Goal: Communication & Community: Share content

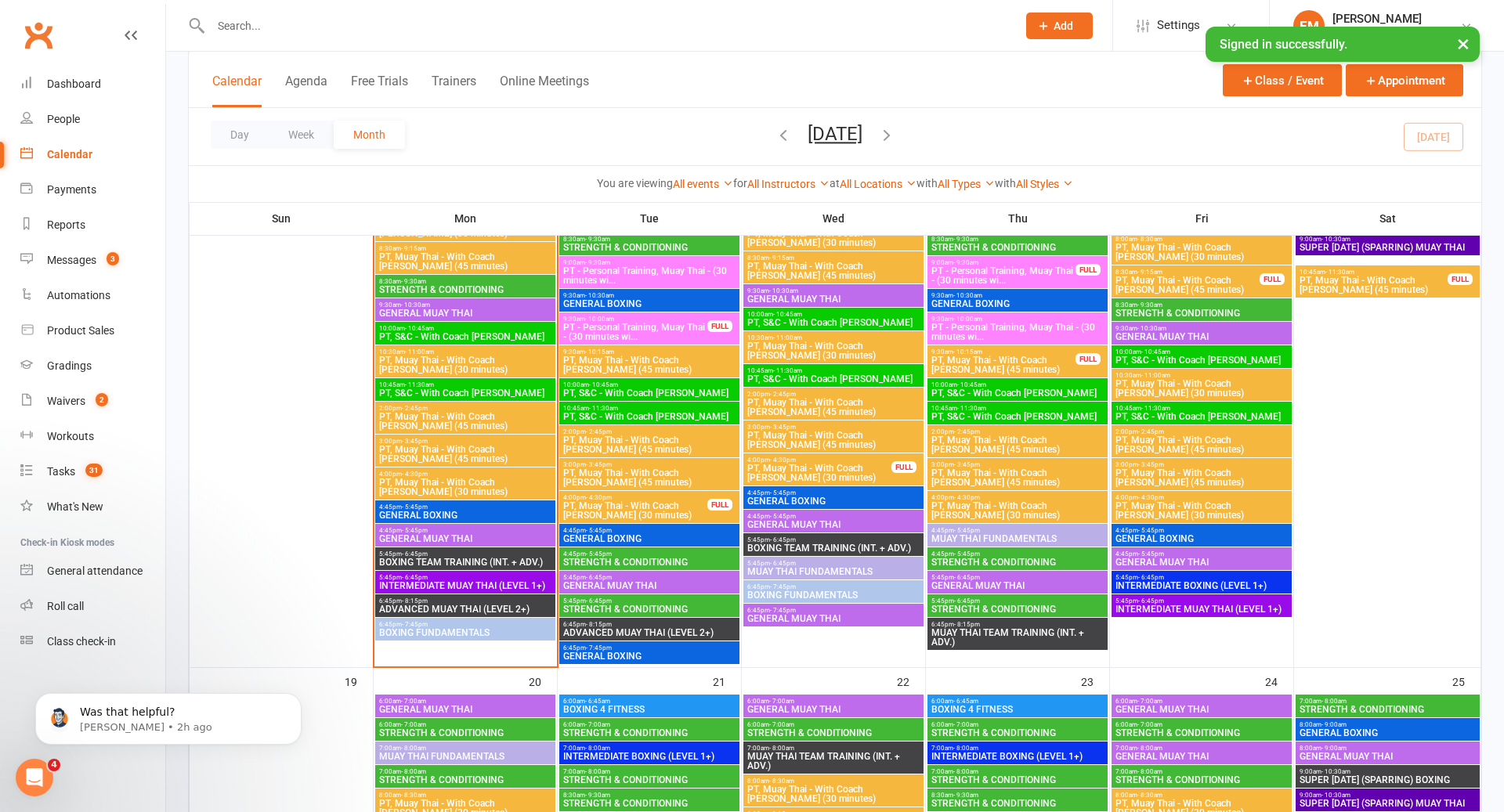
click at [514, 534] on span "GENERAL MUAY THAI" at bounding box center [465, 538] width 174 height 9
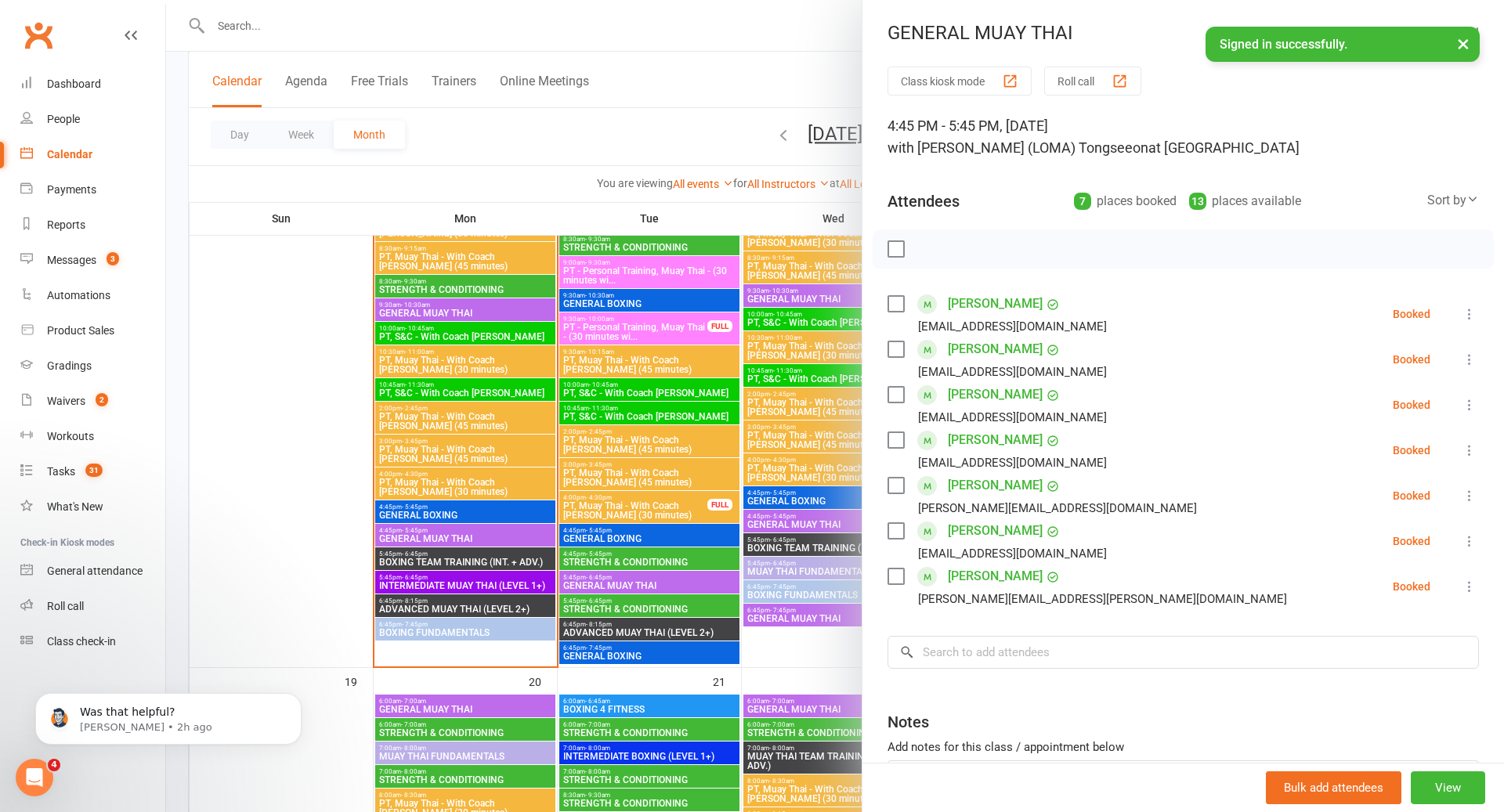
click at [514, 535] on div at bounding box center [836, 406] width 1339 height 812
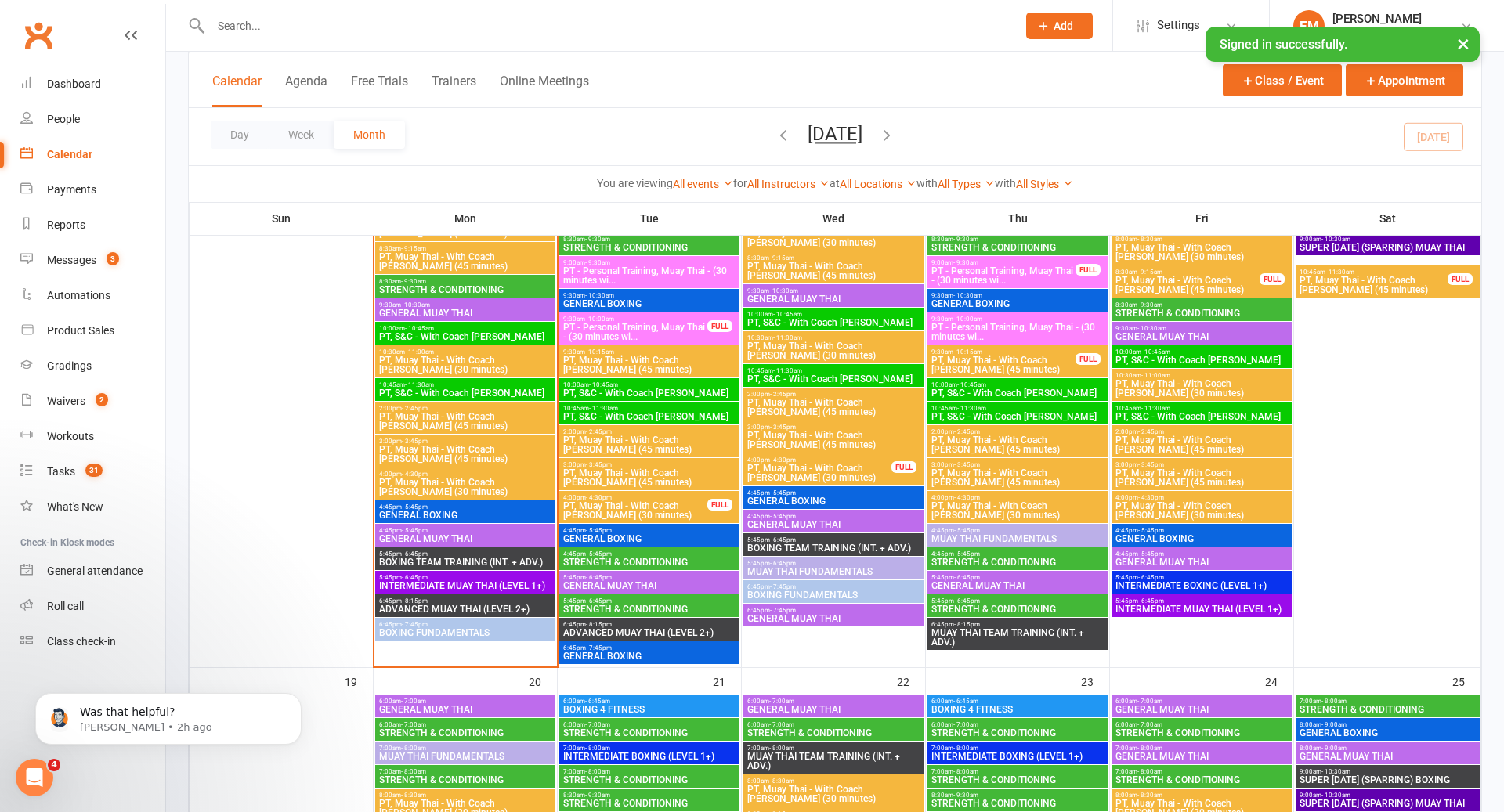
click at [489, 585] on span "INTERMEDIATE MUAY THAI (LEVEL 1+)" at bounding box center [465, 586] width 174 height 9
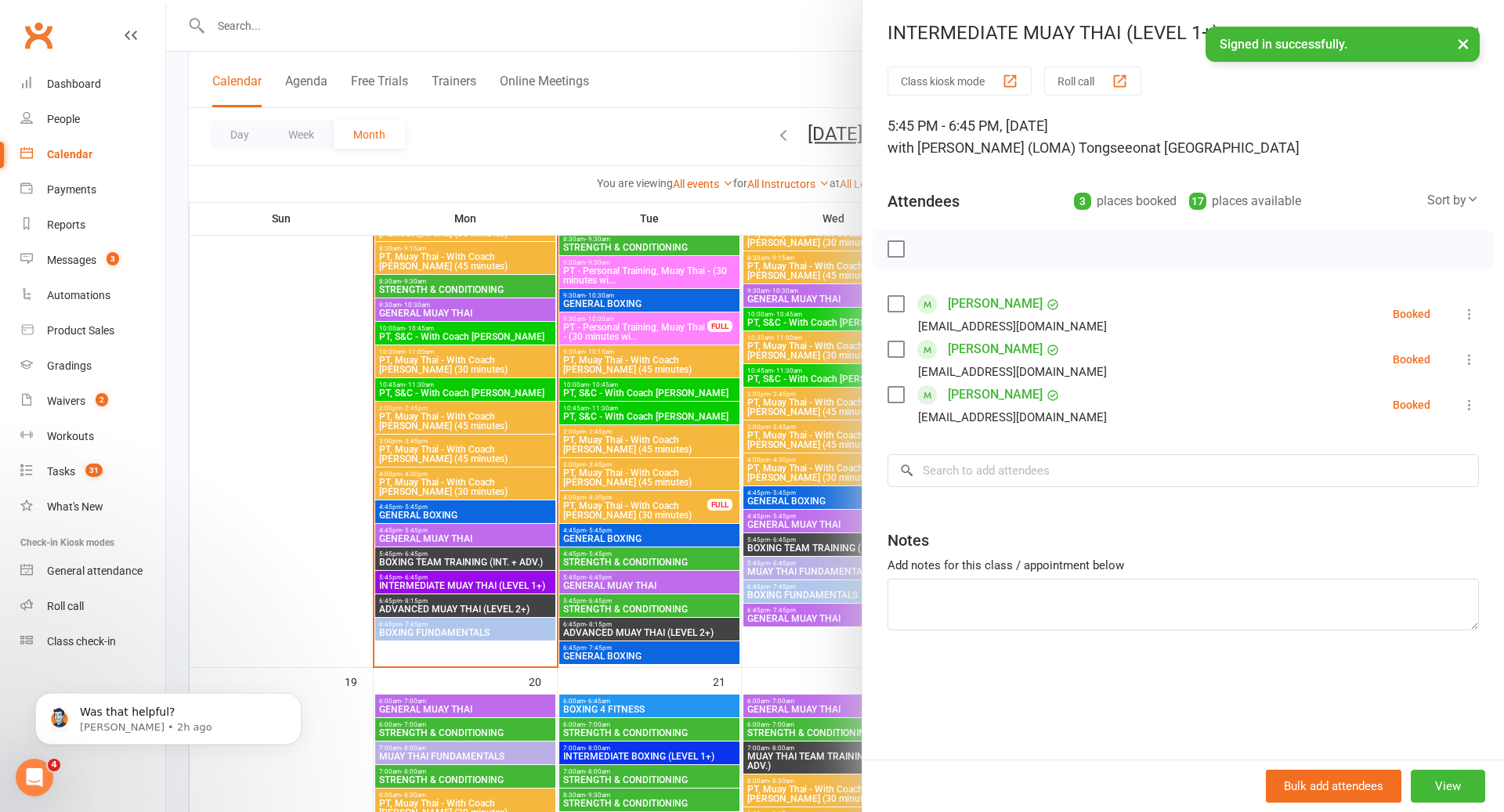
click at [489, 584] on div at bounding box center [836, 406] width 1339 height 812
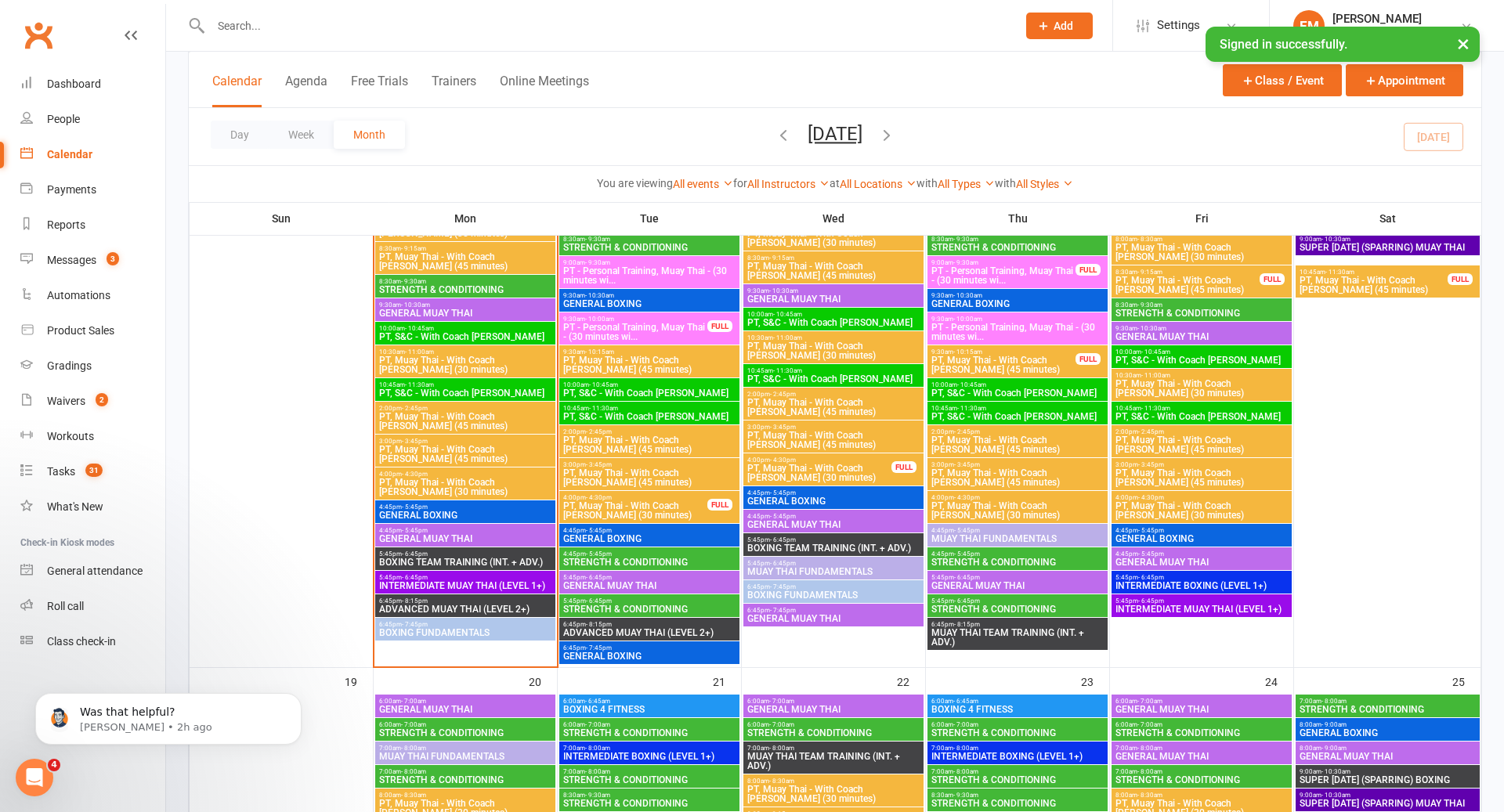
click at [478, 604] on span "ADVANCED MUAY THAI (LEVEL 2+)" at bounding box center [465, 609] width 174 height 9
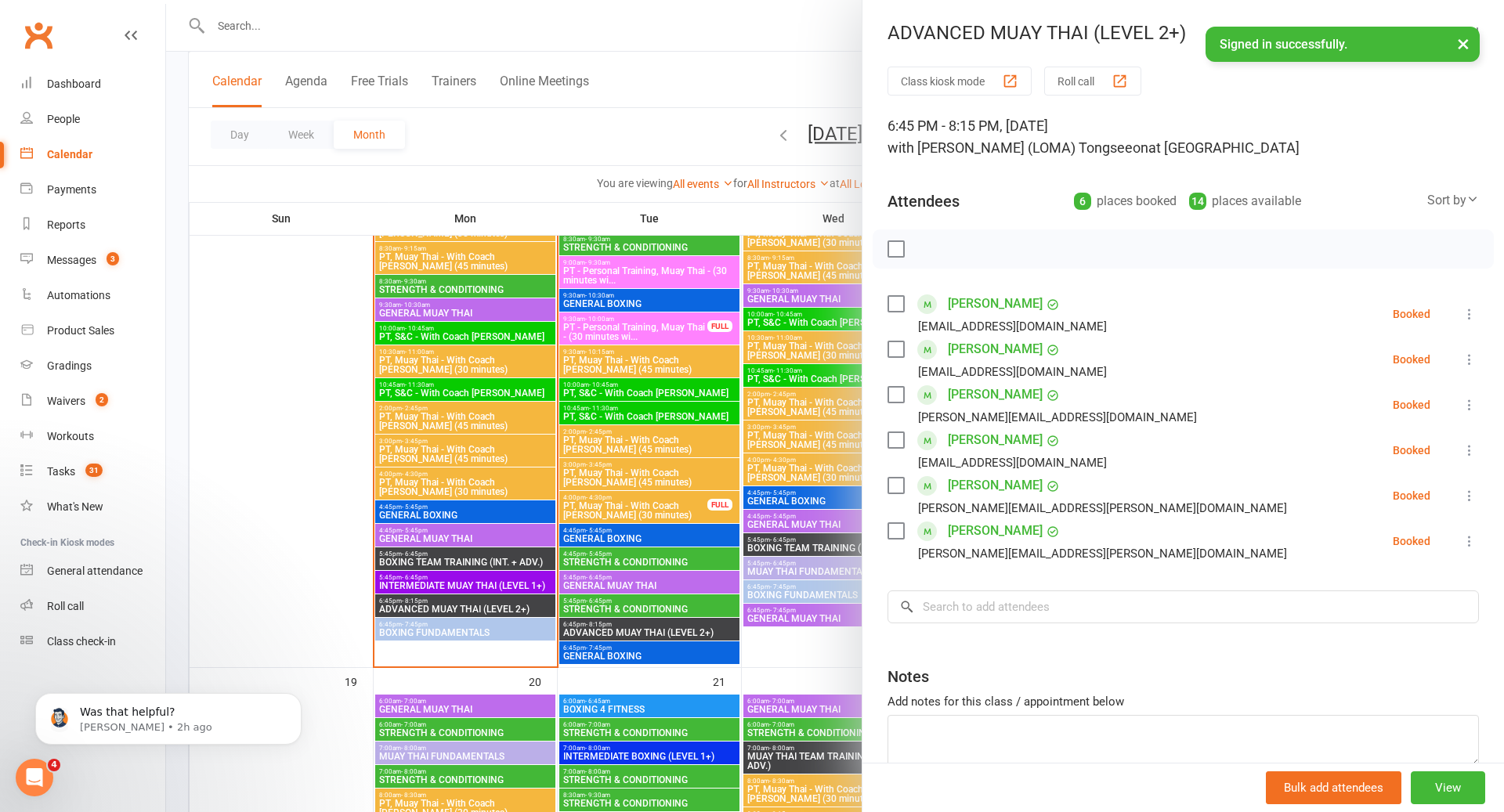
click at [478, 605] on div at bounding box center [836, 406] width 1339 height 812
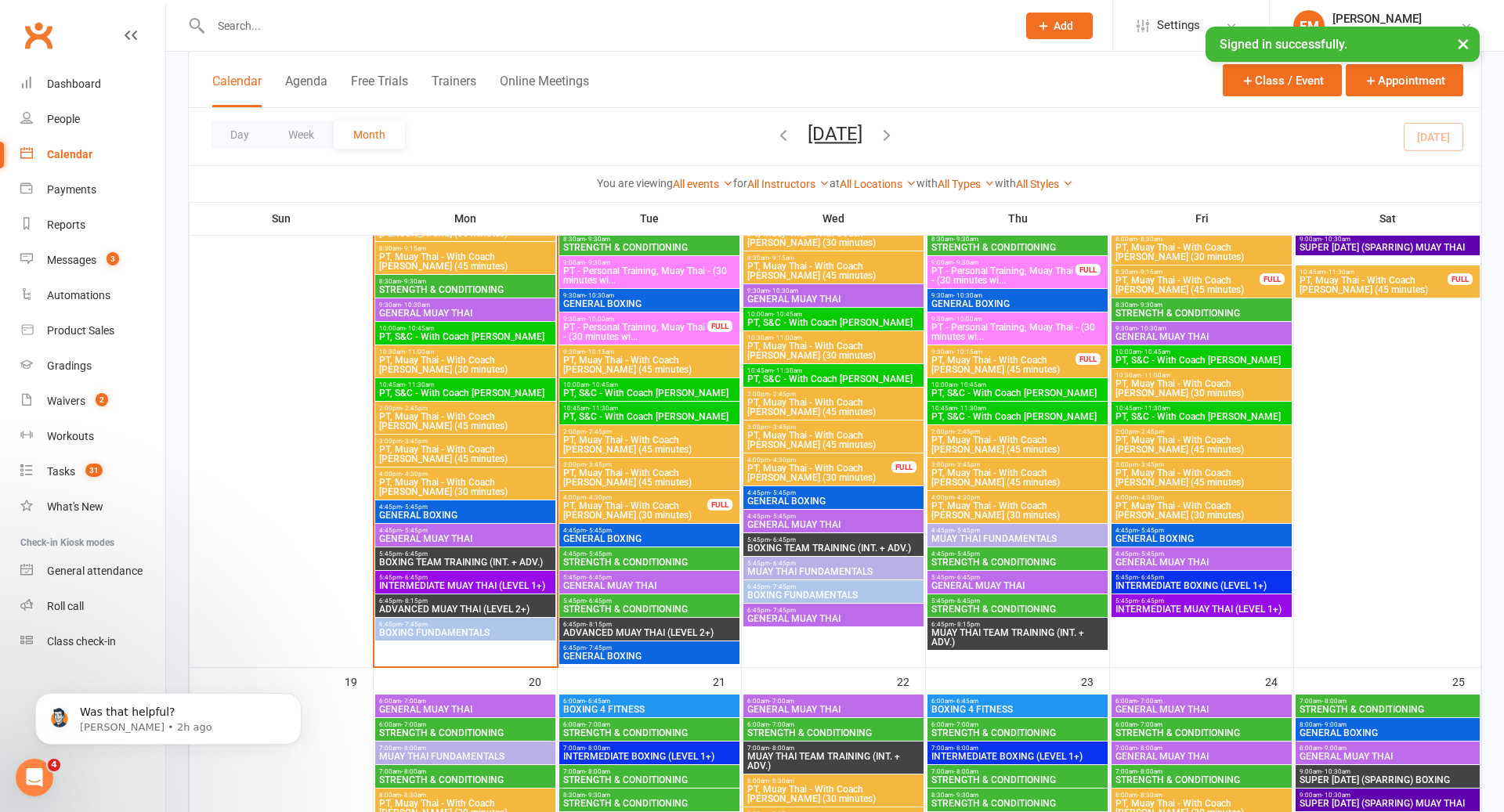
click at [468, 628] on span "BOXING FUNDAMENTALS" at bounding box center [465, 632] width 174 height 9
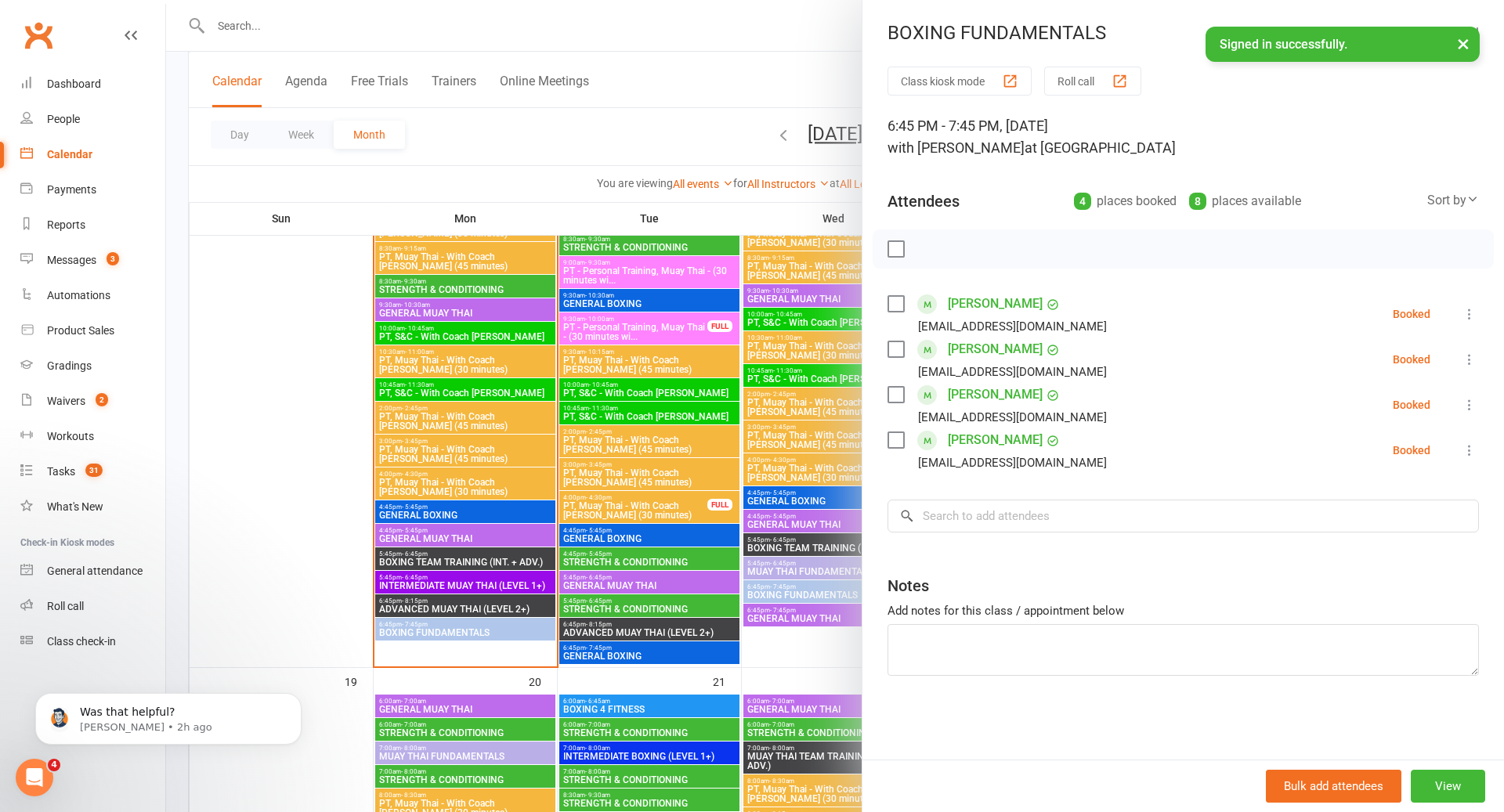
click at [468, 626] on div at bounding box center [836, 406] width 1339 height 812
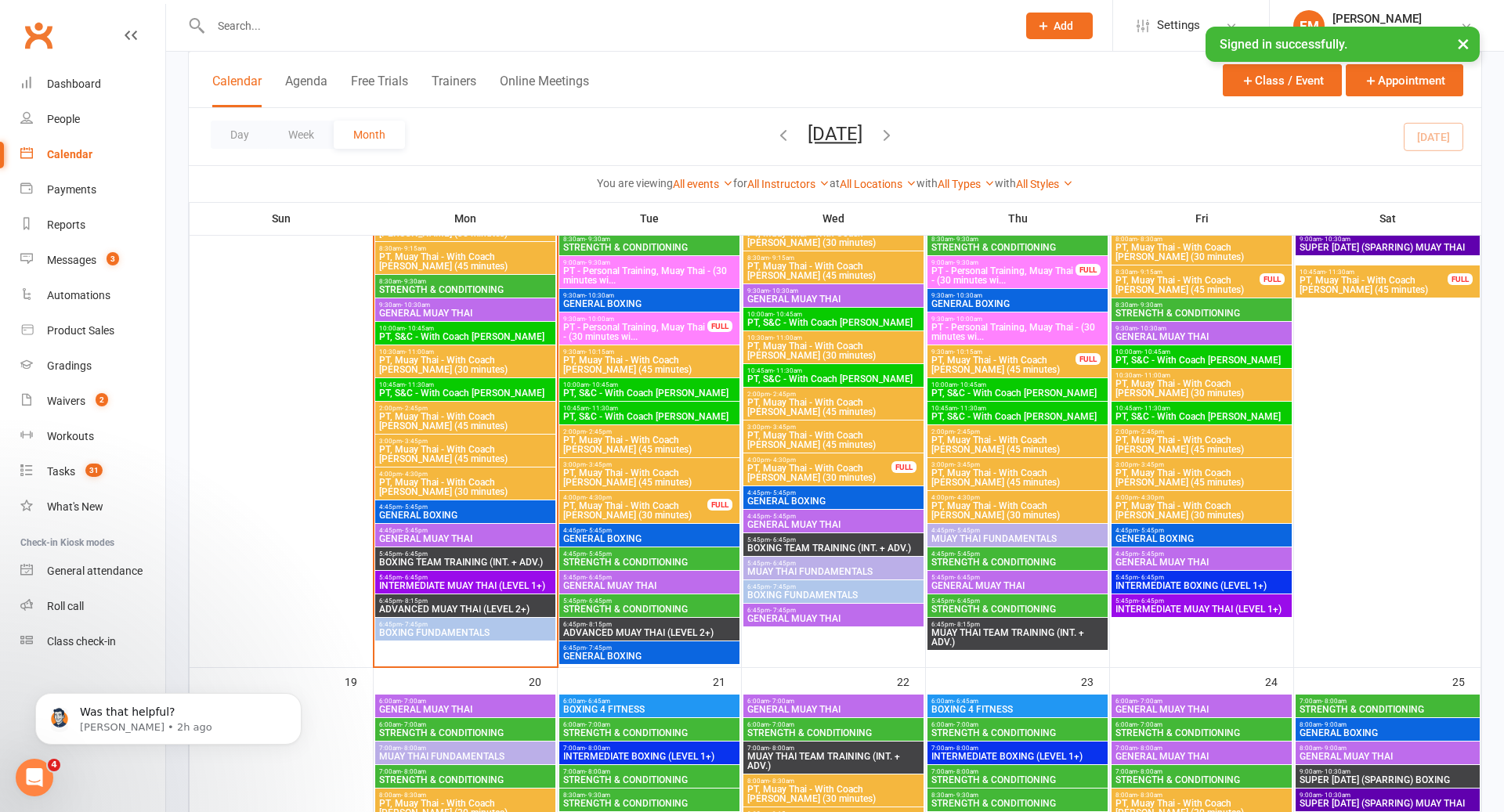
click at [480, 609] on span "ADVANCED MUAY THAI (LEVEL 2+)" at bounding box center [465, 609] width 174 height 9
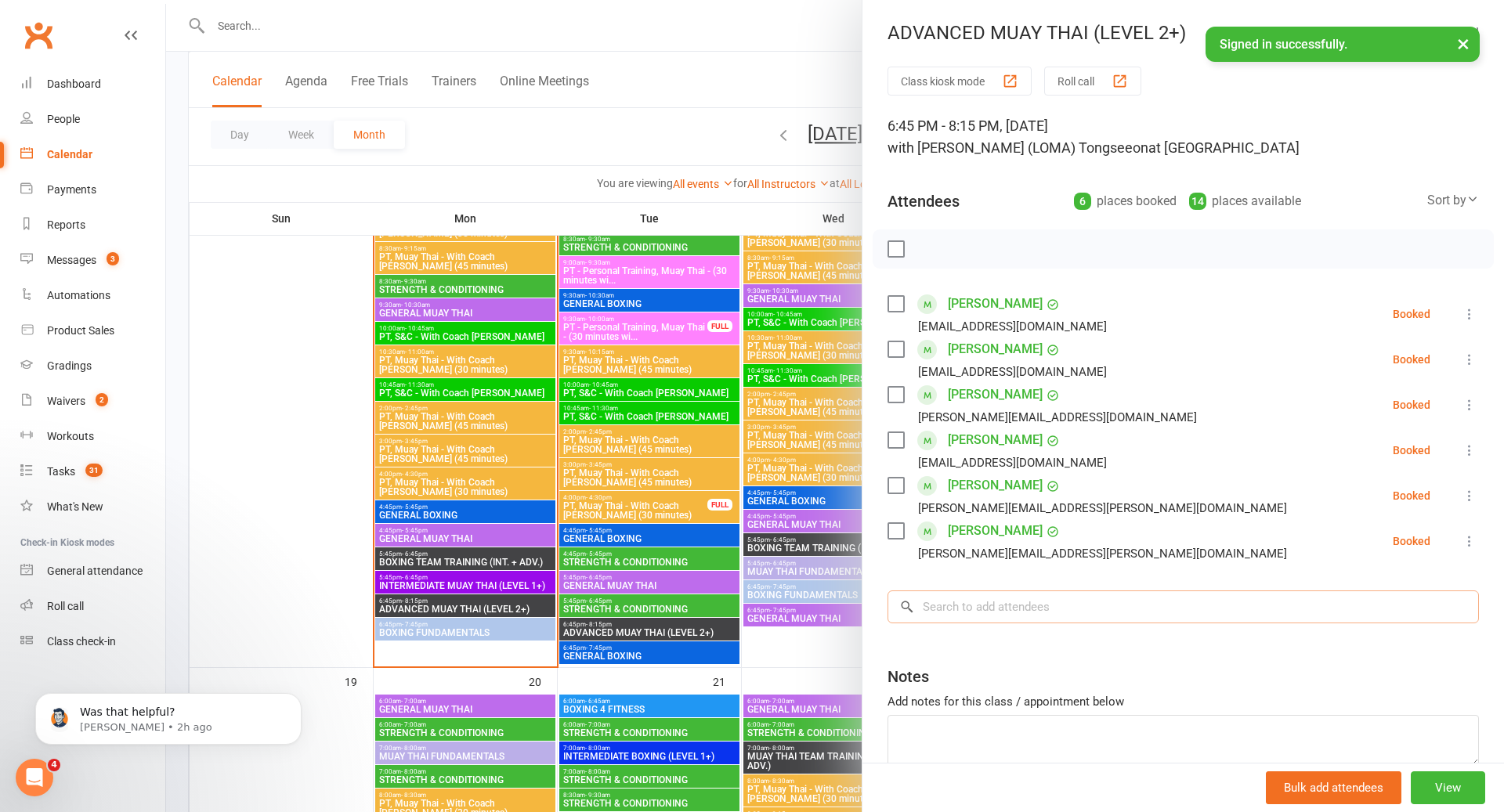
click at [1021, 596] on input "search" at bounding box center [1184, 607] width 592 height 33
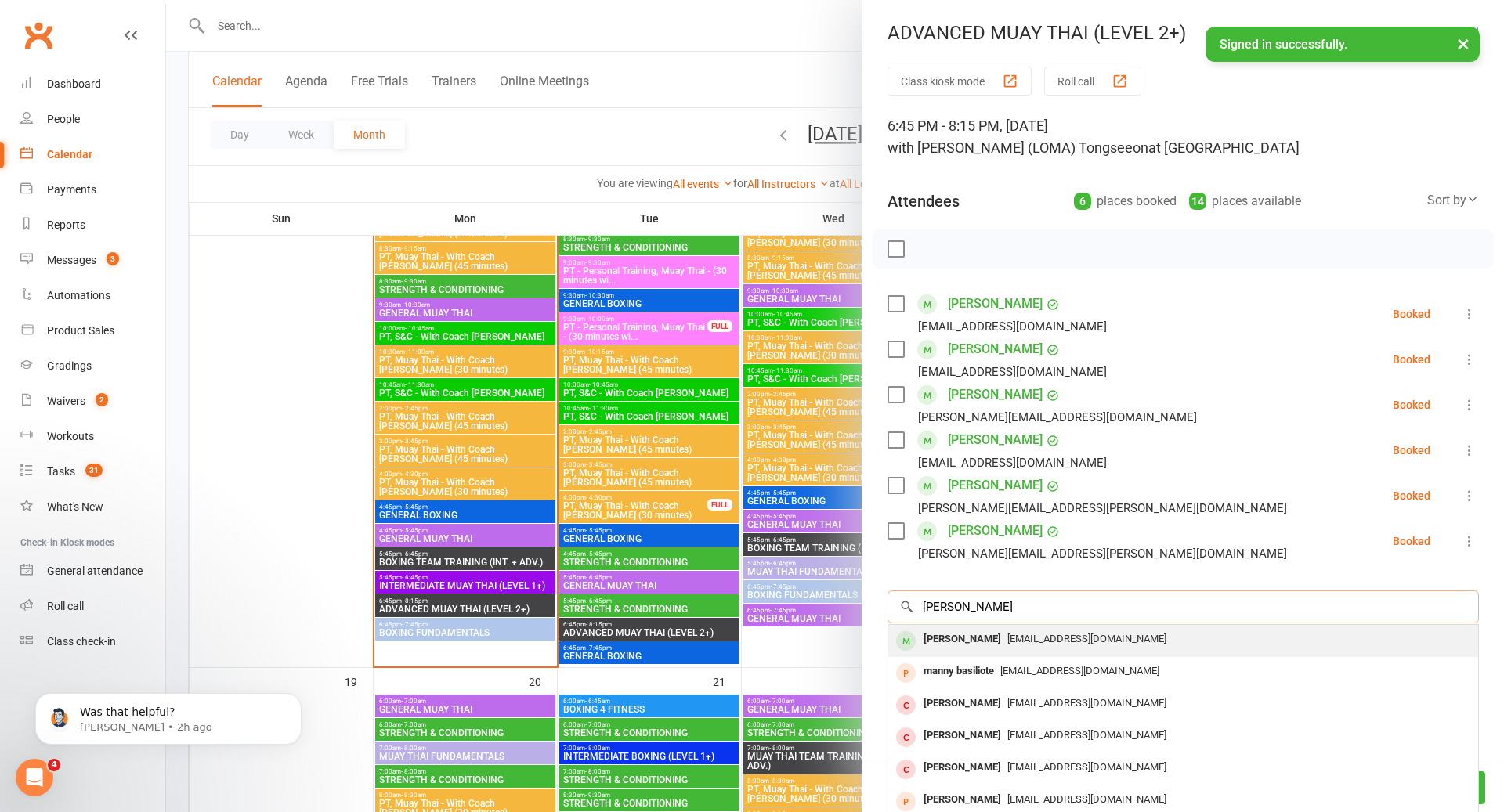
type input "[PERSON_NAME]"
click at [1032, 640] on span "[EMAIL_ADDRESS][DOMAIN_NAME]" at bounding box center [1087, 639] width 159 height 12
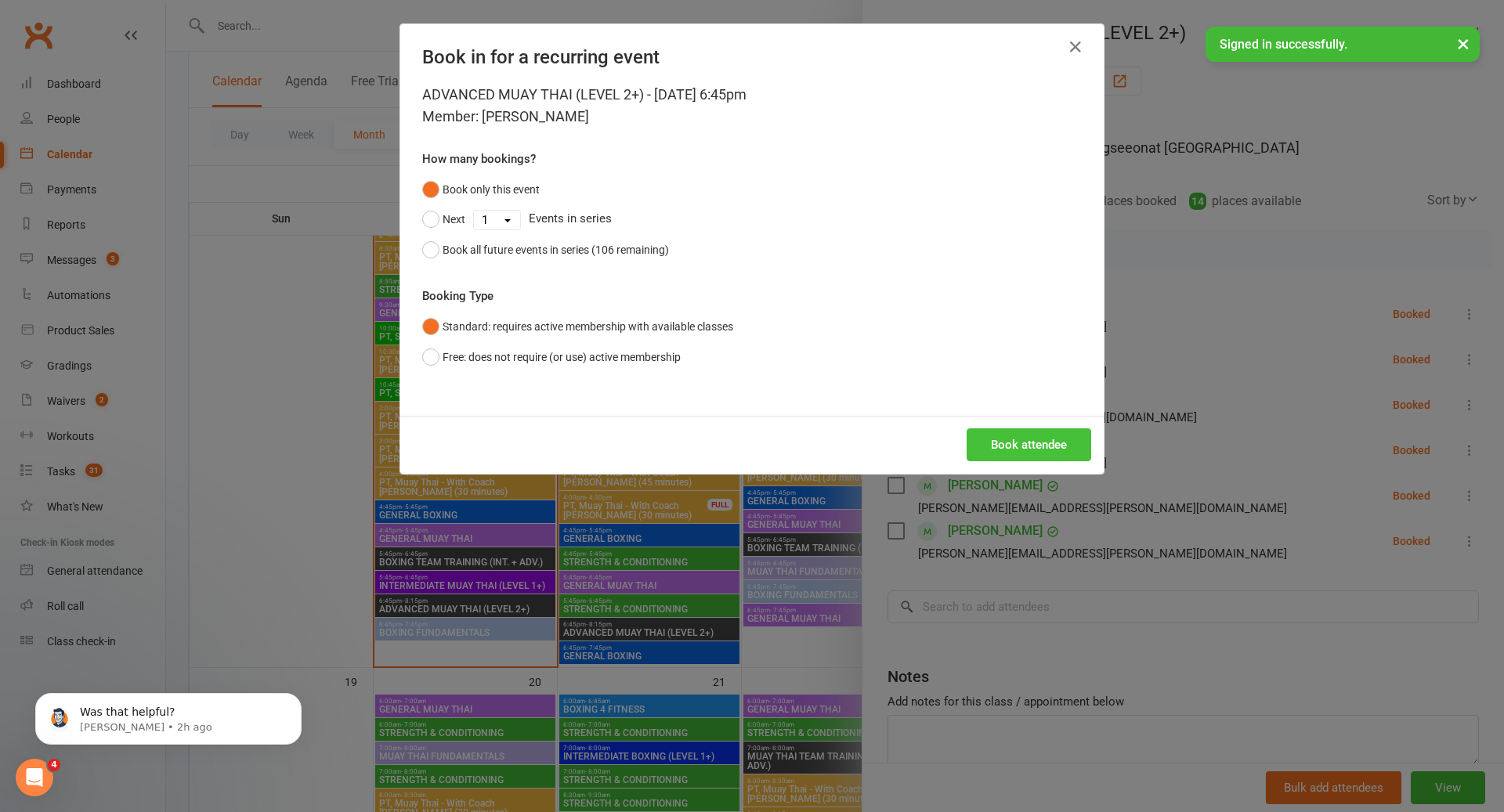
click at [1059, 445] on button "Book attendee" at bounding box center [1029, 445] width 125 height 33
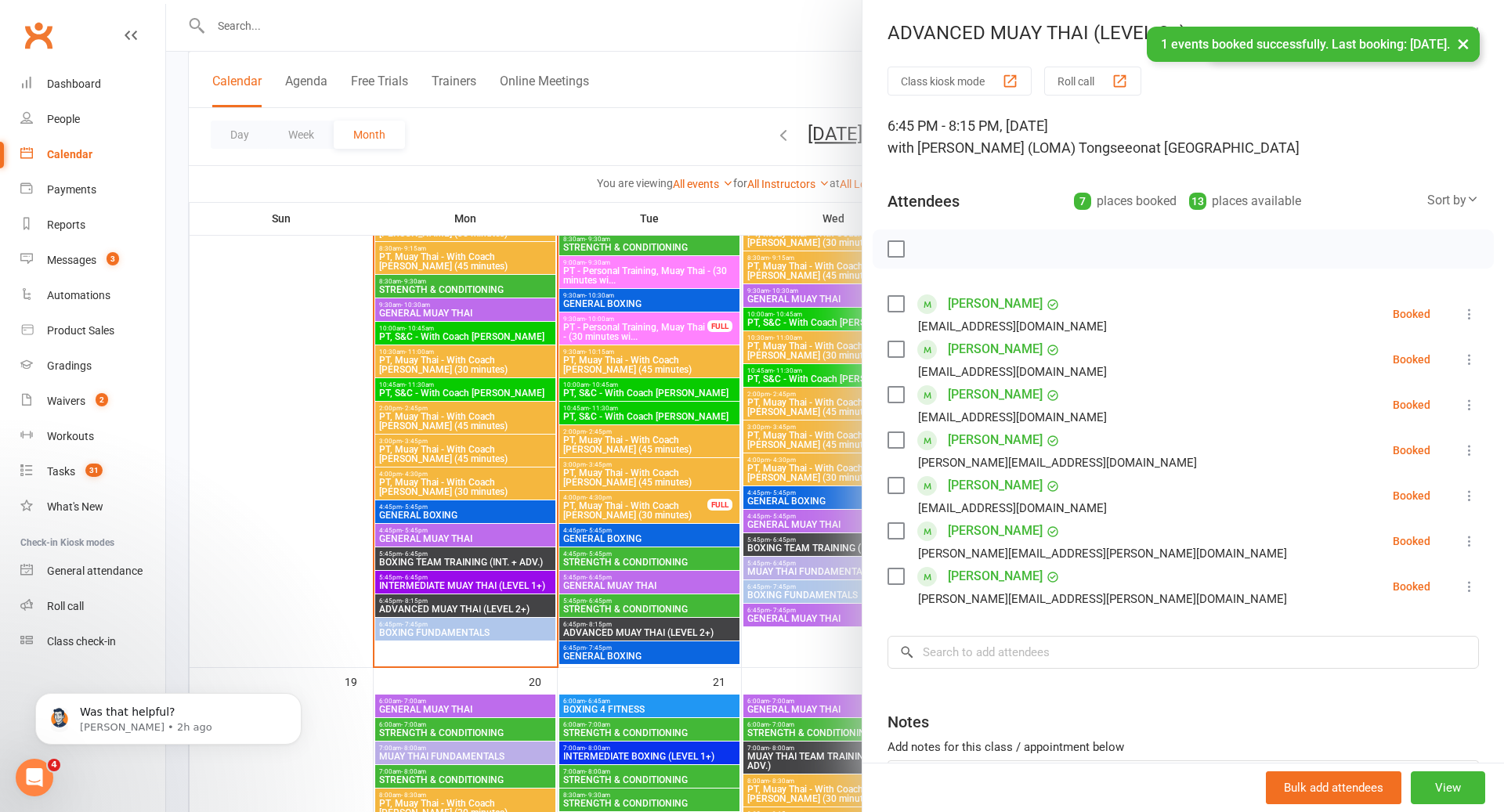
click at [442, 553] on div at bounding box center [836, 406] width 1339 height 812
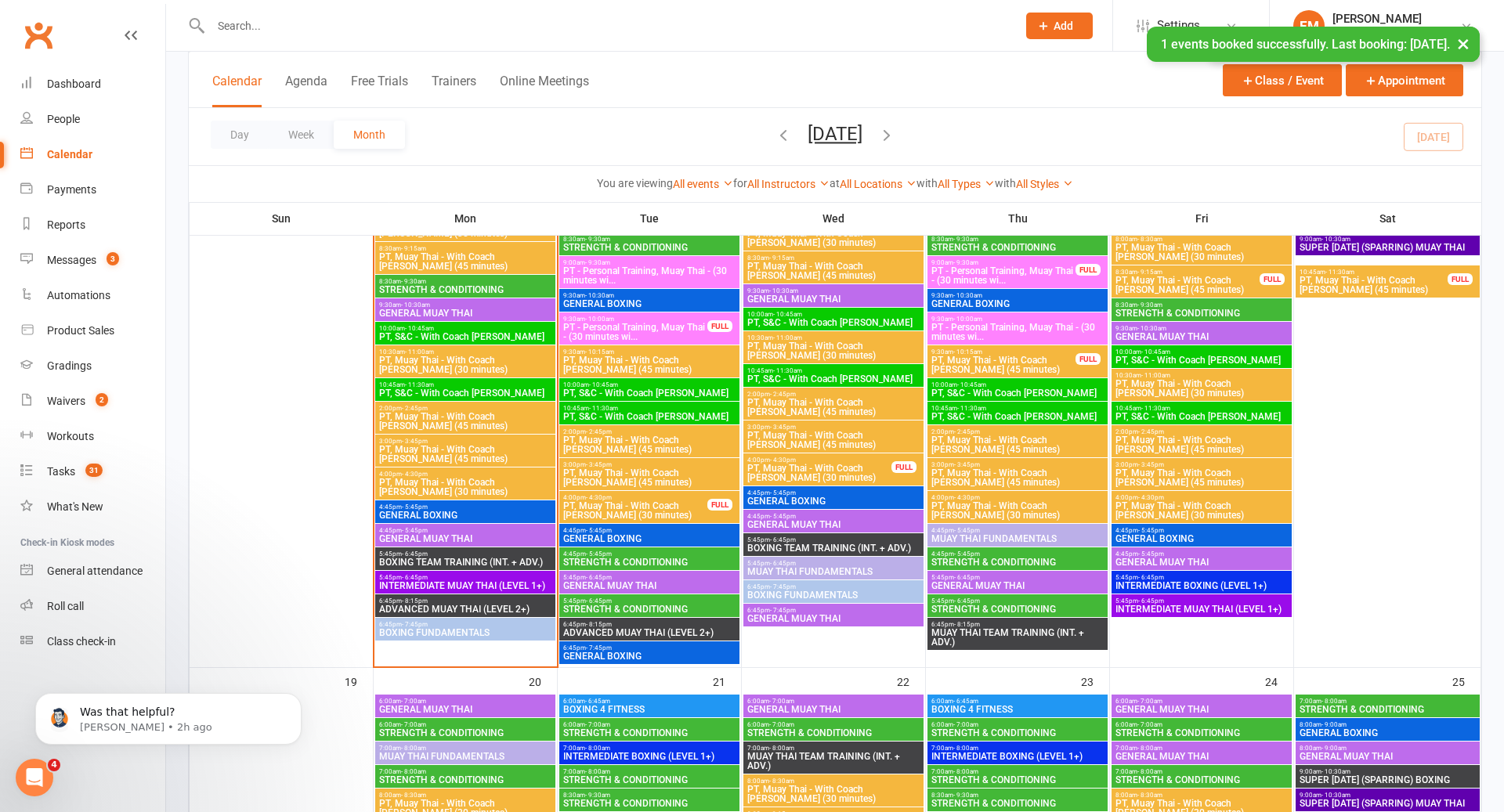
click at [432, 561] on span "BOXING TEAM TRAINING (INT. + ADV.)" at bounding box center [465, 562] width 174 height 9
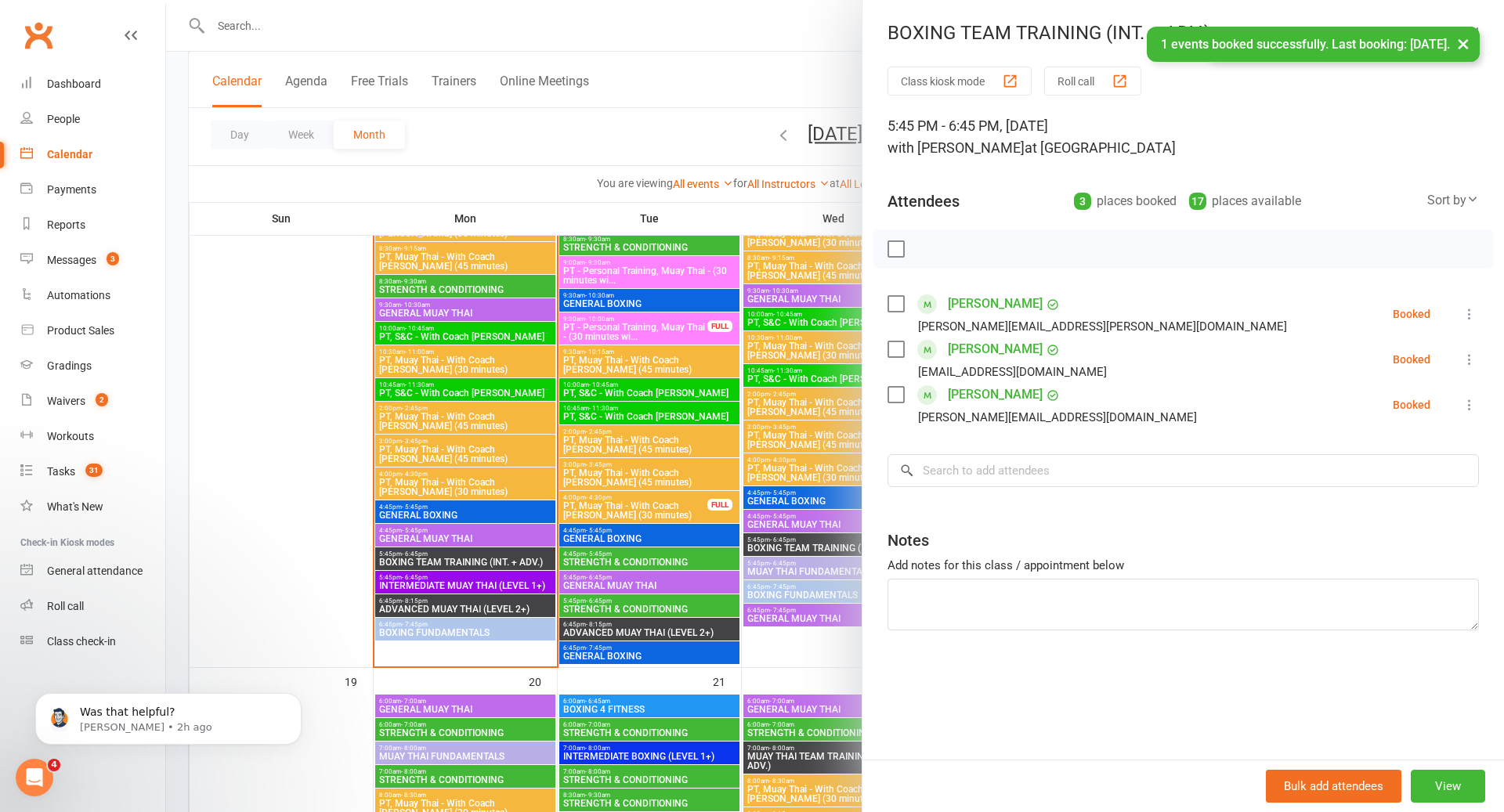
click at [432, 560] on div at bounding box center [836, 406] width 1339 height 812
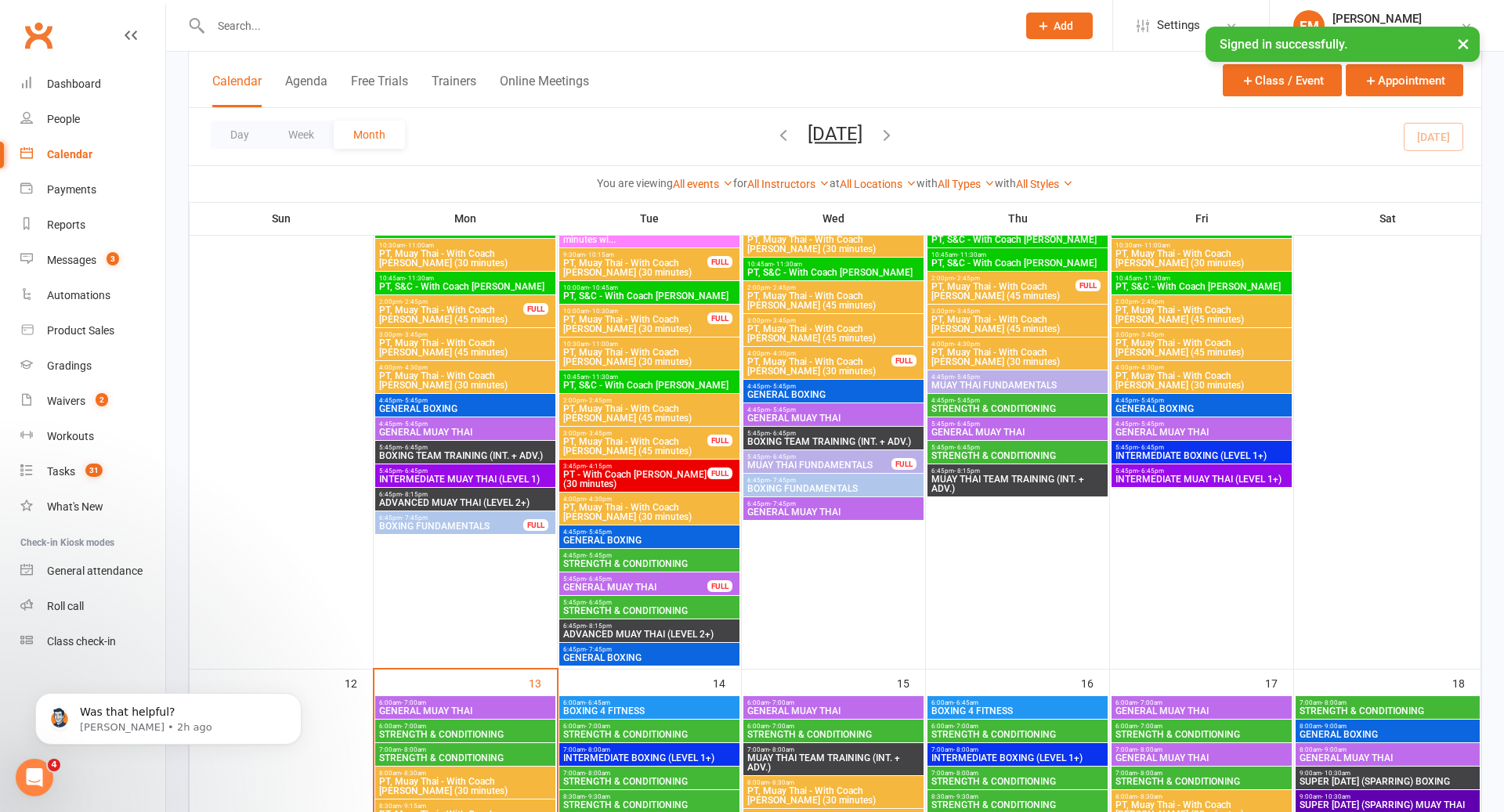
scroll to position [1051, 0]
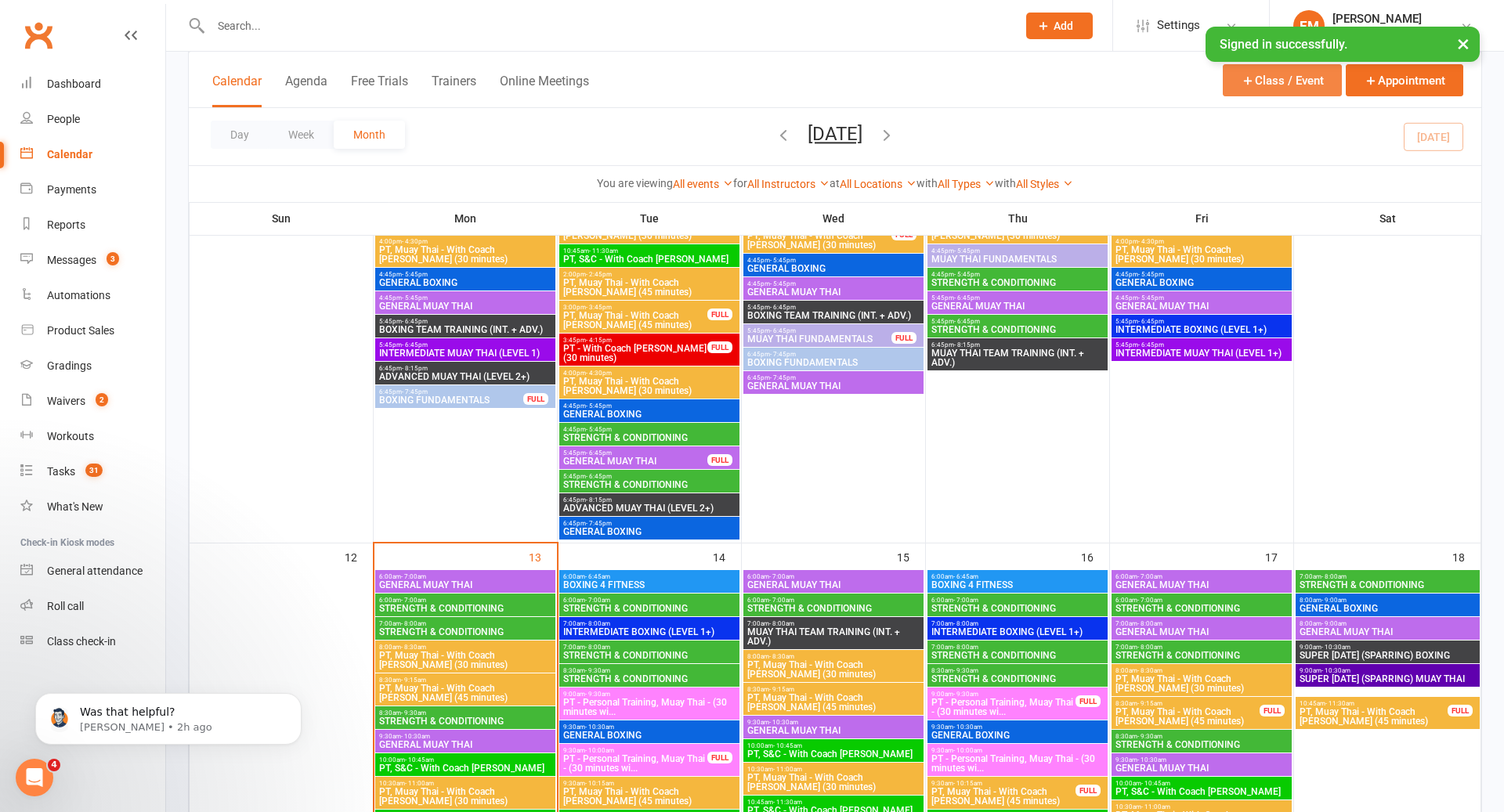
click at [1294, 90] on button "Class / Event" at bounding box center [1283, 80] width 119 height 32
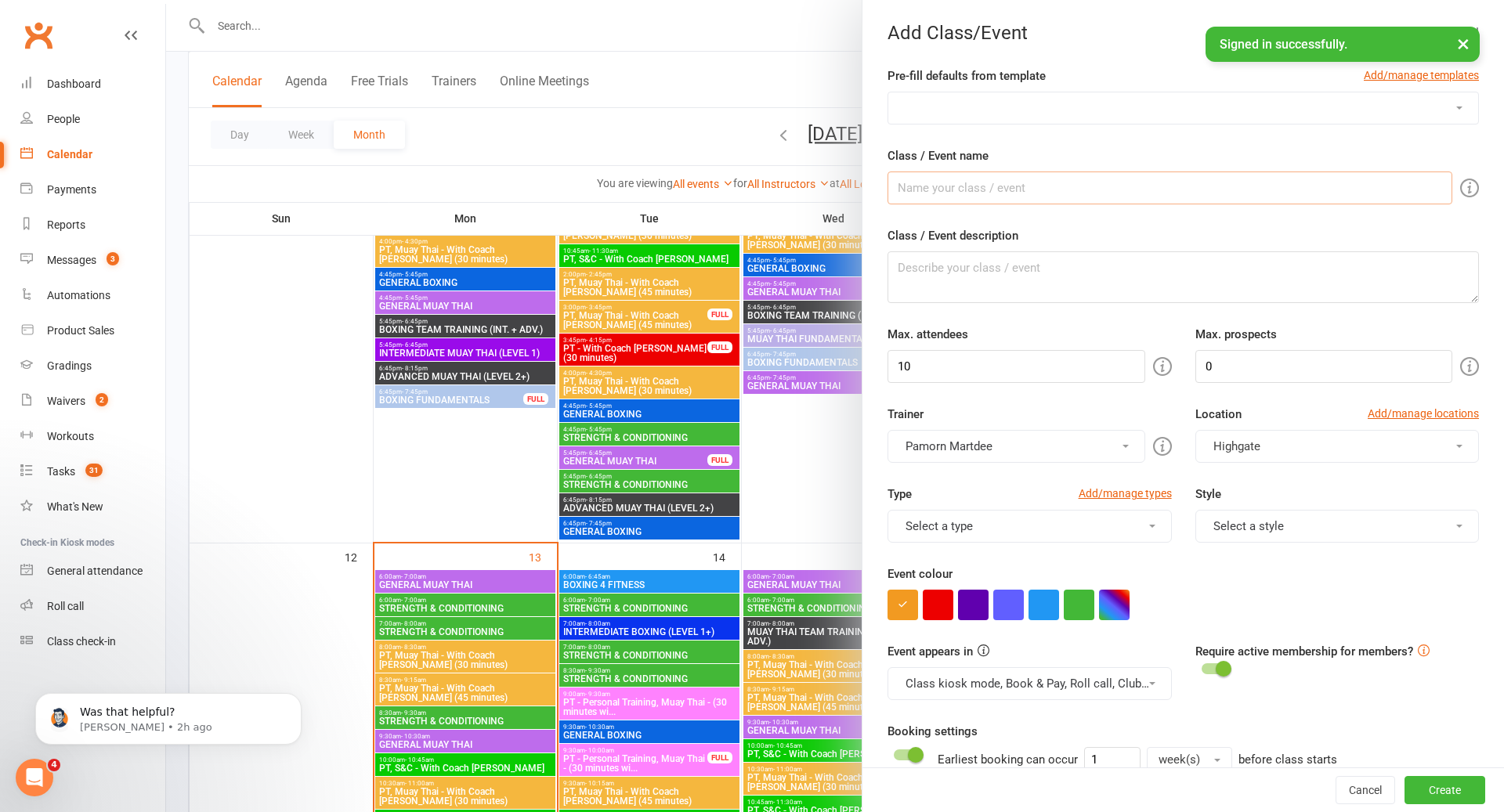
click at [1067, 168] on div "Class / Event name" at bounding box center [1184, 175] width 592 height 58
click at [1030, 195] on input "Class / Event name" at bounding box center [1171, 188] width 565 height 33
click at [1034, 108] on select "ADVANCED BOXING (LEVEL 2+) ADVANCED MUAY THAI (LEVEL 2+) BOXING 4 FITNESS BOXIN…" at bounding box center [1183, 108] width 590 height 31
select select "572"
type input "MUAY THAI FUNDAMENTALS/BASICS"
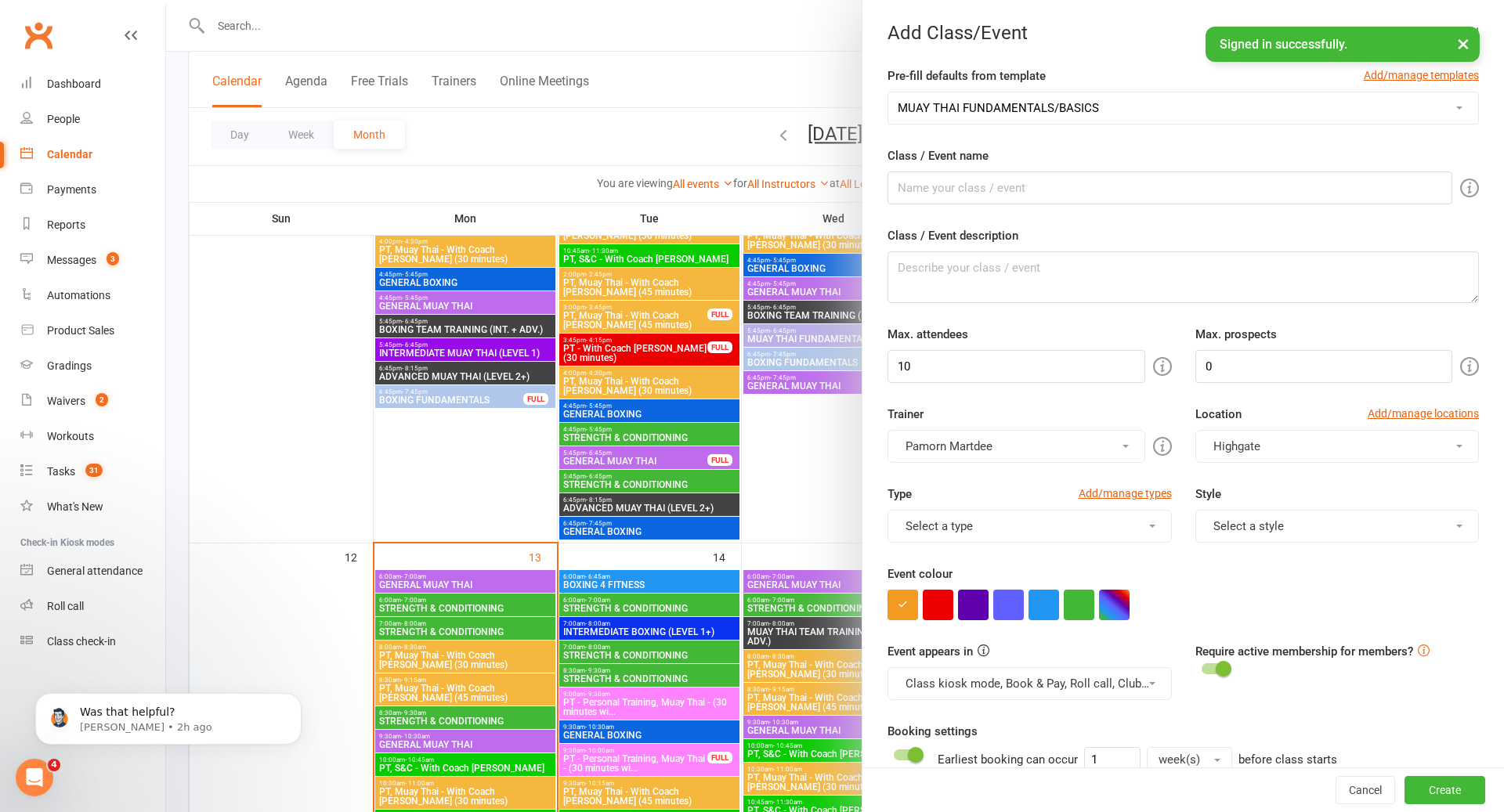
type textarea "Muay Thai utilises all eight limbs of the body including both fists, shins, kne…"
type input "6"
type input "2"
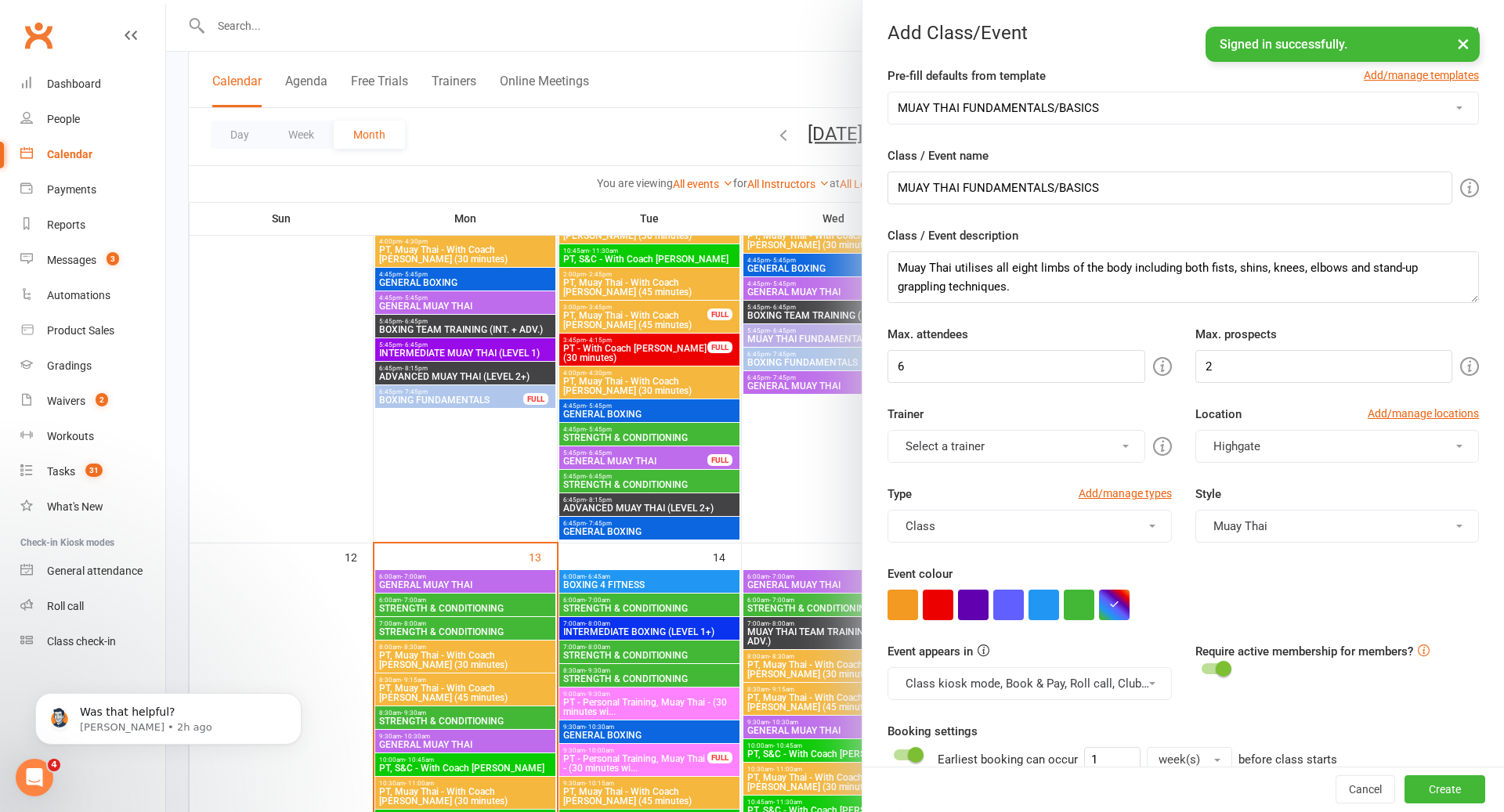
click at [1131, 117] on select "ADVANCED BOXING (LEVEL 2+) ADVANCED MUAY THAI (LEVEL 2+) BOXING 4 FITNESS BOXIN…" at bounding box center [1183, 108] width 590 height 31
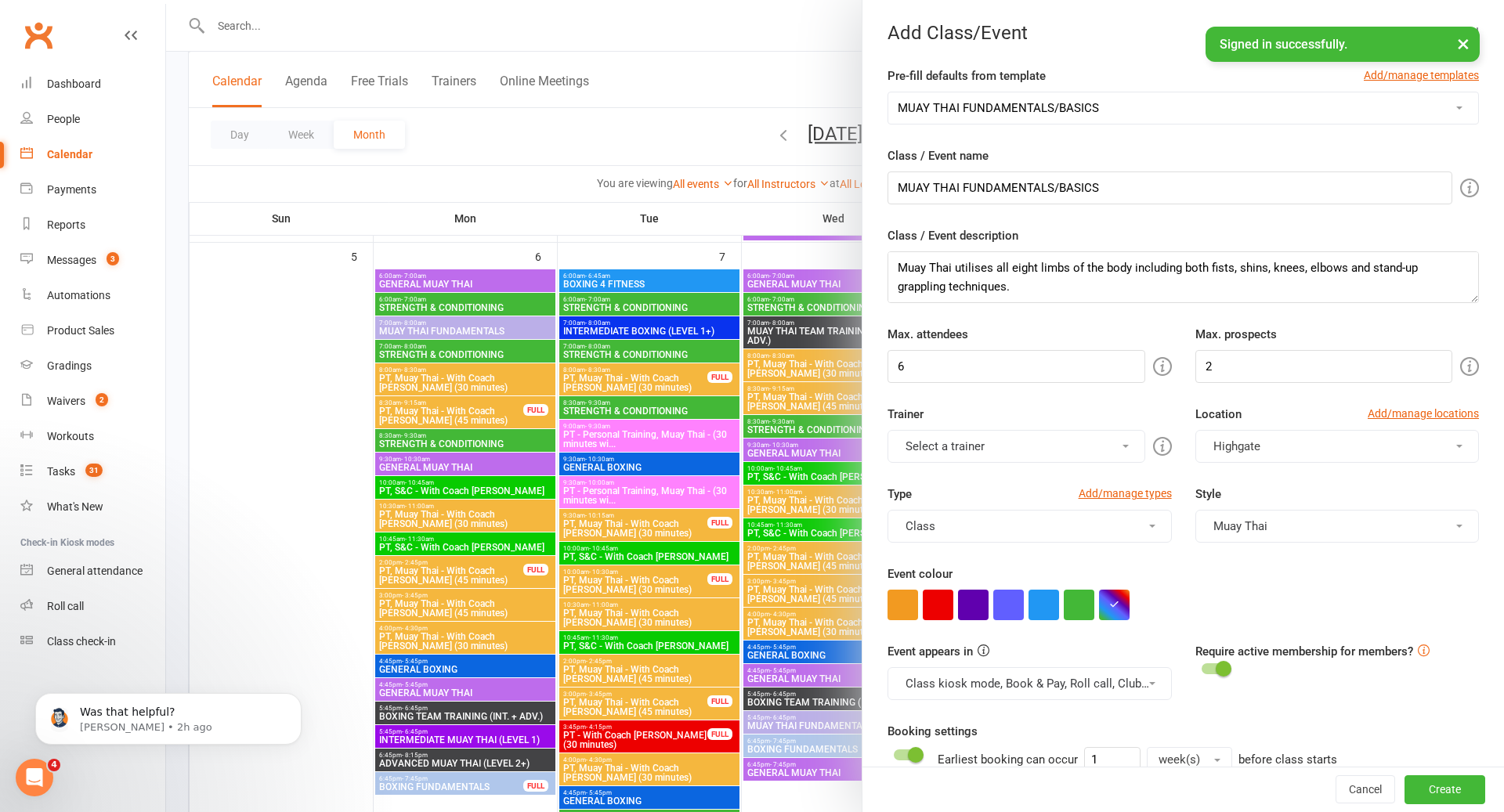
scroll to position [663, 0]
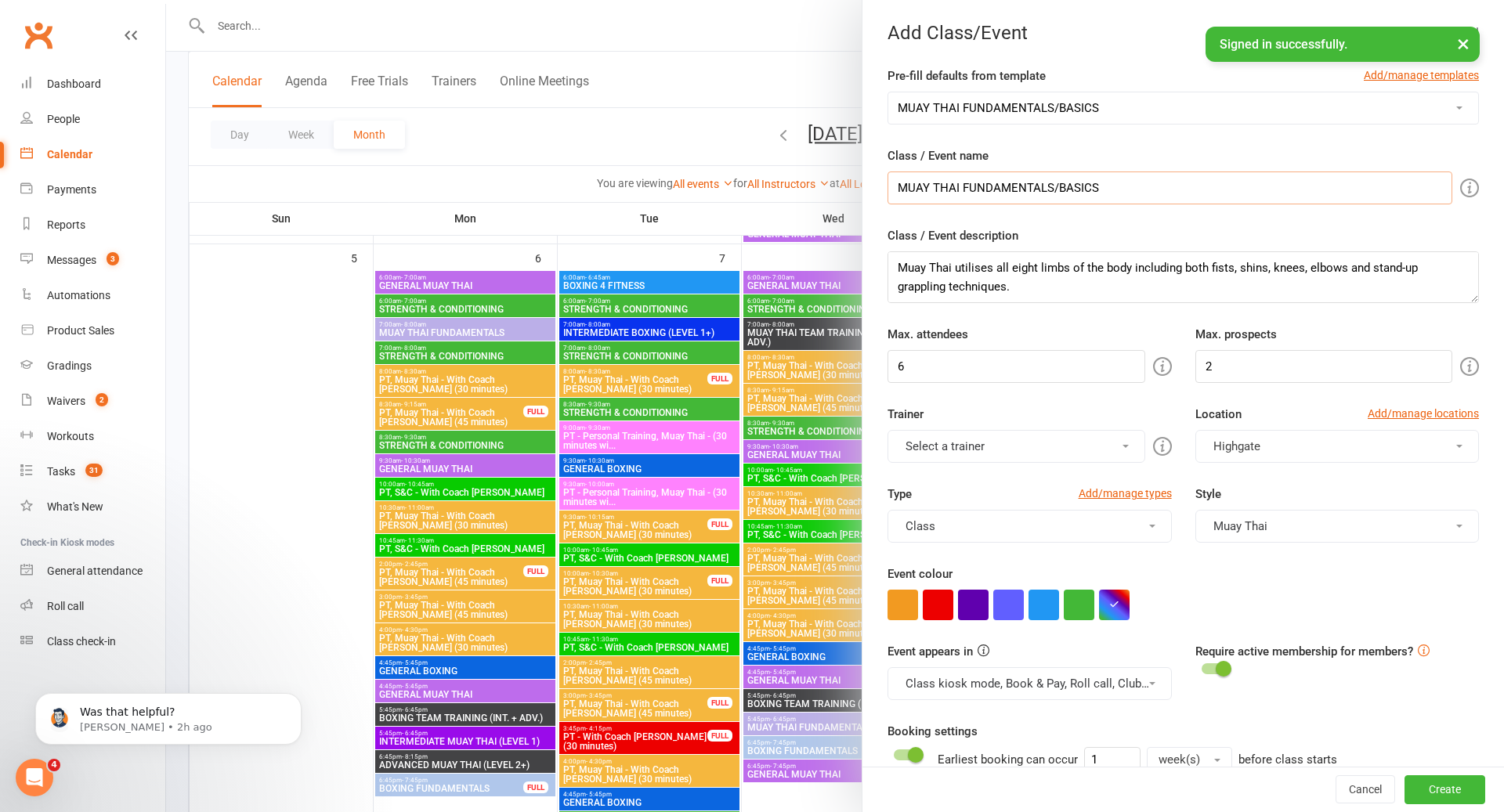
click at [1123, 191] on input "MUAY THAI FUNDAMENTALS/BASICS" at bounding box center [1171, 188] width 565 height 33
type input "MUAY THAI FUNDAMENTALS"
click at [1053, 359] on input "6" at bounding box center [1016, 367] width 257 height 33
type input "12"
click at [1071, 433] on button "Select a trainer" at bounding box center [1016, 446] width 257 height 33
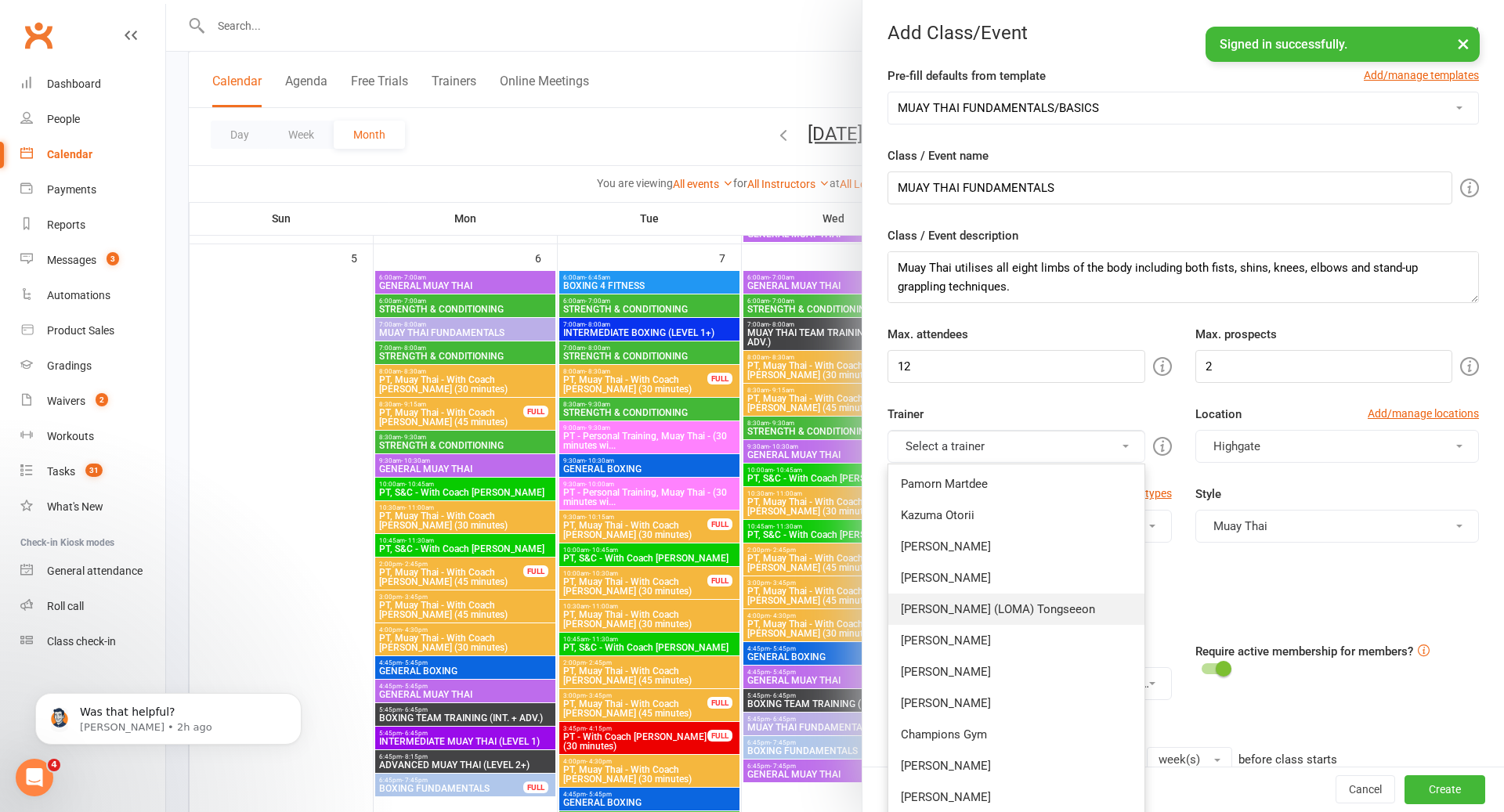
click at [1007, 609] on link "[PERSON_NAME] (LOMA) Tongseeon" at bounding box center [1016, 609] width 256 height 31
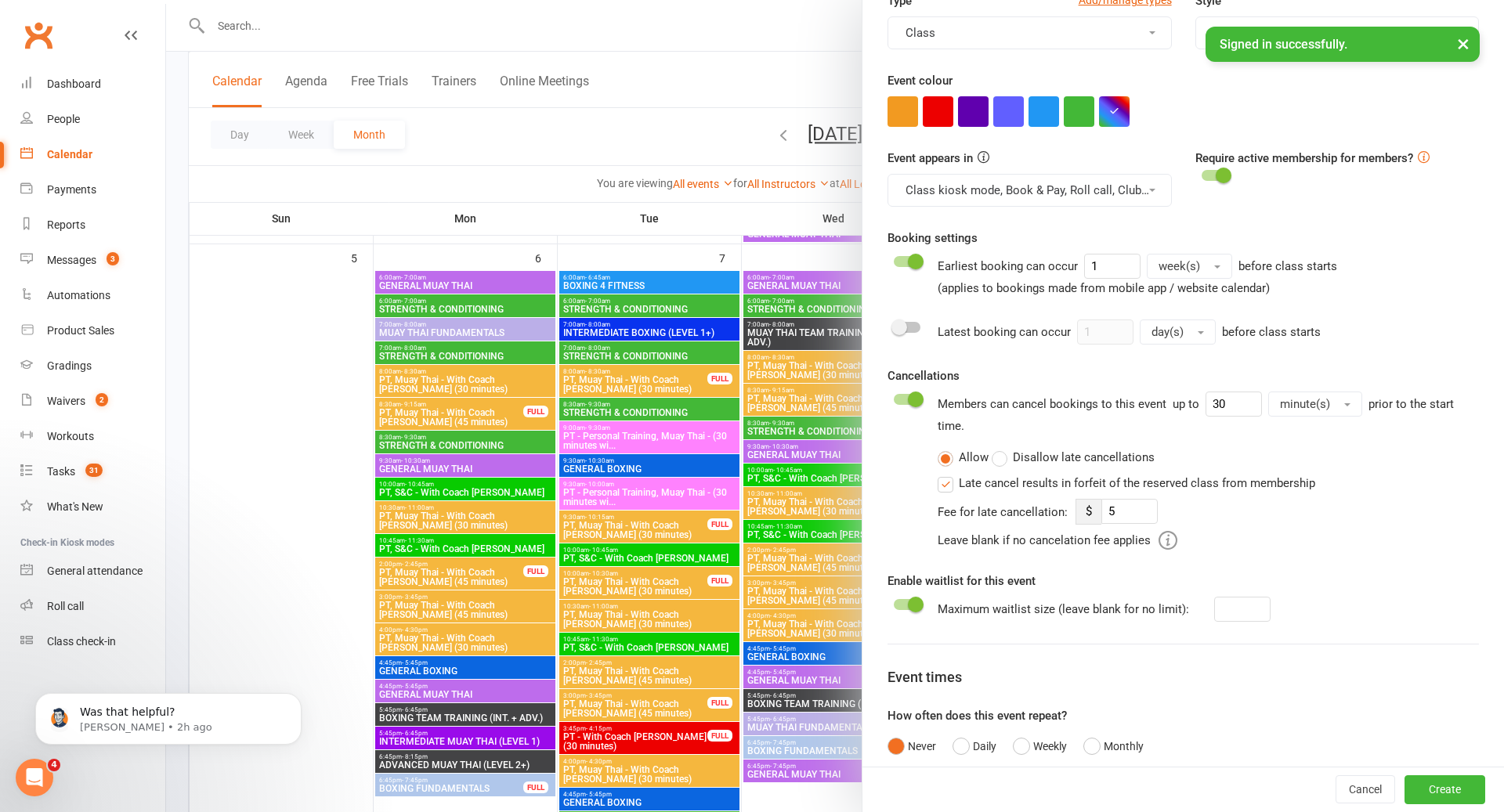
scroll to position [568, 0]
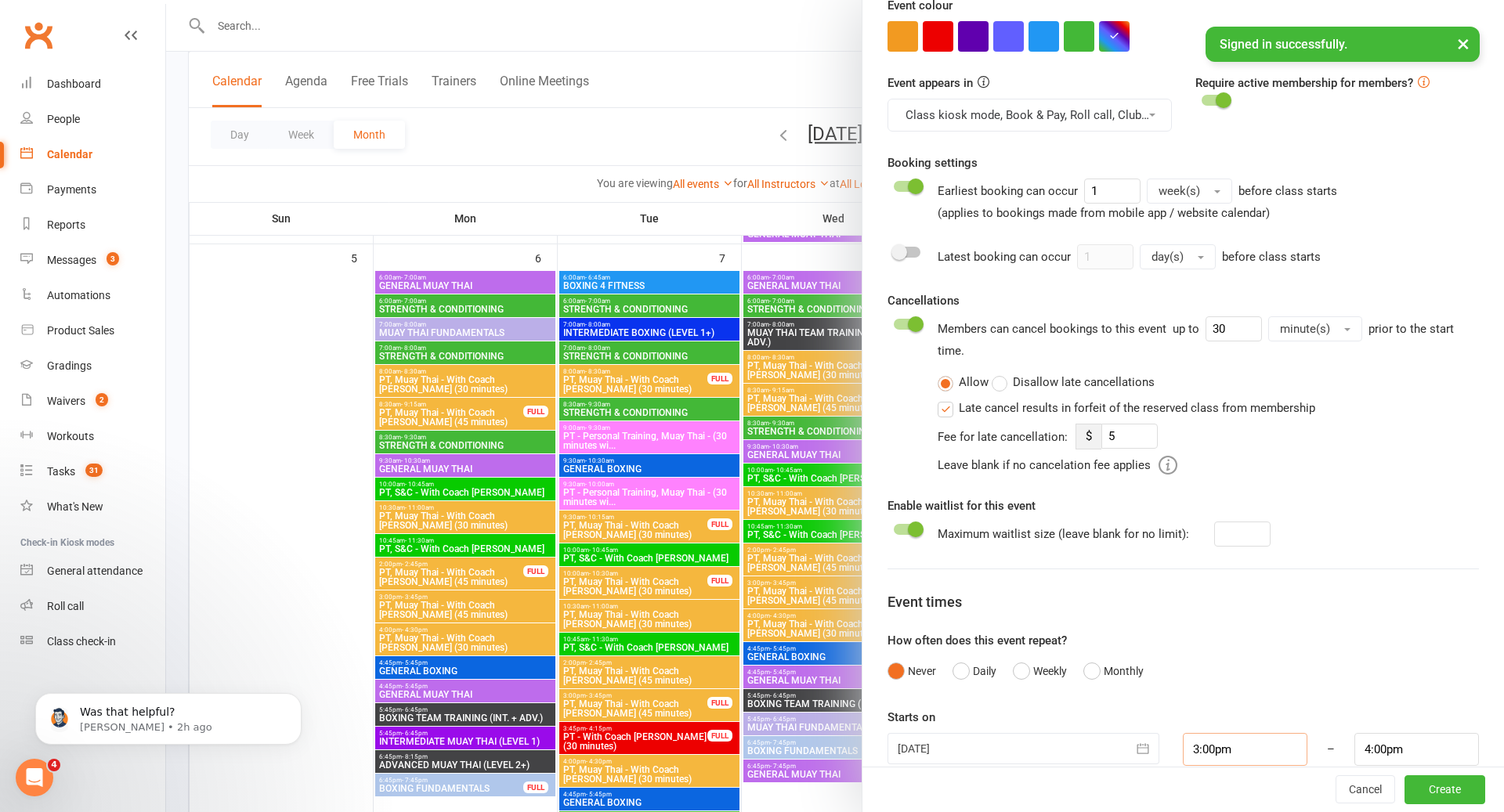
click at [1254, 733] on input "3:00pm" at bounding box center [1245, 749] width 125 height 33
type input "7:00am"
click at [1227, 652] on li "7:00am" at bounding box center [1221, 663] width 75 height 23
click at [1404, 733] on input "4:00pm" at bounding box center [1417, 749] width 125 height 33
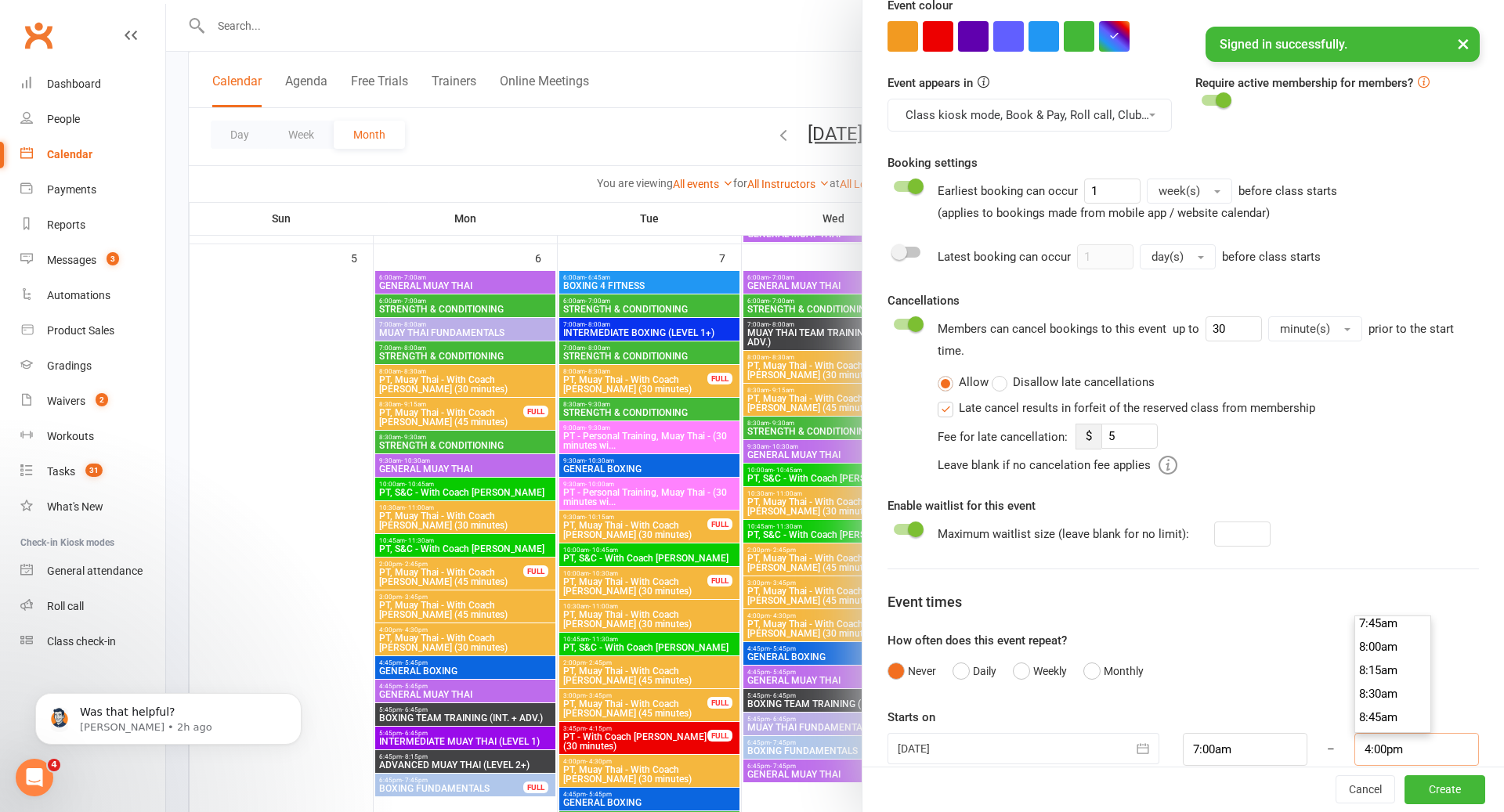
scroll to position [755, 0]
type input "8:00am"
click at [1390, 613] on li "8:00am" at bounding box center [1393, 624] width 75 height 23
click at [1435, 781] on button "Create" at bounding box center [1445, 790] width 81 height 28
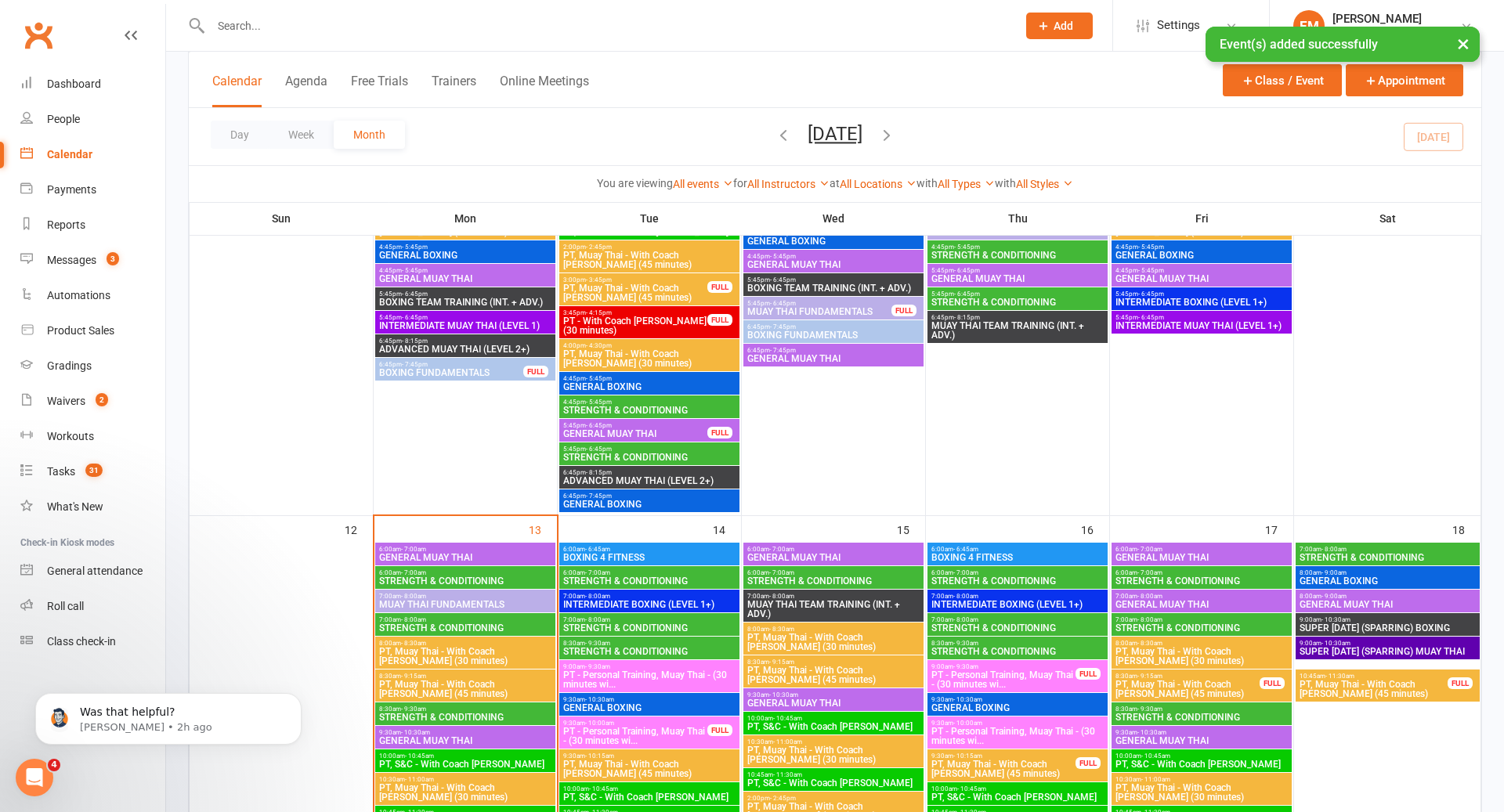
scroll to position [1078, 0]
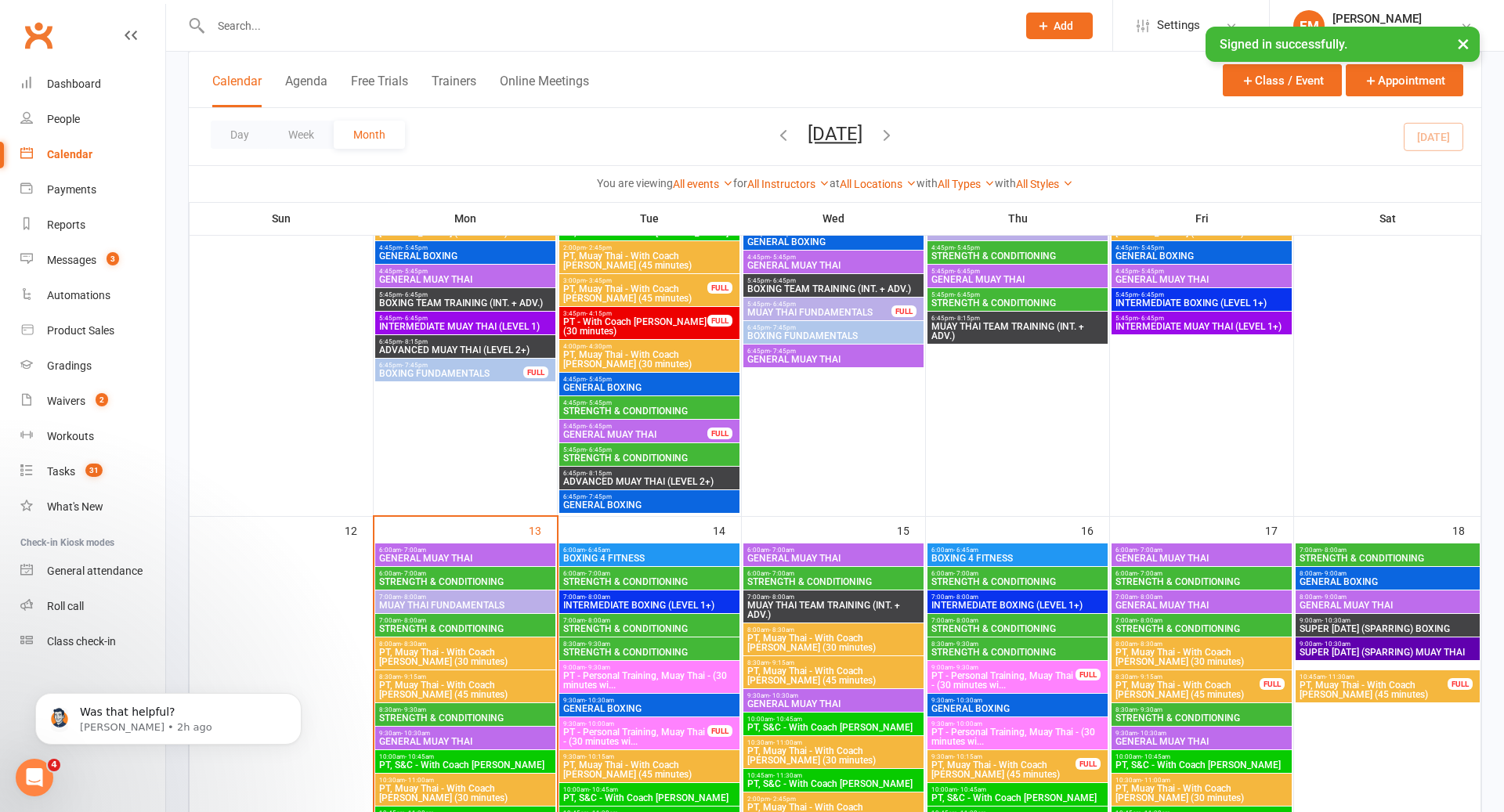
click at [506, 598] on span "7:00am - 8:00am" at bounding box center [465, 597] width 174 height 7
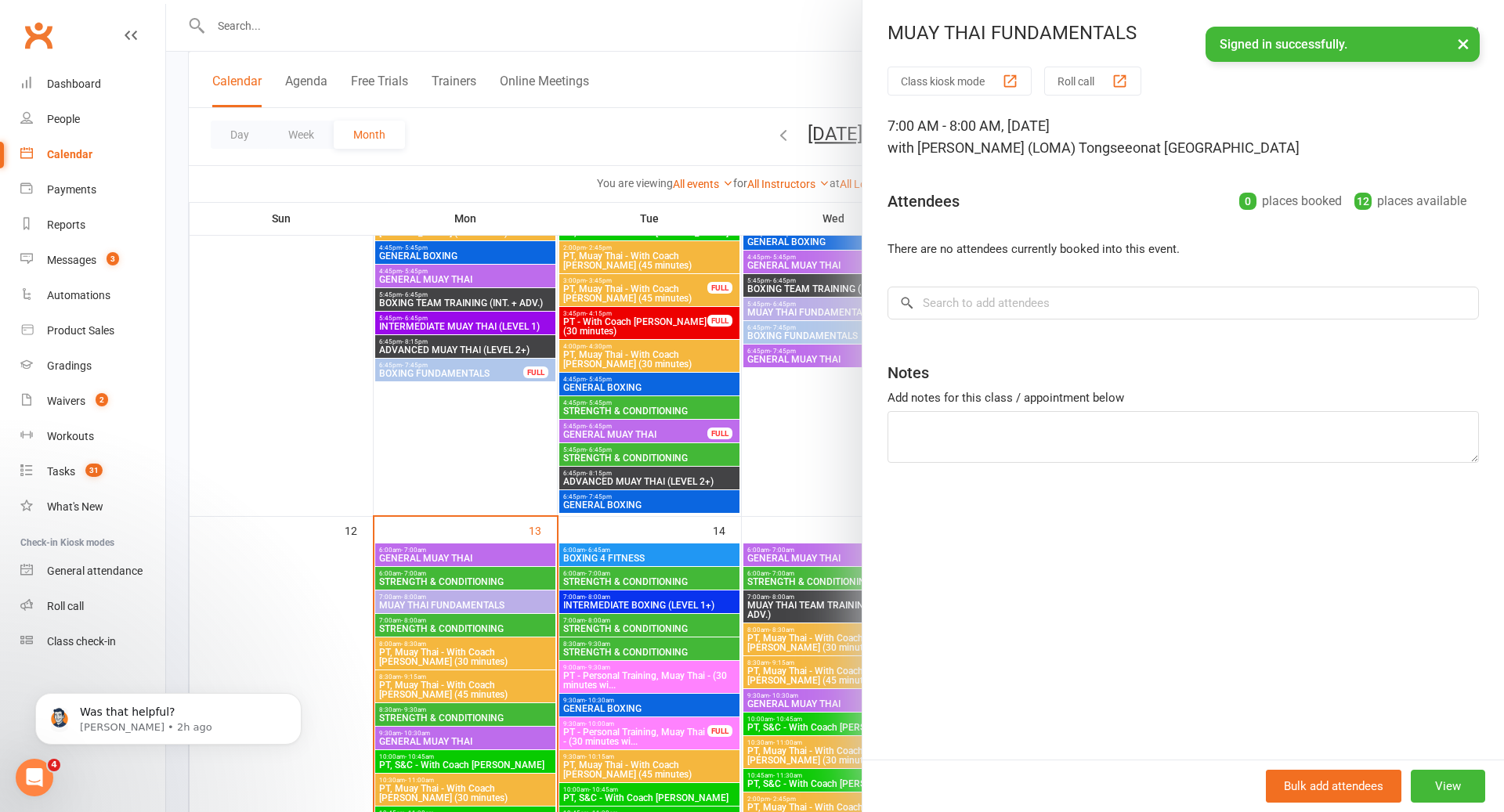
click at [506, 598] on div at bounding box center [836, 406] width 1339 height 812
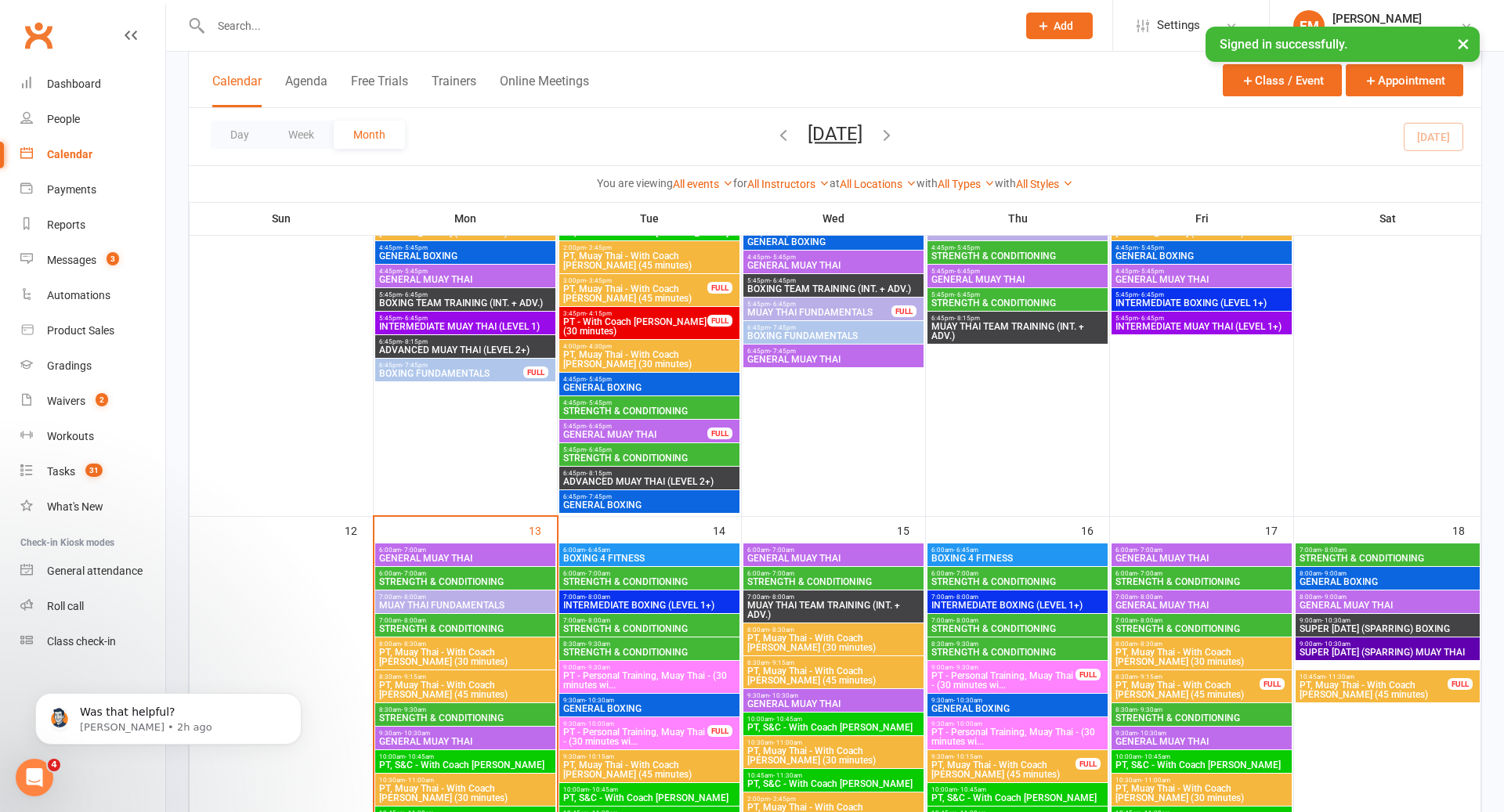
click at [499, 550] on span "6:00am - 7:00am" at bounding box center [465, 550] width 174 height 7
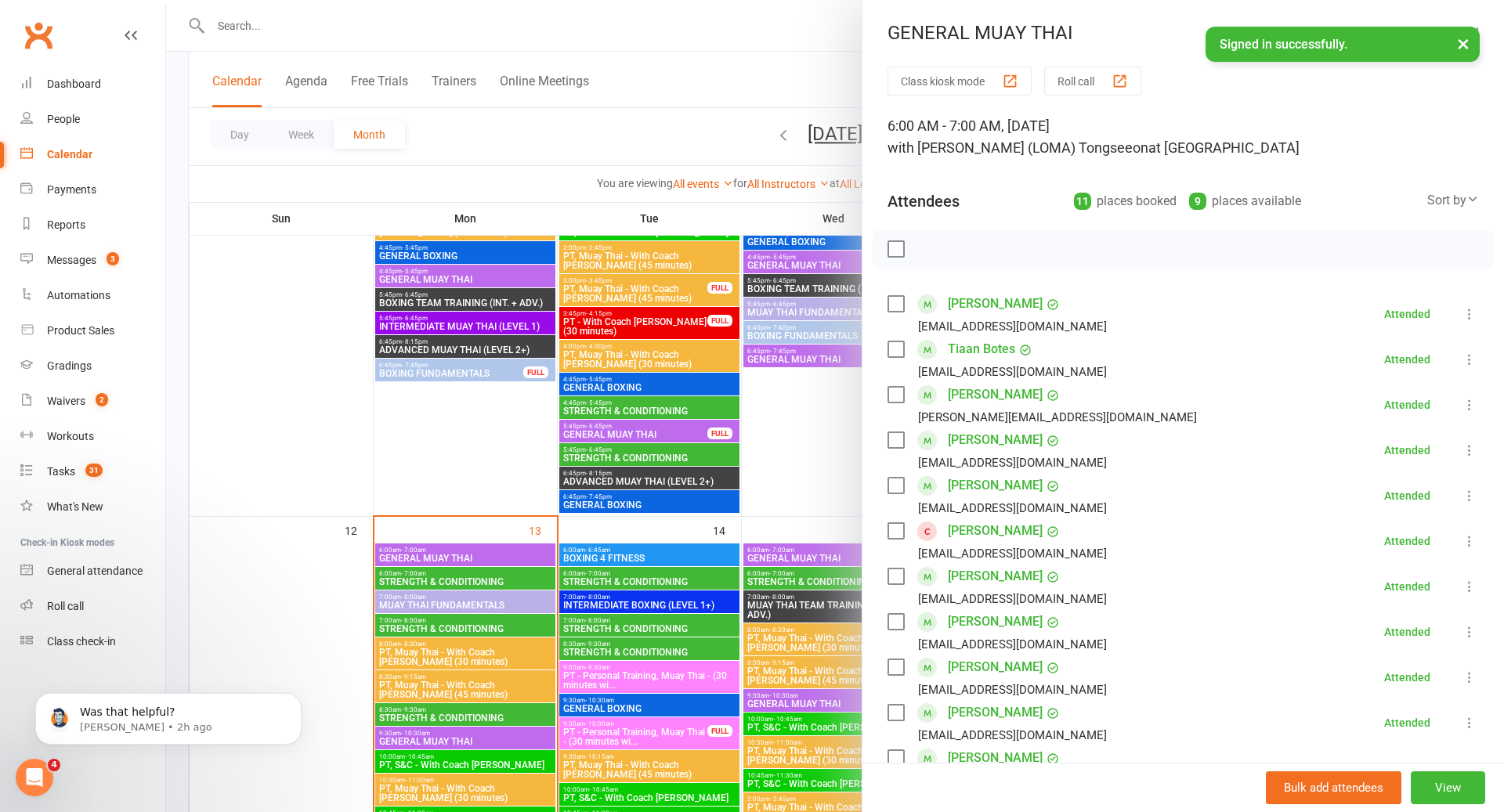
click at [470, 620] on div at bounding box center [836, 406] width 1339 height 812
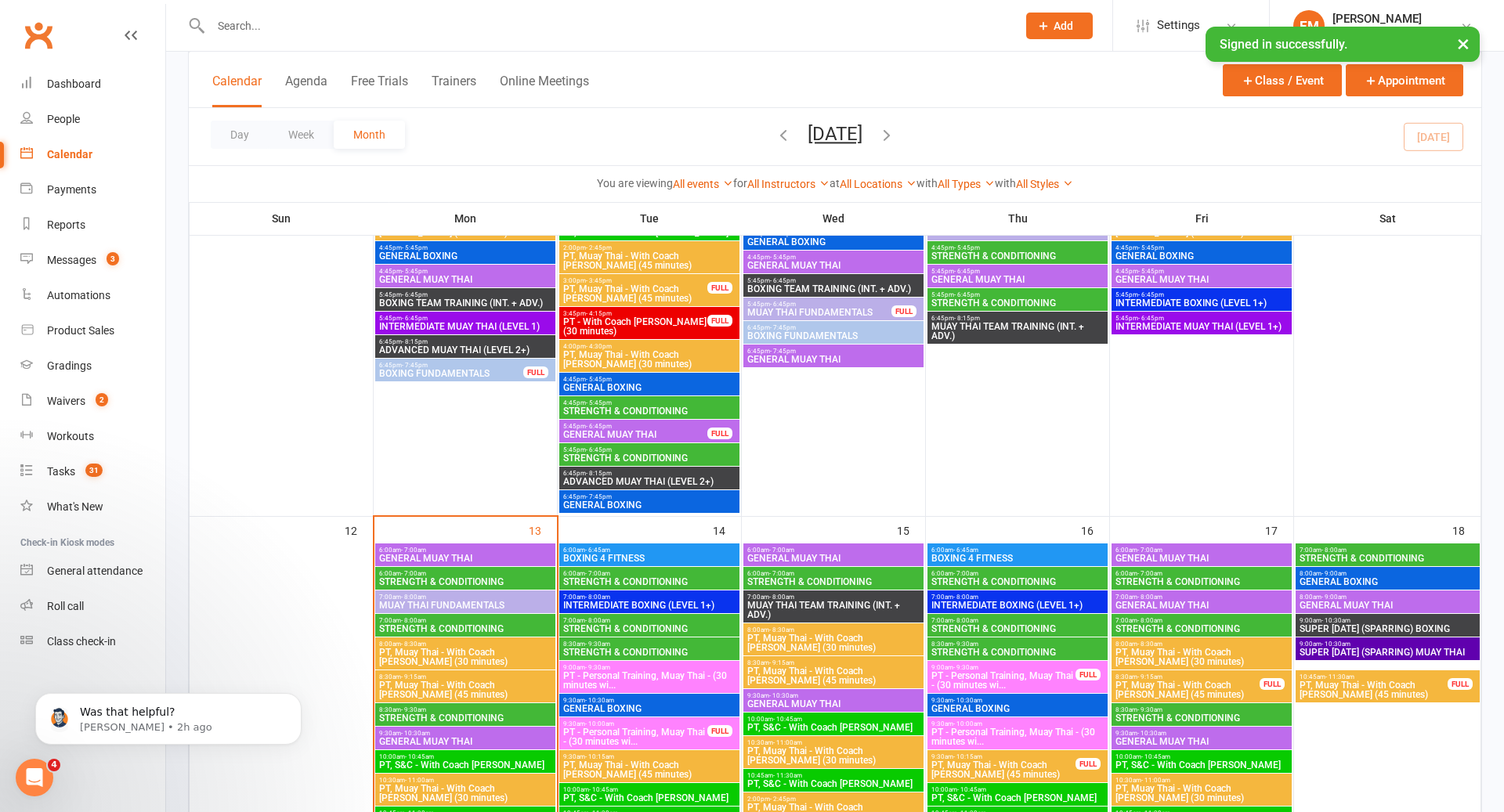
click at [482, 604] on span "MUAY THAI FUNDAMENTALS" at bounding box center [465, 605] width 174 height 9
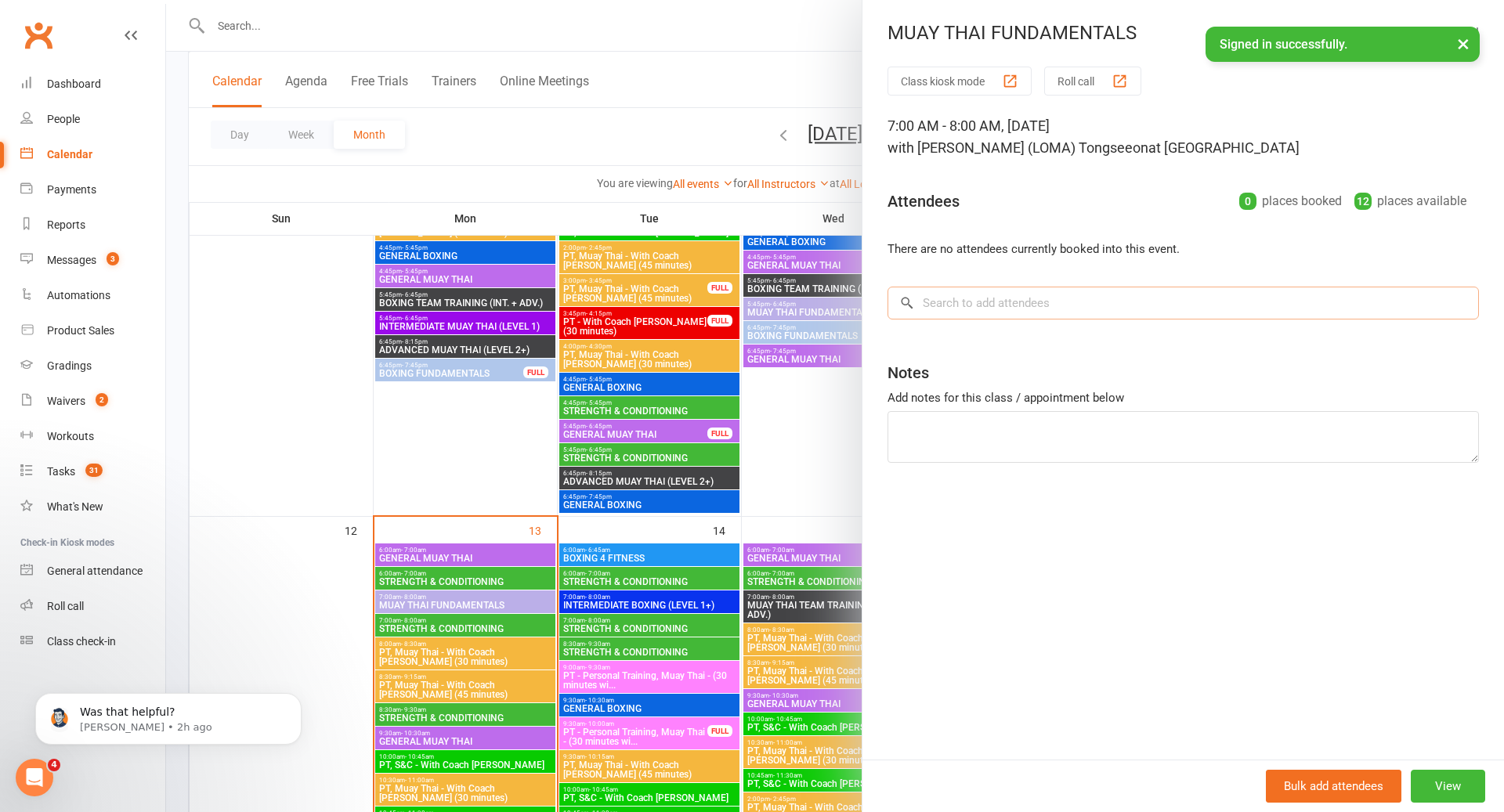
click at [1010, 316] on input "search" at bounding box center [1184, 303] width 592 height 33
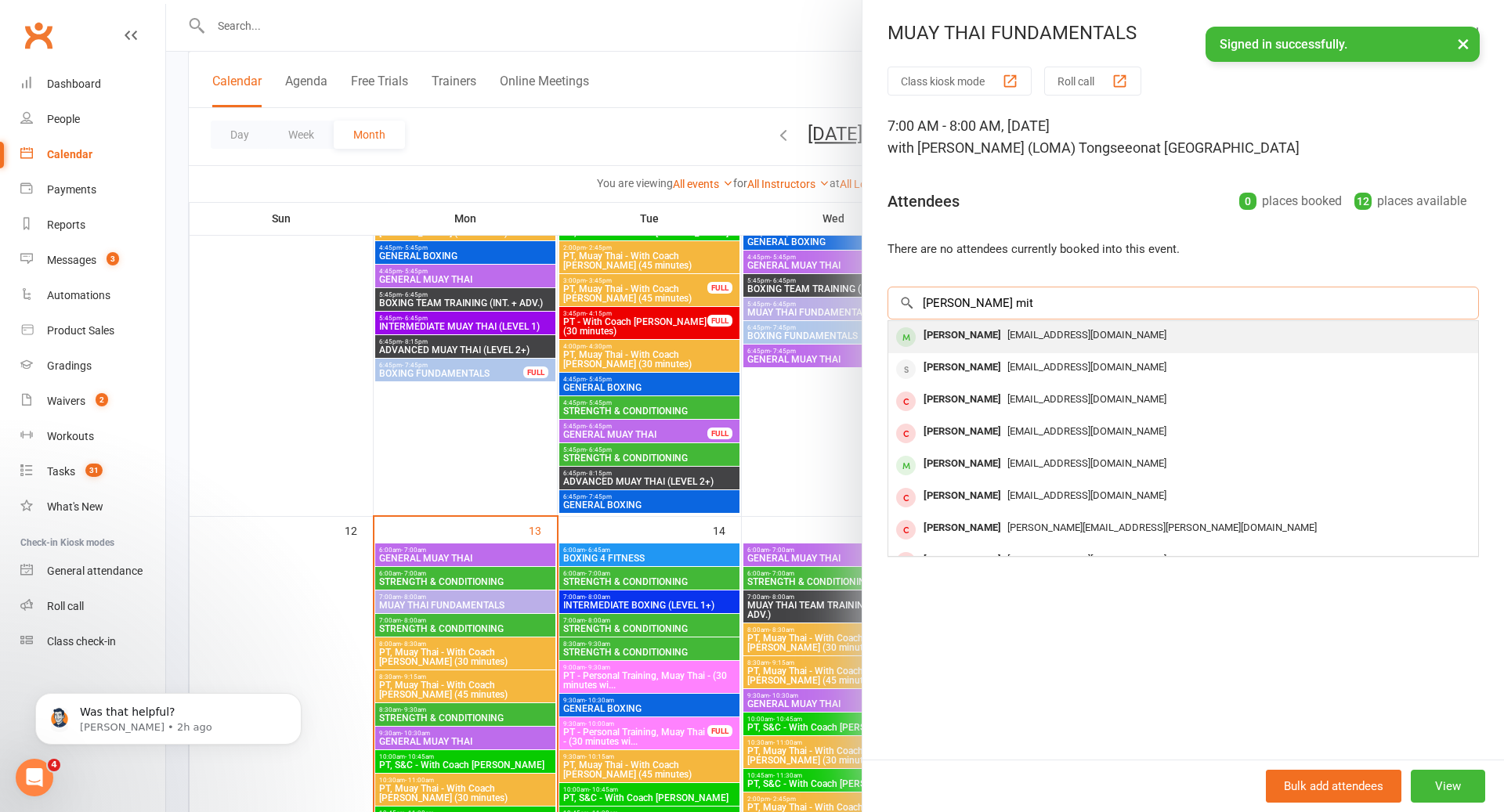
type input "[PERSON_NAME] mit"
click at [1171, 329] on div "[EMAIL_ADDRESS][DOMAIN_NAME]" at bounding box center [1184, 336] width 577 height 22
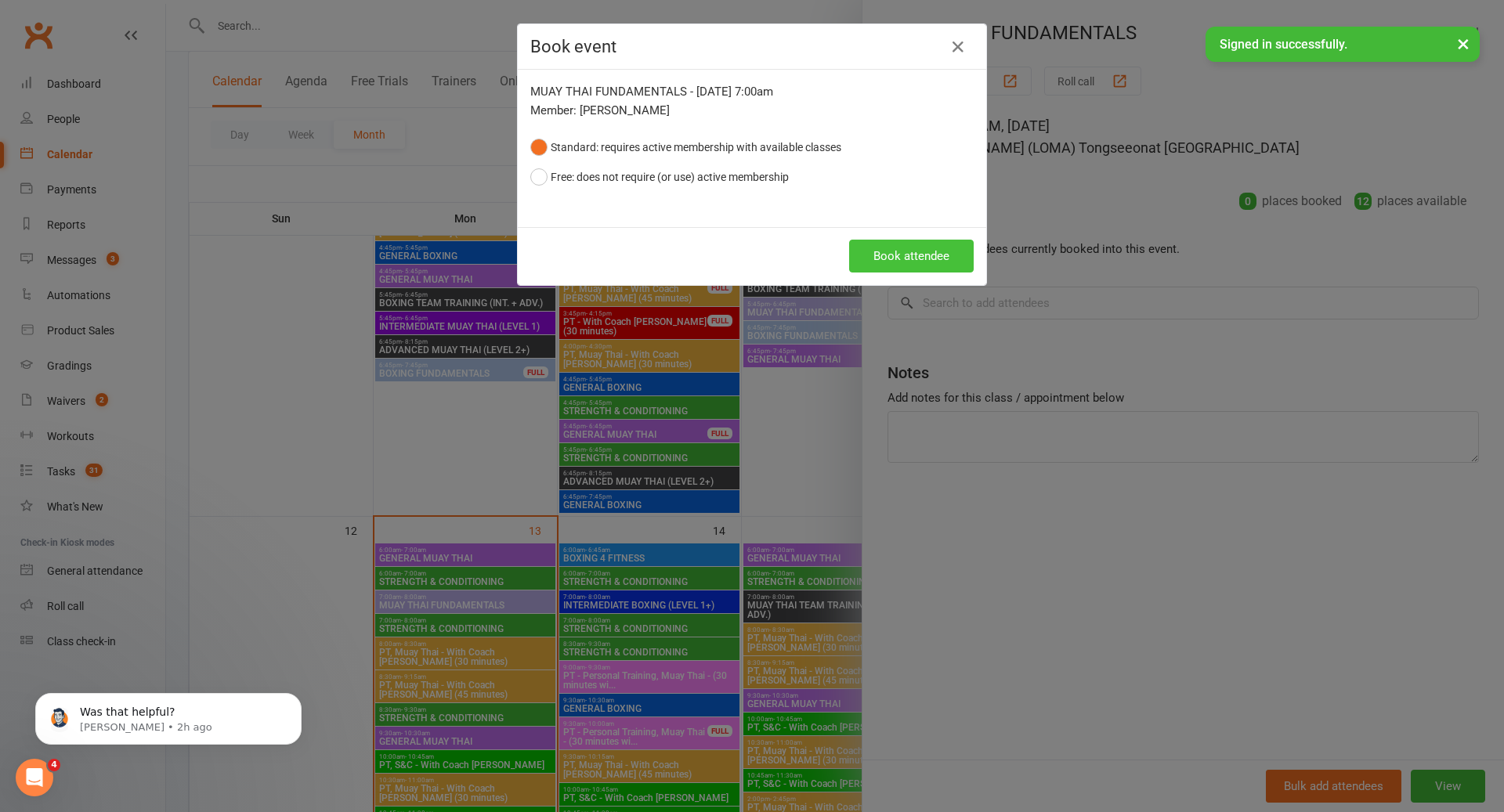
click at [931, 262] on button "Book attendee" at bounding box center [911, 256] width 125 height 33
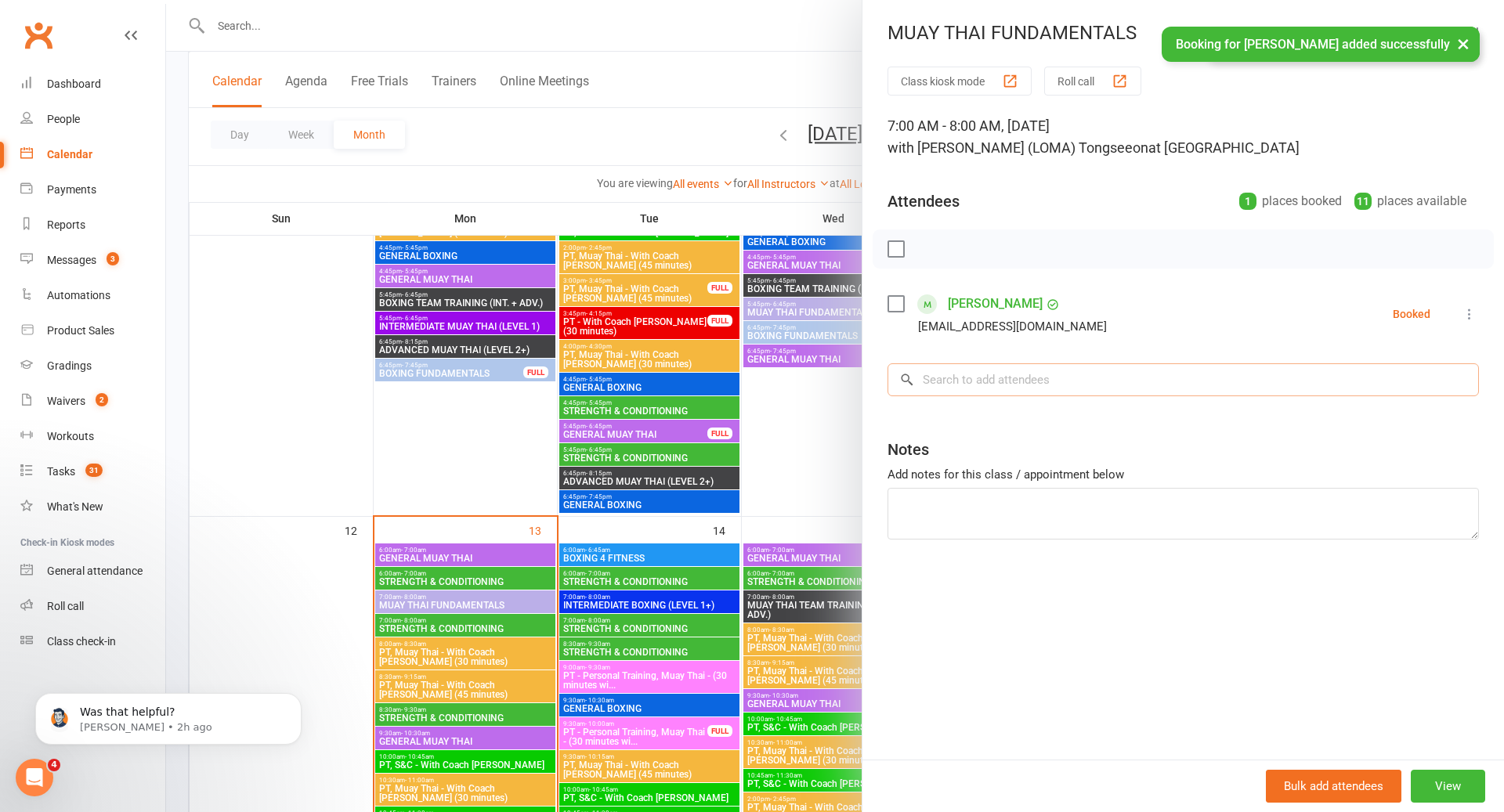
click at [1001, 384] on input "search" at bounding box center [1184, 380] width 592 height 33
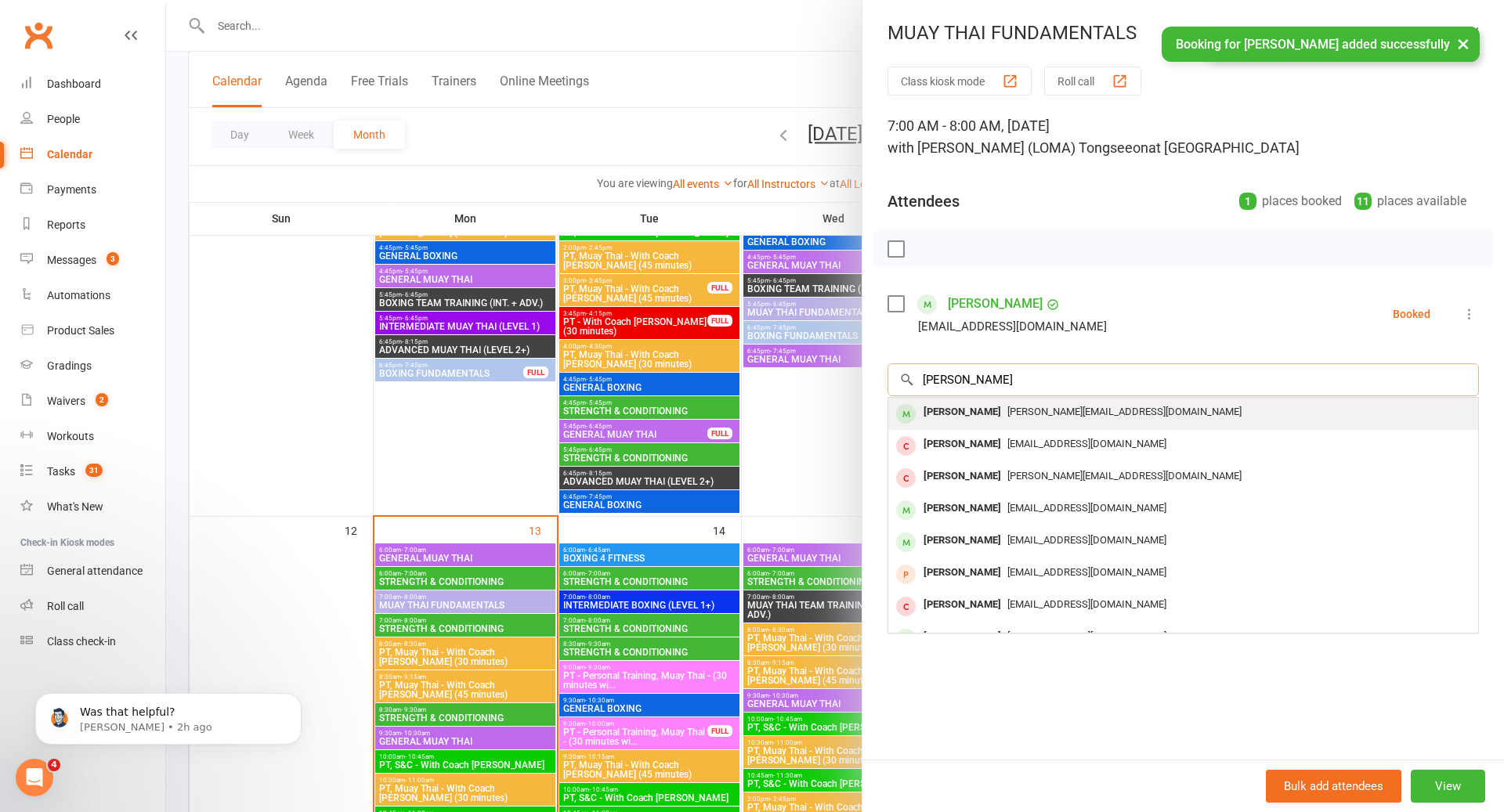
type input "[PERSON_NAME]"
click at [1055, 406] on span "[PERSON_NAME][EMAIL_ADDRESS][DOMAIN_NAME]" at bounding box center [1125, 412] width 234 height 12
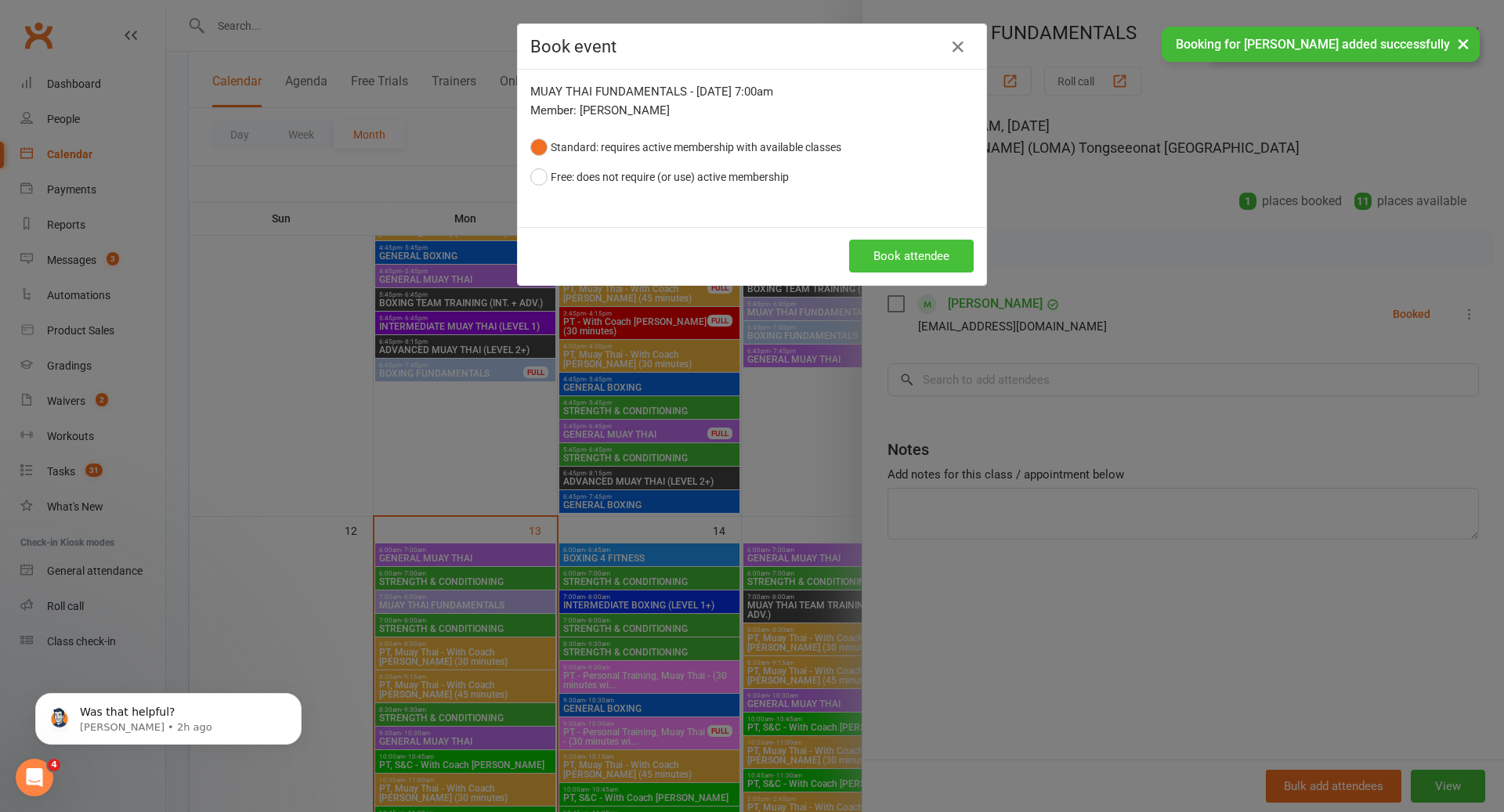
click at [904, 251] on button "Book attendee" at bounding box center [911, 256] width 125 height 33
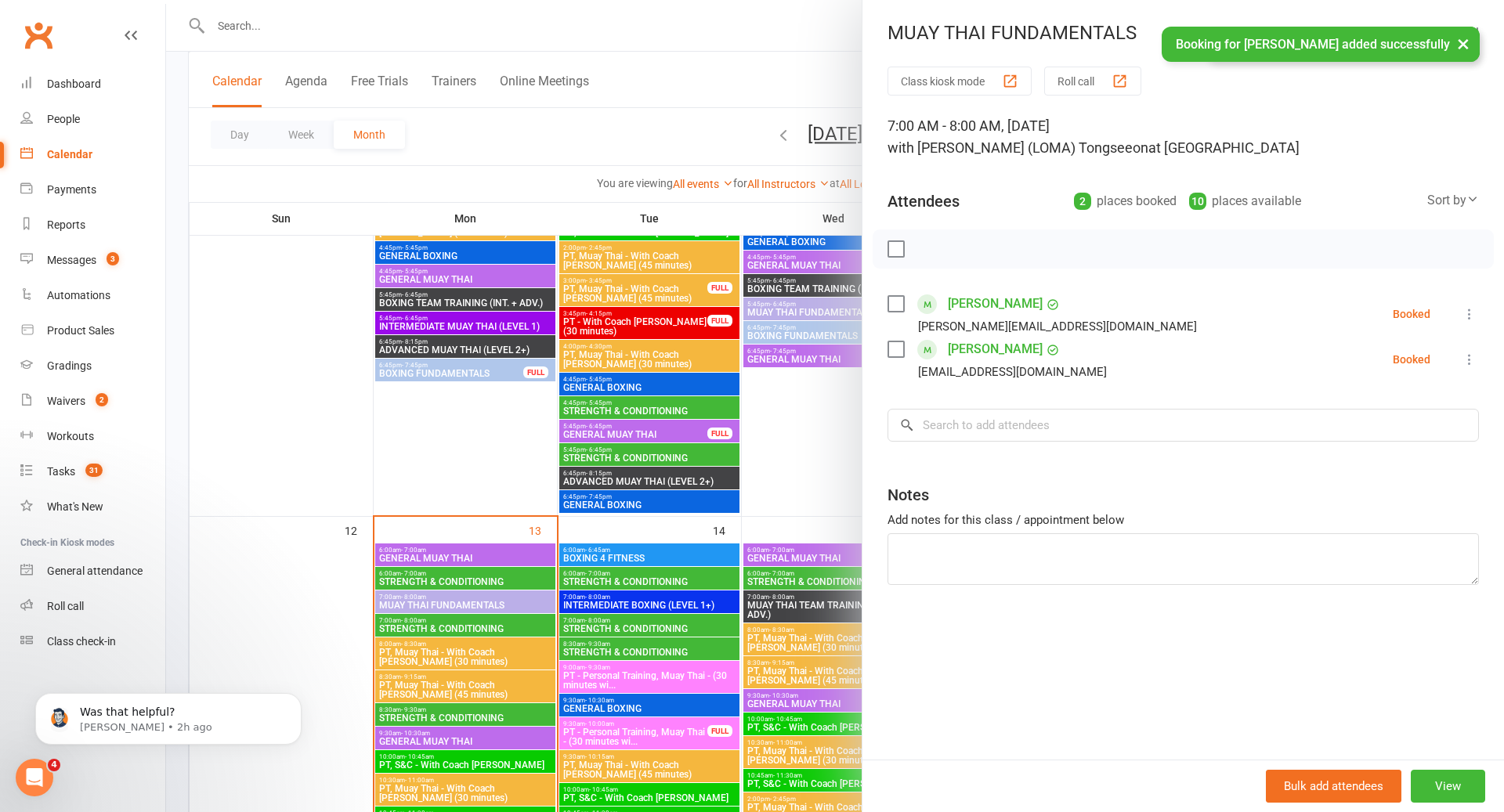
click at [901, 304] on label at bounding box center [896, 304] width 16 height 15
click at [897, 364] on div "[EMAIL_ADDRESS][DOMAIN_NAME]" at bounding box center [1001, 372] width 226 height 21
click at [897, 344] on label at bounding box center [896, 350] width 16 height 15
click at [936, 244] on icon "button" at bounding box center [931, 249] width 17 height 17
click at [645, 557] on div at bounding box center [836, 406] width 1339 height 812
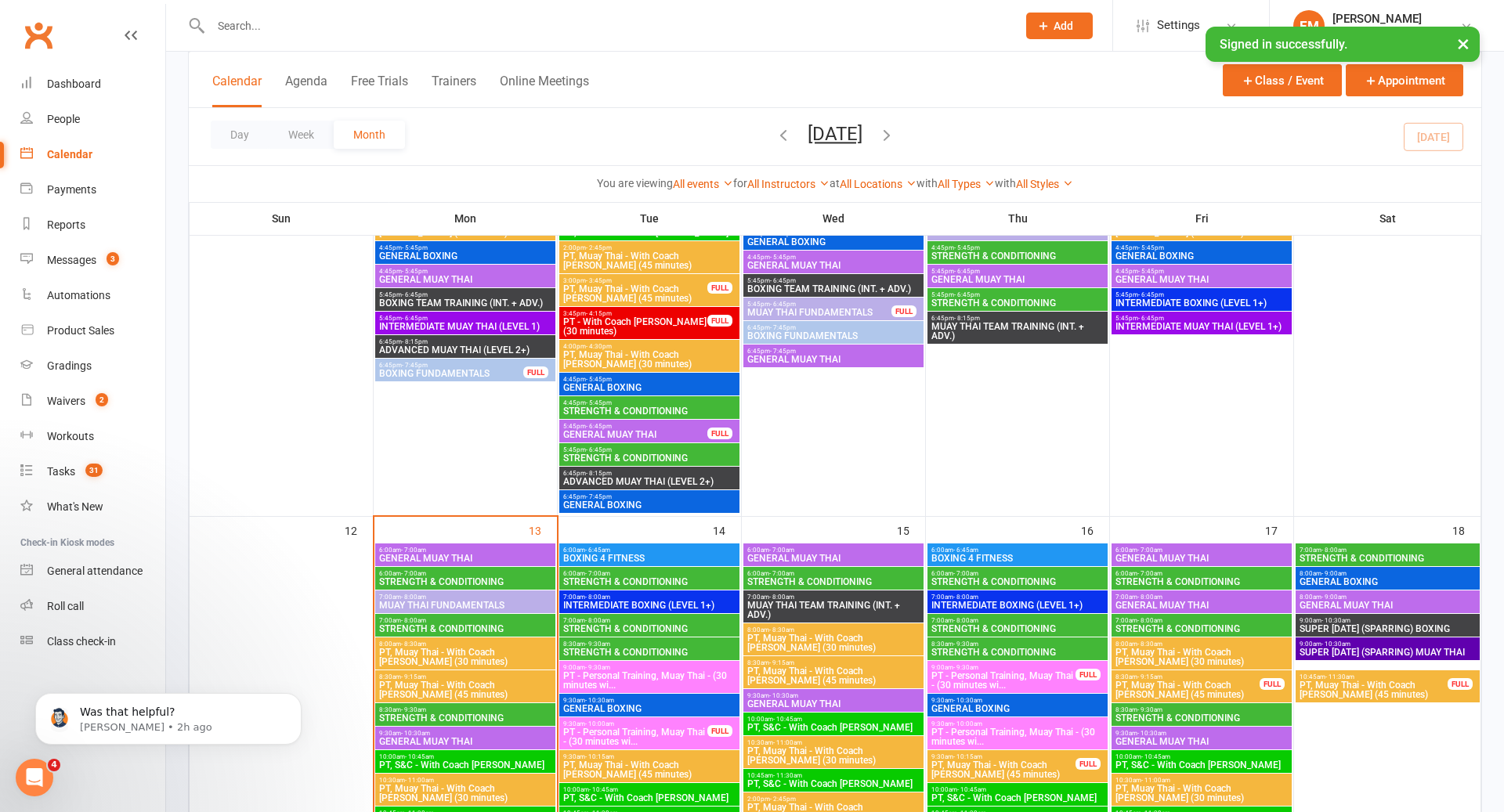
click at [446, 559] on span "GENERAL MUAY THAI" at bounding box center [465, 558] width 174 height 9
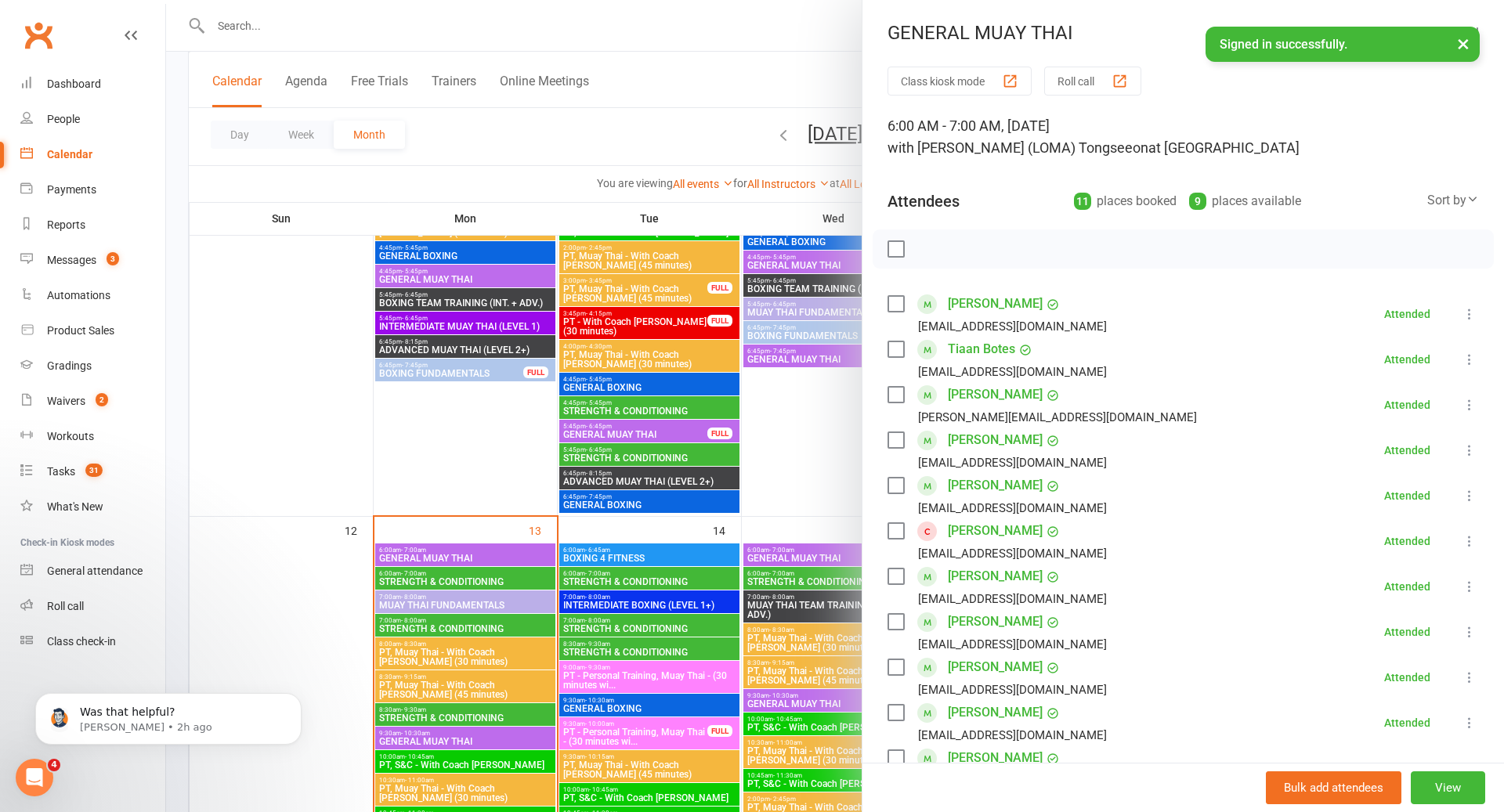
click at [898, 397] on label at bounding box center [896, 394] width 16 height 15
click at [897, 673] on label at bounding box center [896, 667] width 16 height 15
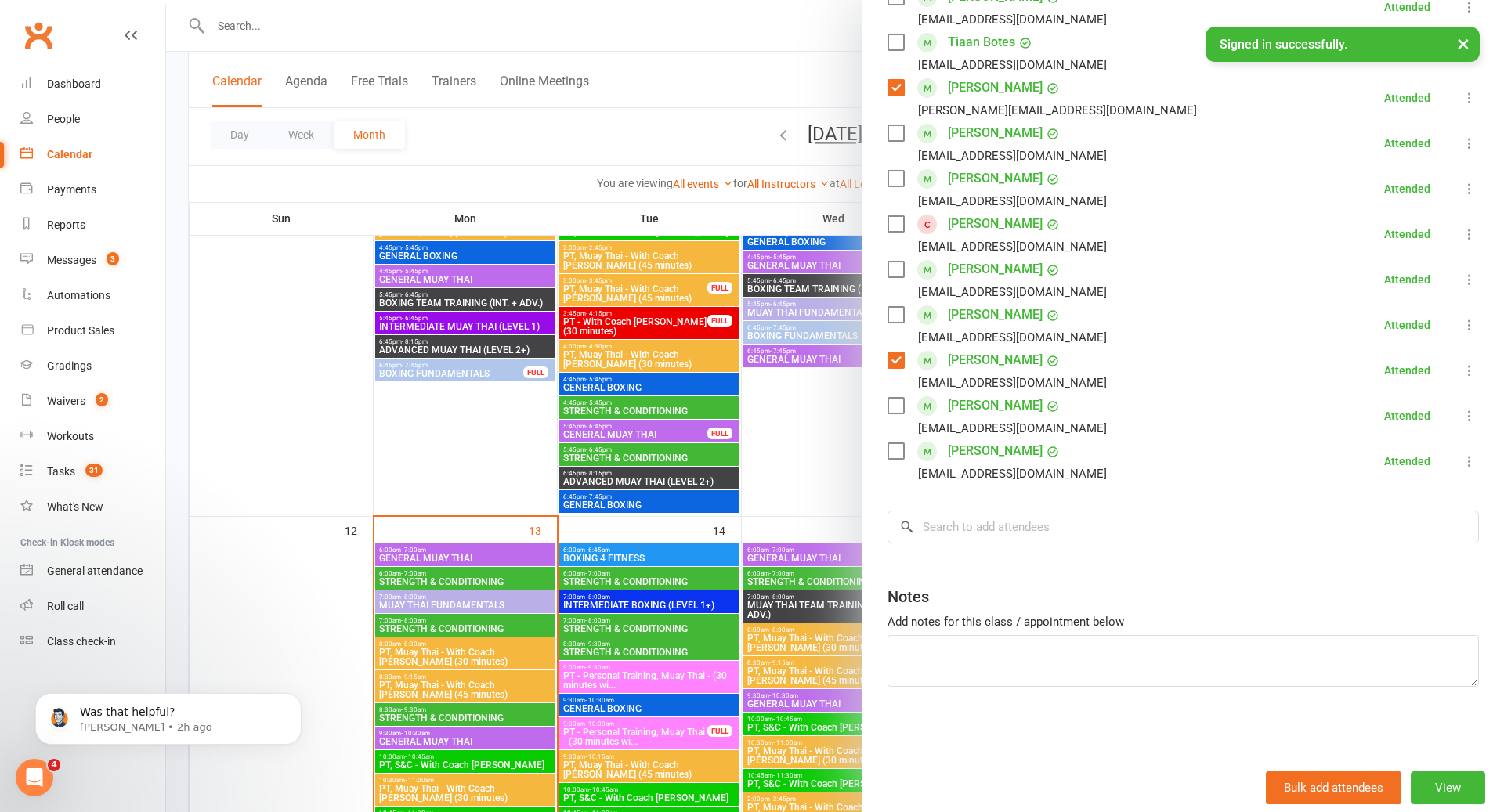
scroll to position [0, 0]
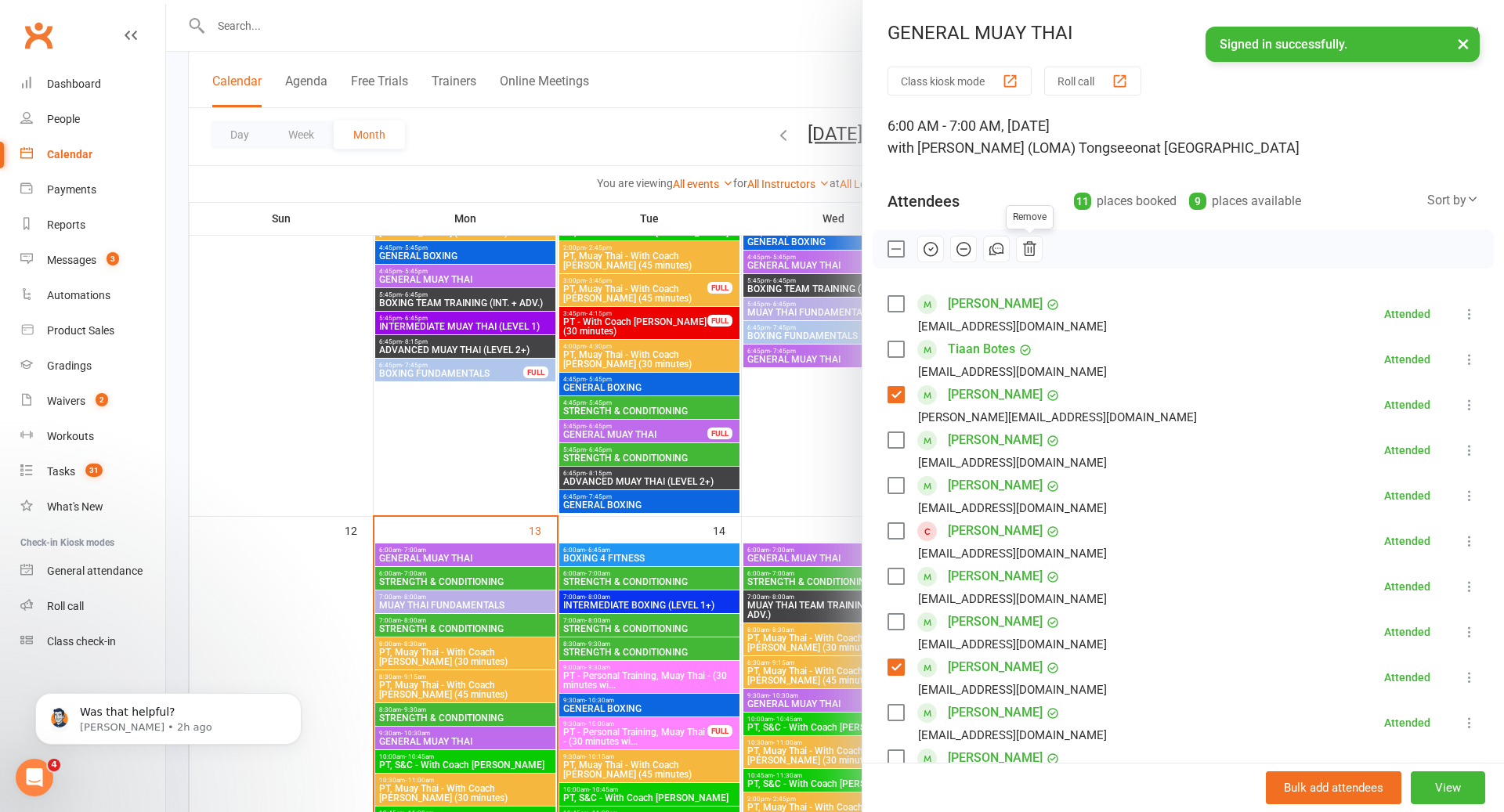
click at [1035, 256] on icon "button" at bounding box center [1029, 249] width 17 height 17
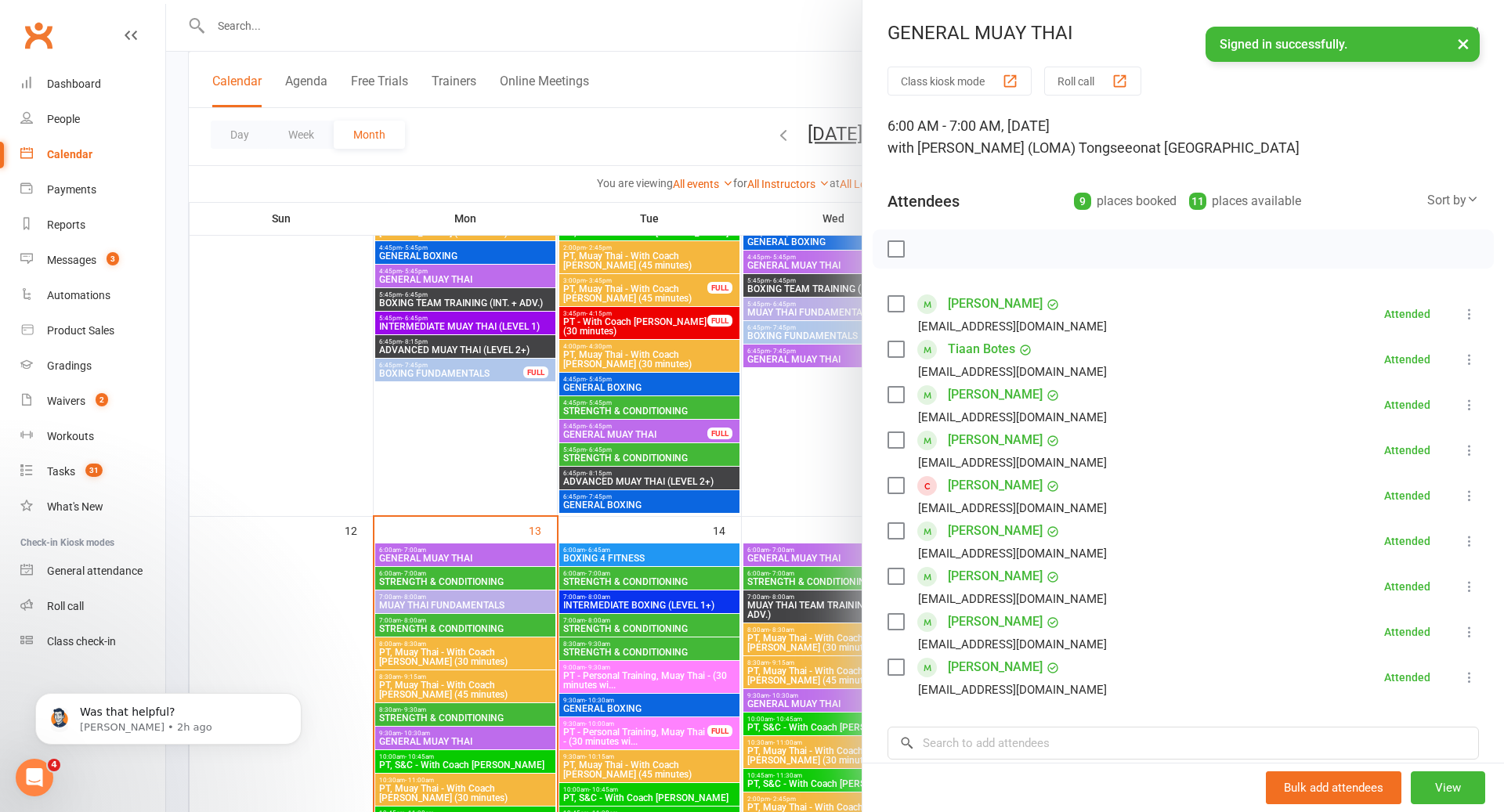
click at [564, 503] on div at bounding box center [836, 406] width 1339 height 812
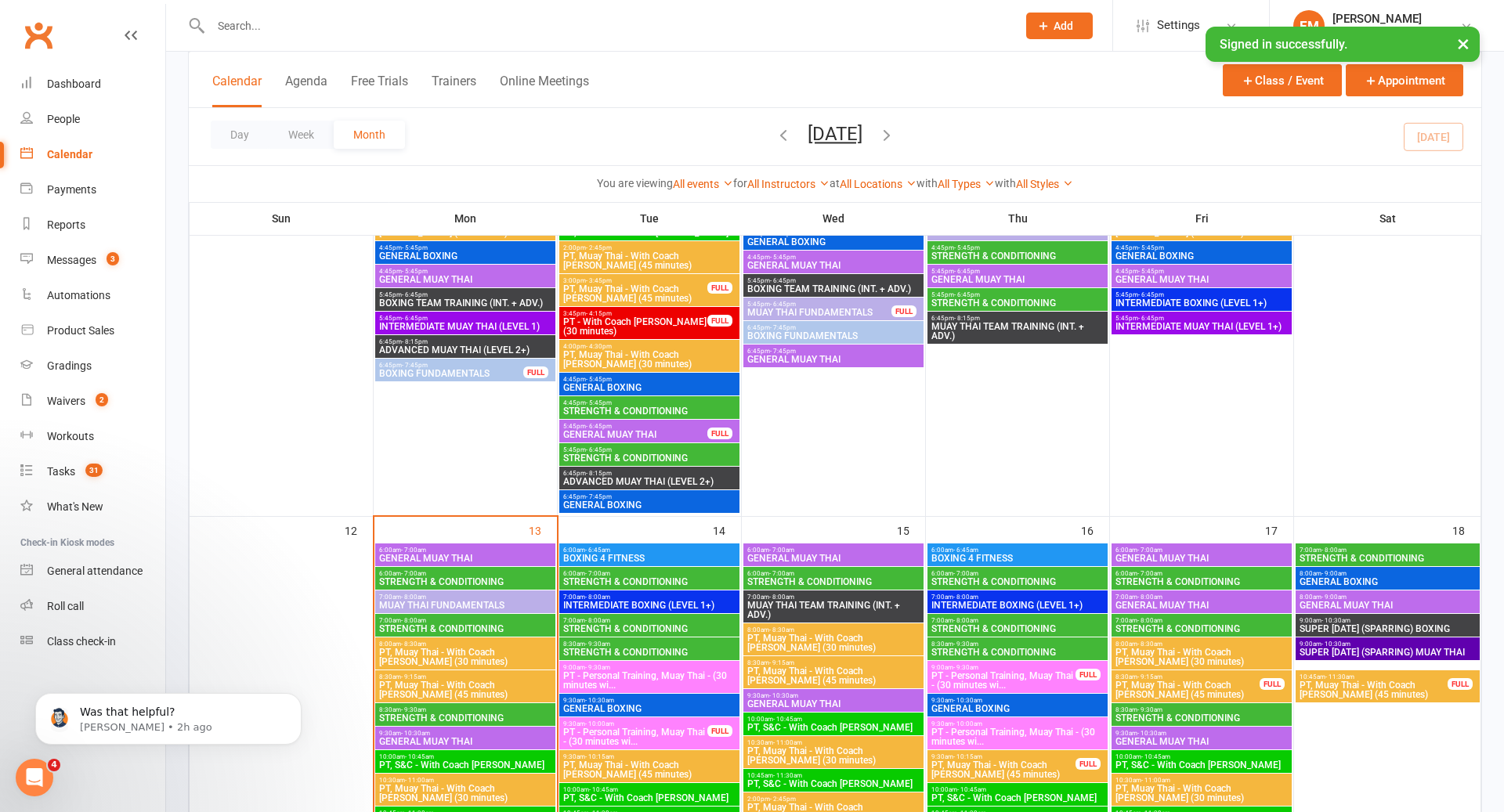
click at [615, 19] on input "text" at bounding box center [606, 25] width 800 height 22
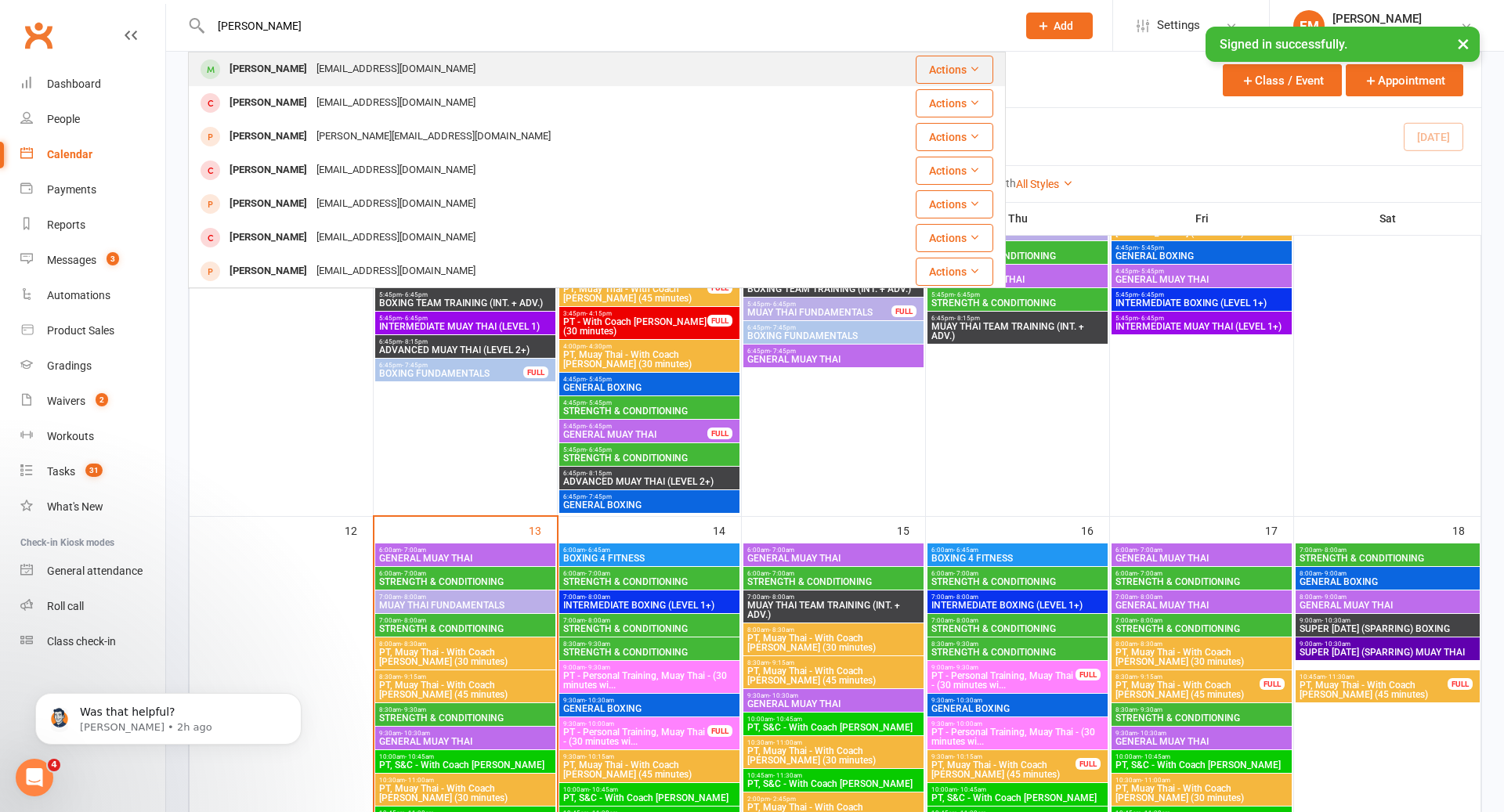
type input "[PERSON_NAME]"
click at [578, 65] on div "[PERSON_NAME] [EMAIL_ADDRESS][DOMAIN_NAME]" at bounding box center [518, 69] width 656 height 32
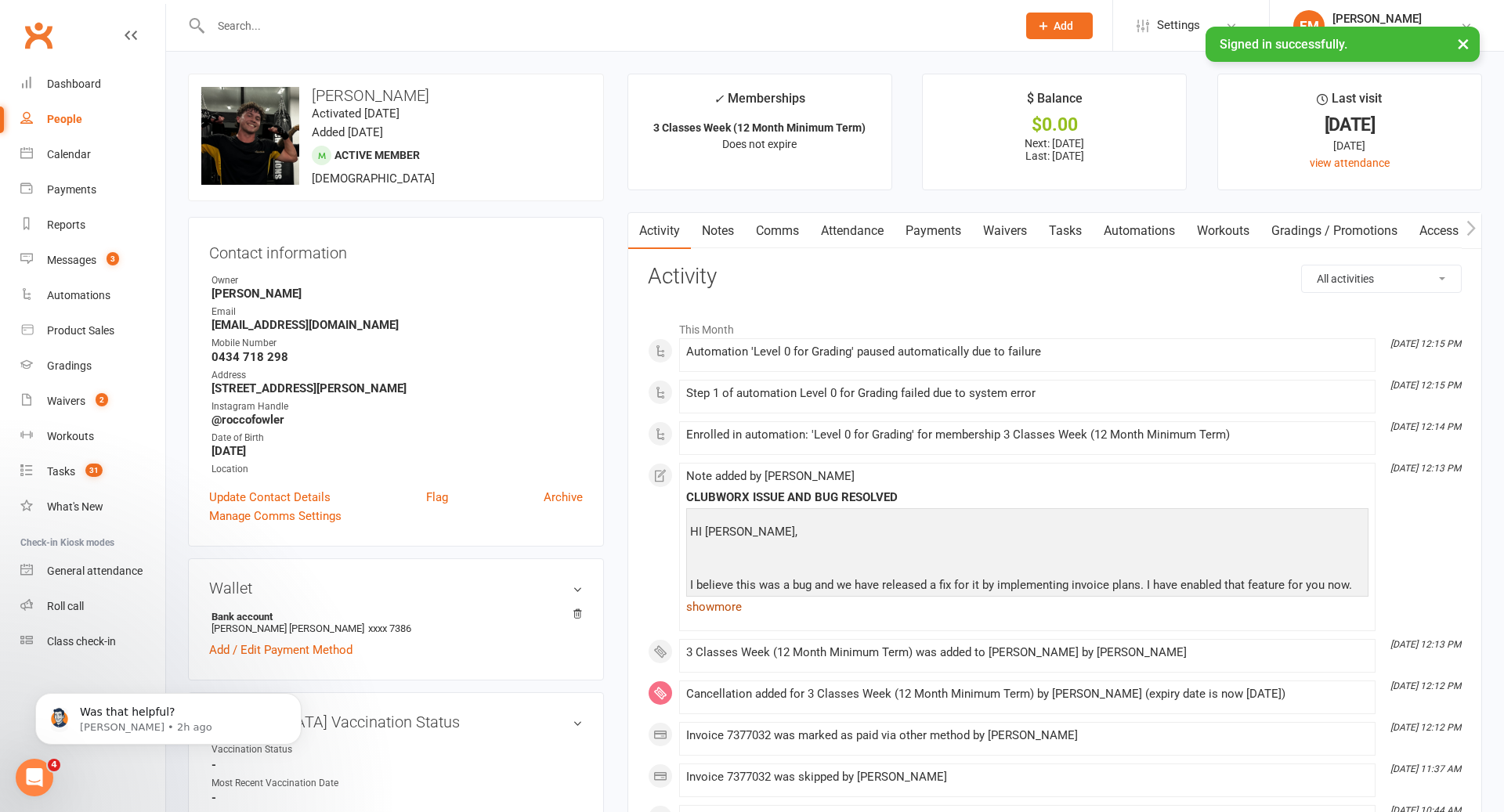
click at [719, 611] on link "show more" at bounding box center [1028, 606] width 682 height 22
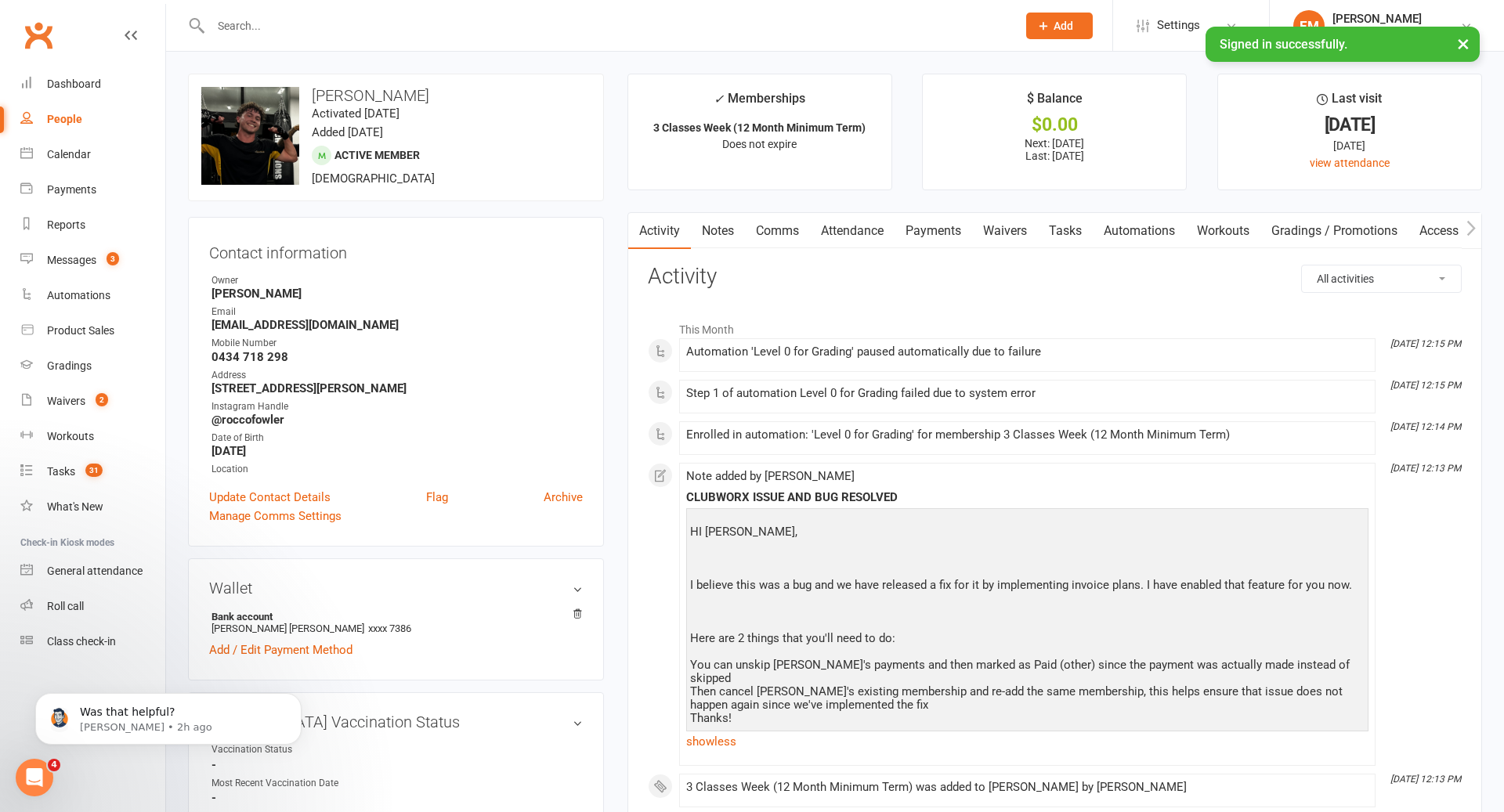
click at [956, 234] on link "Payments" at bounding box center [934, 231] width 78 height 36
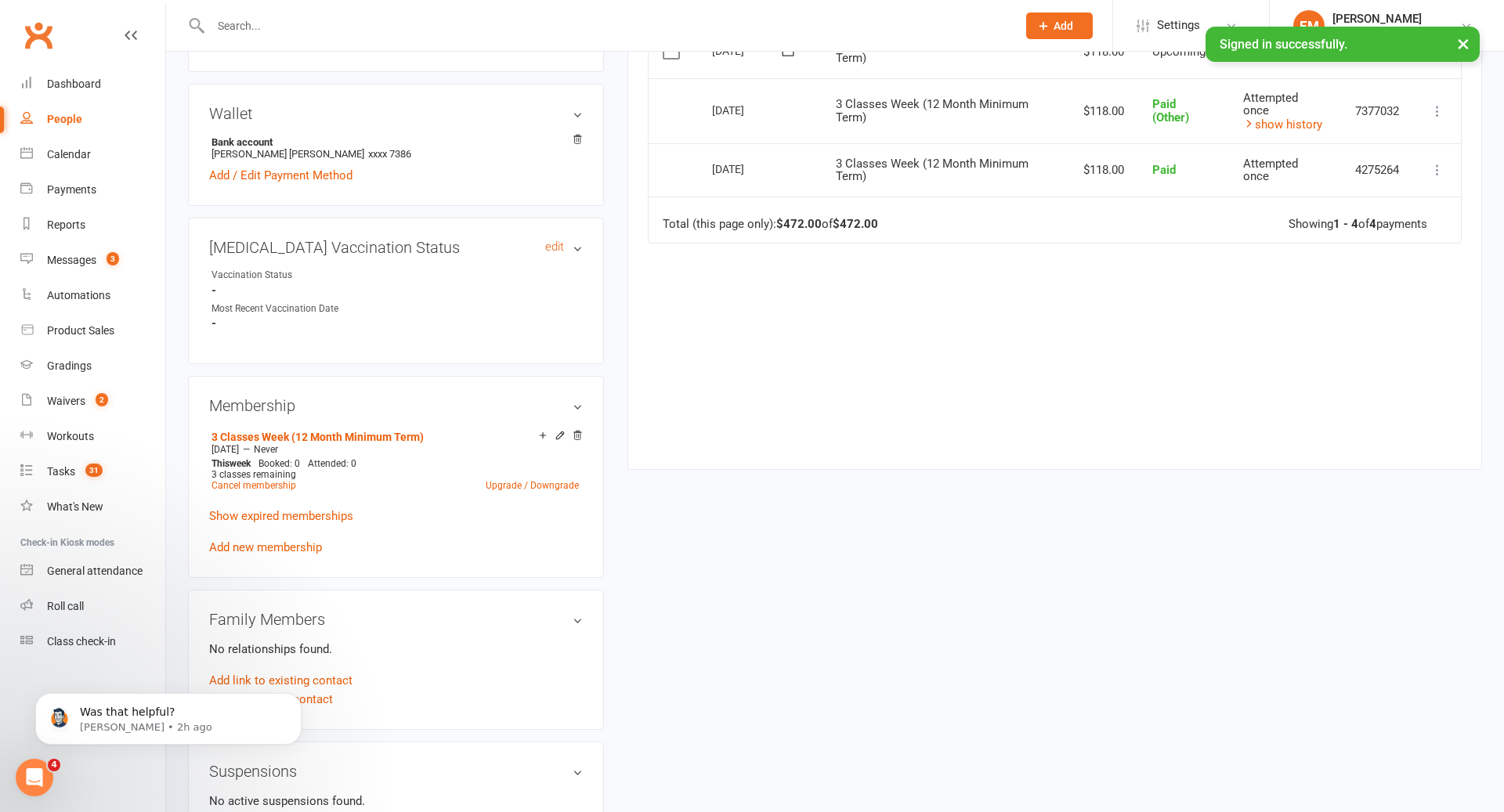
scroll to position [495, 0]
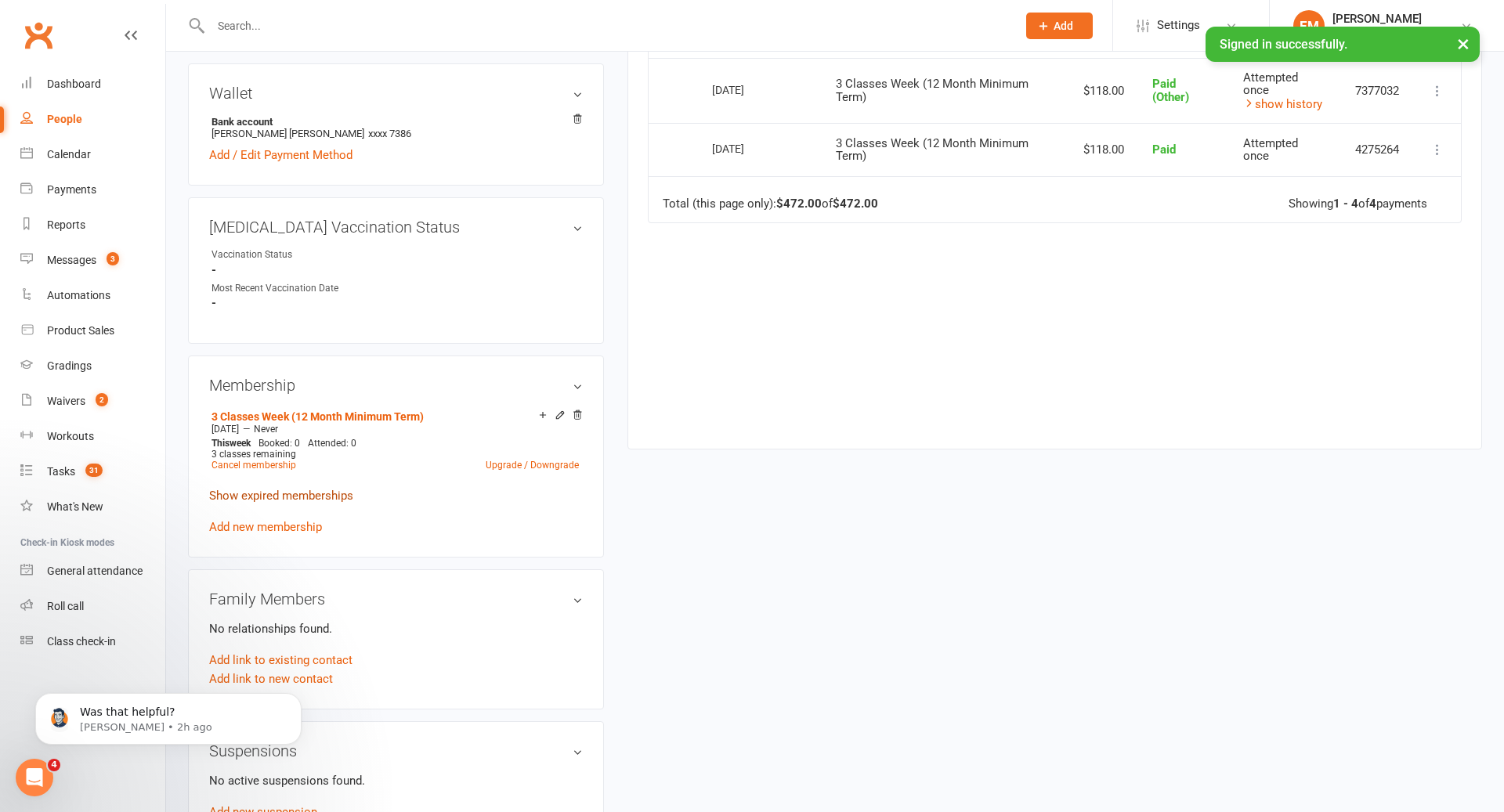
click at [306, 493] on link "Show expired memberships" at bounding box center [281, 496] width 144 height 14
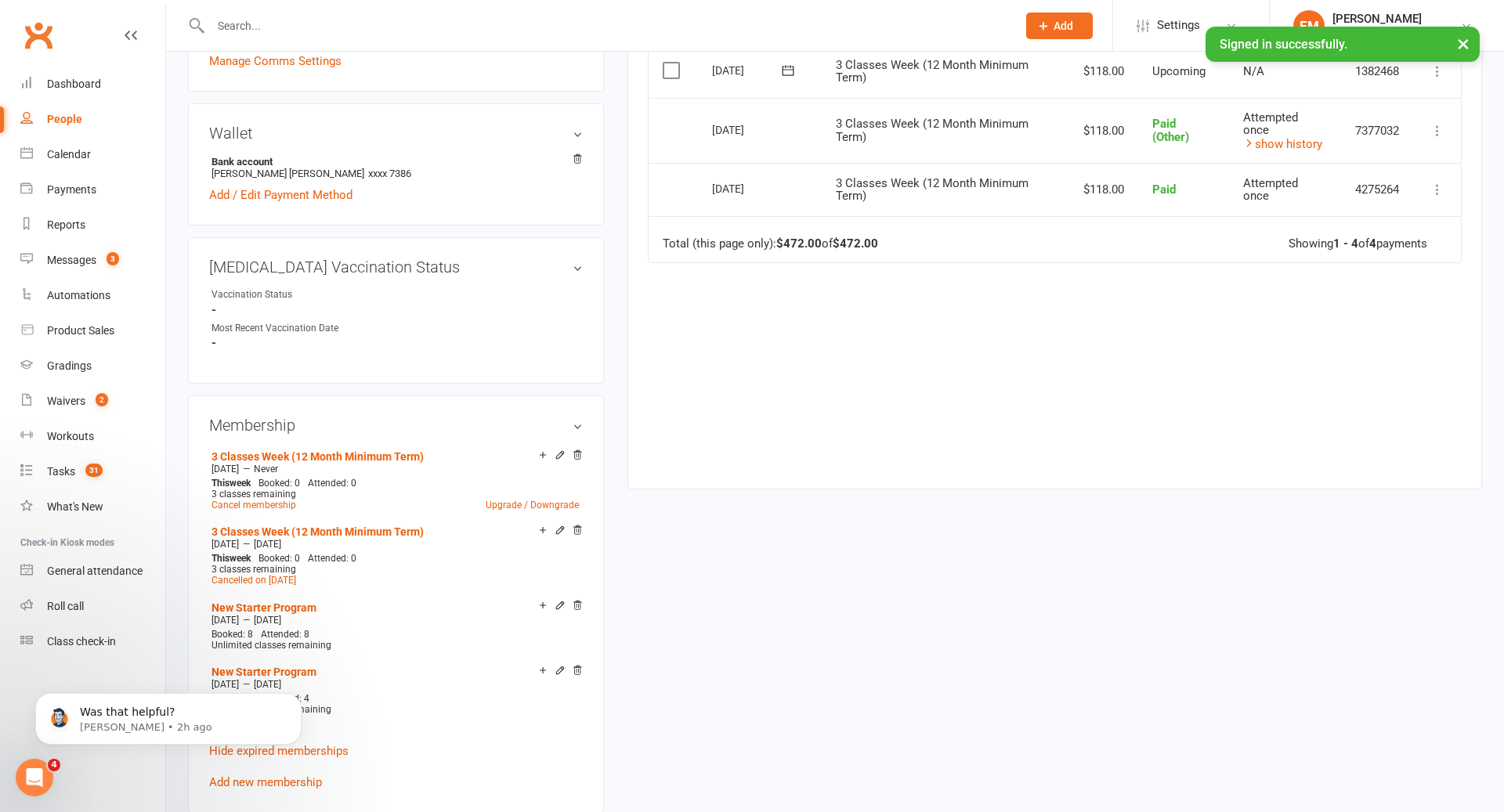
scroll to position [0, 0]
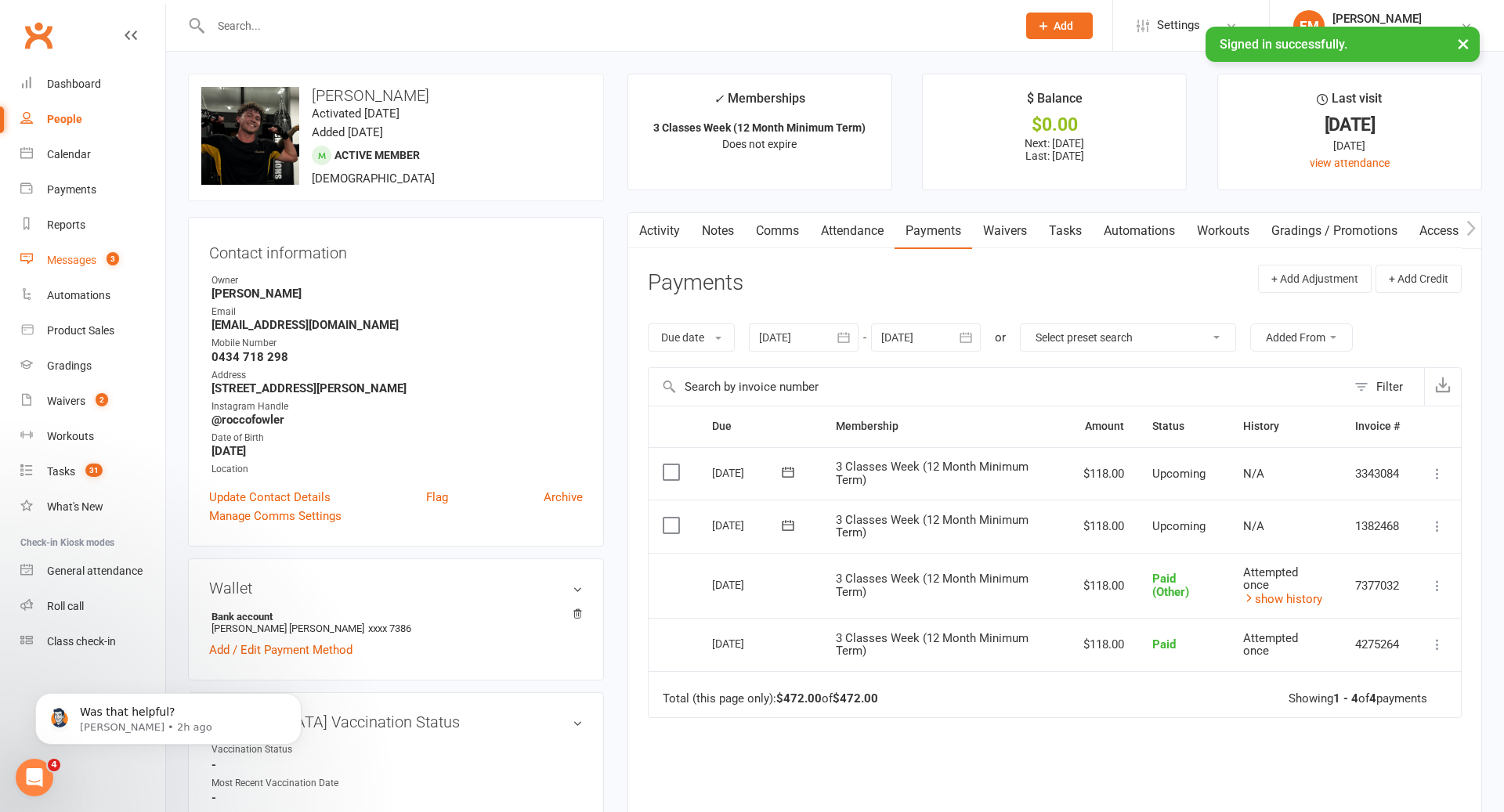
click at [89, 247] on link "Messages 3" at bounding box center [93, 260] width 145 height 35
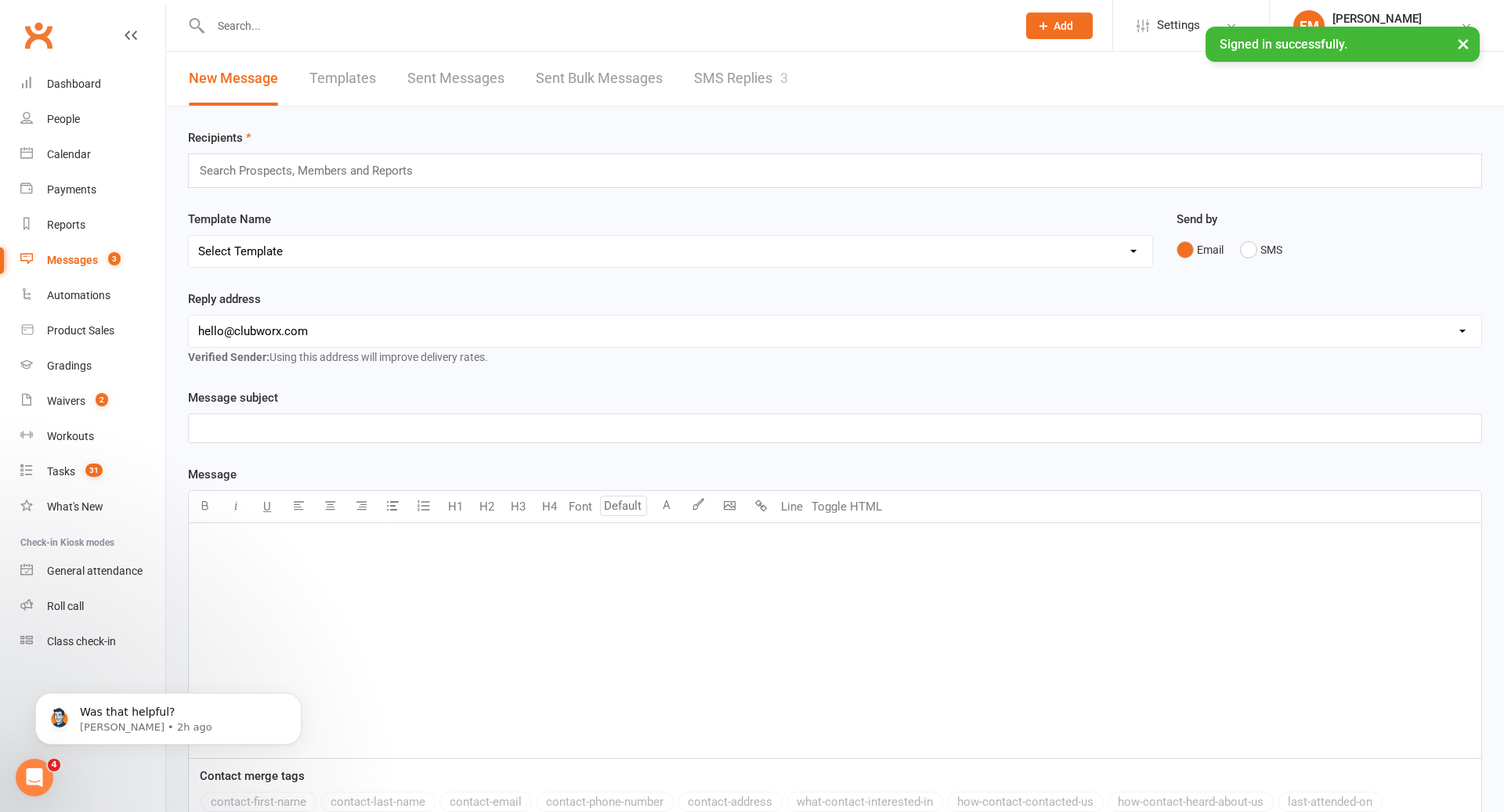
click at [737, 88] on link "SMS Replies 3" at bounding box center [741, 78] width 94 height 54
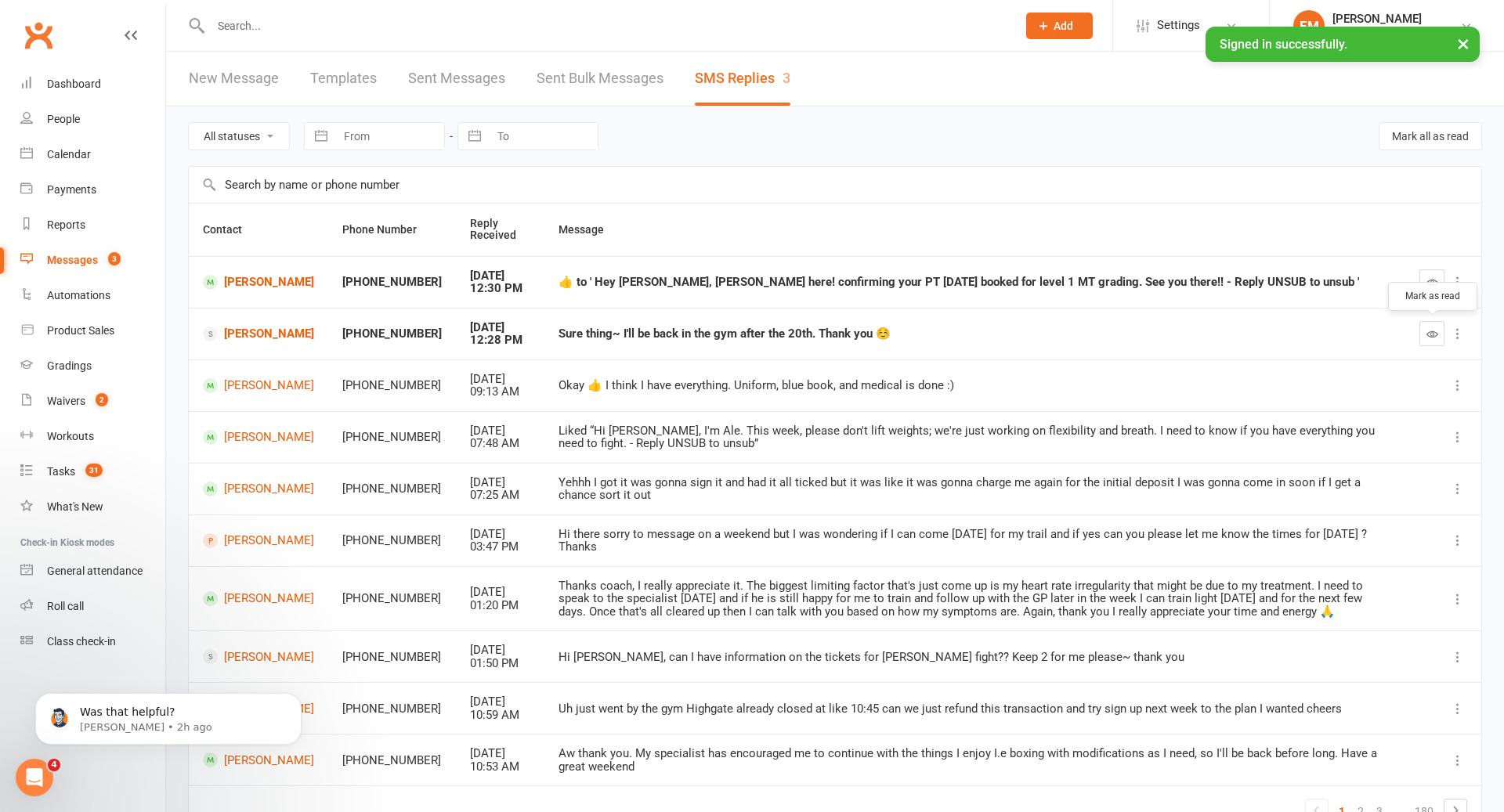
click at [1437, 335] on icon "button" at bounding box center [1433, 334] width 12 height 12
click at [1433, 283] on icon "button" at bounding box center [1433, 282] width 12 height 12
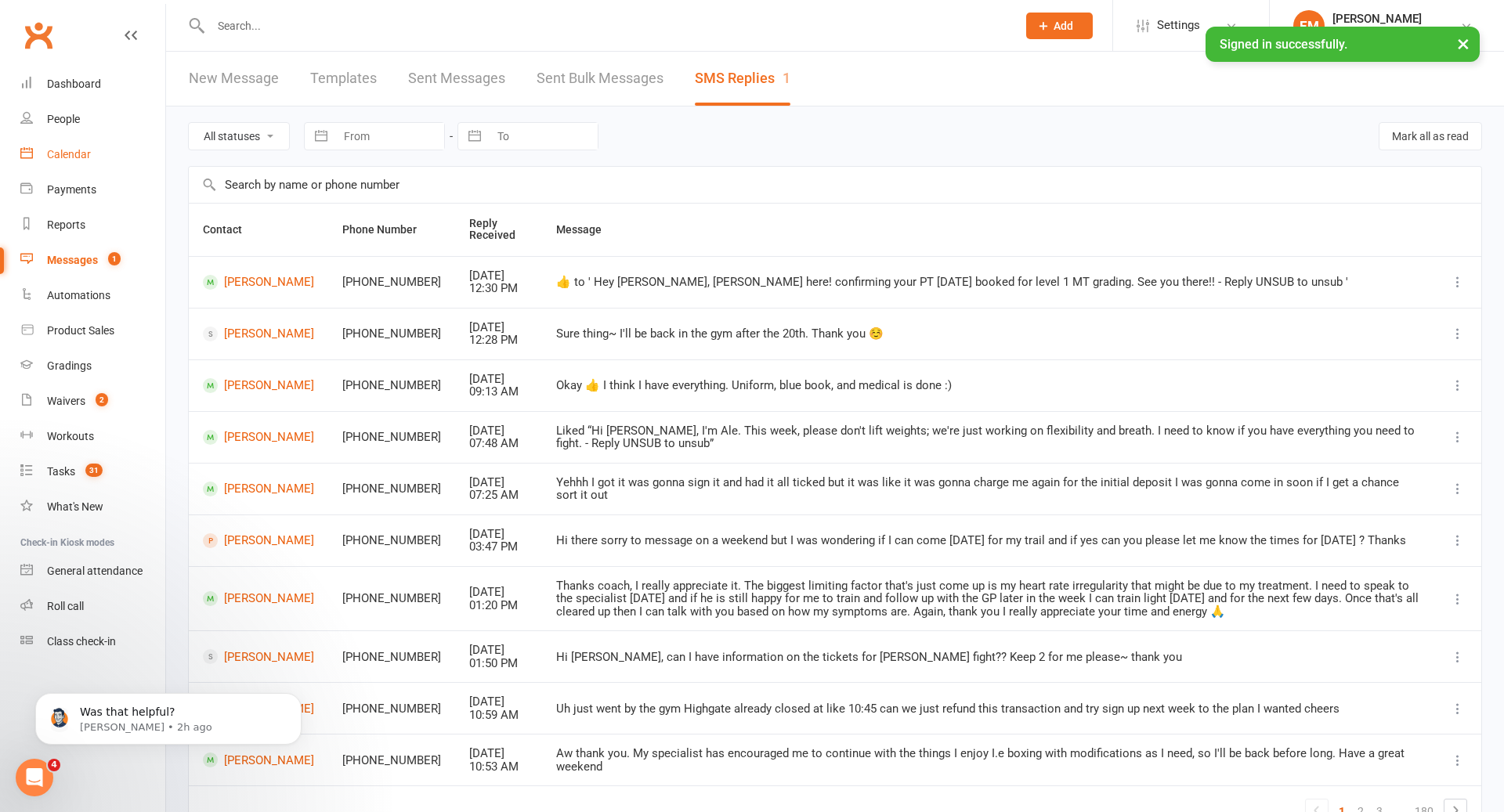
click at [59, 155] on div "Calendar" at bounding box center [69, 154] width 44 height 13
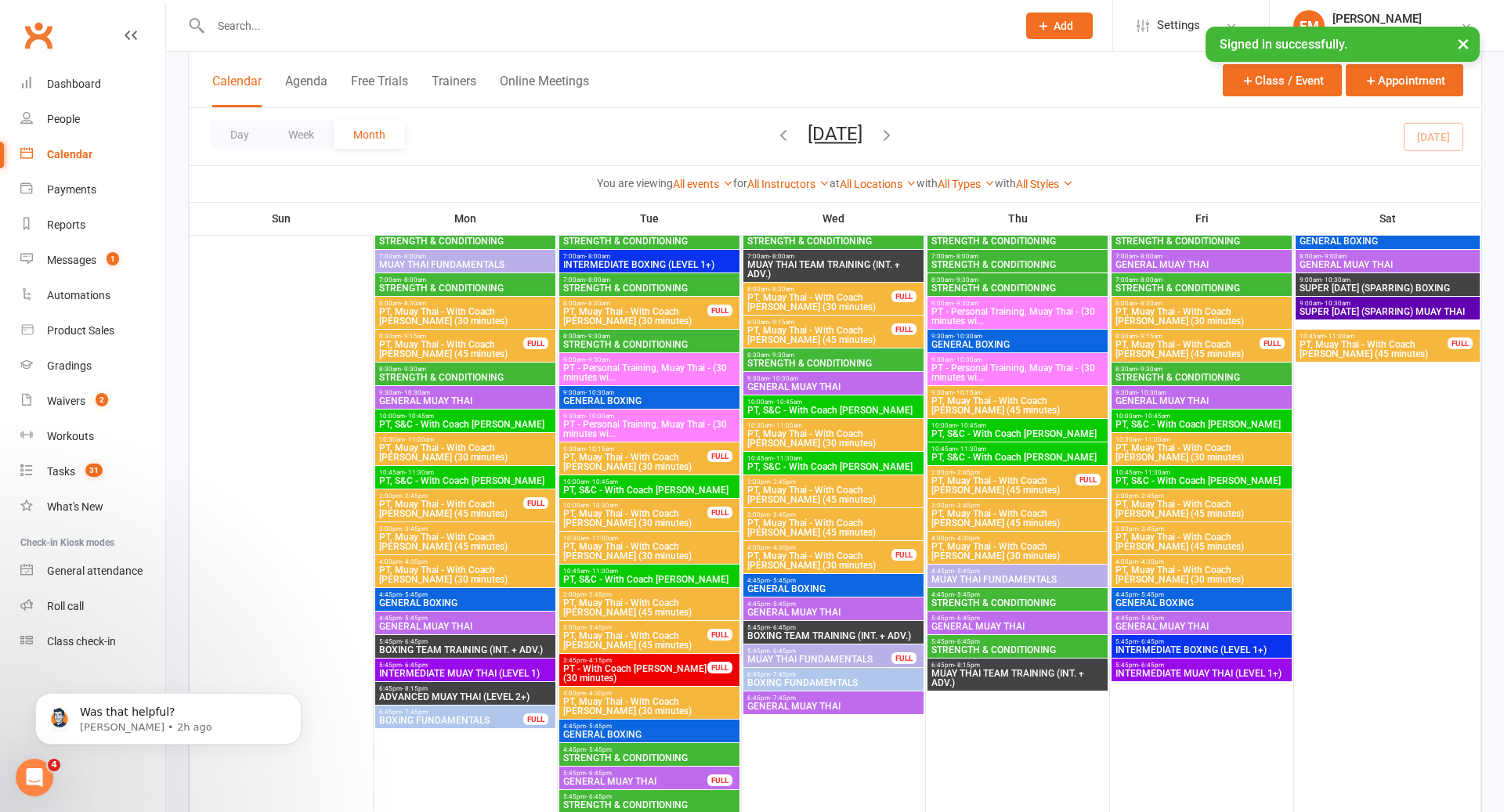
scroll to position [673, 0]
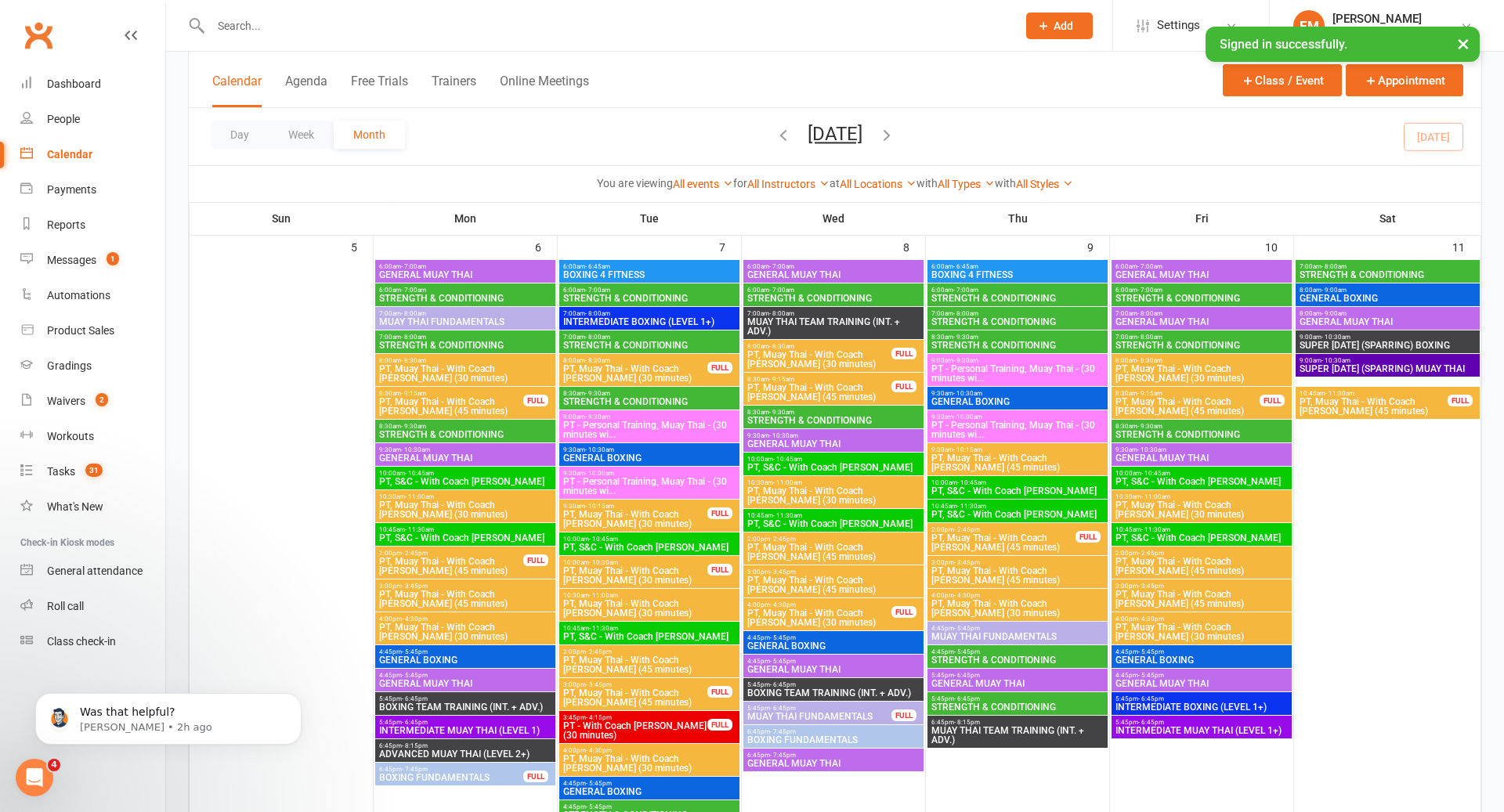
click at [1046, 404] on span "GENERAL BOXING" at bounding box center [1018, 401] width 174 height 9
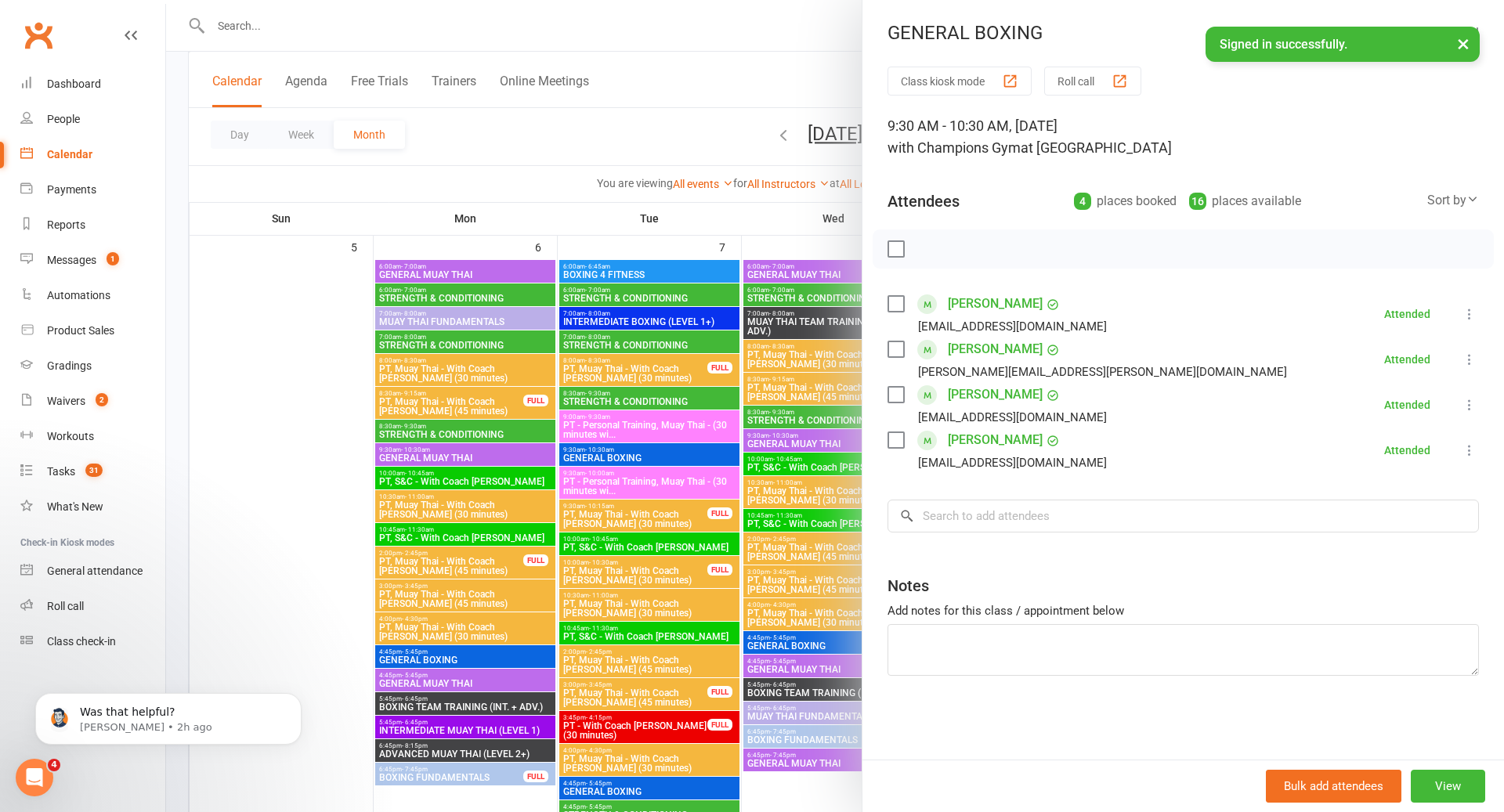
click at [736, 464] on div at bounding box center [836, 406] width 1339 height 812
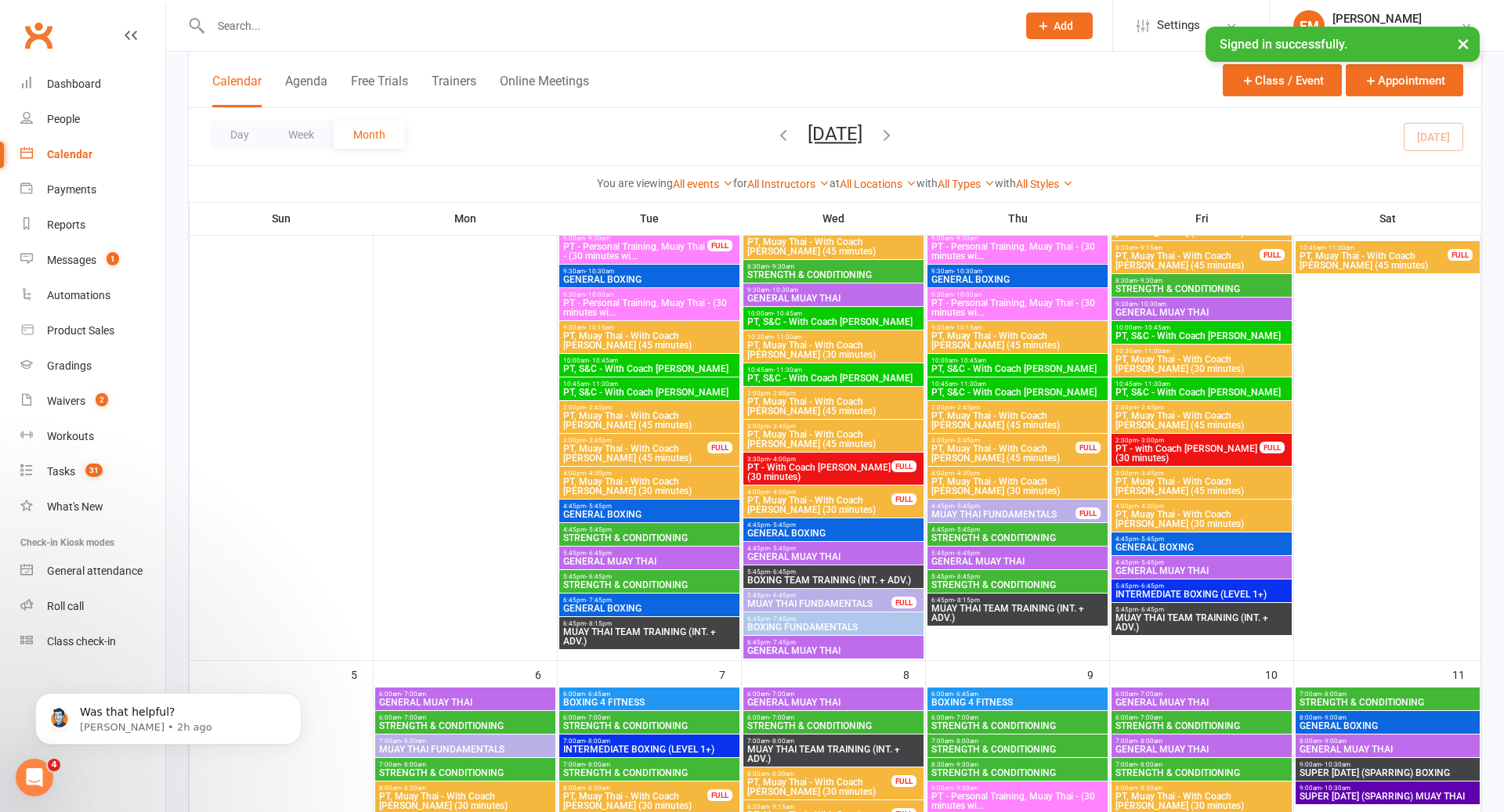
scroll to position [83, 0]
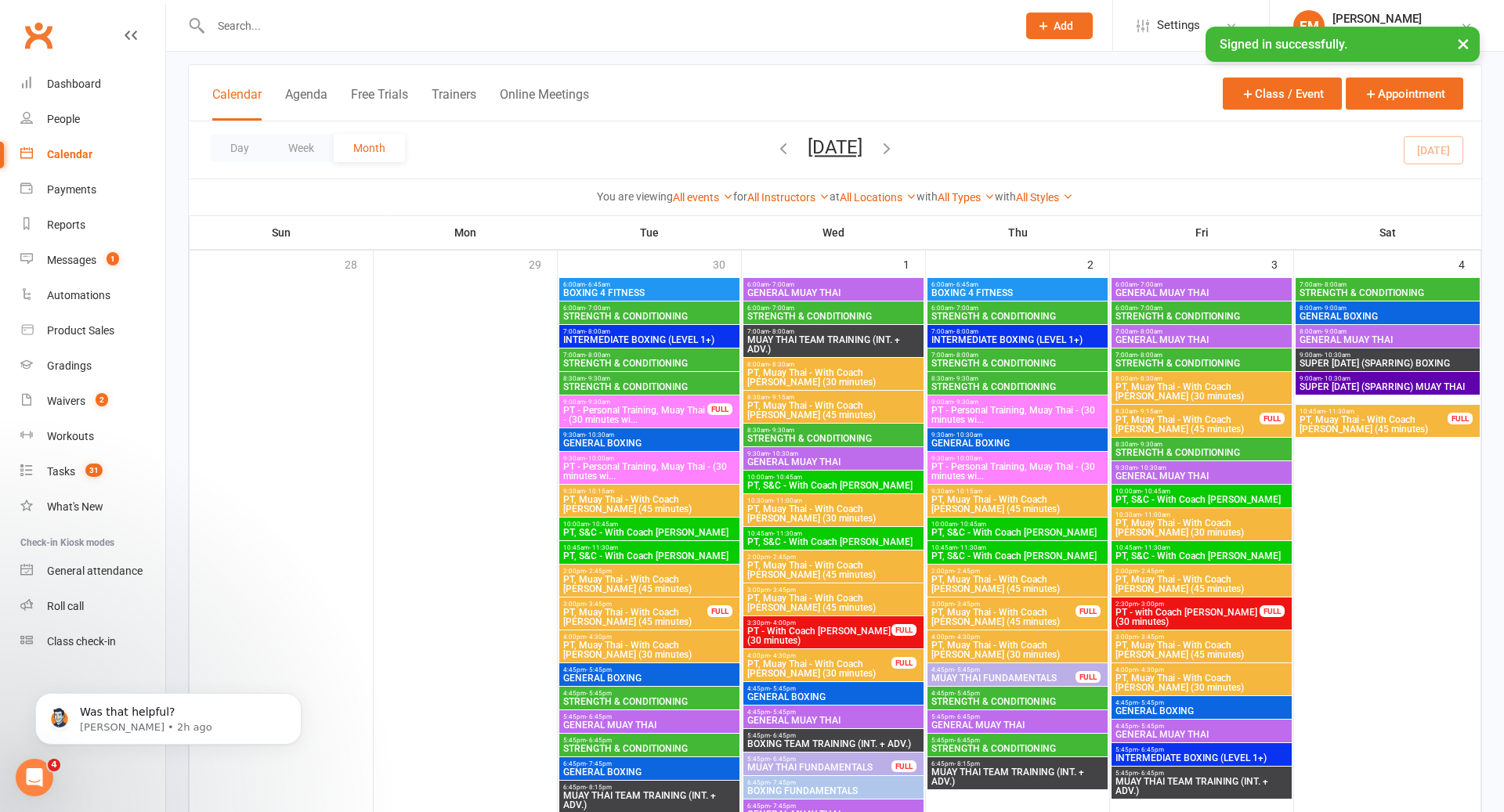
click at [995, 435] on span "9:30am - 10:30am" at bounding box center [1018, 435] width 174 height 7
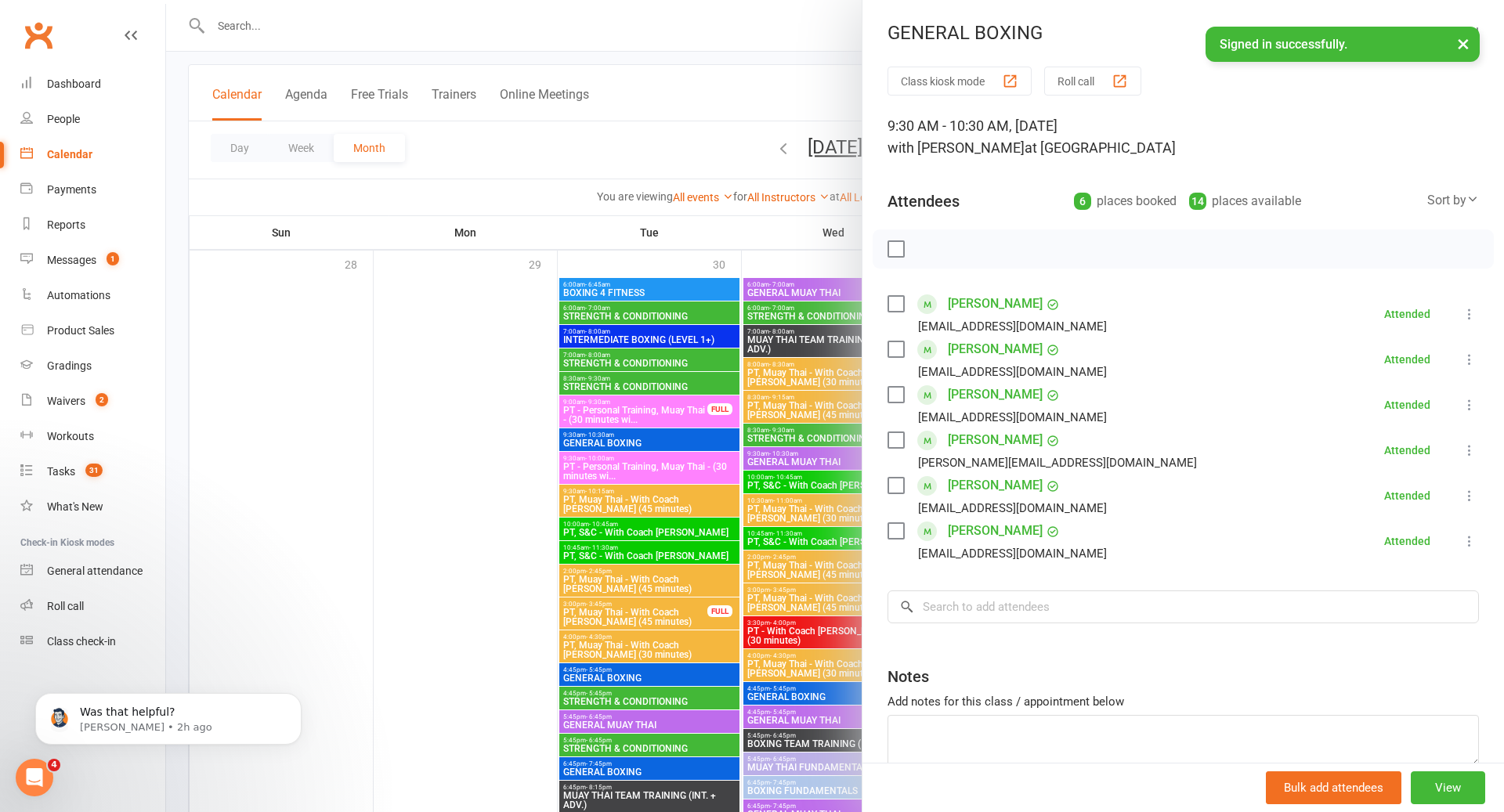
click at [765, 437] on div at bounding box center [836, 406] width 1339 height 812
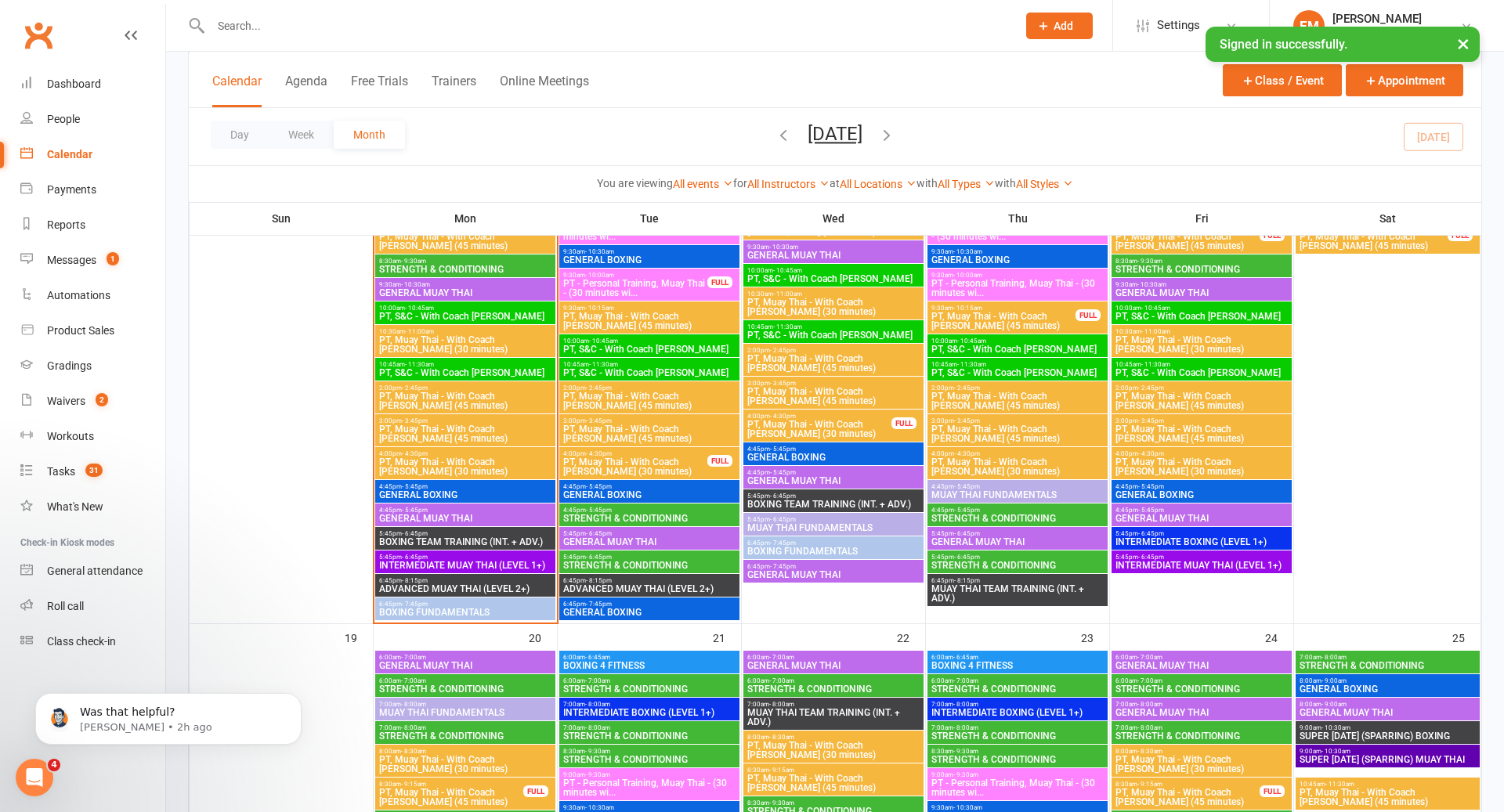
scroll to position [1522, 0]
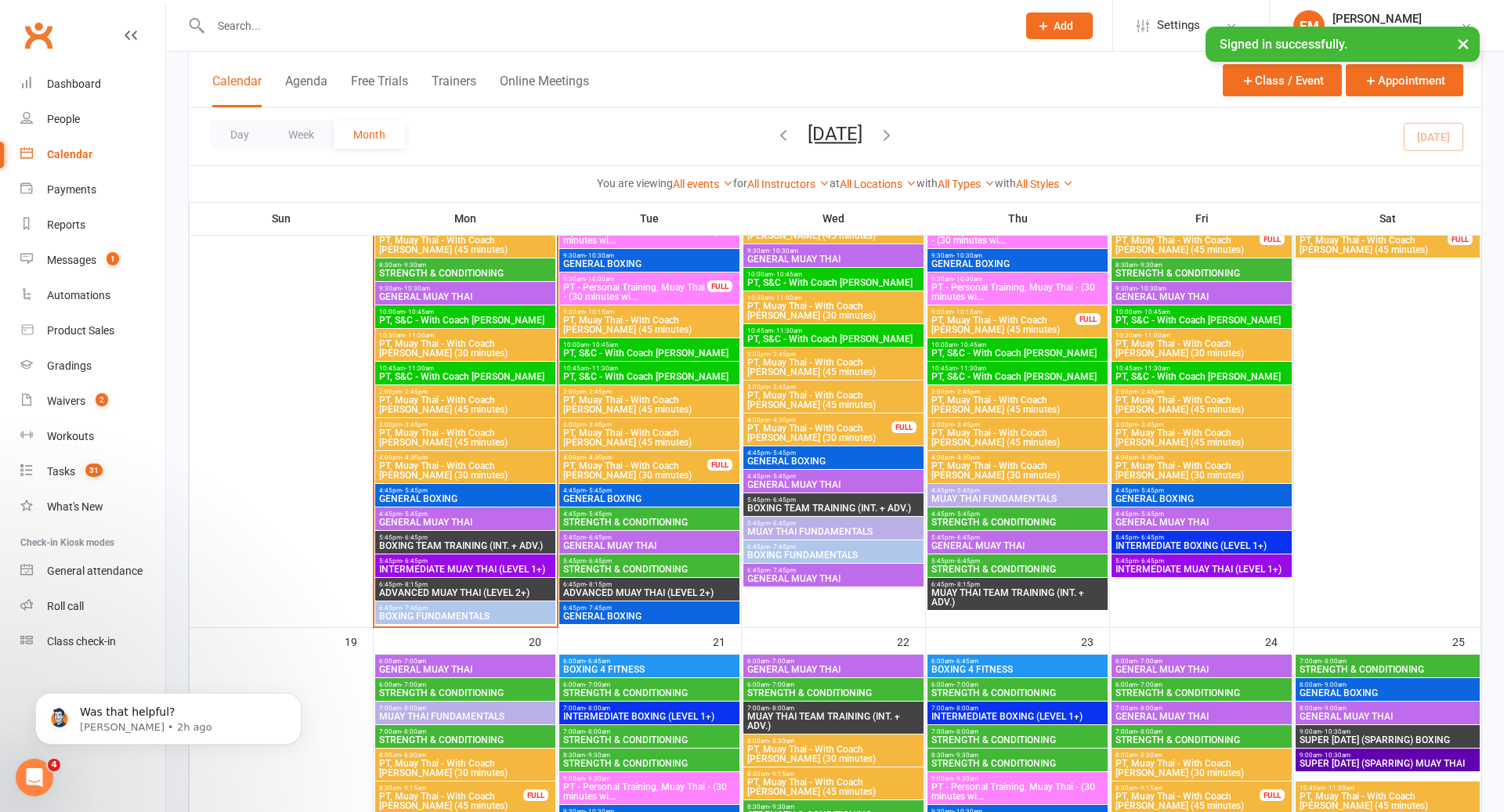
click at [483, 494] on span "GENERAL BOXING" at bounding box center [465, 499] width 174 height 9
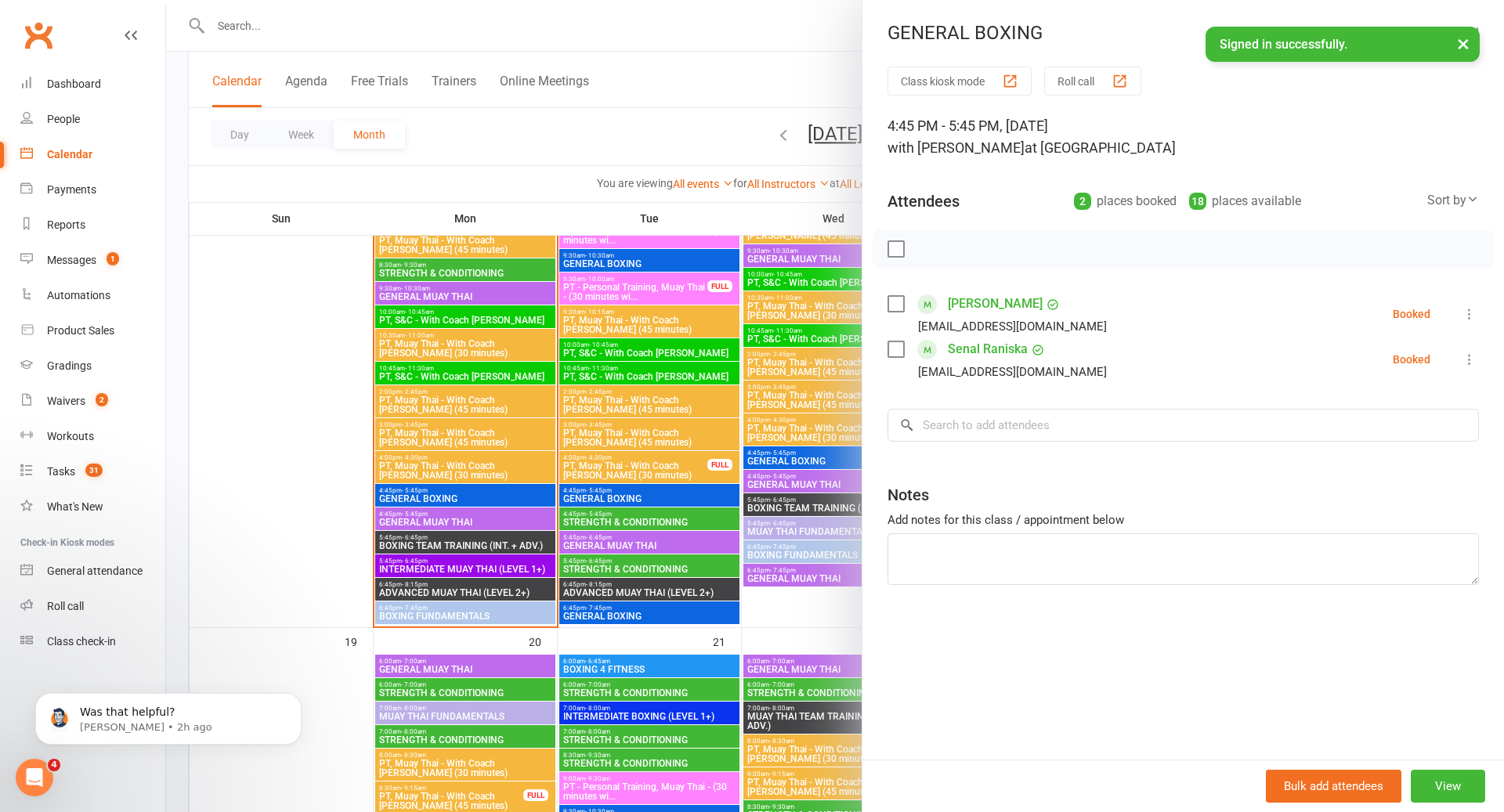
drag, startPoint x: 483, startPoint y: 494, endPoint x: 480, endPoint y: 511, distance: 17.3
click at [483, 495] on div at bounding box center [836, 406] width 1339 height 812
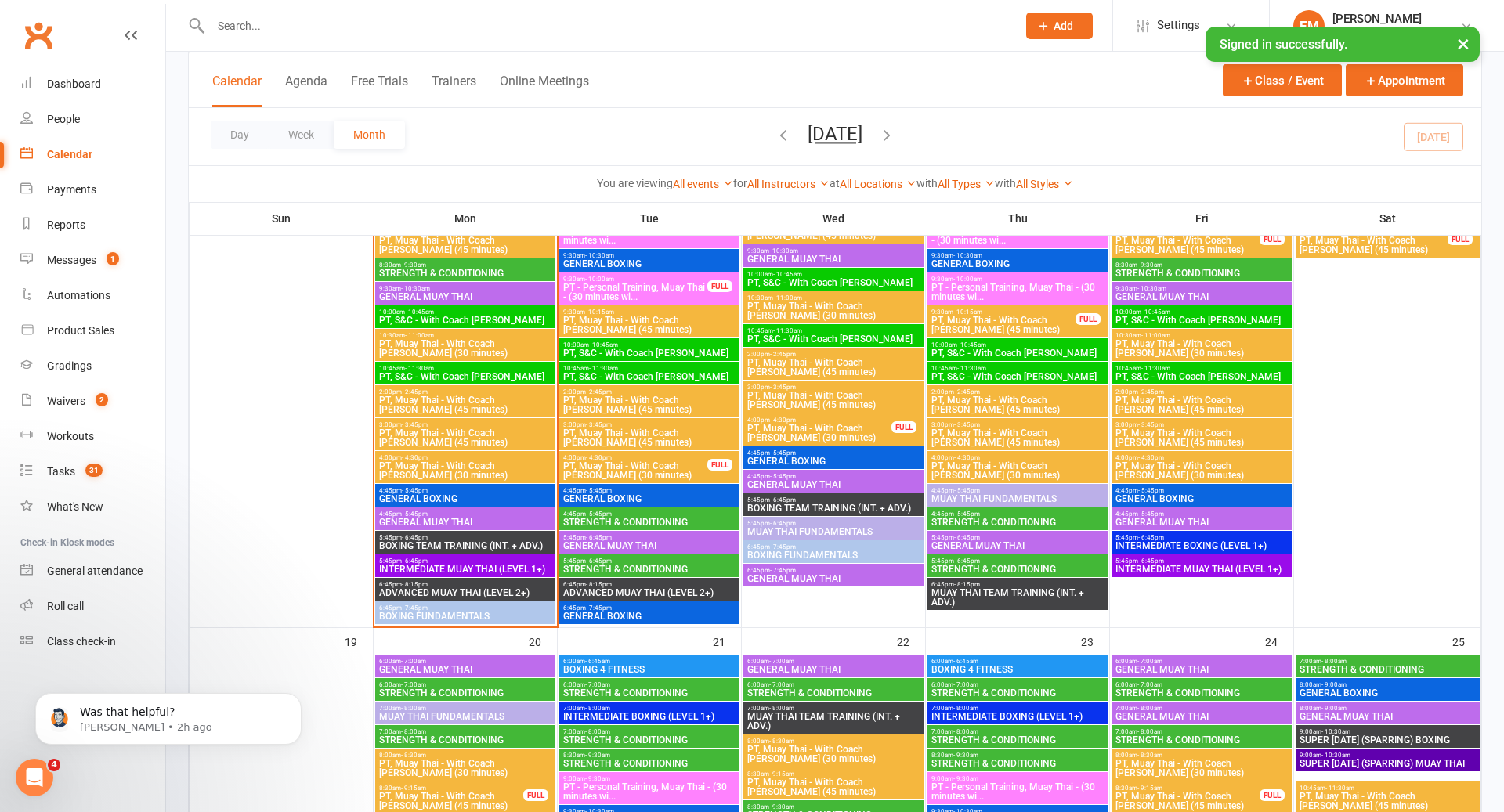
click at [472, 527] on div "4:45pm - 5:45pm GENERAL [PERSON_NAME]" at bounding box center [465, 518] width 180 height 22
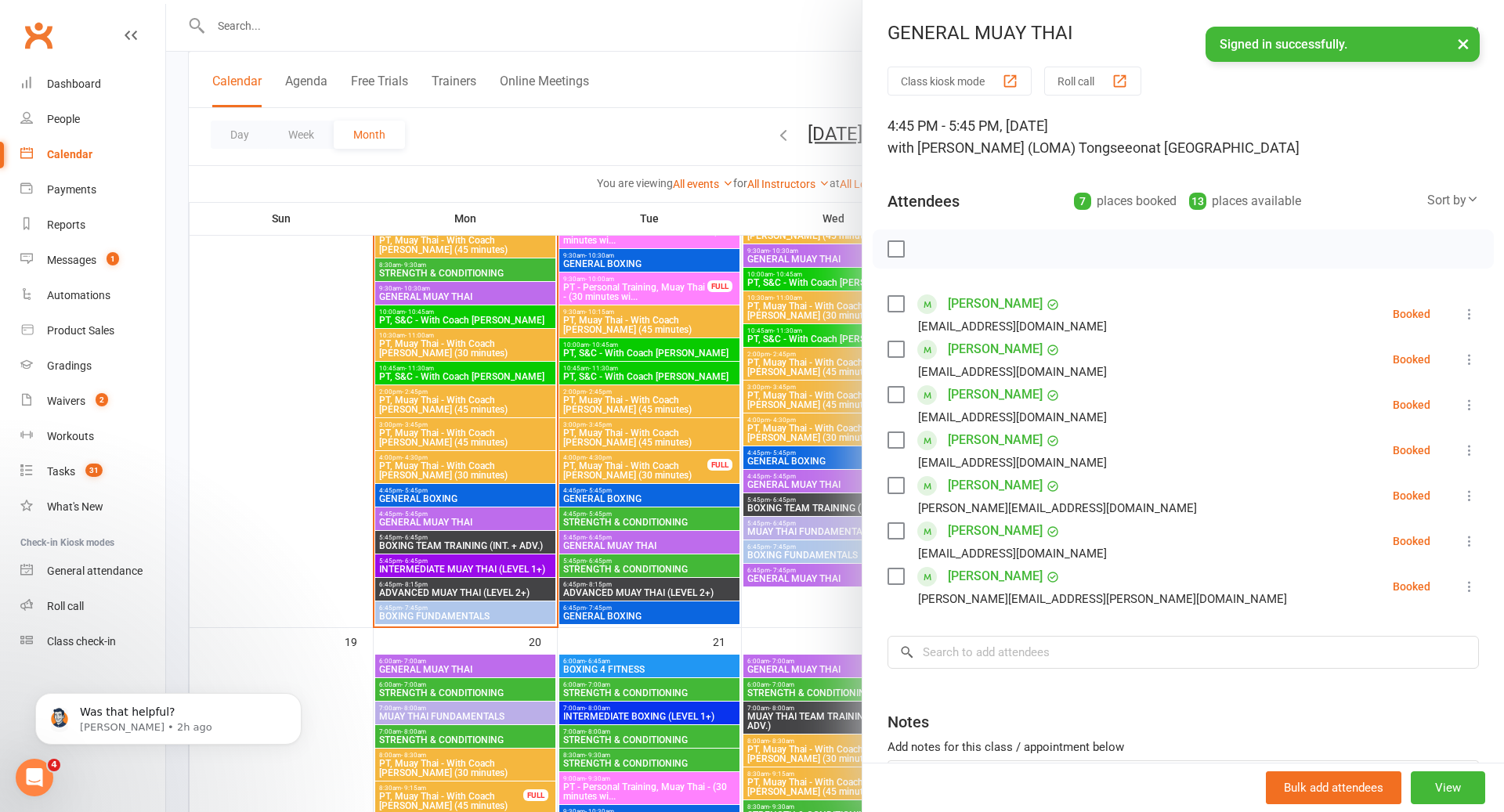
click at [474, 523] on div at bounding box center [836, 406] width 1339 height 812
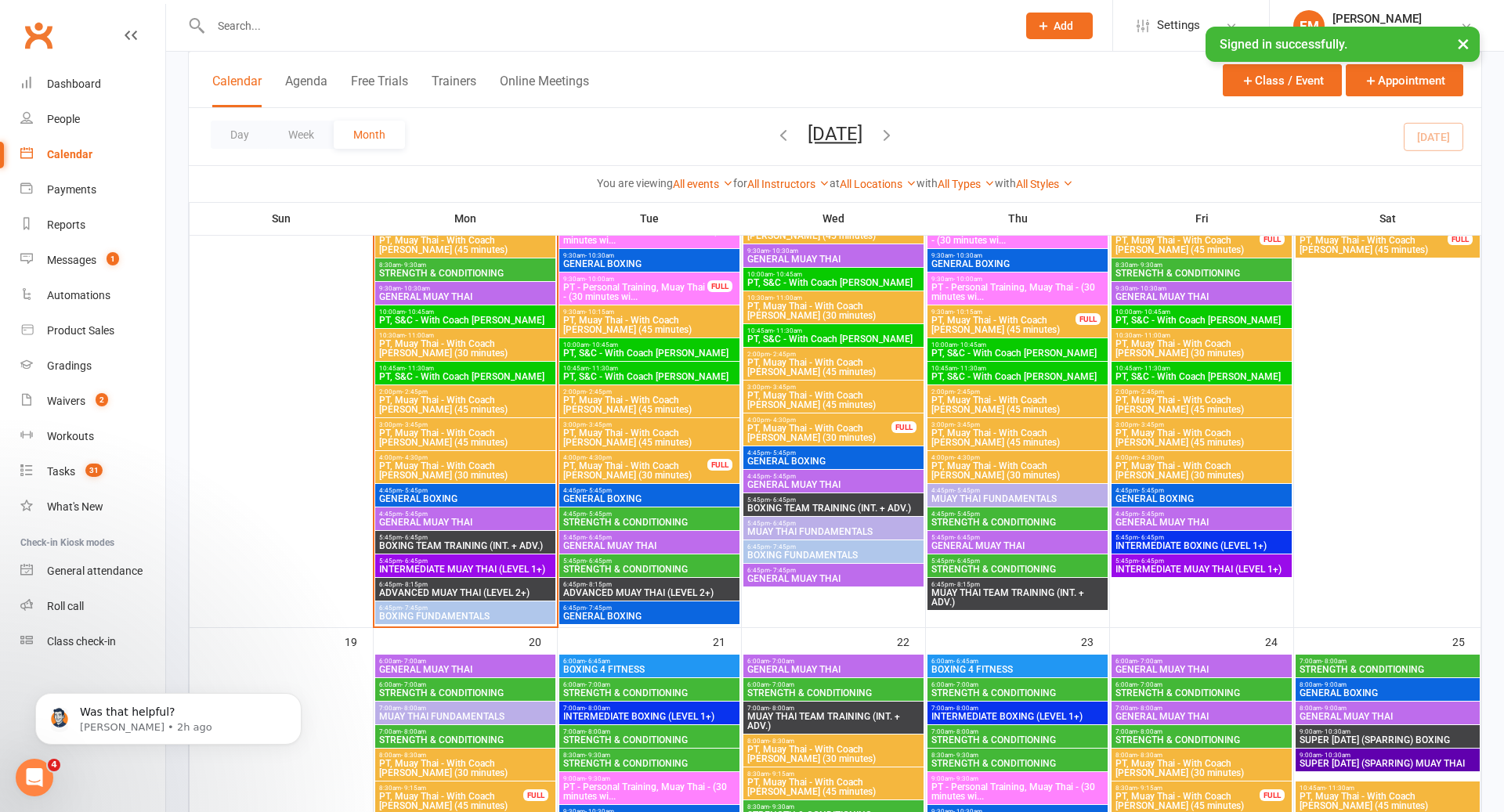
click at [470, 542] on span "BOXING TEAM TRAINING (INT. + ADV.)" at bounding box center [465, 546] width 174 height 9
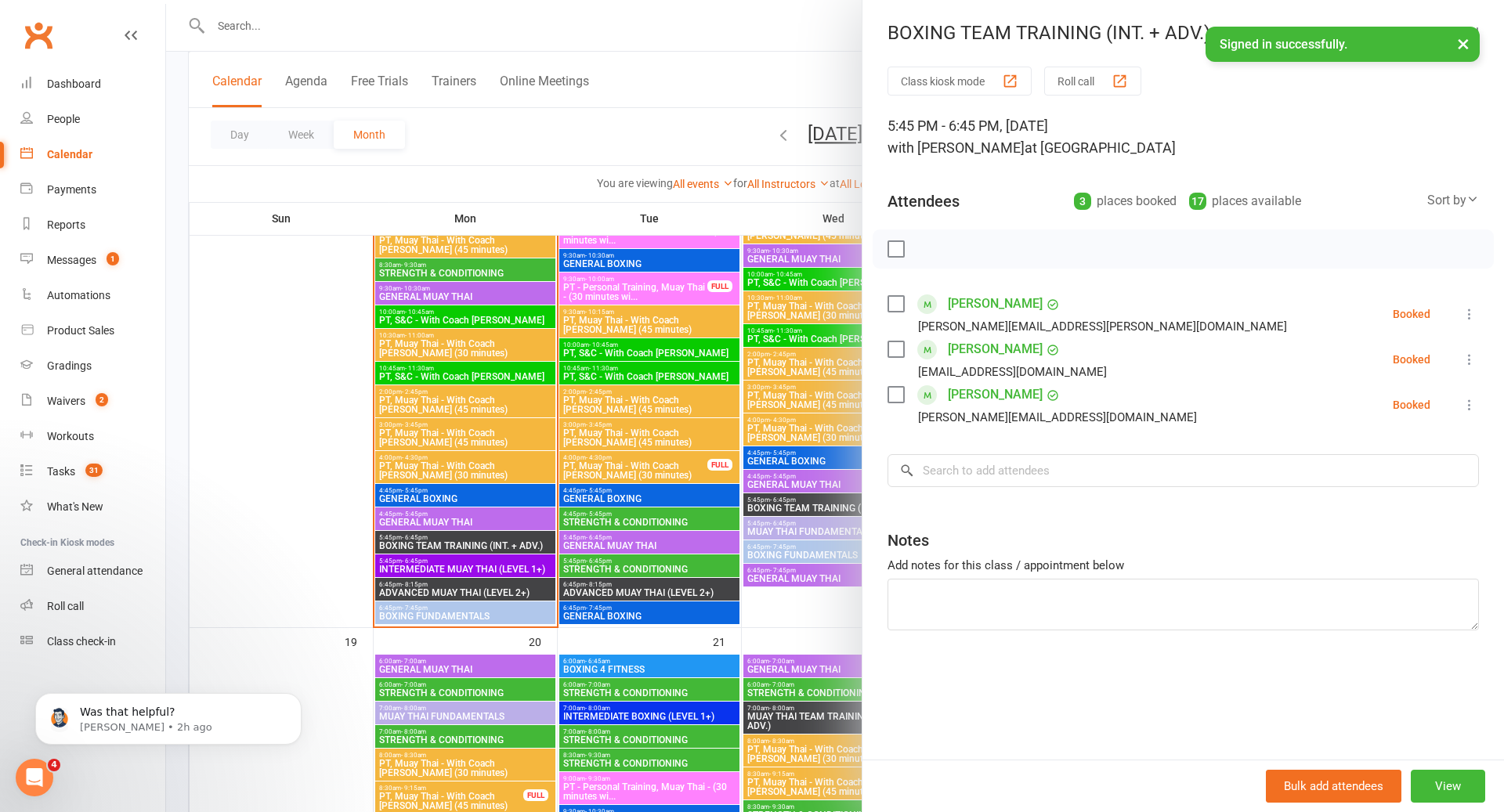
click at [470, 542] on div at bounding box center [836, 406] width 1339 height 812
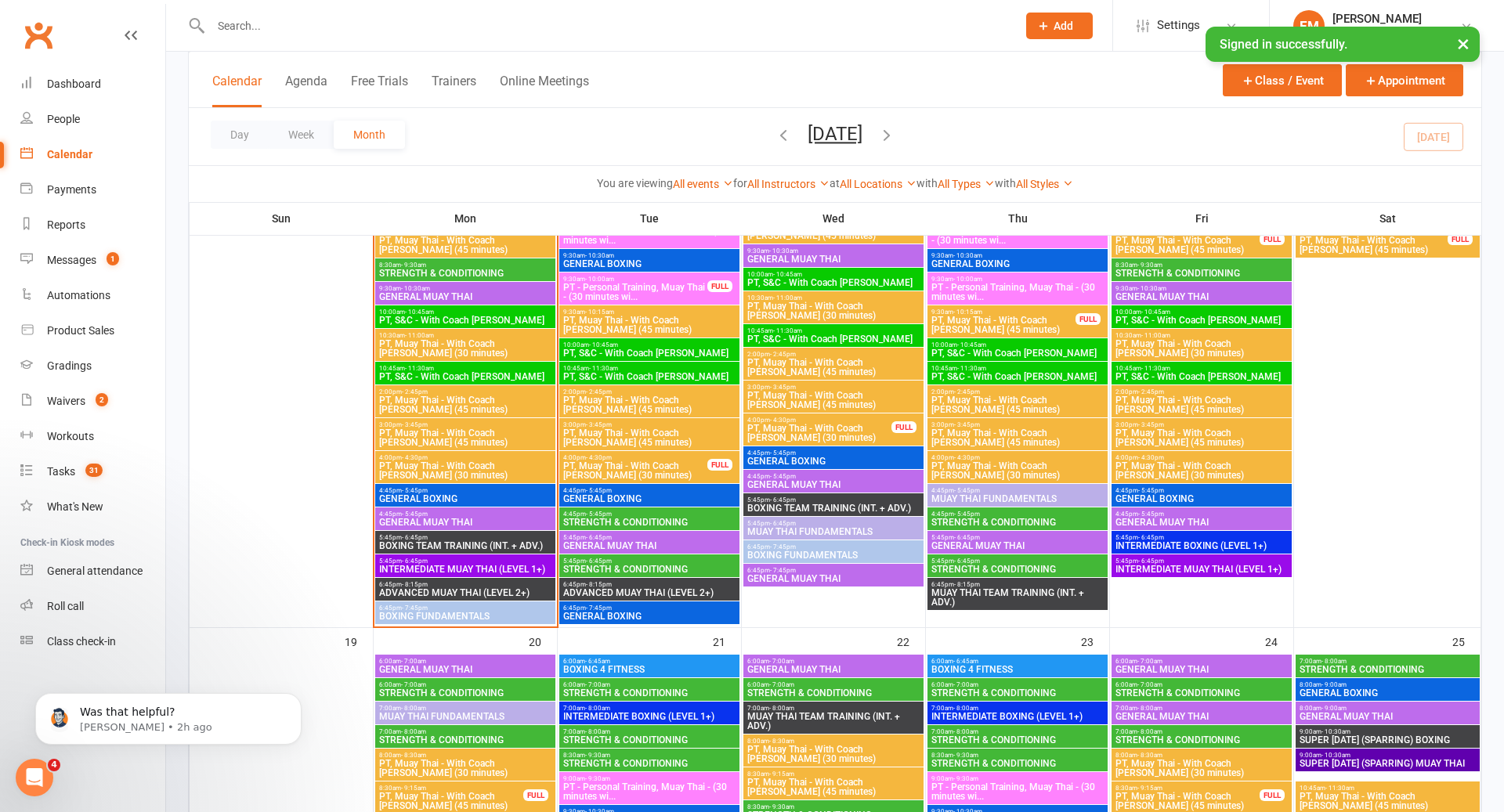
click at [453, 567] on span "INTERMEDIATE MUAY THAI (LEVEL 1+)" at bounding box center [465, 569] width 174 height 9
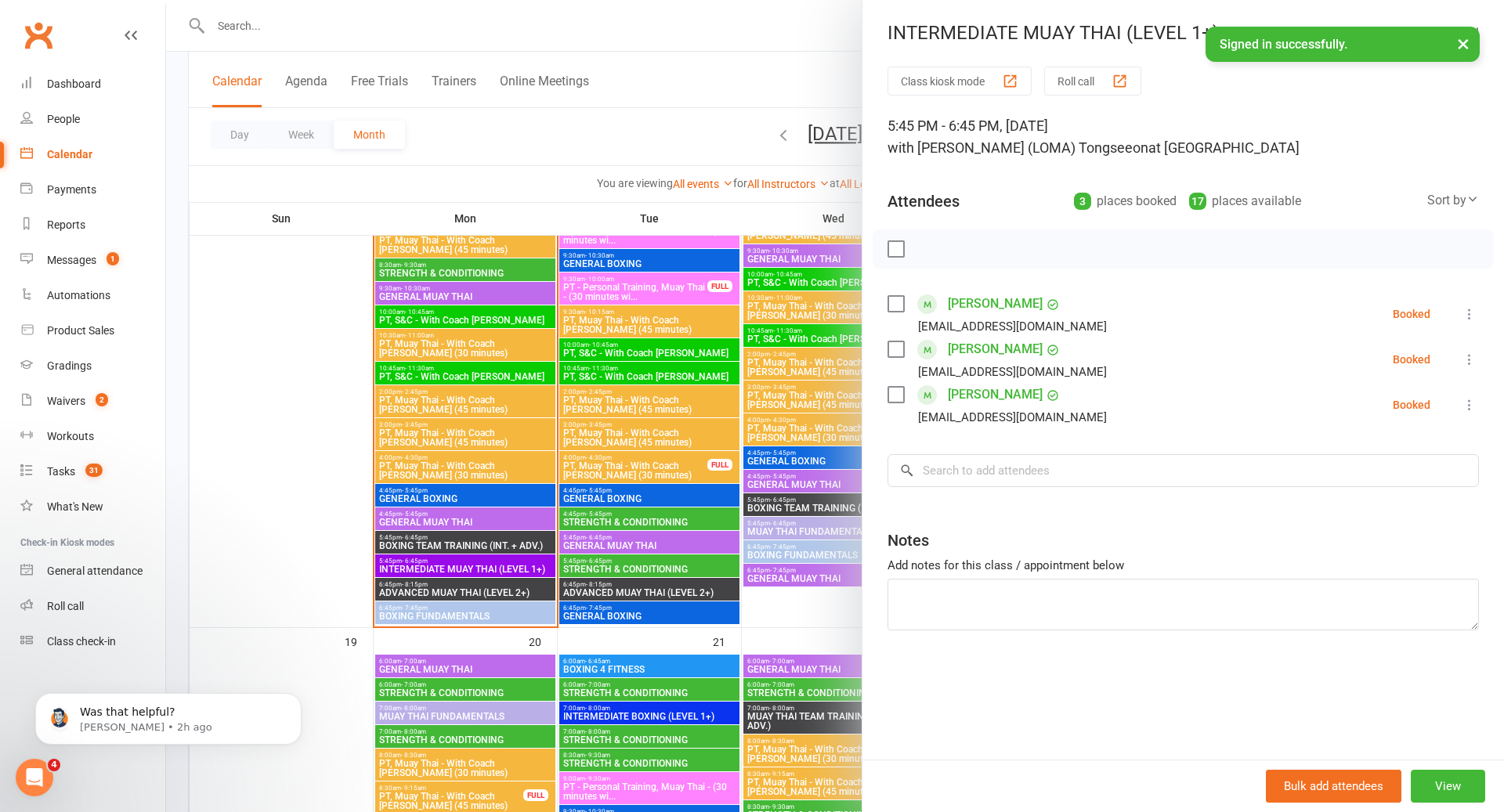
click at [459, 588] on div at bounding box center [836, 406] width 1339 height 812
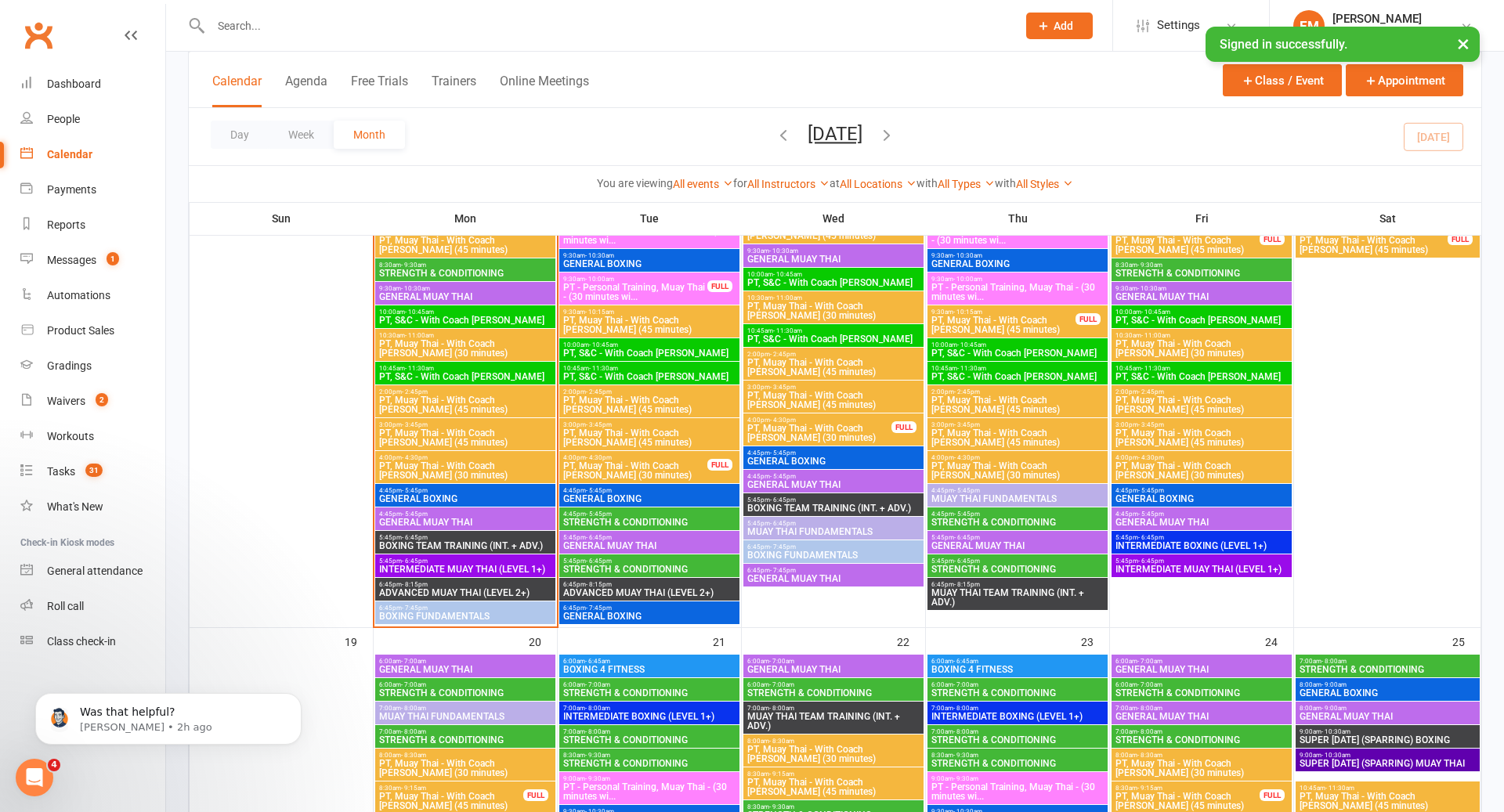
click at [459, 588] on span "ADVANCED MUAY THAI (LEVEL 2+)" at bounding box center [465, 592] width 174 height 9
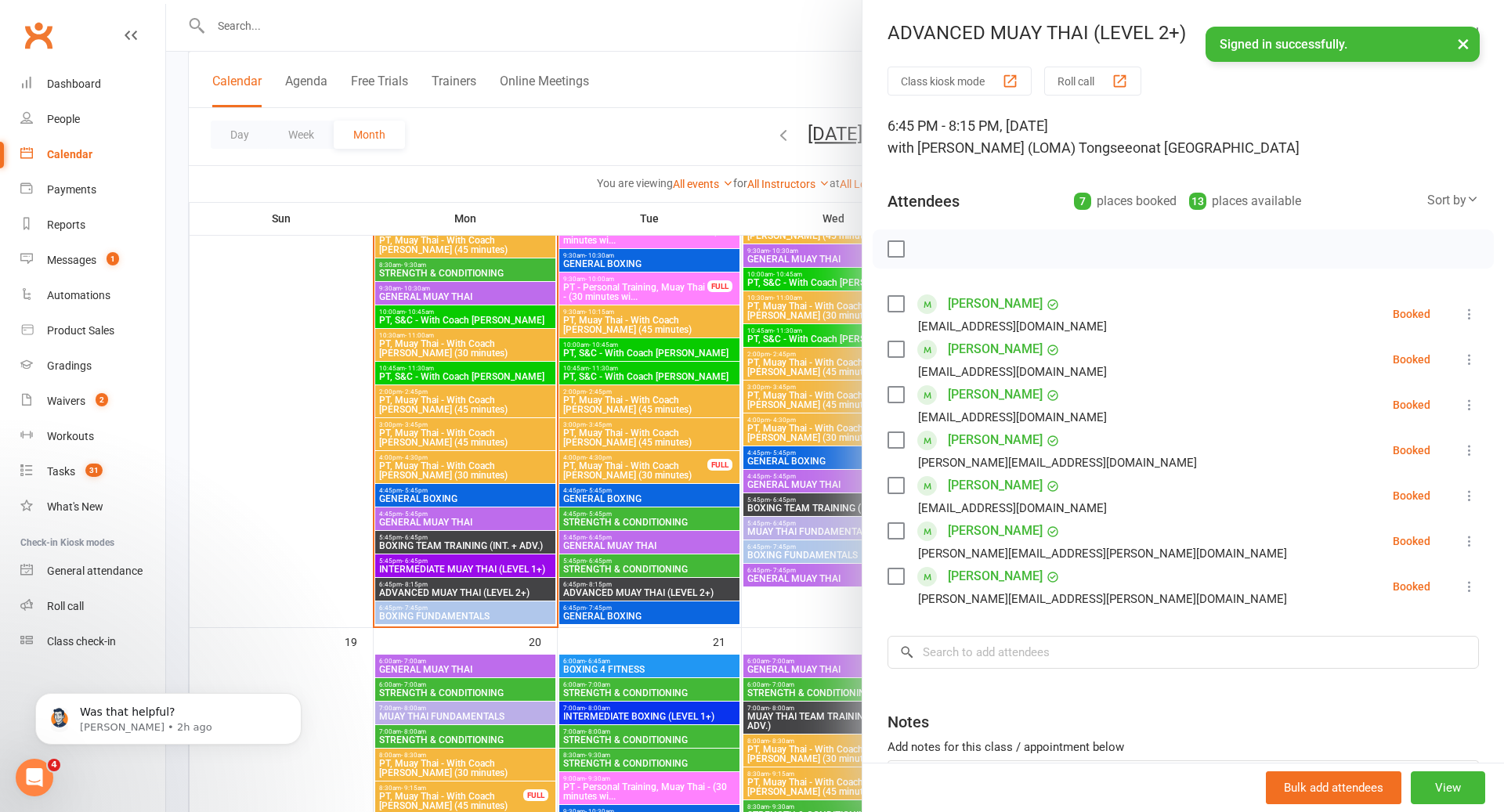
click at [662, 571] on div at bounding box center [836, 406] width 1339 height 812
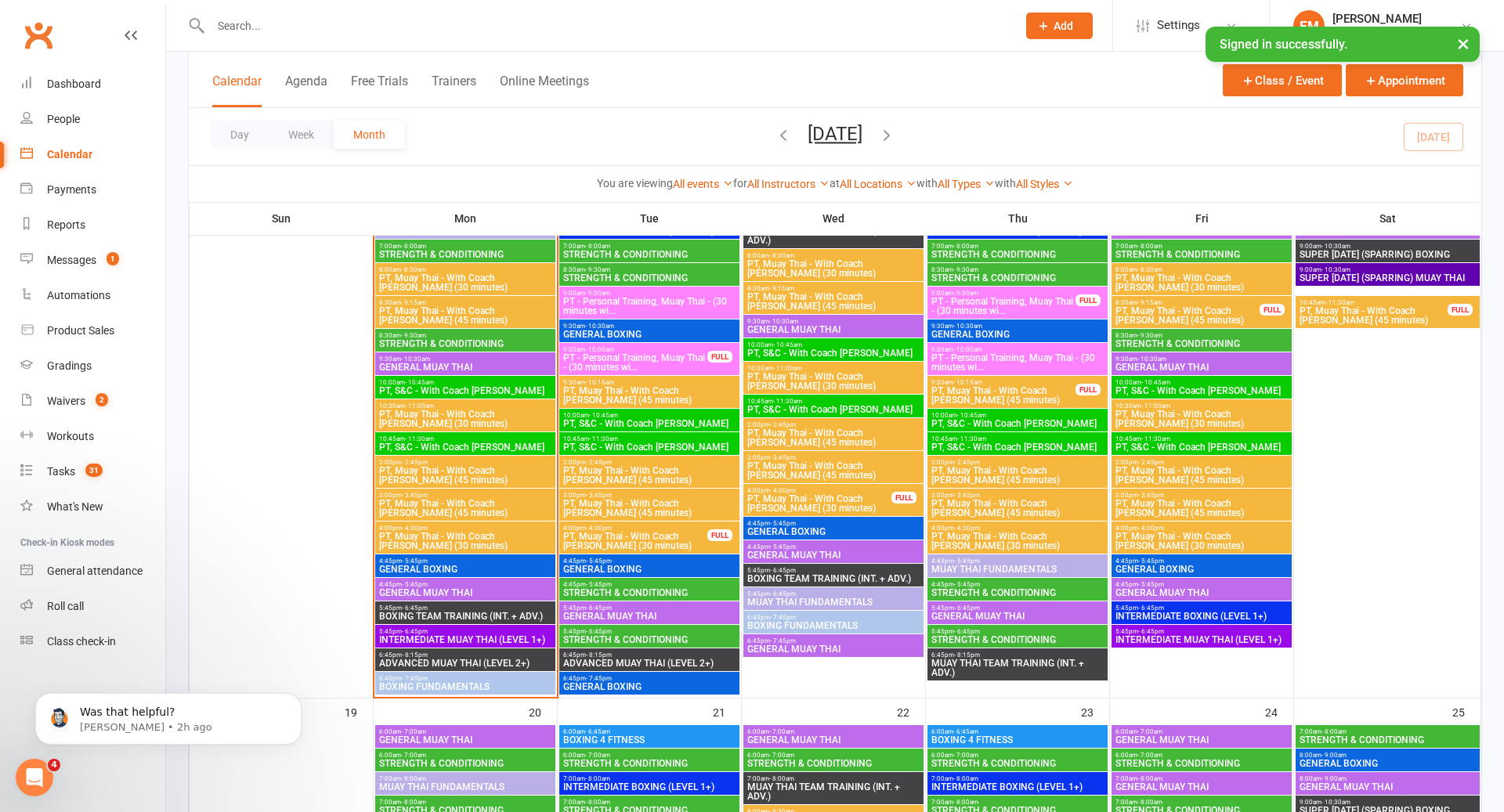
scroll to position [1439, 0]
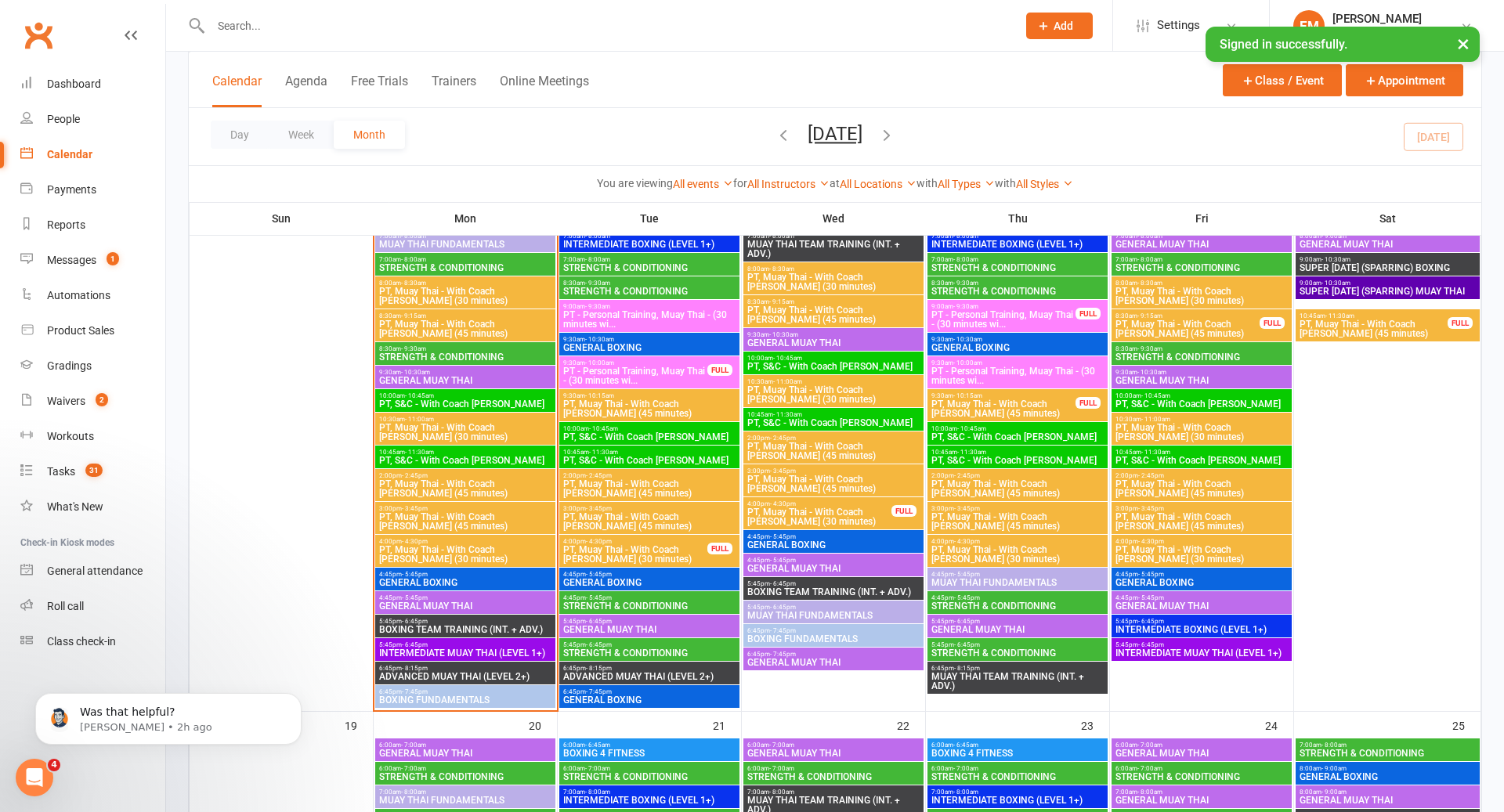
click at [607, 368] on span "PT - Personal Training, Muay Thai - (30 minutes wi..." at bounding box center [635, 376] width 146 height 19
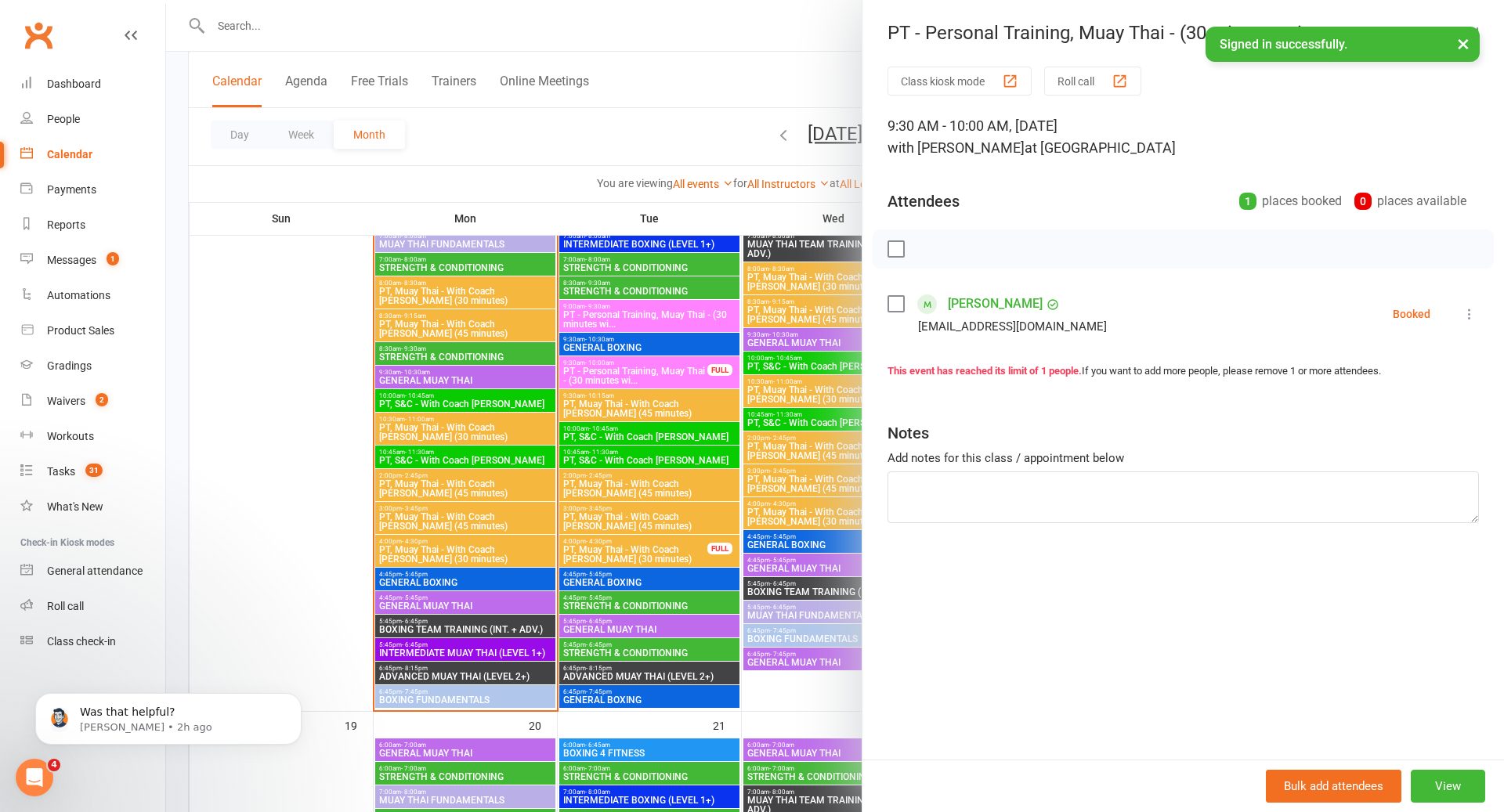
click at [607, 367] on div at bounding box center [836, 406] width 1339 height 812
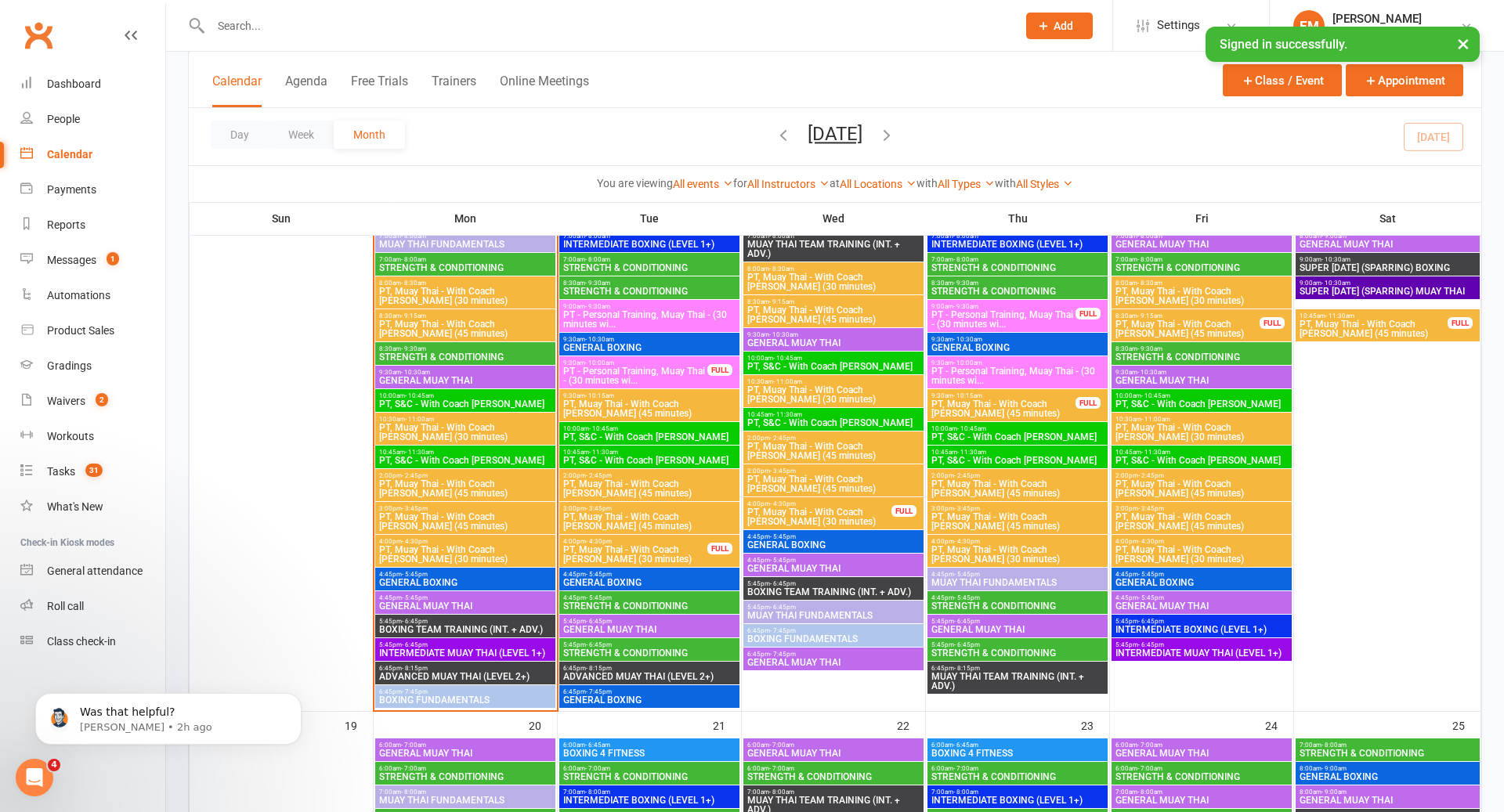
click at [977, 323] on span "PT - Personal Training, Muay Thai - (30 minutes wi..." at bounding box center [1004, 319] width 146 height 19
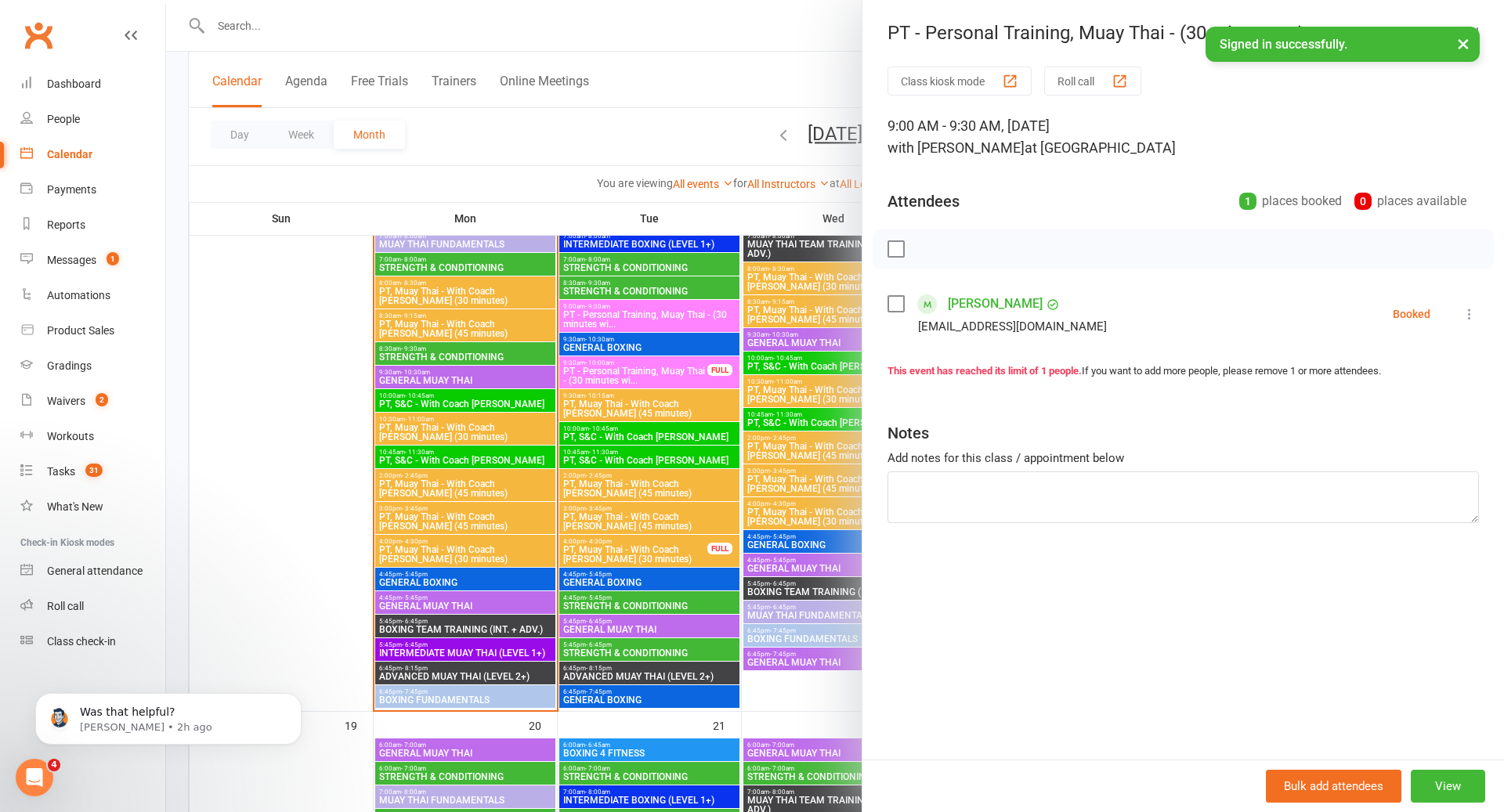
click at [790, 347] on div at bounding box center [836, 406] width 1339 height 812
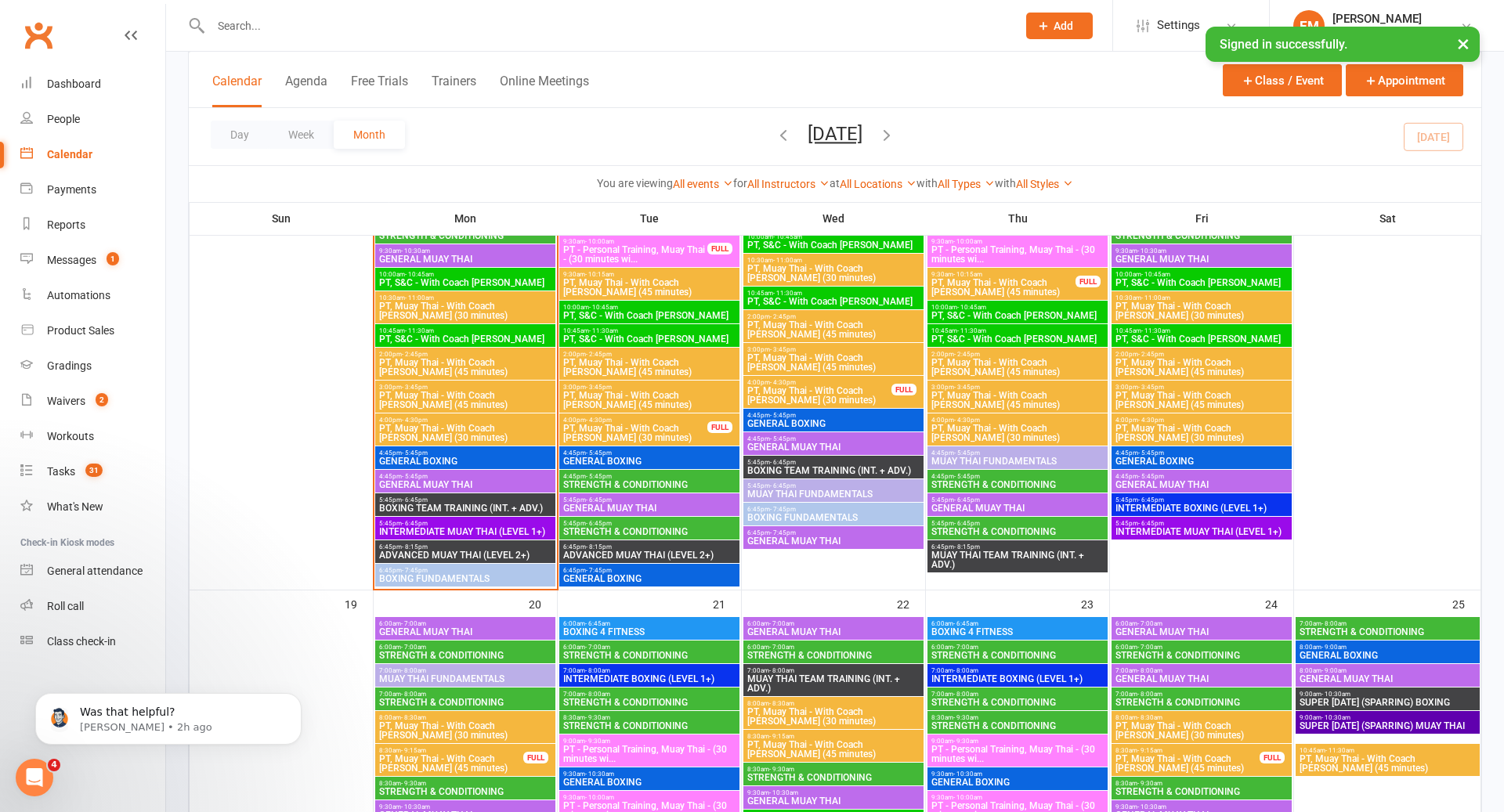
scroll to position [1559, 0]
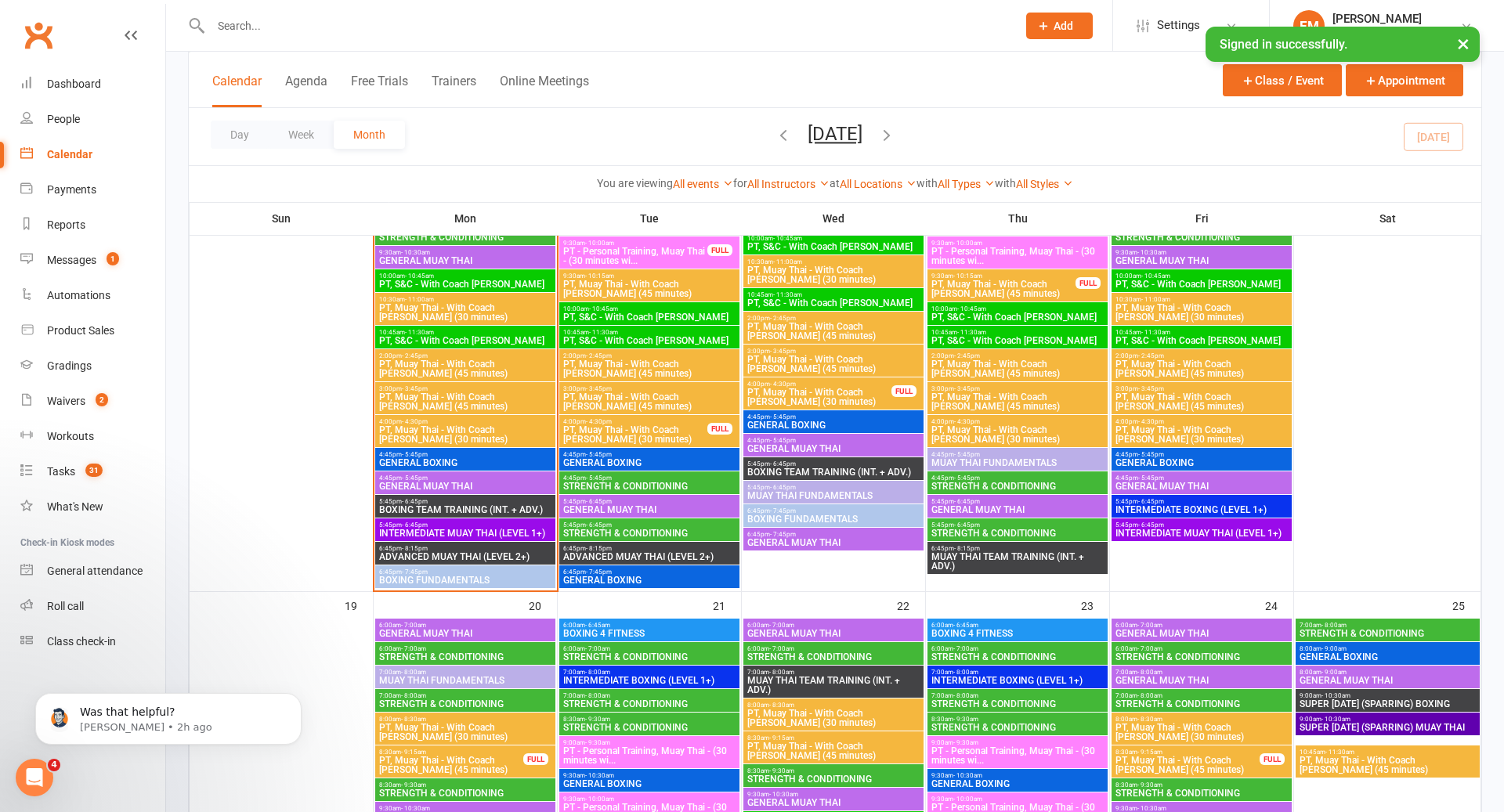
click at [896, 127] on icon "button" at bounding box center [887, 134] width 17 height 17
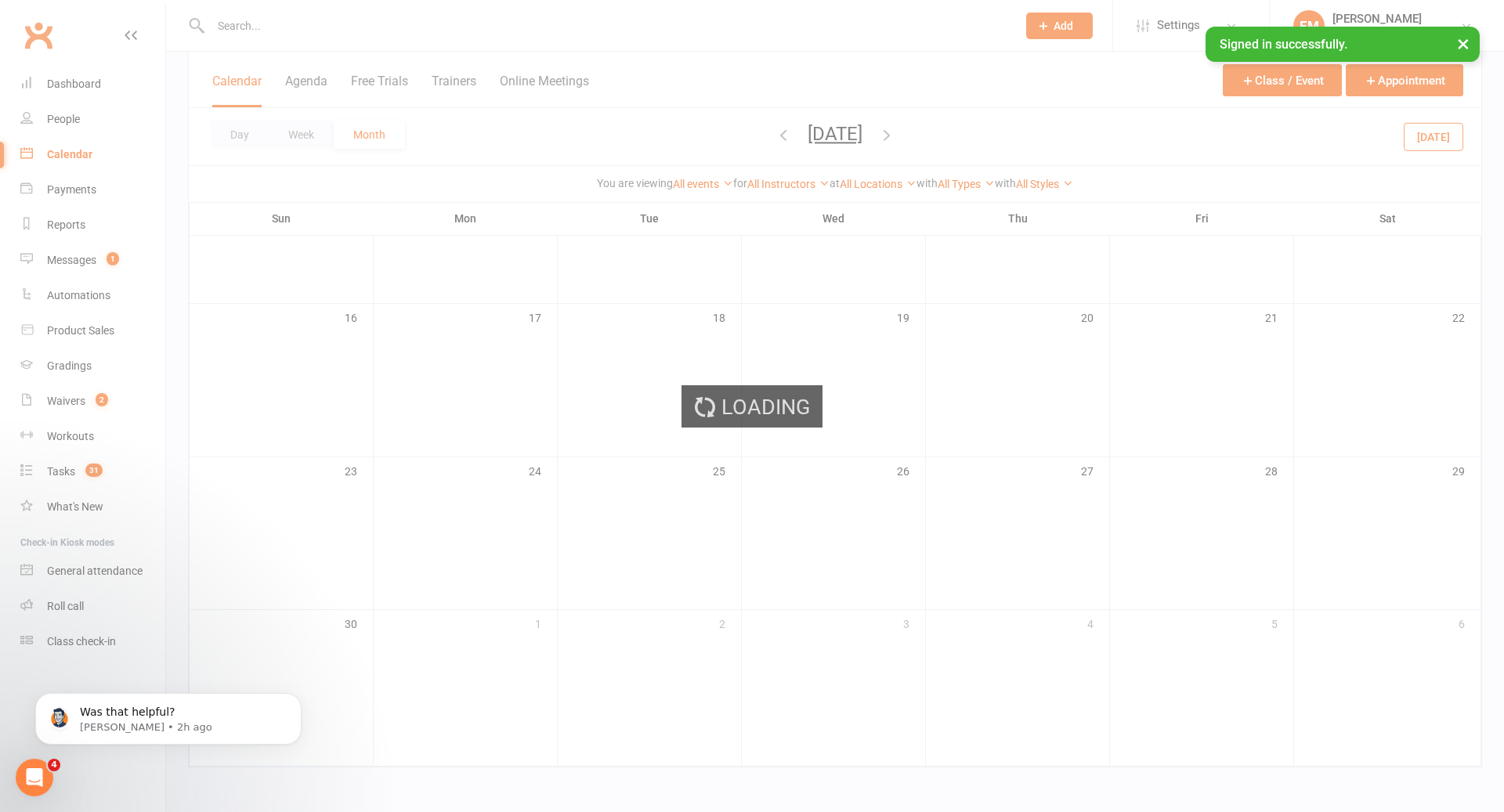
scroll to position [486, 0]
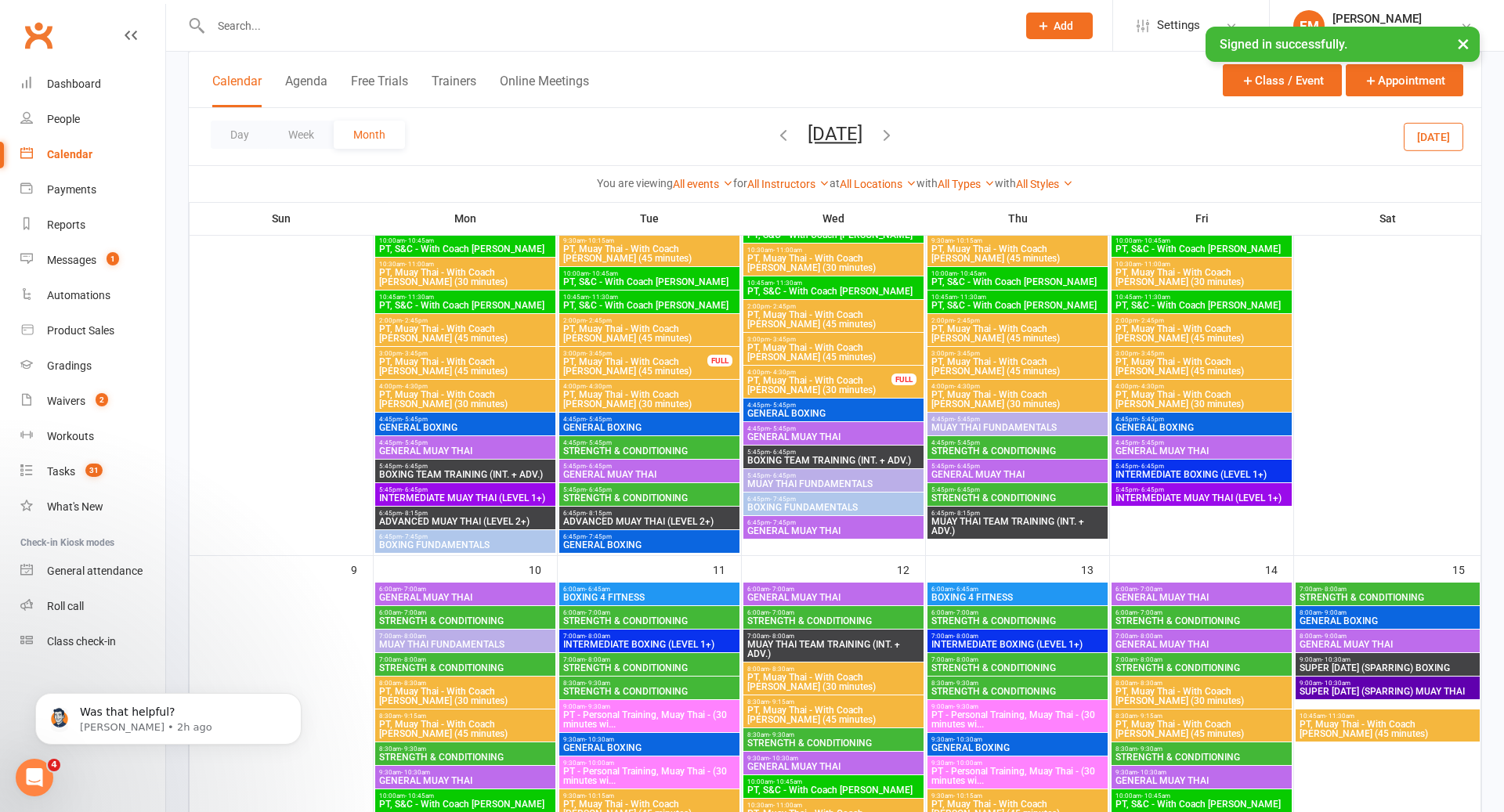
click at [896, 133] on icon "button" at bounding box center [887, 134] width 17 height 17
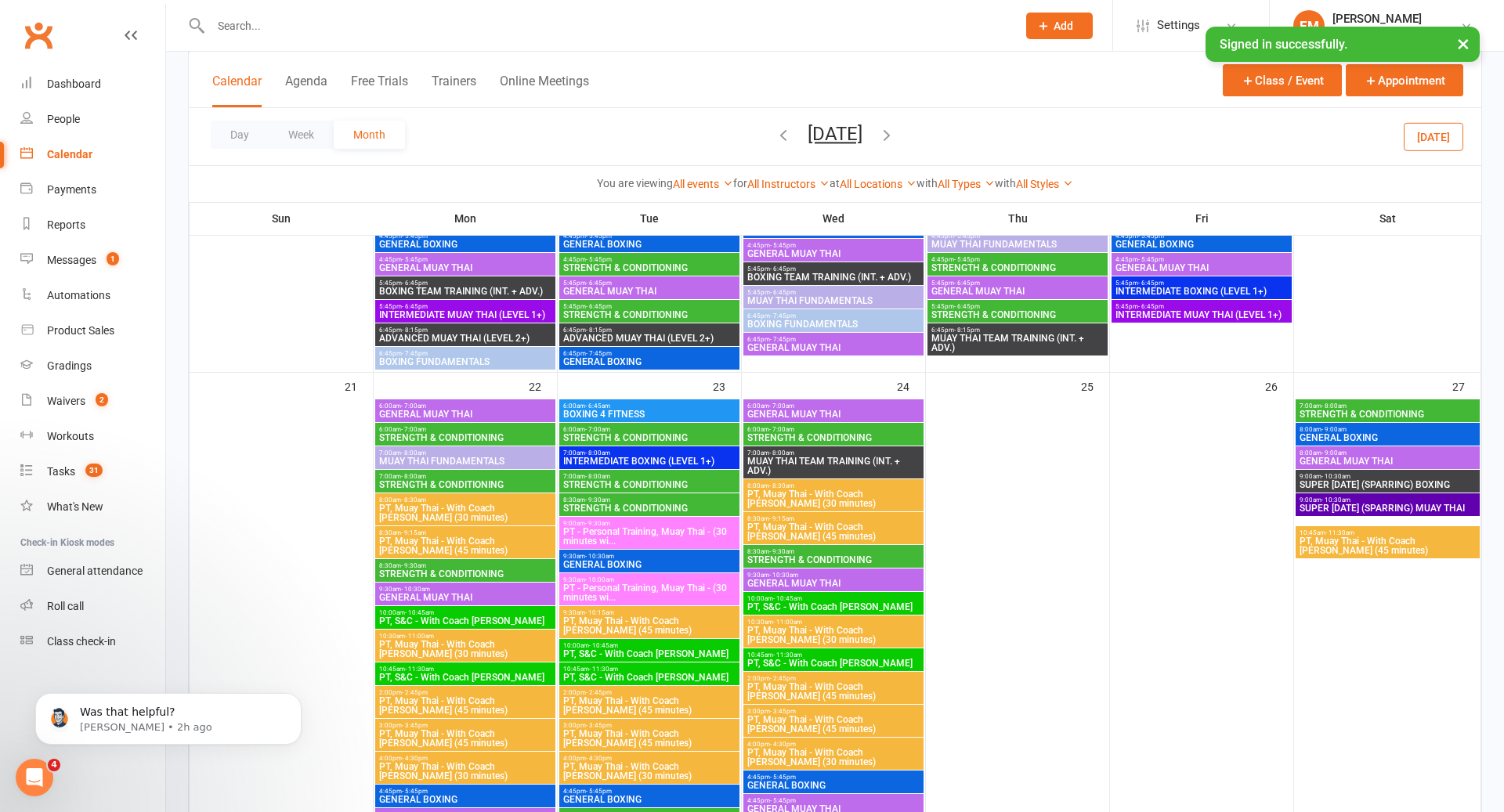
scroll to position [1633, 0]
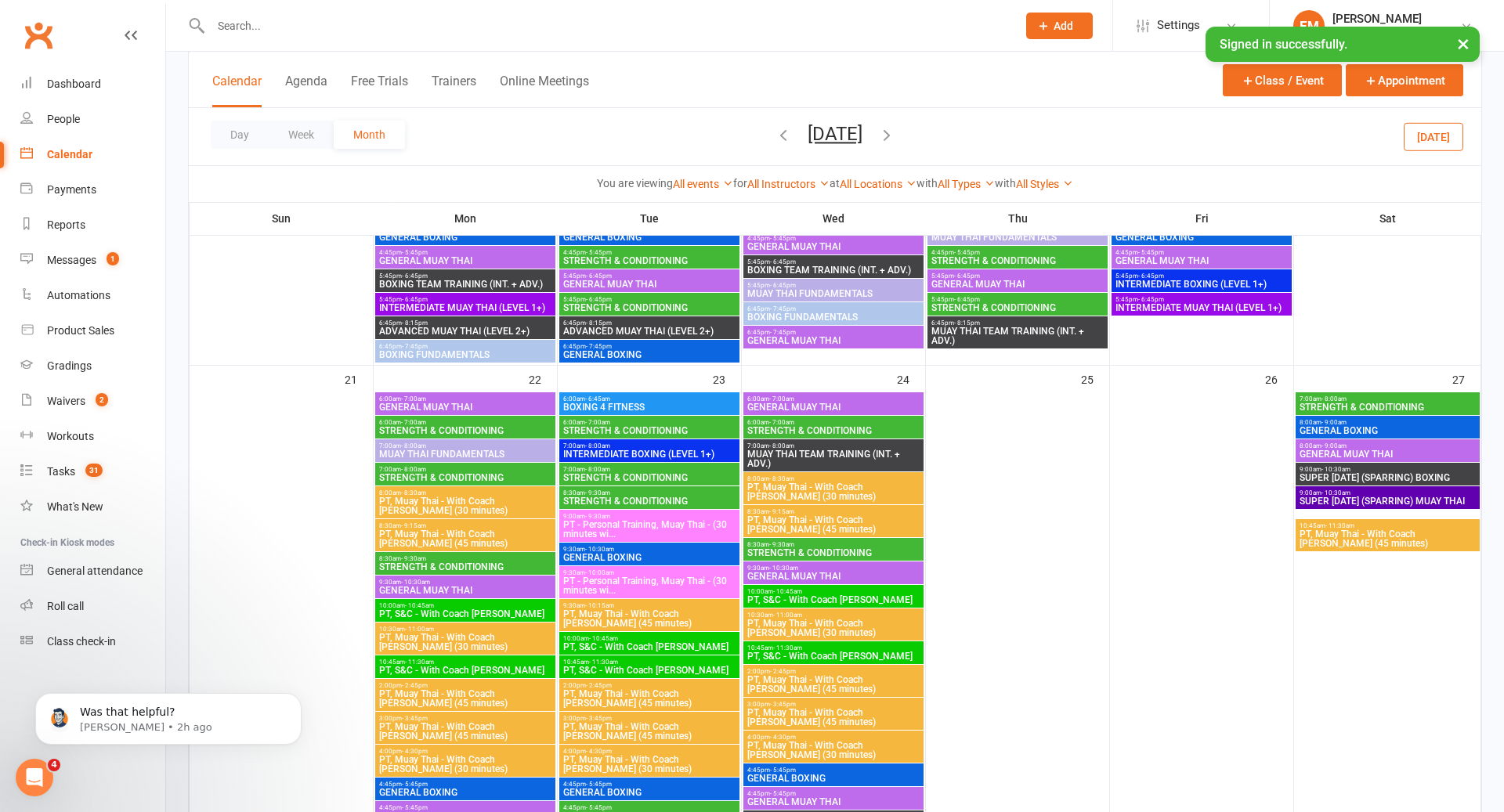
click at [879, 123] on button "button" at bounding box center [887, 137] width 17 height 28
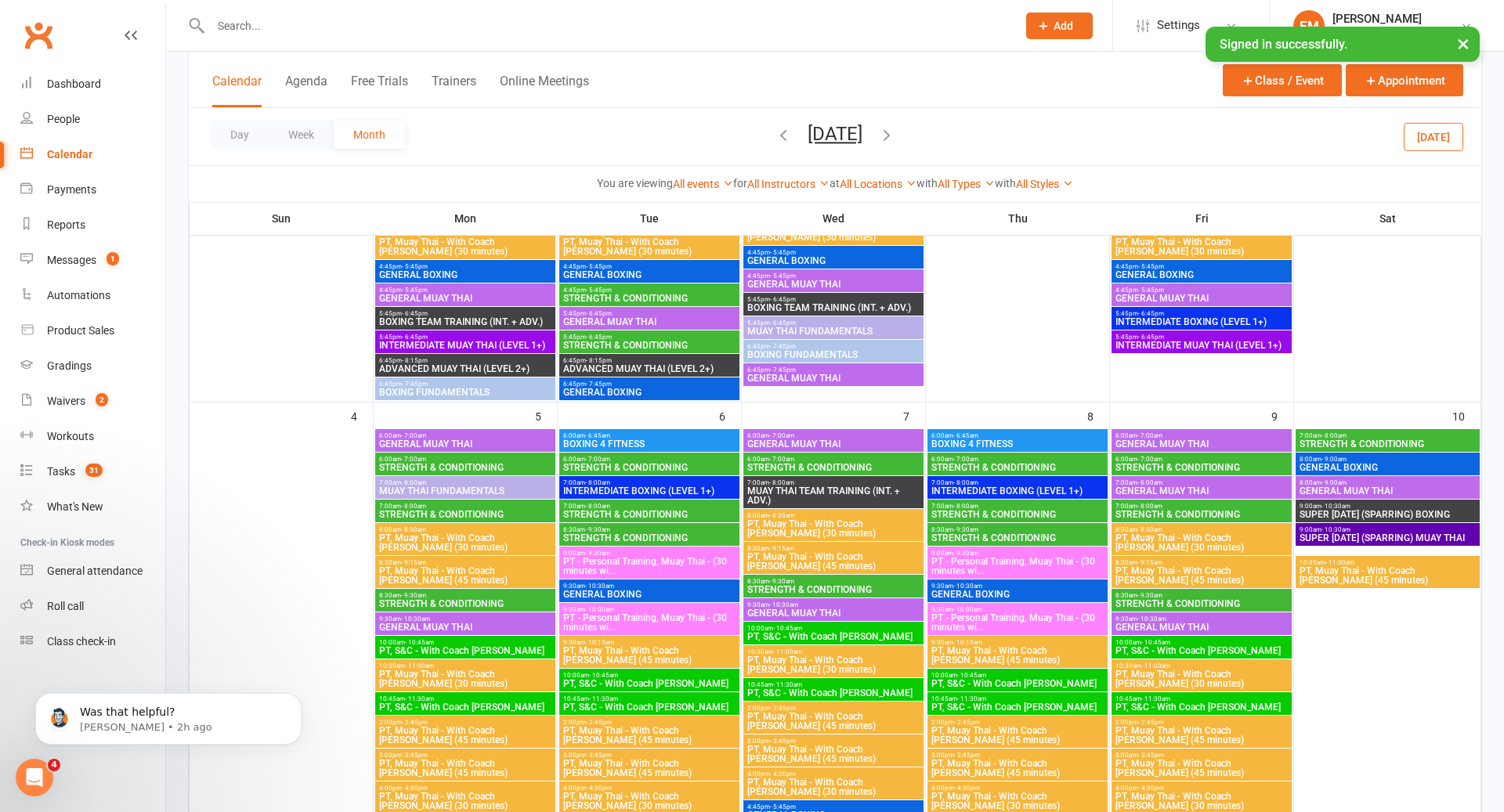
scroll to position [888, 0]
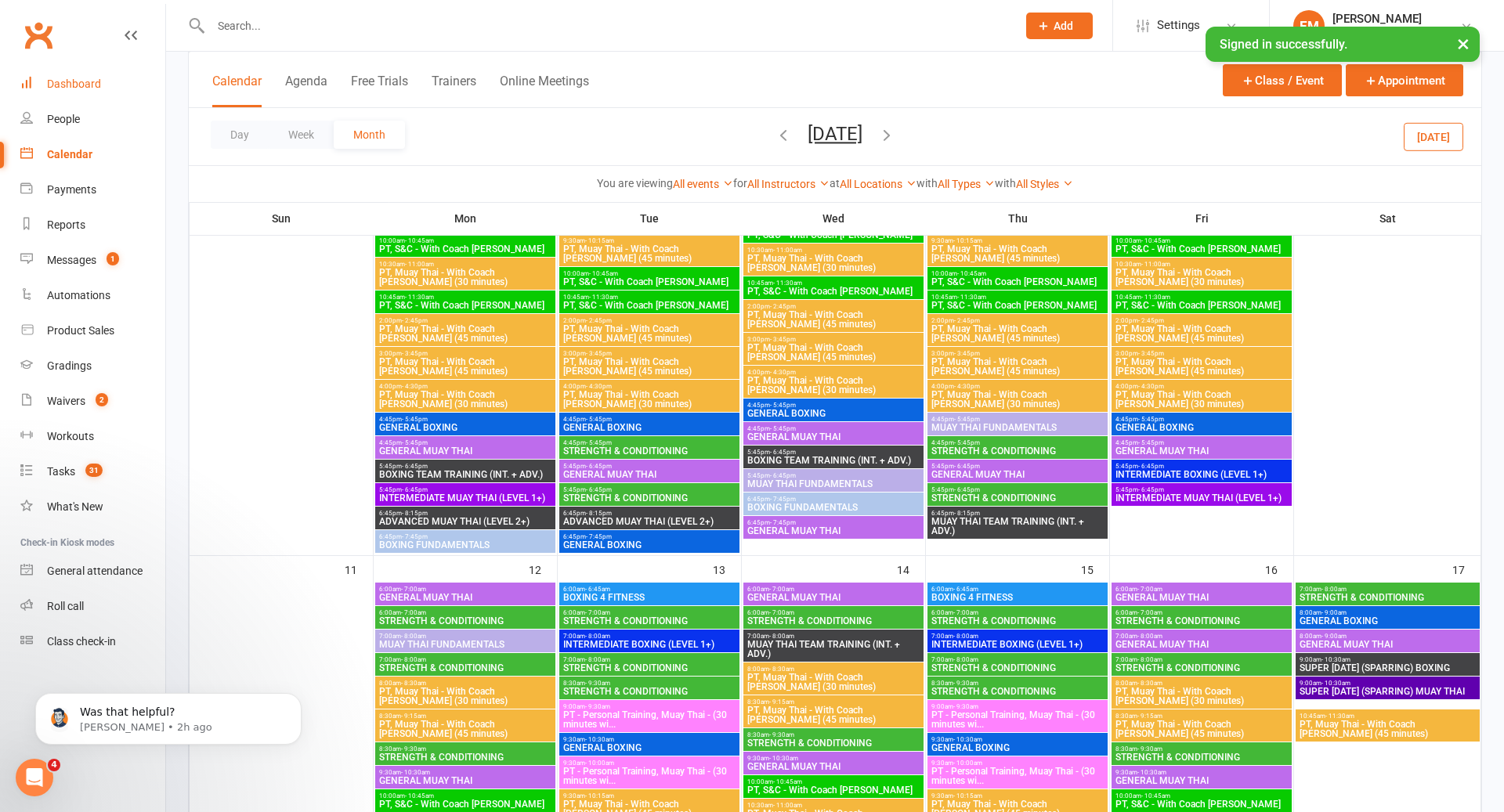
click at [92, 78] on div "Dashboard" at bounding box center [74, 84] width 54 height 13
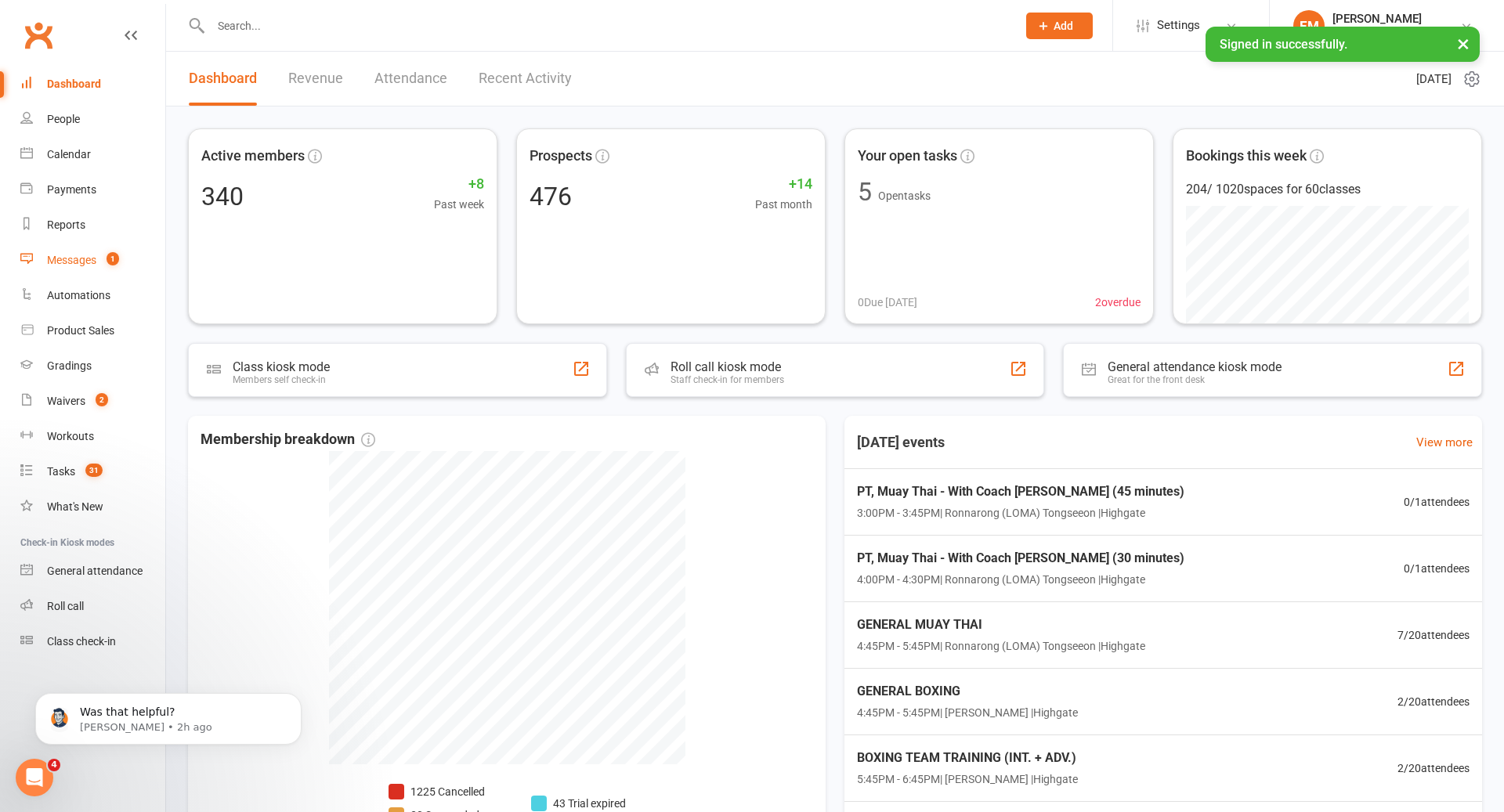
click at [87, 275] on link "Messages 1" at bounding box center [93, 260] width 145 height 35
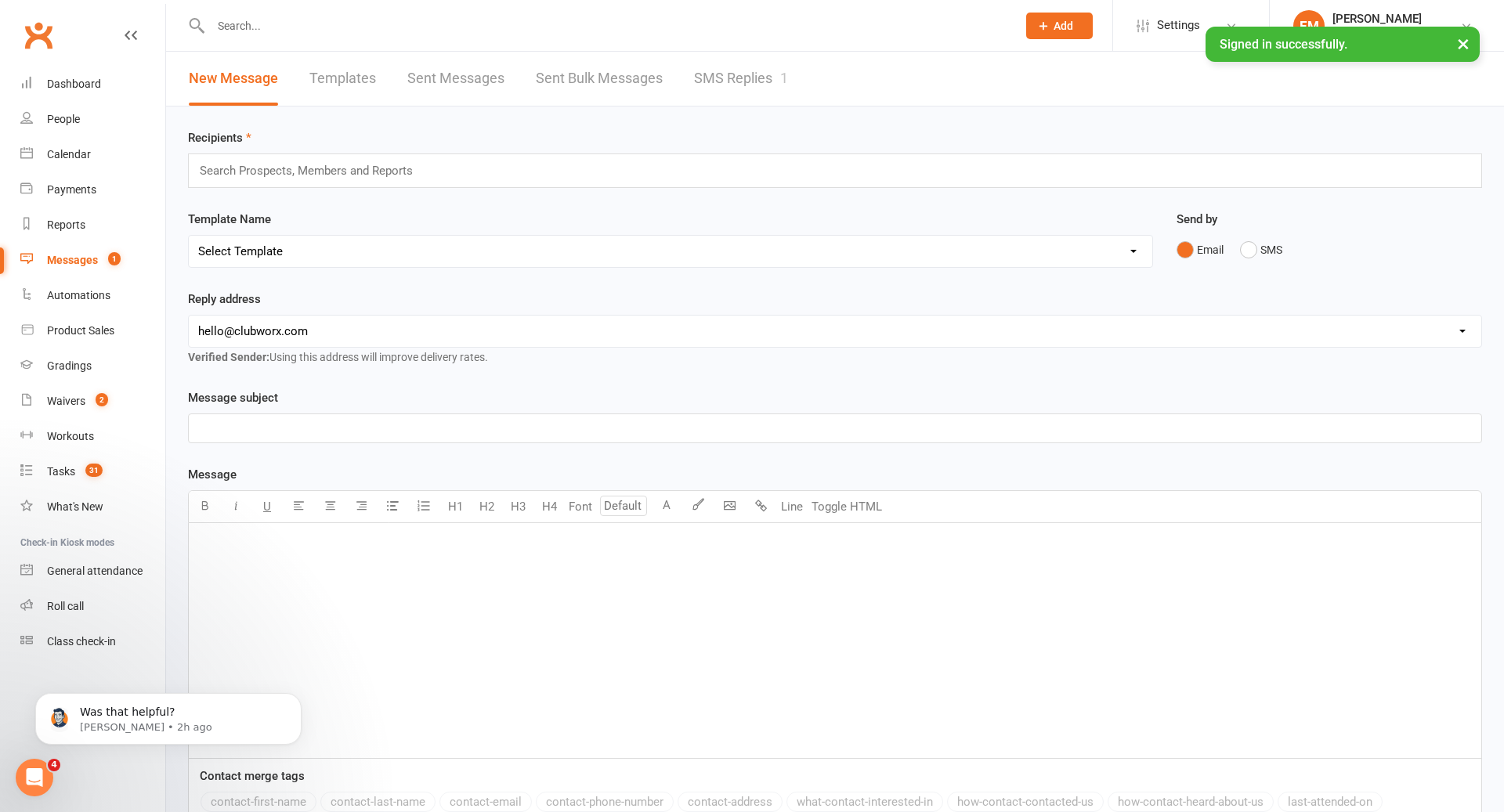
click at [741, 76] on link "SMS Replies 1" at bounding box center [741, 78] width 94 height 54
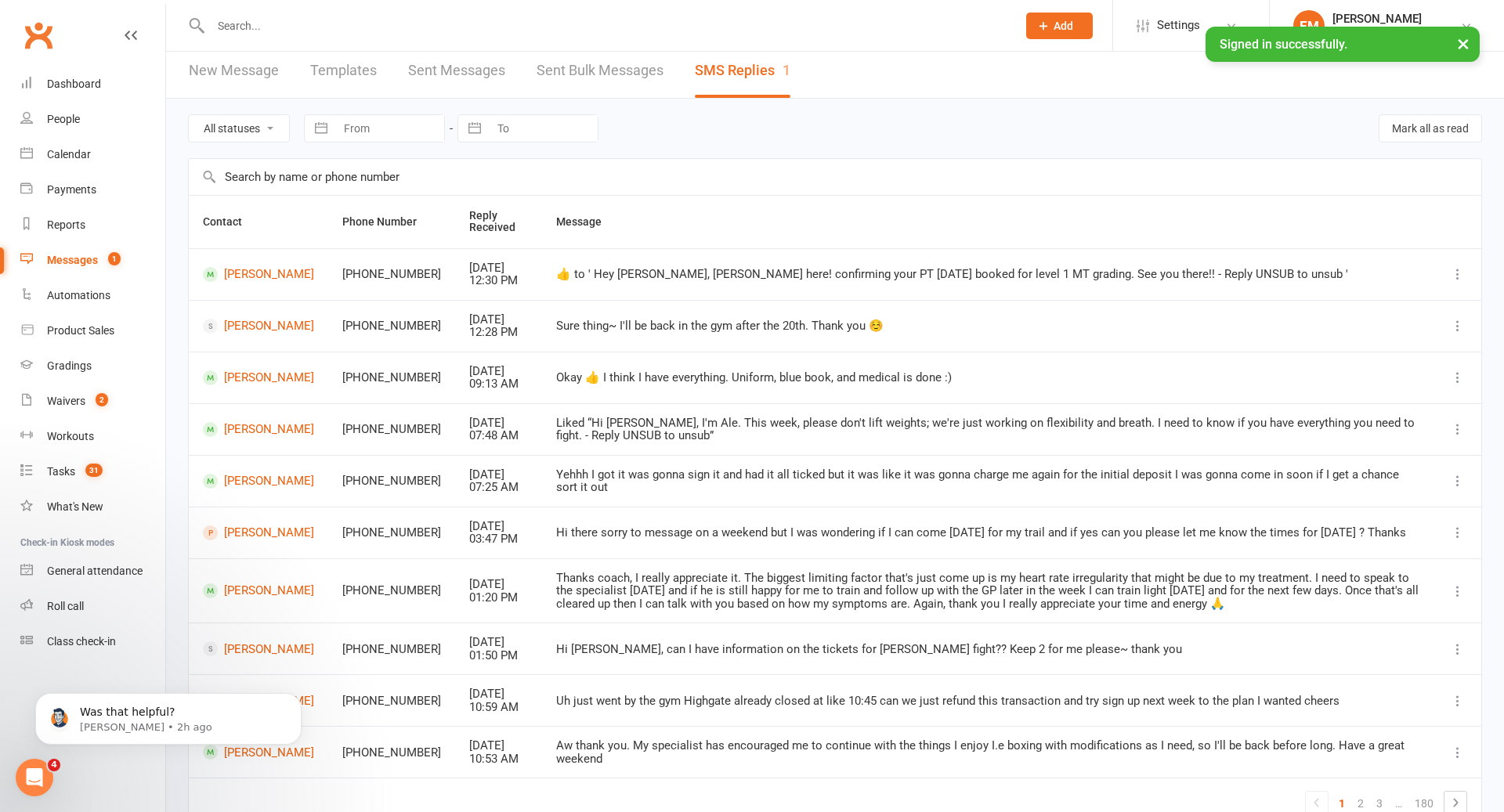
scroll to position [11, 0]
click at [1457, 375] on icon at bounding box center [1458, 375] width 16 height 15
click at [1405, 394] on link "Mark as unread" at bounding box center [1389, 404] width 155 height 31
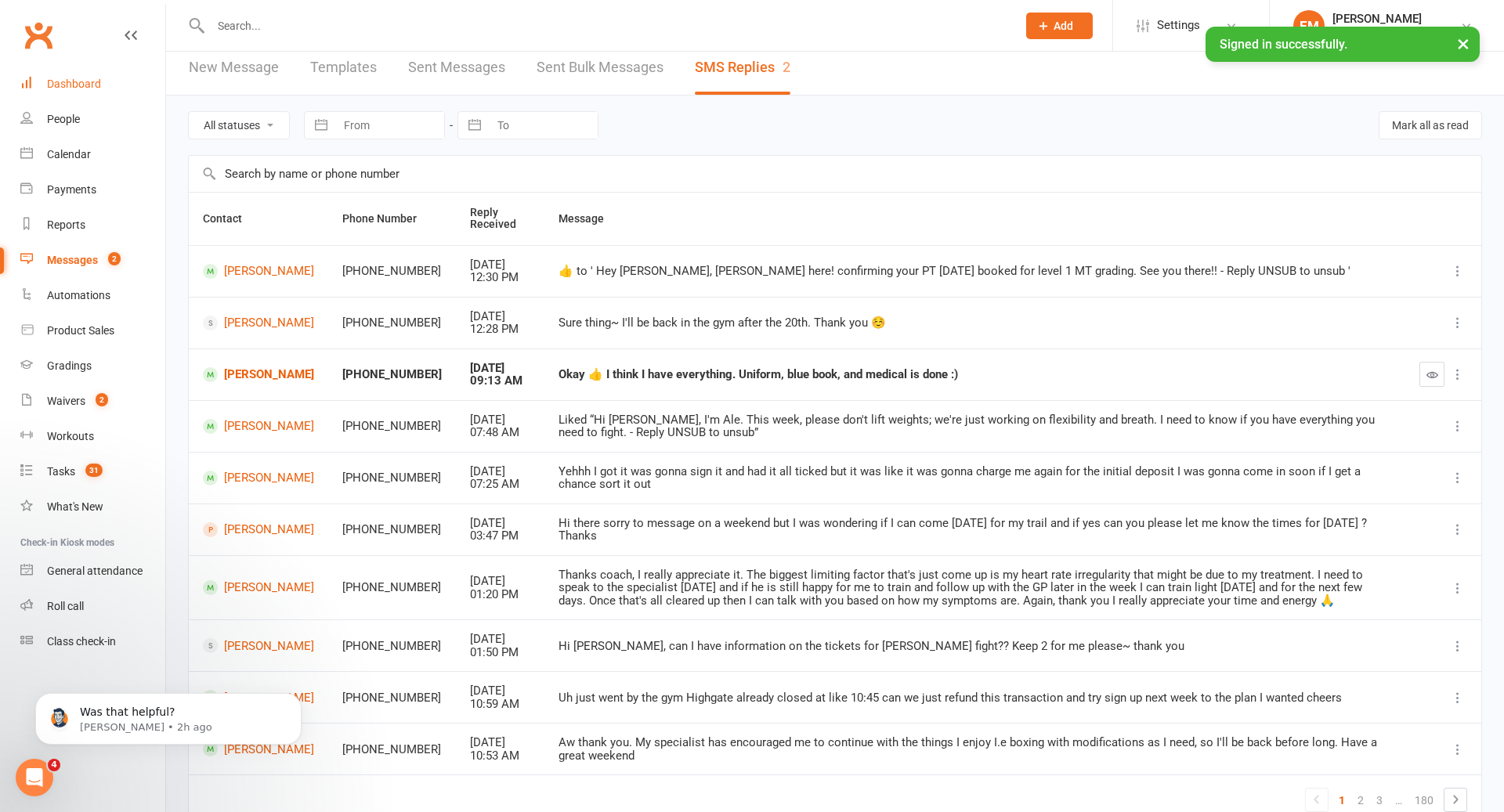
click at [67, 71] on link "Dashboard" at bounding box center [93, 84] width 145 height 35
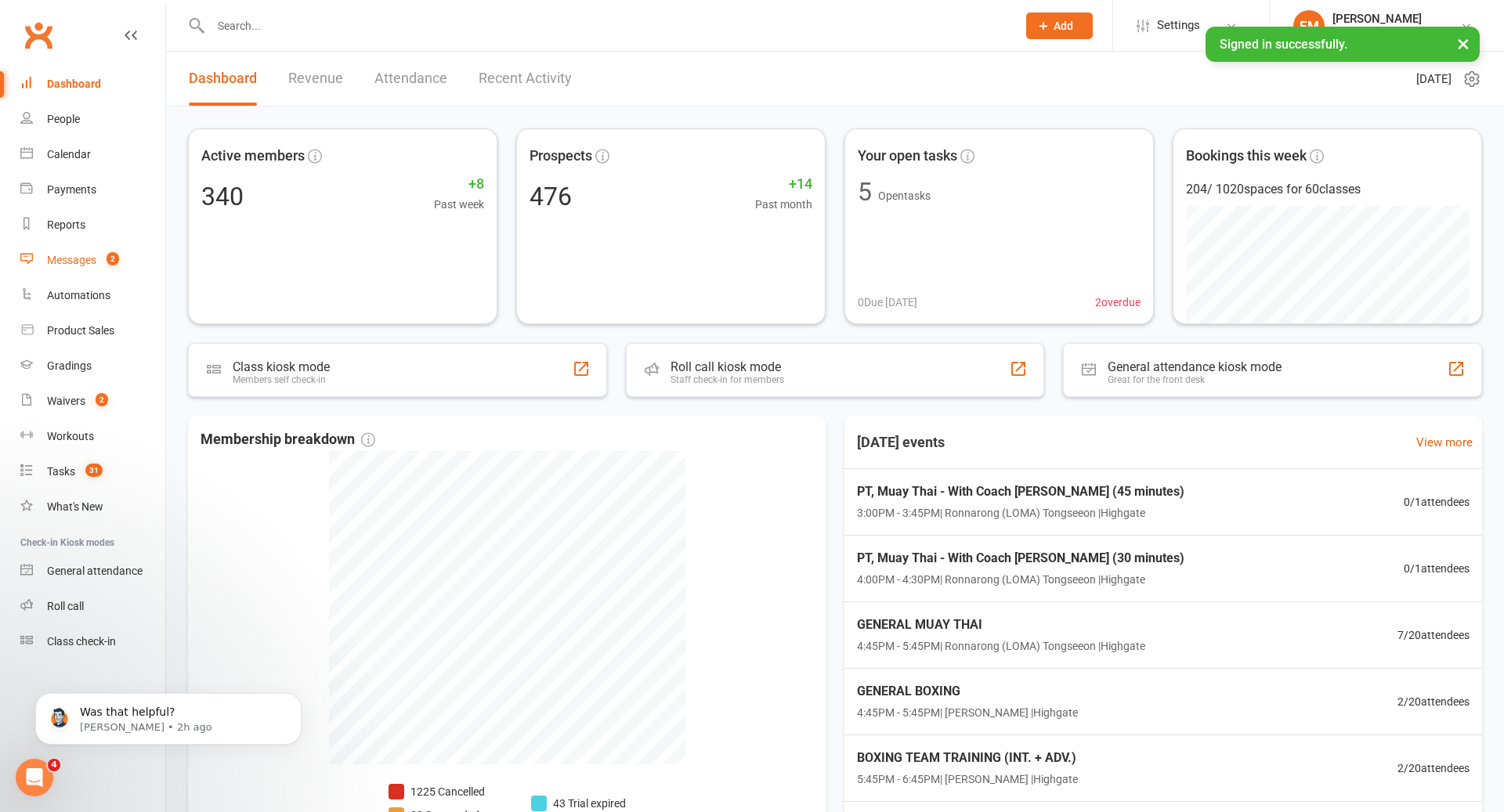
click at [63, 255] on div "Messages" at bounding box center [71, 260] width 49 height 13
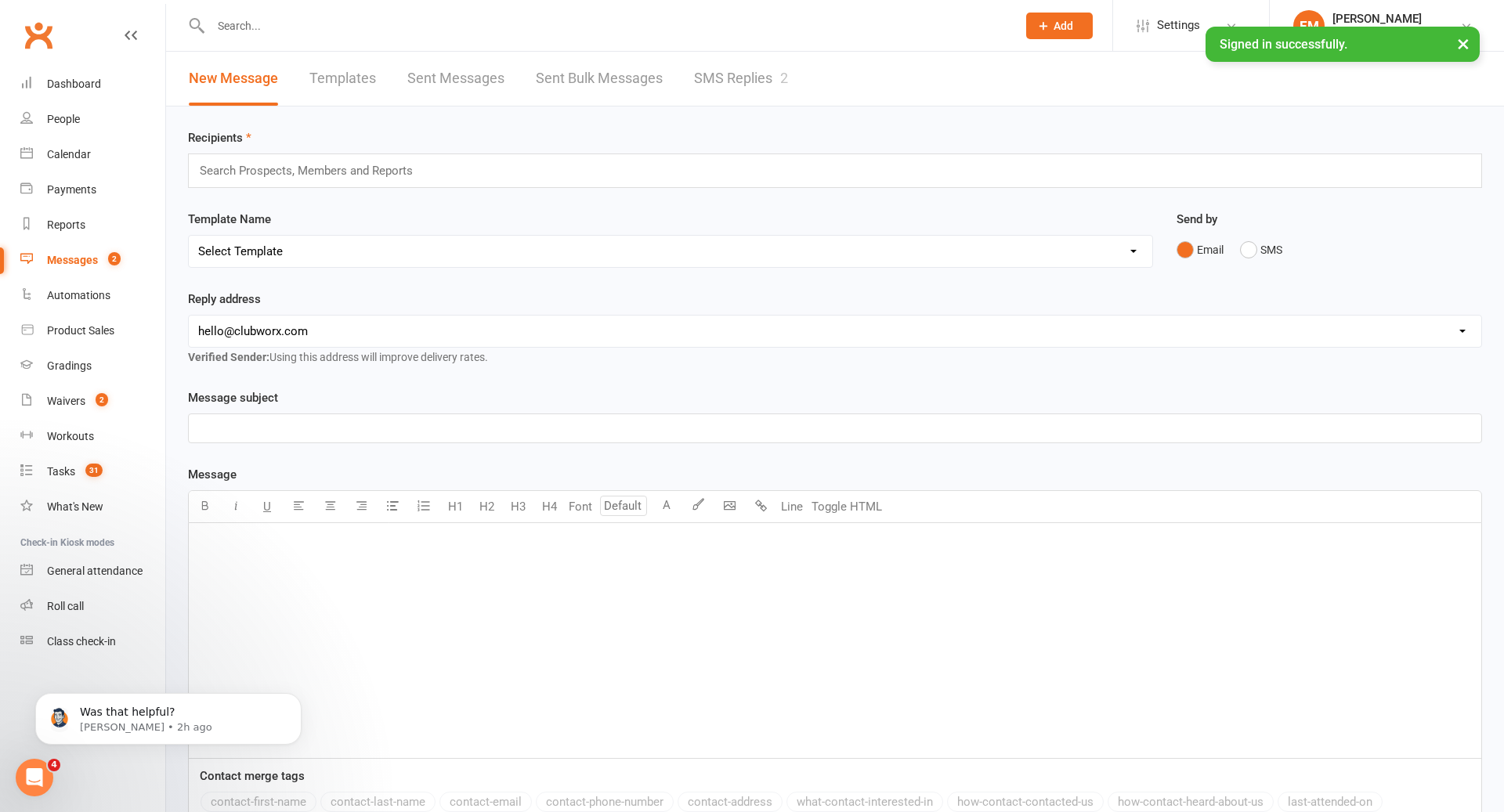
click at [715, 67] on link "SMS Replies 2" at bounding box center [741, 78] width 94 height 54
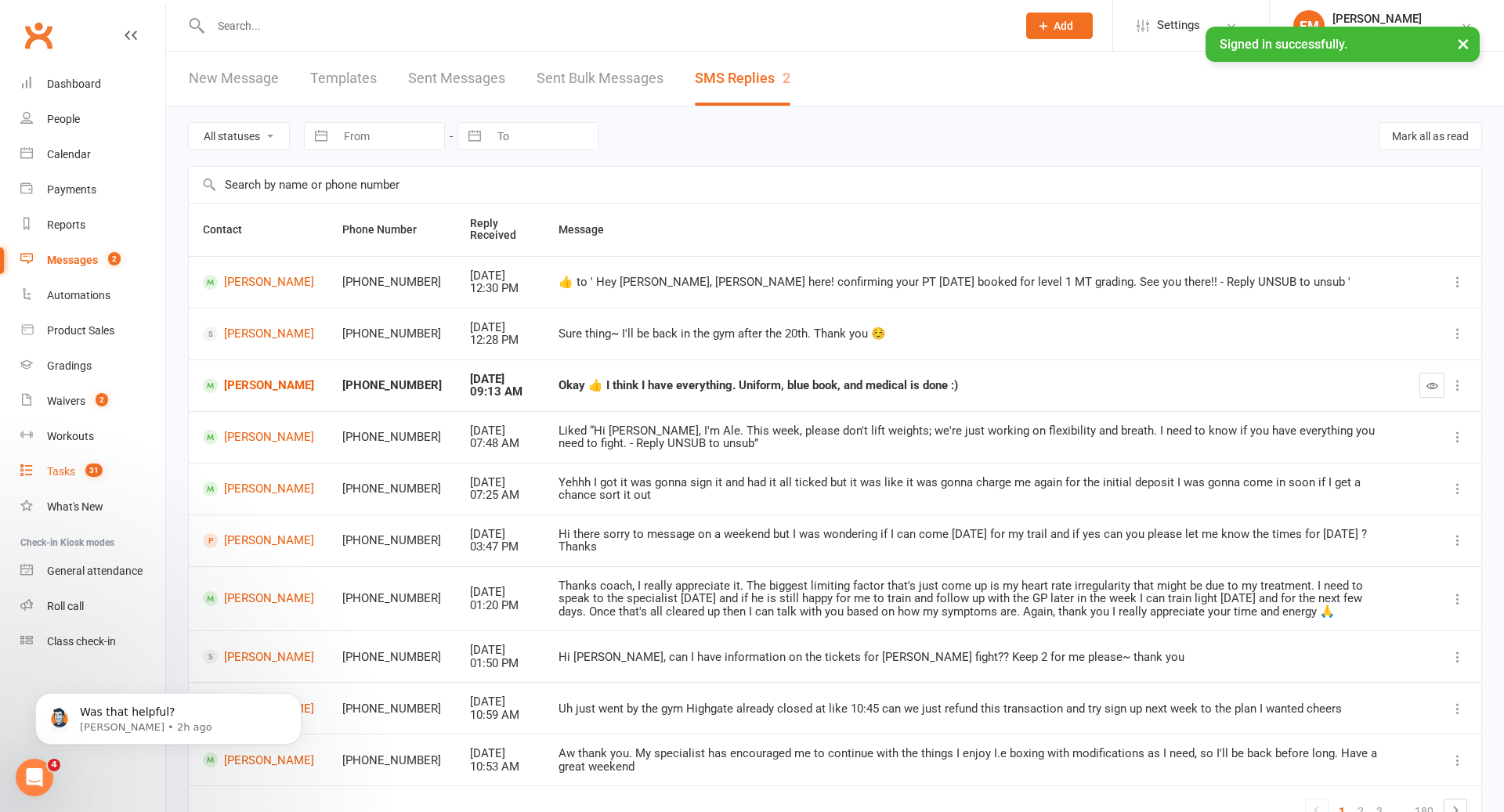
click at [72, 469] on div "Tasks" at bounding box center [61, 471] width 28 height 13
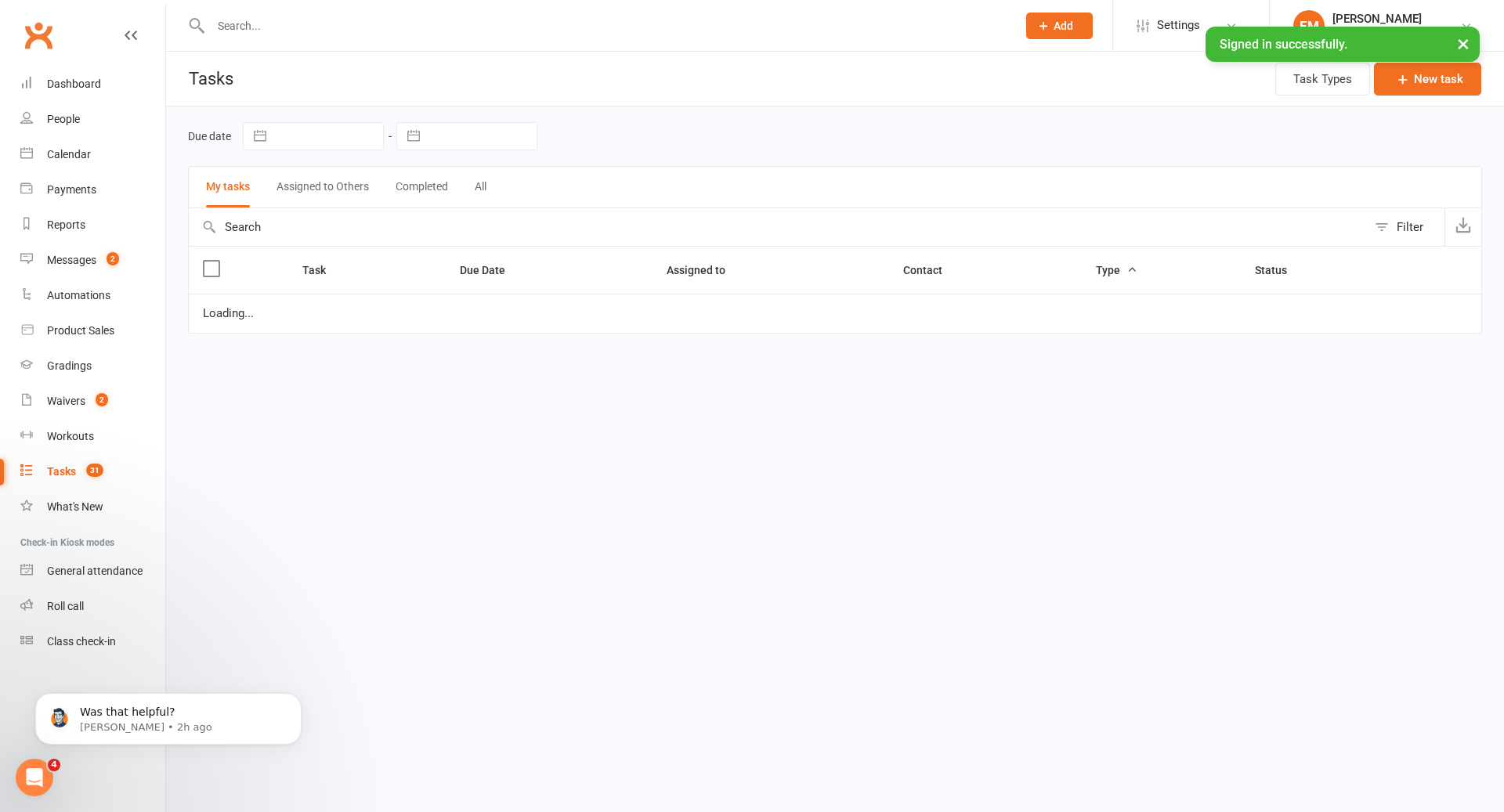
select select "started"
select select "waiting"
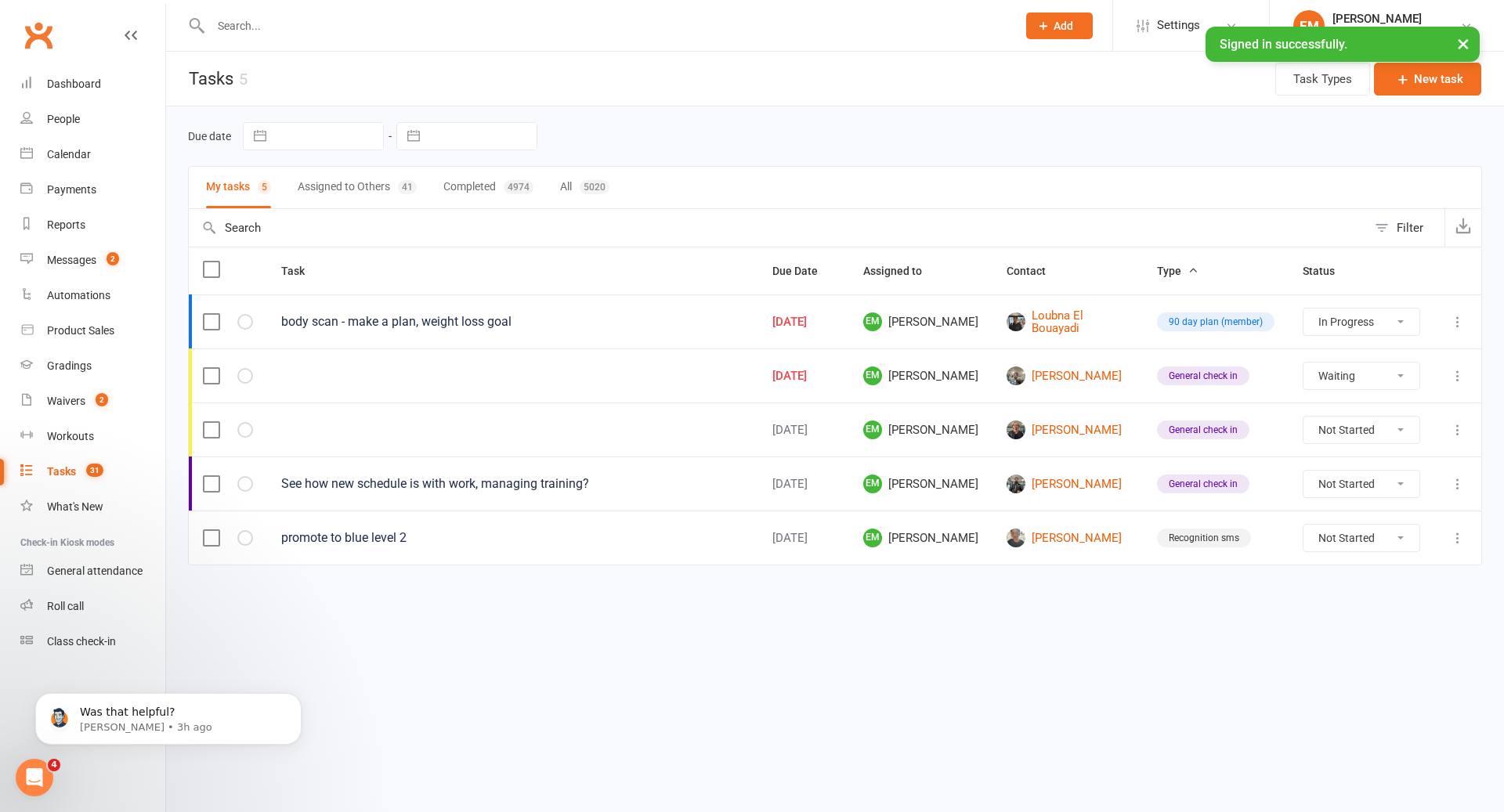
click at [656, 39] on div at bounding box center [597, 25] width 818 height 51
click at [653, 27] on input "text" at bounding box center [606, 25] width 800 height 22
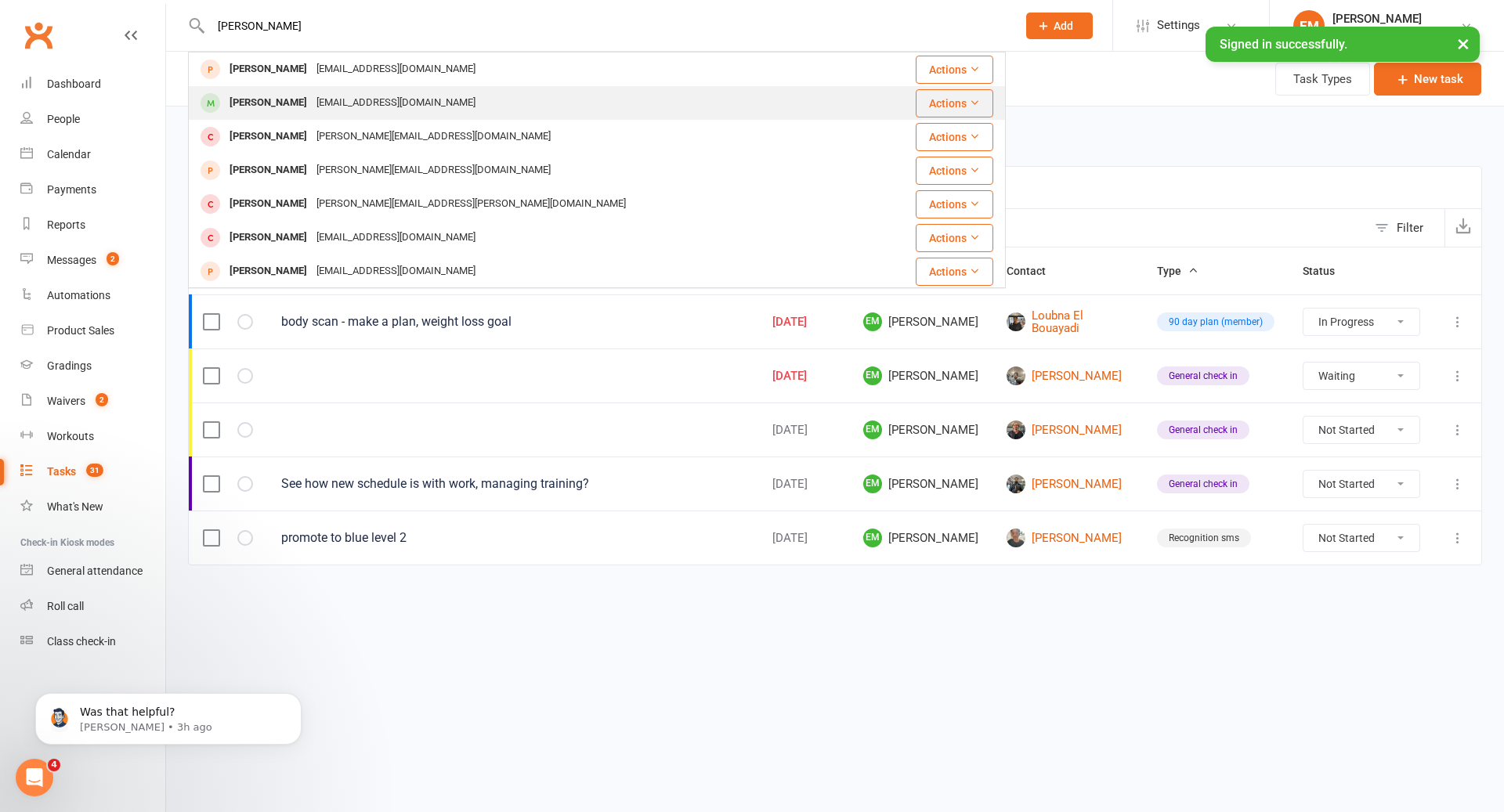
type input "[PERSON_NAME]"
click at [357, 94] on div "[EMAIL_ADDRESS][DOMAIN_NAME]" at bounding box center [396, 102] width 169 height 22
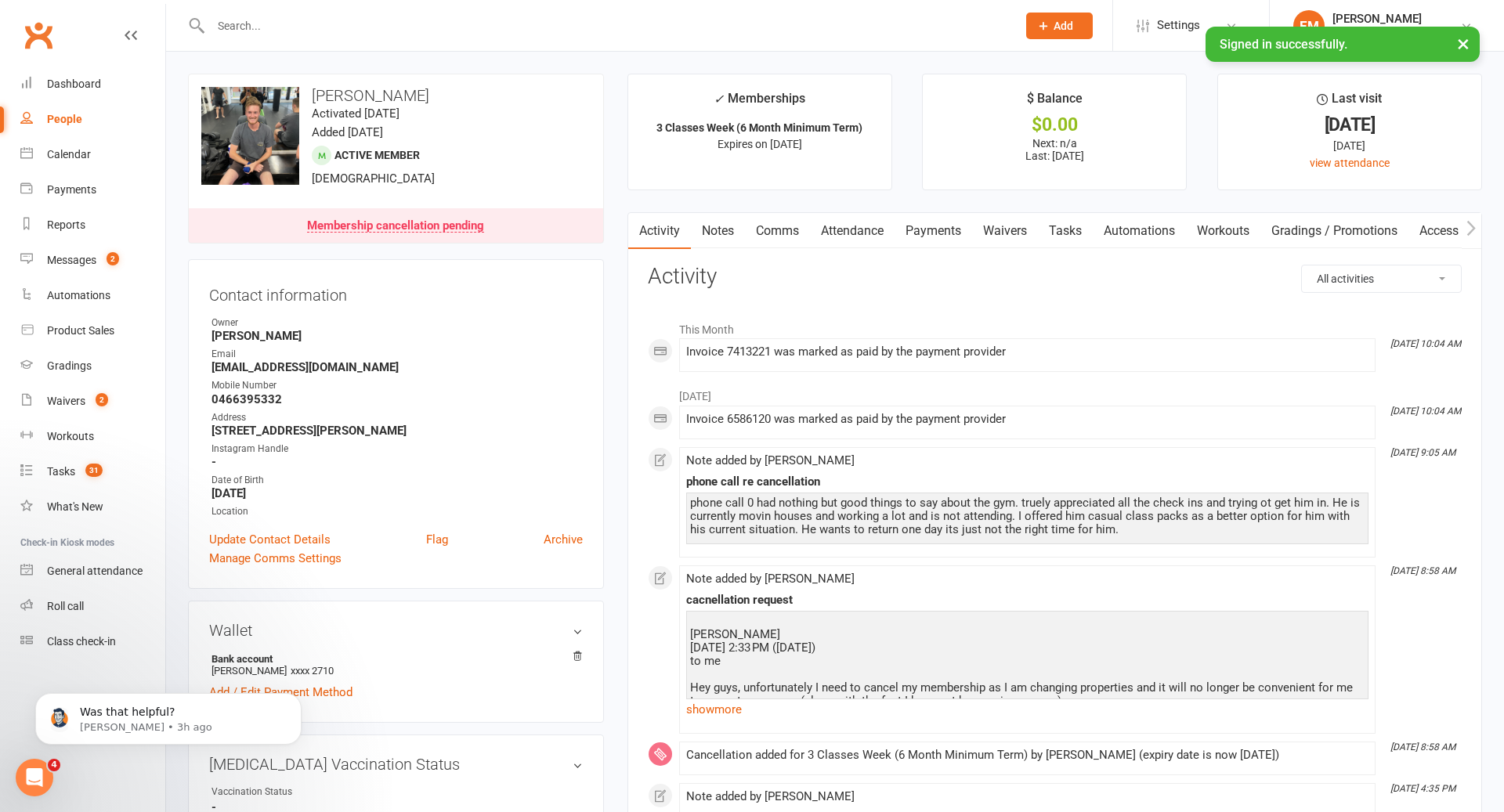
click at [732, 21] on input "text" at bounding box center [606, 25] width 800 height 22
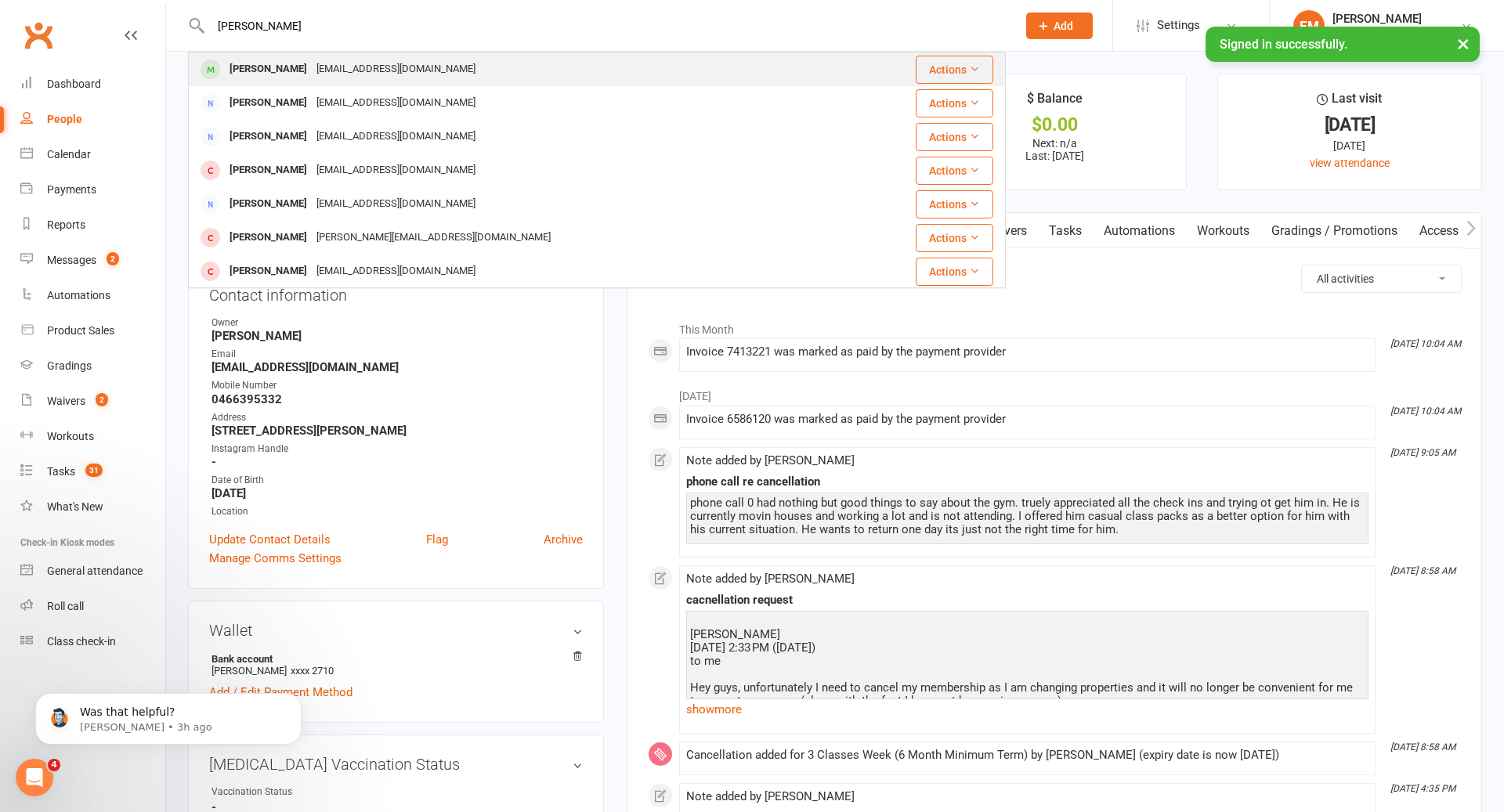
type input "[PERSON_NAME]"
click at [461, 61] on div "[PERSON_NAME] [EMAIL_ADDRESS][DOMAIN_NAME]" at bounding box center [529, 69] width 679 height 32
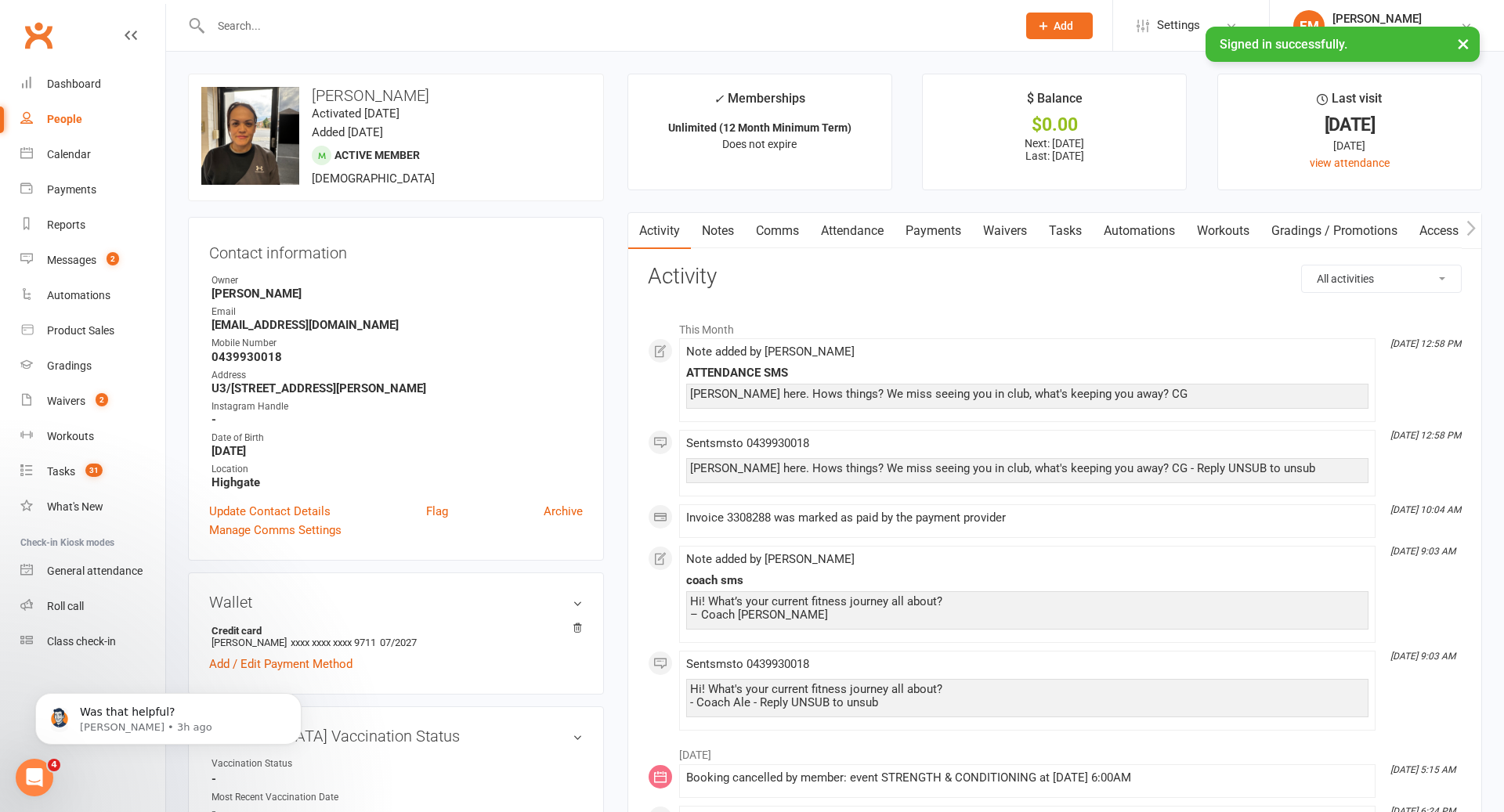
click at [780, 247] on link "Comms" at bounding box center [777, 231] width 65 height 36
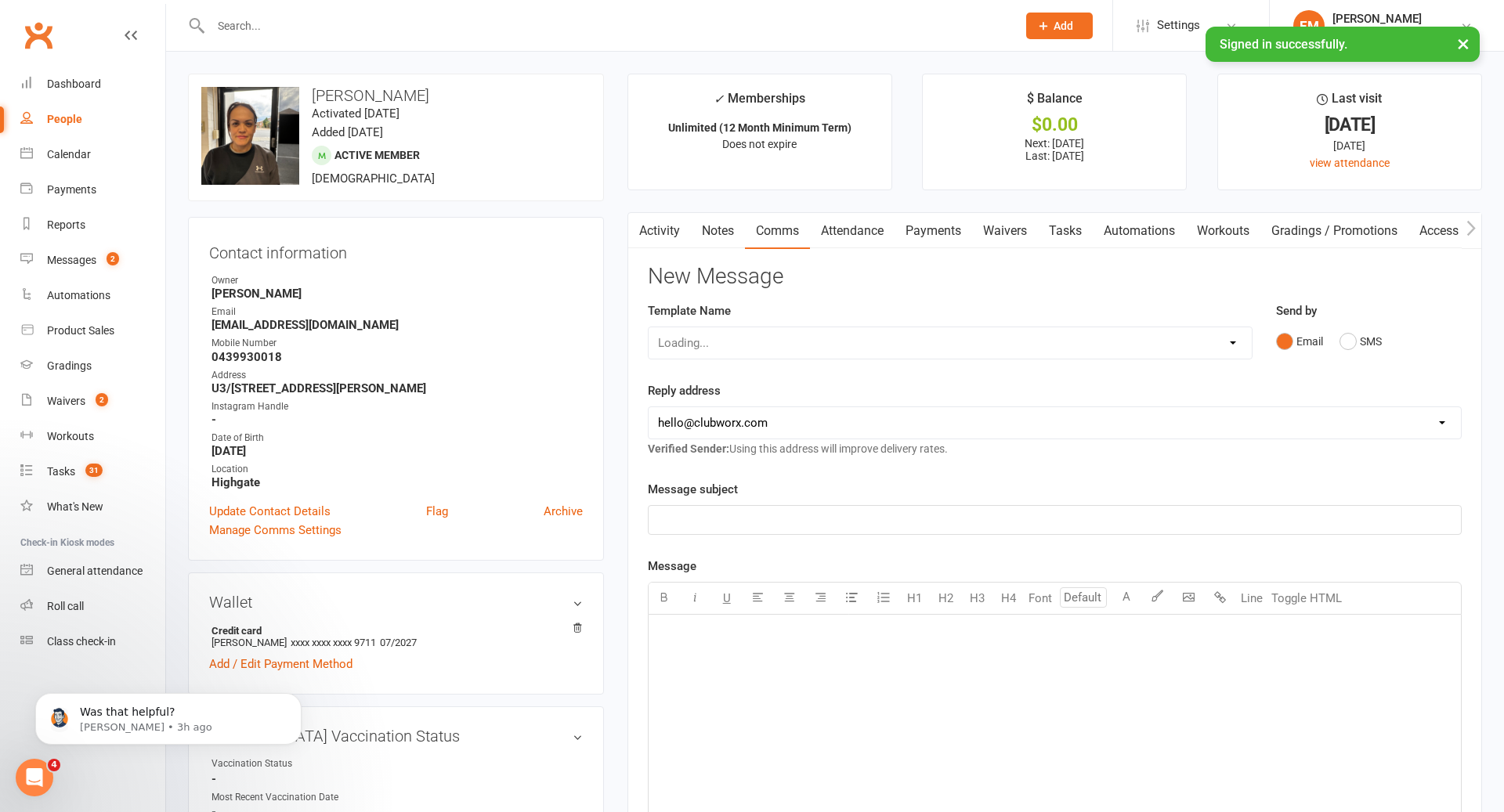
click at [1371, 360] on div "Send by Email SMS" at bounding box center [1369, 339] width 209 height 77
click at [1347, 339] on button "SMS" at bounding box center [1360, 341] width 42 height 30
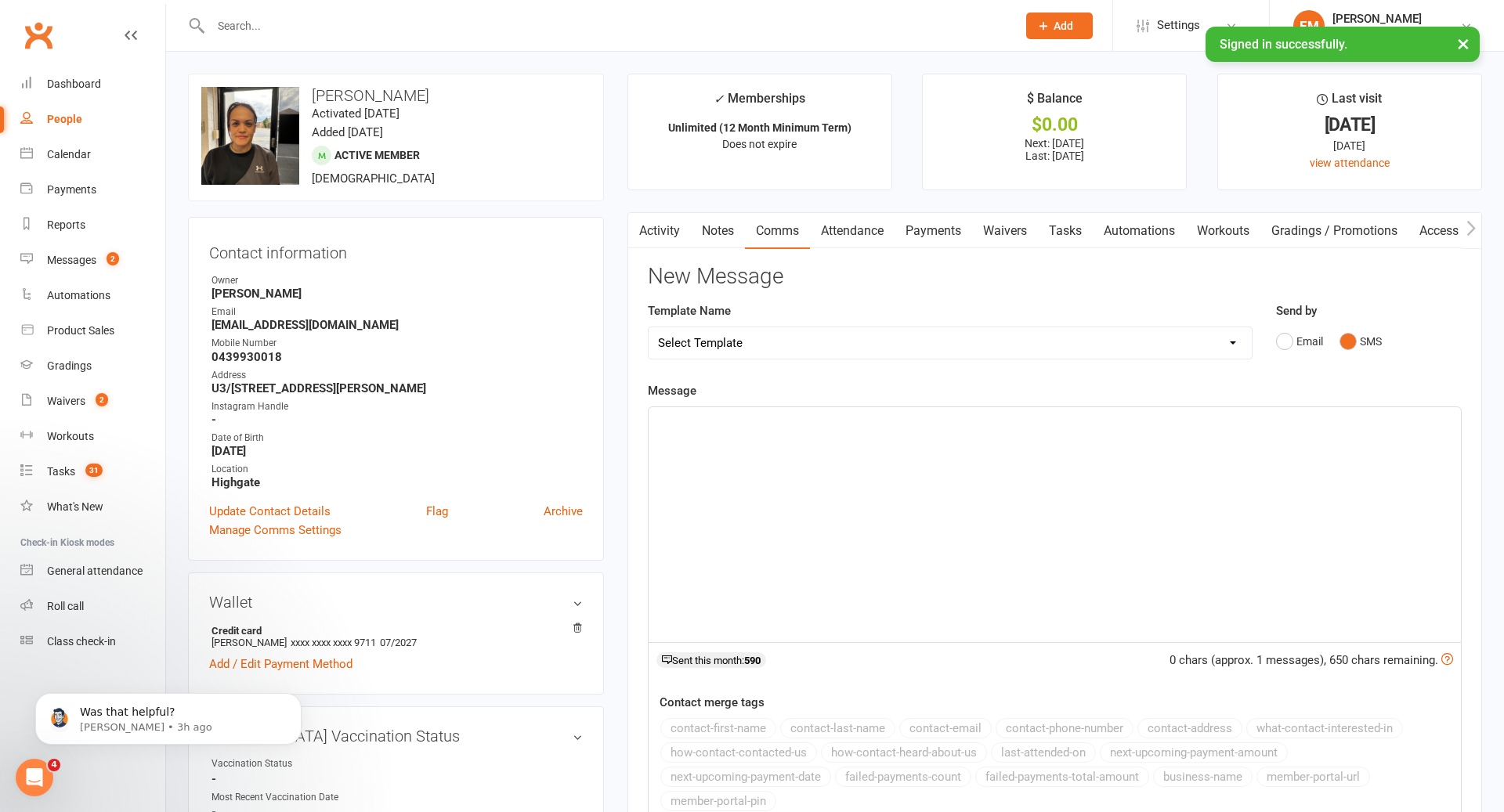
click at [1246, 449] on div "﻿" at bounding box center [1054, 524] width 812 height 235
click at [1060, 239] on link "Tasks" at bounding box center [1066, 231] width 55 height 36
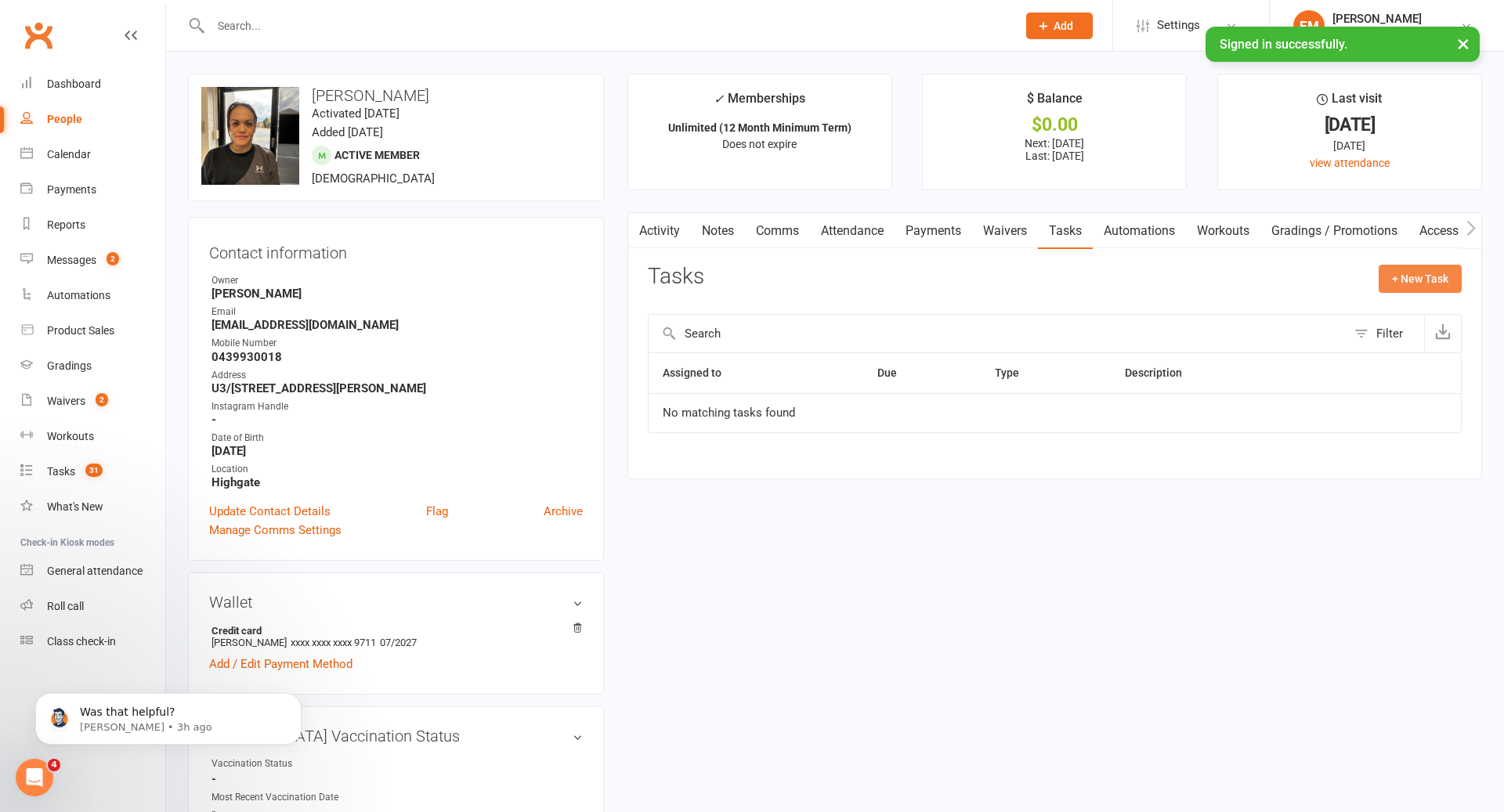
click at [1437, 278] on button "+ New Task" at bounding box center [1420, 278] width 83 height 28
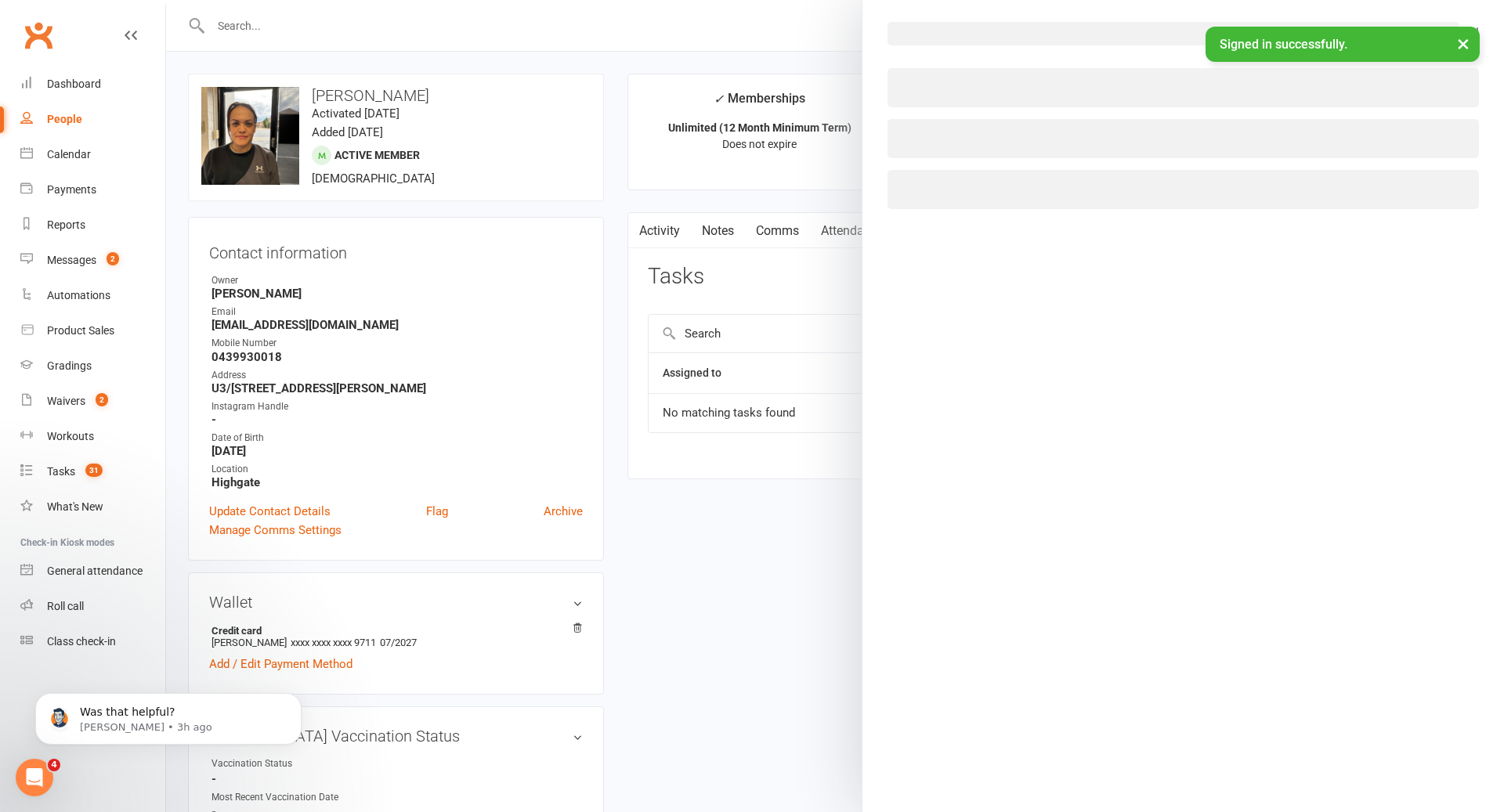
select select "49838"
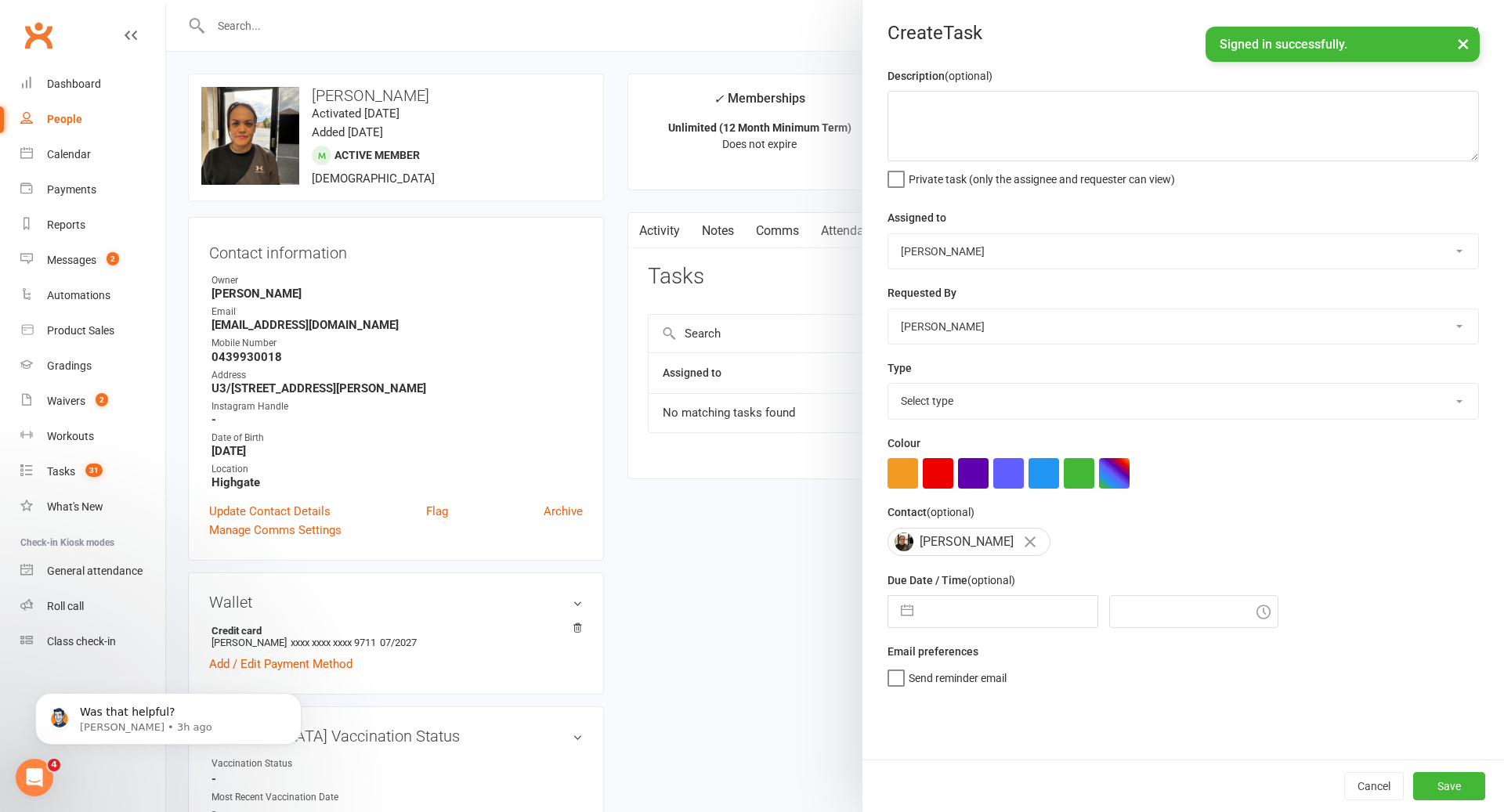
click at [941, 413] on select "Select type 90 day plan (member) 90 day plan (new starter - premium) Attendance…" at bounding box center [1183, 401] width 590 height 34
select select "35796"
click at [964, 611] on input "text" at bounding box center [1010, 611] width 177 height 31
select select "8"
select select "2025"
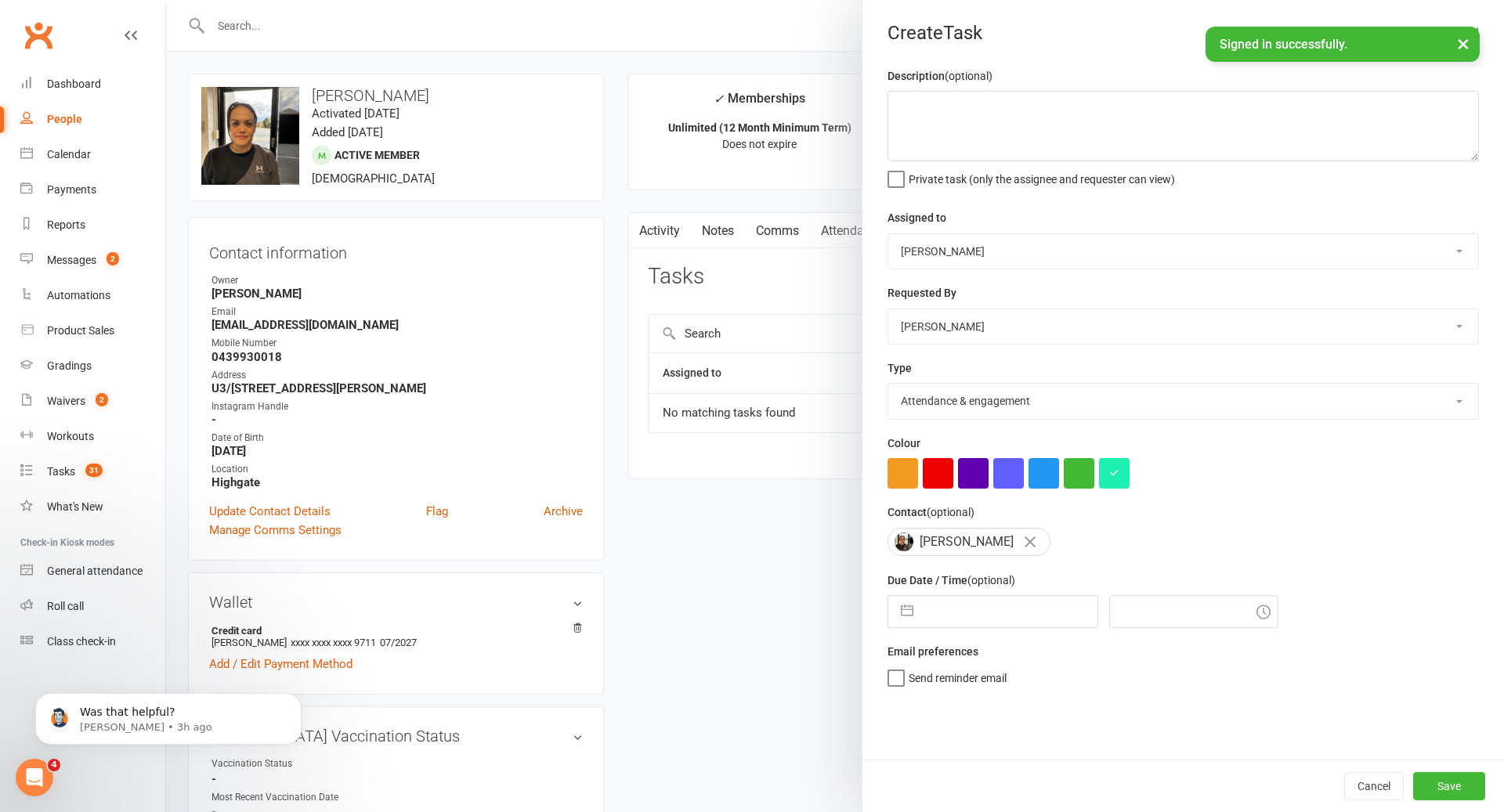
select select "9"
select select "2025"
select select "10"
select select "2025"
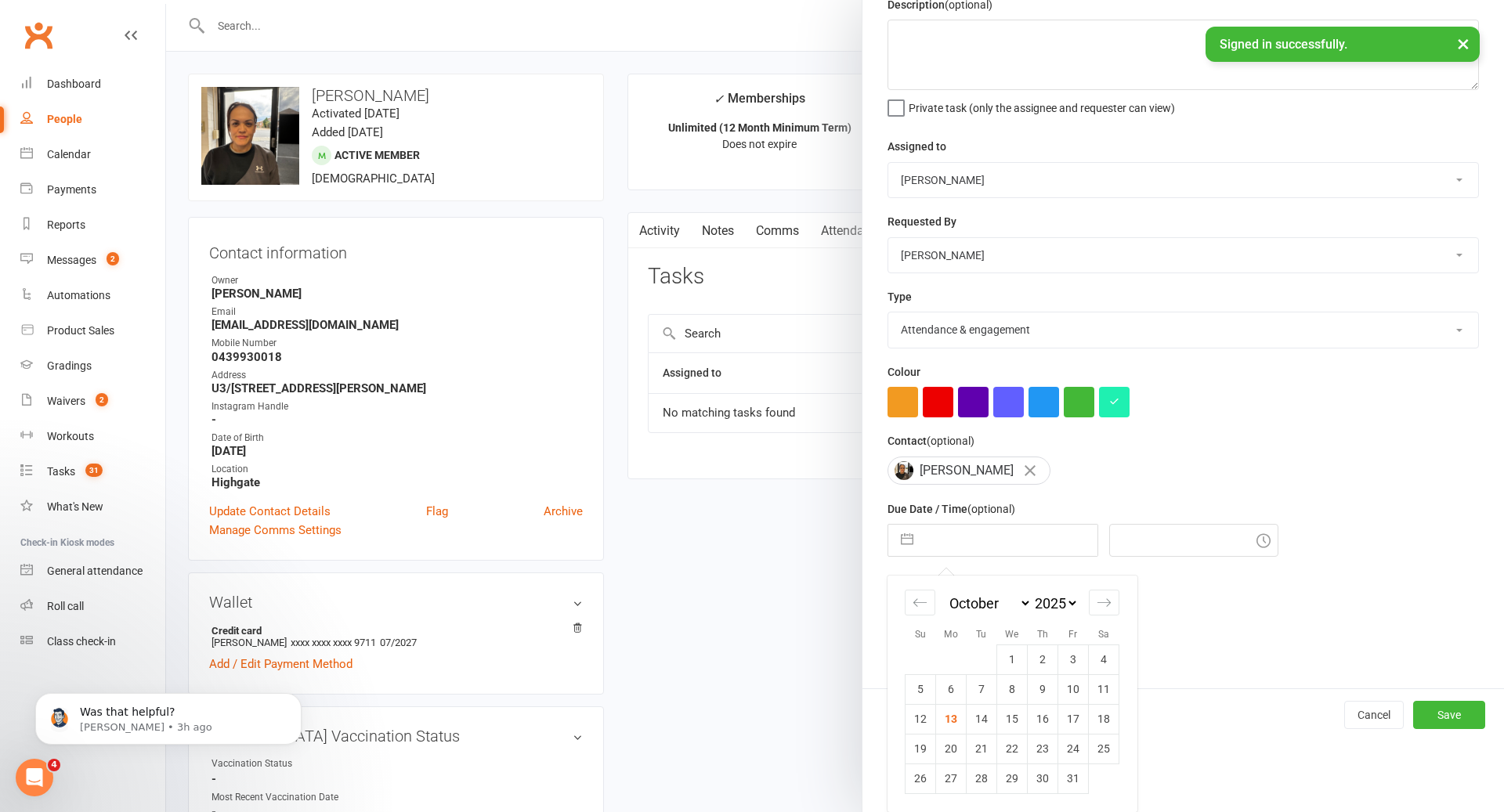
scroll to position [71, 0]
click at [954, 746] on td "20" at bounding box center [951, 749] width 30 height 30
type input "[DATE]"
type input "4:15pm"
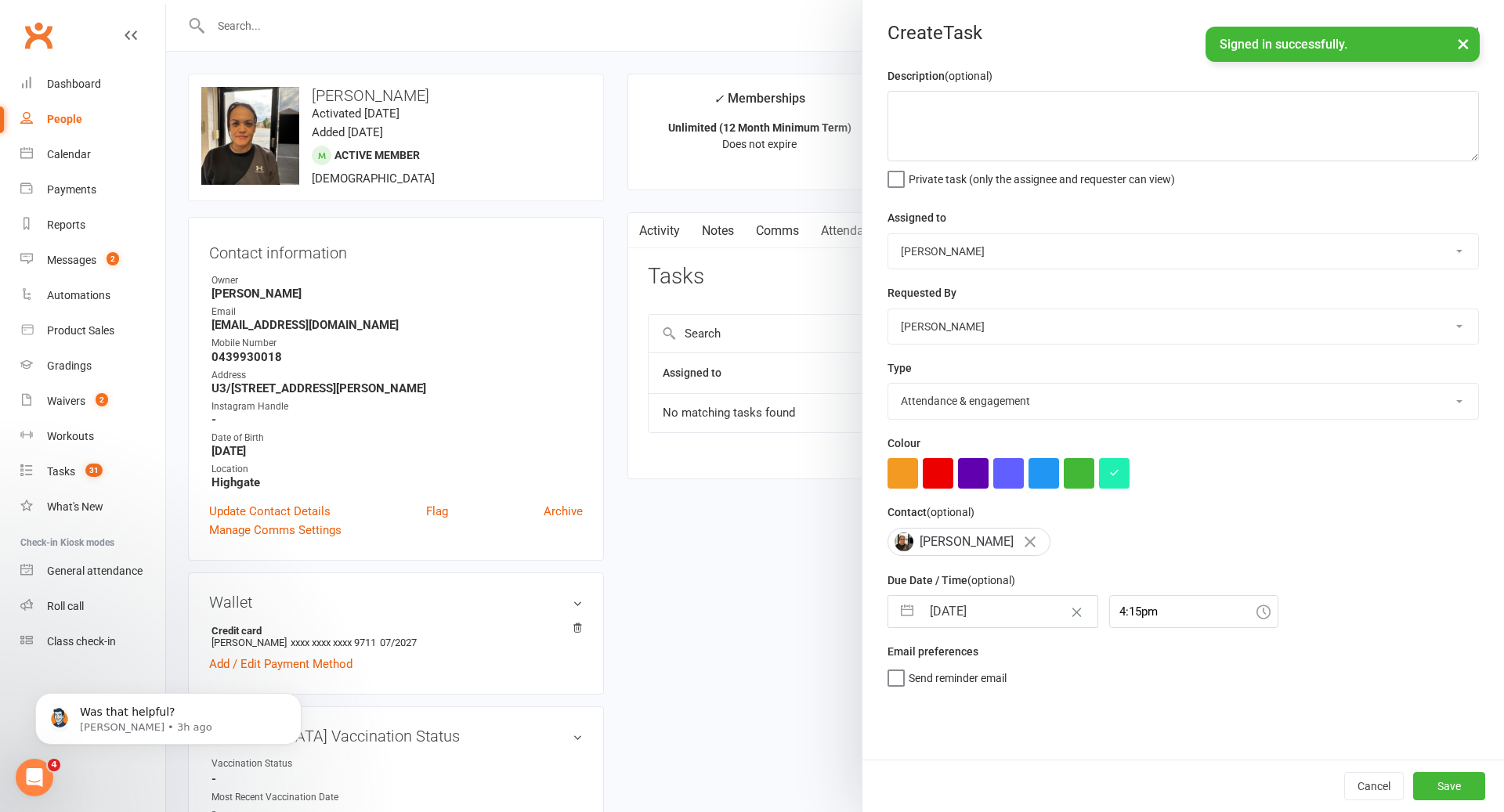
scroll to position [0, 0]
click at [1467, 778] on button "Save" at bounding box center [1450, 786] width 72 height 28
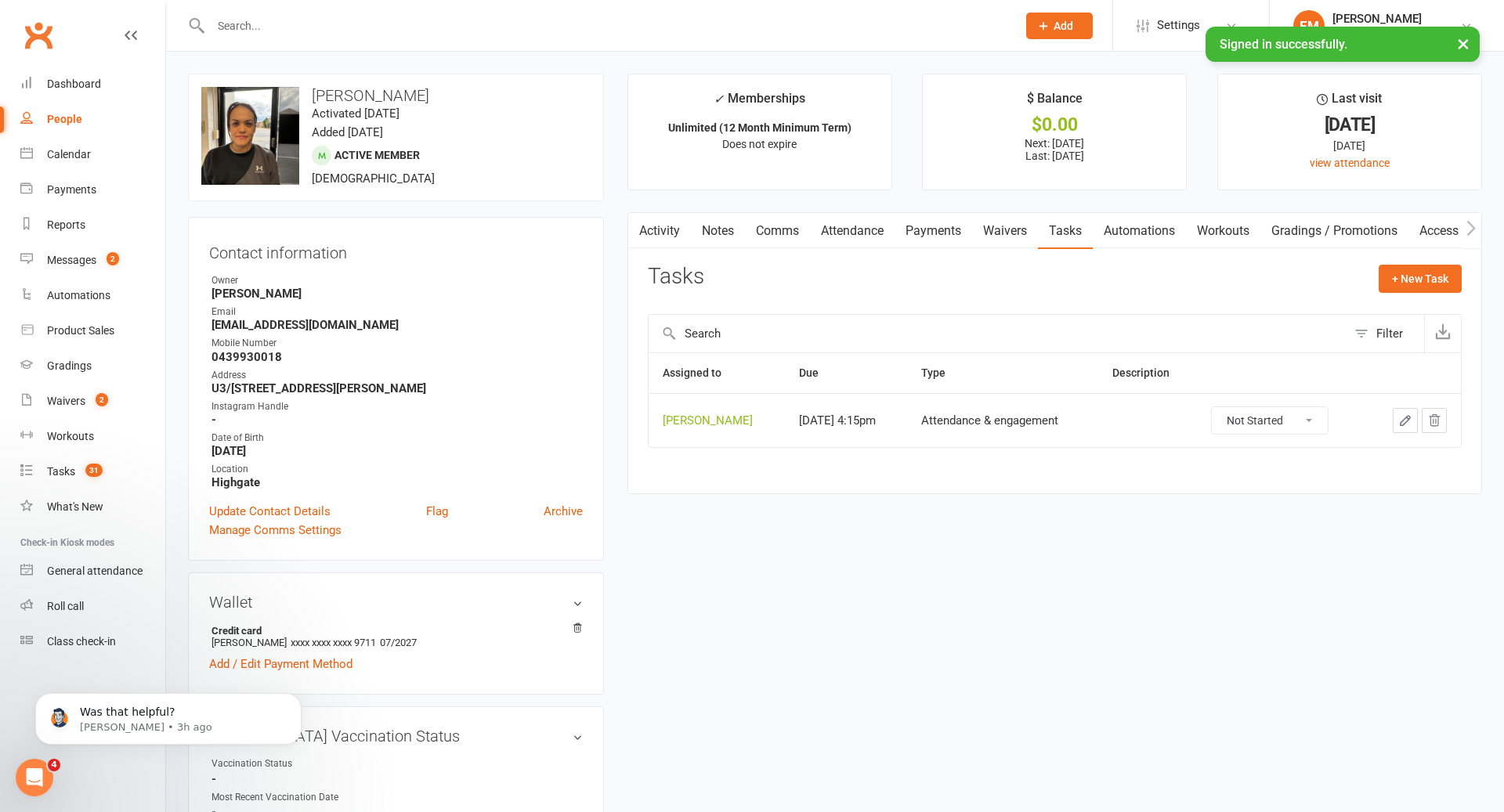
click at [742, 25] on input "text" at bounding box center [606, 25] width 800 height 22
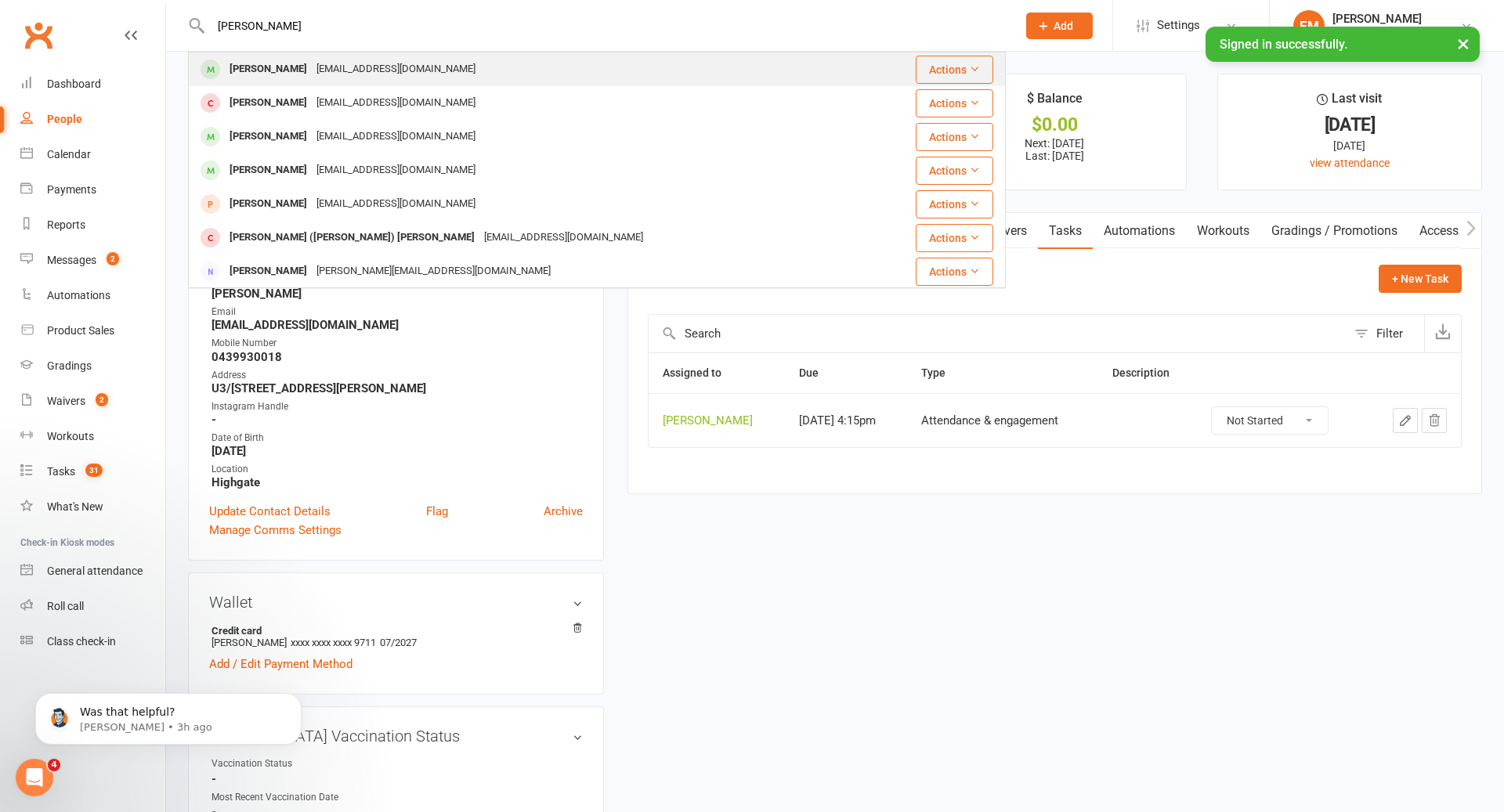
type input "[PERSON_NAME]"
click at [632, 80] on div "[PERSON_NAME] [PERSON_NAME][EMAIL_ADDRESS][DOMAIN_NAME]" at bounding box center [531, 69] width 682 height 32
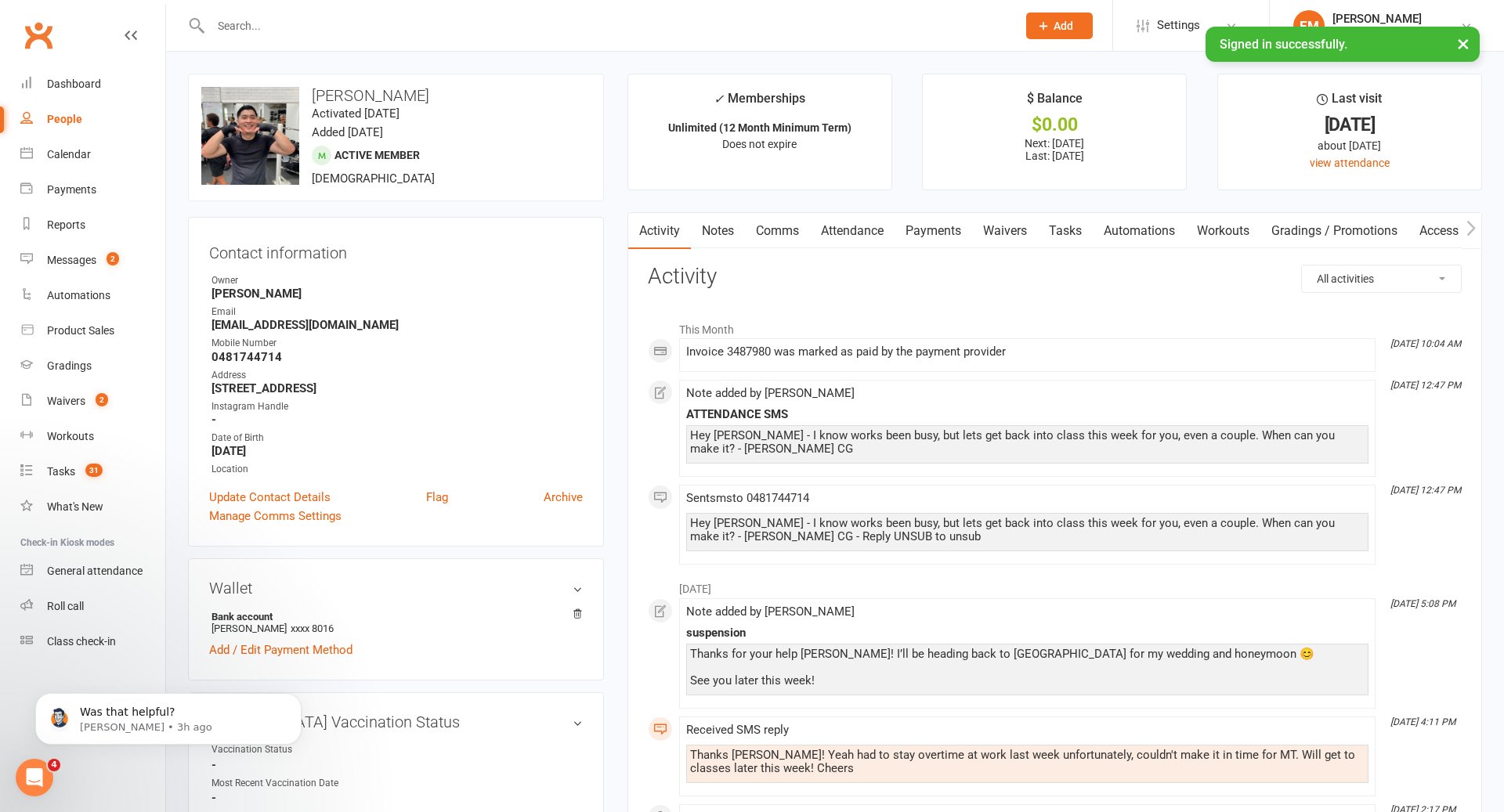
click at [739, 24] on input "text" at bounding box center [606, 25] width 800 height 22
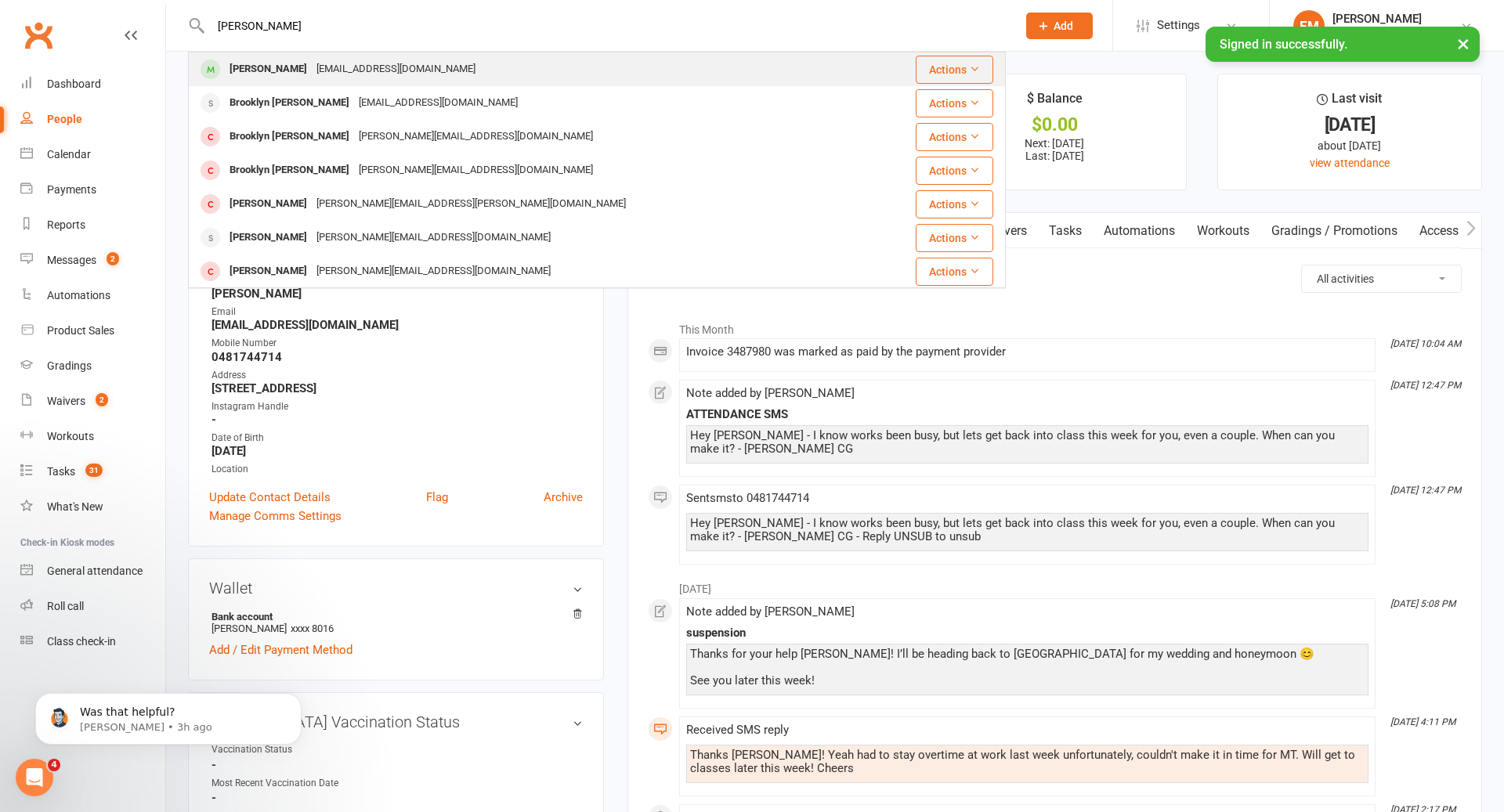
type input "[PERSON_NAME]"
click at [335, 59] on div "[EMAIL_ADDRESS][DOMAIN_NAME]" at bounding box center [396, 69] width 169 height 22
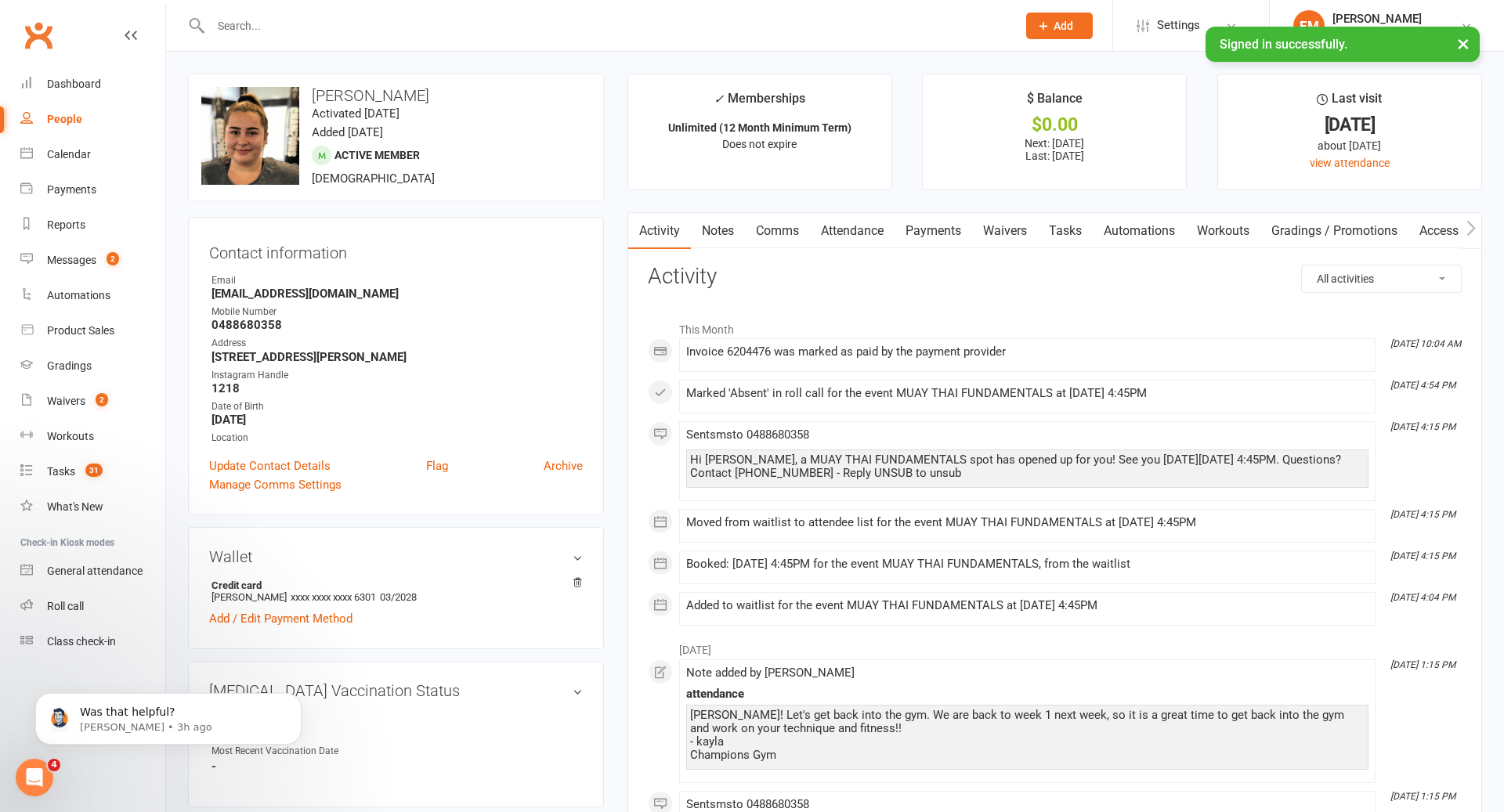
click at [780, 236] on link "Comms" at bounding box center [777, 231] width 65 height 36
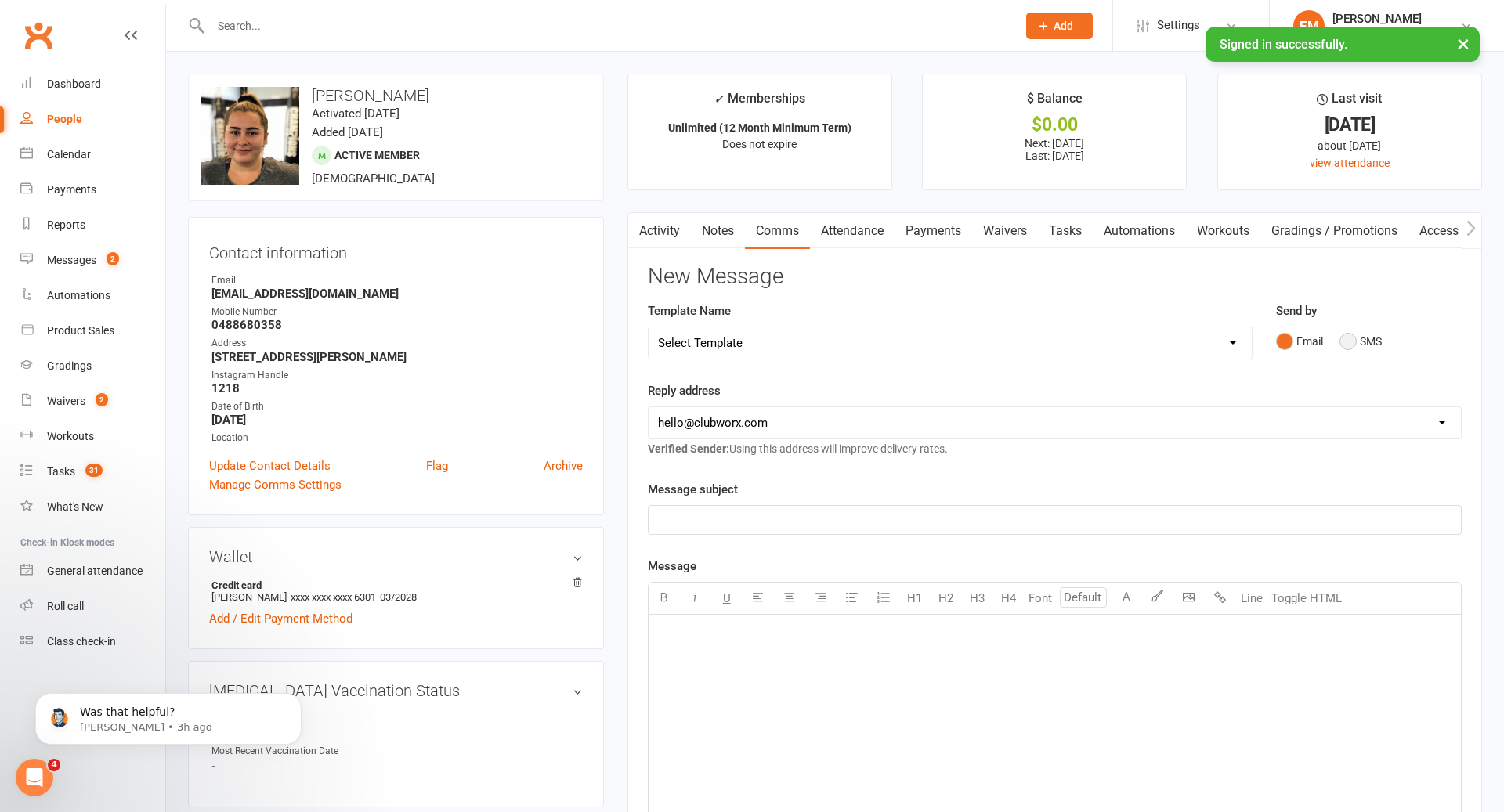
click at [1377, 338] on button "SMS" at bounding box center [1360, 341] width 42 height 30
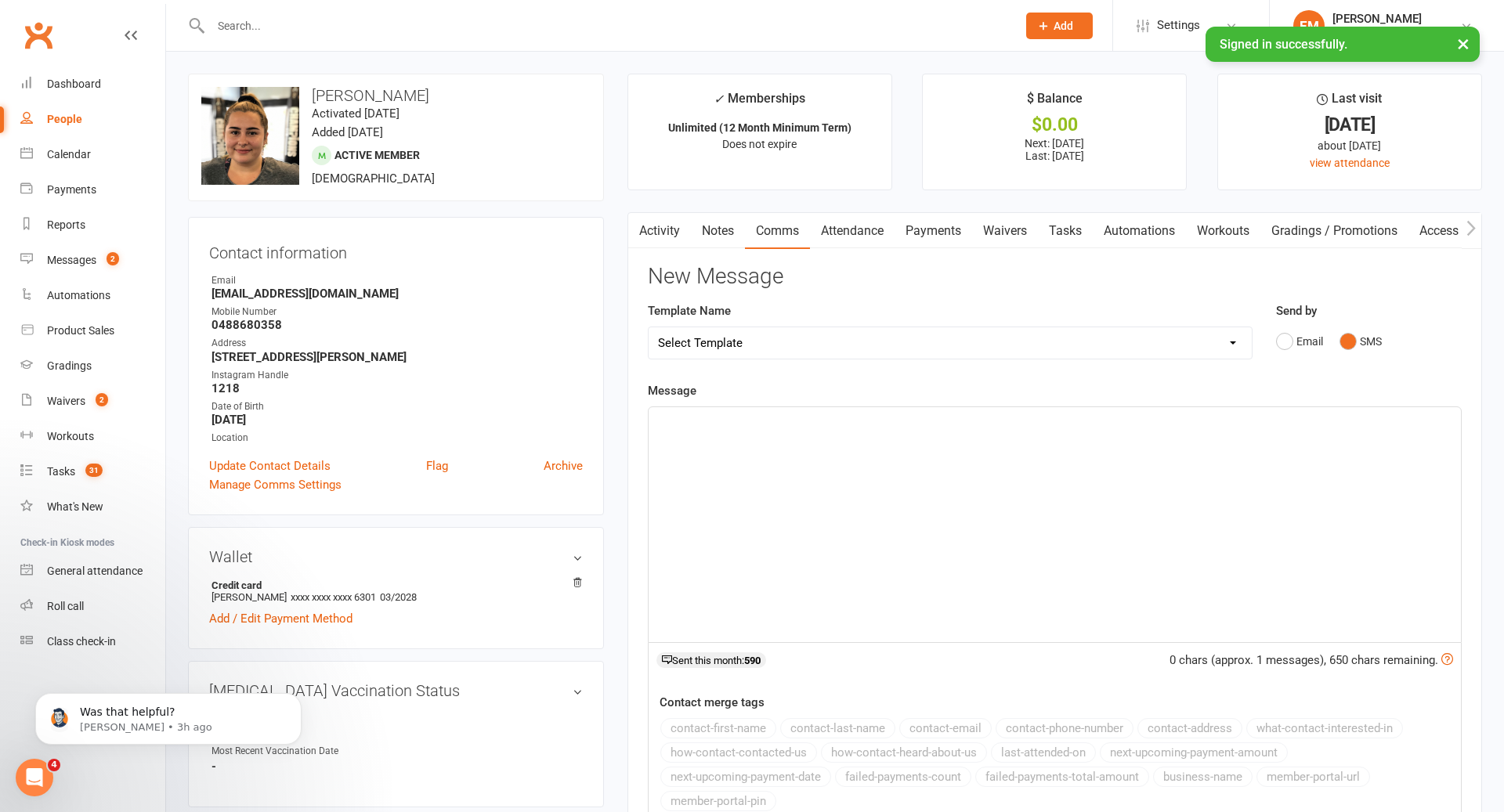
click at [1105, 470] on div "﻿" at bounding box center [1054, 524] width 812 height 235
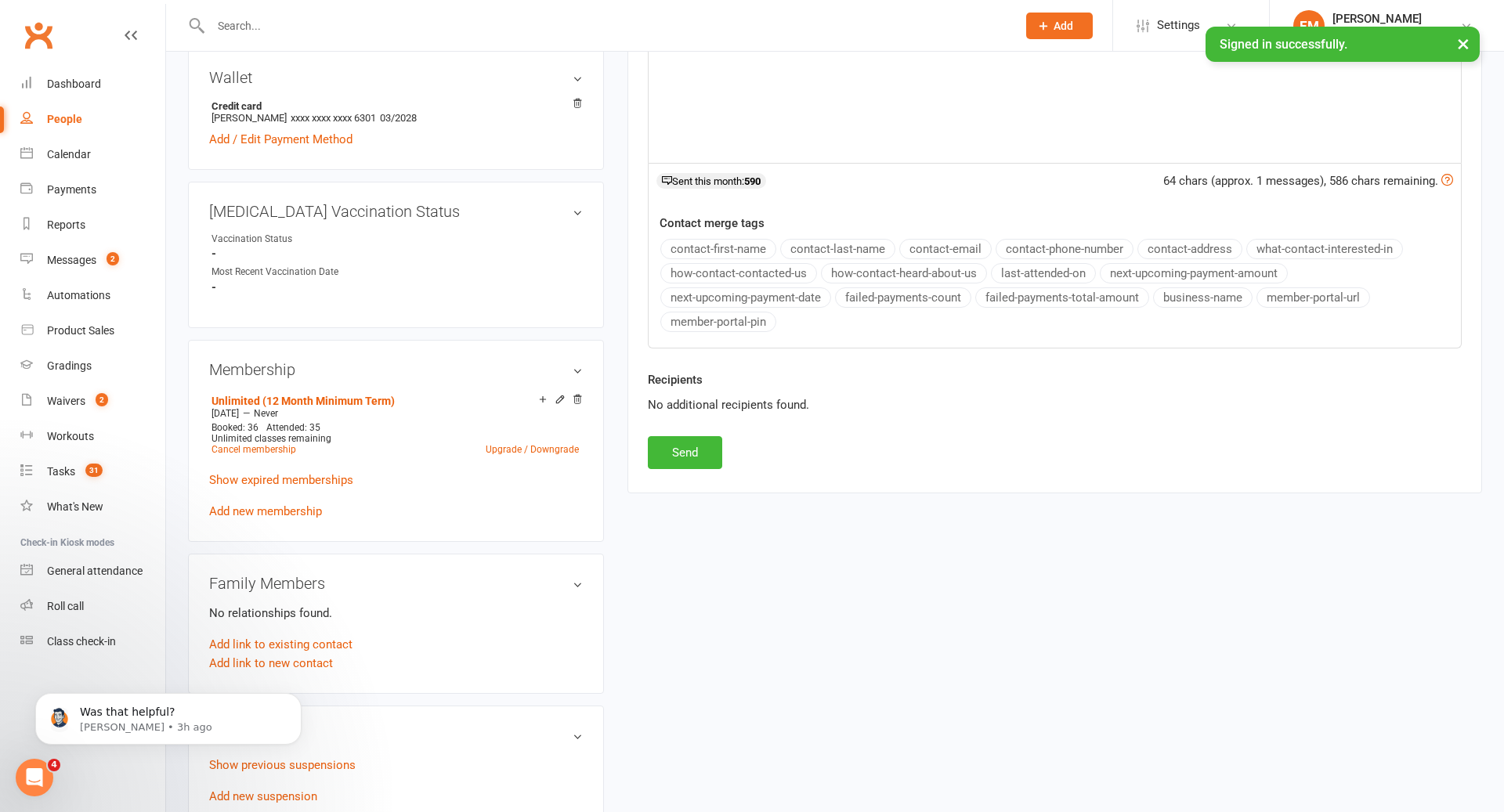
scroll to position [844, 0]
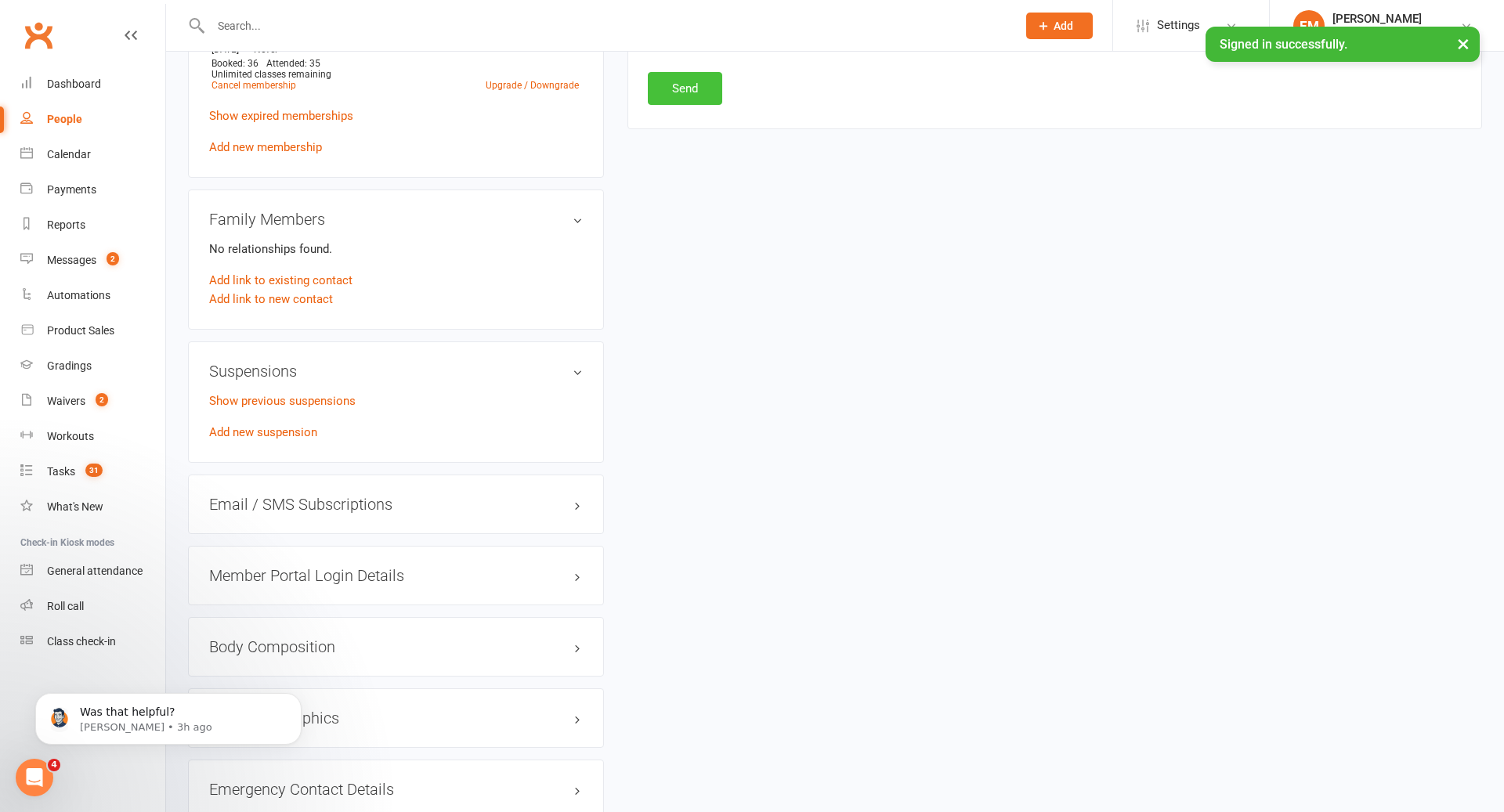
click at [675, 96] on button "Send" at bounding box center [685, 89] width 74 height 33
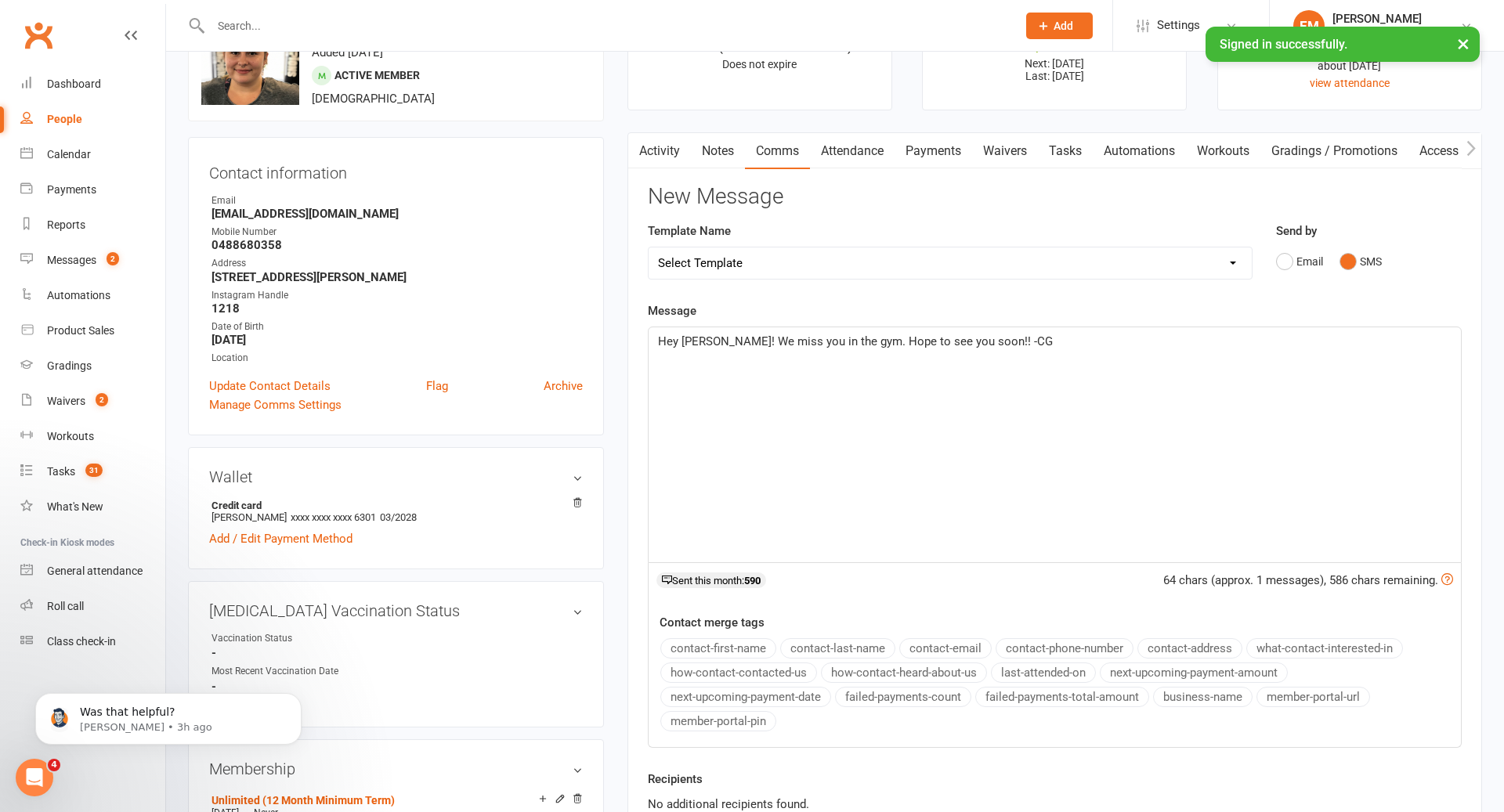
scroll to position [0, 0]
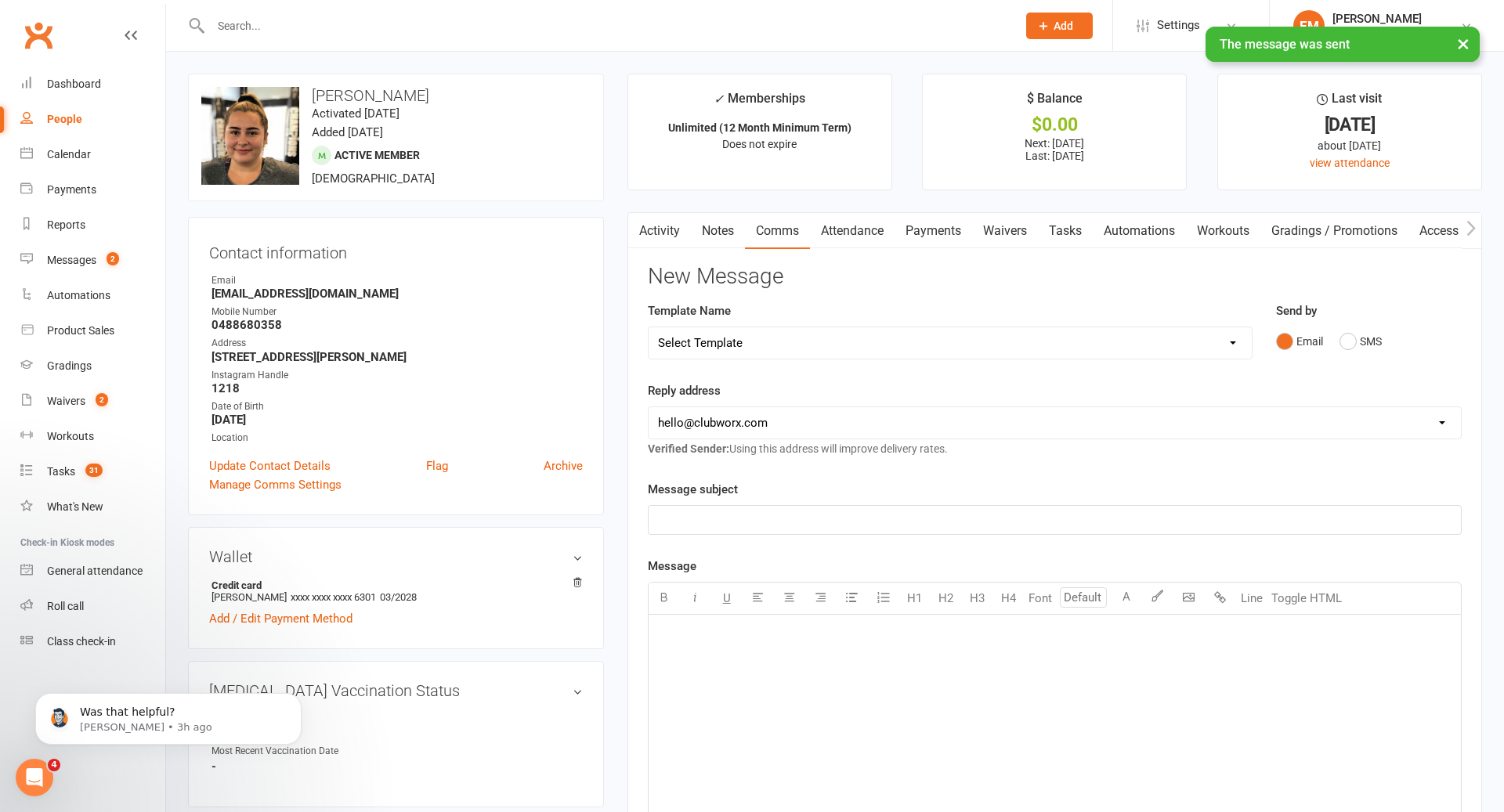
click at [649, 247] on link "Activity" at bounding box center [659, 231] width 63 height 36
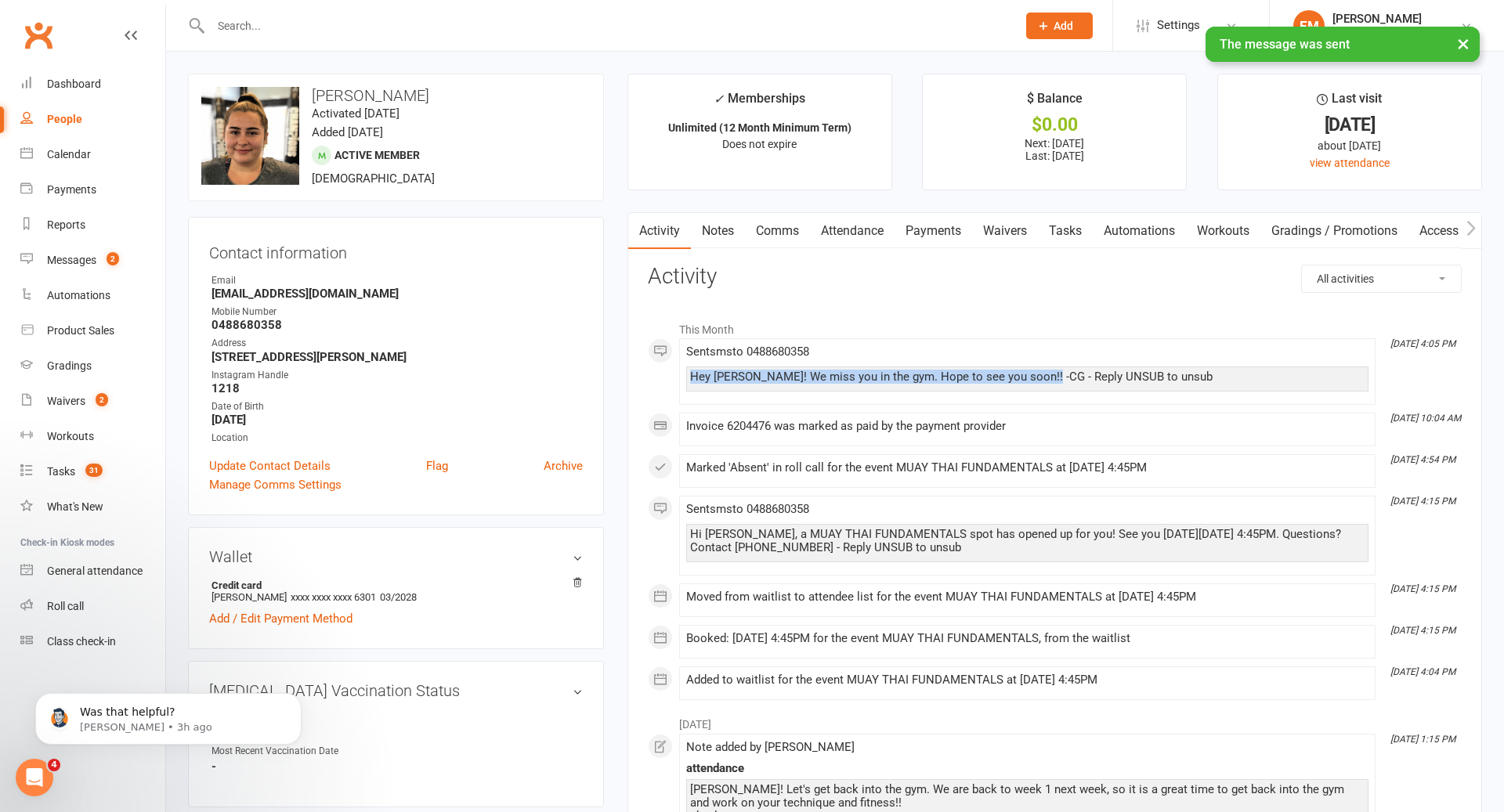
drag, startPoint x: 1031, startPoint y: 377, endPoint x: 663, endPoint y: 377, distance: 368.0
click at [663, 377] on div "This Month [DATE] 4:05 PM Sent sms to [PHONE_NUMBER] Hey [PERSON_NAME]! We miss…" at bounding box center [1054, 506] width 814 height 387
copy div "Hey [PERSON_NAME]! We miss you in the gym. Hope to see you soon!! -CG"
click at [729, 227] on link "Notes" at bounding box center [718, 231] width 54 height 36
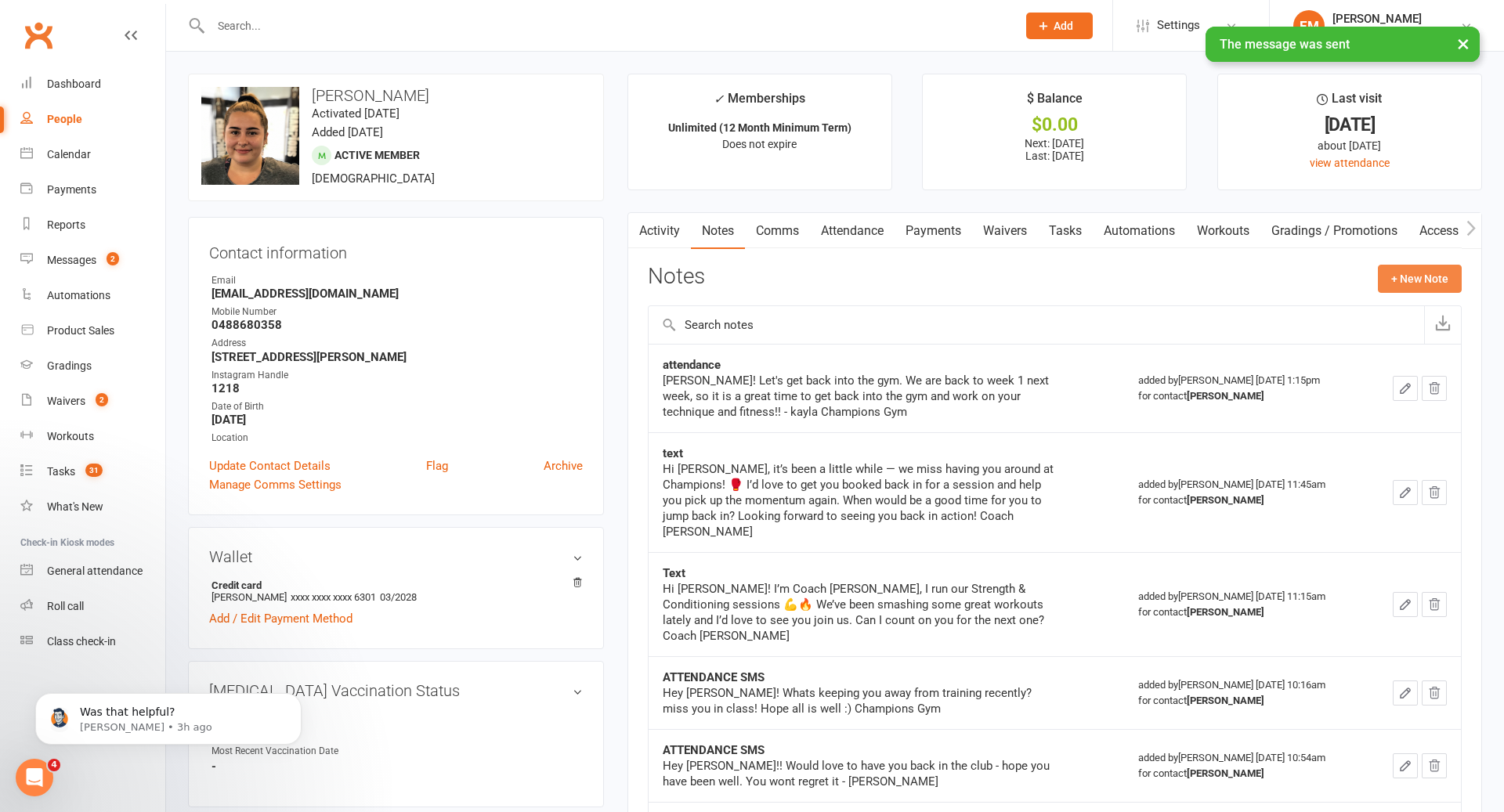
click at [1439, 278] on button "+ New Note" at bounding box center [1420, 278] width 84 height 28
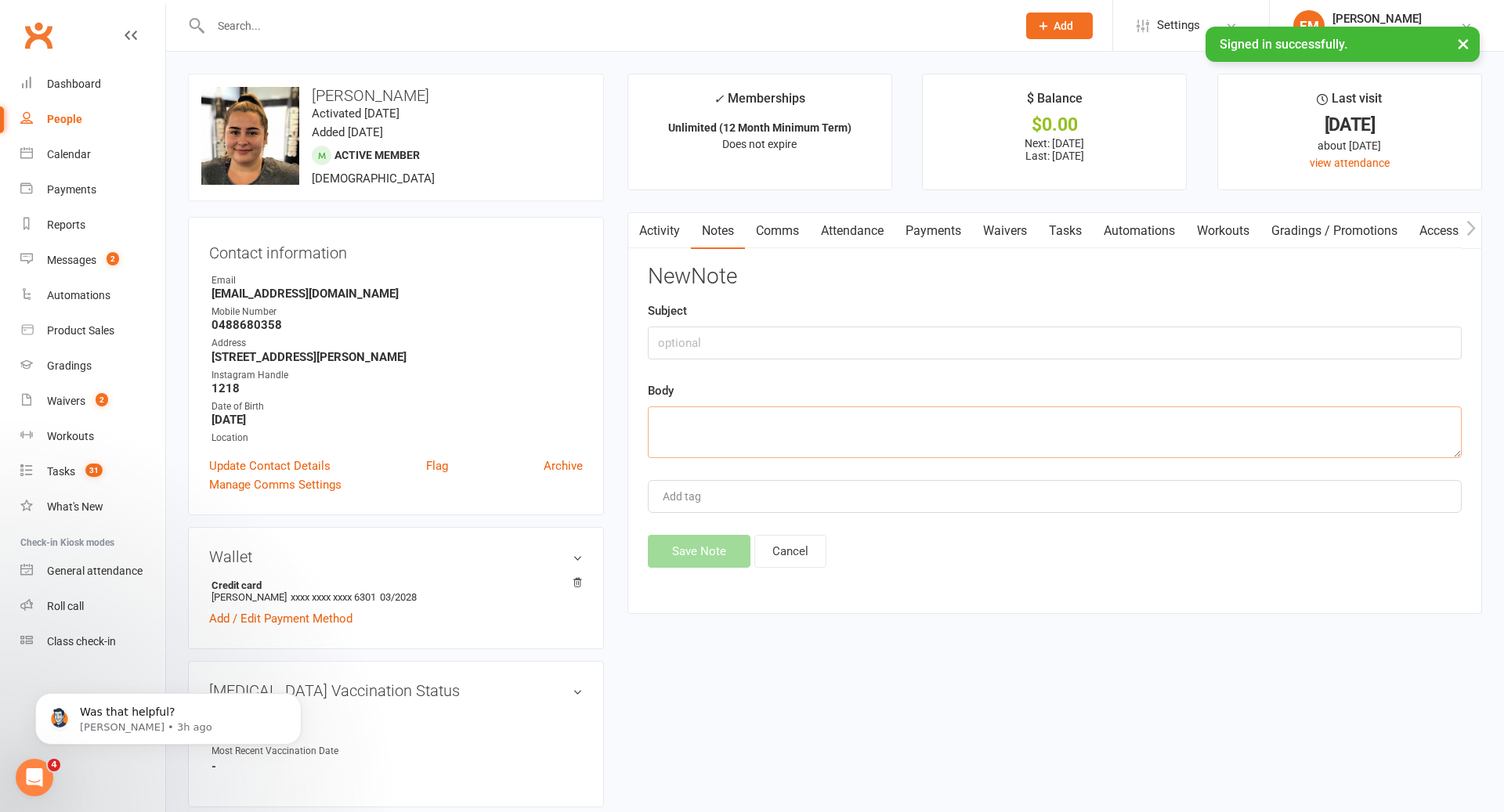
click at [966, 429] on textarea at bounding box center [1054, 432] width 814 height 52
paste textarea "Hey [PERSON_NAME]! We miss you in the gym. Hope to see you soon!! -CG"
type textarea "Hey [PERSON_NAME]! We miss you in the gym. Hope to see you soon!! -CG"
click at [791, 326] on input "text" at bounding box center [1054, 343] width 814 height 33
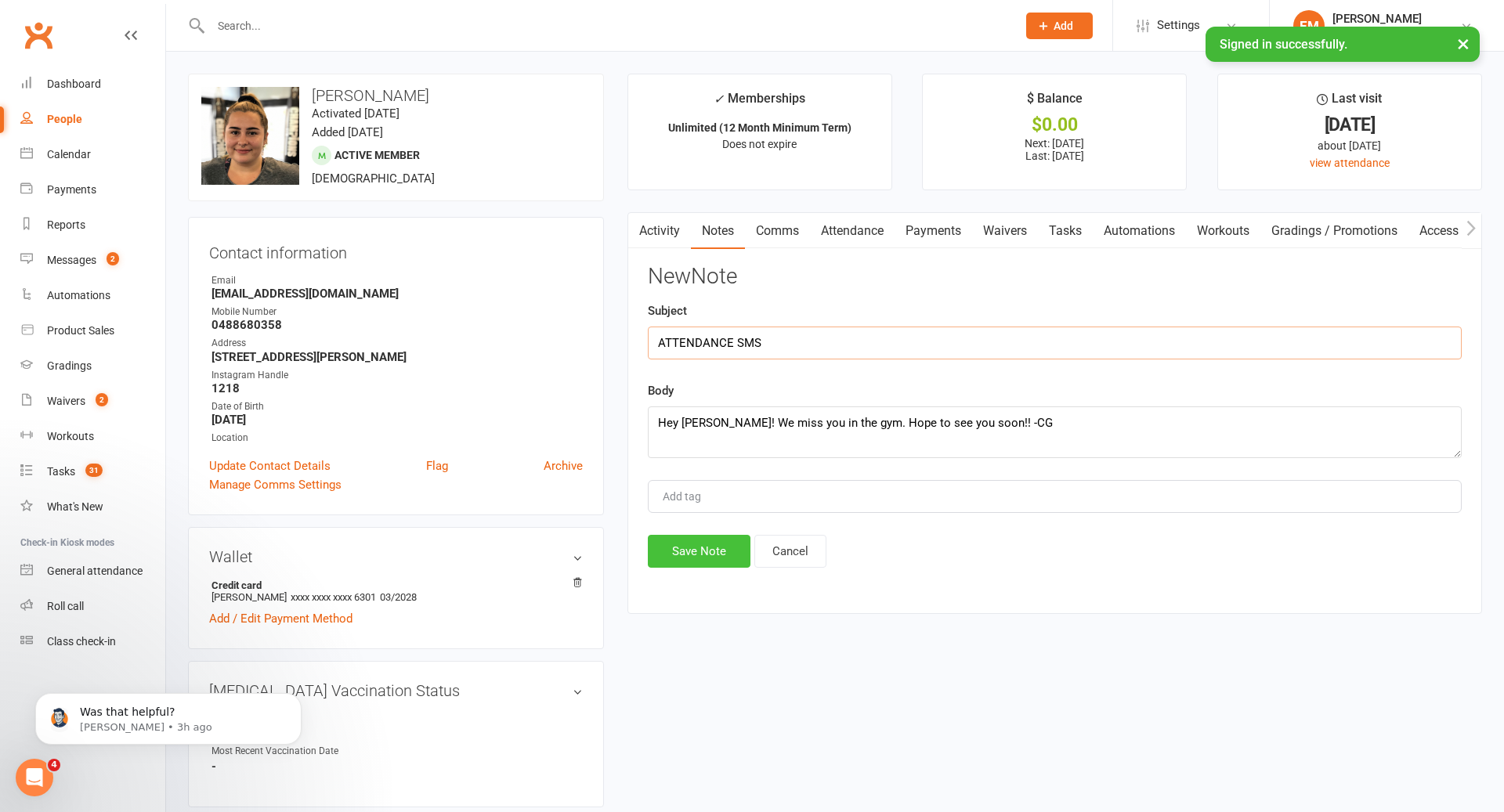
type input "ATTENDANCE SMS"
click at [705, 555] on button "Save Note" at bounding box center [699, 551] width 103 height 33
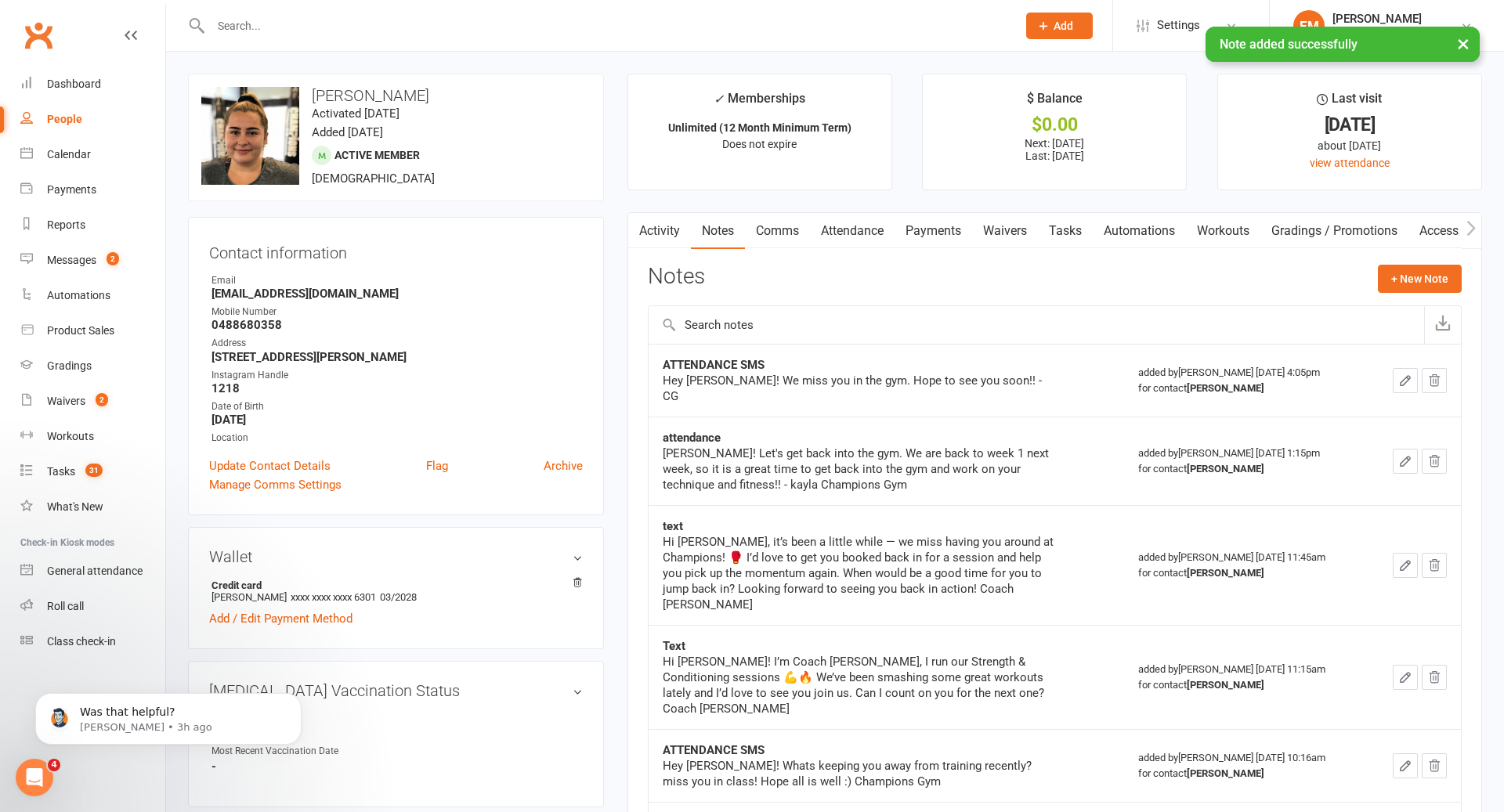
click at [820, 12] on div at bounding box center [597, 25] width 818 height 51
click at [790, 21] on input "text" at bounding box center [606, 25] width 800 height 22
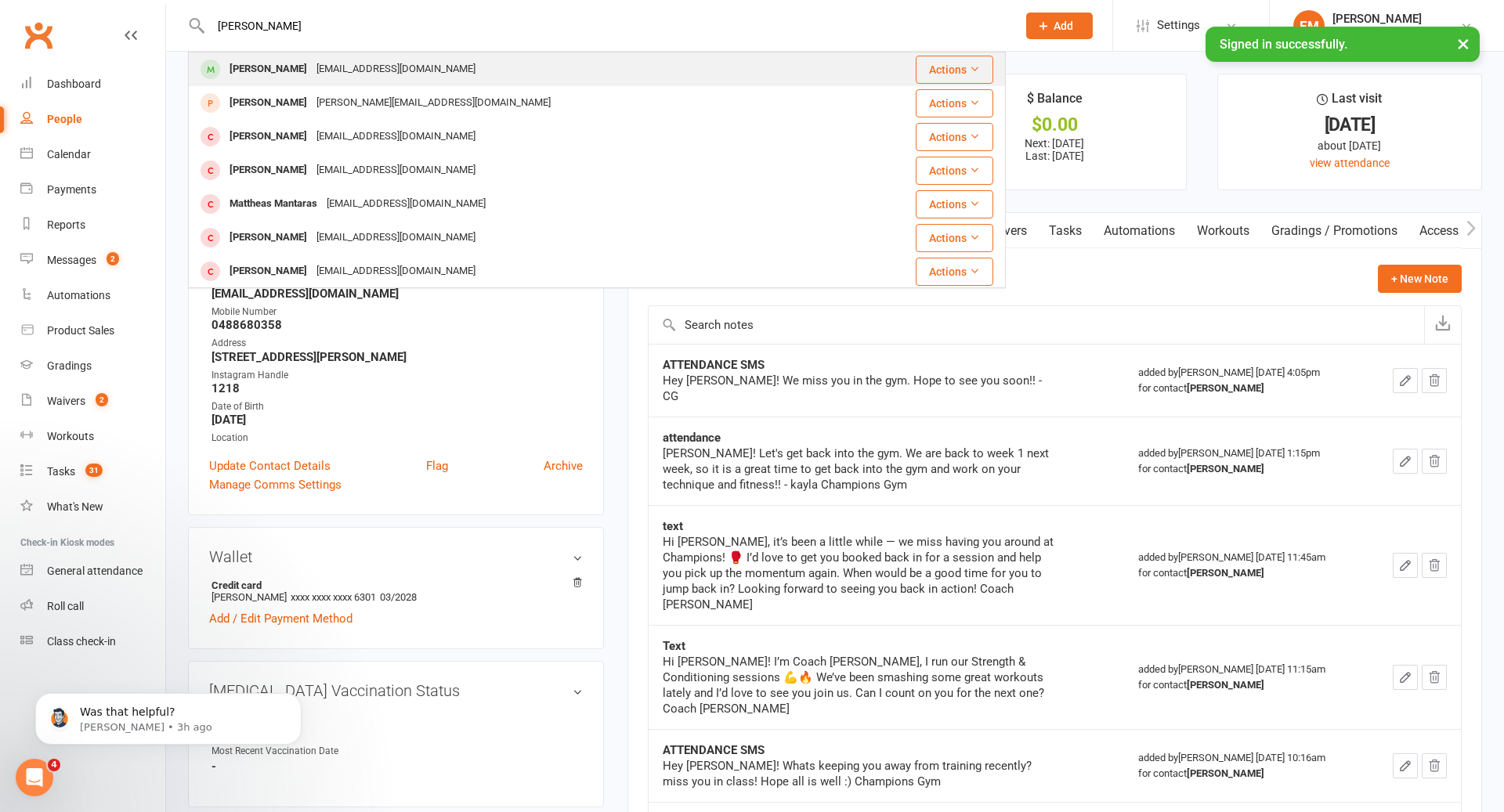
type input "[PERSON_NAME]"
click at [512, 67] on div "[PERSON_NAME] [EMAIL_ADDRESS][DOMAIN_NAME]" at bounding box center [529, 69] width 679 height 32
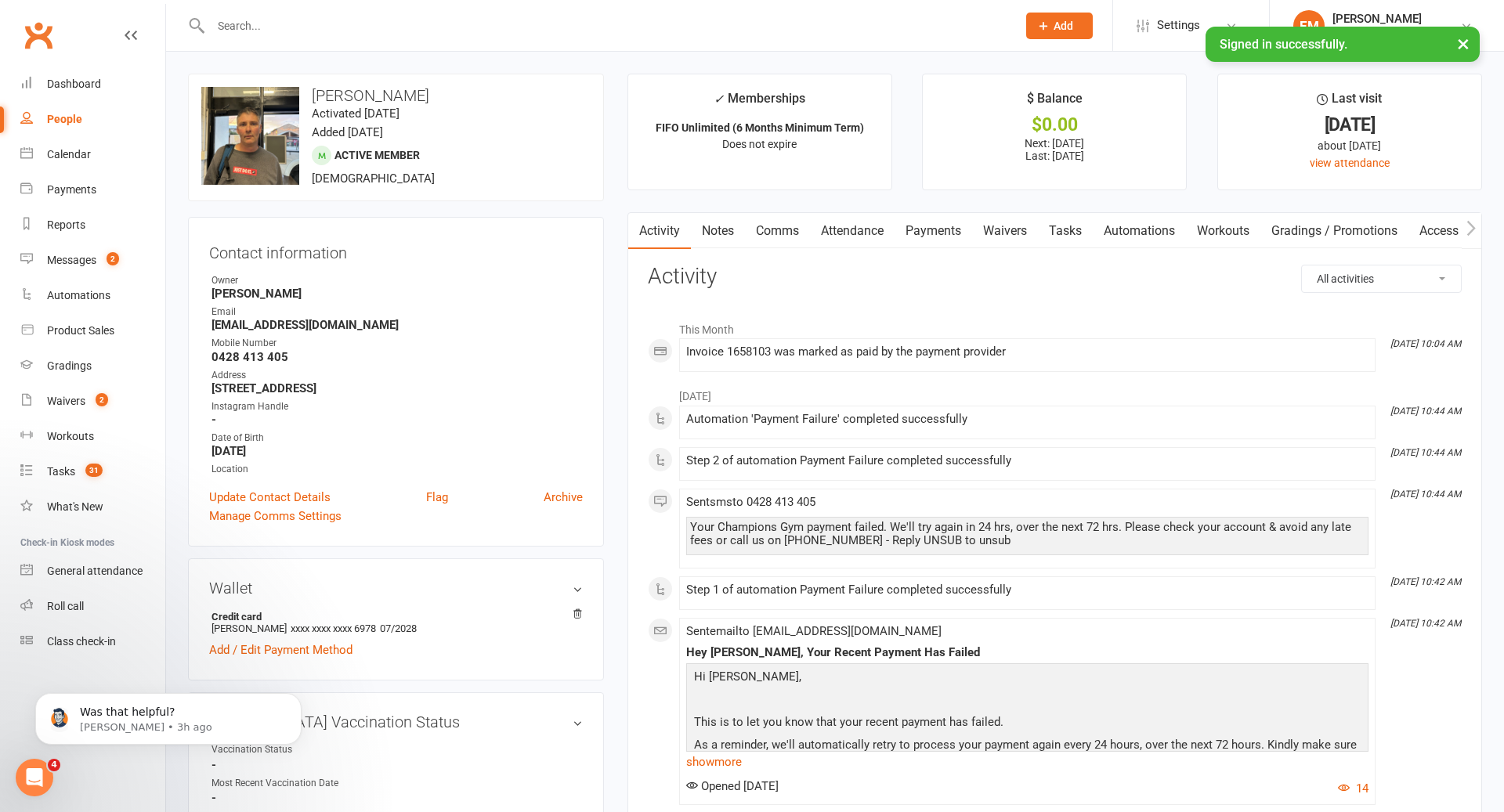
click at [724, 231] on link "Notes" at bounding box center [718, 231] width 54 height 36
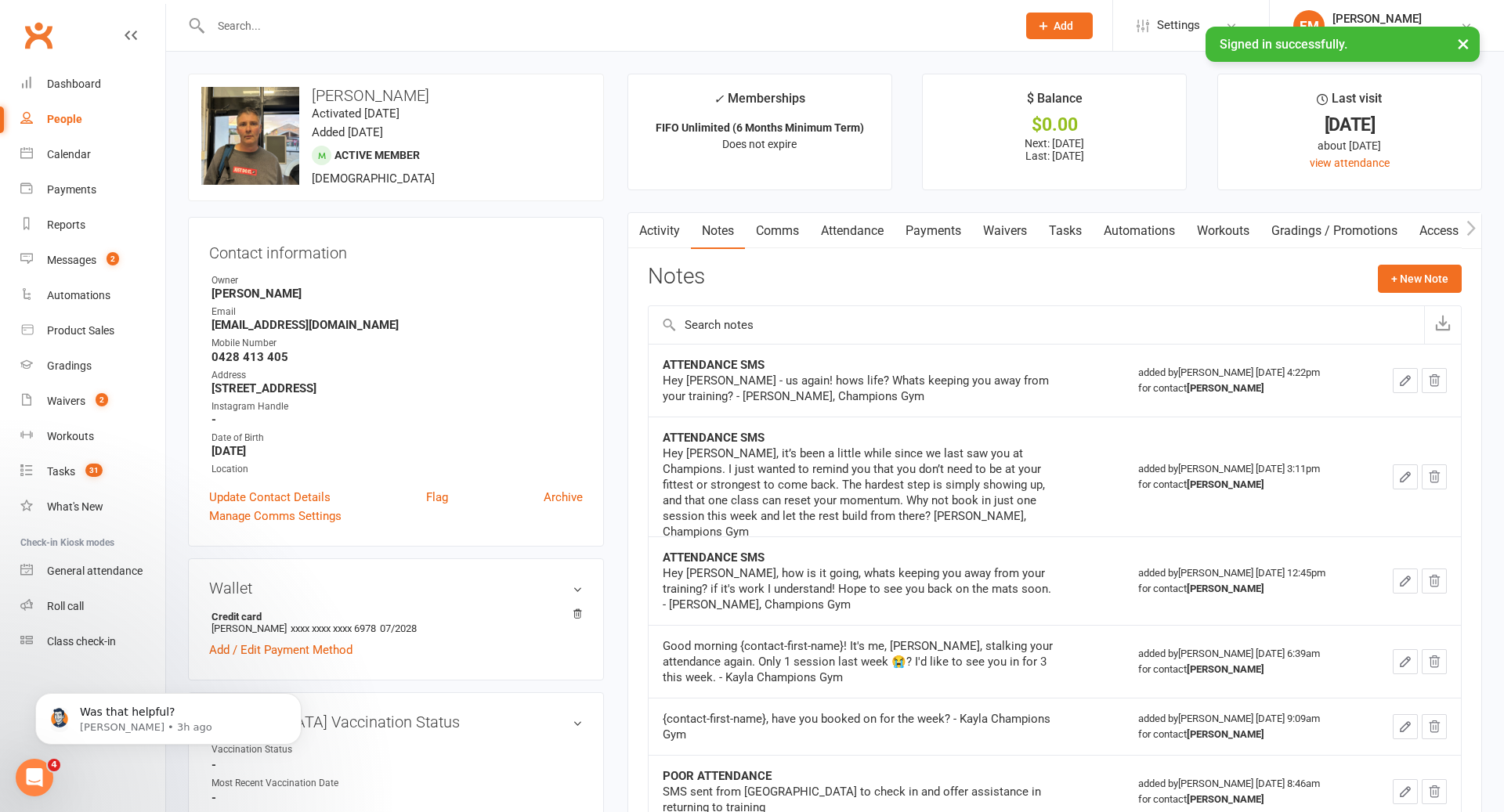
click at [793, 238] on link "Comms" at bounding box center [777, 231] width 65 height 36
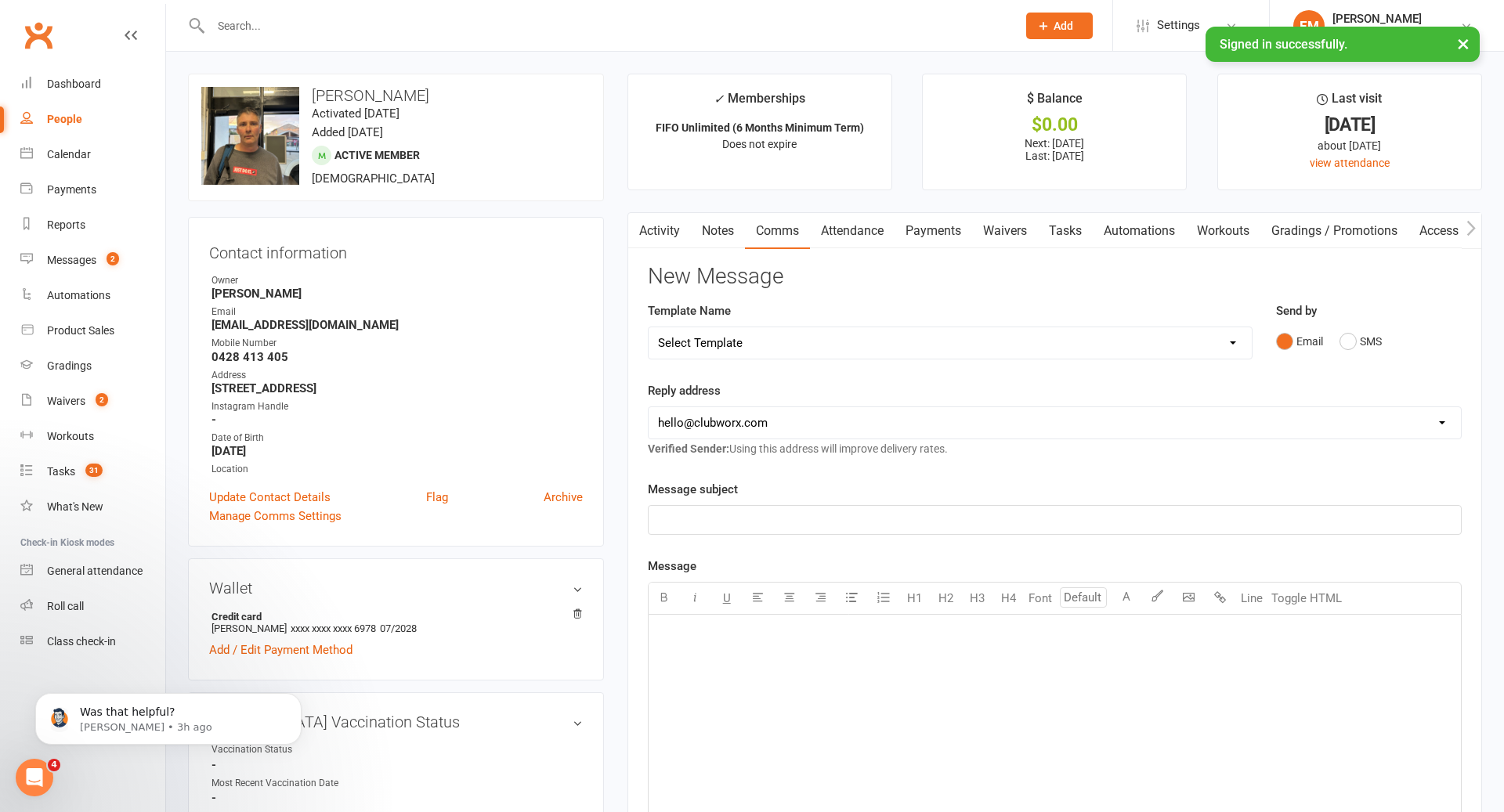
click at [1327, 339] on div "Email SMS" at bounding box center [1370, 341] width 186 height 30
click at [1333, 339] on div "Email SMS" at bounding box center [1370, 341] width 186 height 30
click at [1345, 339] on button "SMS" at bounding box center [1360, 341] width 42 height 30
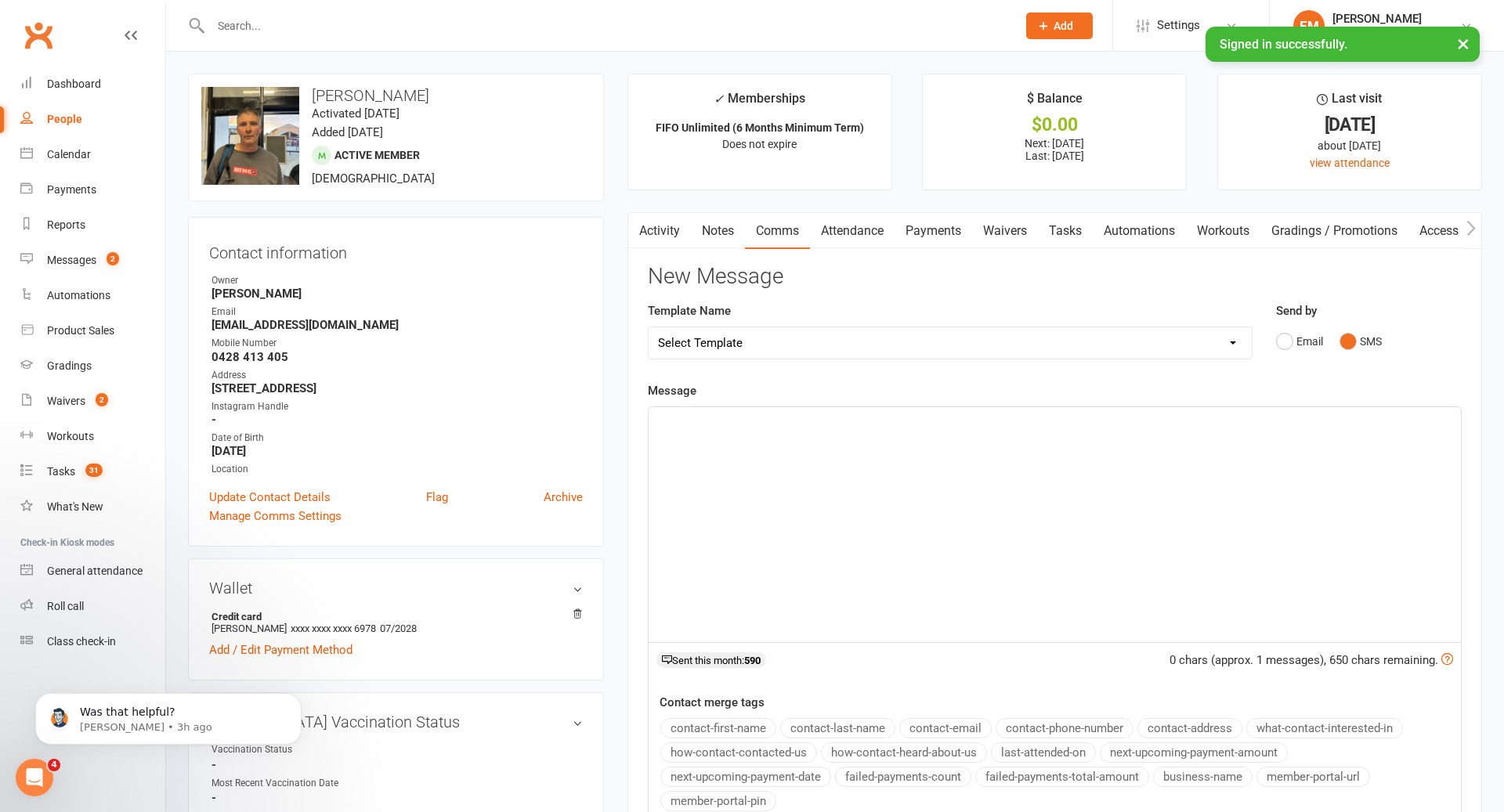
click at [1053, 457] on div "﻿" at bounding box center [1054, 524] width 812 height 235
drag, startPoint x: 1384, startPoint y: 494, endPoint x: 542, endPoint y: 472, distance: 842.3
drag, startPoint x: 1132, startPoint y: 429, endPoint x: 580, endPoint y: 368, distance: 555.4
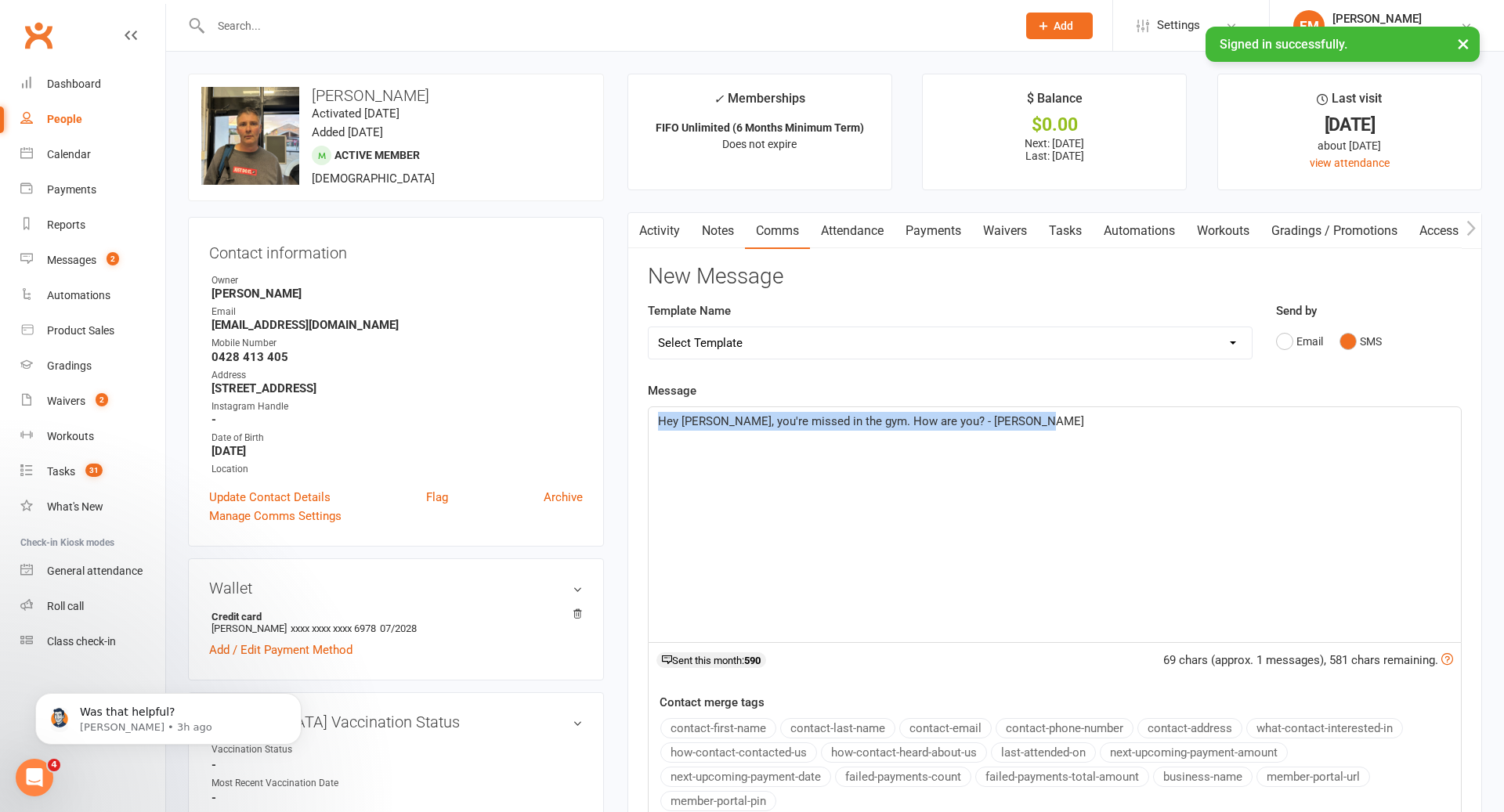
copy span "Hey [PERSON_NAME], you're missed in the gym. How are you? - [PERSON_NAME]"
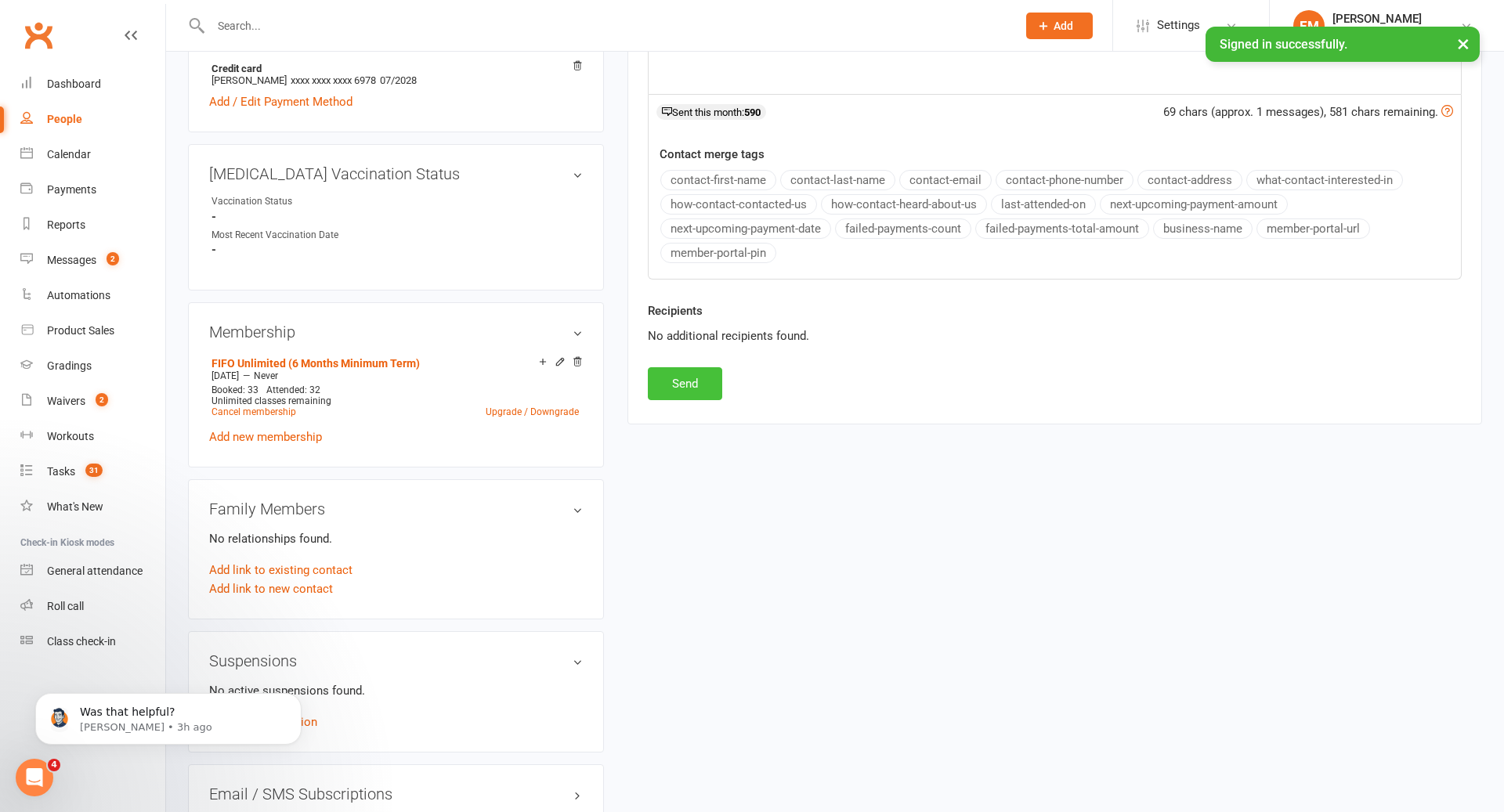
click at [687, 387] on button "Send" at bounding box center [685, 384] width 74 height 33
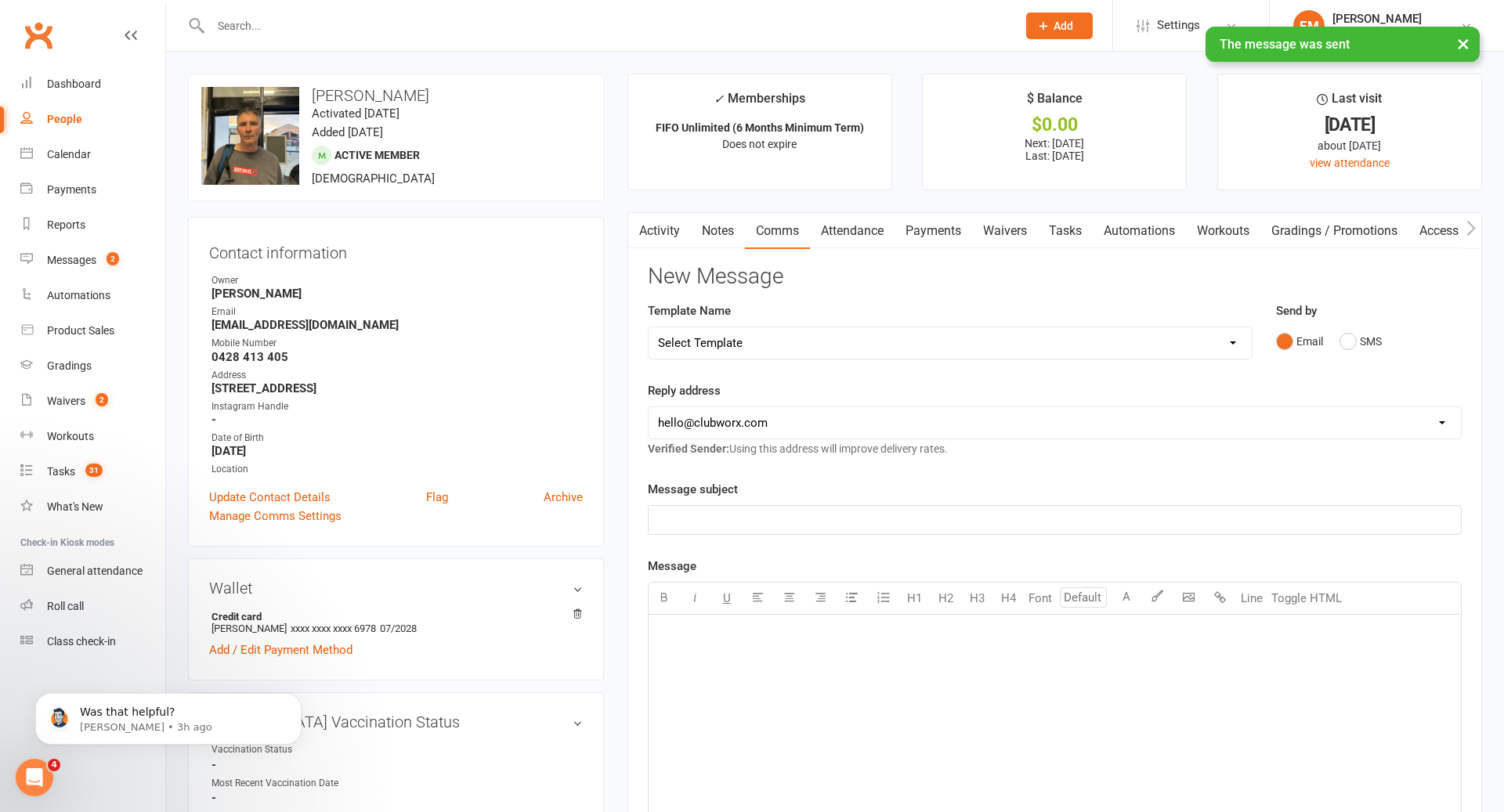
click at [724, 240] on link "Notes" at bounding box center [718, 231] width 54 height 36
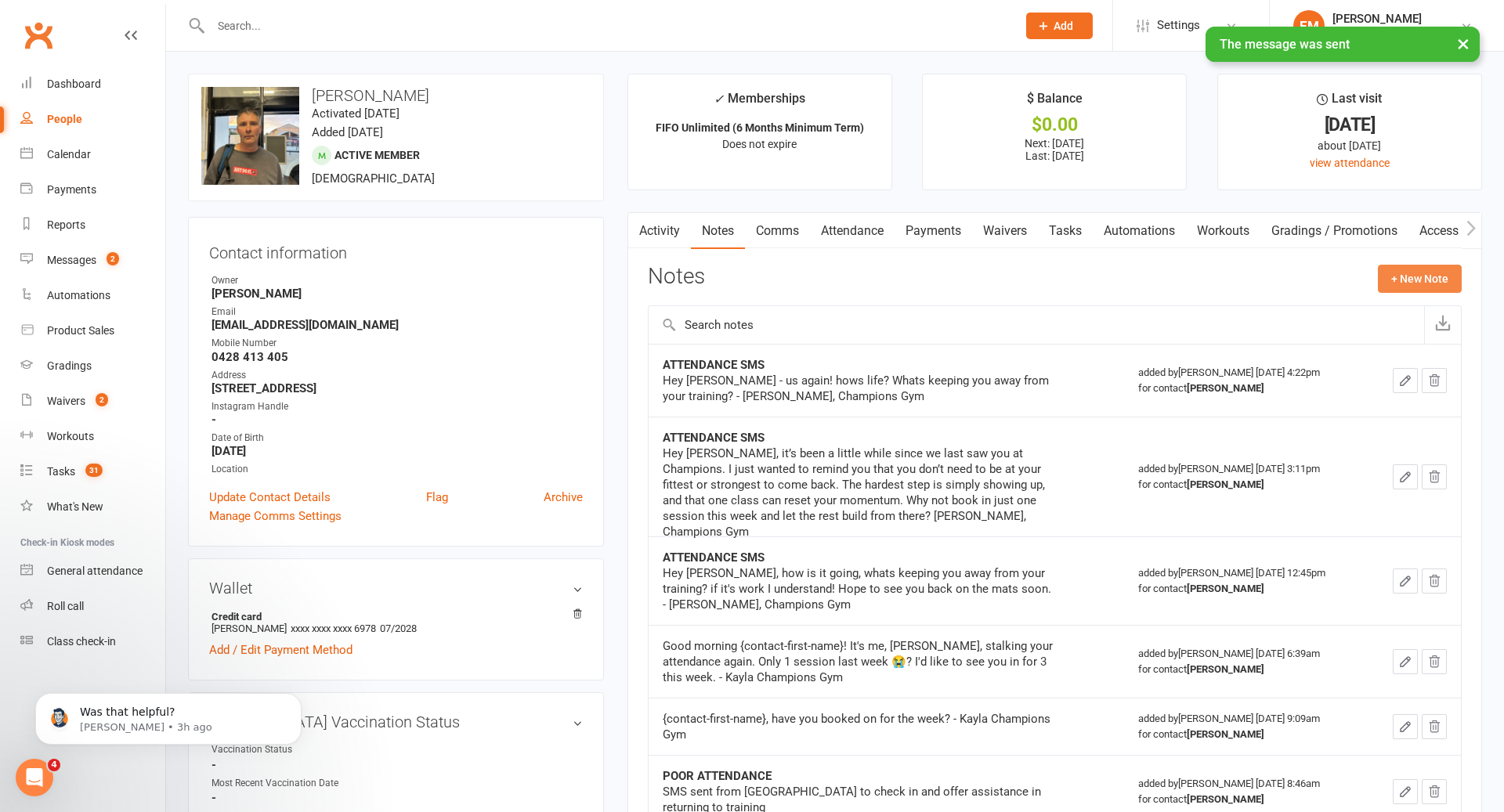
click at [1433, 271] on button "+ New Note" at bounding box center [1420, 278] width 84 height 28
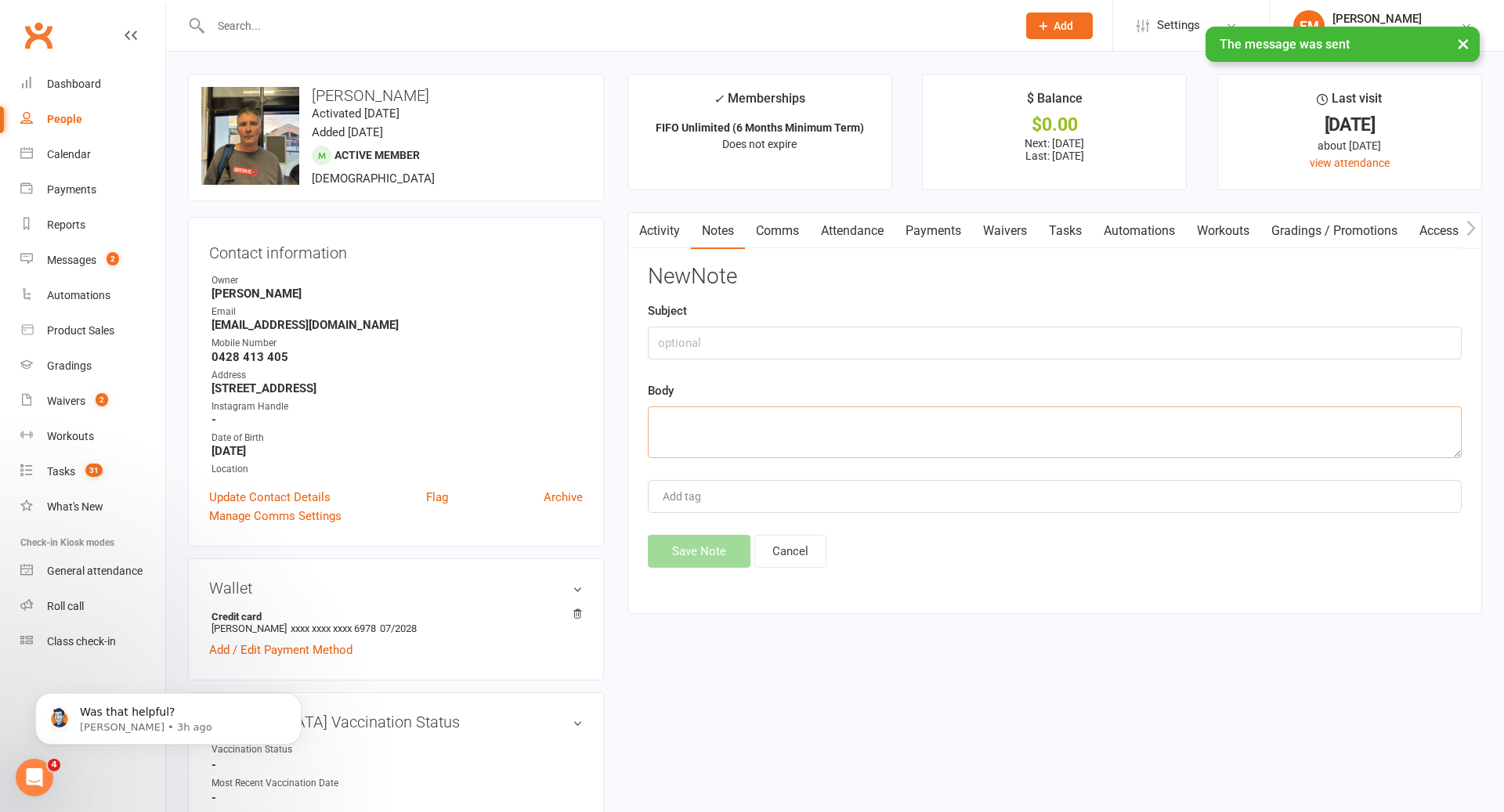
click at [802, 422] on textarea at bounding box center [1054, 432] width 814 height 52
paste textarea "Hey [PERSON_NAME], you're missed in the gym. How are you? - [PERSON_NAME]"
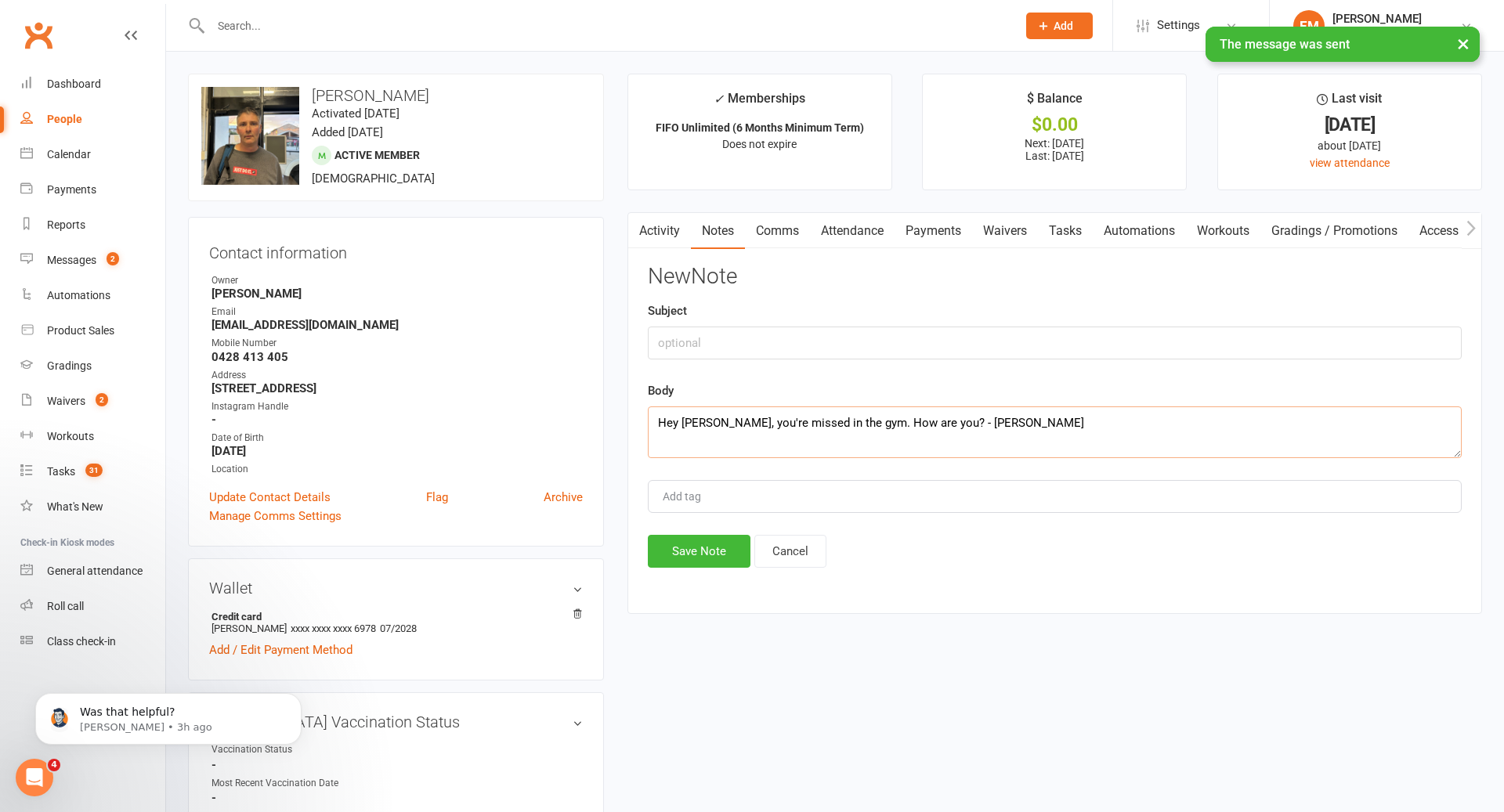
type textarea "Hey [PERSON_NAME], you're missed in the gym. How are you? - [PERSON_NAME]"
click at [675, 332] on input "text" at bounding box center [1054, 343] width 814 height 33
type input "ATTENDANCE SMS"
click at [691, 531] on div "New Note Subject ATTENDANCE SMS Body Hey [PERSON_NAME], you're missed in the gy…" at bounding box center [1054, 416] width 814 height 303
click at [687, 565] on button "Save Note" at bounding box center [699, 551] width 103 height 33
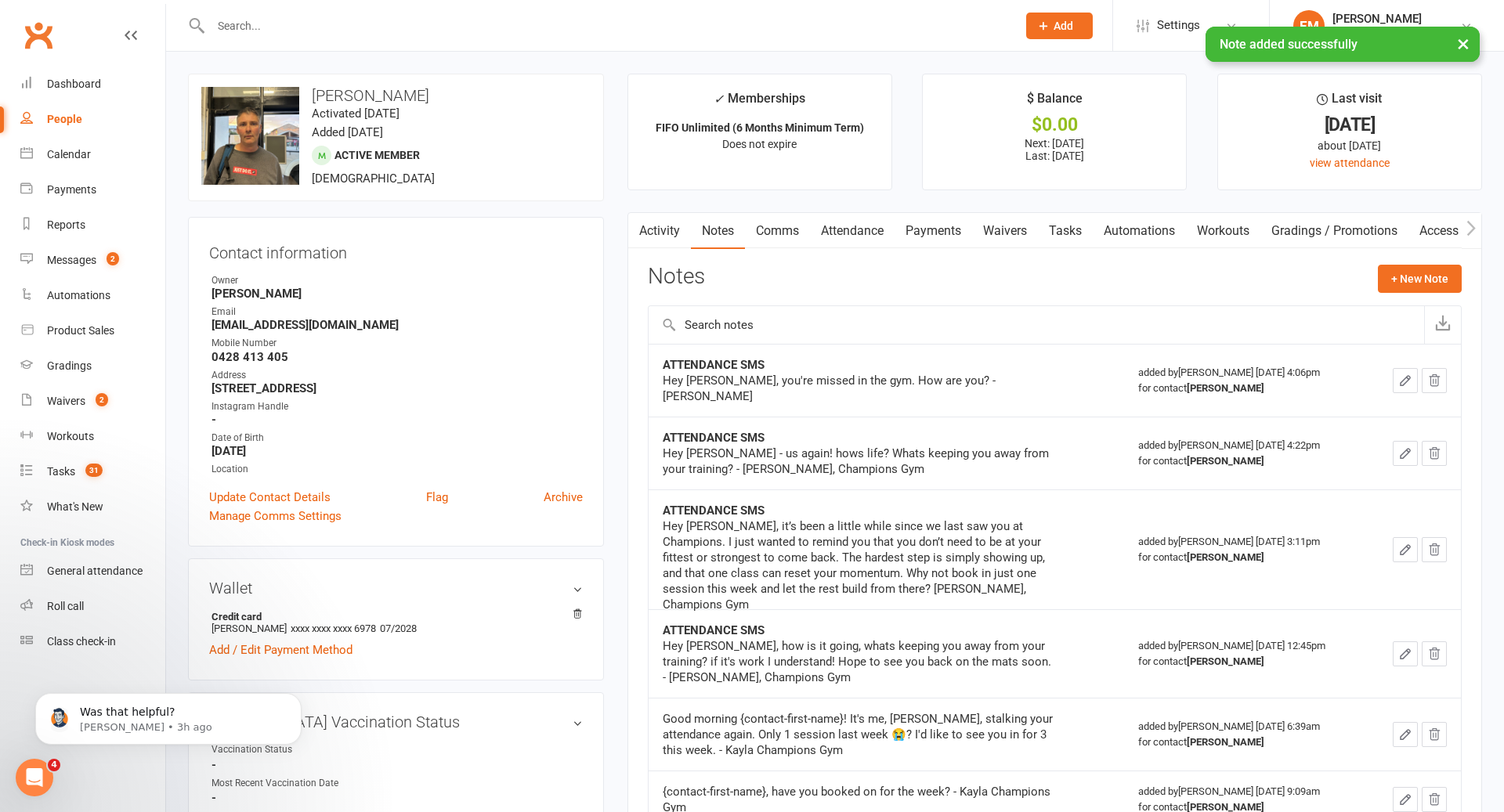
click at [775, 15] on input "text" at bounding box center [606, 25] width 800 height 22
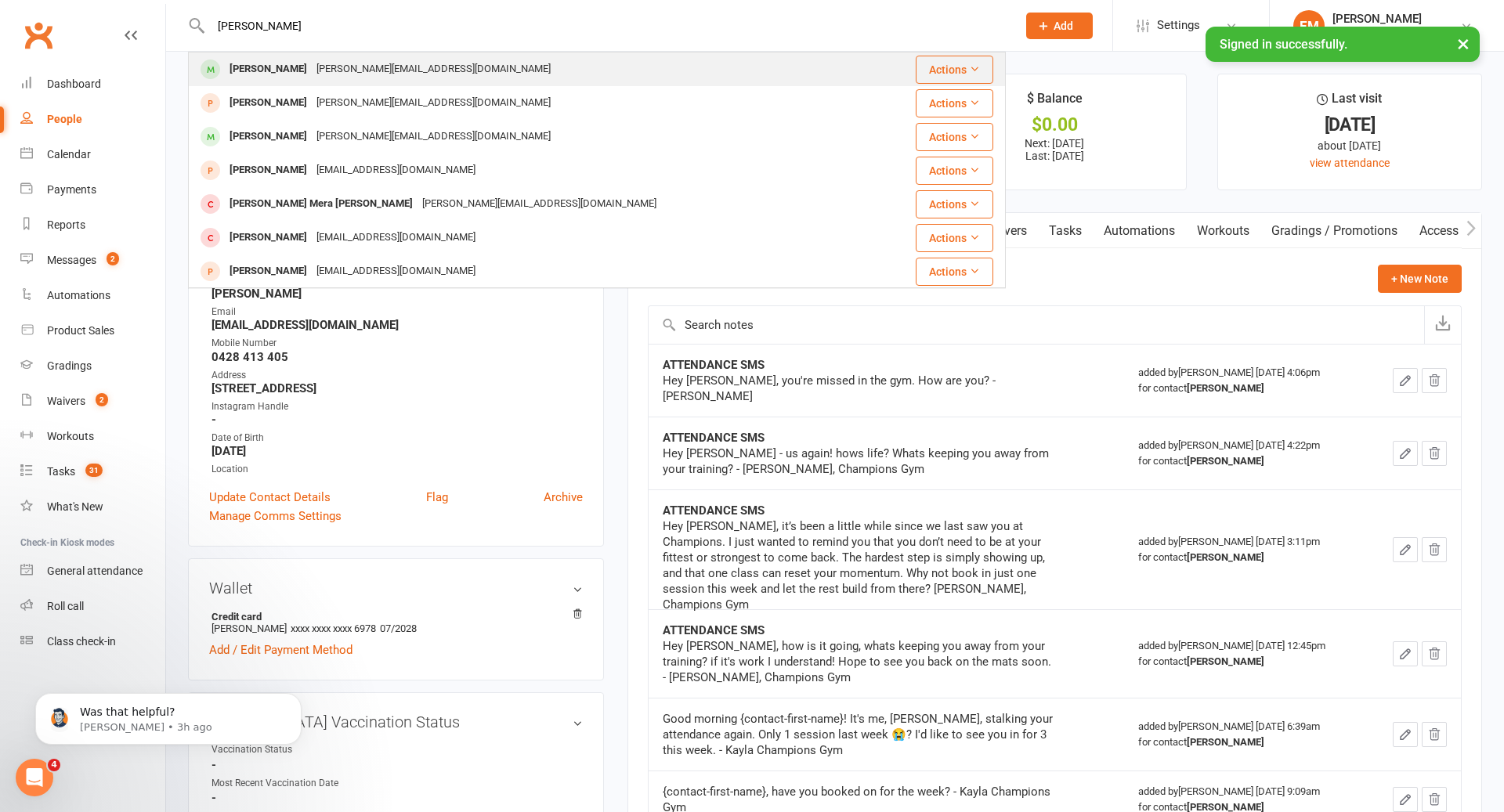
type input "[PERSON_NAME]"
click at [401, 65] on div "[PERSON_NAME][EMAIL_ADDRESS][DOMAIN_NAME]" at bounding box center [433, 69] width 244 height 22
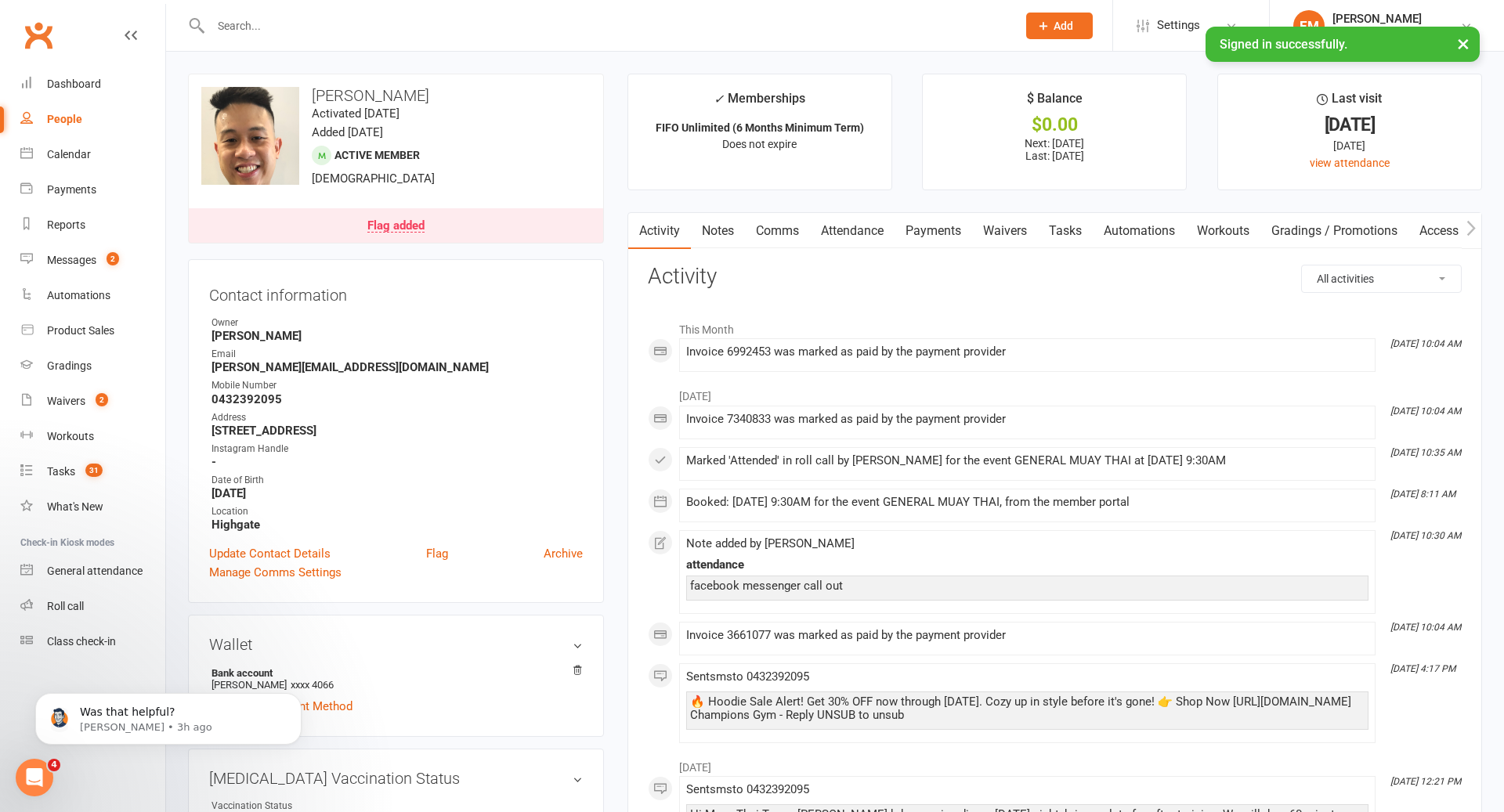
click at [721, 232] on link "Notes" at bounding box center [718, 231] width 54 height 36
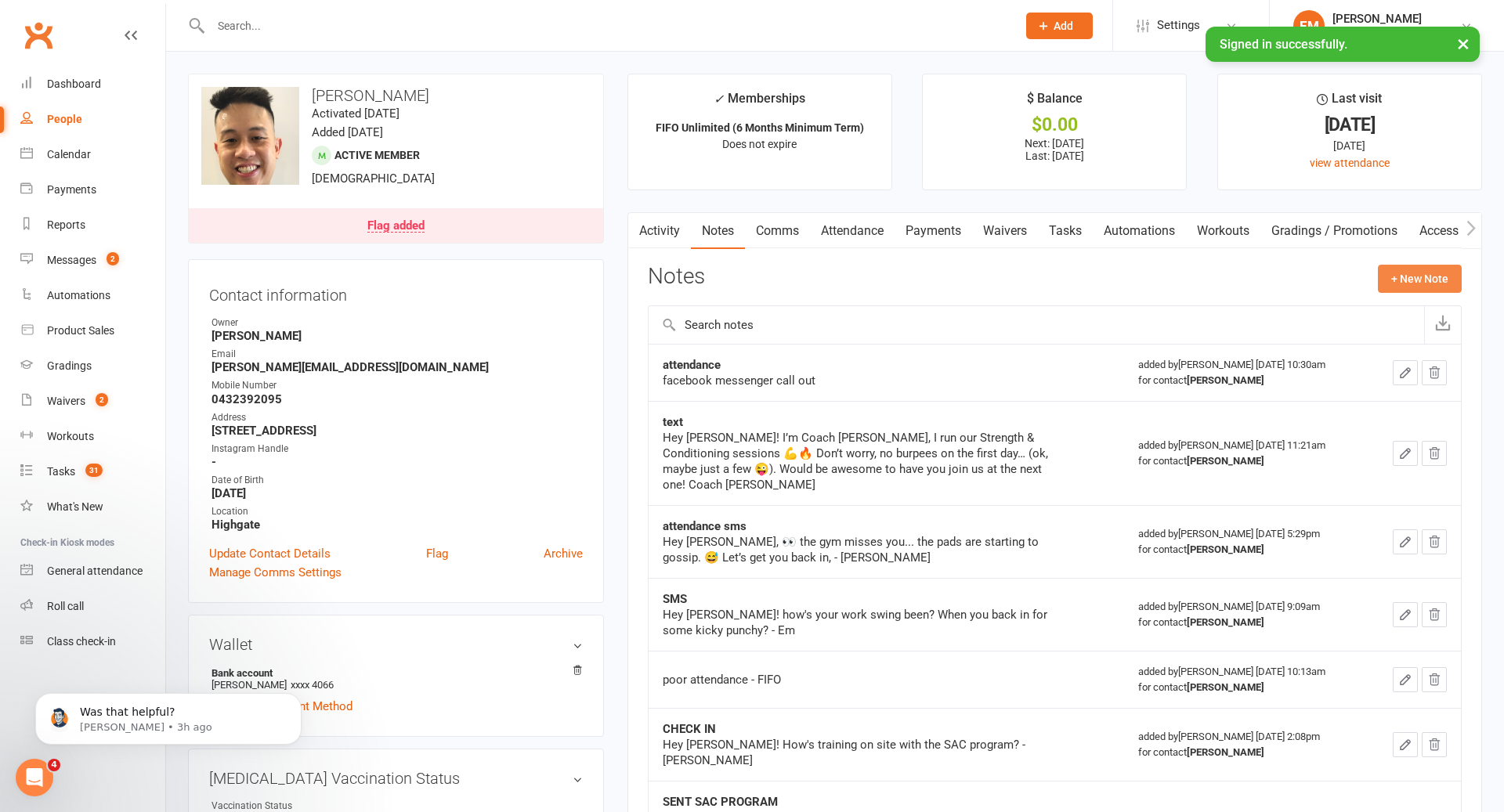
click at [1399, 282] on button "+ New Note" at bounding box center [1420, 278] width 84 height 28
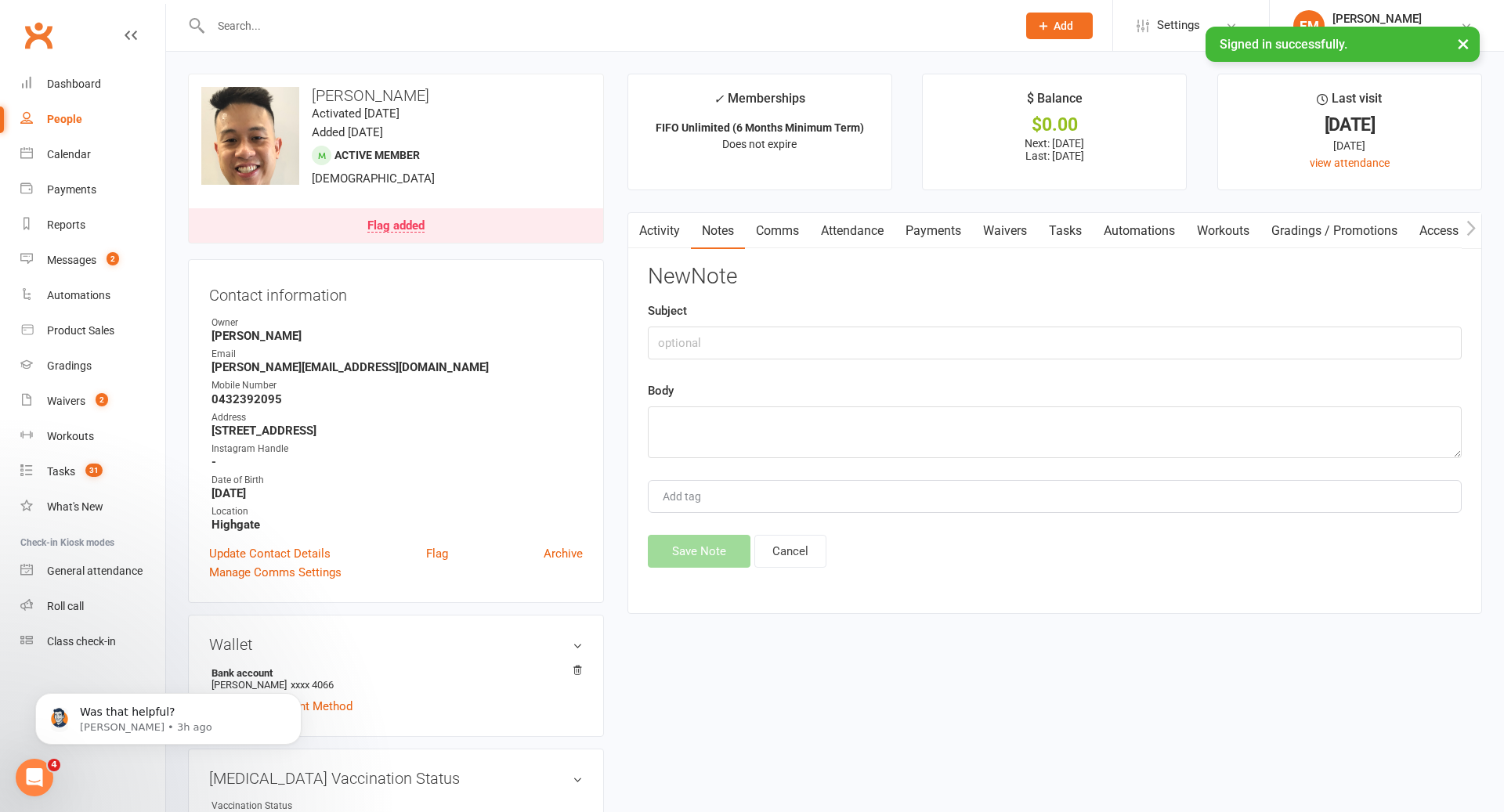
click at [786, 245] on link "Comms" at bounding box center [777, 231] width 65 height 36
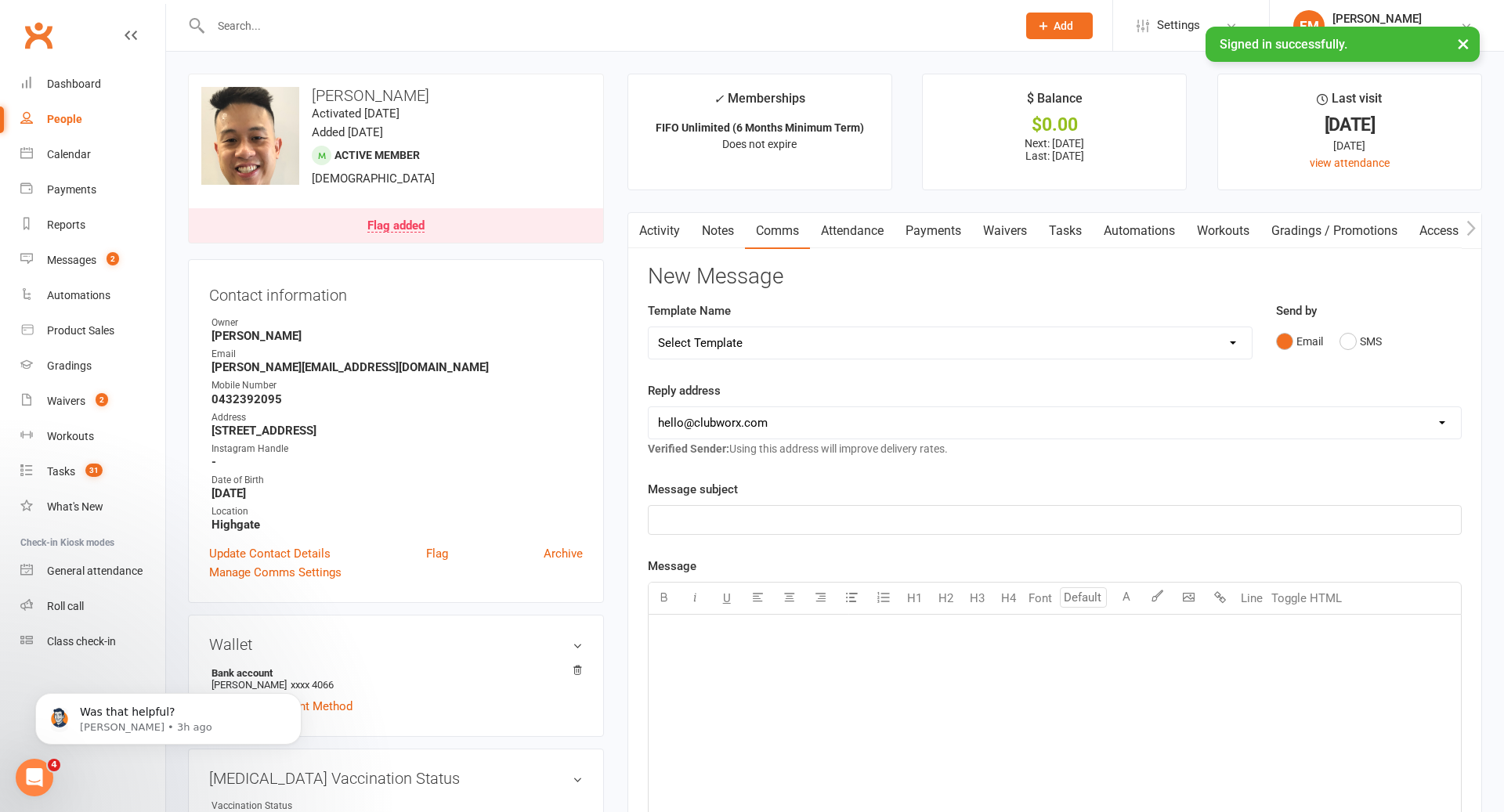
click at [1325, 358] on div "Send by Email SMS" at bounding box center [1369, 339] width 209 height 77
click at [1390, 343] on div "Email SMS" at bounding box center [1370, 341] width 186 height 30
click at [1385, 332] on div "Email SMS" at bounding box center [1370, 341] width 186 height 30
click at [1373, 332] on button "SMS" at bounding box center [1360, 341] width 42 height 30
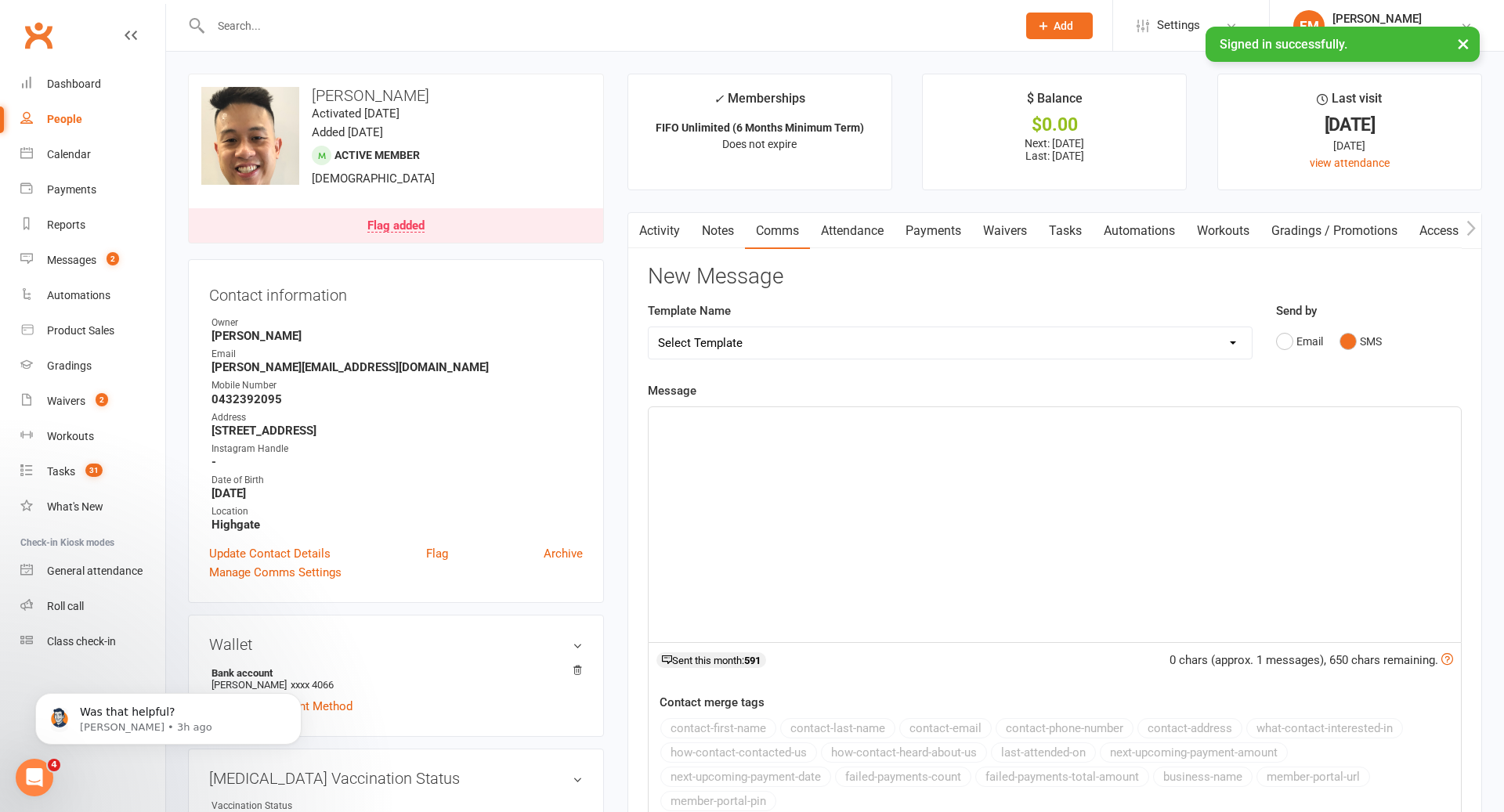
click at [1274, 421] on p "﻿" at bounding box center [1054, 421] width 793 height 19
click at [1181, 469] on div "﻿" at bounding box center [1054, 524] width 812 height 235
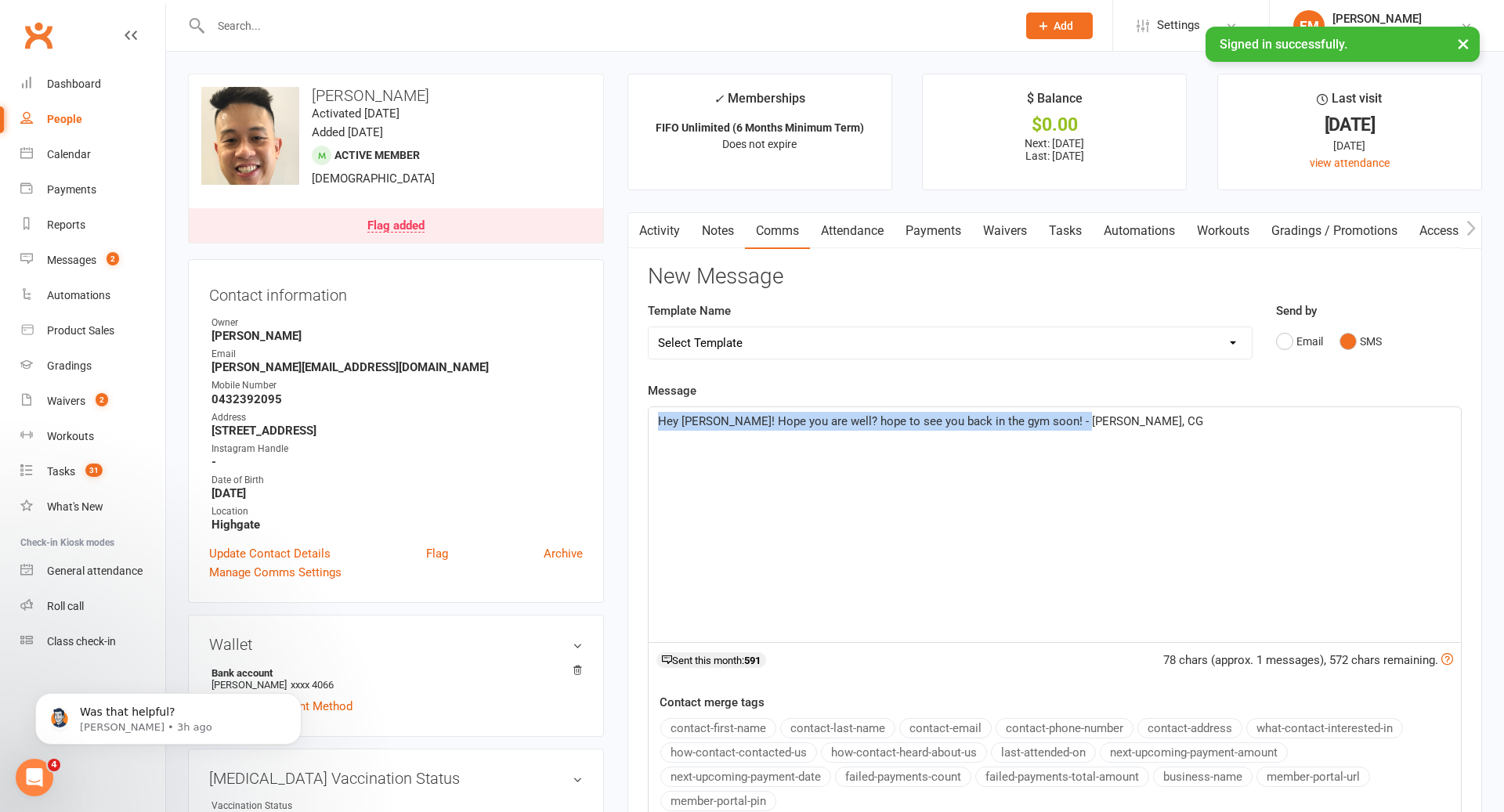
drag, startPoint x: 1308, startPoint y: 470, endPoint x: 476, endPoint y: 217, distance: 869.6
copy span "Hey [PERSON_NAME]! Hope you are well? hope to see you back in the gym soon! - […"
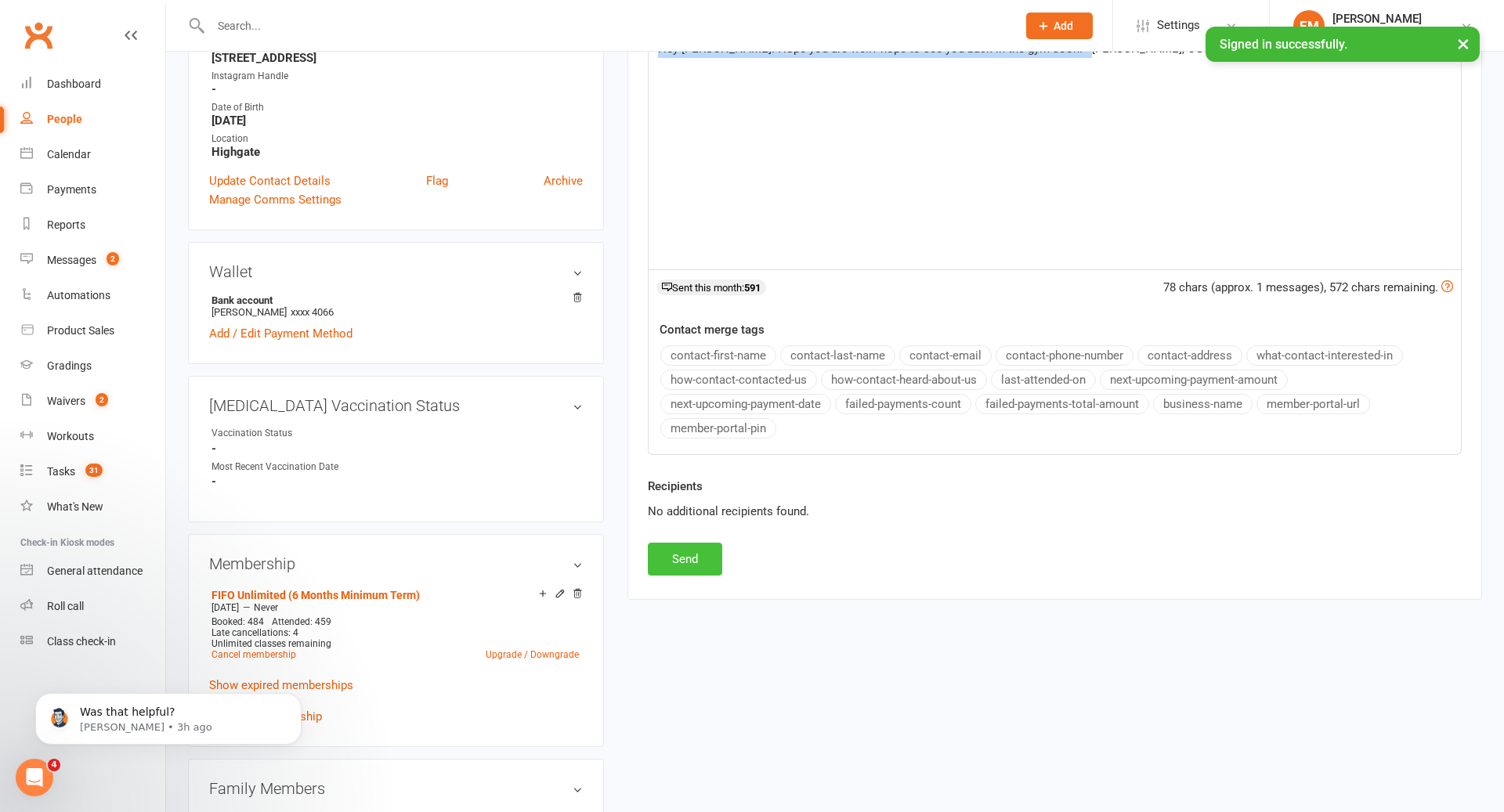
scroll to position [374, 0]
click at [712, 554] on button "Send" at bounding box center [685, 558] width 74 height 33
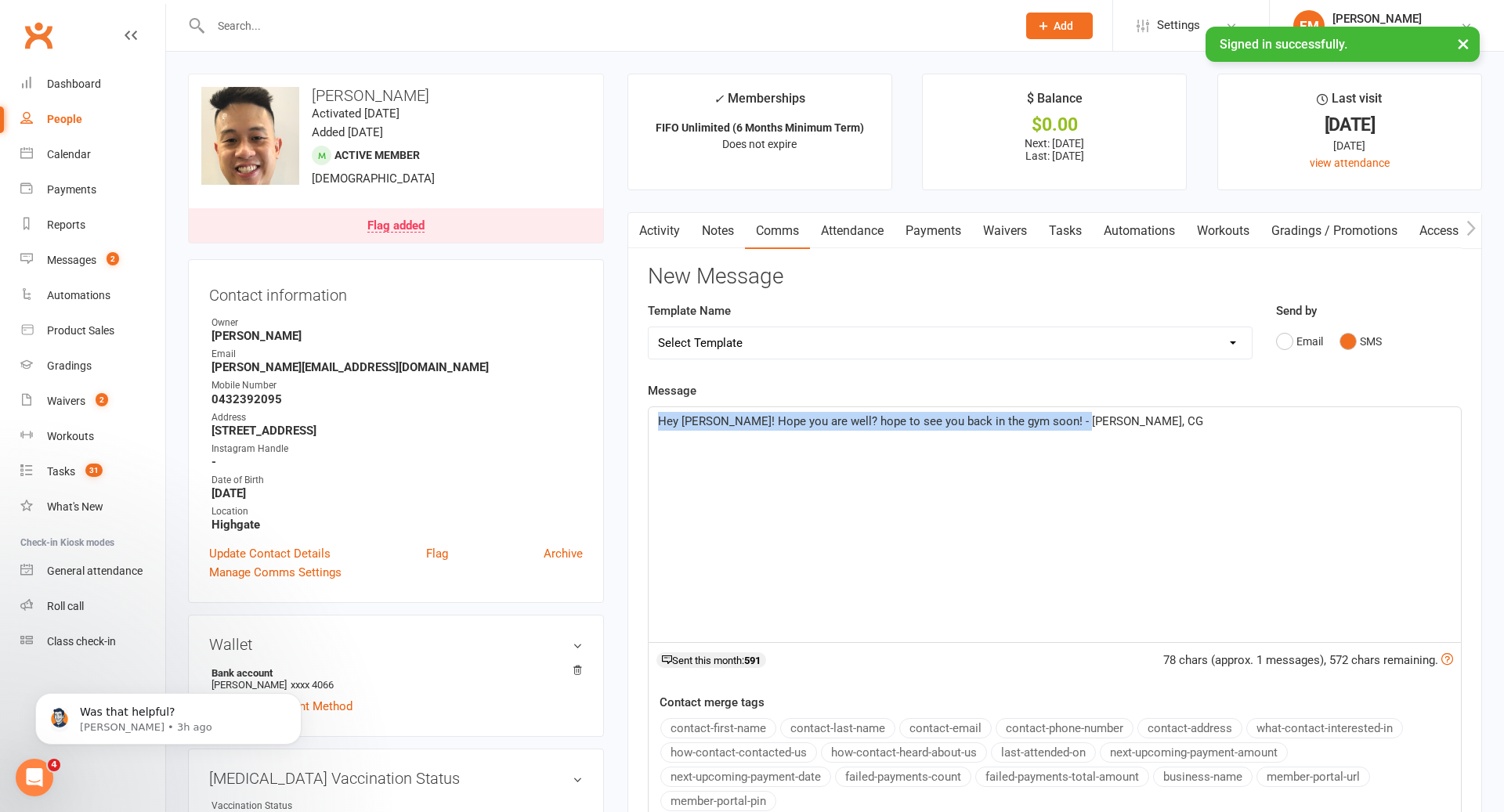
click at [715, 231] on link "Notes" at bounding box center [718, 231] width 54 height 36
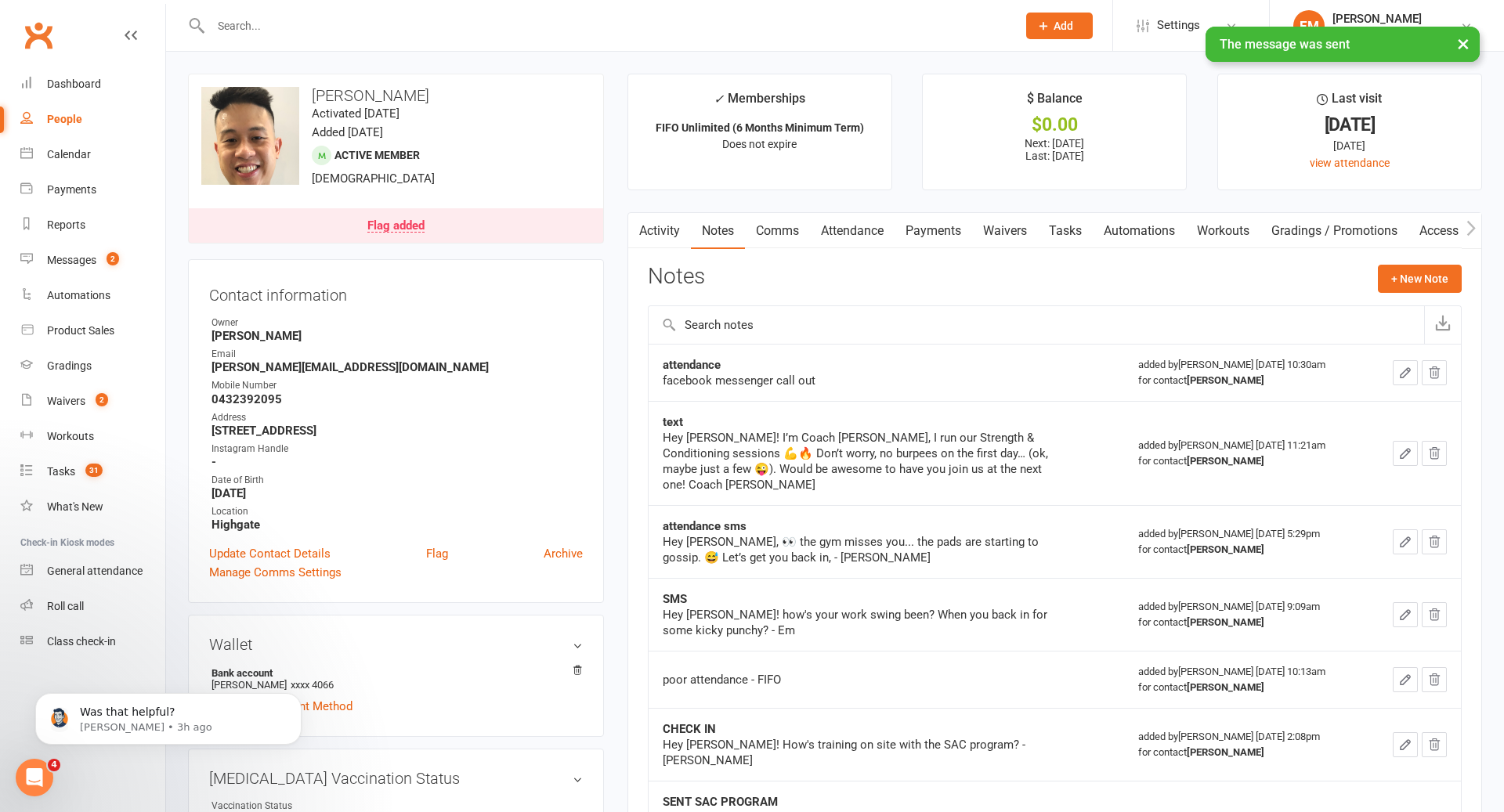
click at [1410, 293] on div "Notes + New Note" at bounding box center [1054, 284] width 814 height 40
click at [1404, 288] on button "+ New Note" at bounding box center [1420, 278] width 84 height 28
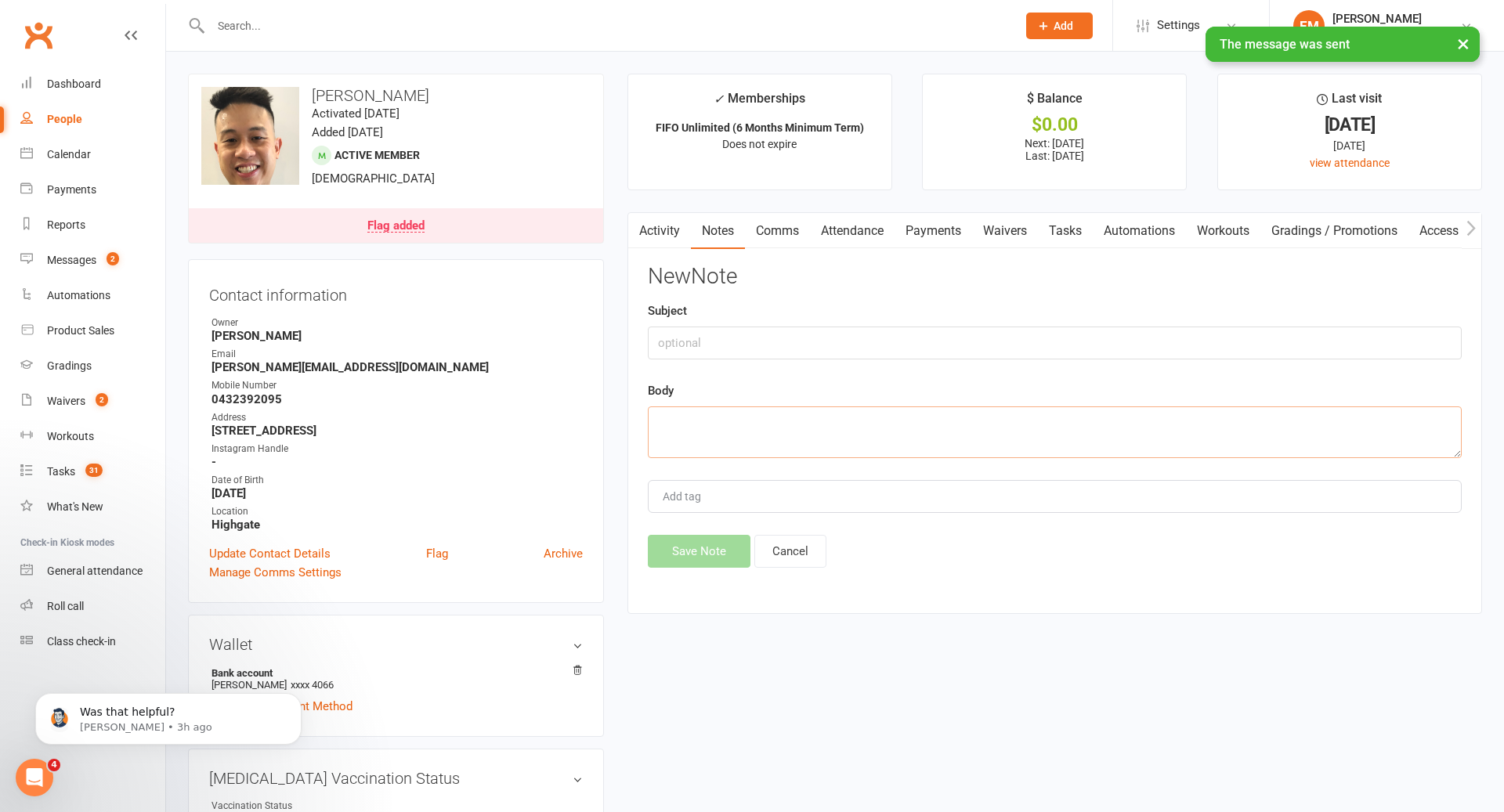
click at [1088, 436] on textarea at bounding box center [1054, 432] width 814 height 52
paste textarea "Hey [PERSON_NAME]! Hope you are well? hope to see you back in the gym soon! - […"
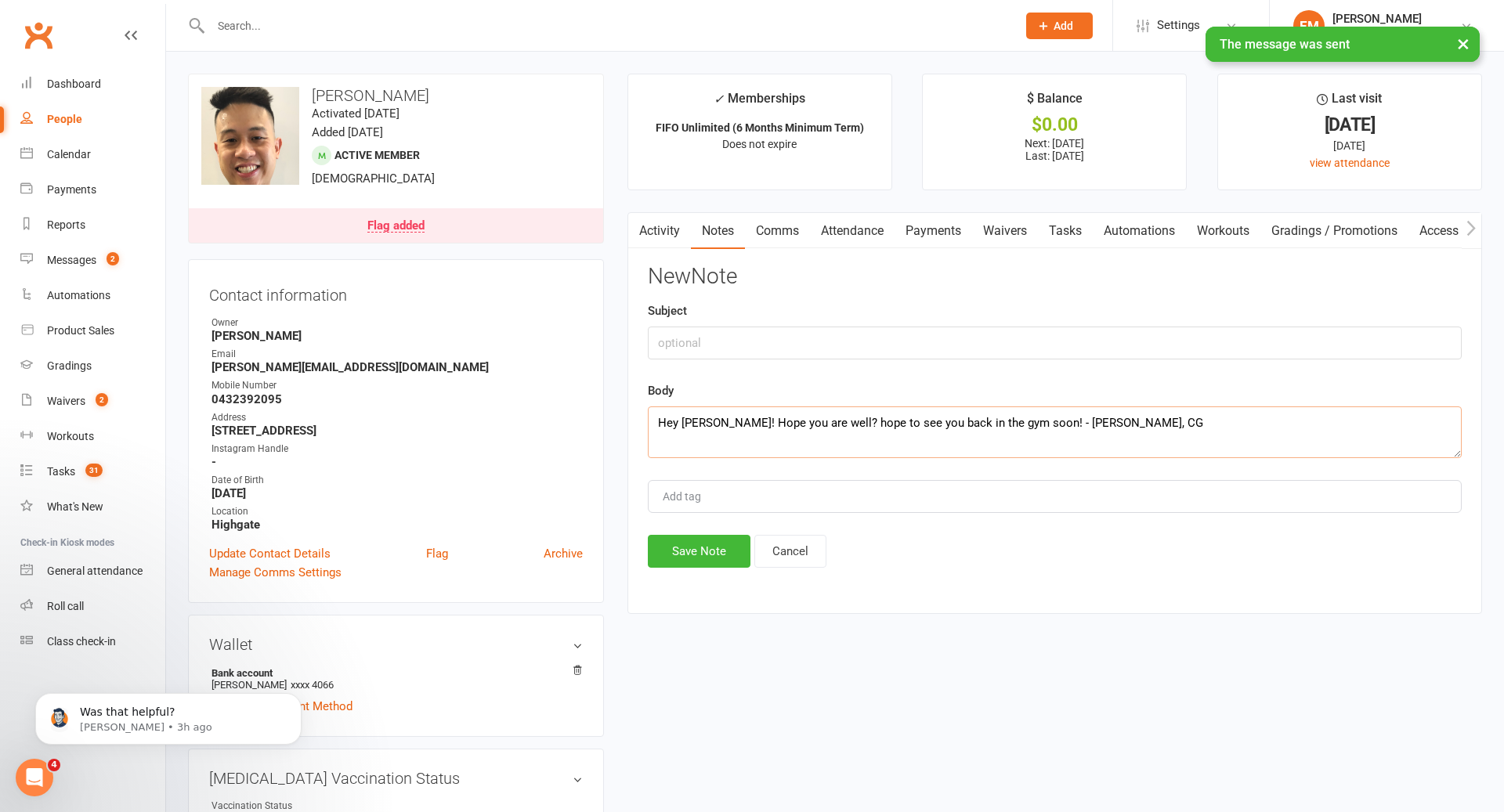
type textarea "Hey [PERSON_NAME]! Hope you are well? hope to see you back in the gym soon! - […"
click at [925, 354] on input "text" at bounding box center [1054, 343] width 814 height 33
type input "ATTENDANCE SMS"
click at [681, 546] on button "Save Note" at bounding box center [699, 551] width 103 height 33
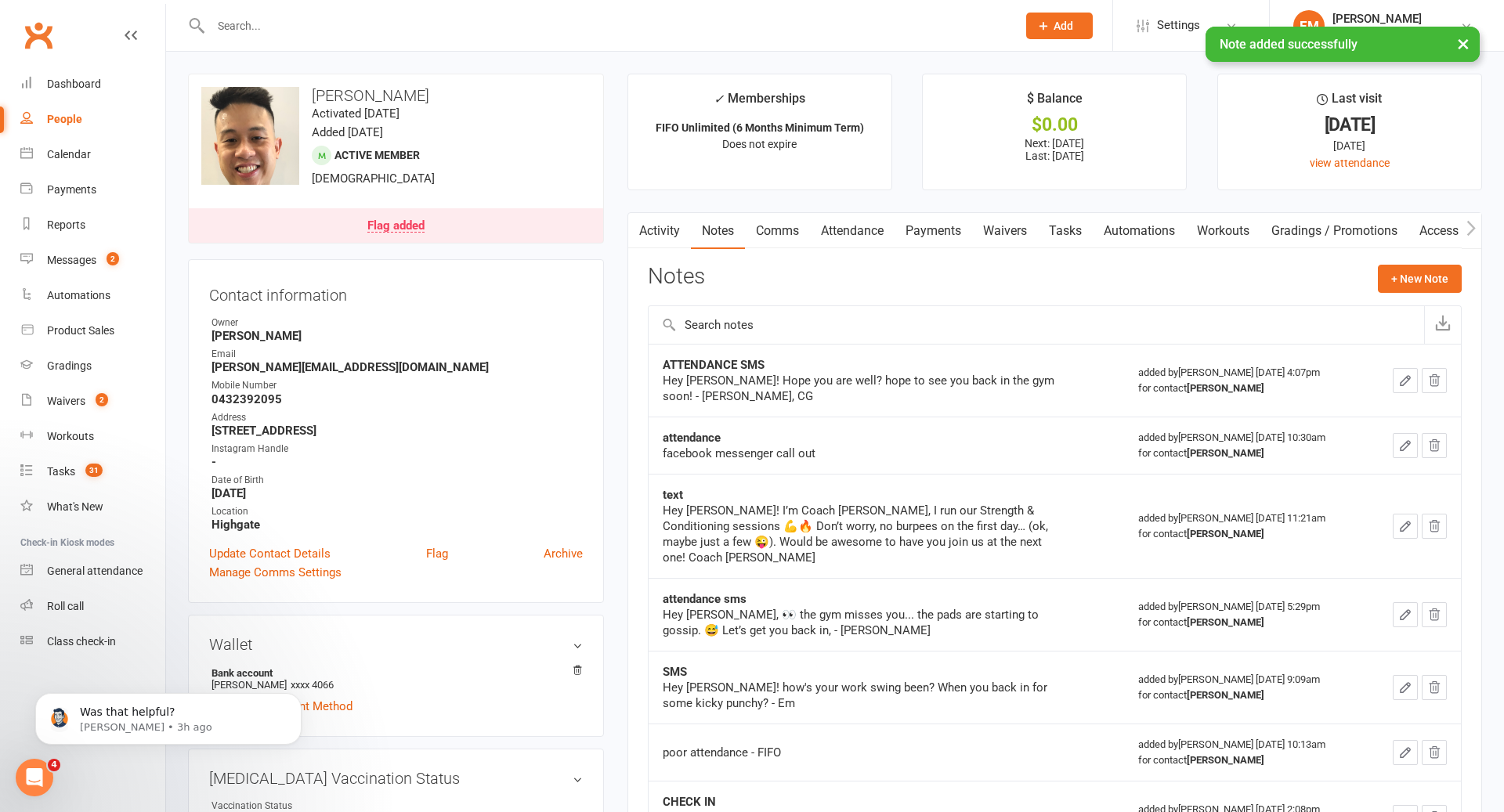
click at [702, 23] on input "text" at bounding box center [606, 25] width 800 height 22
type input "[PERSON_NAME] to"
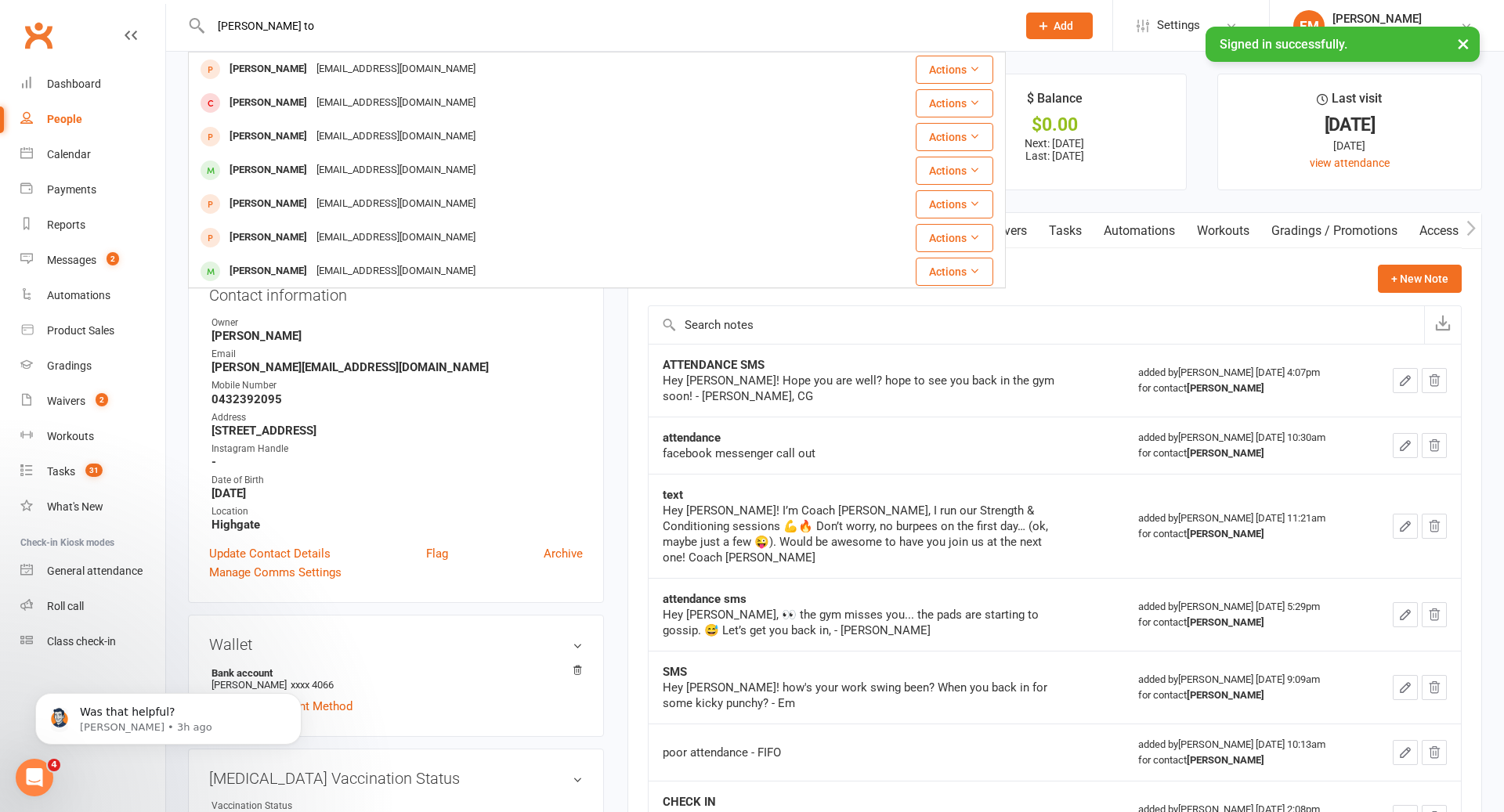
drag, startPoint x: 482, startPoint y: 24, endPoint x: 99, endPoint y: -40, distance: 388.3
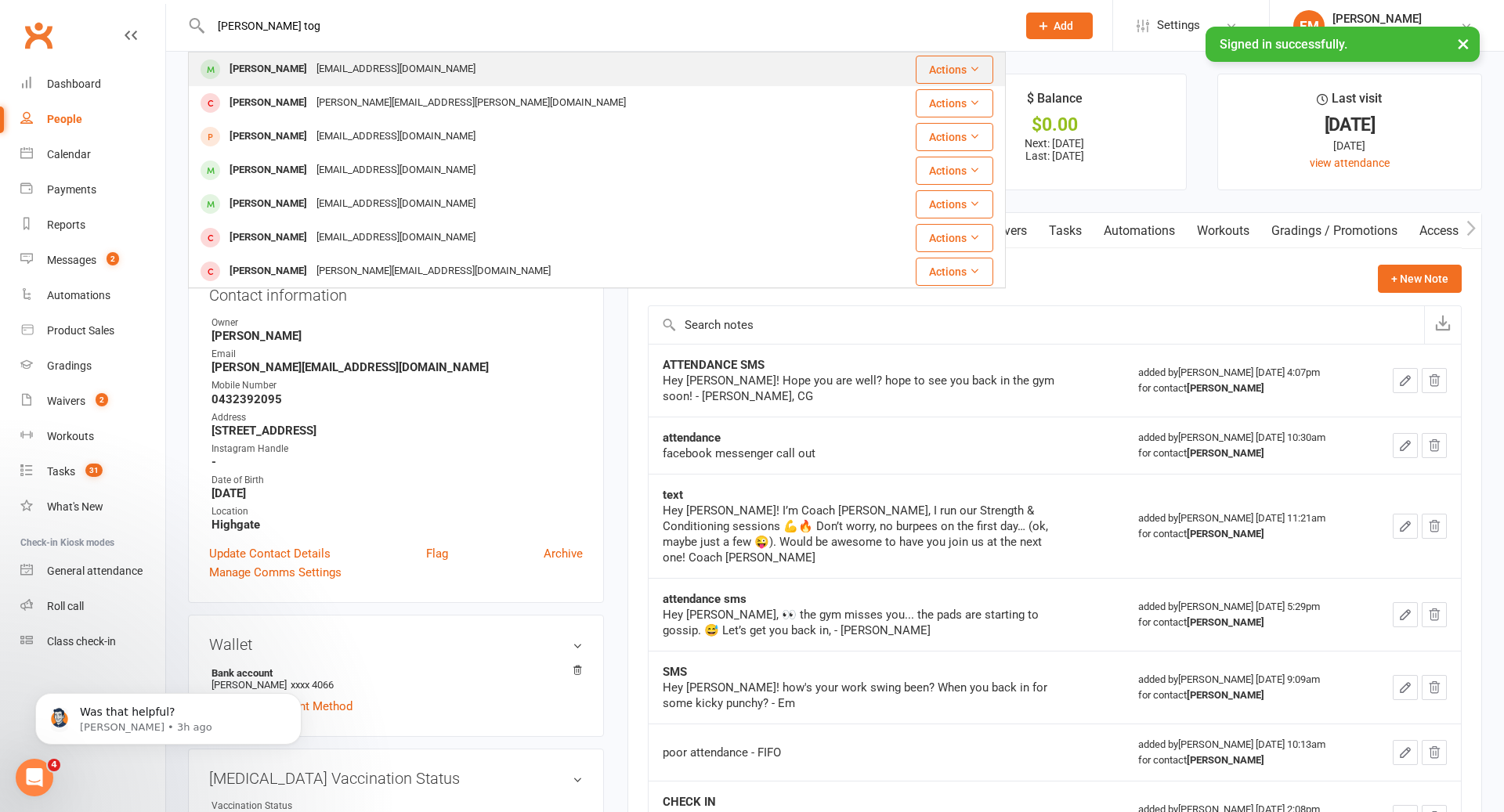
type input "[PERSON_NAME] tog"
drag, startPoint x: 292, startPoint y: 74, endPoint x: 321, endPoint y: 86, distance: 31.4
click at [292, 74] on div "[PERSON_NAME]" at bounding box center [268, 69] width 87 height 22
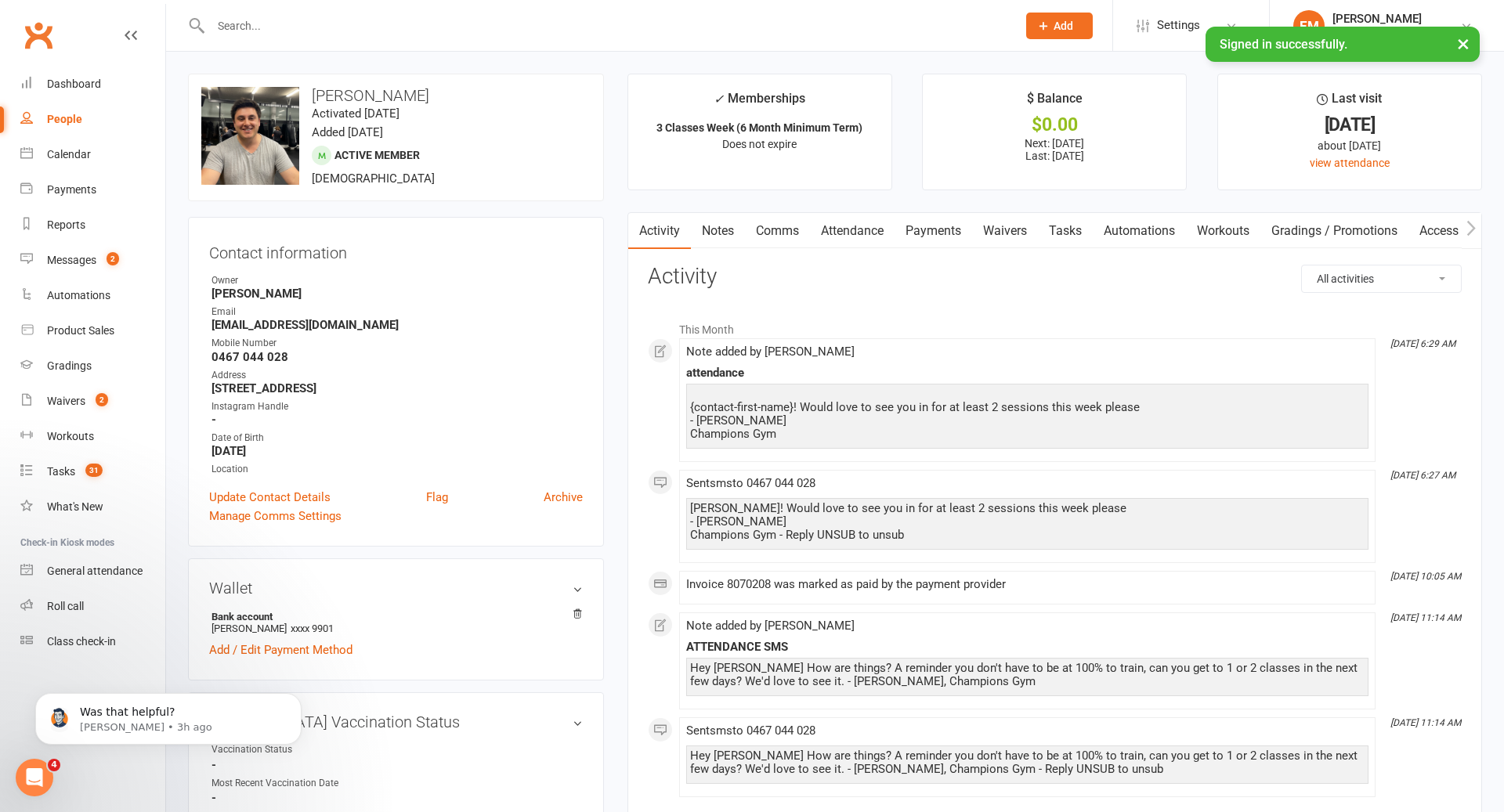
click at [729, 220] on link "Notes" at bounding box center [718, 231] width 54 height 36
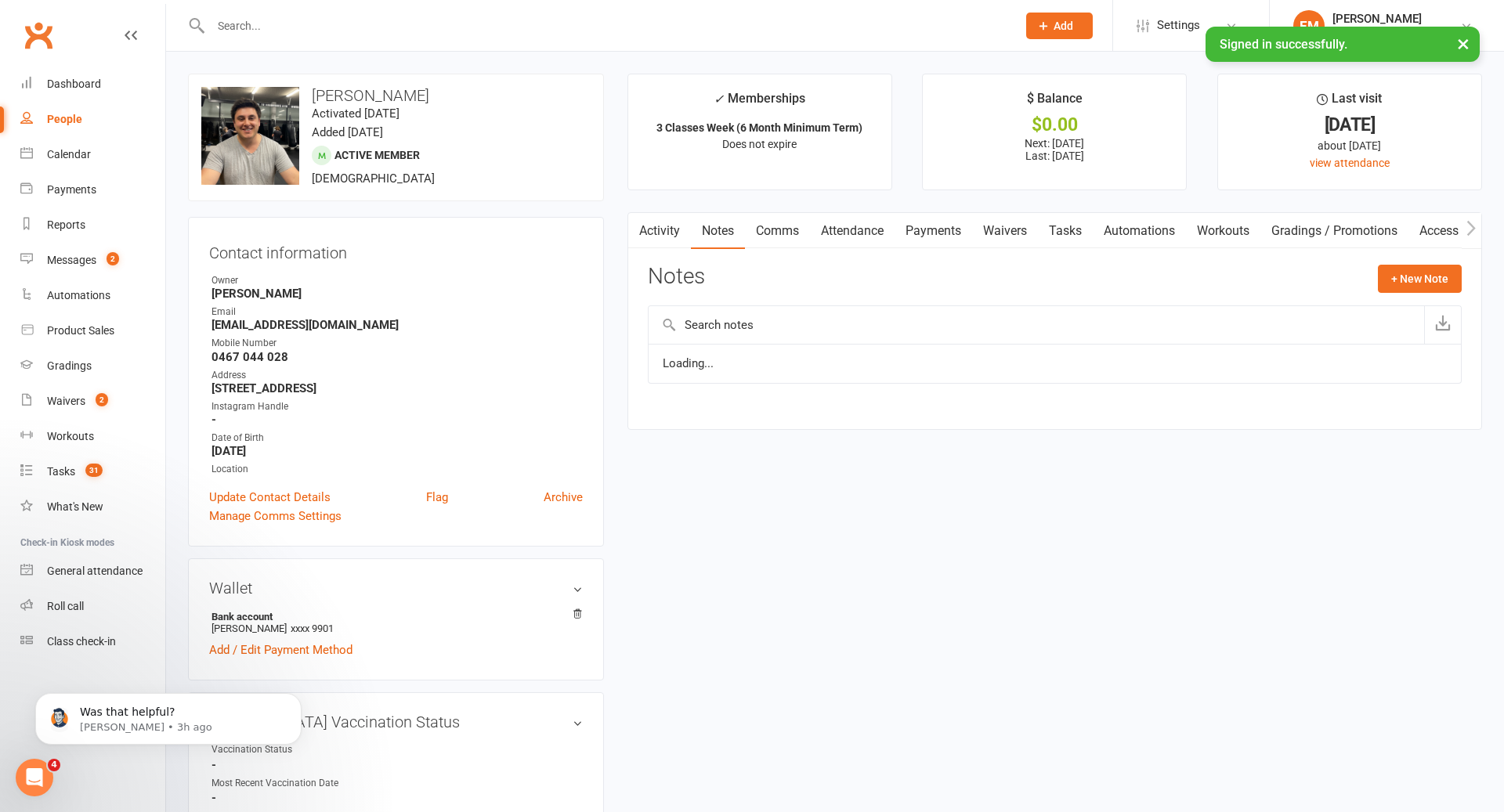
click at [807, 218] on link "Comms" at bounding box center [777, 231] width 65 height 36
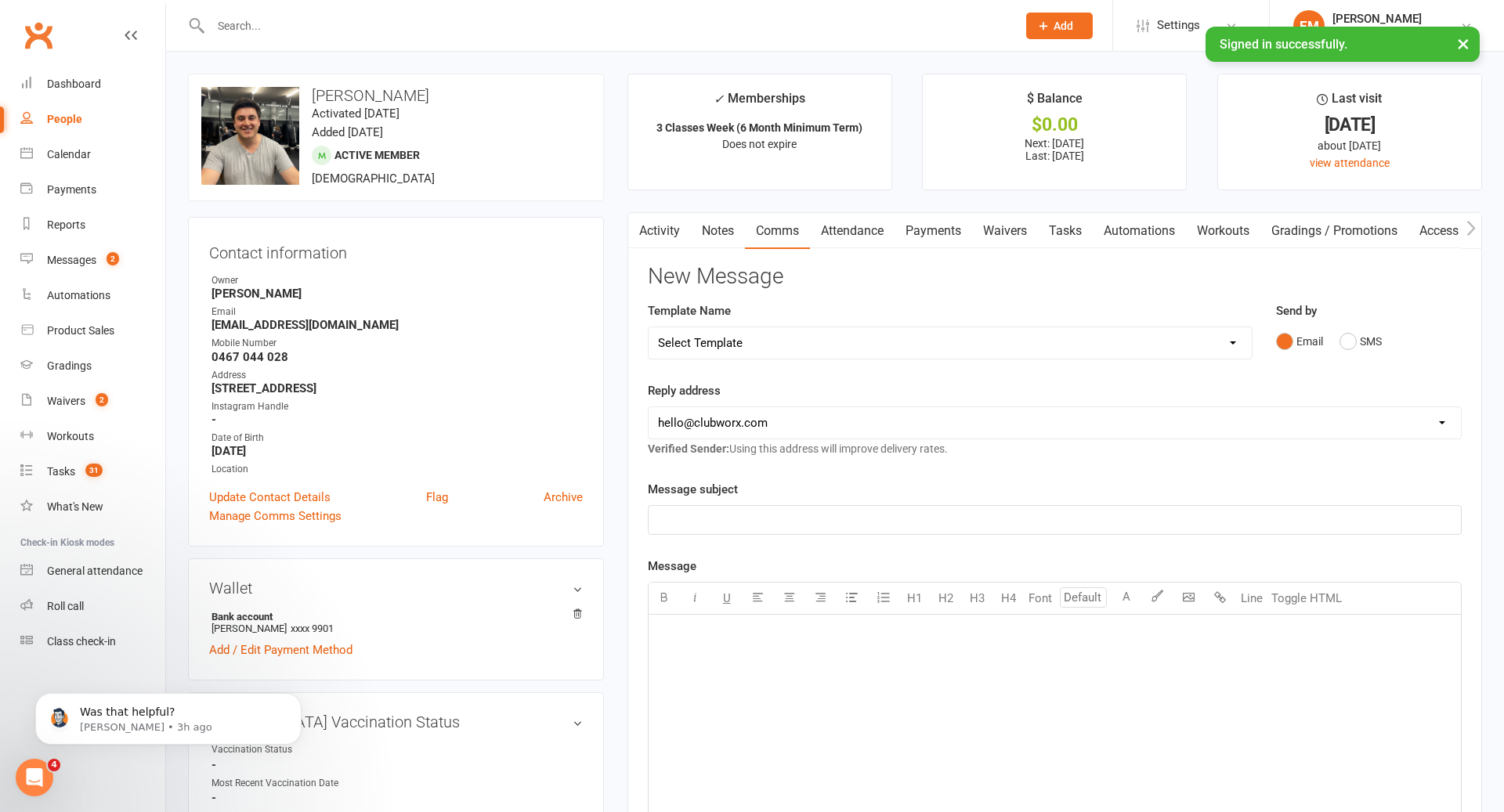
click at [793, 219] on link "Comms" at bounding box center [777, 231] width 65 height 36
drag, startPoint x: 1359, startPoint y: 333, endPoint x: 1335, endPoint y: 349, distance: 28.8
click at [1359, 333] on button "SMS" at bounding box center [1360, 341] width 42 height 30
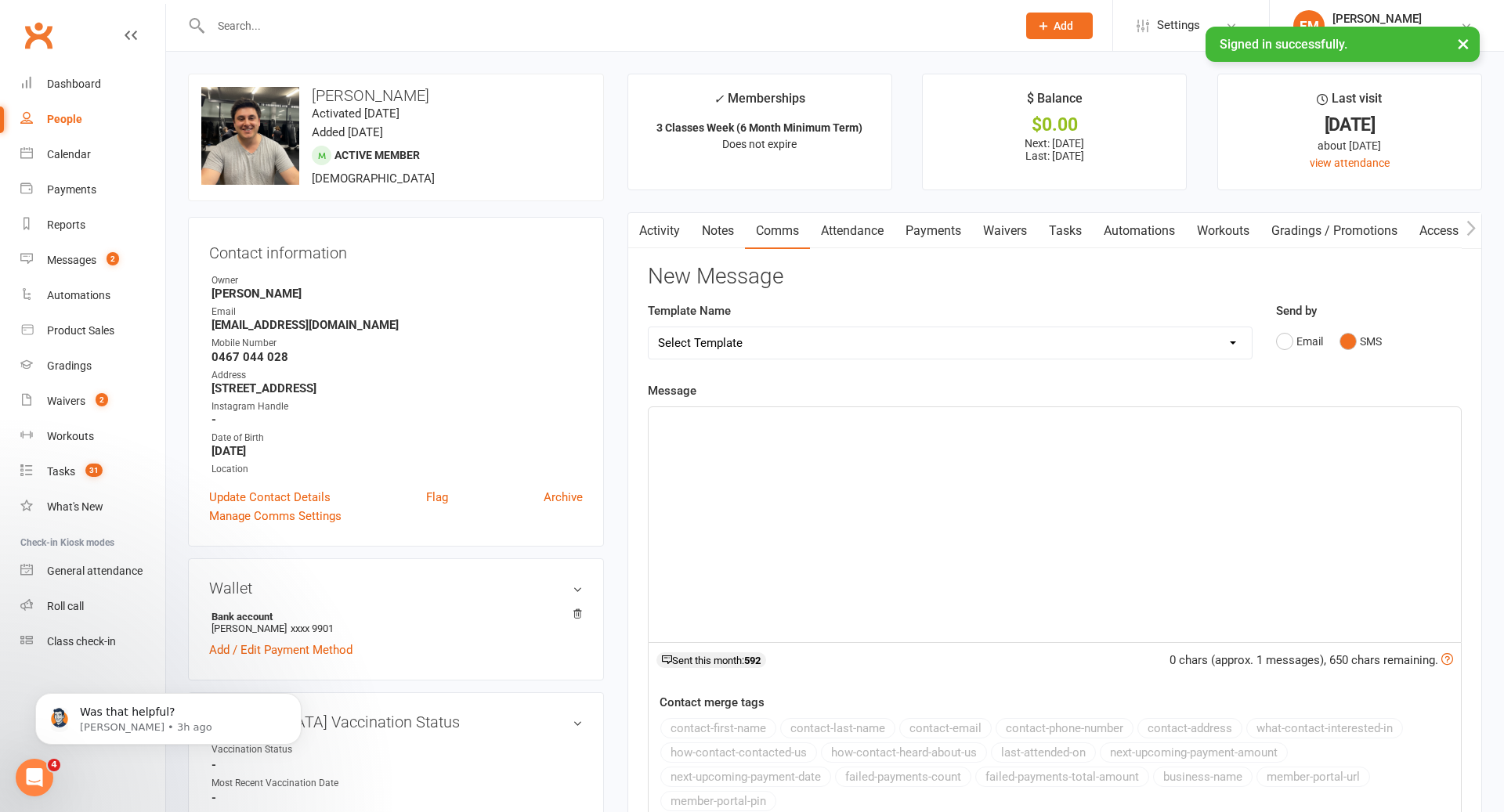
click at [1227, 449] on div "﻿" at bounding box center [1054, 524] width 812 height 235
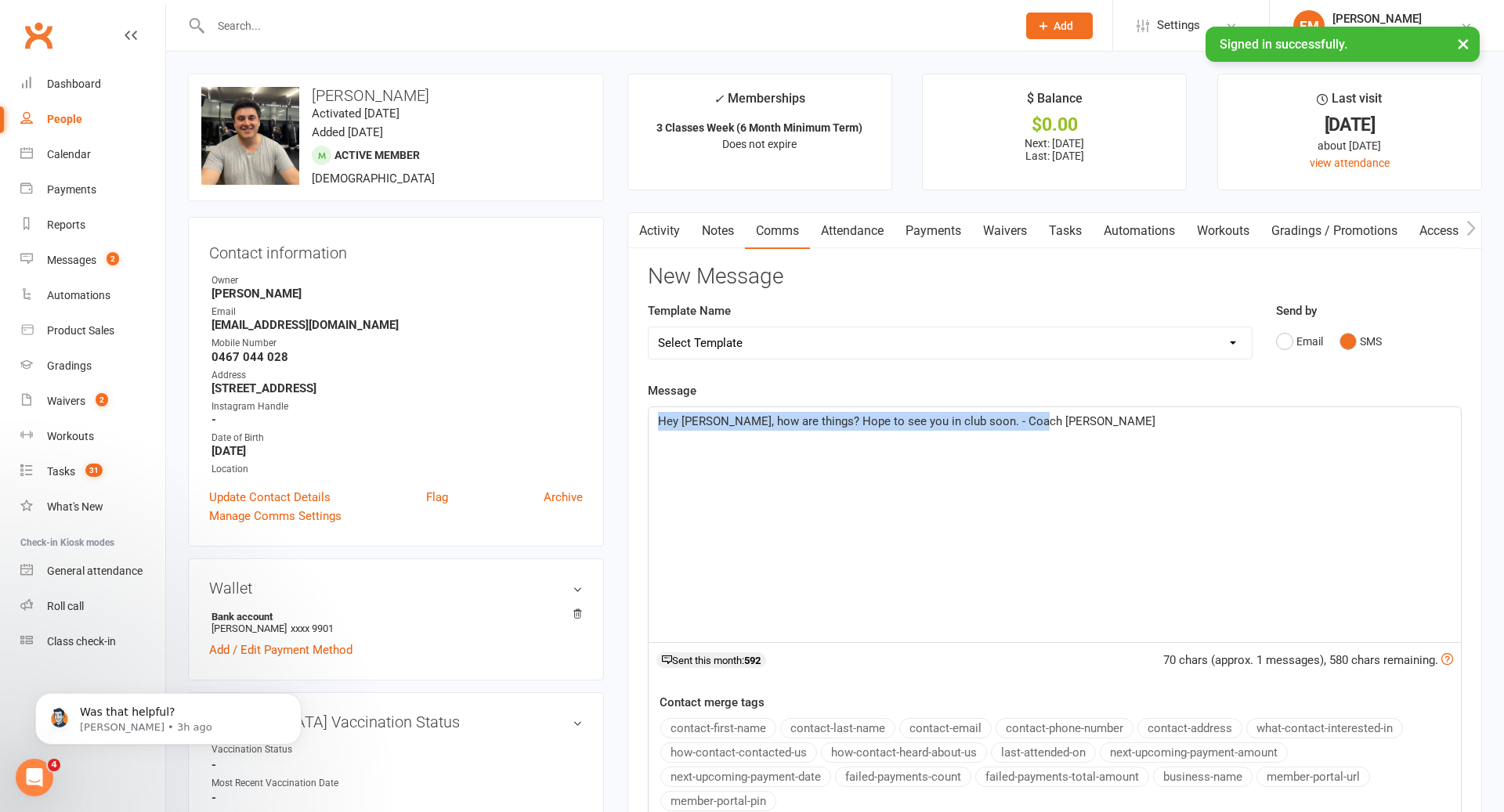
drag, startPoint x: 1313, startPoint y: 463, endPoint x: 532, endPoint y: 293, distance: 799.3
copy span "Hey [PERSON_NAME], how are things? Hope to see you in club soon. - Coach [PERSO…"
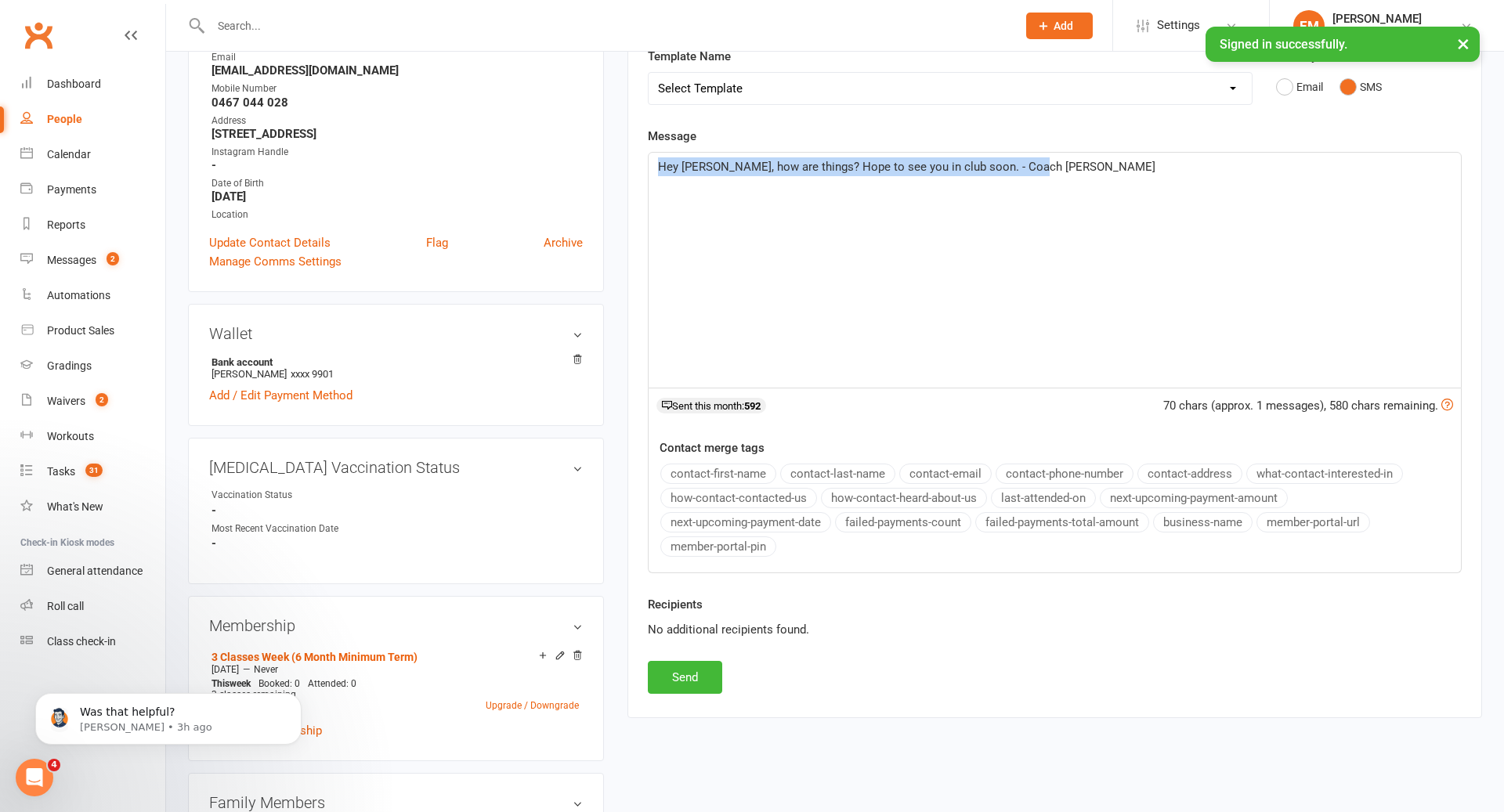
scroll to position [254, 0]
click at [694, 672] on button "Send" at bounding box center [685, 679] width 74 height 33
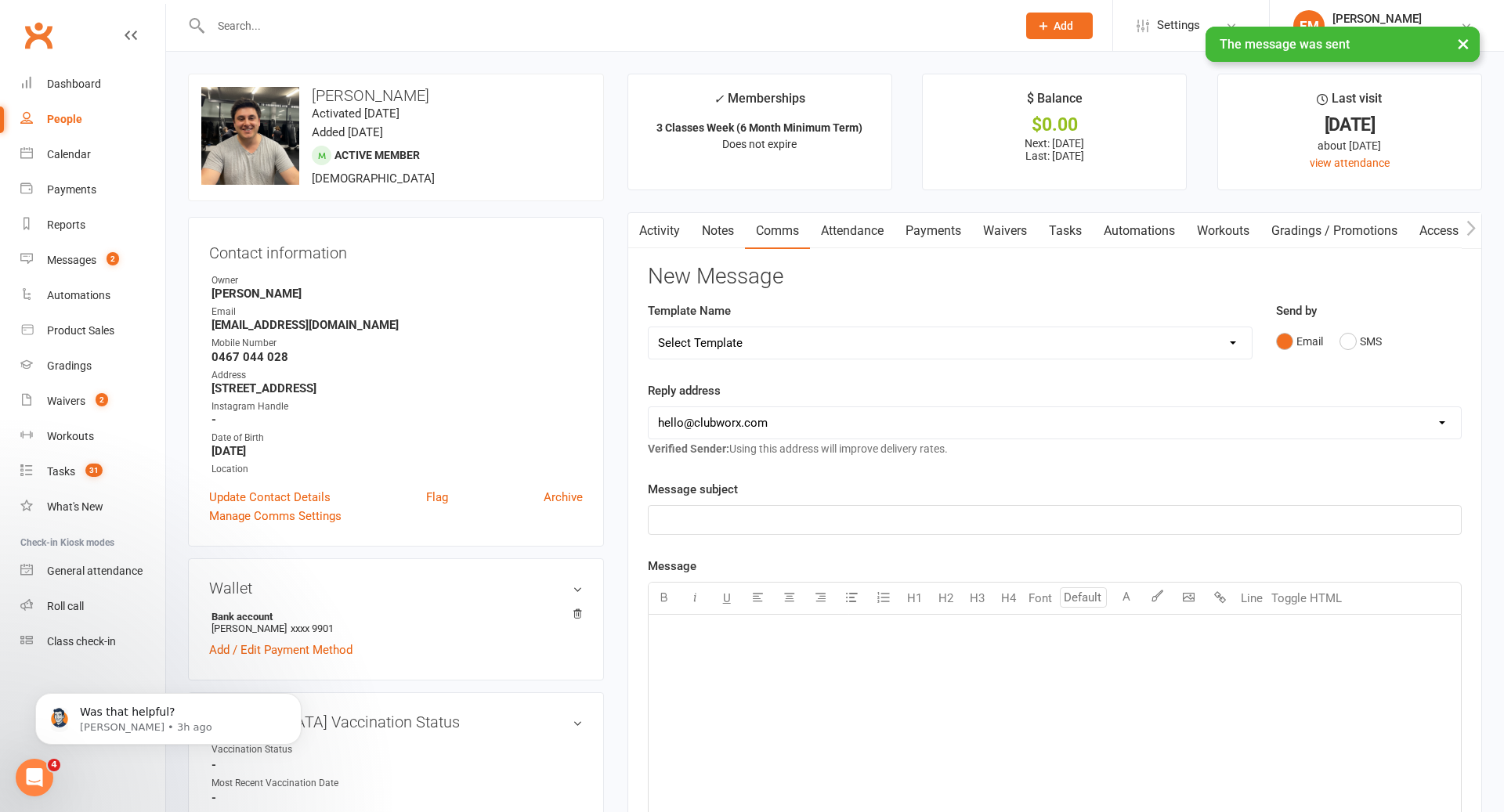
click at [728, 233] on link "Notes" at bounding box center [718, 231] width 54 height 36
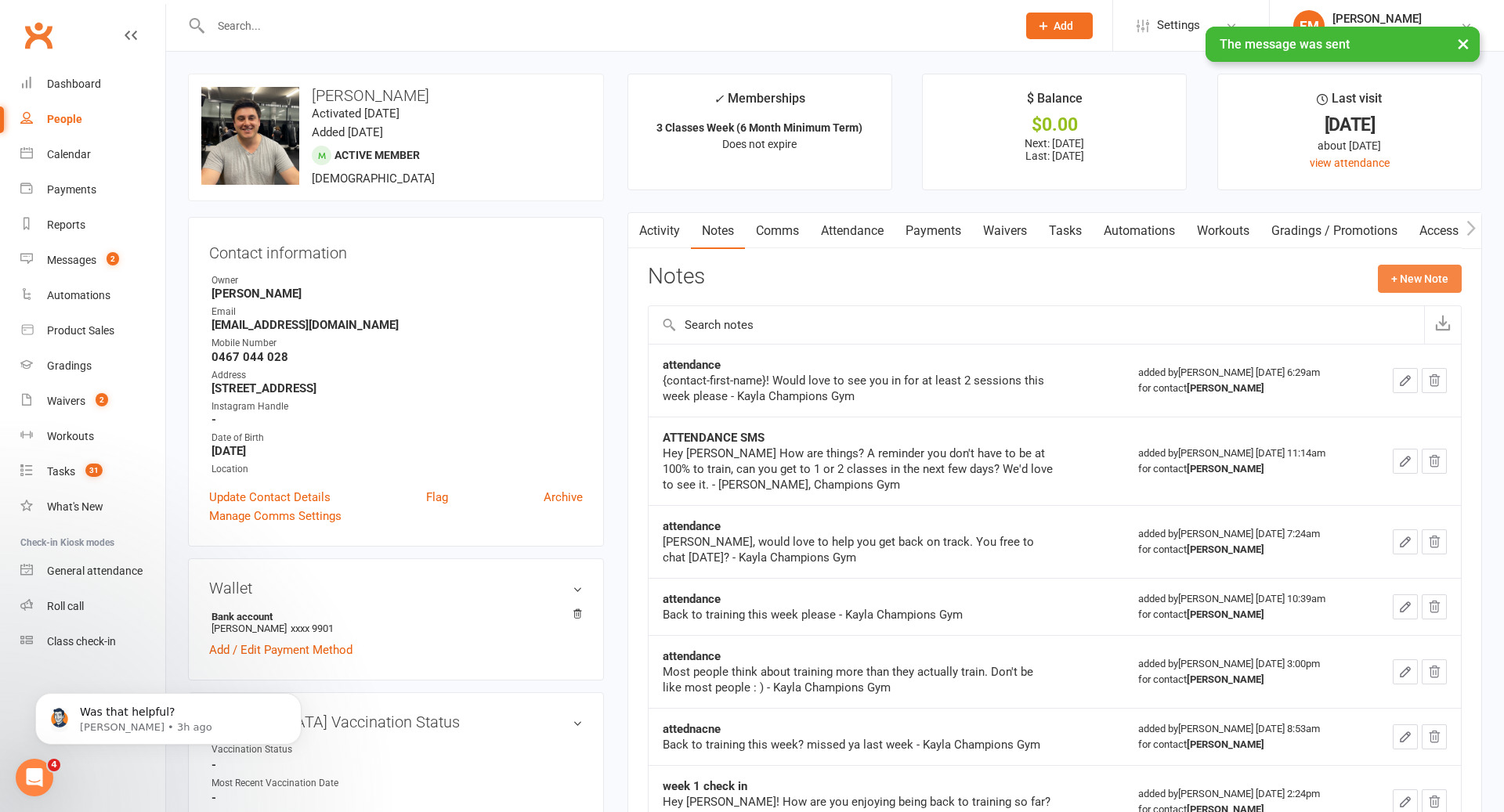
click at [1409, 276] on button "+ New Note" at bounding box center [1420, 278] width 84 height 28
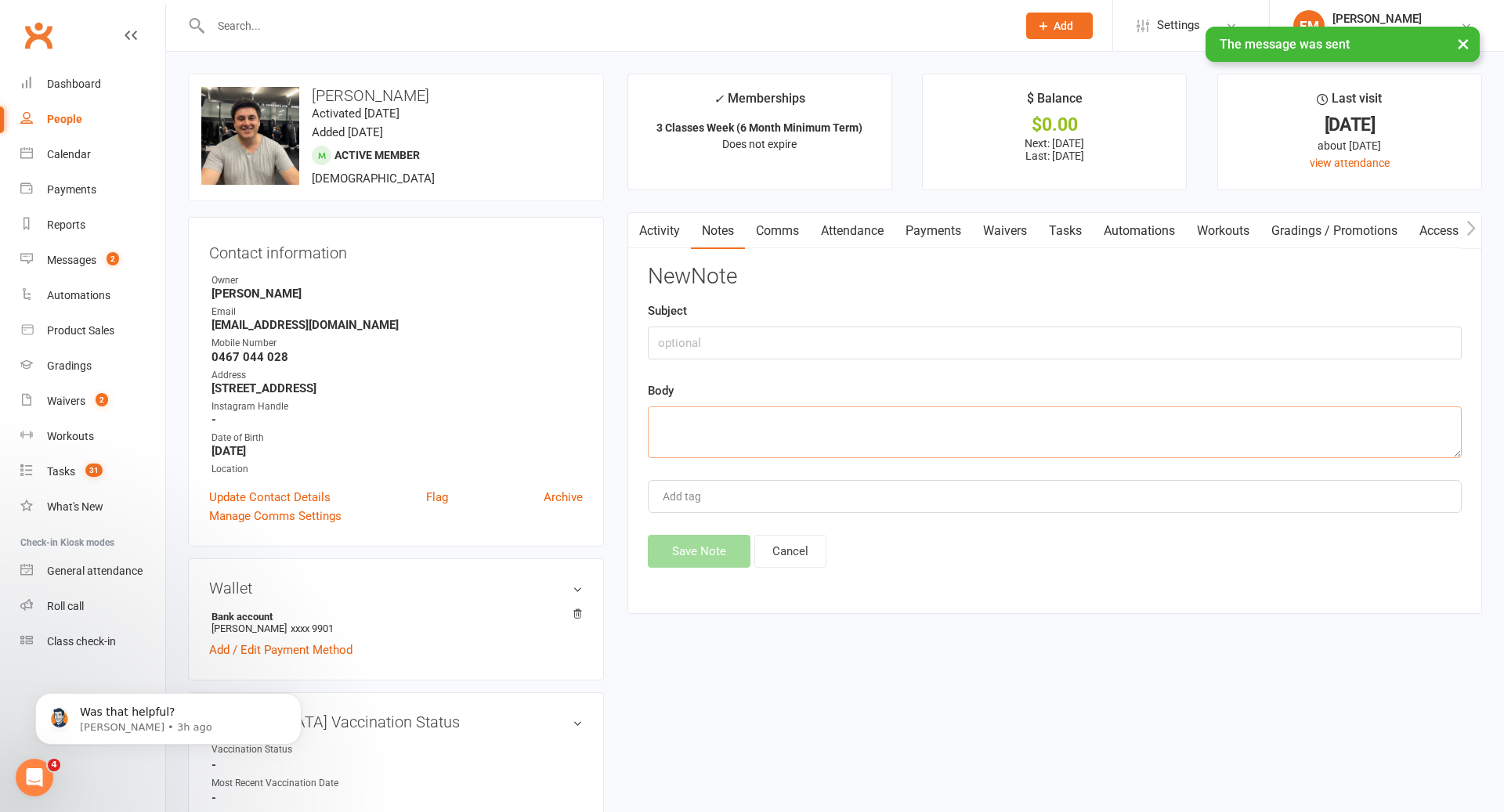
click at [836, 446] on textarea at bounding box center [1054, 432] width 814 height 52
paste textarea "Hey [PERSON_NAME], how are things? Hope to see you in club soon. - Coach [PERSO…"
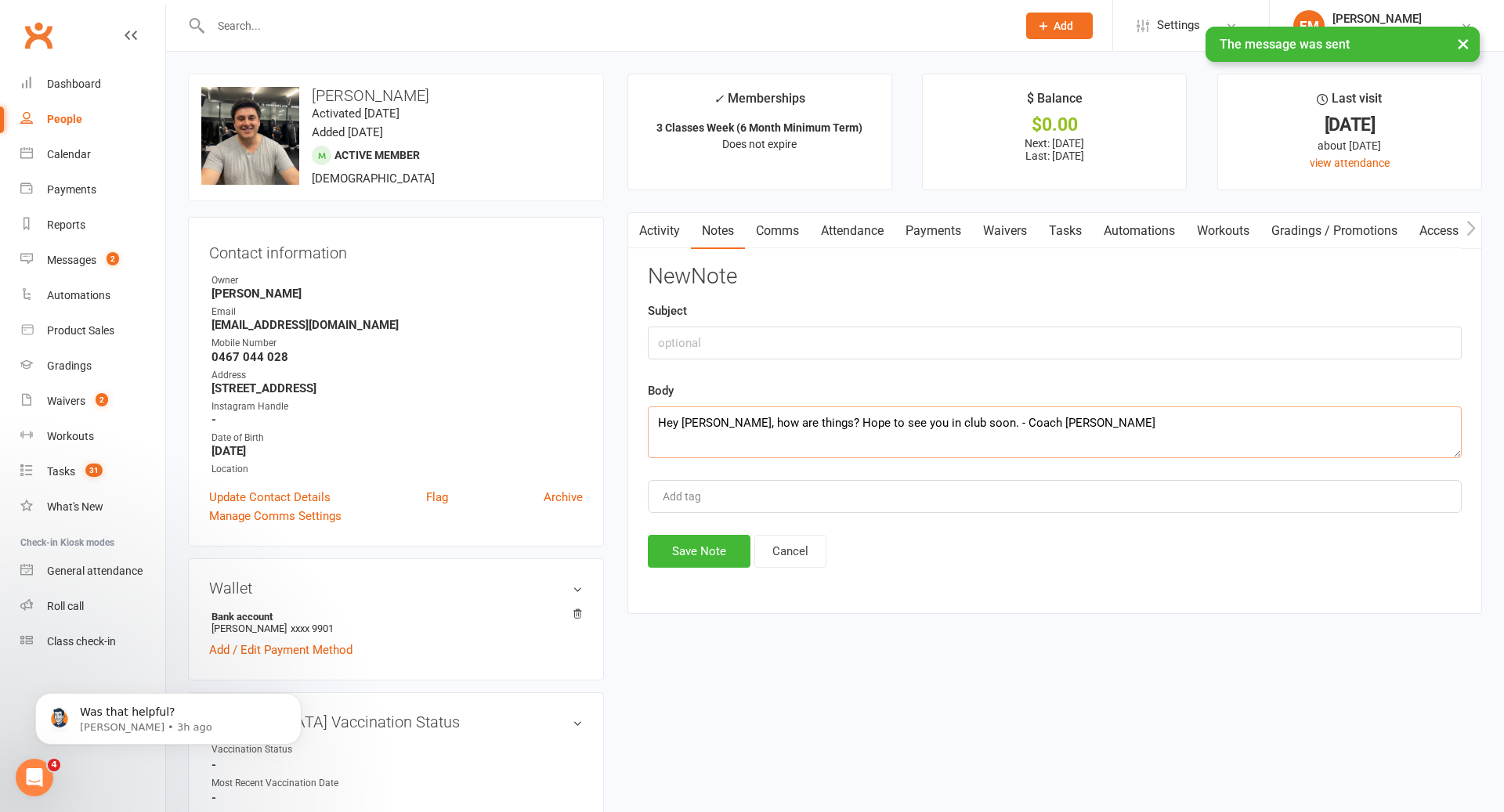
type textarea "Hey [PERSON_NAME], how are things? Hope to see you in club soon. - Coach [PERSO…"
click at [745, 345] on input "text" at bounding box center [1054, 343] width 814 height 33
type input "ATTENDANCE SMS"
click at [714, 530] on div "New Note Subject ATTENDANCE SMS Body Hey [PERSON_NAME], how are things? Hope to…" at bounding box center [1054, 416] width 814 height 303
click at [714, 535] on button "Save Note" at bounding box center [699, 551] width 103 height 33
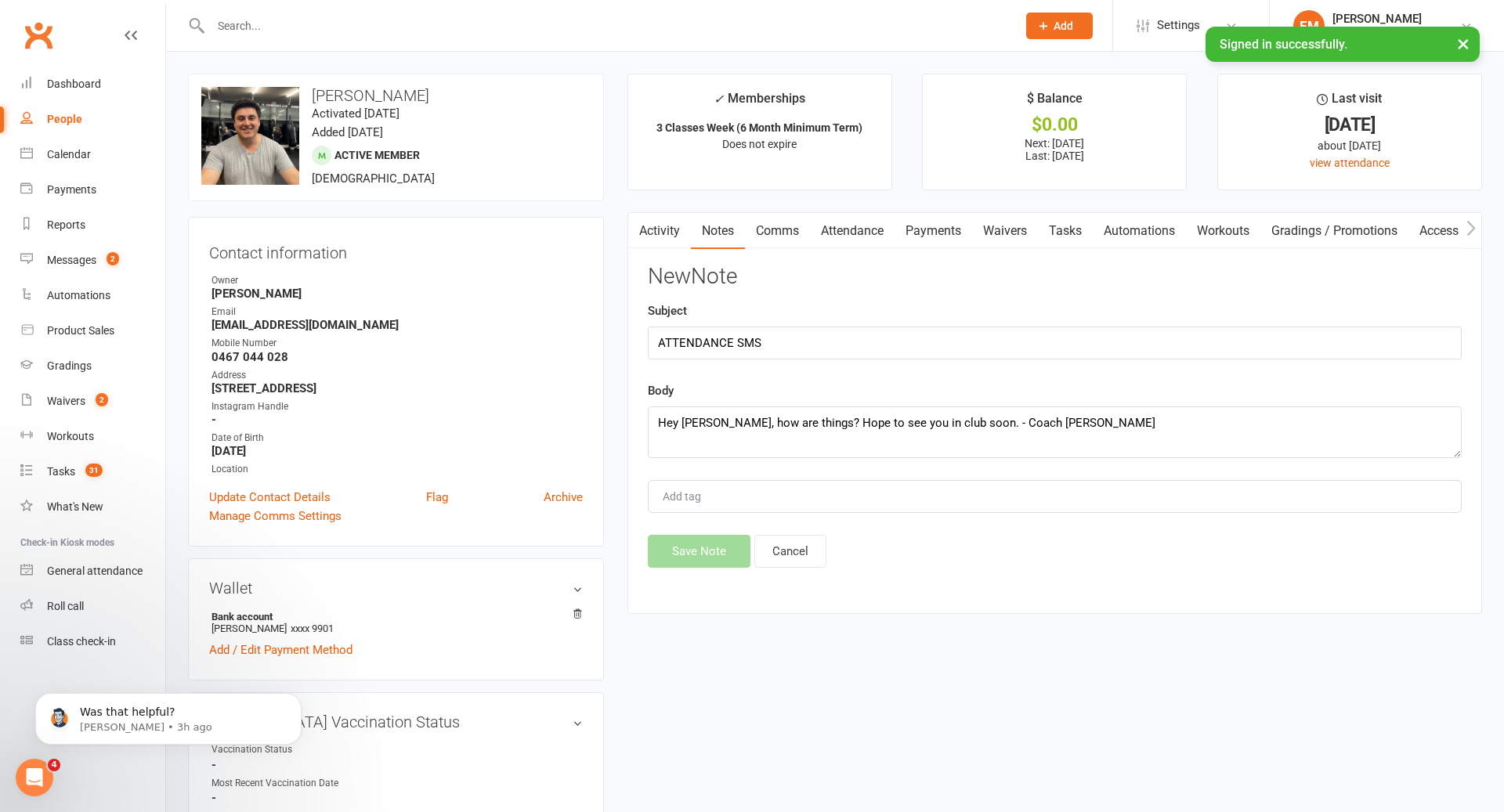
click at [714, 544] on div "Save Note Cancel" at bounding box center [1054, 551] width 814 height 33
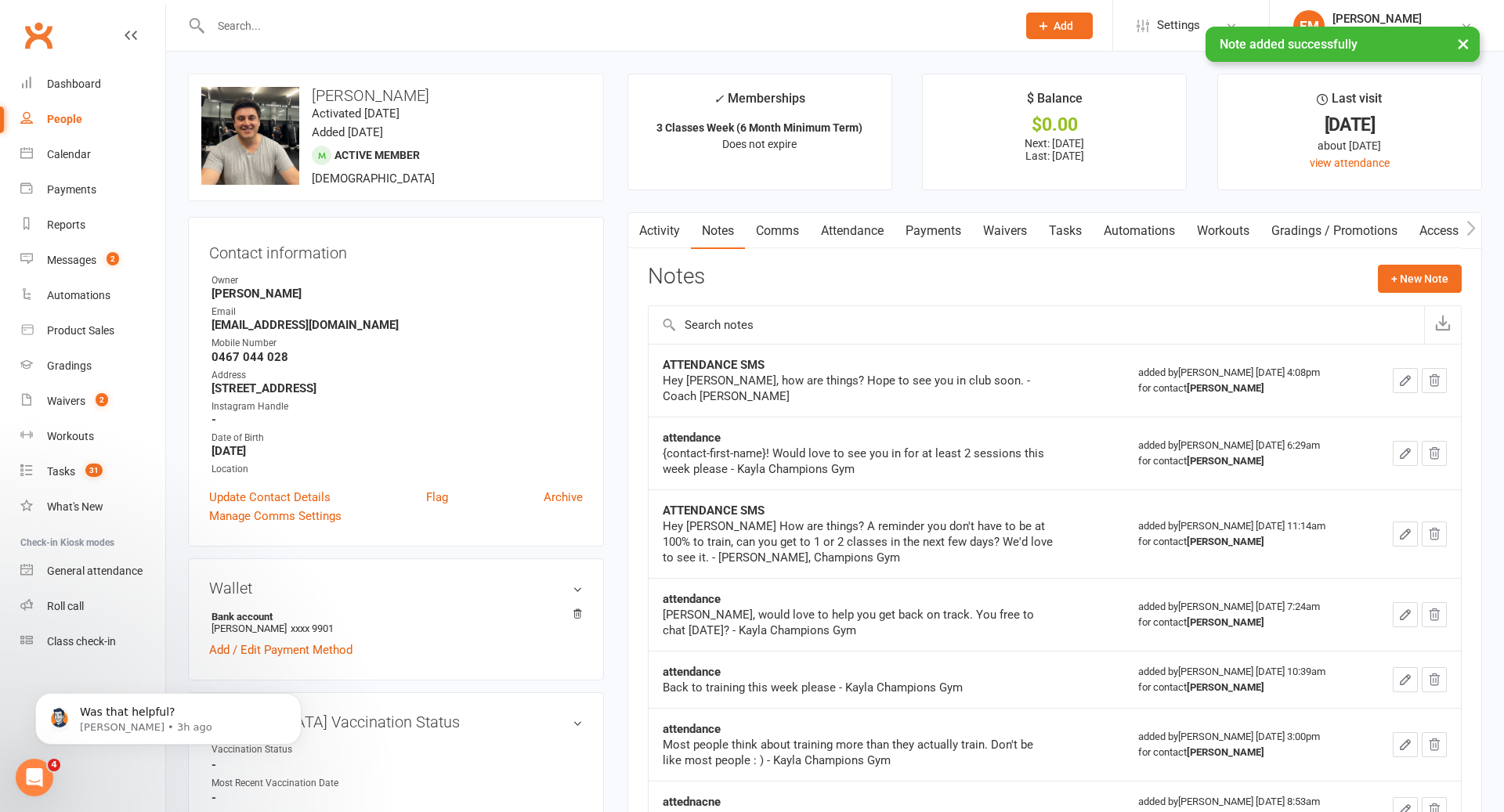
click at [649, 25] on input "text" at bounding box center [606, 25] width 800 height 22
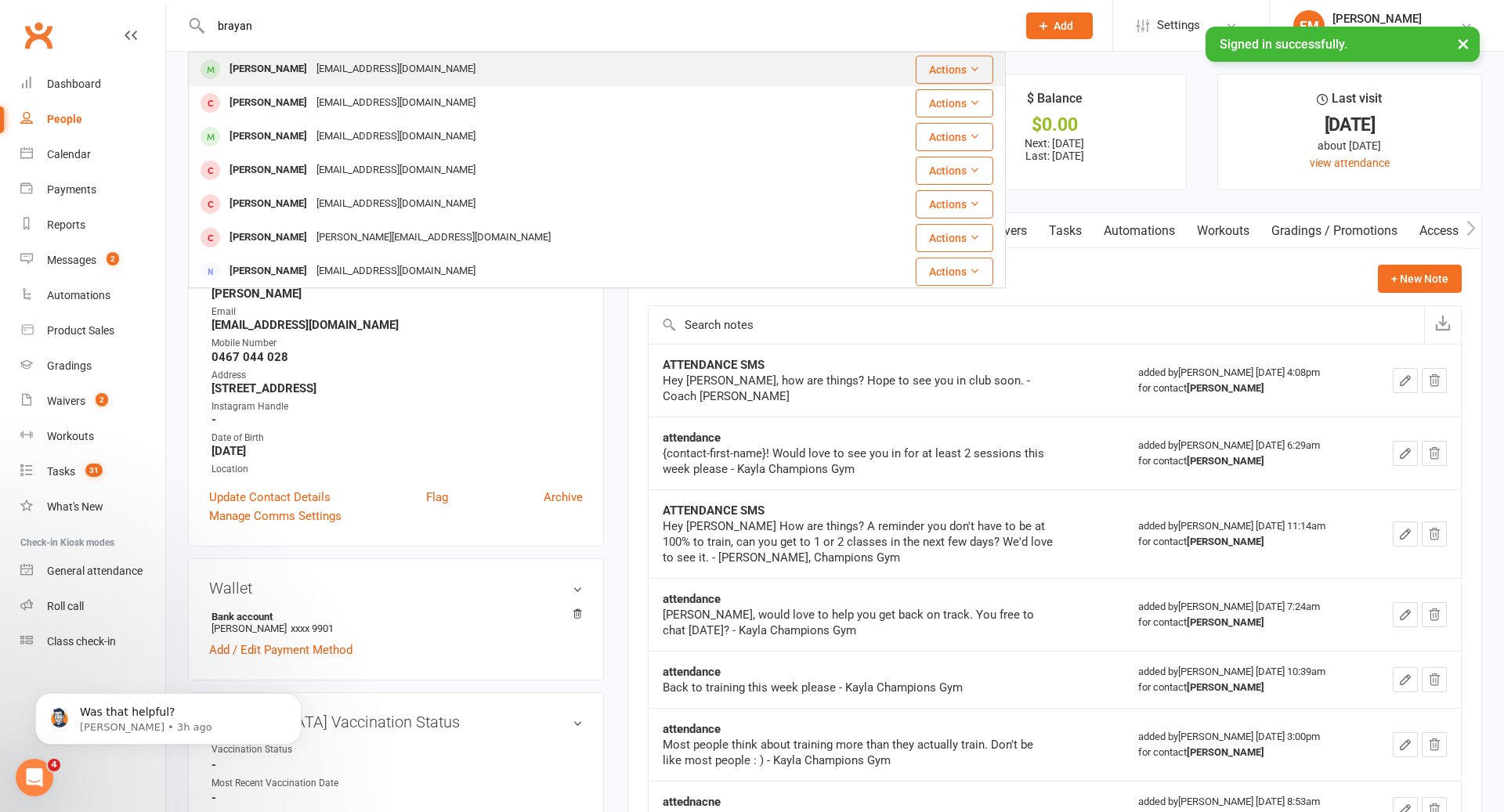
type input "brayan"
click at [555, 77] on div "[PERSON_NAME] [EMAIL_ADDRESS][DOMAIN_NAME]" at bounding box center [529, 69] width 679 height 32
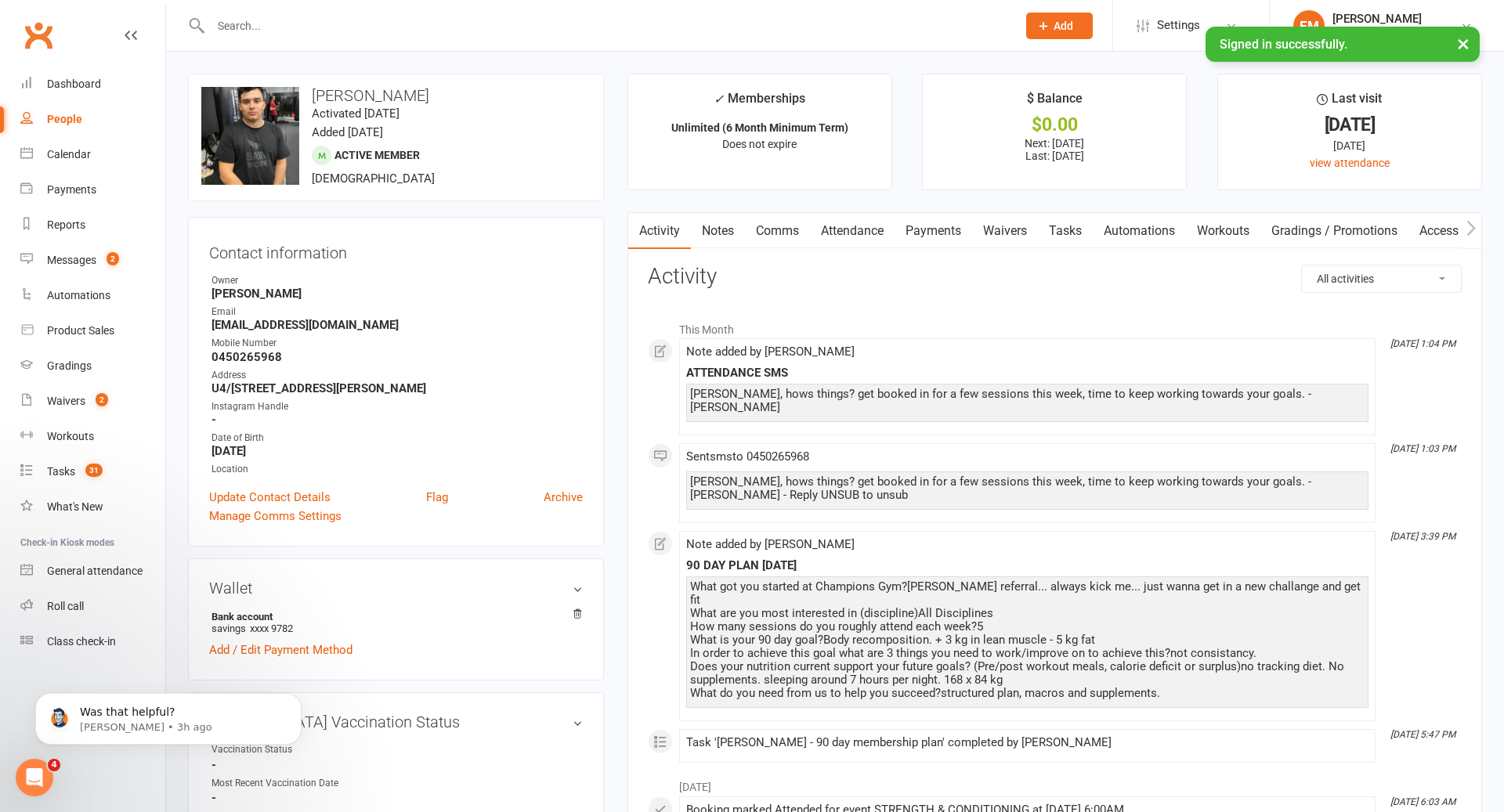
click at [775, 239] on link "Comms" at bounding box center [777, 231] width 65 height 36
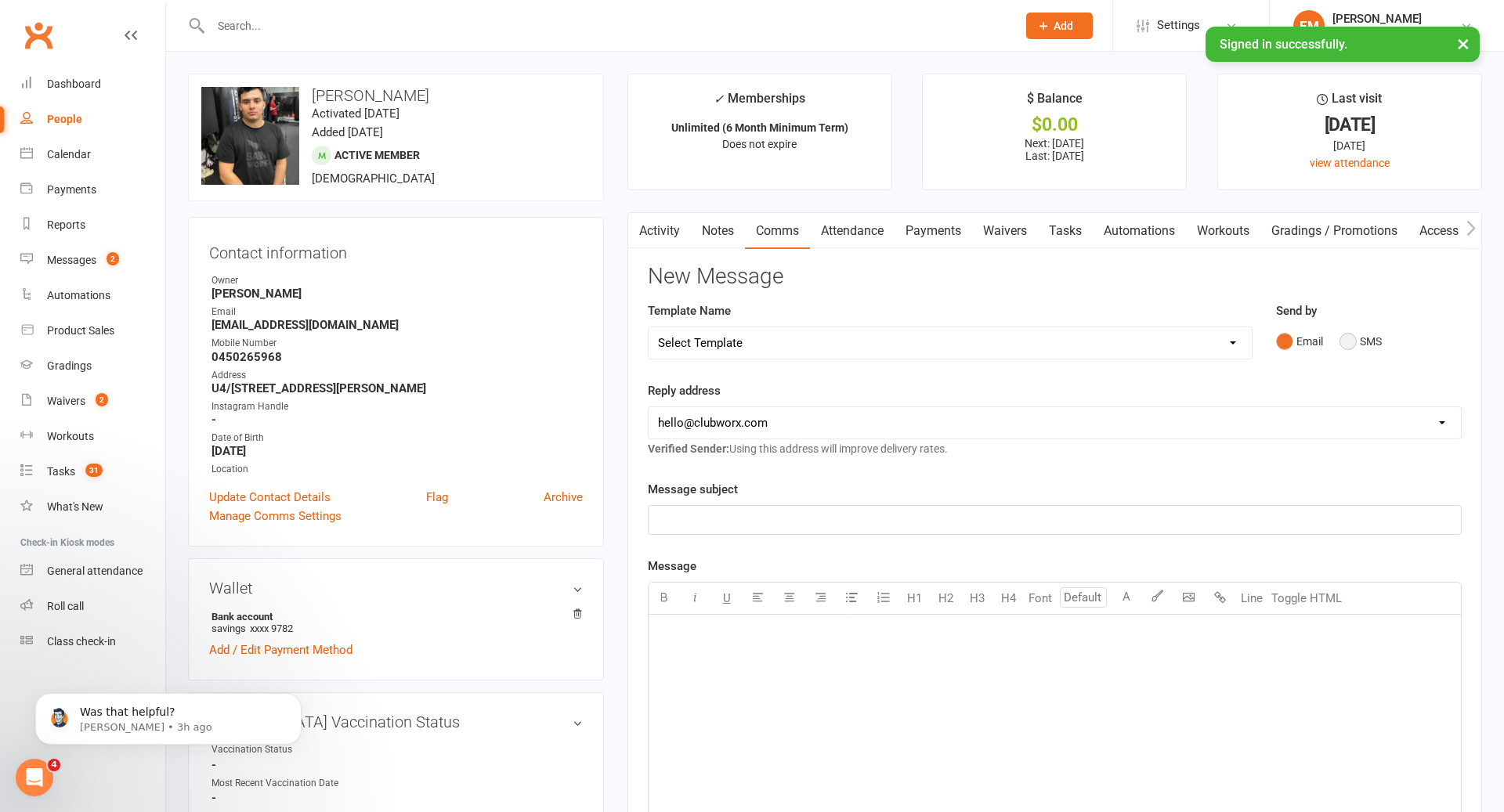
click at [1377, 343] on button "SMS" at bounding box center [1360, 341] width 42 height 30
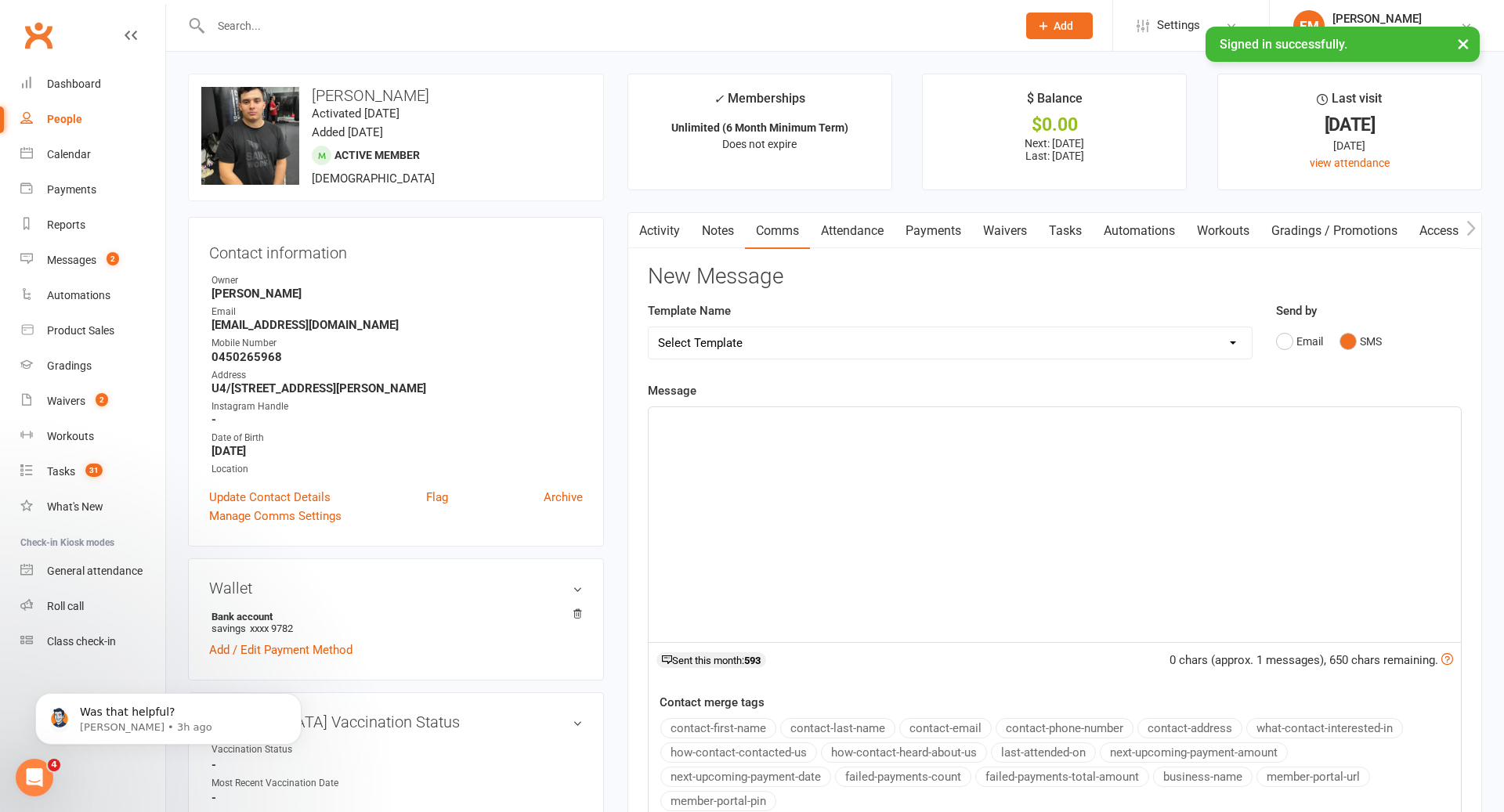
click at [1115, 453] on div "﻿" at bounding box center [1054, 524] width 812 height 235
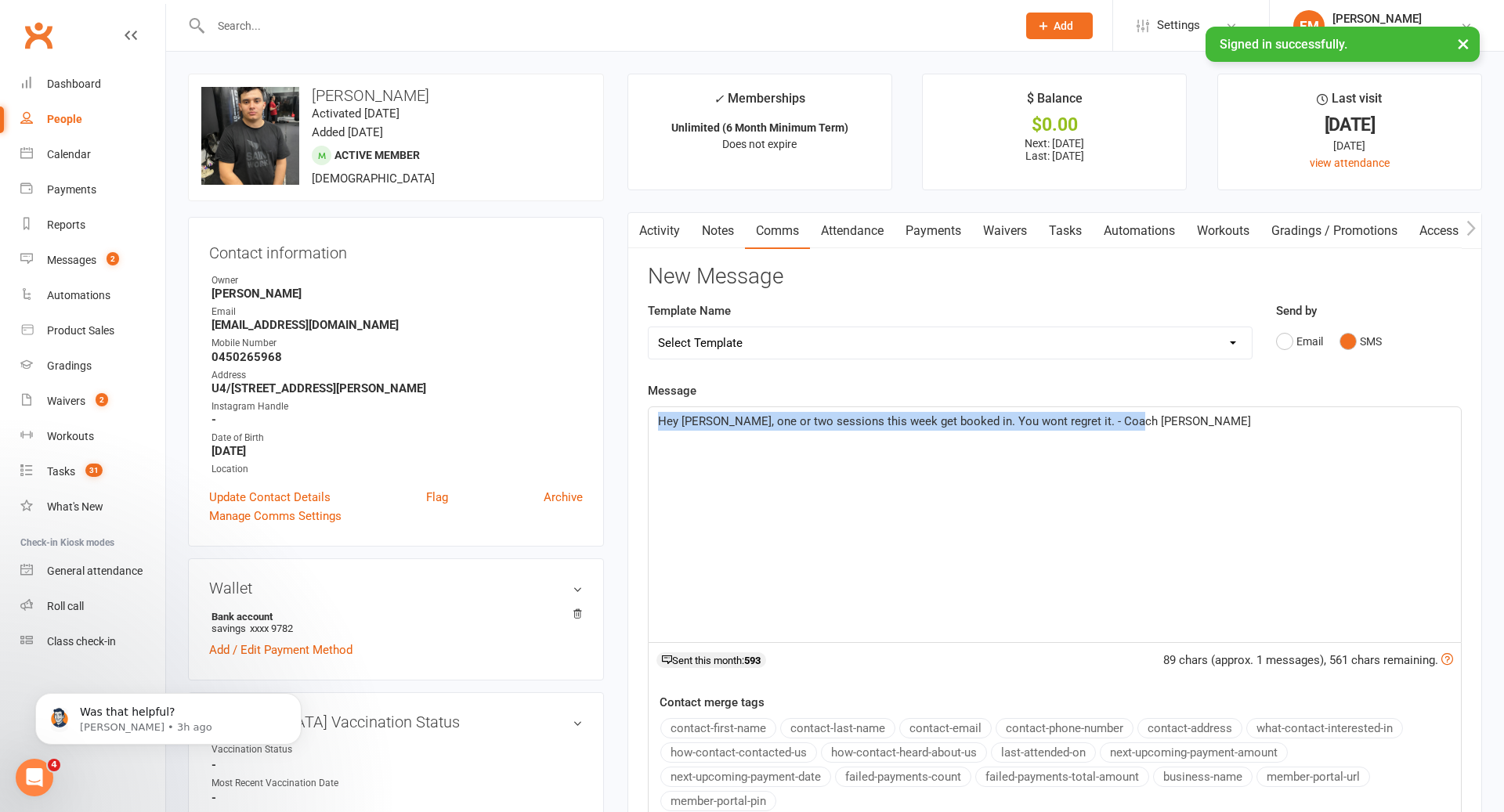
drag, startPoint x: 1277, startPoint y: 485, endPoint x: 345, endPoint y: 311, distance: 948.1
copy span "Hey [PERSON_NAME], one or two sessions this week get booked in. You wont regret…"
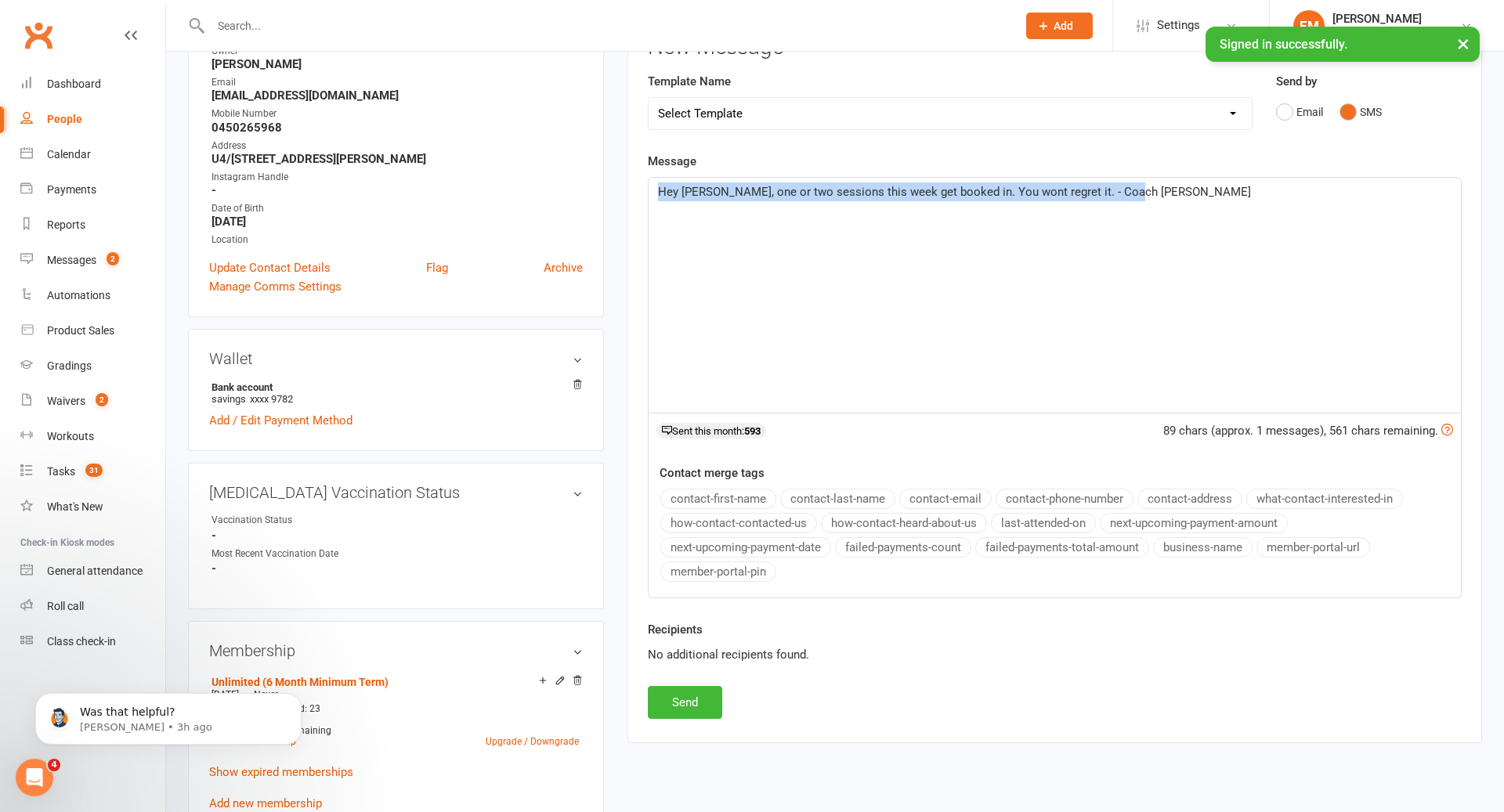
scroll to position [237, 0]
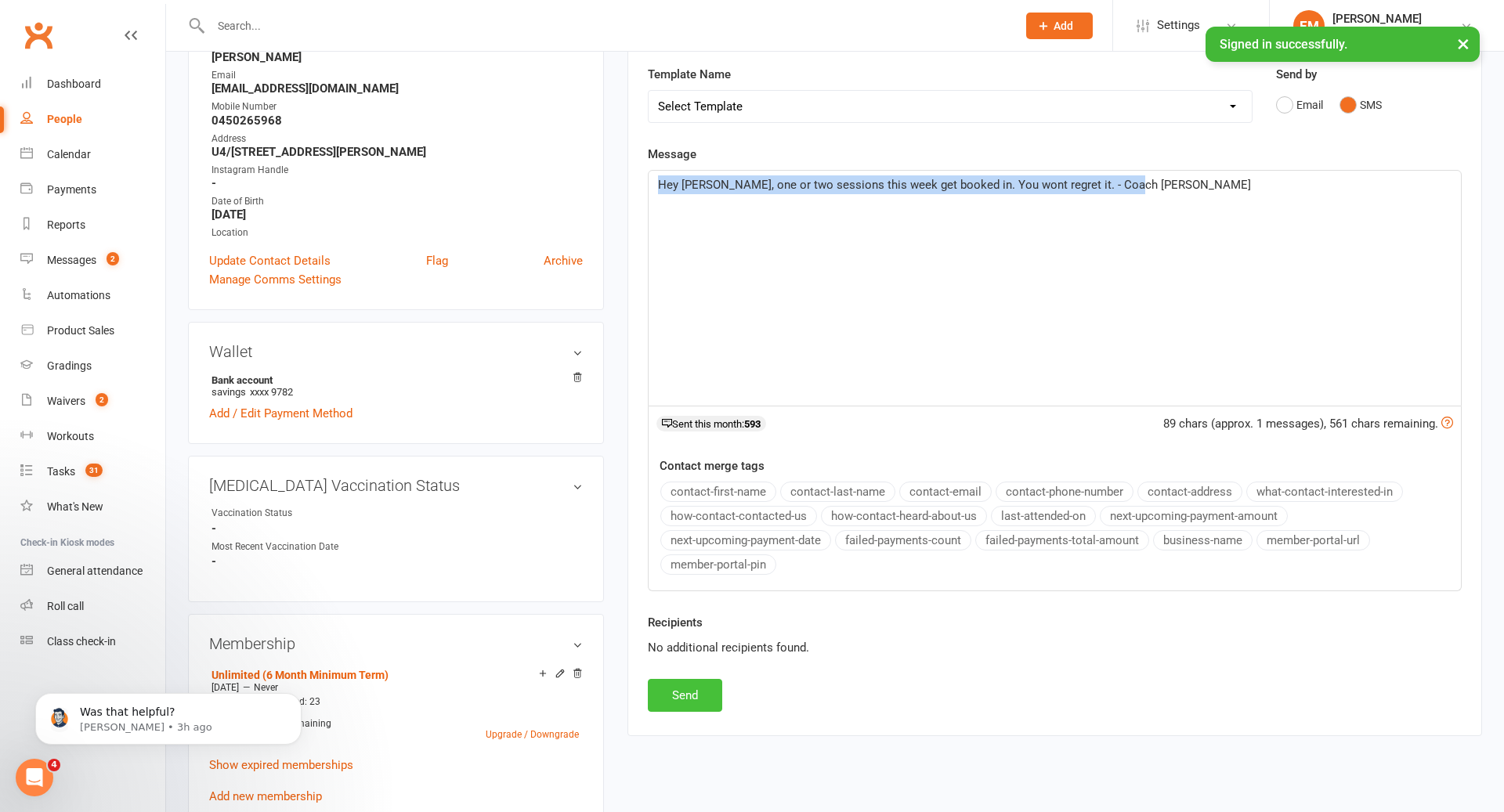
click at [699, 686] on button "Send" at bounding box center [685, 696] width 74 height 33
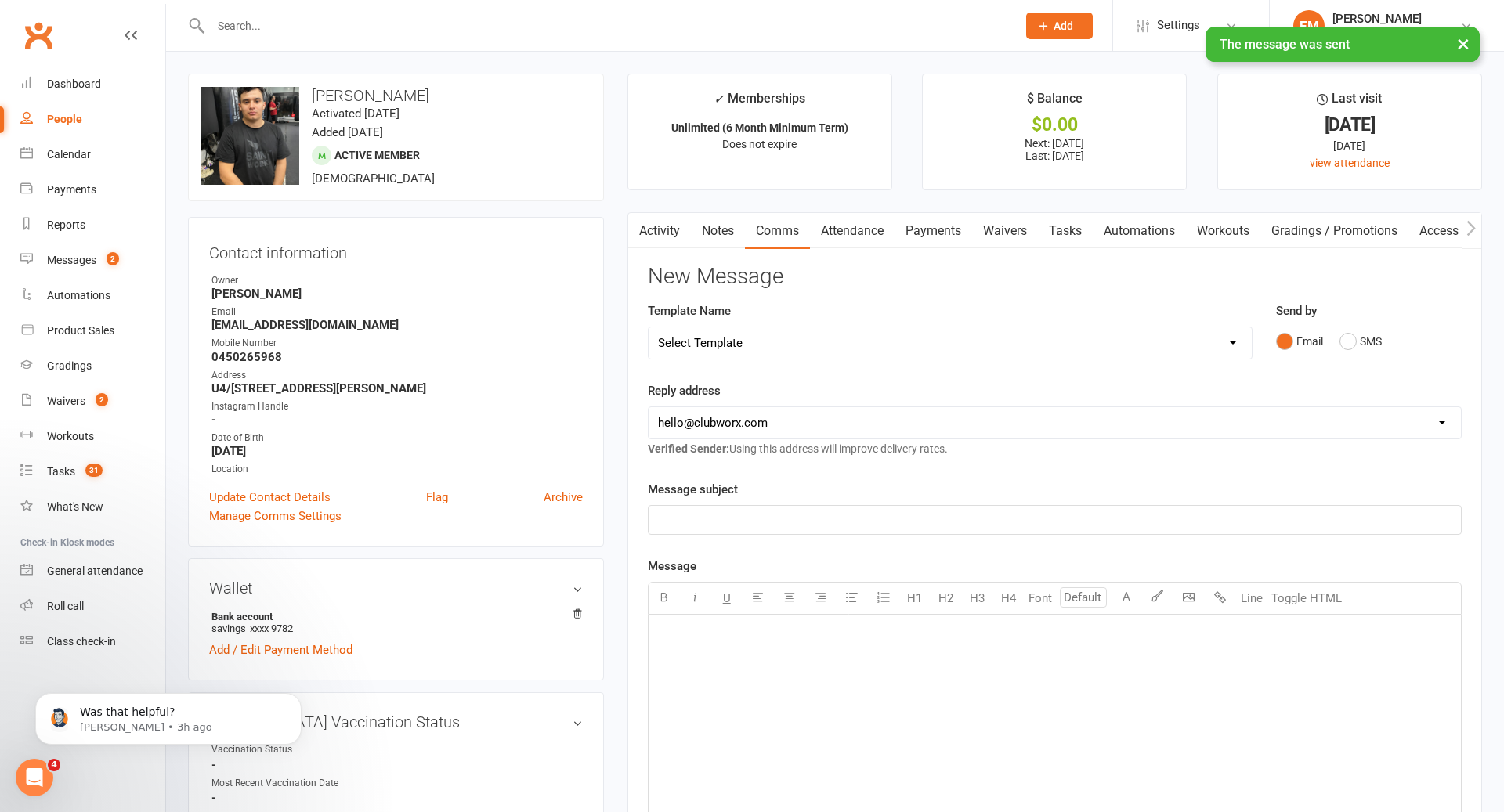
click at [718, 239] on link "Notes" at bounding box center [718, 231] width 54 height 36
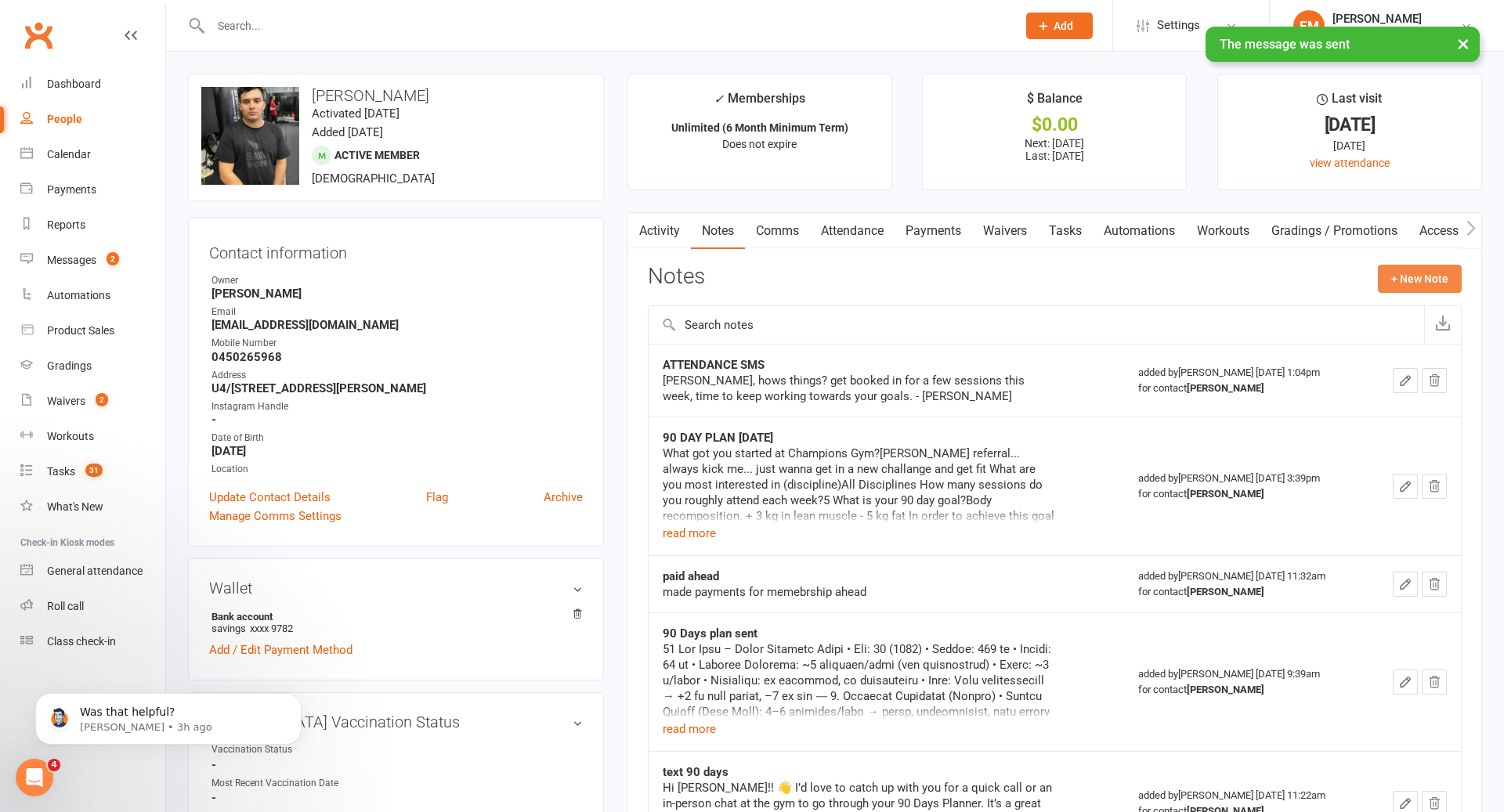
click at [1421, 280] on button "+ New Note" at bounding box center [1420, 278] width 84 height 28
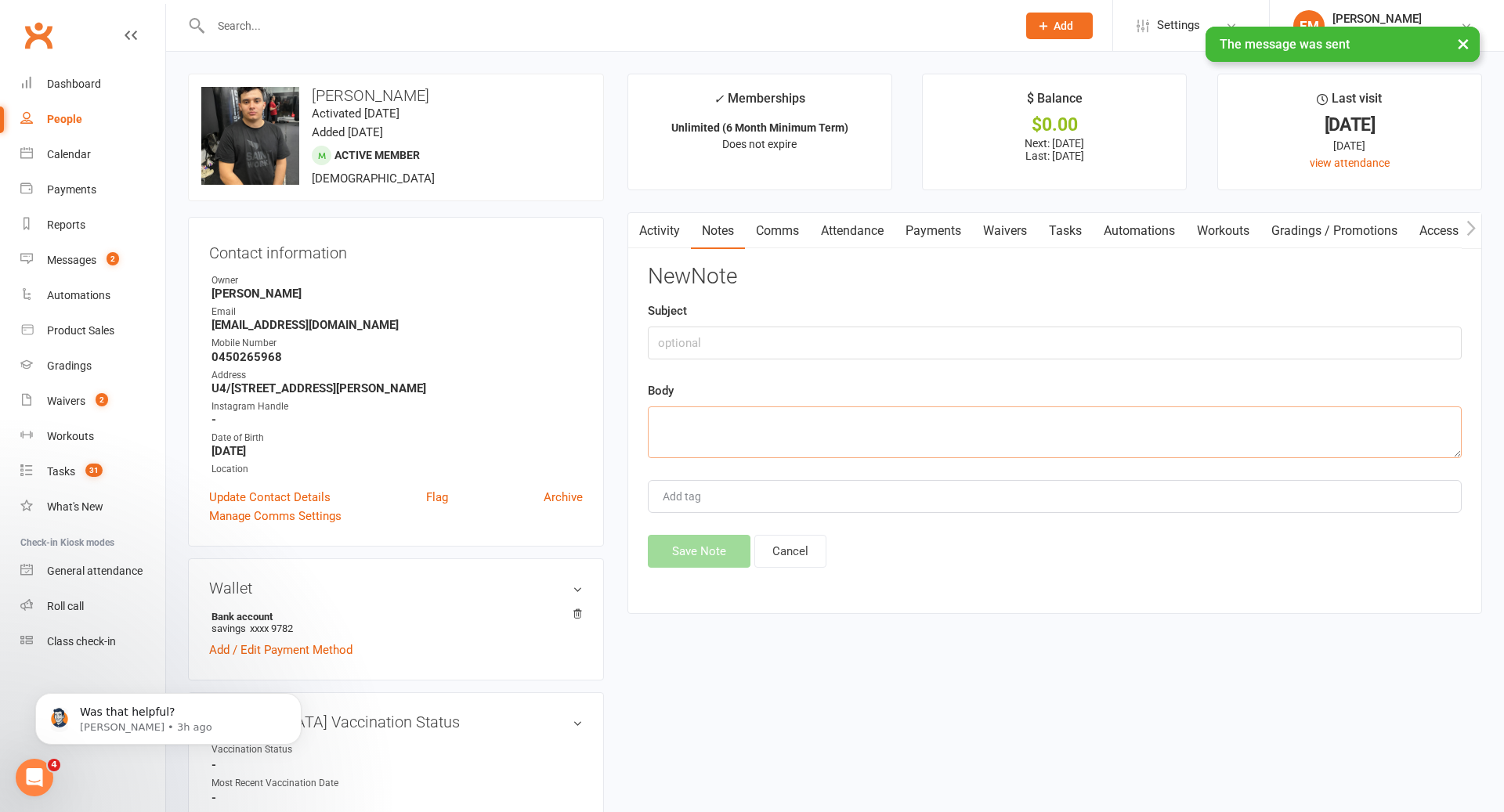
click at [966, 449] on textarea at bounding box center [1054, 432] width 814 height 52
paste textarea "Hey [PERSON_NAME], one or two sessions this week get booked in. You wont regret…"
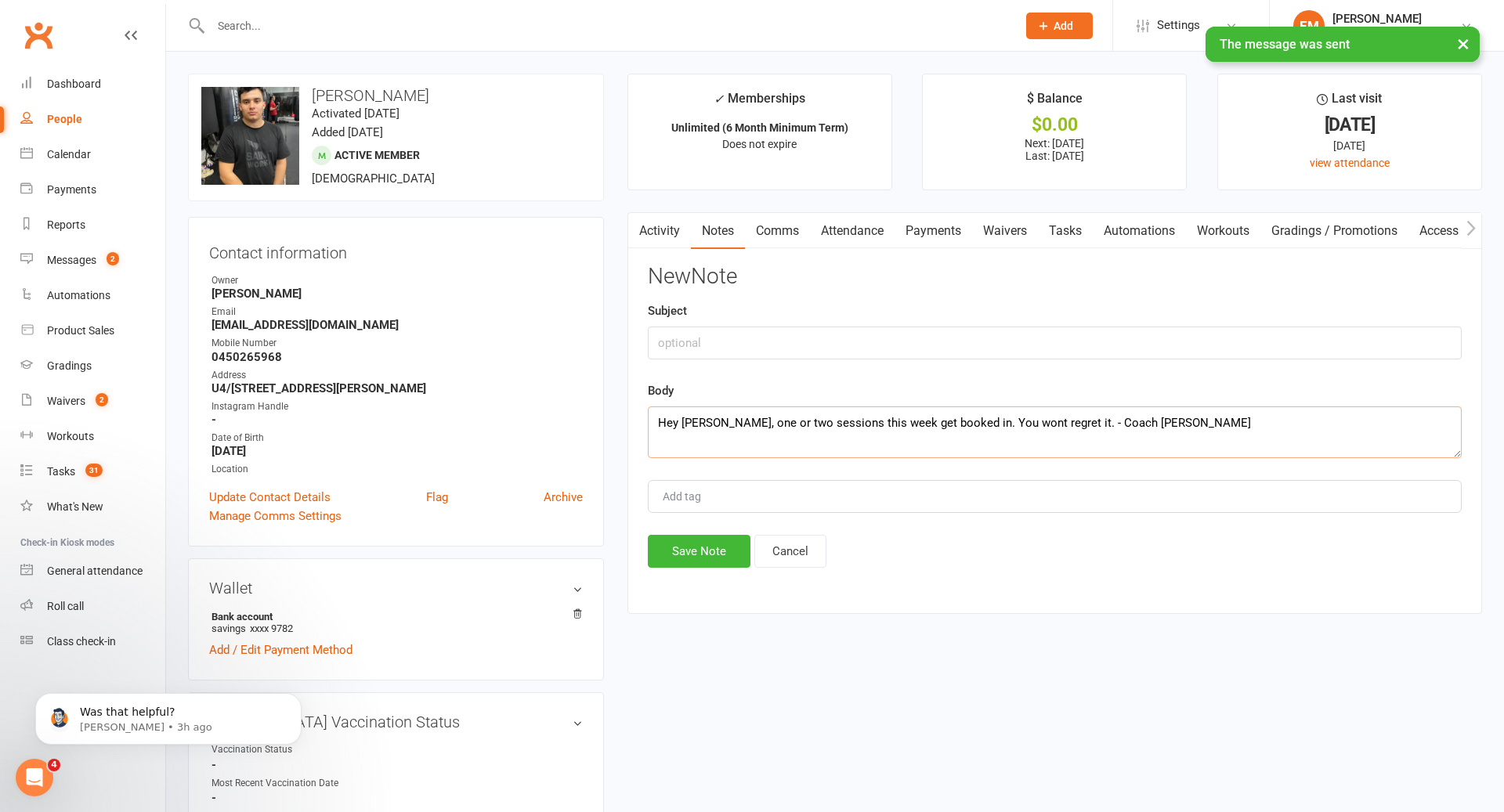
type textarea "Hey [PERSON_NAME], one or two sessions this week get booked in. You wont regret…"
click at [823, 315] on div "Subject" at bounding box center [1054, 330] width 814 height 58
click at [779, 332] on input "A" at bounding box center [1054, 343] width 814 height 33
type input "ATTENDANCE SMS"
click at [706, 552] on button "Save Note" at bounding box center [699, 551] width 103 height 33
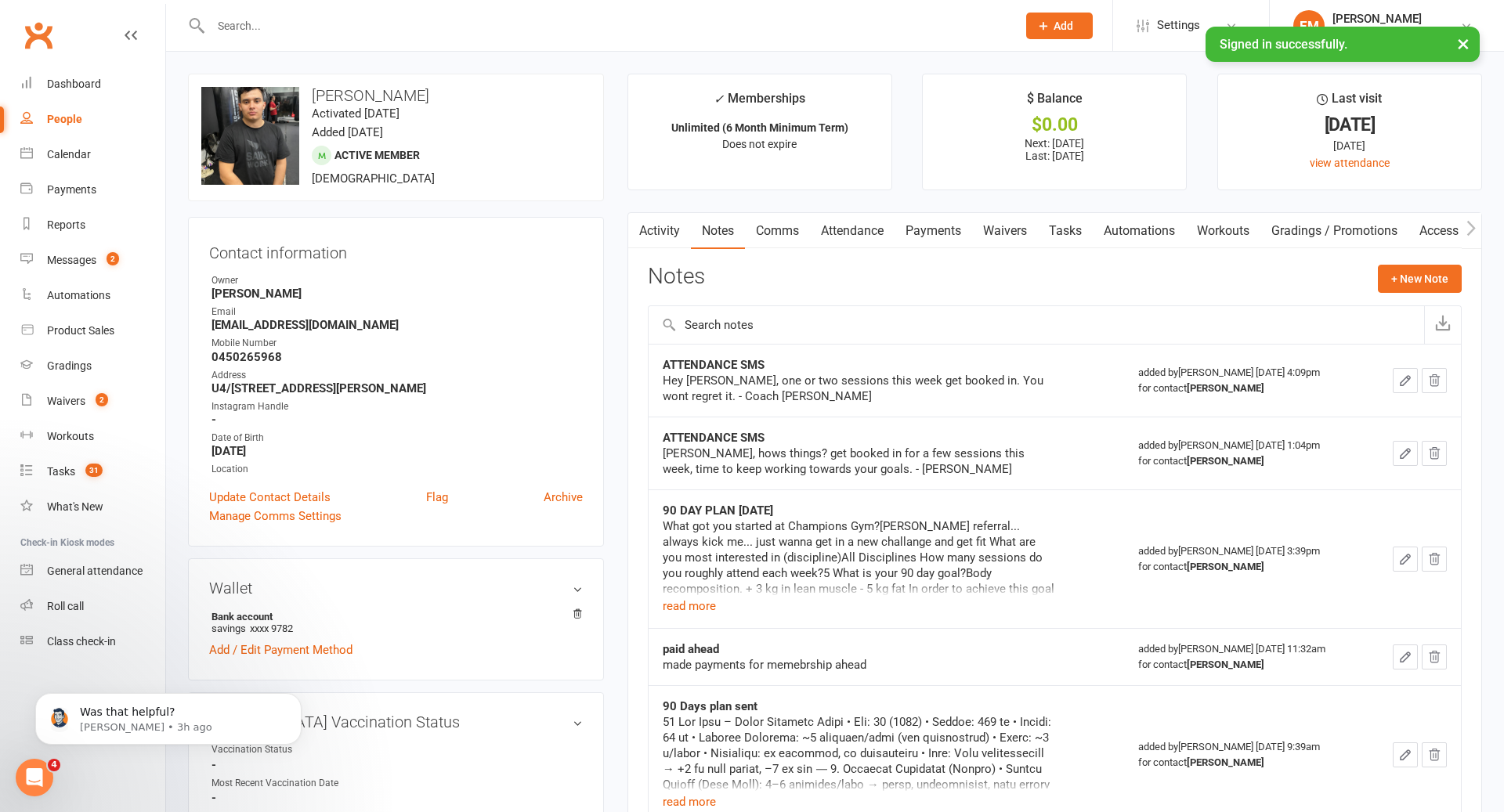
click at [681, 35] on input "text" at bounding box center [606, 25] width 800 height 22
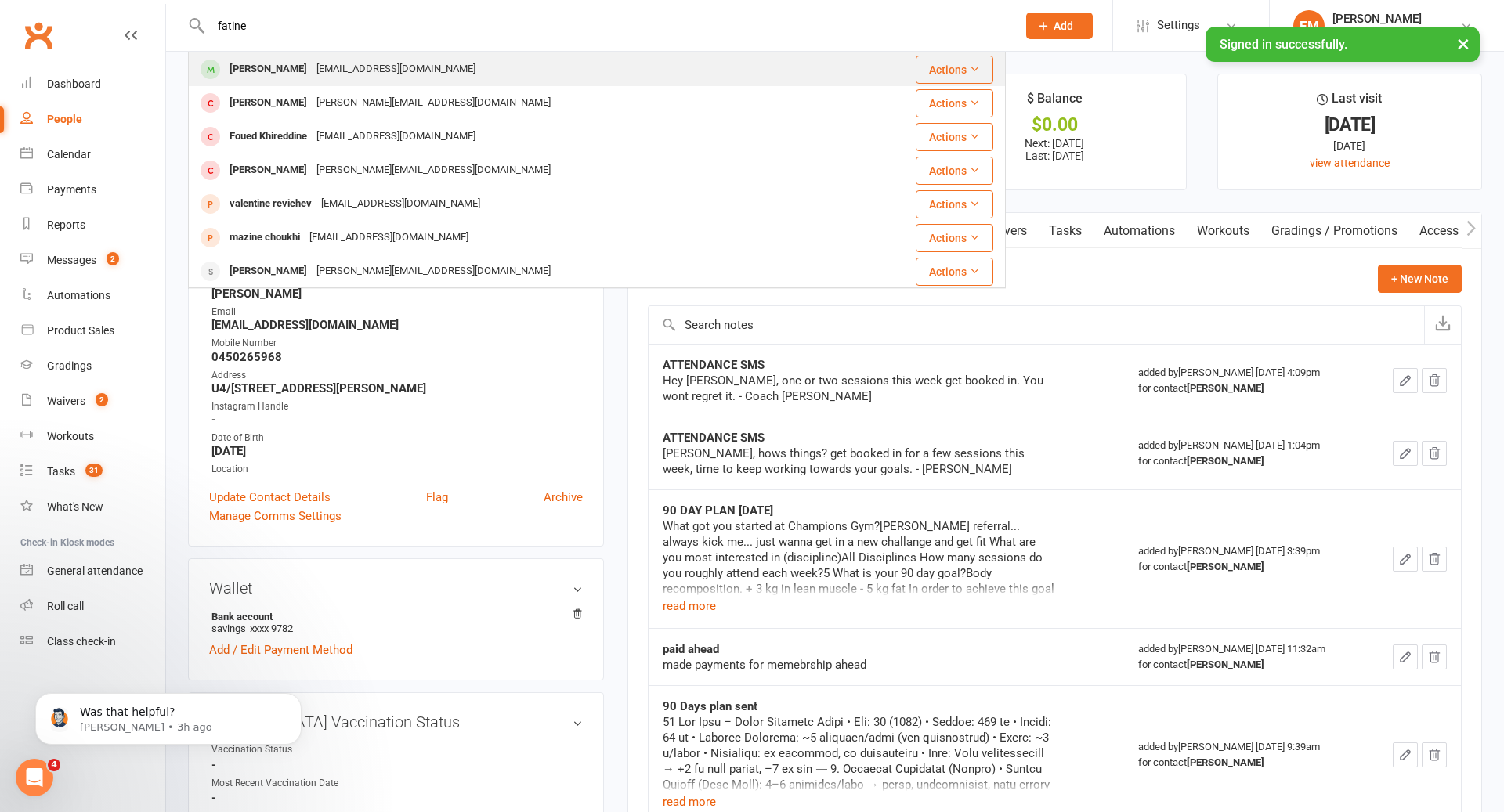
type input "fatine"
click at [392, 71] on div "[EMAIL_ADDRESS][DOMAIN_NAME]" at bounding box center [396, 69] width 169 height 22
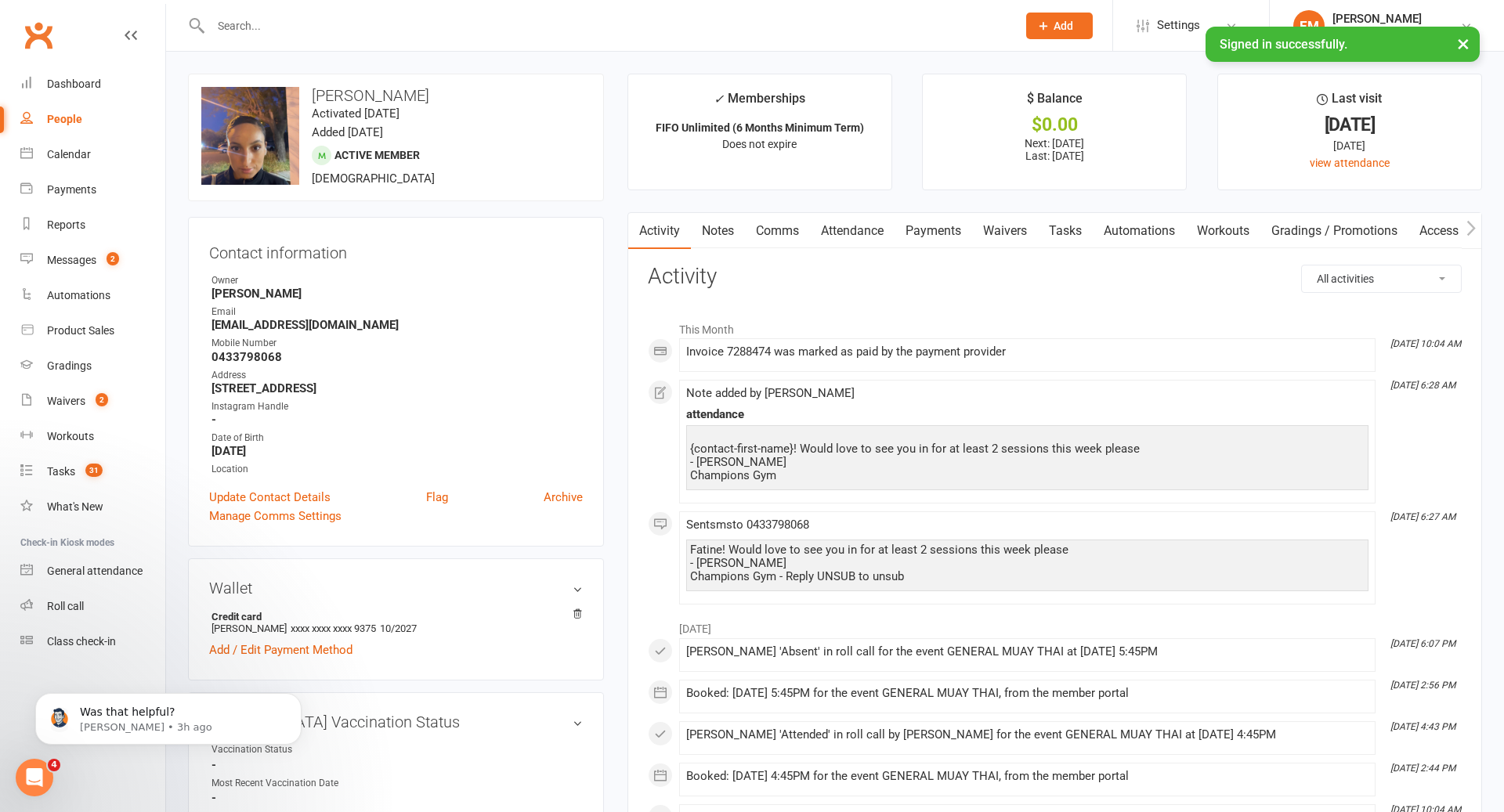
drag, startPoint x: 750, startPoint y: 247, endPoint x: 762, endPoint y: 244, distance: 12.4
click at [750, 247] on link "Comms" at bounding box center [777, 231] width 65 height 36
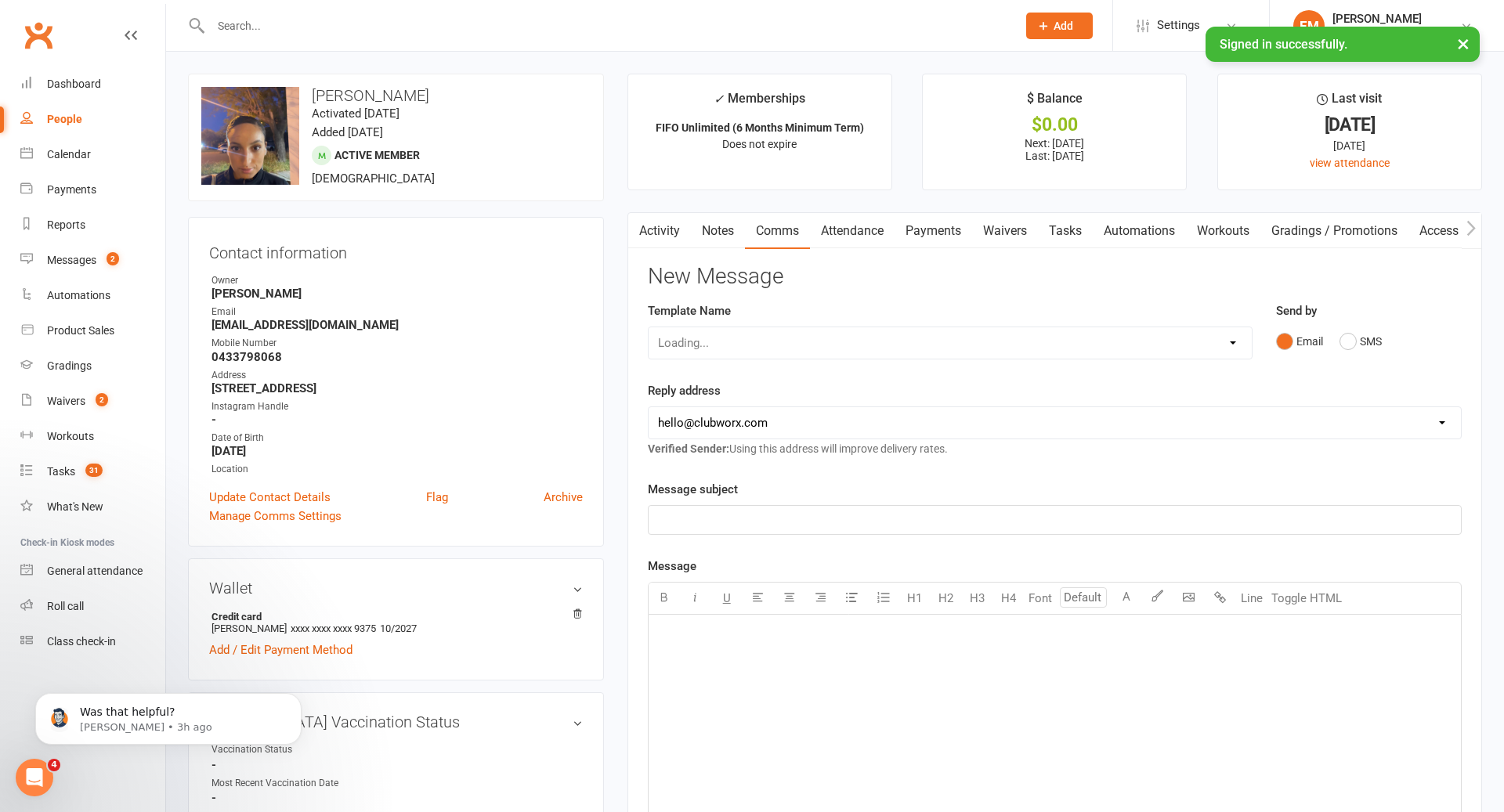
click at [808, 229] on link "Comms" at bounding box center [777, 231] width 65 height 36
click at [1357, 333] on button "SMS" at bounding box center [1360, 341] width 42 height 30
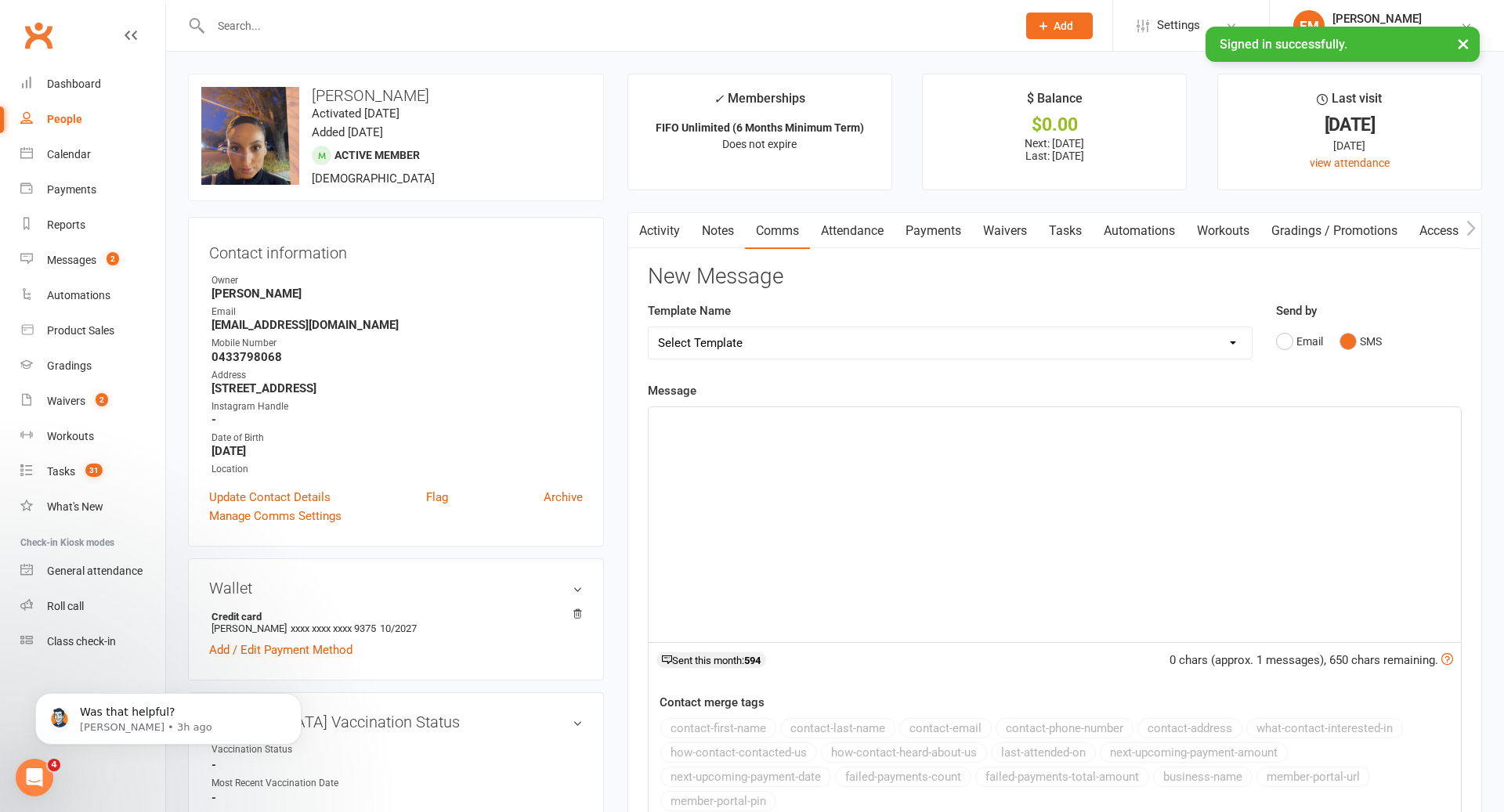
click at [1128, 499] on div "﻿" at bounding box center [1054, 524] width 812 height 235
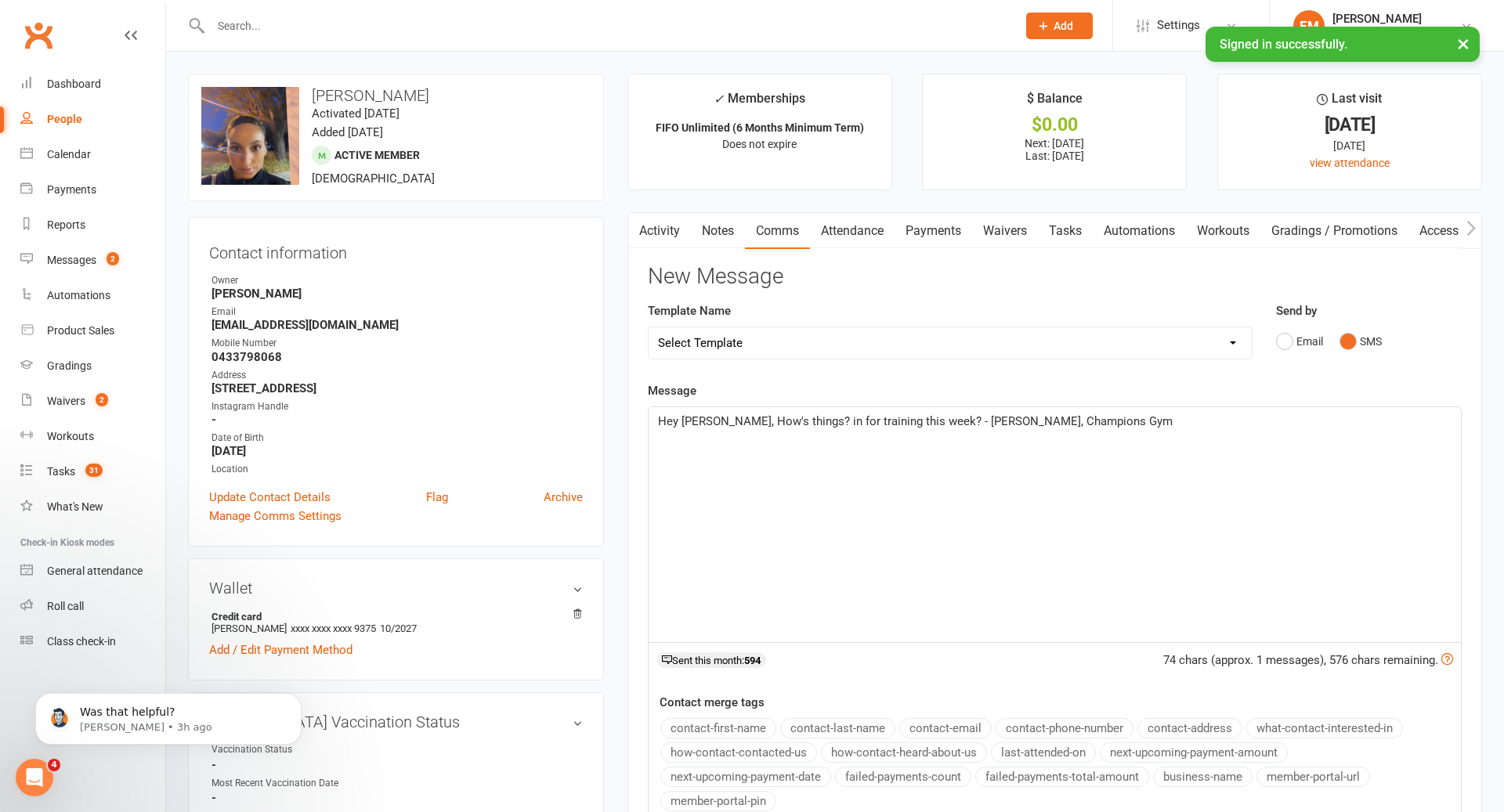
click at [779, 418] on span "Hey [PERSON_NAME], How's things? in for training this week? - [PERSON_NAME], Ch…" at bounding box center [916, 421] width 515 height 14
drag, startPoint x: 785, startPoint y: 420, endPoint x: 755, endPoint y: 422, distance: 30.1
click at [755, 422] on span "Hey [PERSON_NAME], How's things? in for training this week? - [PERSON_NAME], Ch…" at bounding box center [916, 421] width 515 height 14
drag, startPoint x: 926, startPoint y: 420, endPoint x: 802, endPoint y: 420, distance: 124.0
click at [799, 420] on span "Hey [PERSON_NAME], How's are you? in for training this week? - [PERSON_NAME], C…" at bounding box center [918, 421] width 521 height 14
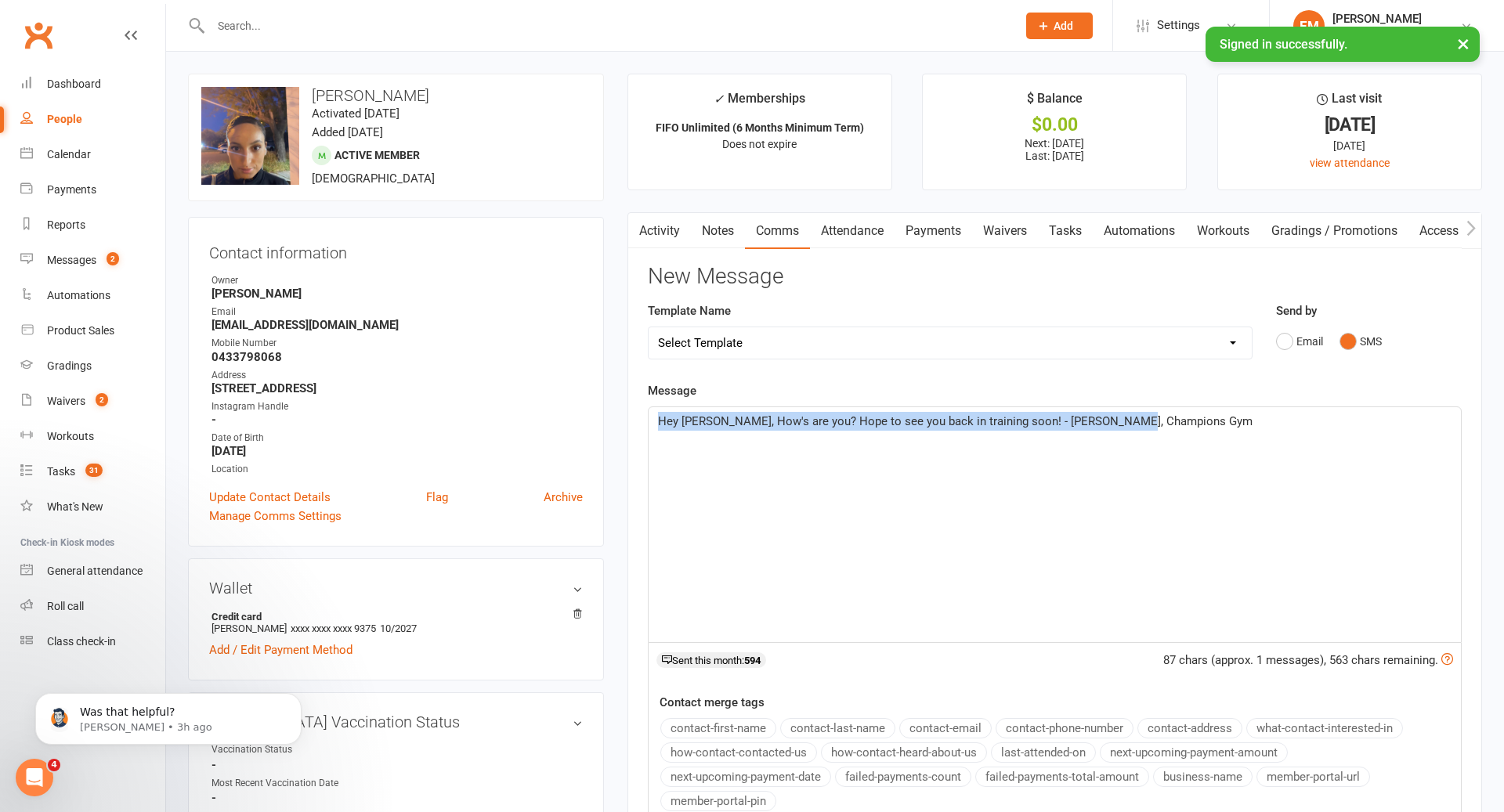
drag, startPoint x: 1166, startPoint y: 455, endPoint x: 687, endPoint y: 399, distance: 482.3
click at [687, 399] on div "Message Hey [PERSON_NAME], How's are you? Hope to see you back in training soon…" at bounding box center [1054, 604] width 814 height 446
copy span "Hey [PERSON_NAME], How's are you? Hope to see you back in training soon! - [PER…"
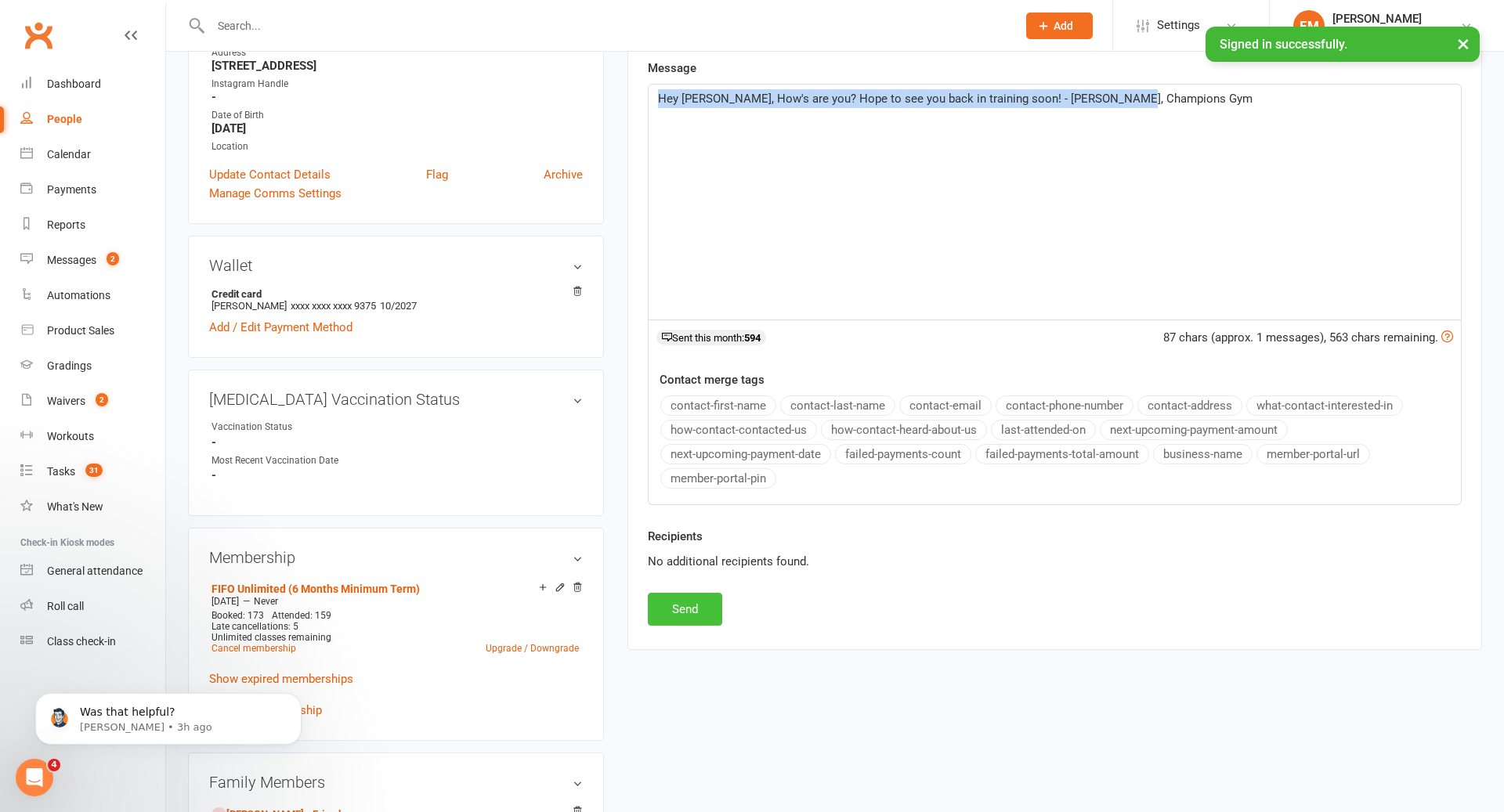
scroll to position [324, 0]
click at [698, 593] on button "Send" at bounding box center [685, 609] width 74 height 33
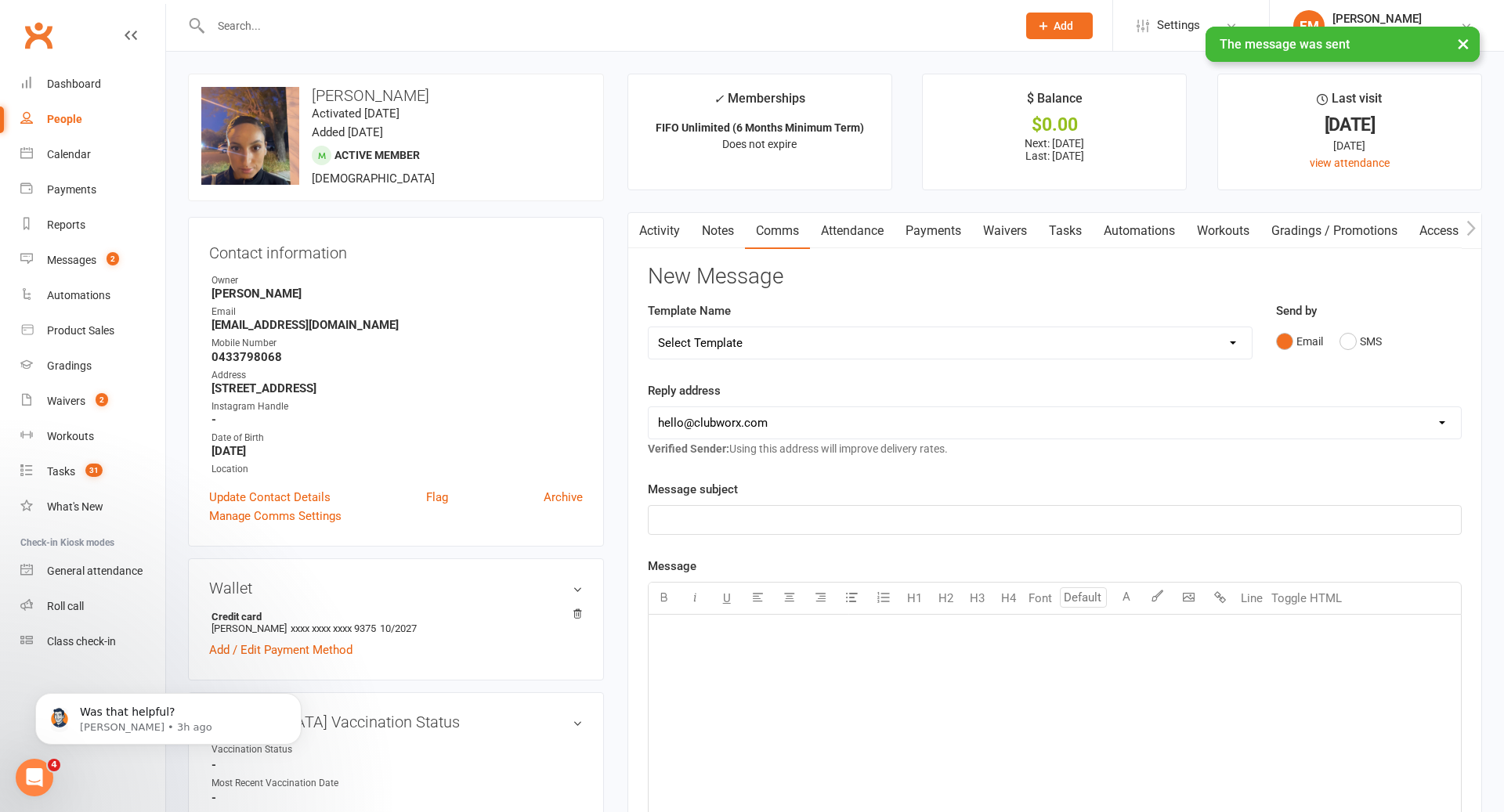
click at [719, 233] on link "Notes" at bounding box center [718, 231] width 54 height 36
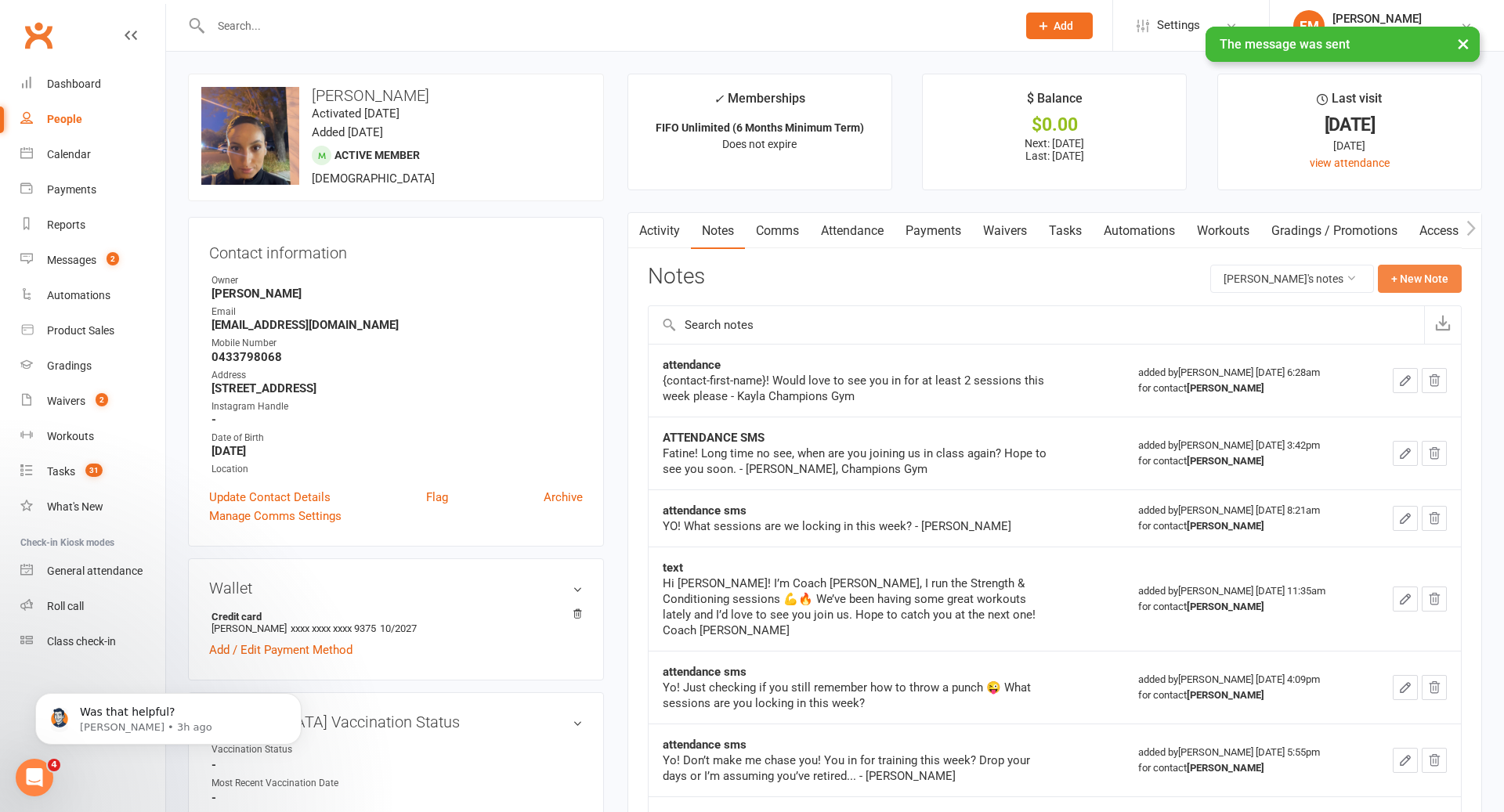
click at [1418, 283] on button "+ New Note" at bounding box center [1420, 278] width 84 height 28
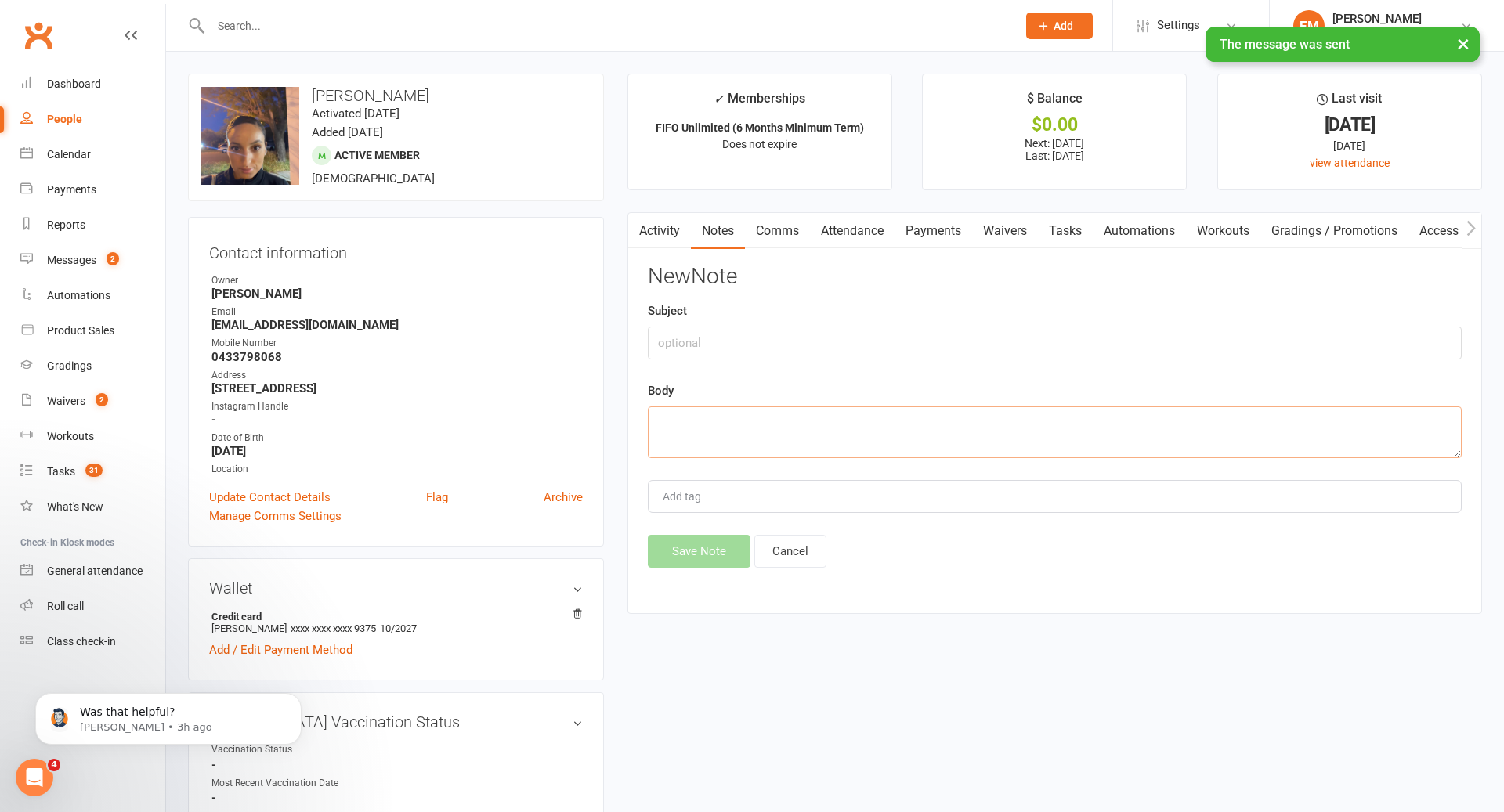
click at [939, 435] on textarea at bounding box center [1054, 432] width 814 height 52
paste textarea "Hey [PERSON_NAME], How's are you? Hope to see you back in training soon! - [PER…"
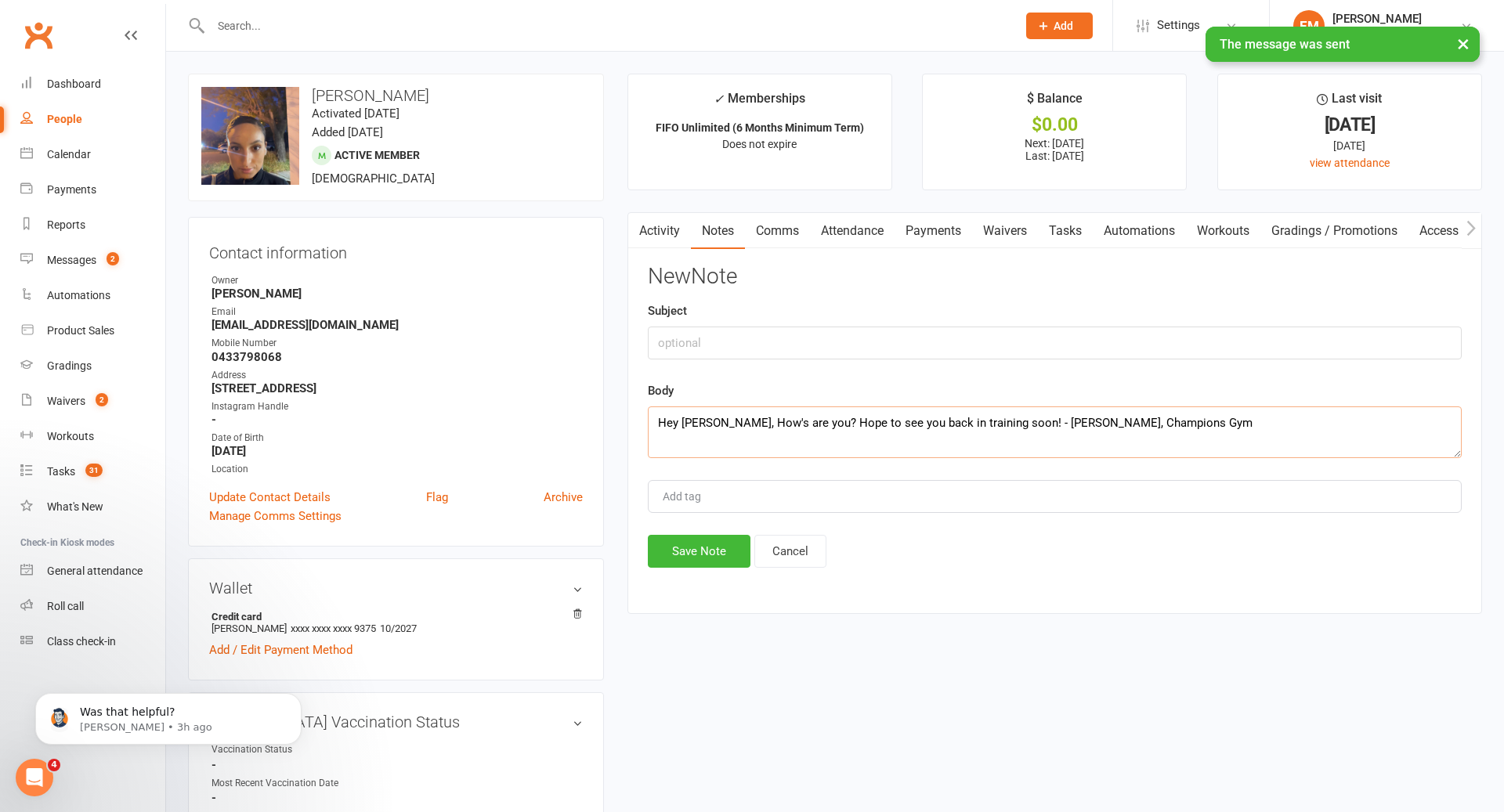
type textarea "Hey [PERSON_NAME], How's are you? Hope to see you back in training soon! - [PER…"
click at [812, 342] on input "text" at bounding box center [1054, 343] width 814 height 33
type input "ATTENDANCE SMS"
click at [705, 559] on button "Save Note" at bounding box center [699, 551] width 103 height 33
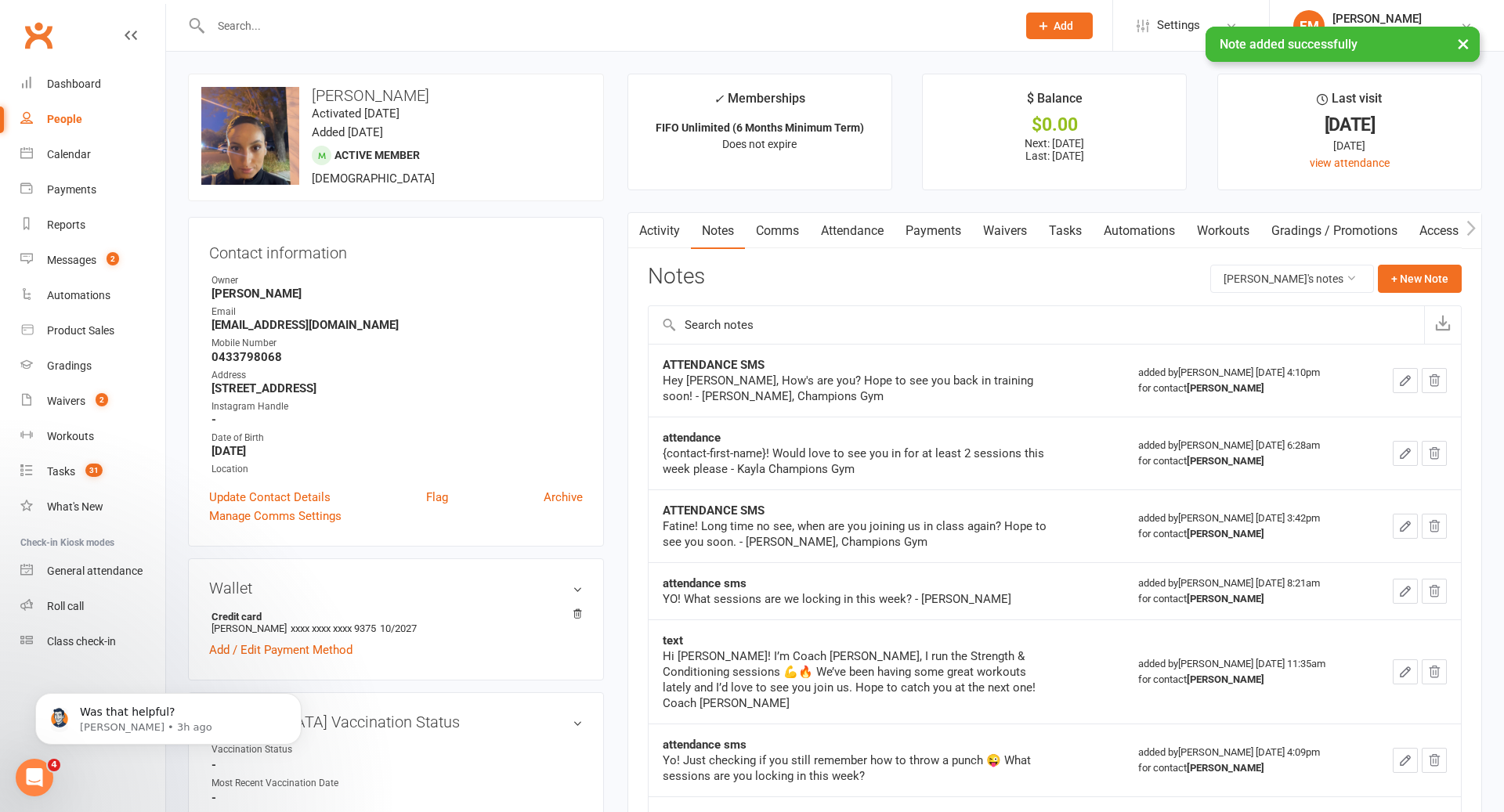
click at [687, 27] on div "× Note added successfully" at bounding box center [742, 27] width 1484 height 0
click at [678, 27] on div "× Note added successfully" at bounding box center [742, 27] width 1484 height 0
click at [651, 27] on div "× Note added successfully" at bounding box center [742, 27] width 1484 height 0
click at [651, 13] on div at bounding box center [597, 25] width 818 height 51
click at [651, 34] on input "text" at bounding box center [606, 25] width 800 height 22
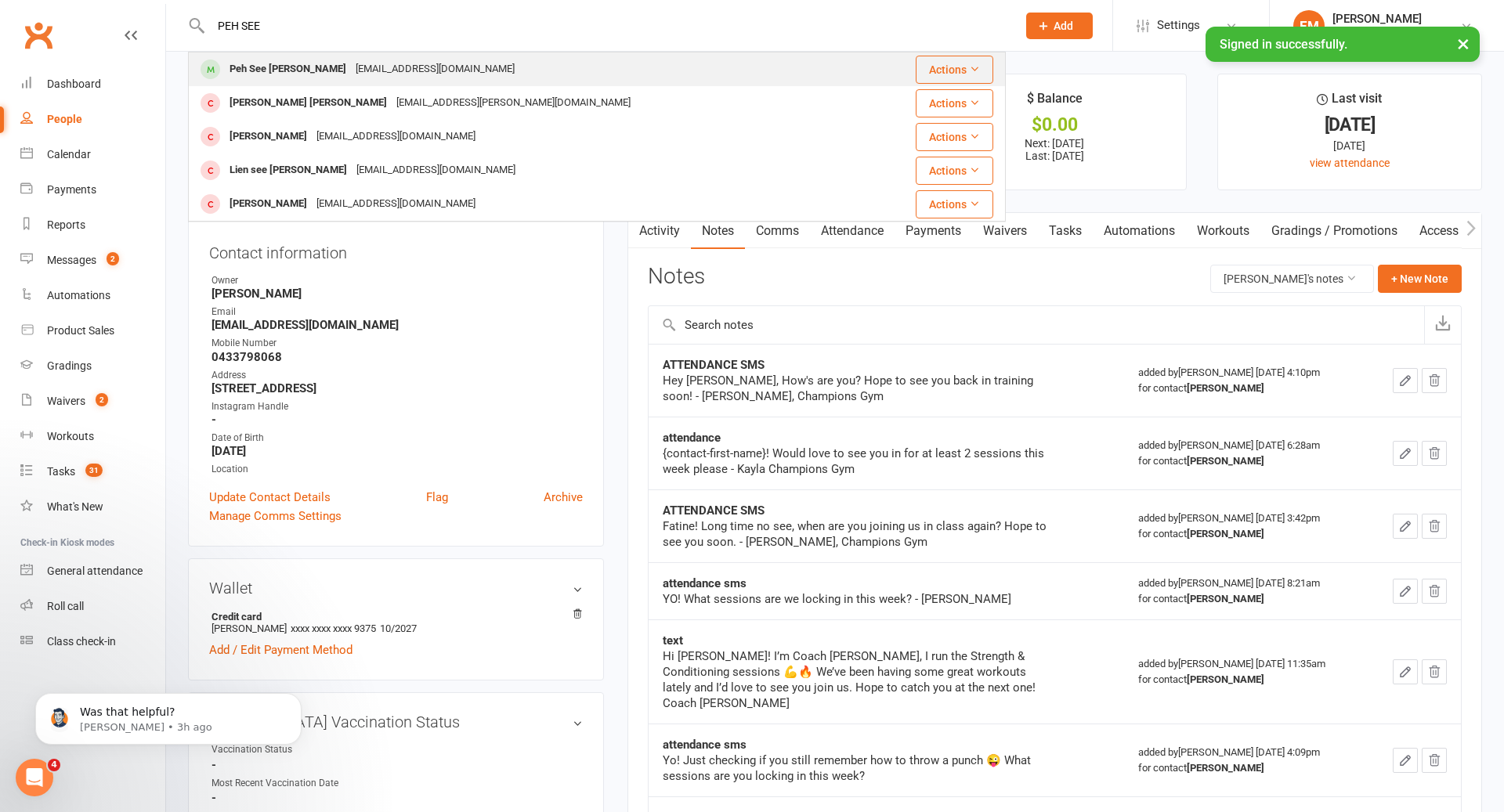
type input "PEH SEE"
click at [415, 72] on div "[EMAIL_ADDRESS][DOMAIN_NAME]" at bounding box center [435, 69] width 169 height 22
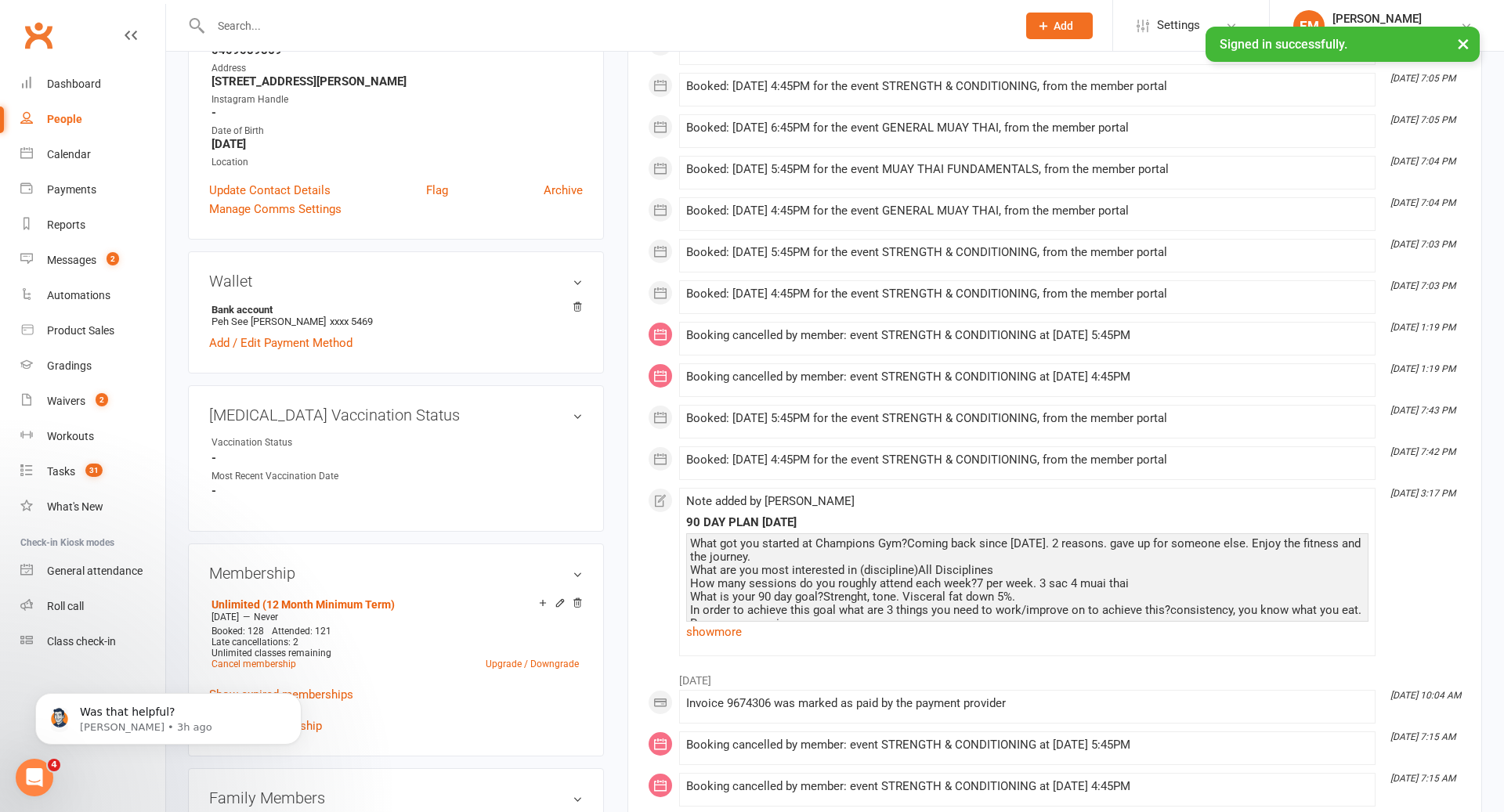
scroll to position [302, 0]
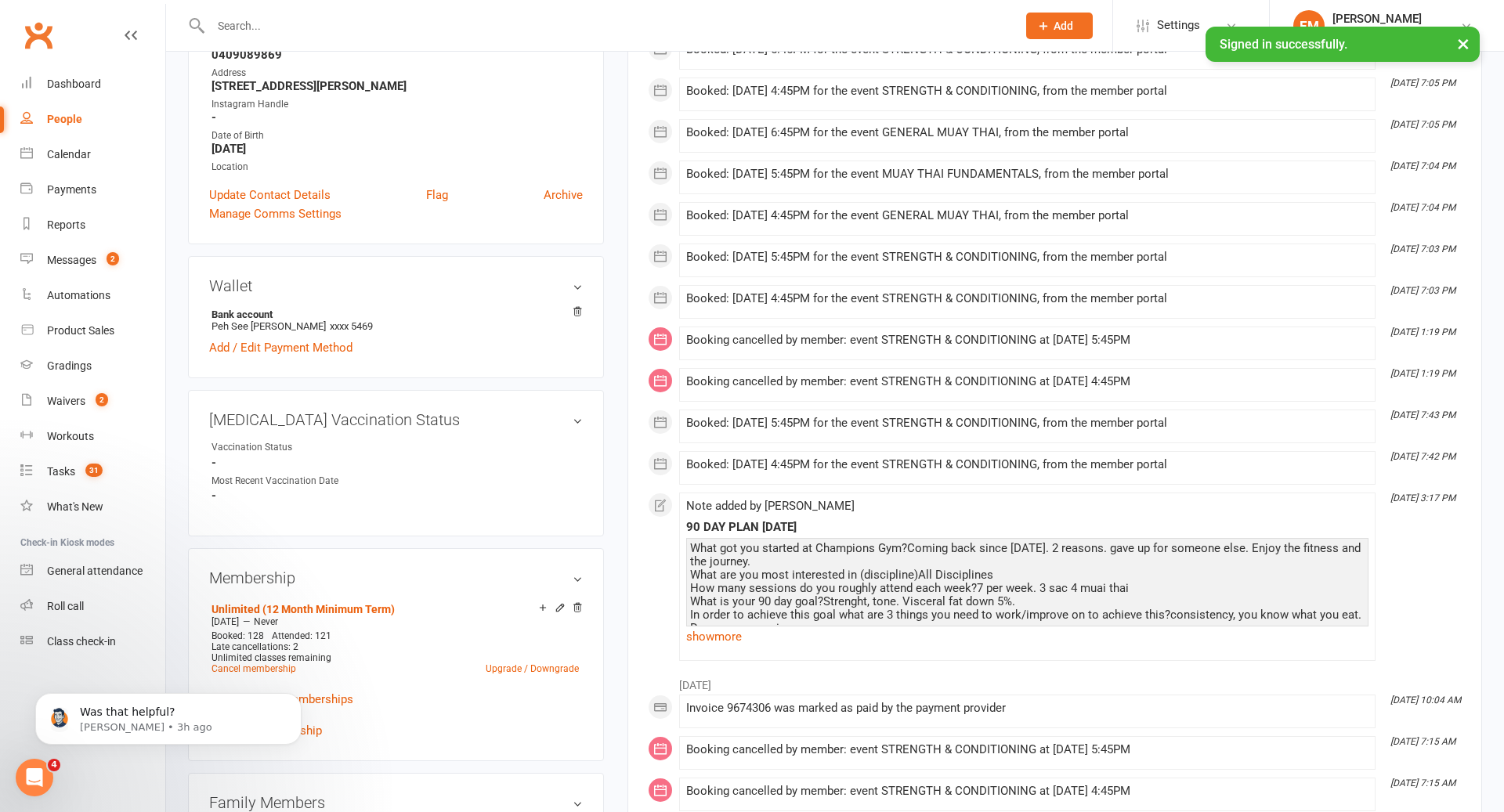
click at [732, 646] on div "Note added by [PERSON_NAME] 90 DAY PLAN [DATE] What got you started at Champion…" at bounding box center [1028, 576] width 682 height 154
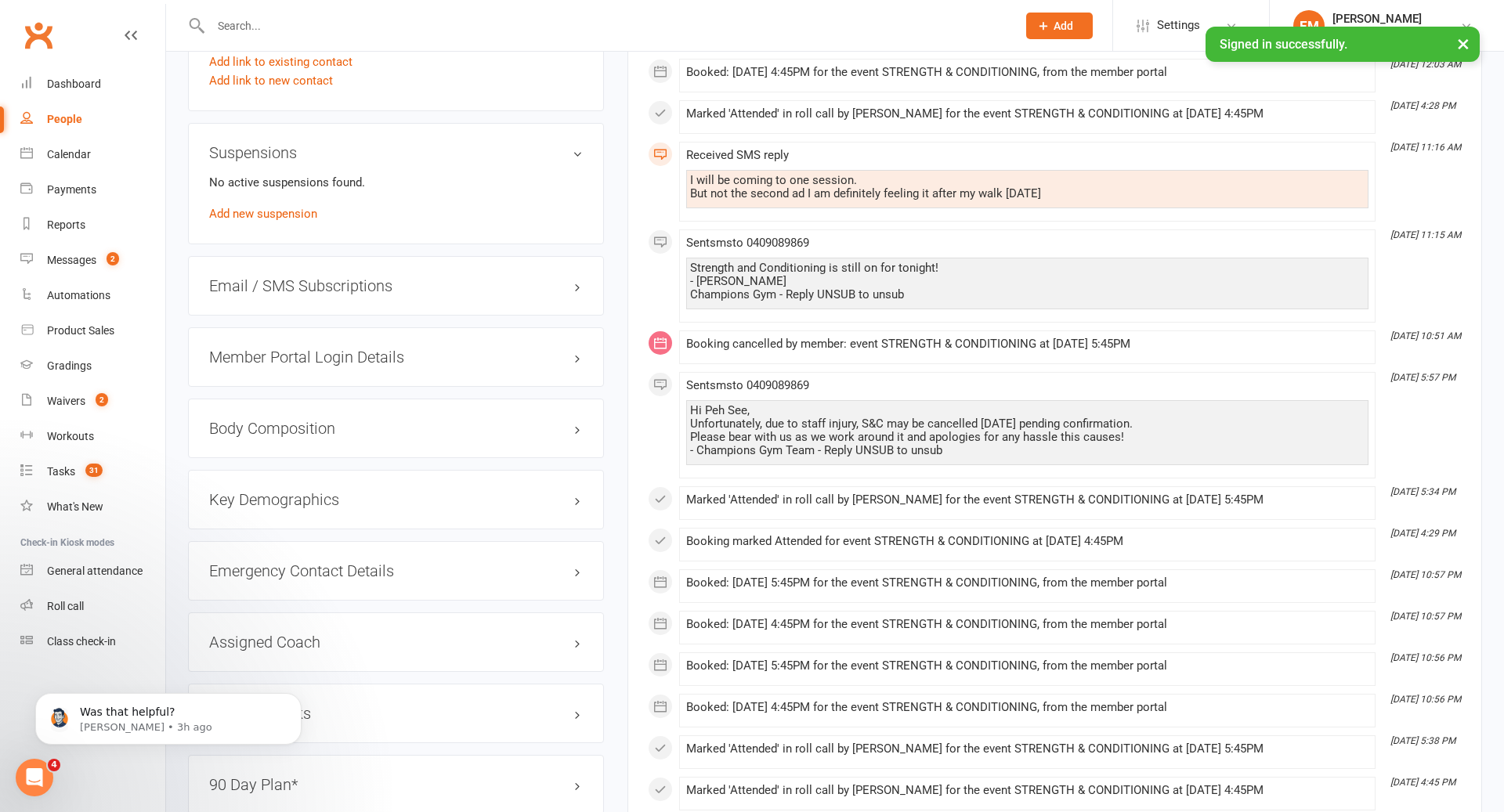
scroll to position [0, 0]
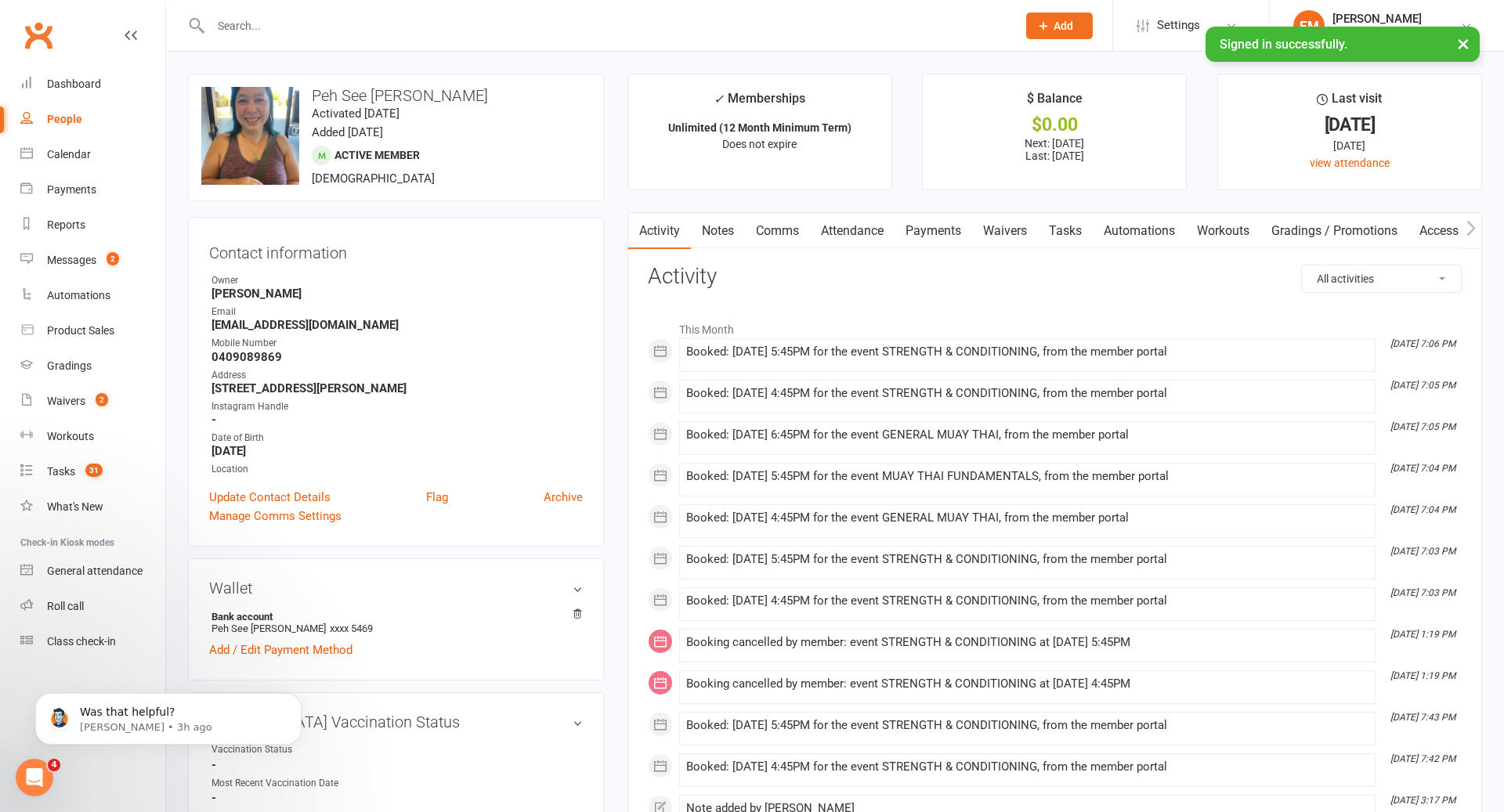
click at [795, 235] on link "Comms" at bounding box center [777, 231] width 65 height 36
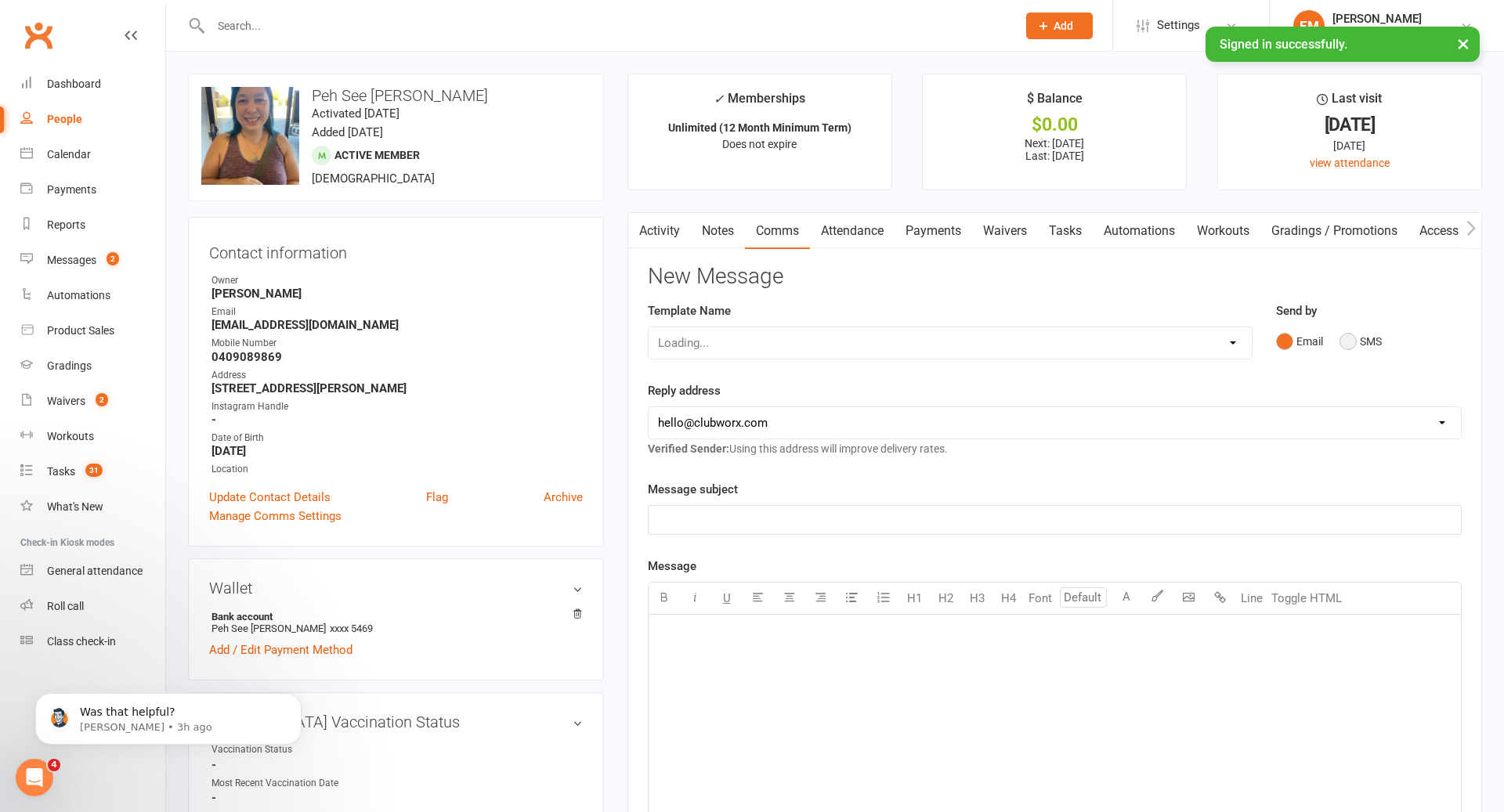
click at [1371, 337] on button "SMS" at bounding box center [1360, 341] width 42 height 30
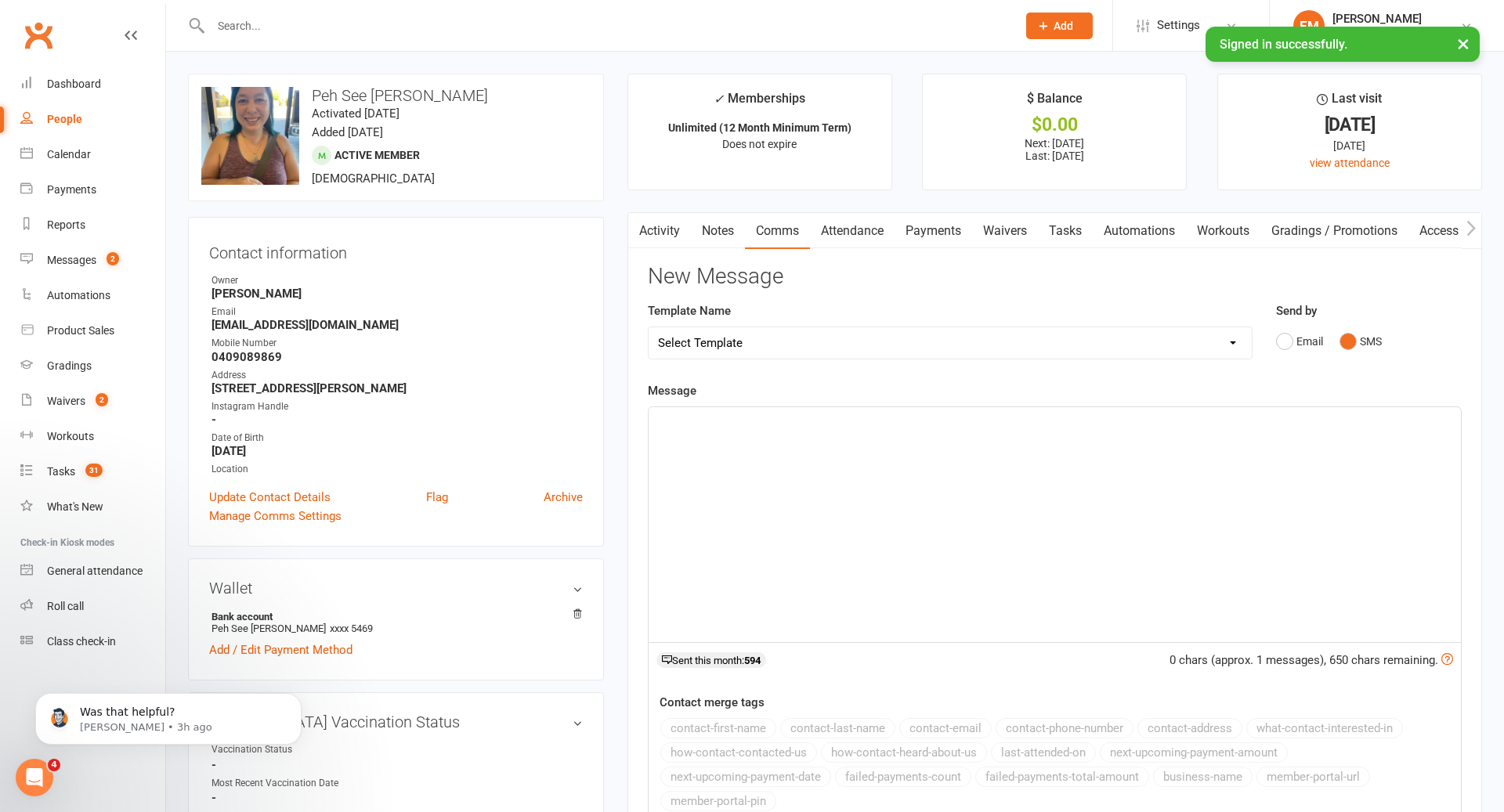
click at [1114, 483] on div "﻿" at bounding box center [1054, 524] width 812 height 235
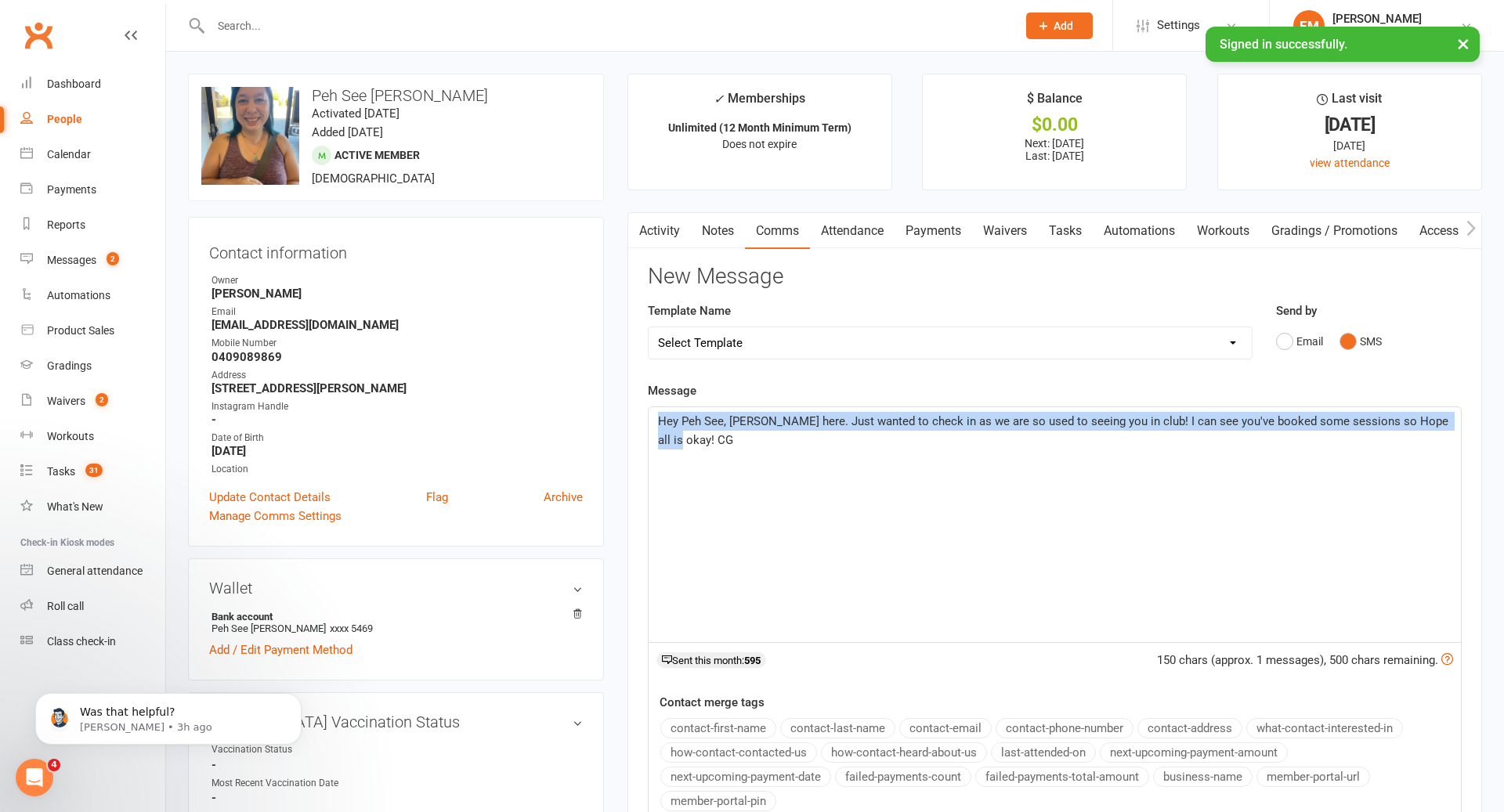
drag, startPoint x: 1391, startPoint y: 447, endPoint x: 811, endPoint y: 362, distance: 586.2
click at [811, 362] on div "New Message Template Name Select Template [SMS] 14 days non-attendance sms [Ema…" at bounding box center [1054, 606] width 814 height 684
copy span "Hey Peh See, [PERSON_NAME] here. Just wanted to check in as we are so used to s…"
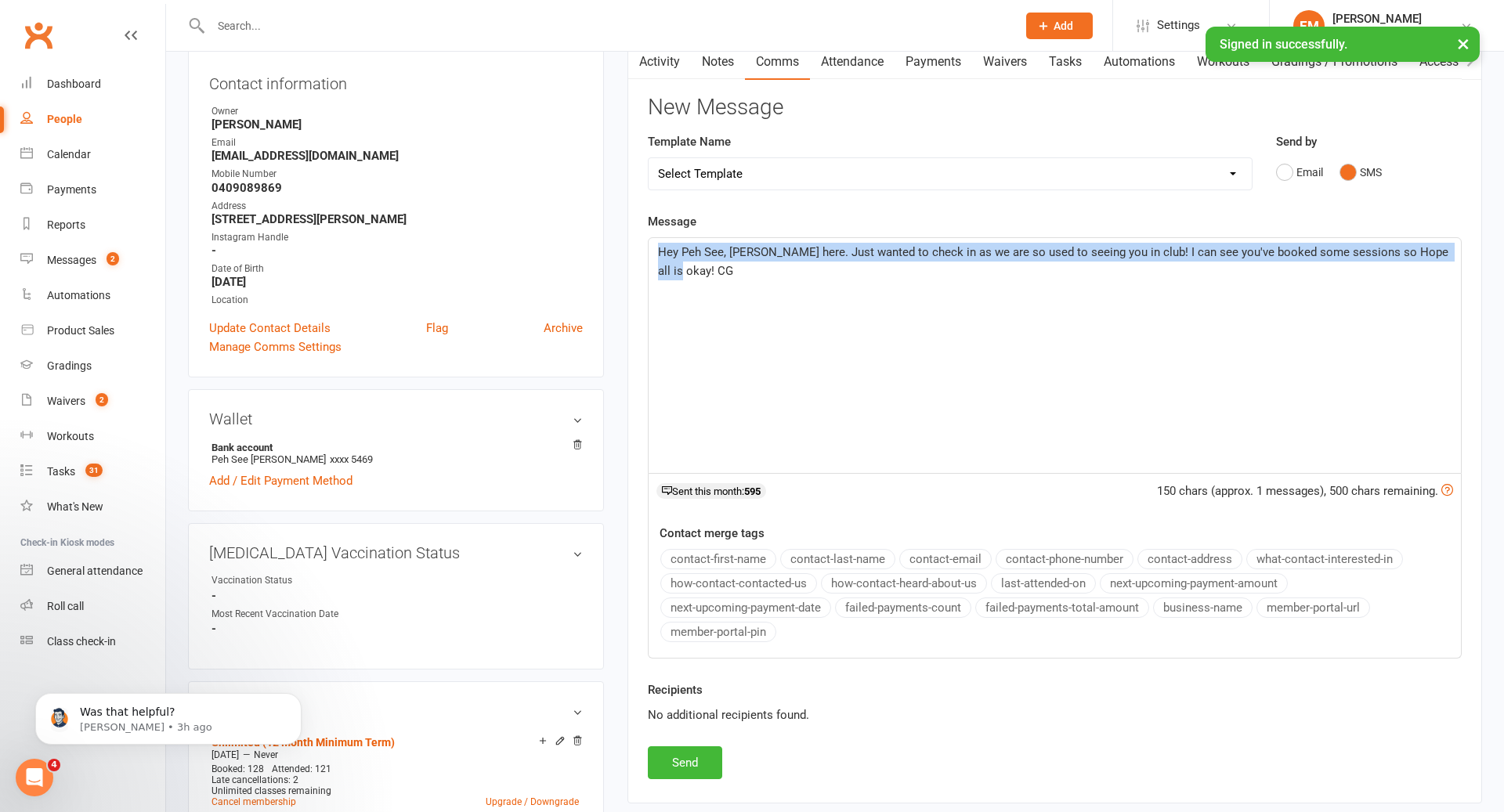
scroll to position [208, 0]
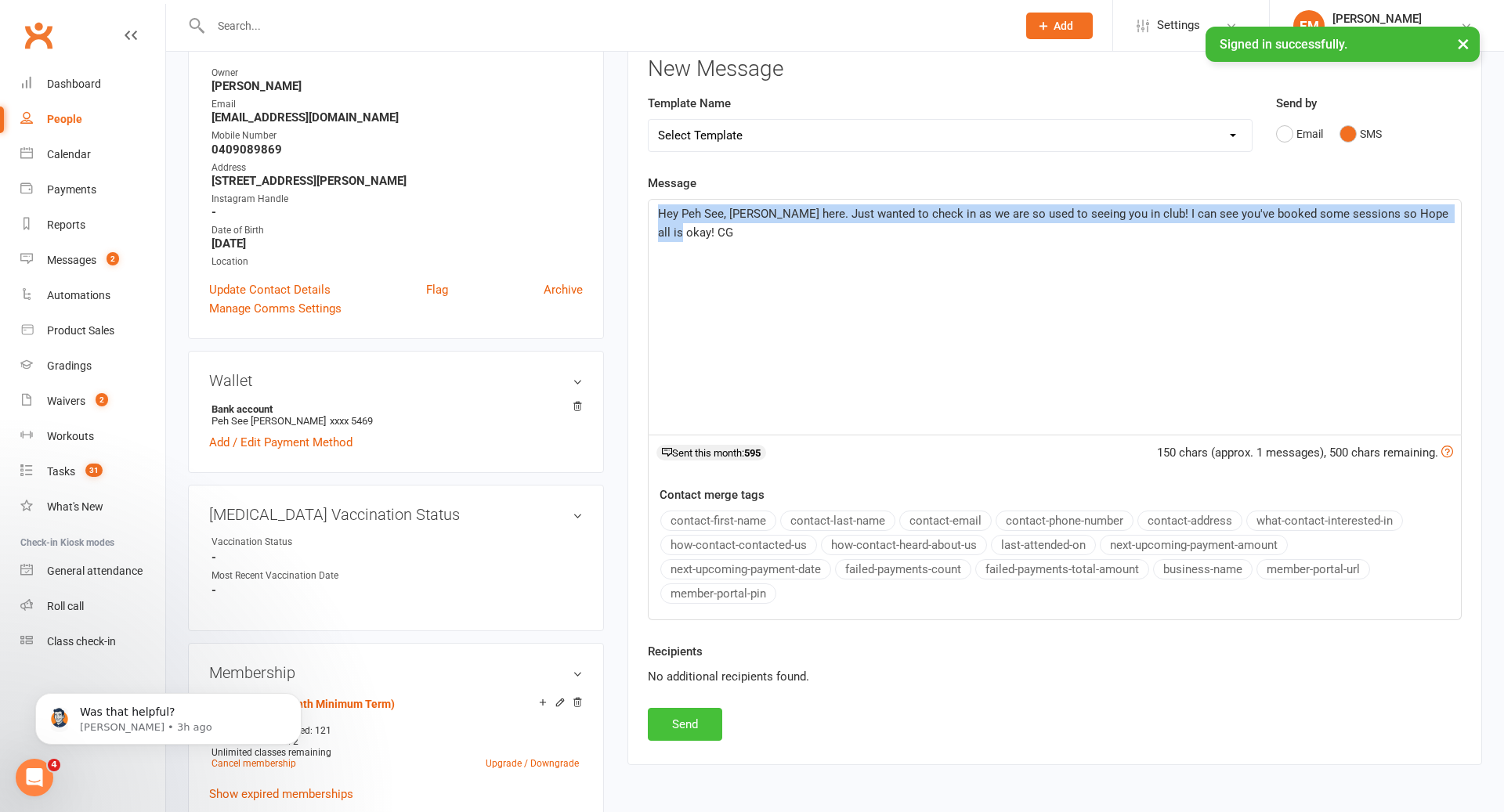
click at [689, 723] on button "Send" at bounding box center [685, 724] width 74 height 33
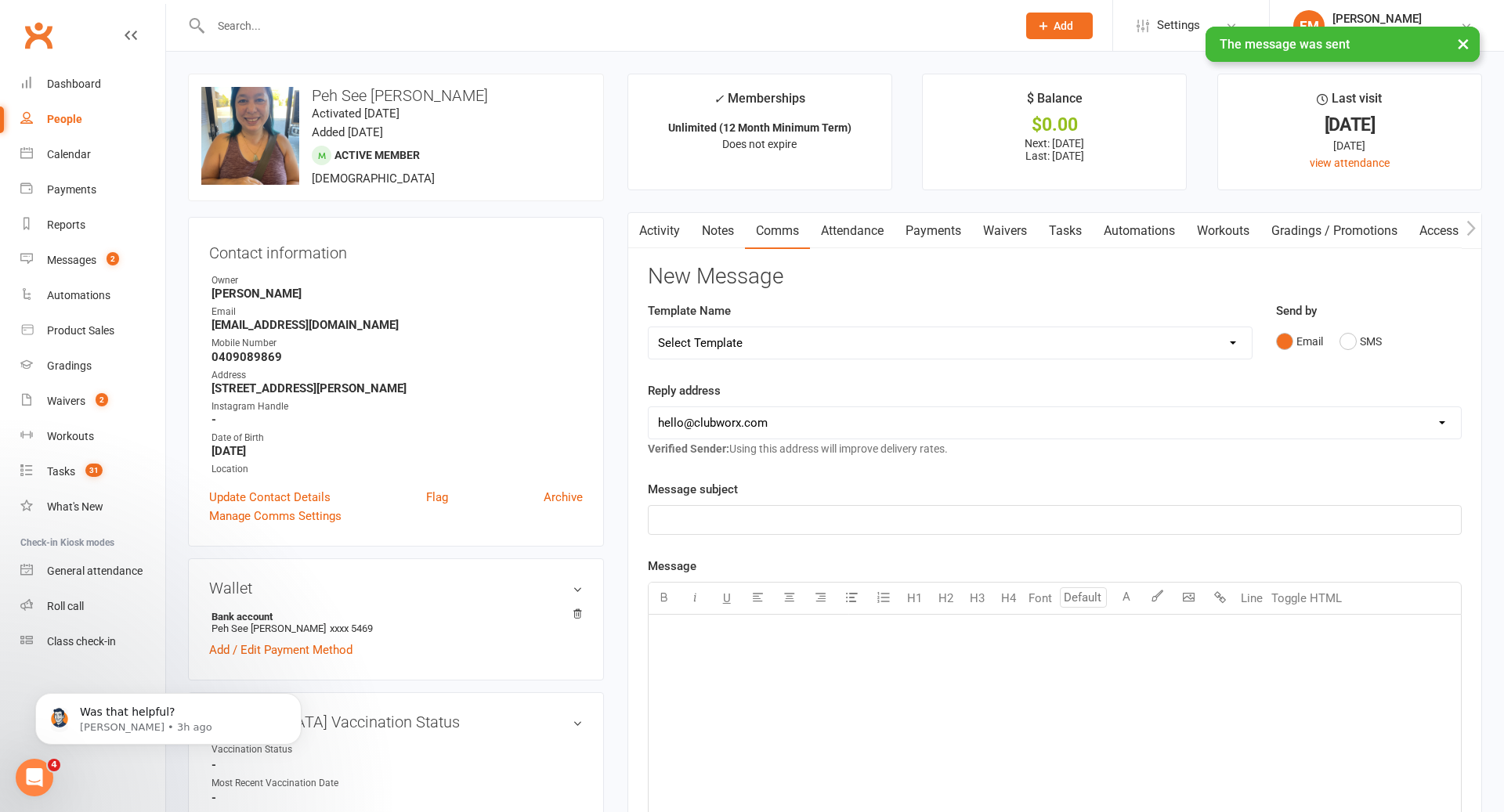
click at [724, 230] on link "Notes" at bounding box center [718, 231] width 54 height 36
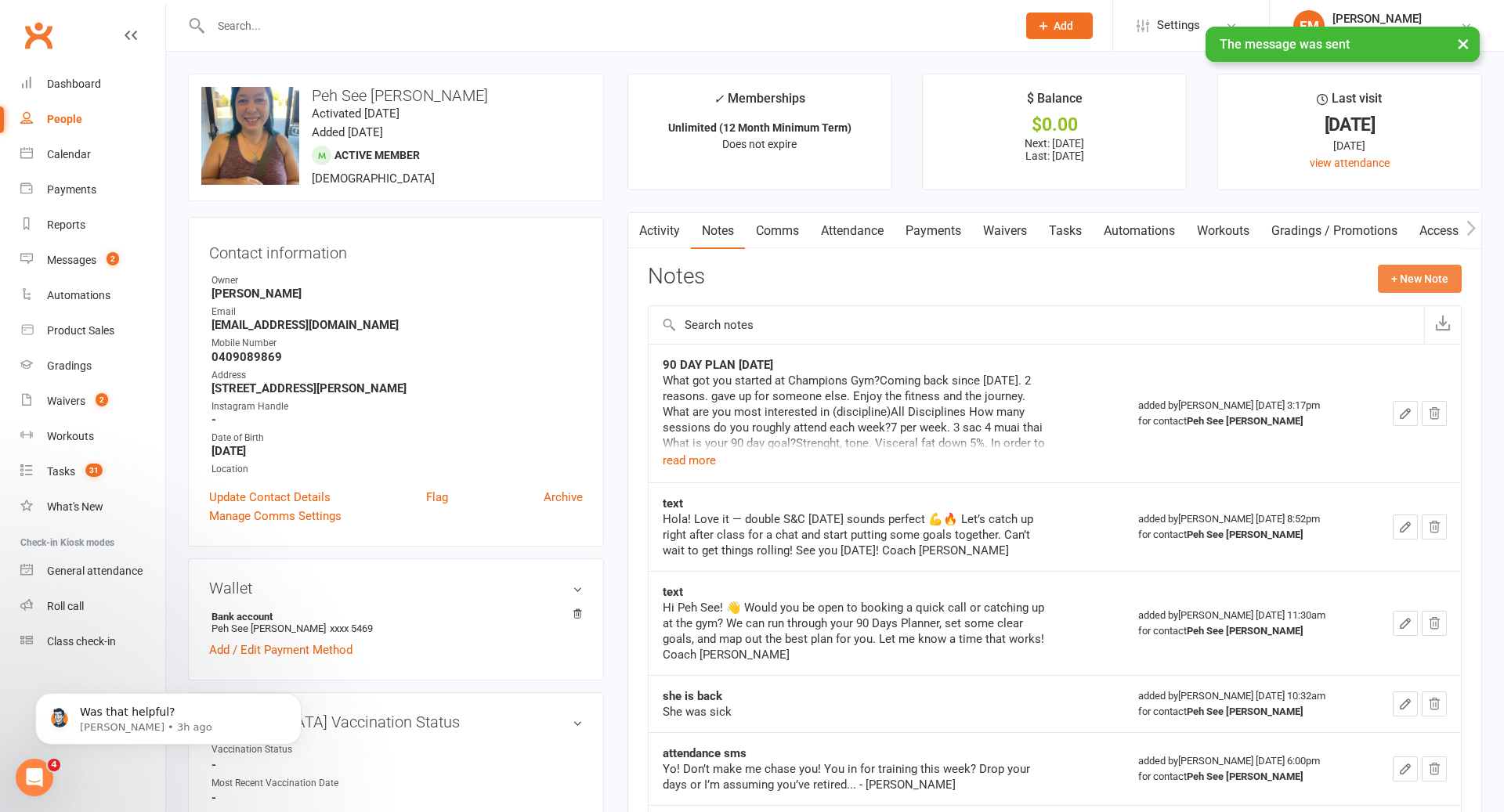
click at [1427, 273] on button "+ New Note" at bounding box center [1420, 278] width 84 height 28
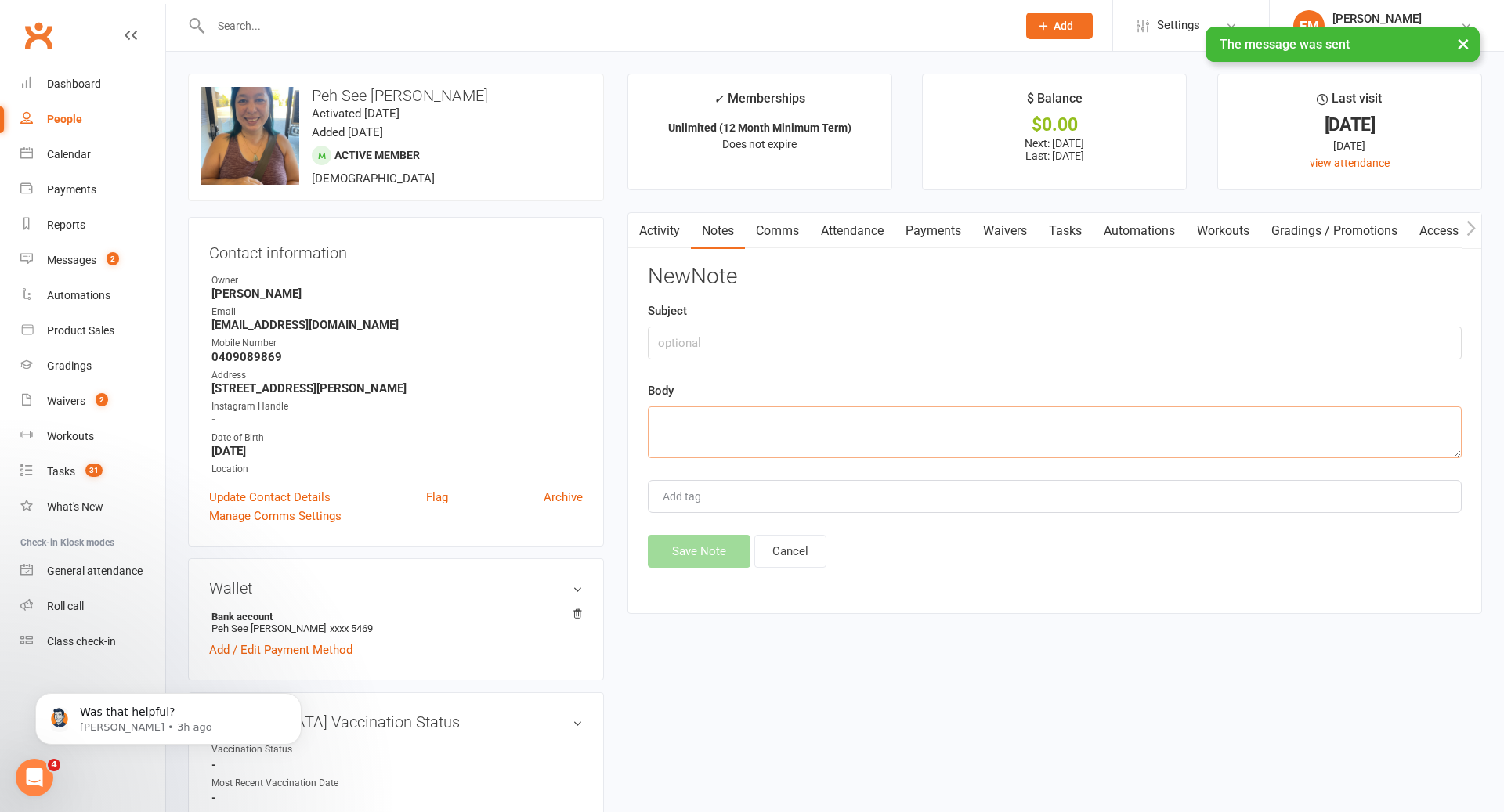
click at [988, 424] on textarea at bounding box center [1054, 432] width 814 height 52
paste textarea "Hey Peh See, [PERSON_NAME] here. Just wanted to check in as we are so used to s…"
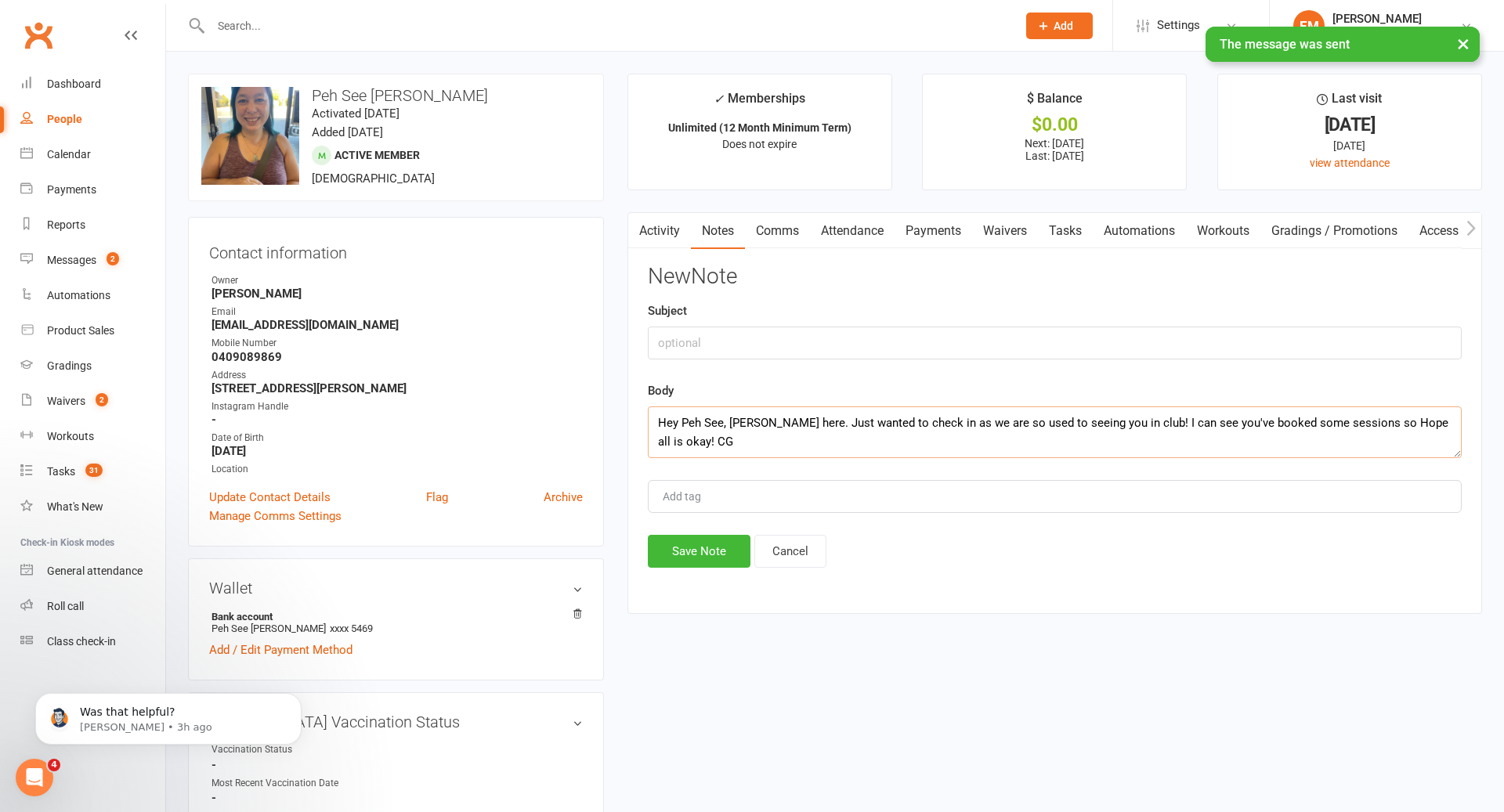
type textarea "Hey Peh See, [PERSON_NAME] here. Just wanted to check in as we are so used to s…"
click at [836, 339] on input "text" at bounding box center [1054, 343] width 814 height 33
type input "ATTENDANCE SMS"
click at [712, 532] on div "New Note Subject ATTENDANCE SMS Body Hey Peh See, [PERSON_NAME] here. Just want…" at bounding box center [1054, 416] width 814 height 303
click at [712, 555] on button "Save Note" at bounding box center [699, 551] width 103 height 33
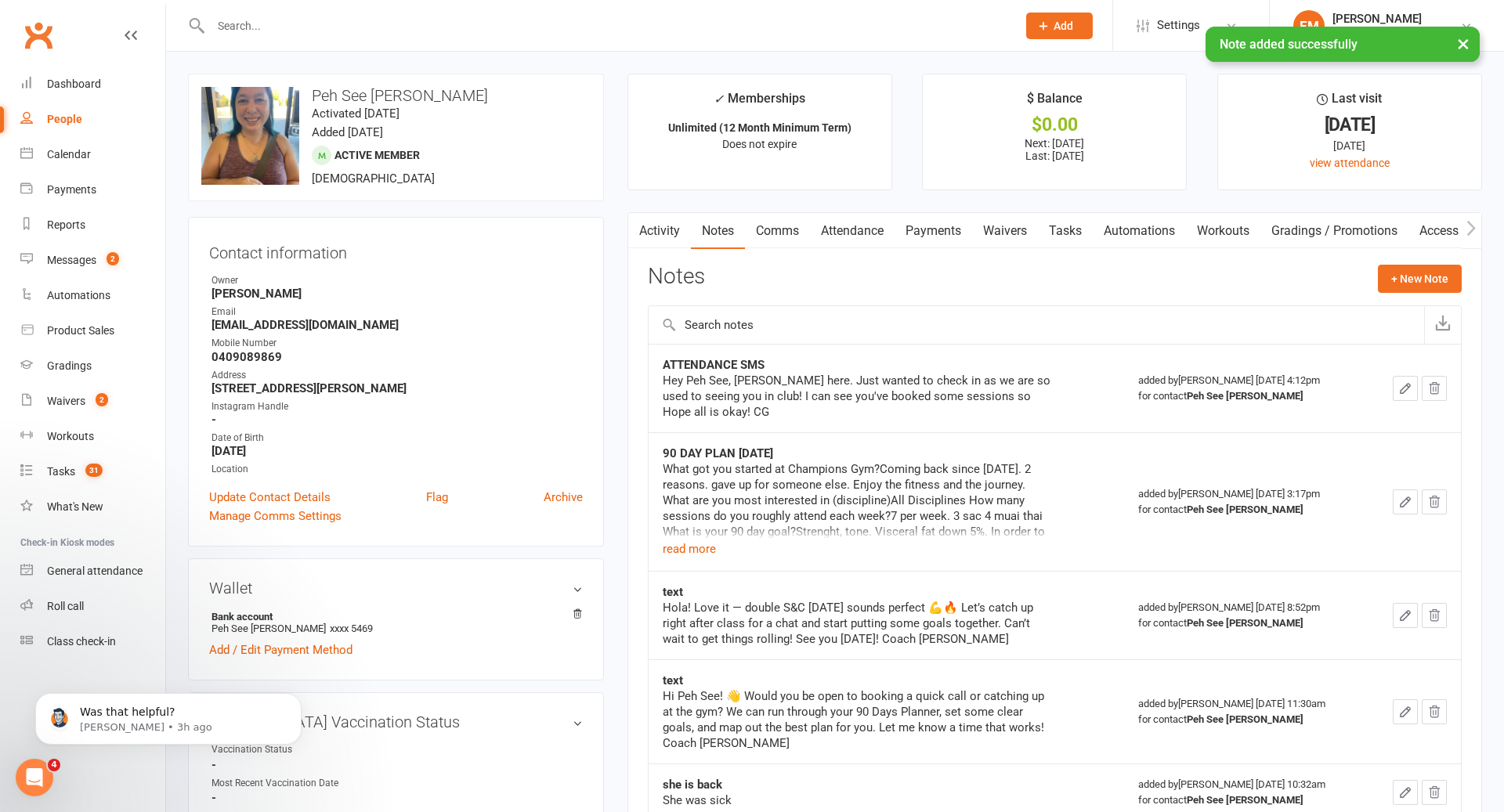
click at [767, 27] on div "× Note added successfully" at bounding box center [742, 27] width 1484 height 0
click at [767, 35] on input "text" at bounding box center [606, 25] width 800 height 22
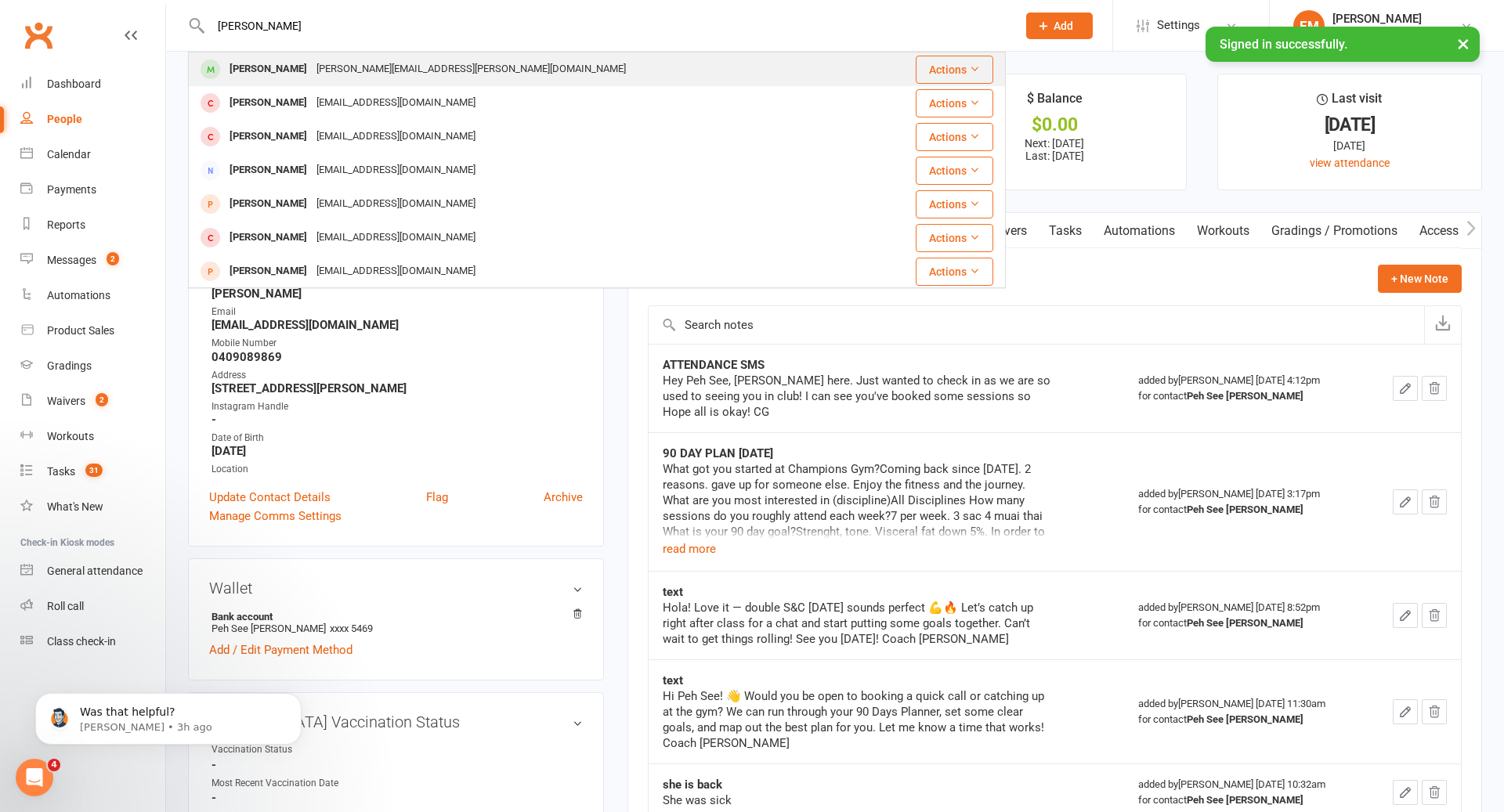
type input "[PERSON_NAME]"
click at [473, 65] on div "Lucas Wiget [EMAIL_ADDRESS][PERSON_NAME][DOMAIN_NAME]" at bounding box center [529, 69] width 679 height 32
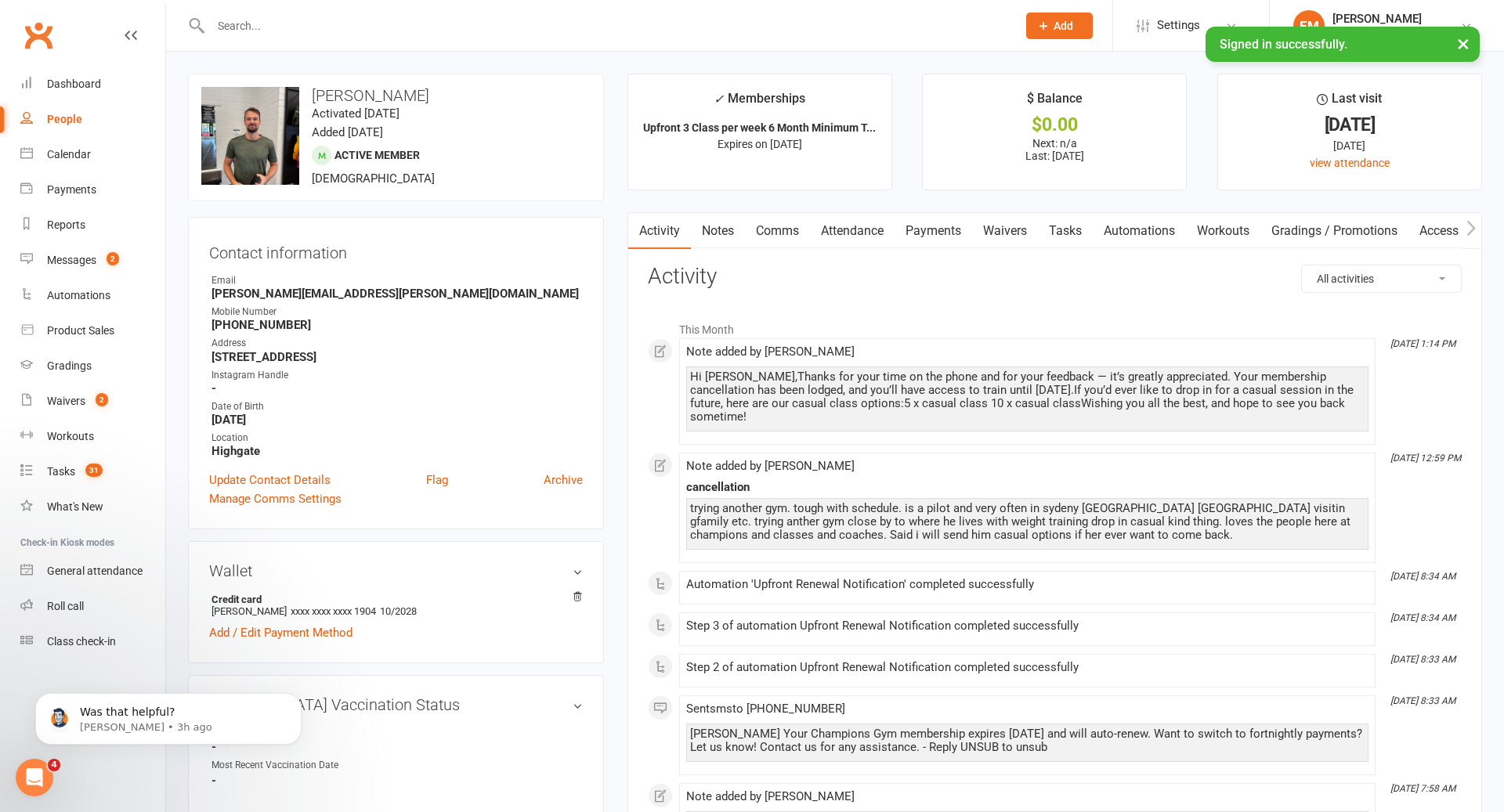
click at [434, 157] on div "upload photo change photo [PERSON_NAME] Activated [DATE] Added [DATE] Active me…" at bounding box center [395, 138] width 416 height 127
drag, startPoint x: 420, startPoint y: 96, endPoint x: 297, endPoint y: 98, distance: 123.0
click at [297, 98] on div "upload photo change photo [PERSON_NAME] Activated [DATE] Added [DATE] Active me…" at bounding box center [395, 138] width 416 height 127
copy div "change photo [PERSON_NAME]"
click at [548, 356] on strong "[STREET_ADDRESS]" at bounding box center [397, 357] width 371 height 14
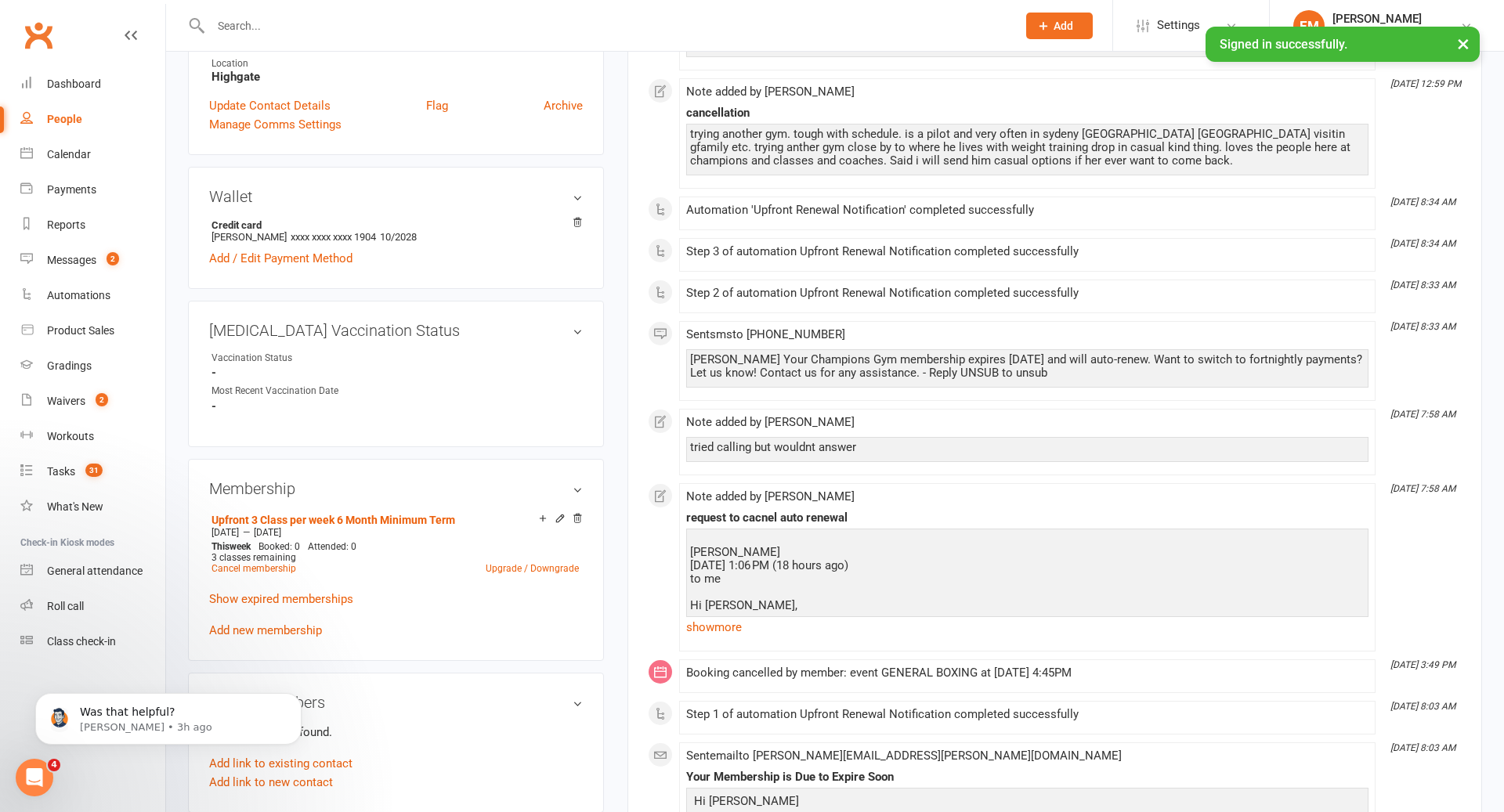
scroll to position [558, 0]
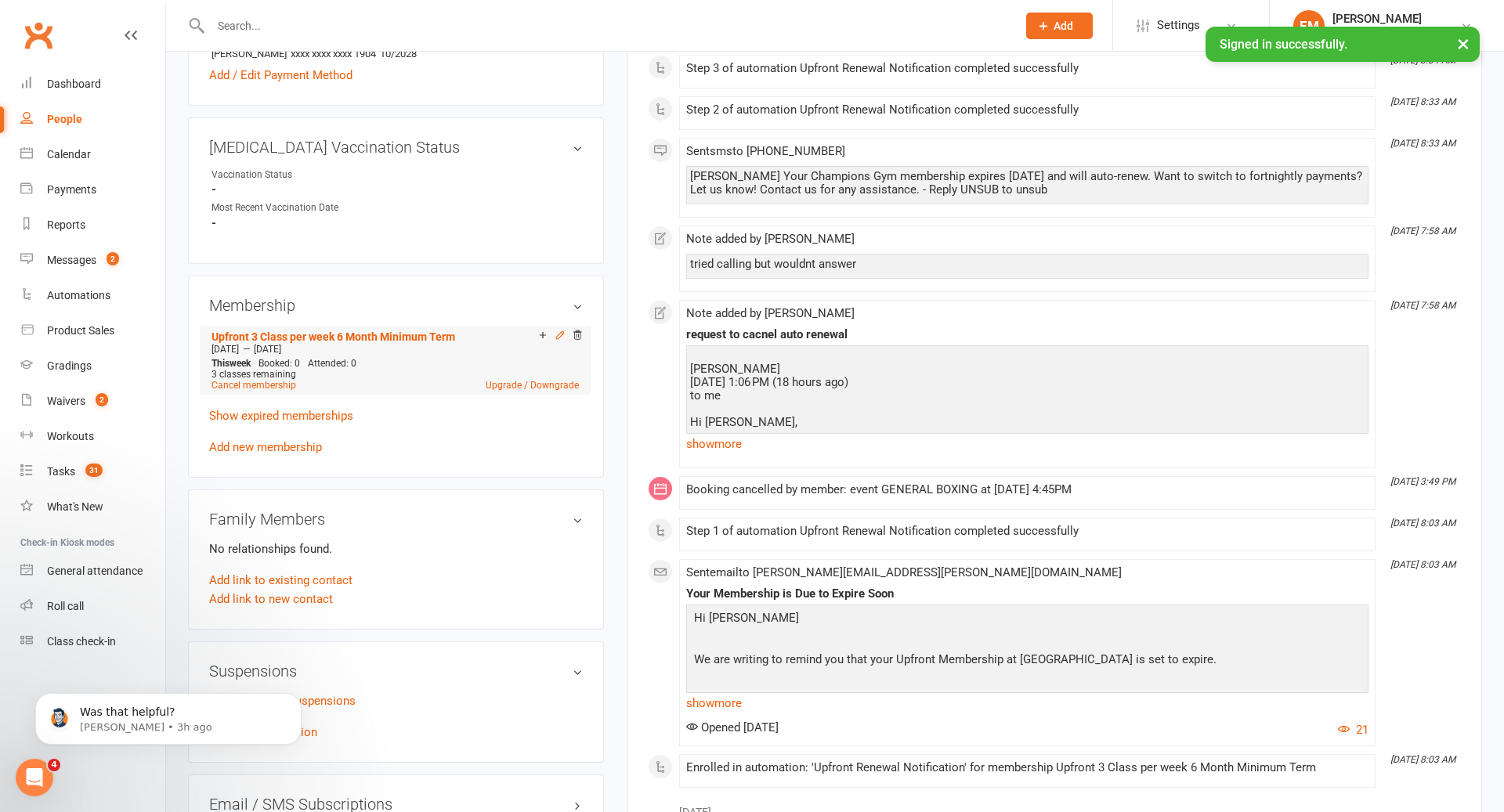
click at [558, 330] on icon at bounding box center [560, 335] width 11 height 11
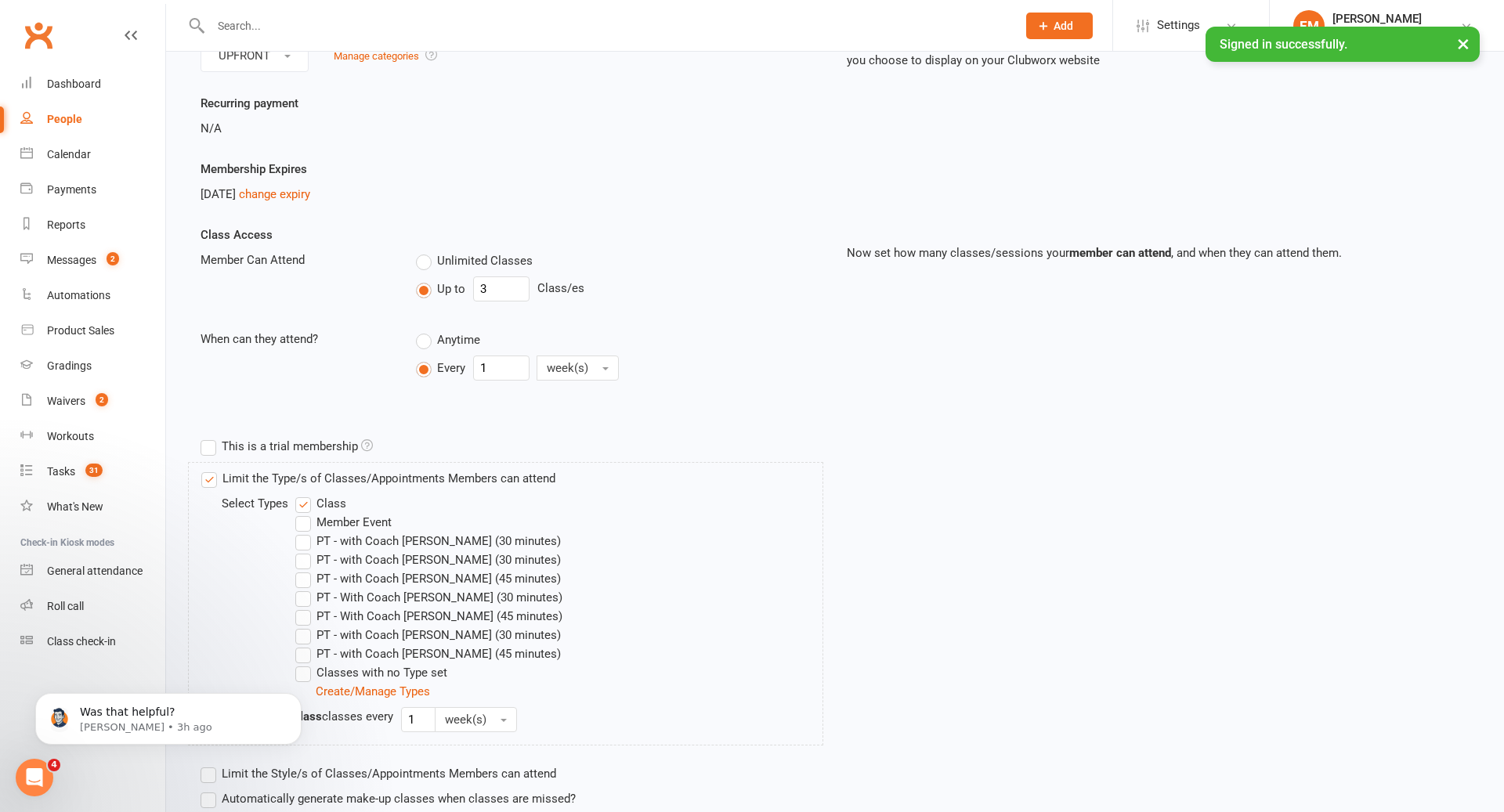
scroll to position [629, 0]
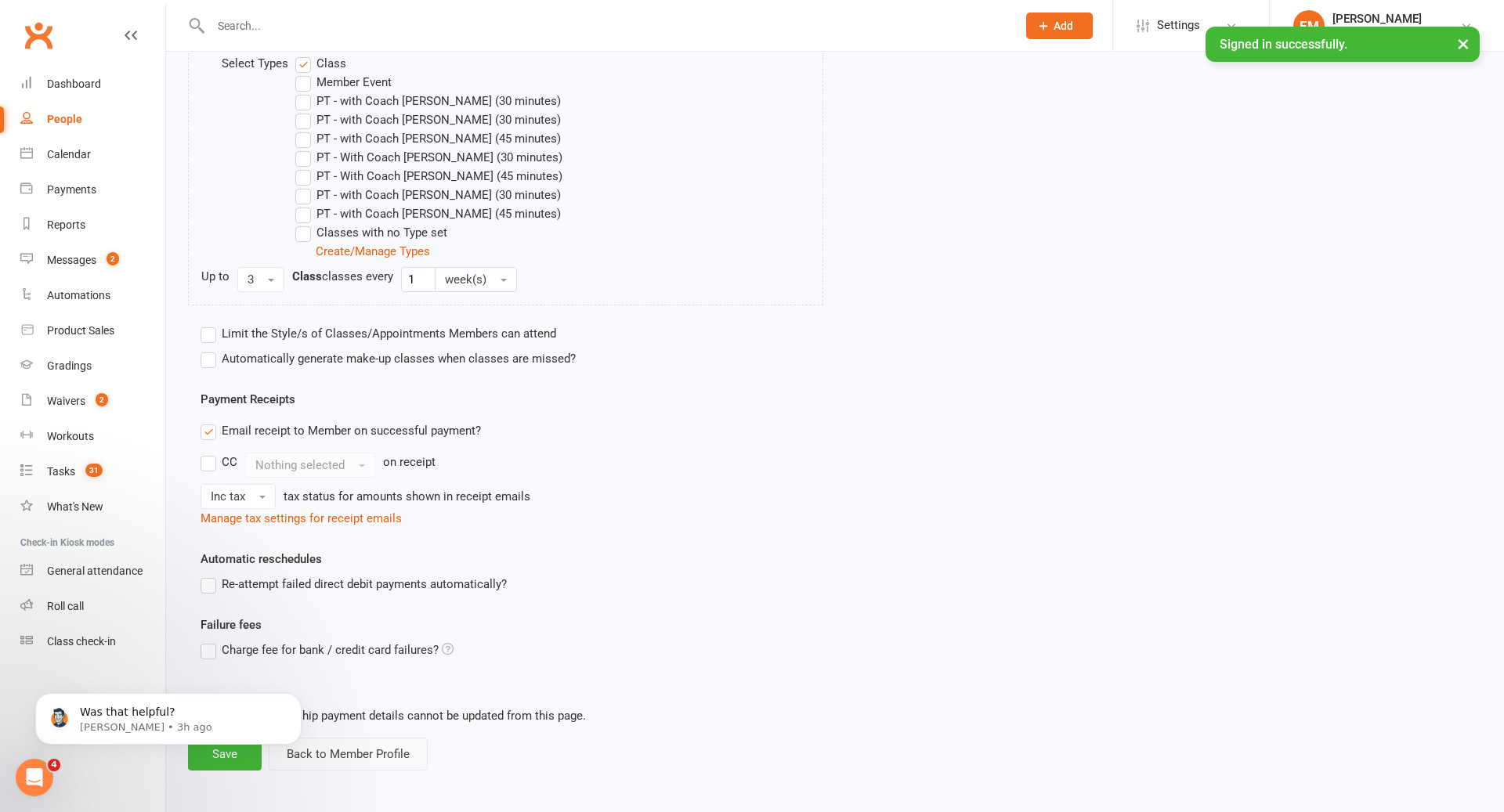
drag, startPoint x: 406, startPoint y: 754, endPoint x: 580, endPoint y: 646, distance: 204.8
click at [406, 755] on button "Back to Member Profile" at bounding box center [348, 754] width 159 height 33
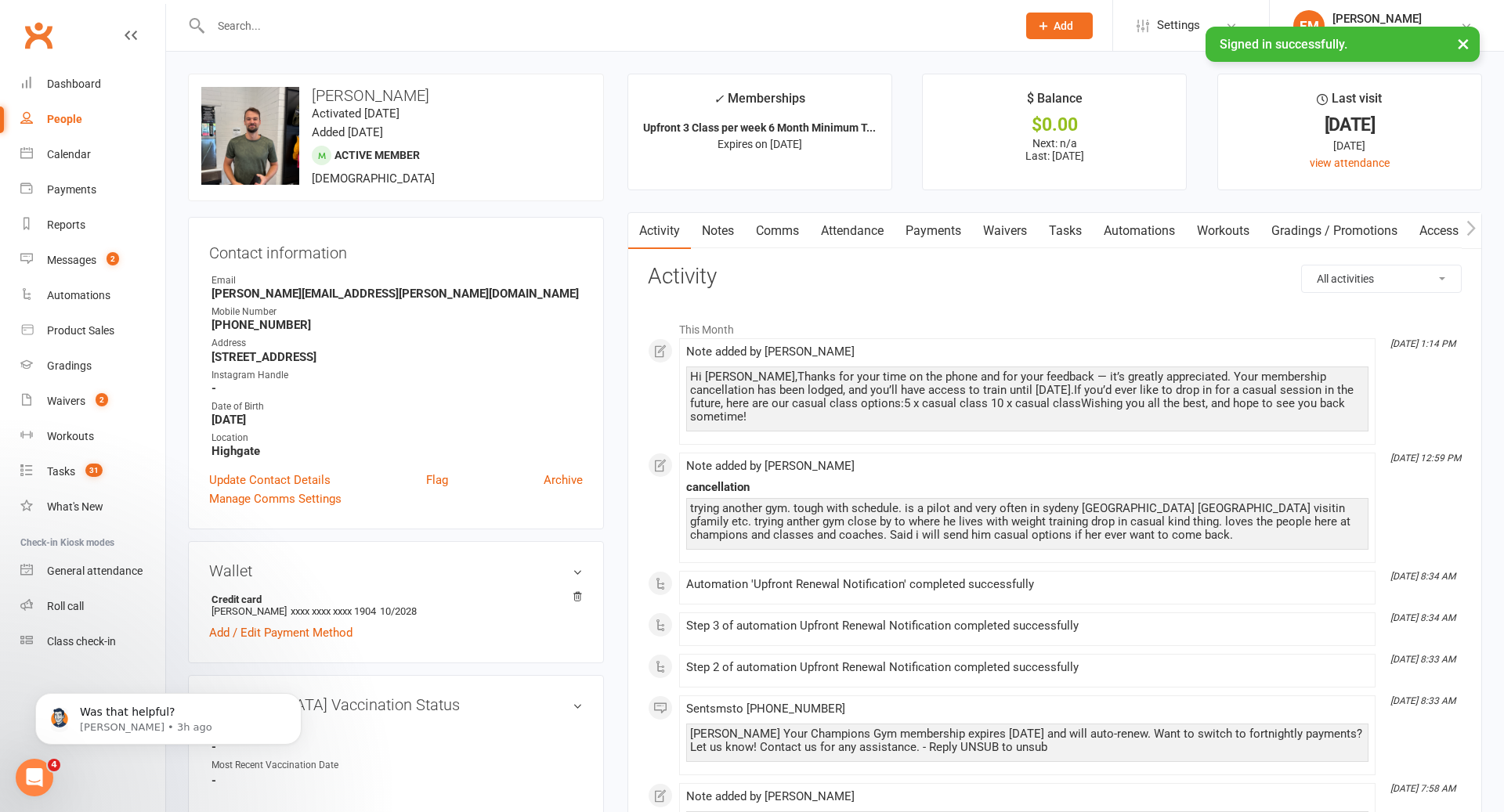
click at [966, 239] on link "Payments" at bounding box center [934, 231] width 78 height 36
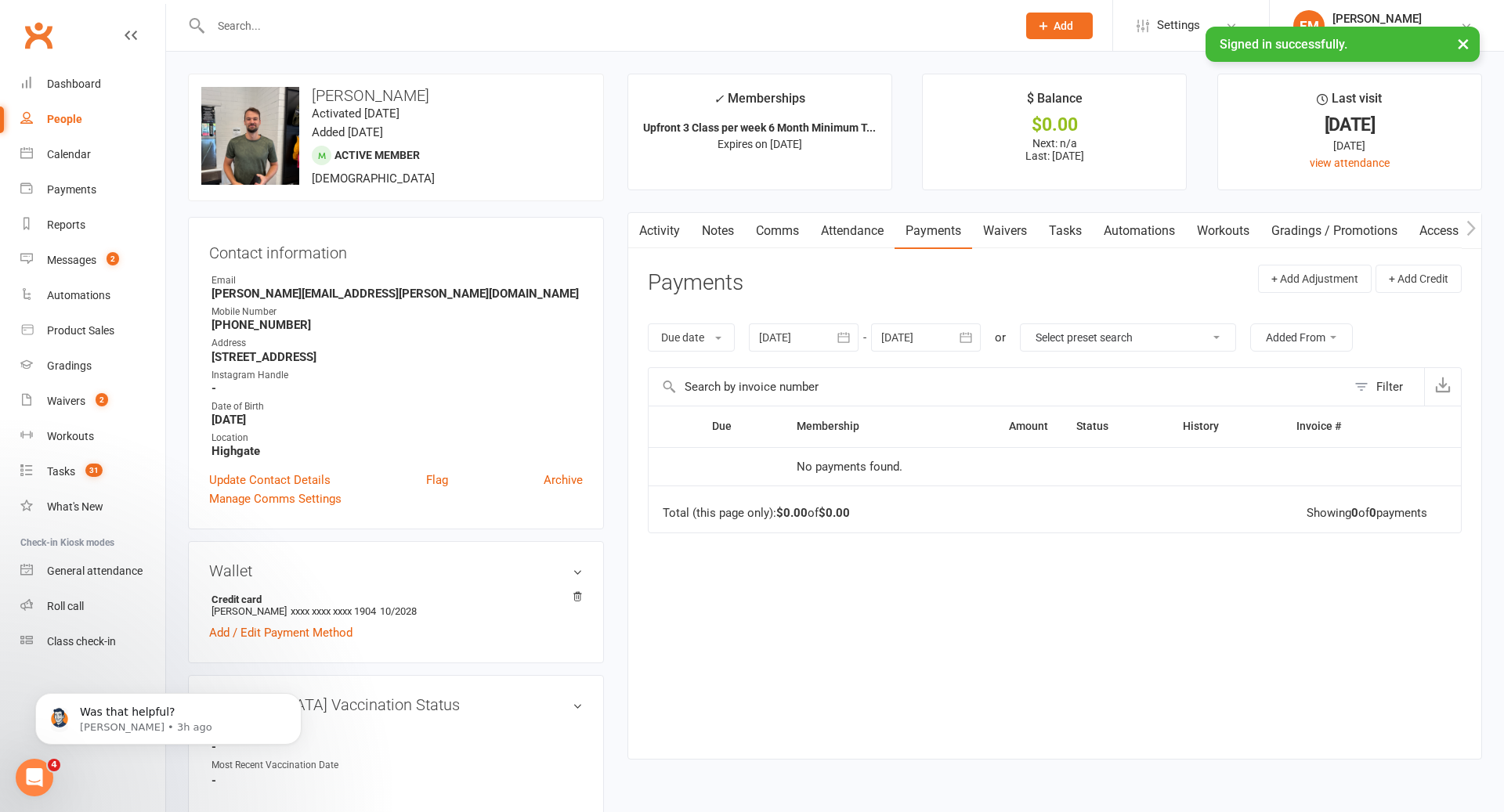
click at [897, 339] on div at bounding box center [925, 338] width 109 height 28
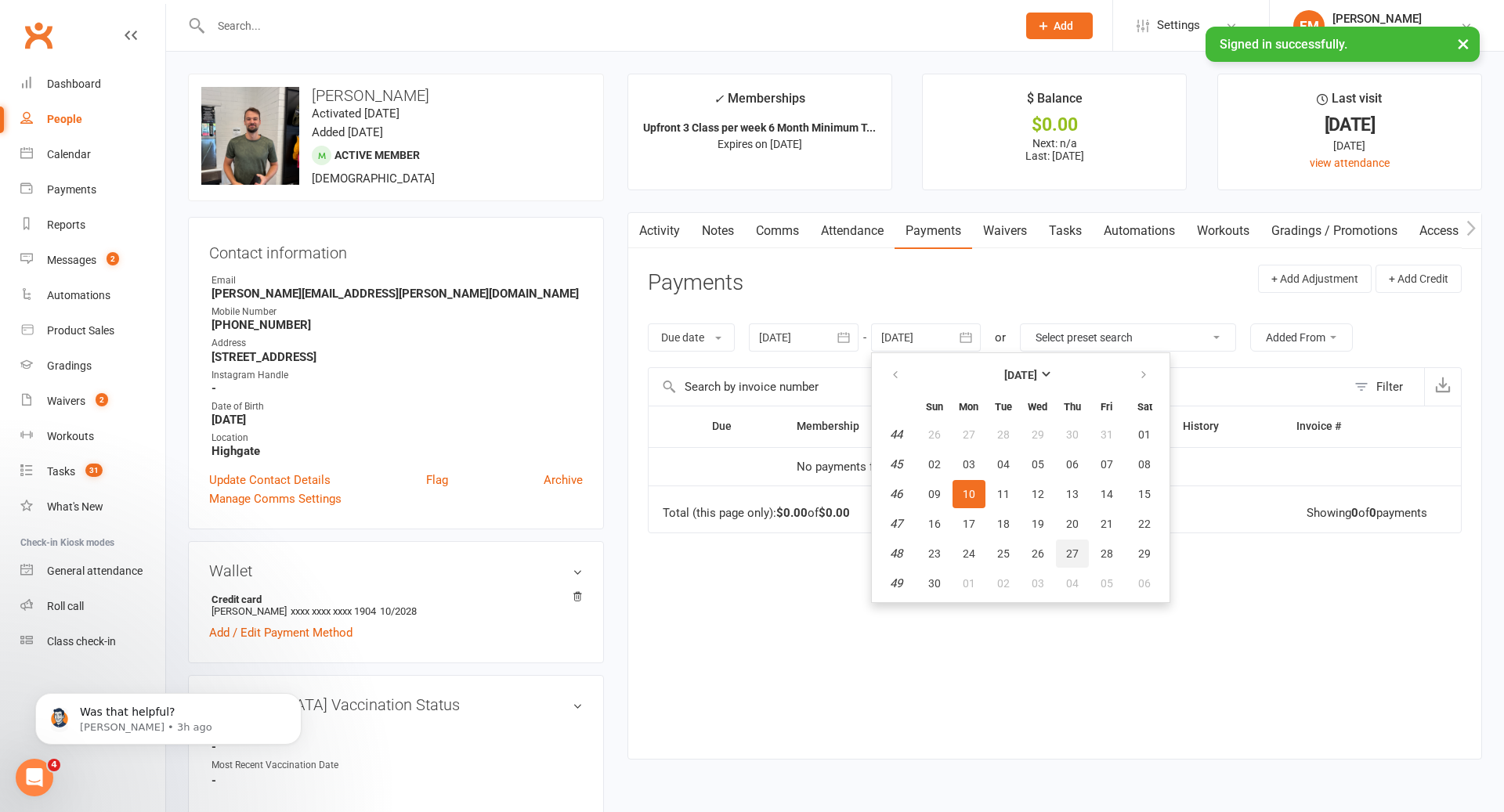
click at [1083, 558] on button "27" at bounding box center [1072, 554] width 33 height 28
type input "[DATE]"
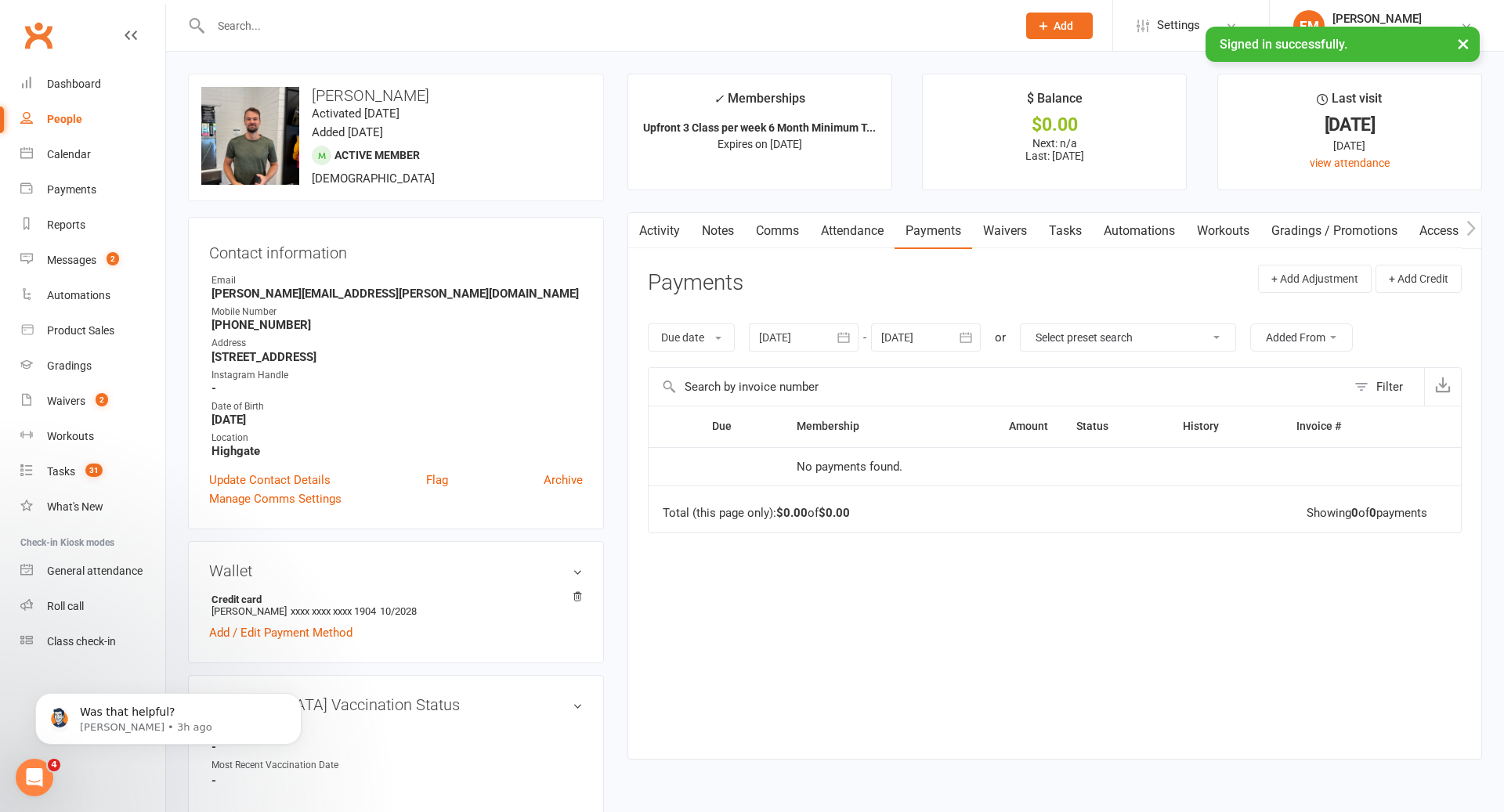
click at [721, 239] on link "Notes" at bounding box center [718, 231] width 54 height 36
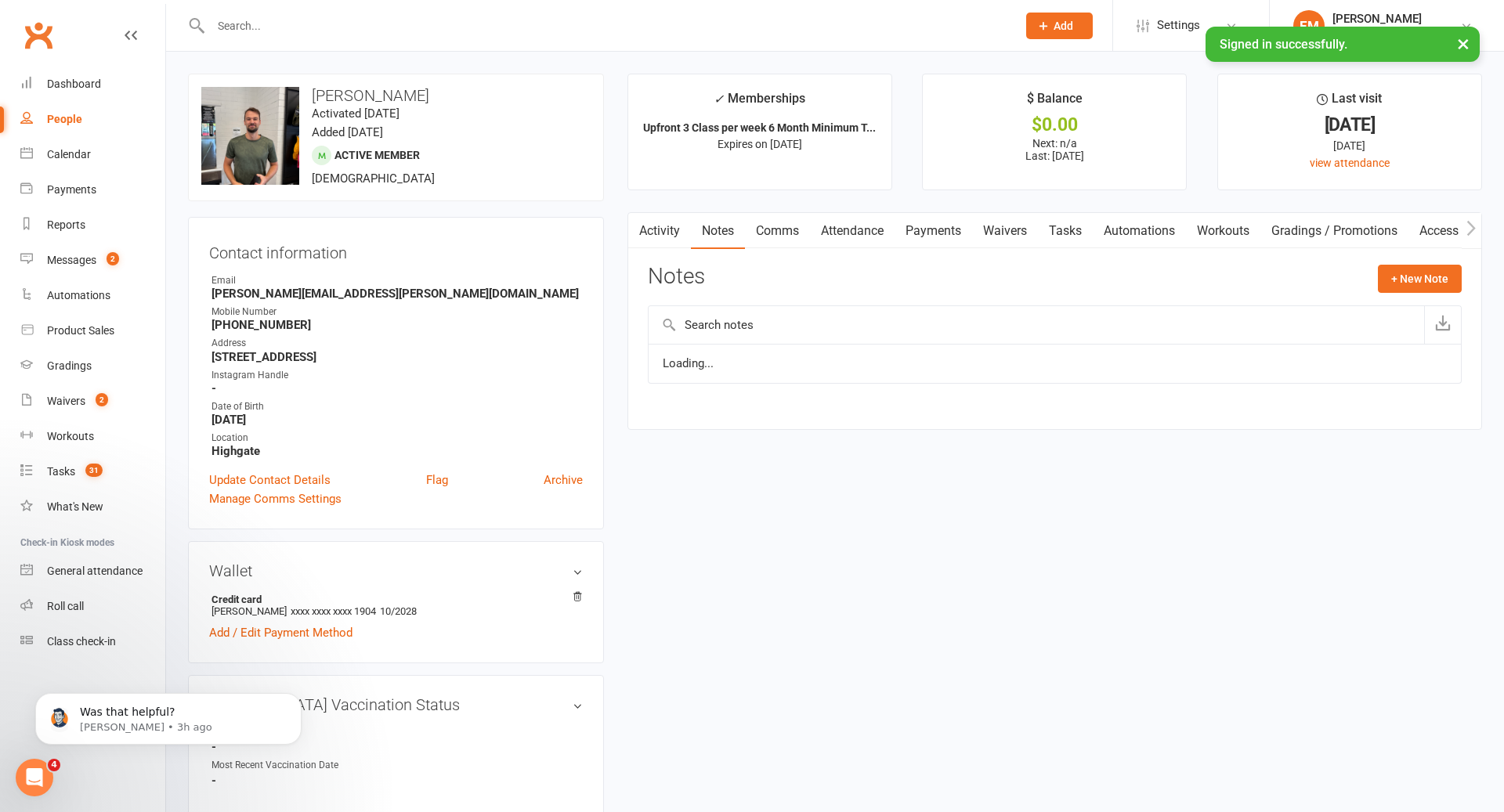
click at [780, 233] on link "Comms" at bounding box center [777, 231] width 65 height 36
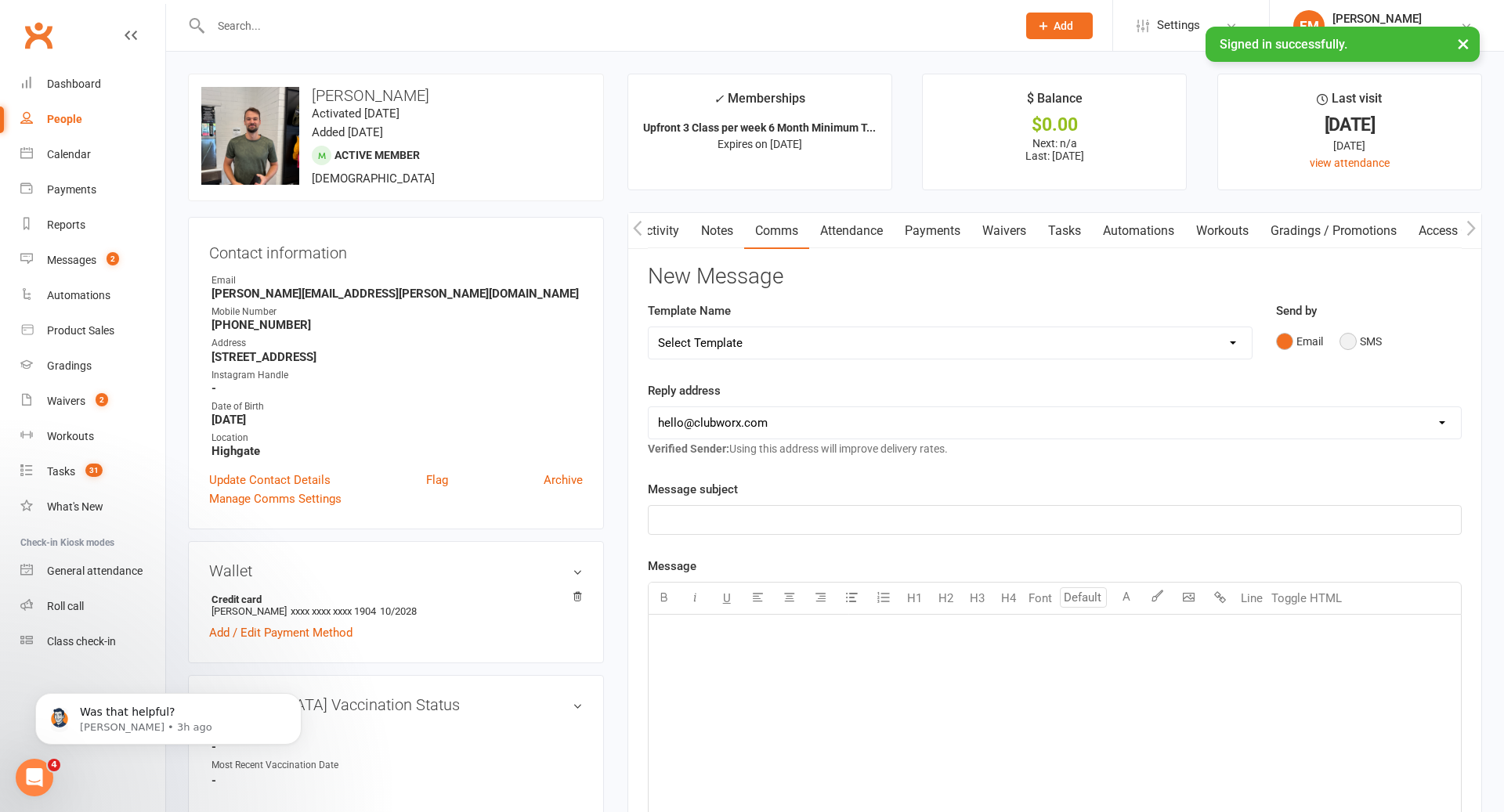
click at [1350, 346] on button "SMS" at bounding box center [1360, 341] width 42 height 30
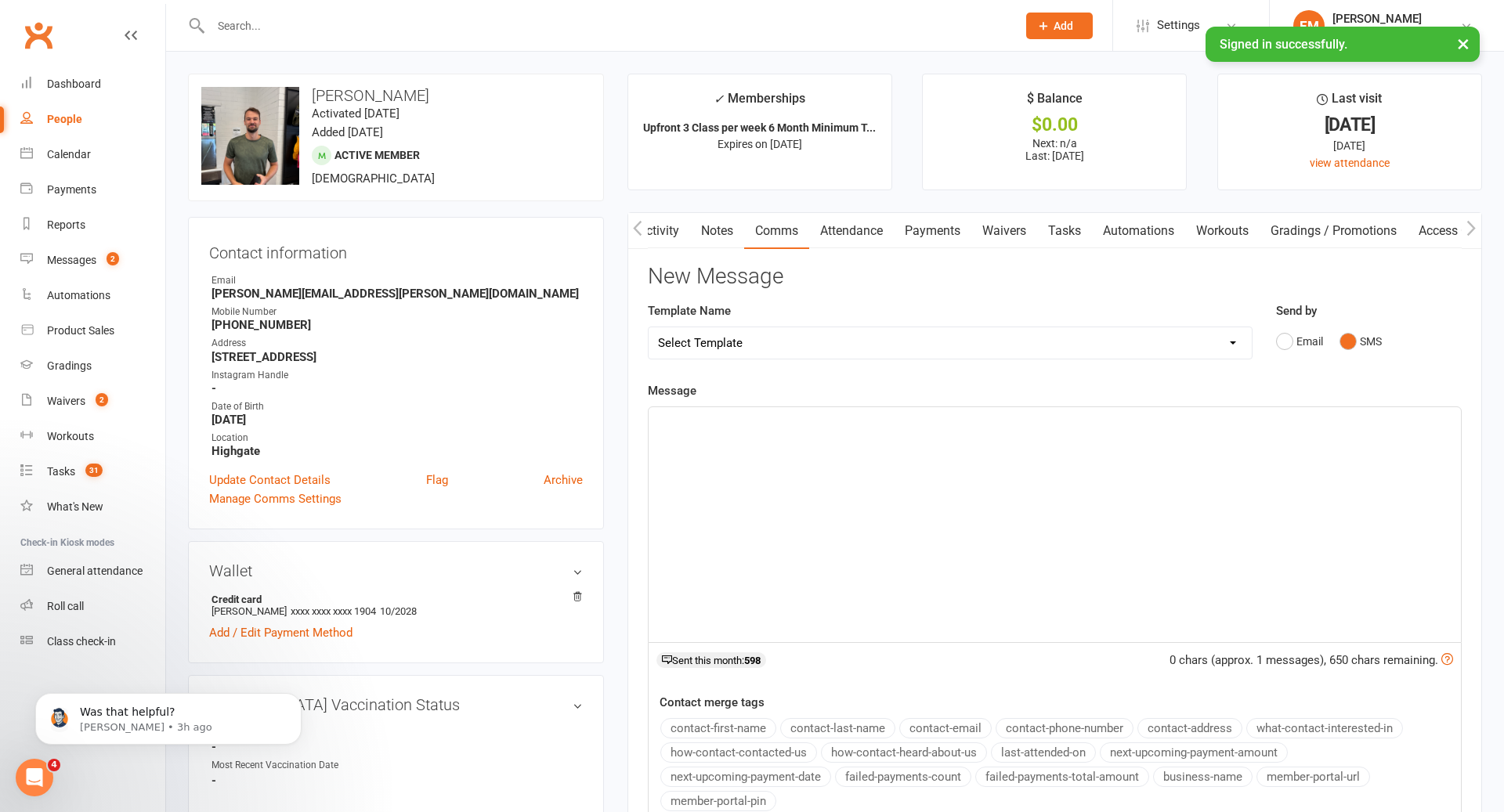
click at [1234, 481] on div "﻿" at bounding box center [1054, 524] width 812 height 235
click at [1061, 652] on div "10 chars (approx. 1 messages), 640 chars remaining. Sent this month: 598" at bounding box center [1054, 664] width 814 height 42
drag, startPoint x: 1071, startPoint y: 559, endPoint x: 581, endPoint y: 499, distance: 493.7
click at [665, 253] on div "Activity Notes Comms Attendance Payments Waivers Tasks Automations Workouts Gra…" at bounding box center [1055, 592] width 855 height 759
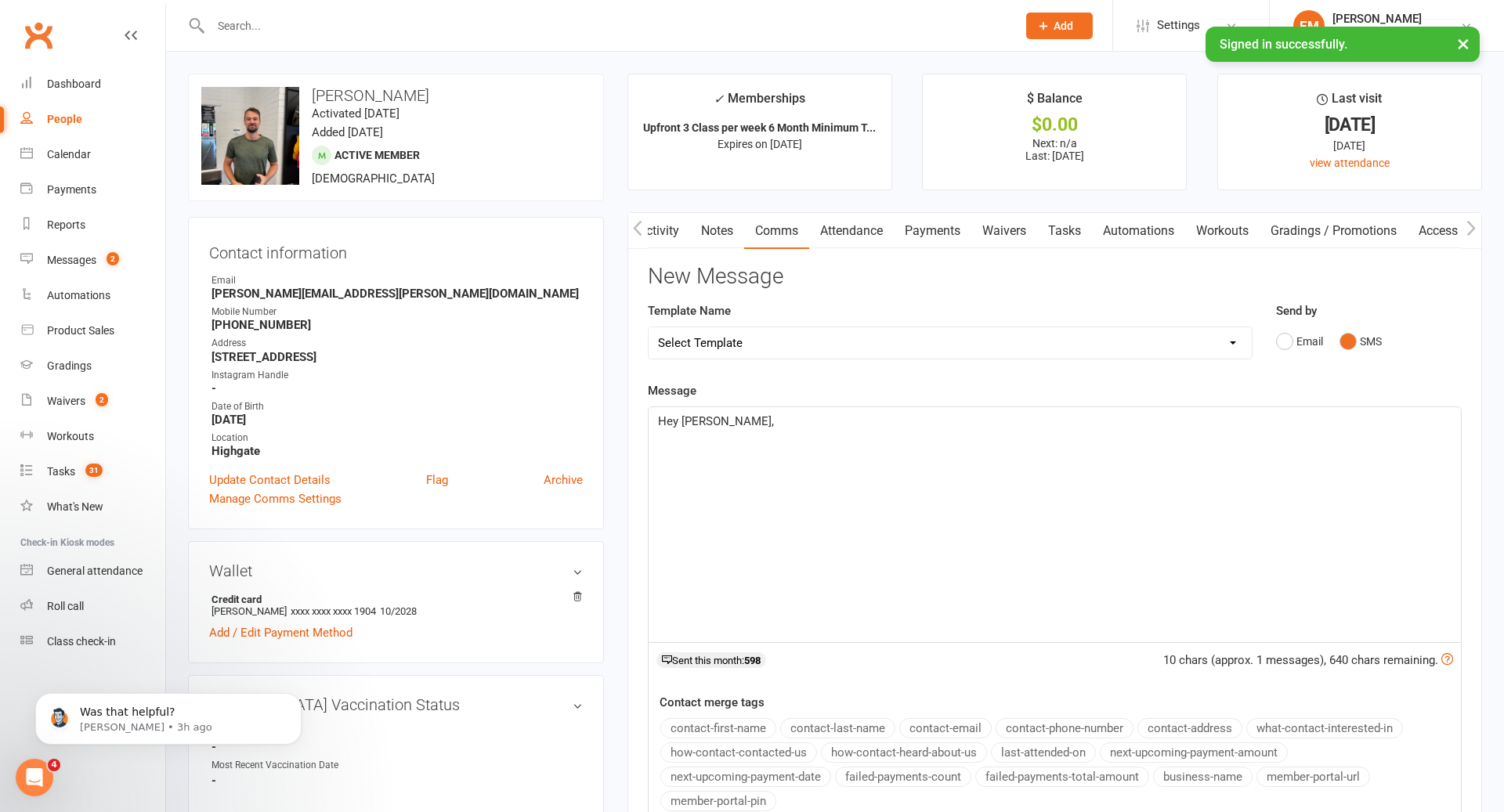
click at [665, 237] on link "Activity" at bounding box center [659, 231] width 63 height 36
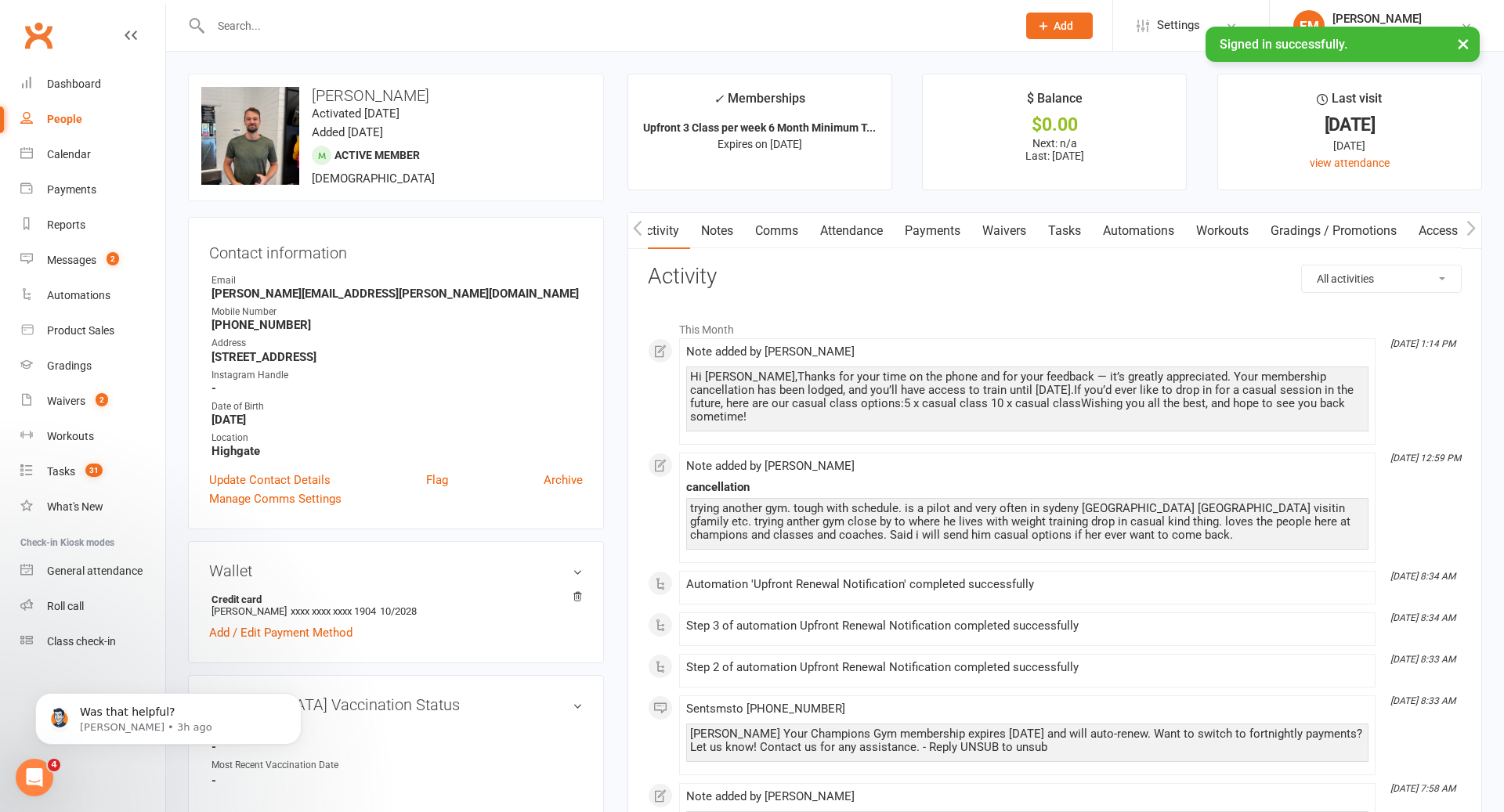
scroll to position [1, 0]
click at [855, 237] on link "Attendance" at bounding box center [852, 230] width 84 height 36
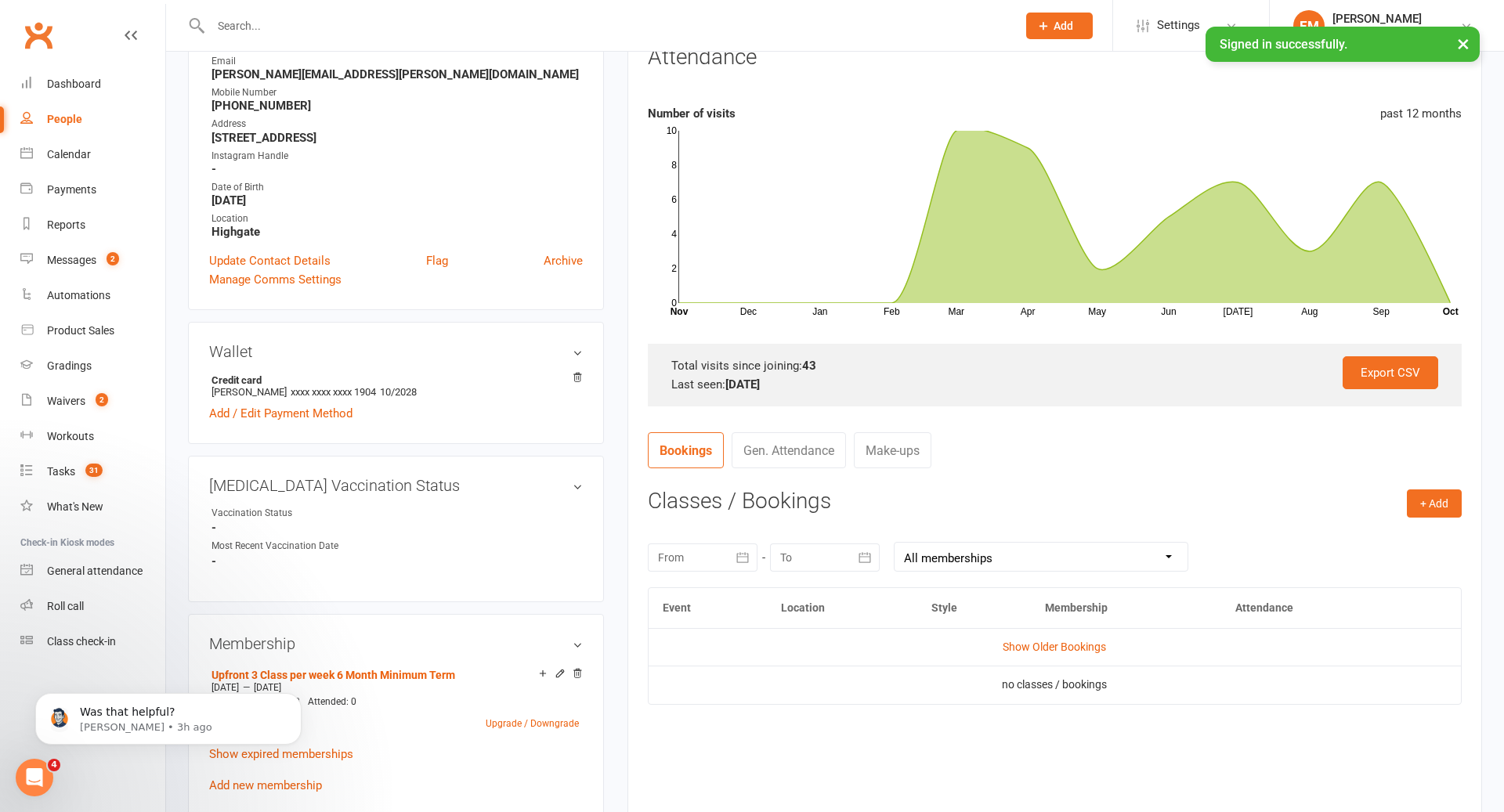
scroll to position [254, 0]
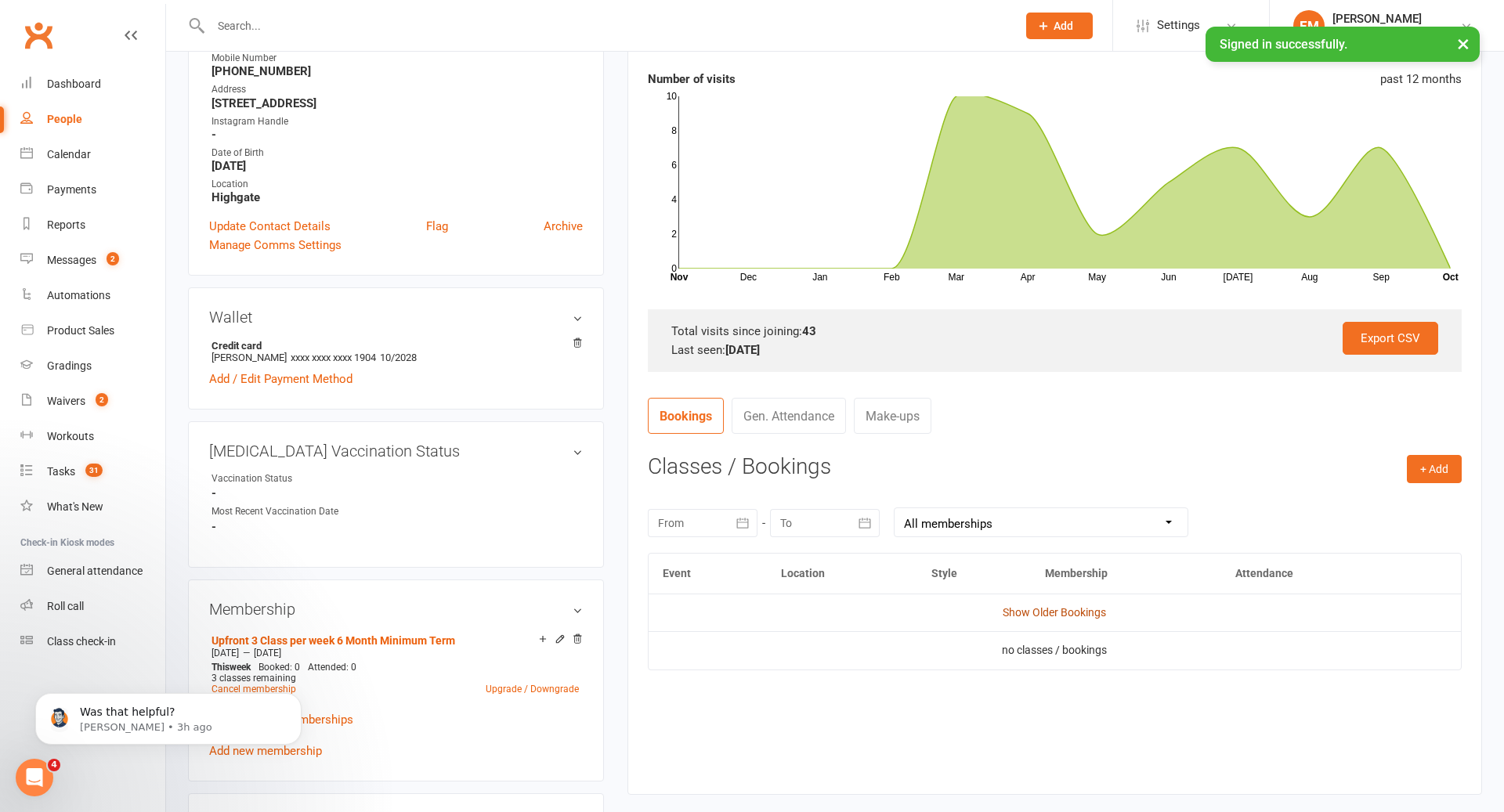
click at [1071, 606] on link "Show Older Bookings" at bounding box center [1054, 612] width 103 height 13
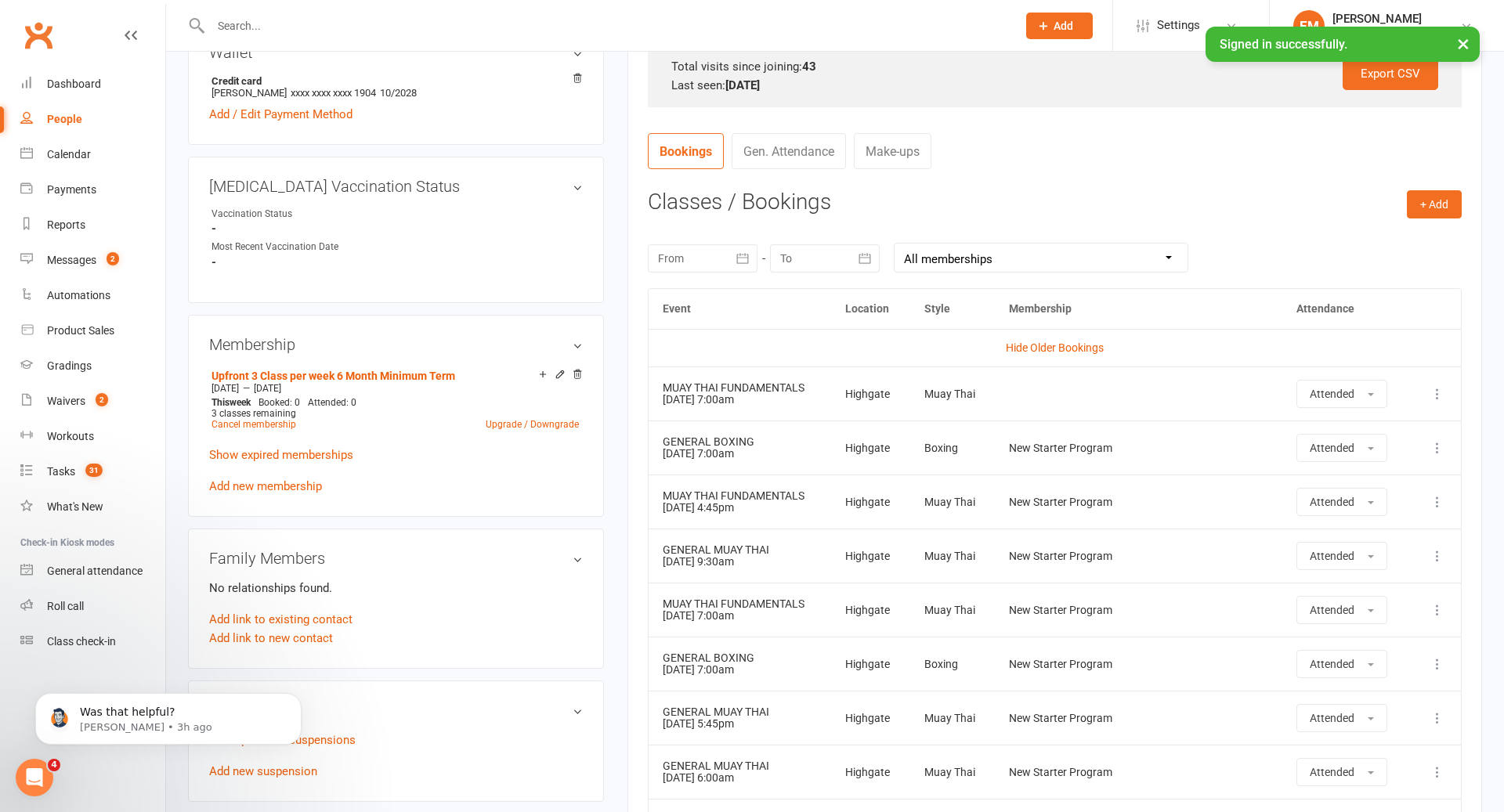
scroll to position [0, 0]
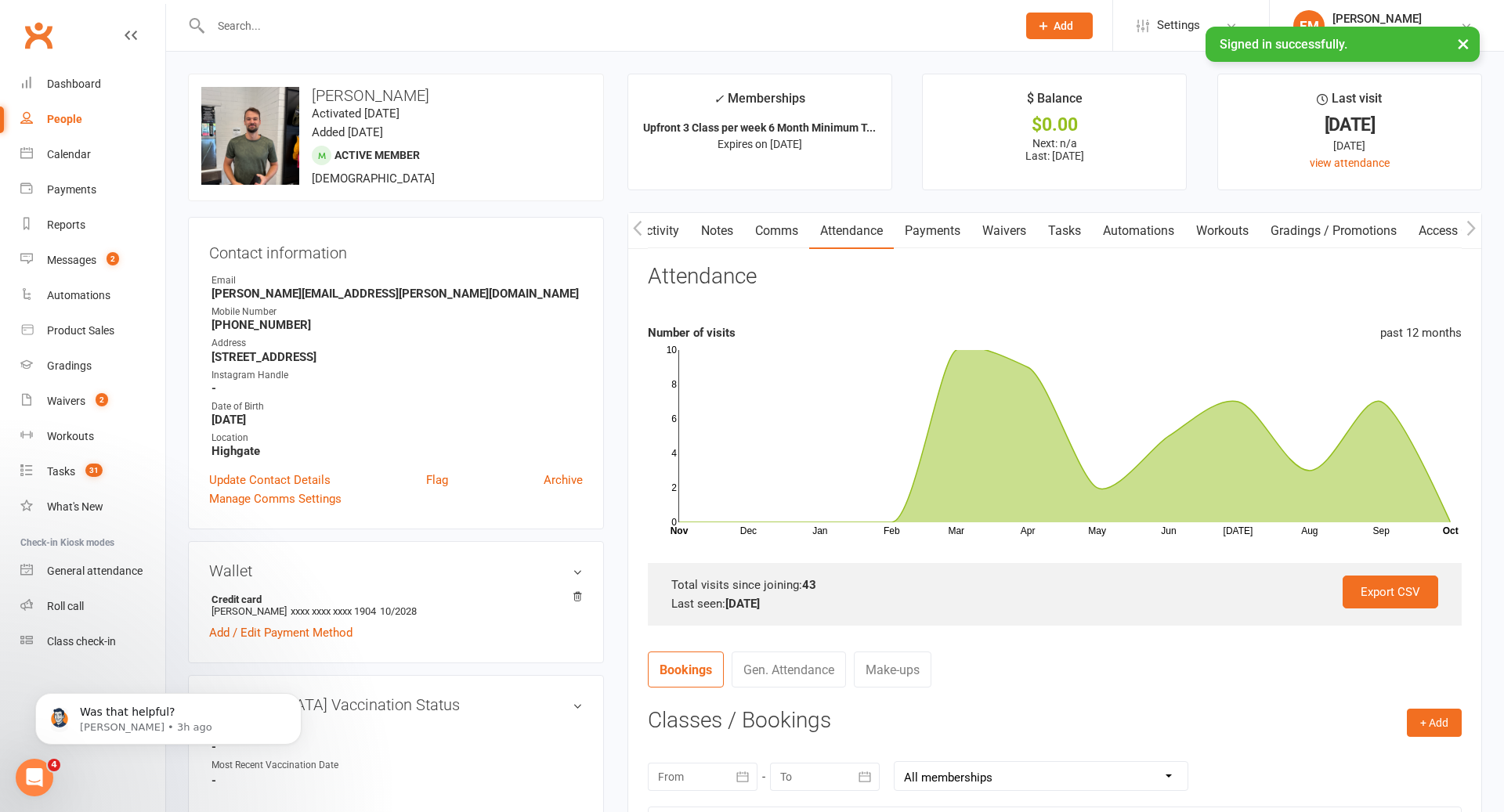
click at [775, 239] on link "Comms" at bounding box center [776, 231] width 65 height 36
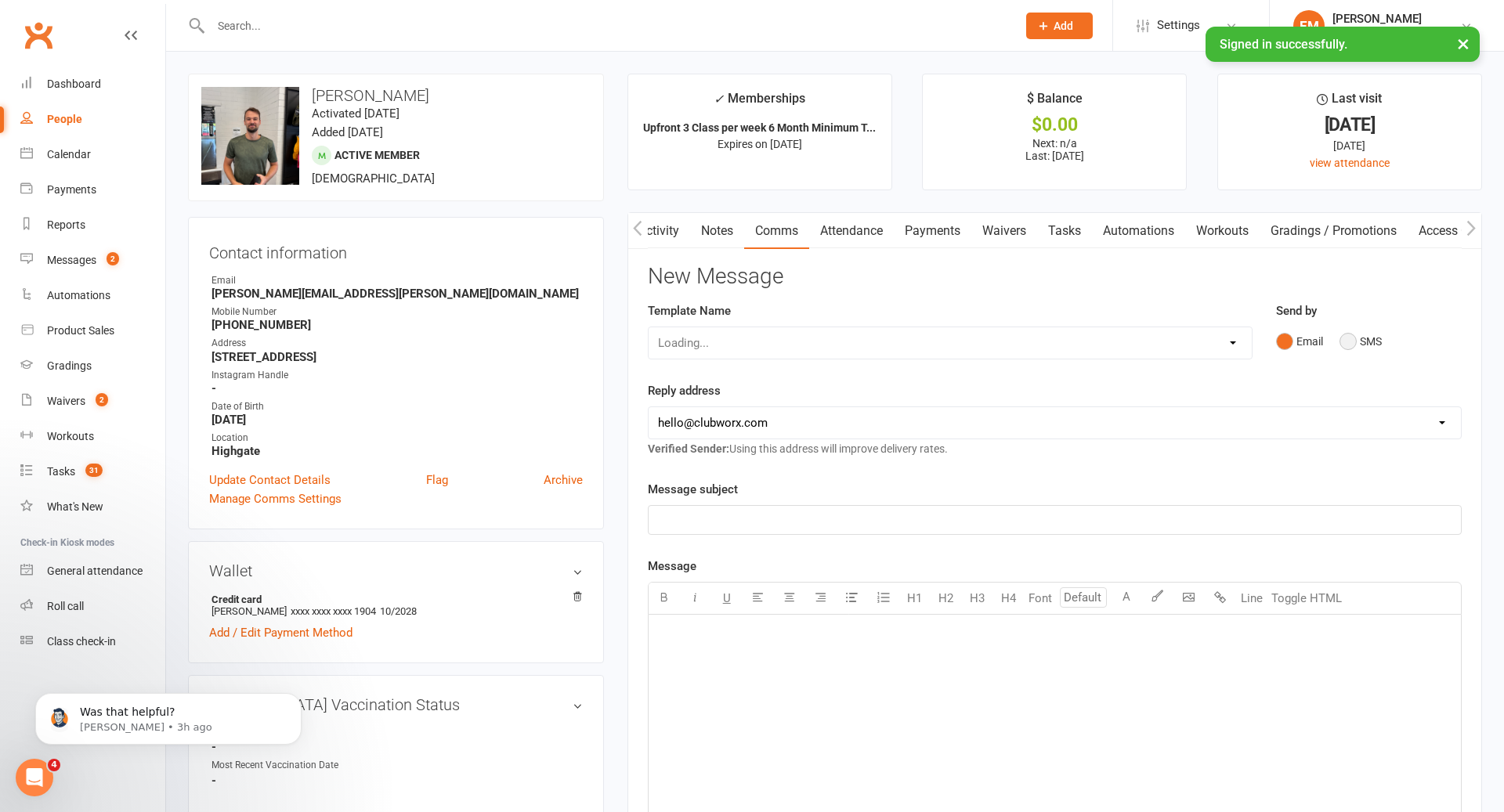
click at [1355, 349] on button "SMS" at bounding box center [1360, 341] width 42 height 30
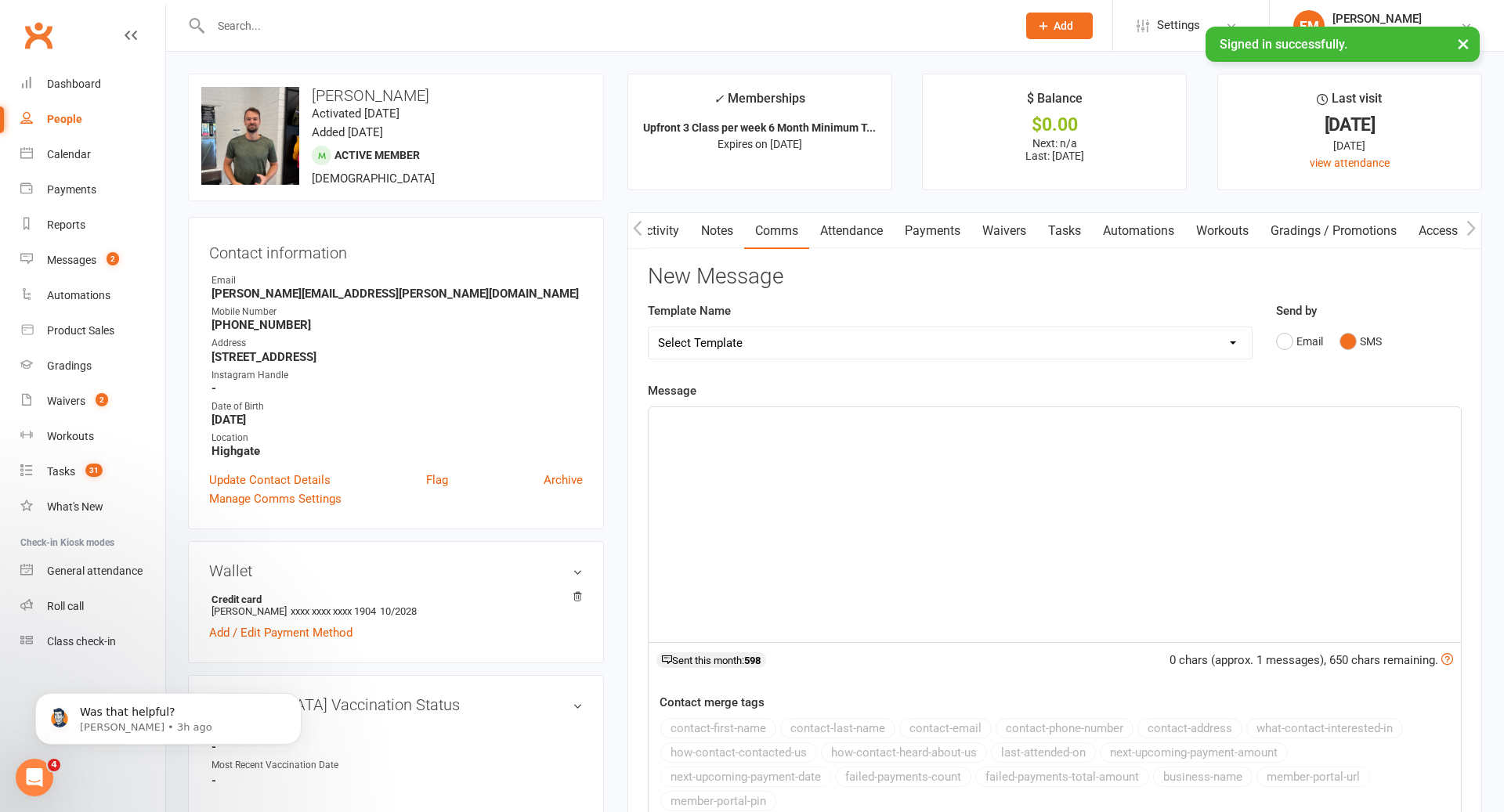
drag, startPoint x: 1219, startPoint y: 446, endPoint x: 1204, endPoint y: 477, distance: 34.4
click at [1218, 450] on div "﻿" at bounding box center [1054, 524] width 812 height 235
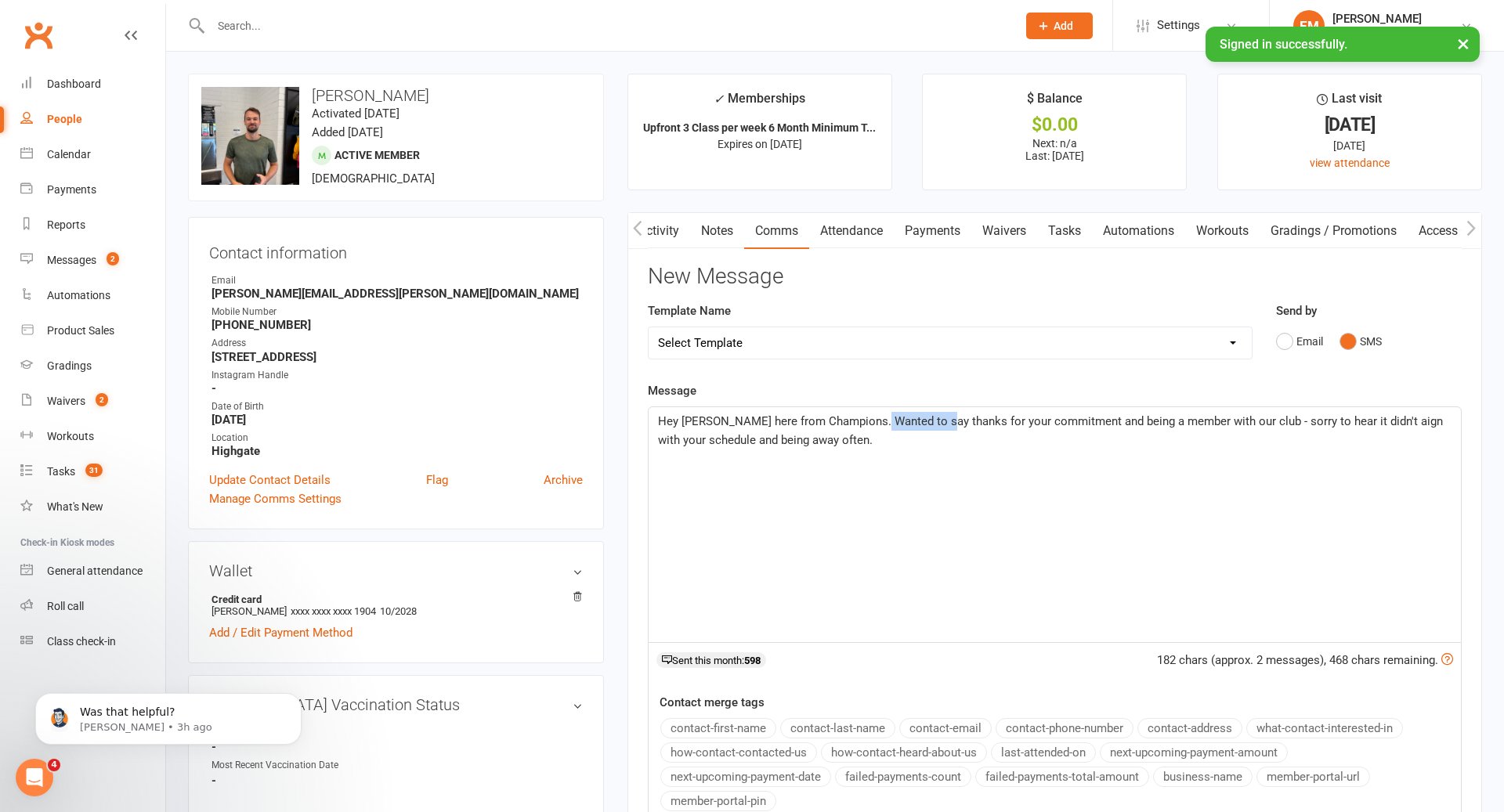
drag, startPoint x: 946, startPoint y: 421, endPoint x: 884, endPoint y: 413, distance: 62.5
click at [884, 414] on span "Hey [PERSON_NAME] here from Champions. Wanted to say thanks for your commitment…" at bounding box center [1052, 431] width 788 height 33
click at [1331, 420] on span "Hey [PERSON_NAME] here from Champions. Thanks for your commitment and being a m…" at bounding box center [1041, 431] width 765 height 33
click at [1266, 446] on p "Hey [PERSON_NAME] here from Champions. Thanks for your commitment and being a m…" at bounding box center [1054, 431] width 793 height 38
click at [1203, 421] on span "Hey [PERSON_NAME] here from Champions. Thanks for your commitment and being a m…" at bounding box center [1041, 431] width 768 height 33
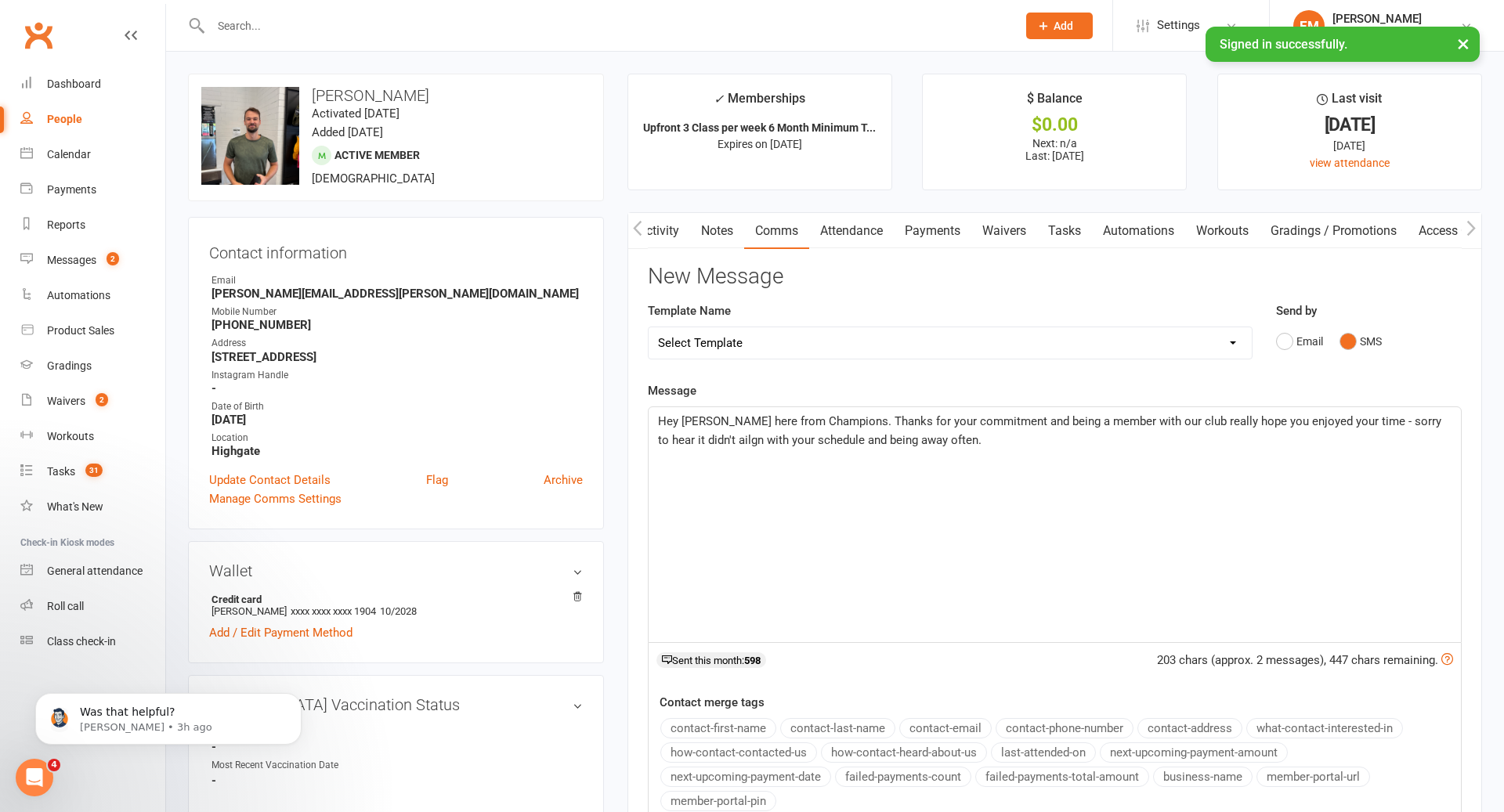
click at [995, 446] on p "Hey [PERSON_NAME] here from Champions. Thanks for your commitment and being a m…" at bounding box center [1054, 431] width 793 height 38
click at [1213, 425] on span "Hey [PERSON_NAME] here from Champions. Thanks for your commitment and being a m…" at bounding box center [1051, 431] width 786 height 33
click at [1238, 466] on div "Hey [PERSON_NAME] here from Champions. Thanks for your commitment and being a m…" at bounding box center [1054, 524] width 812 height 235
click at [1389, 416] on span "Hey [PERSON_NAME] here from Champions. Thanks for your commitment and being a m…" at bounding box center [1055, 431] width 795 height 33
click at [1327, 483] on div "Hey [PERSON_NAME] here from Champions. Thanks for your commitment and being a m…" at bounding box center [1054, 524] width 812 height 235
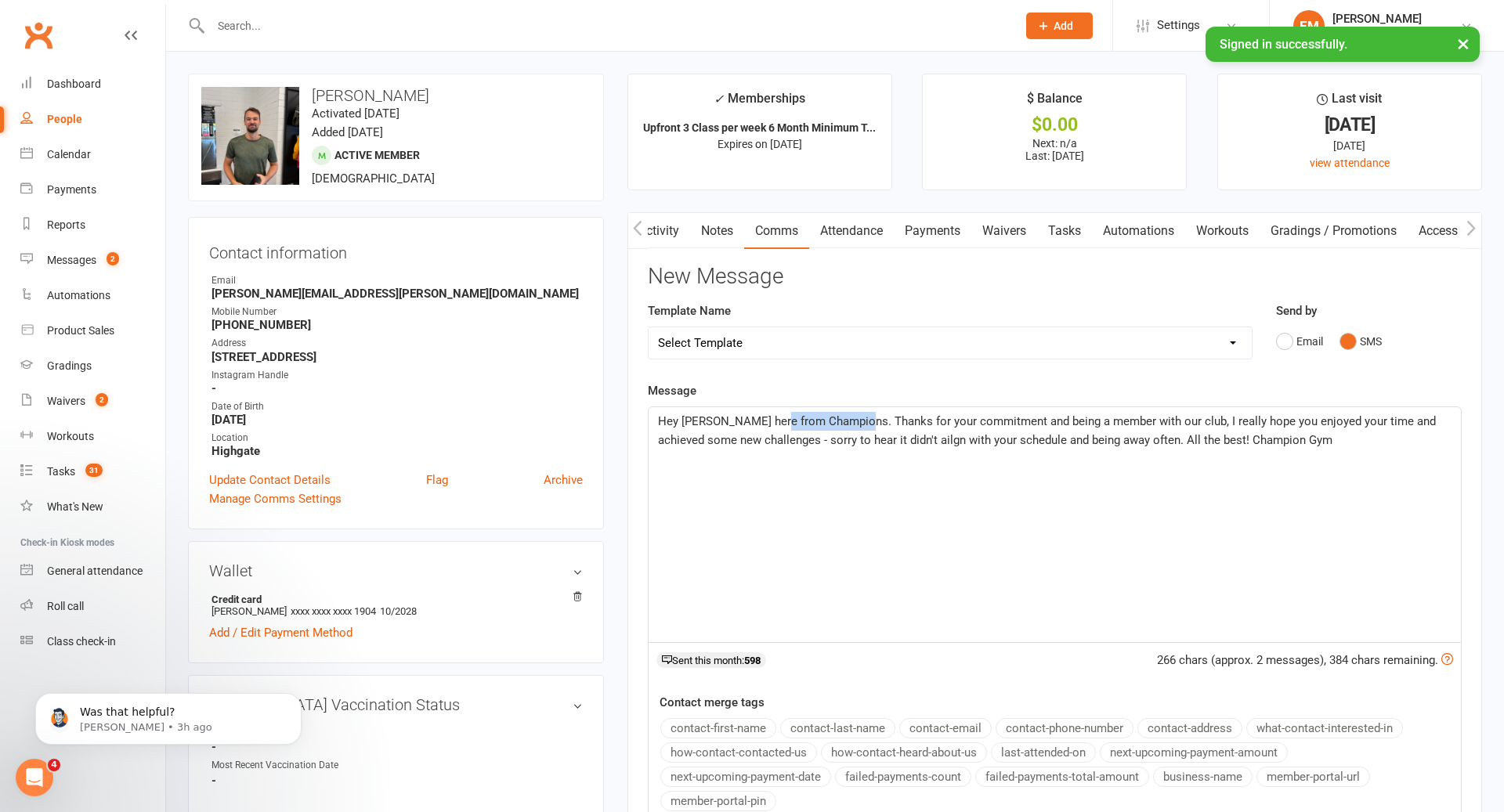
drag, startPoint x: 867, startPoint y: 420, endPoint x: 779, endPoint y: 418, distance: 88.0
click at [779, 418] on span "Hey [PERSON_NAME] here from Champions. Thanks for your commitment and being a m…" at bounding box center [1048, 431] width 781 height 33
click at [718, 427] on p "Hey [PERSON_NAME] here. Thanks for your commitment and being a member with our …" at bounding box center [1054, 431] width 793 height 38
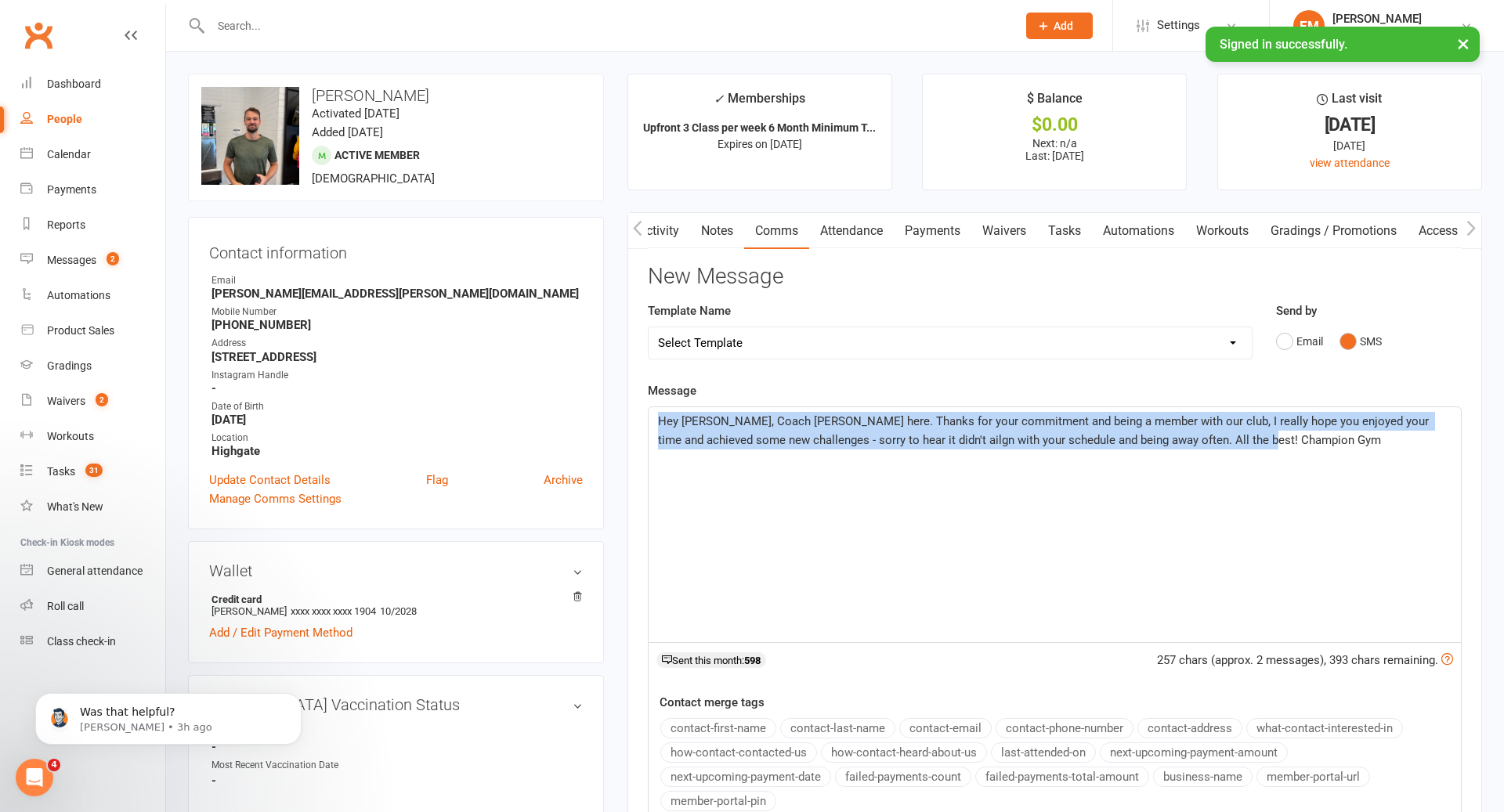
drag, startPoint x: 1321, startPoint y: 442, endPoint x: 609, endPoint y: 333, distance: 720.3
copy span "Hey [PERSON_NAME], Coach [PERSON_NAME] here. Thanks for your commitment and bei…"
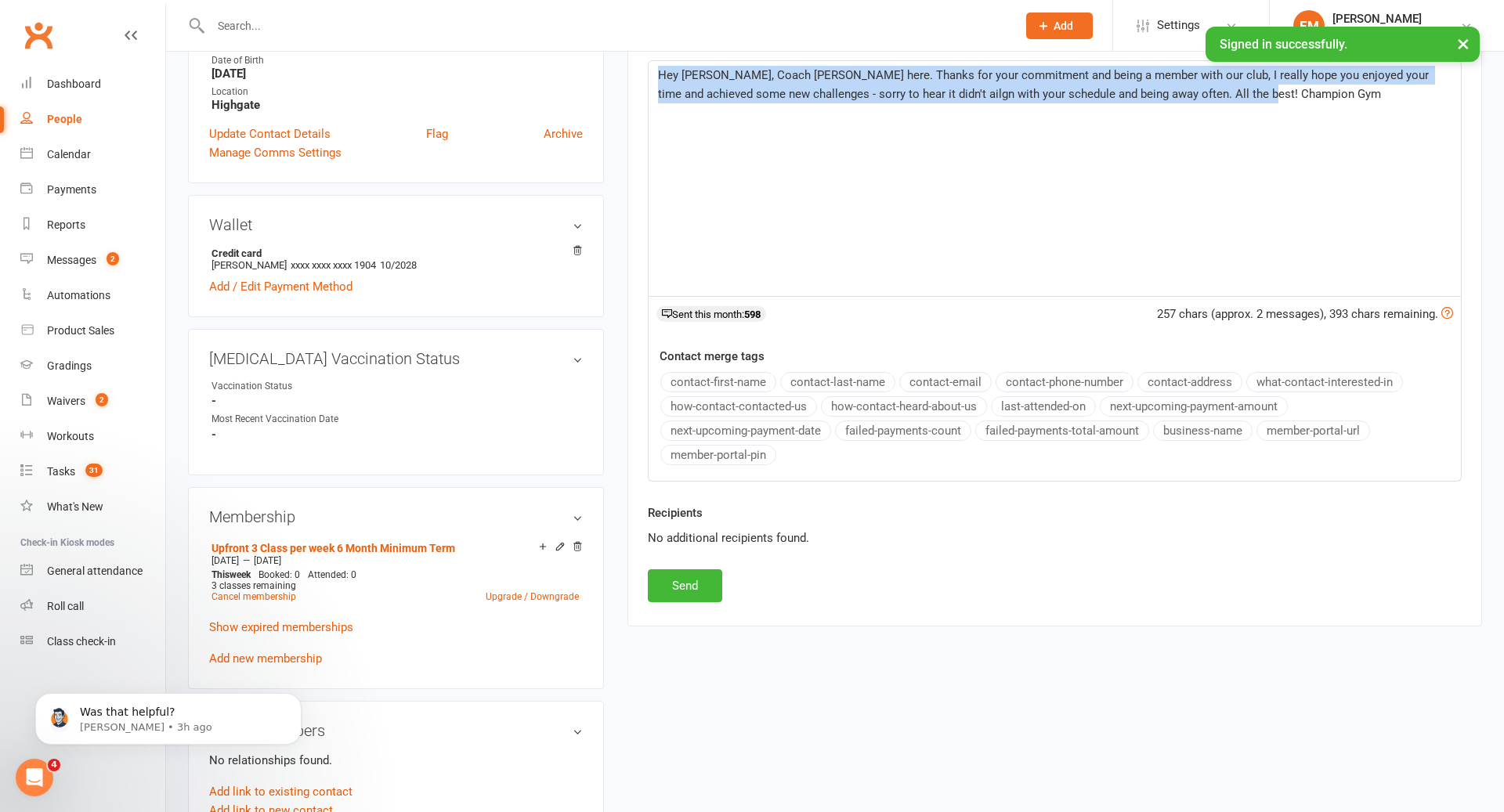
scroll to position [697, 0]
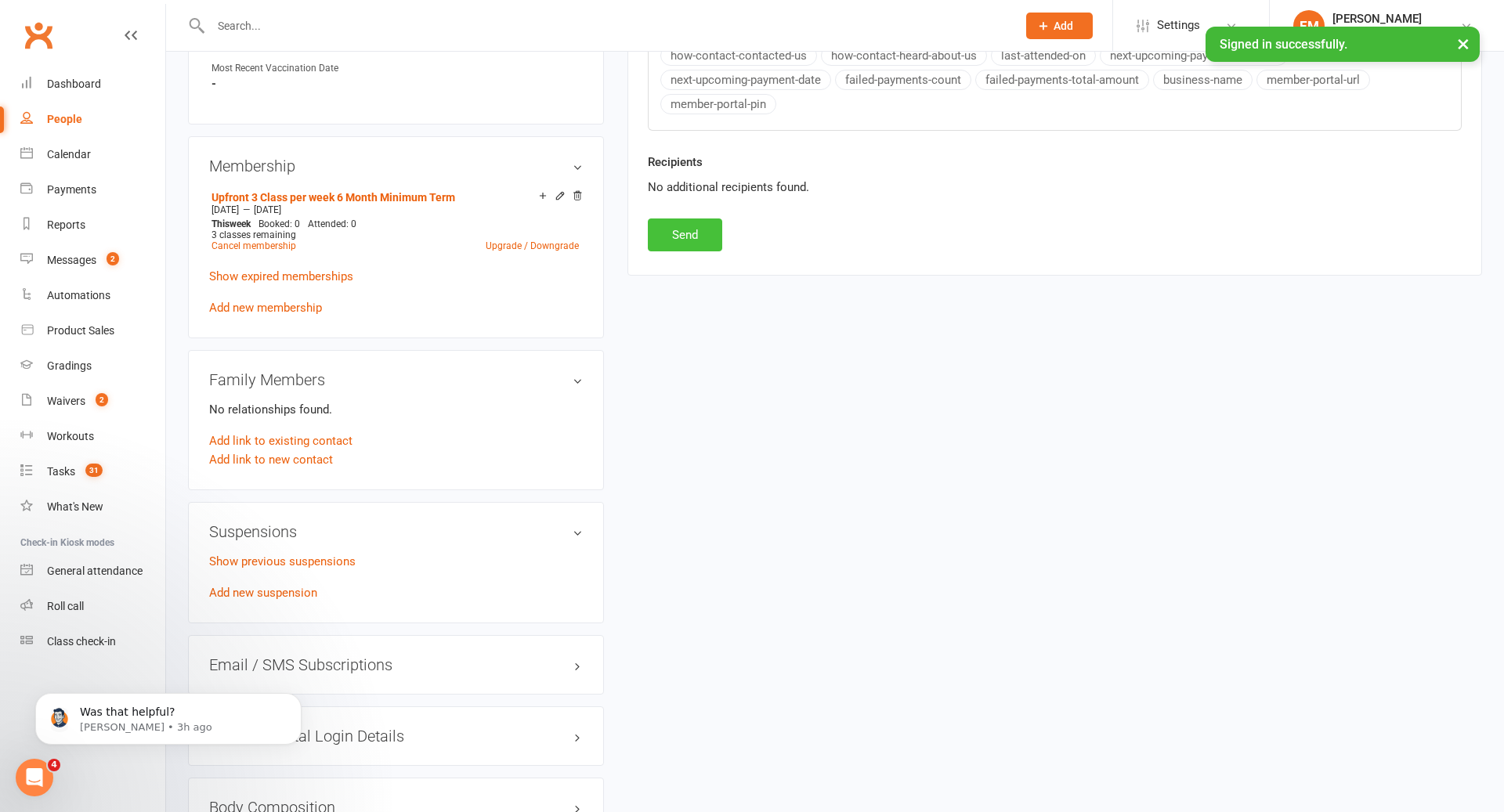
click at [691, 229] on button "Send" at bounding box center [685, 235] width 74 height 33
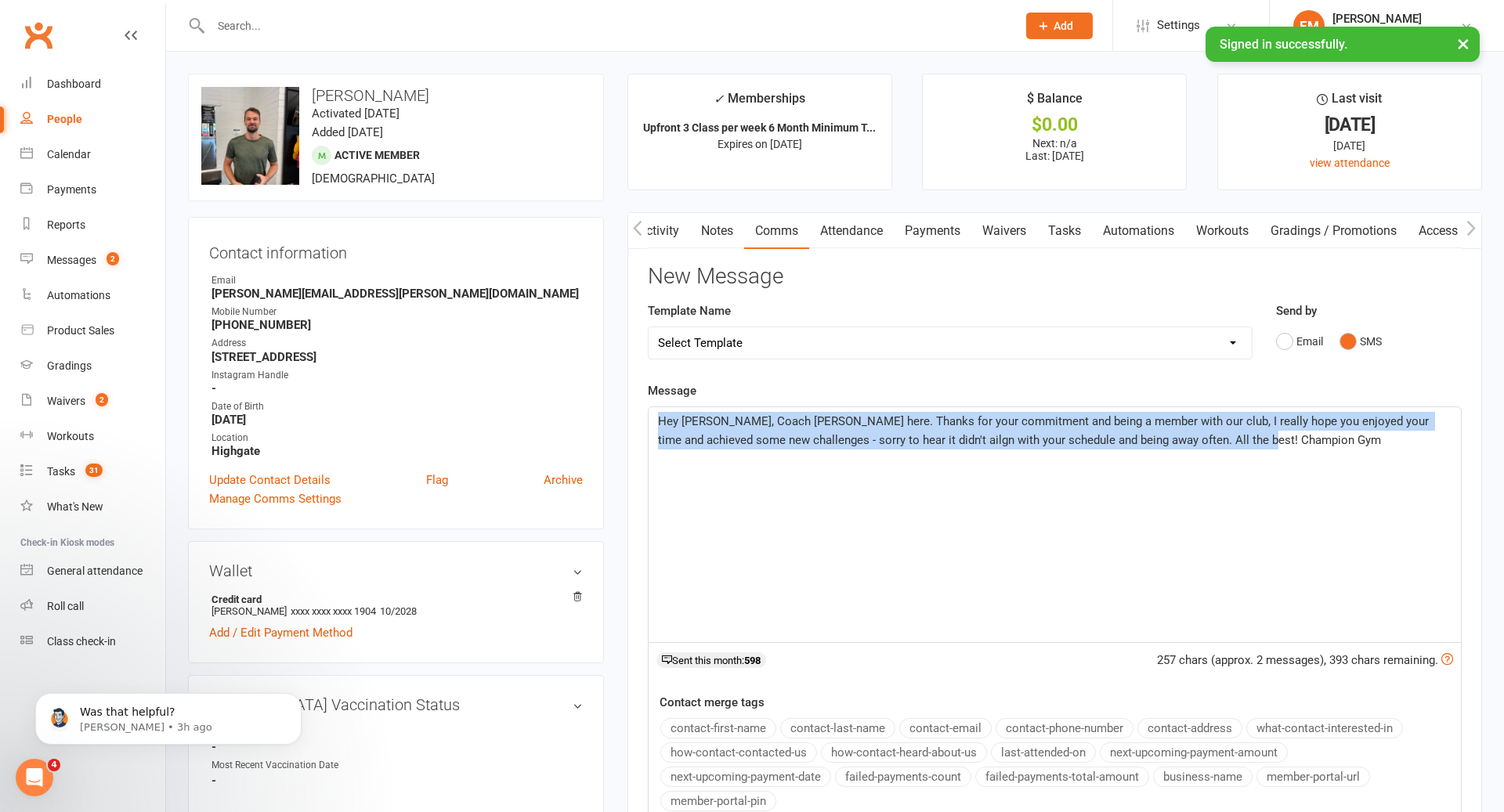
click at [717, 225] on link "Notes" at bounding box center [717, 231] width 54 height 36
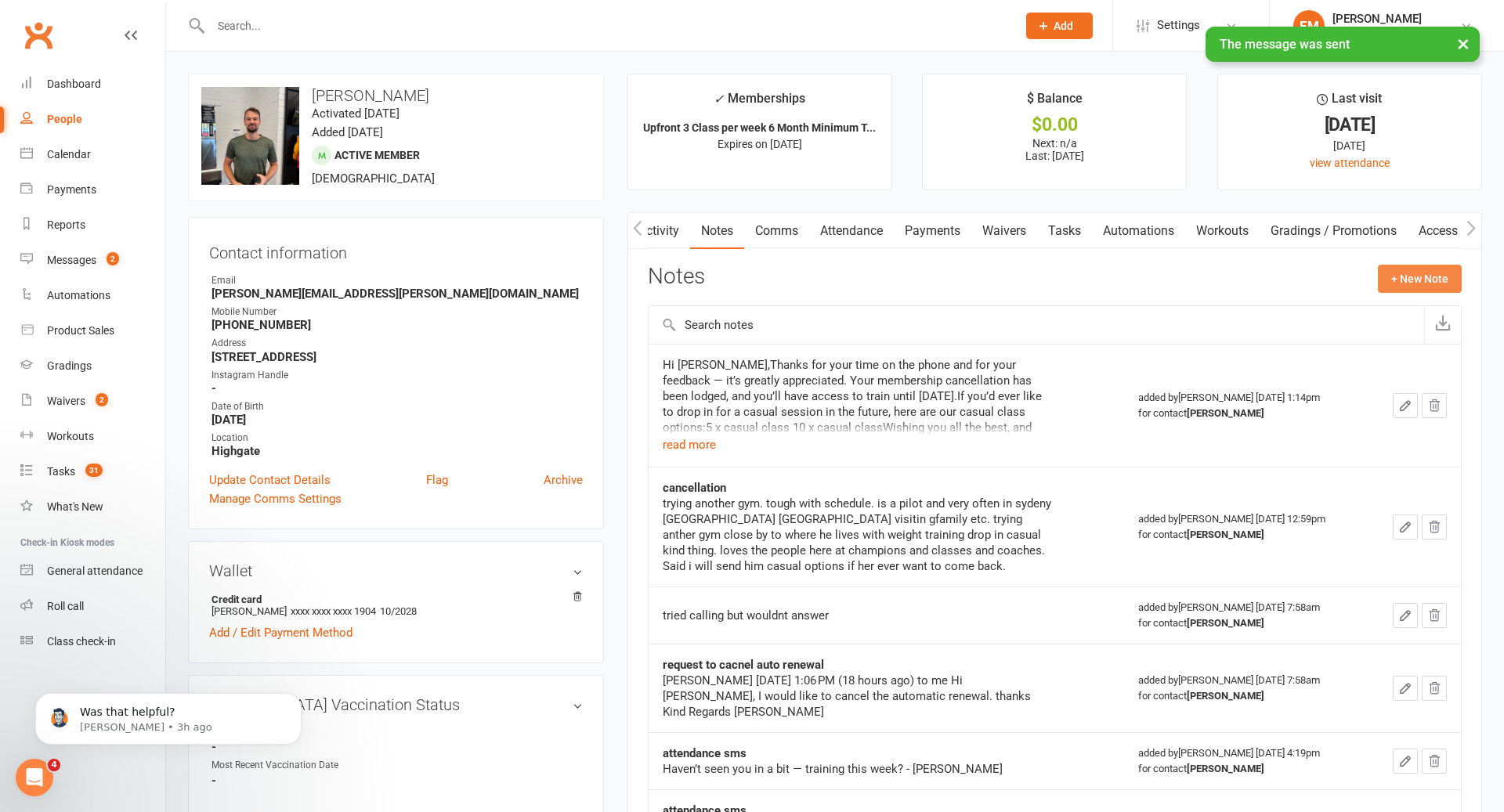
click at [1413, 273] on button "+ New Note" at bounding box center [1420, 278] width 84 height 28
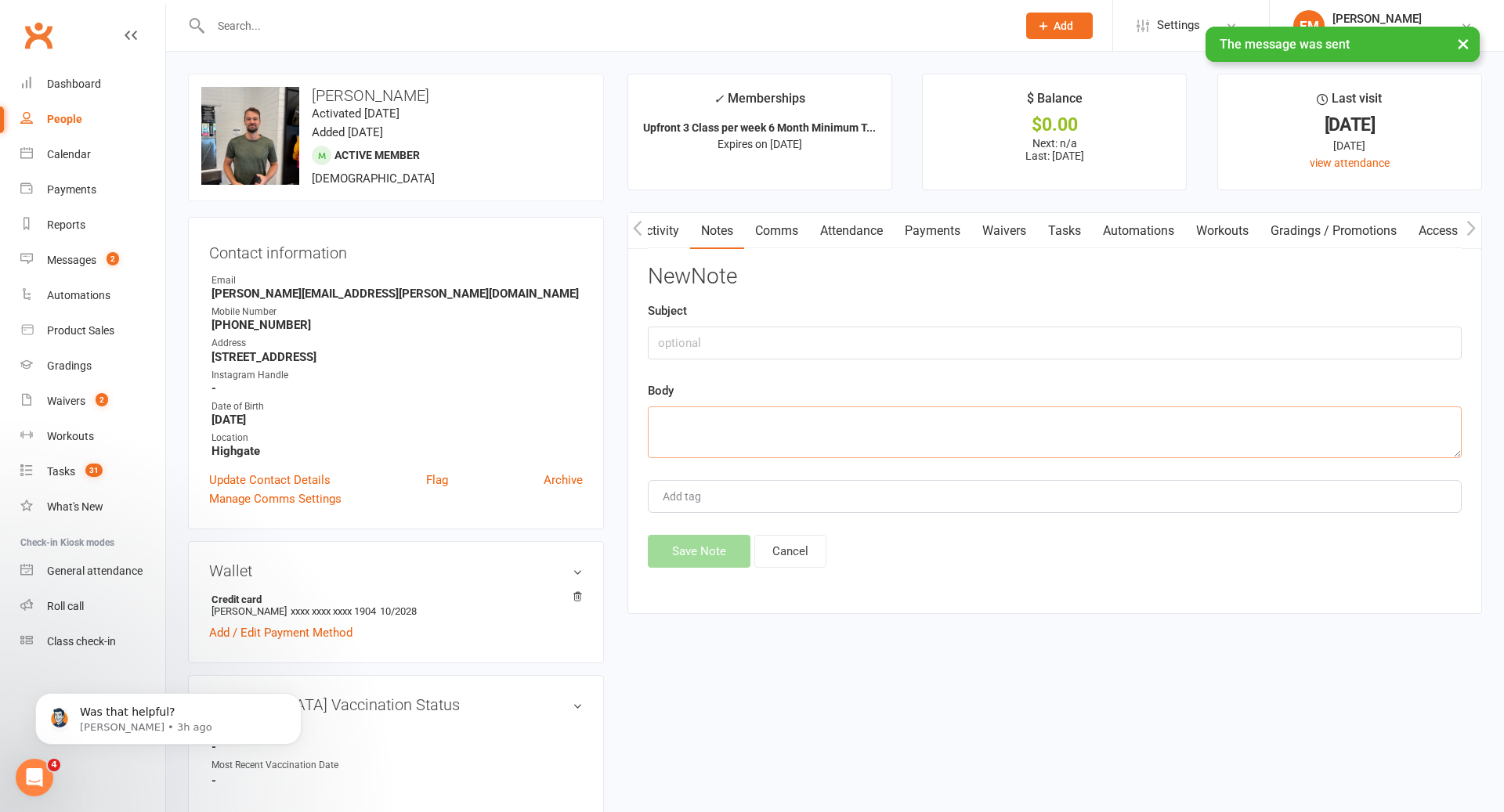
click at [946, 410] on textarea at bounding box center [1054, 432] width 814 height 52
paste textarea "Hey [PERSON_NAME], Coach [PERSON_NAME] here. Thanks for your commitment and bei…"
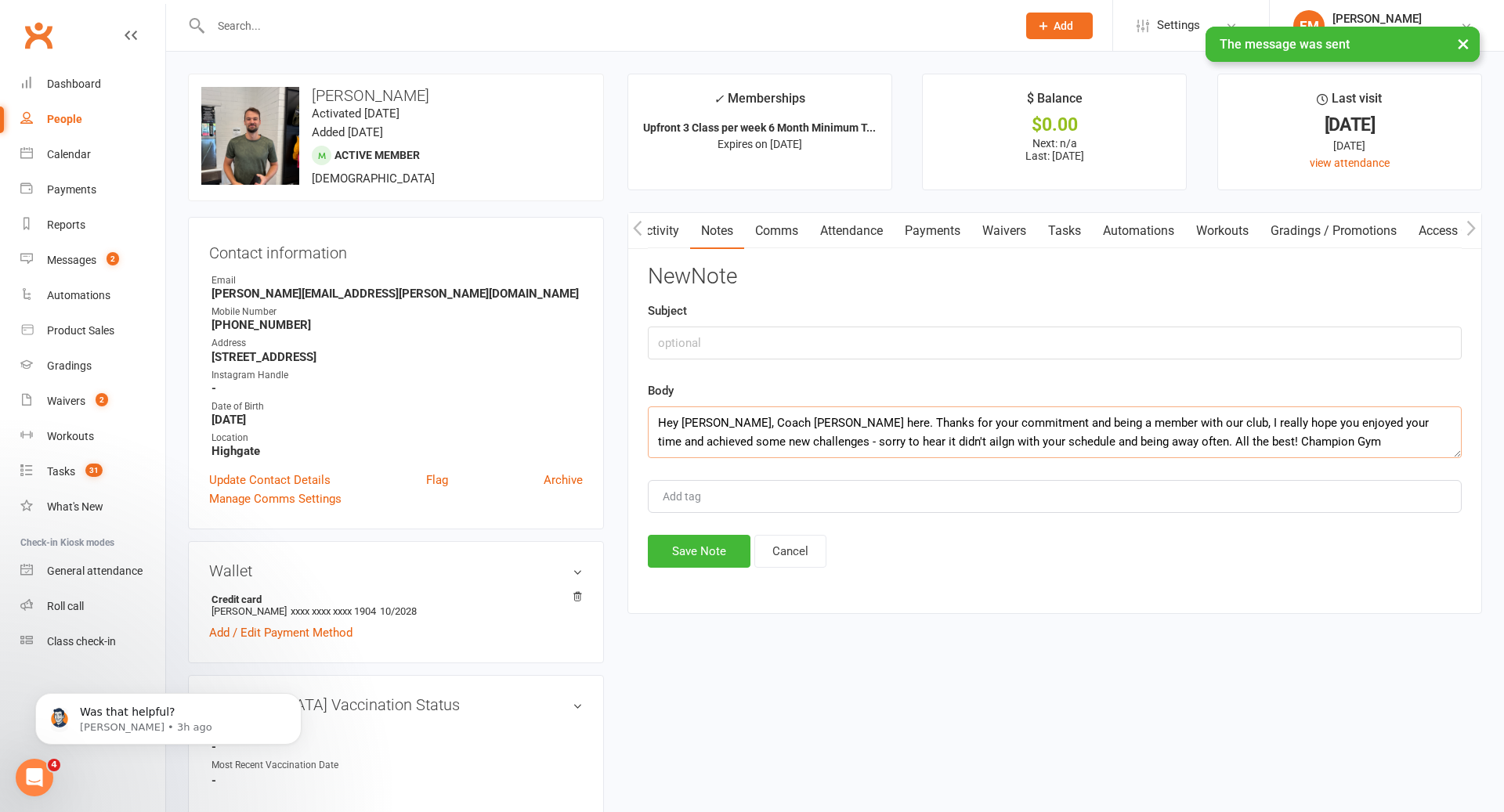
type textarea "Hey [PERSON_NAME], Coach [PERSON_NAME] here. Thanks for your commitment and bei…"
click at [842, 332] on input "text" at bounding box center [1054, 343] width 814 height 33
type input "SMS"
drag, startPoint x: 735, startPoint y: 531, endPoint x: 710, endPoint y: 559, distance: 37.5
click at [735, 531] on div "New Note Subject SMS Body Hey [PERSON_NAME], Coach [PERSON_NAME] here. Thanks f…" at bounding box center [1054, 416] width 814 height 303
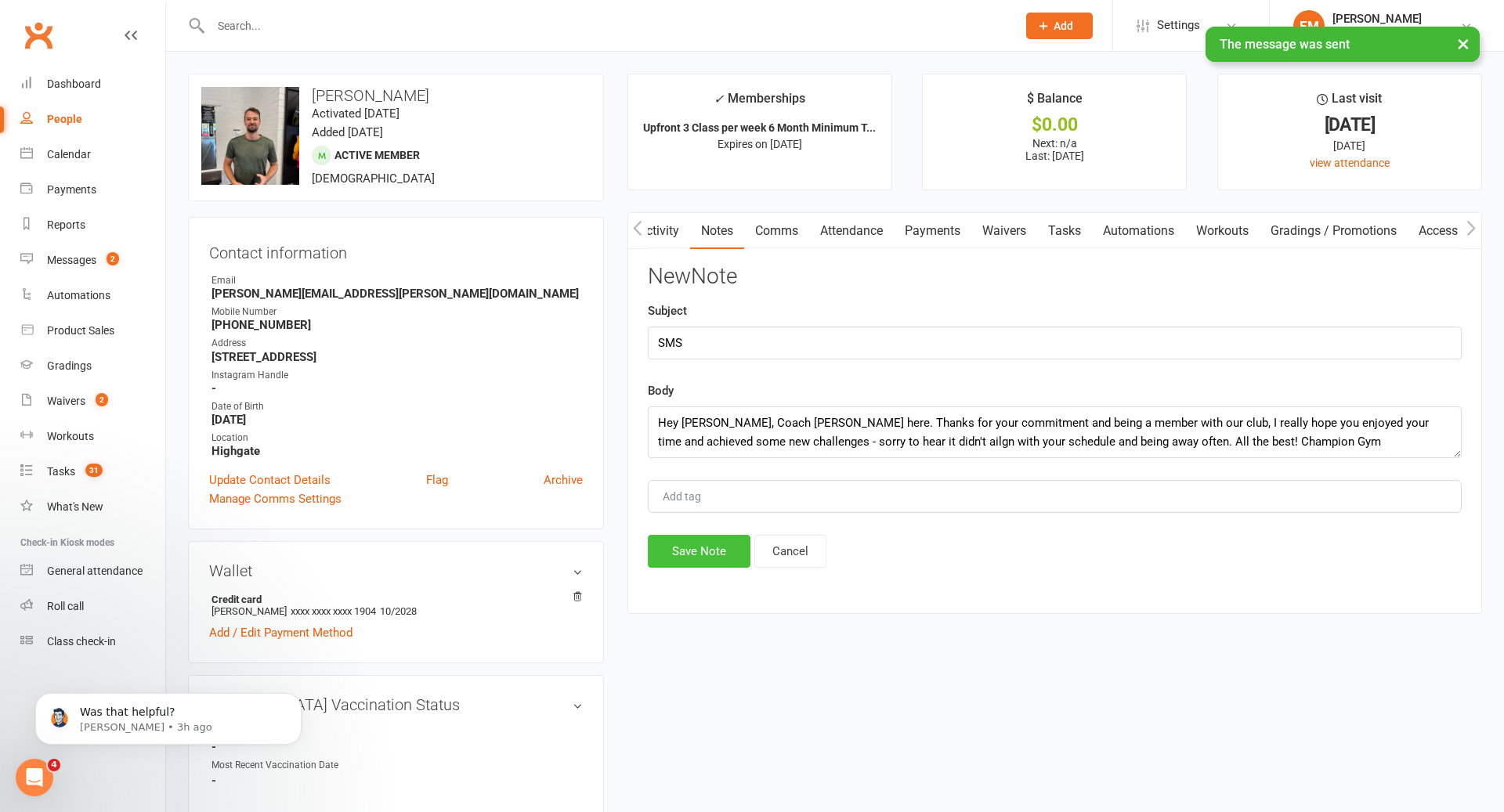
click at [710, 559] on button "Save Note" at bounding box center [699, 551] width 103 height 33
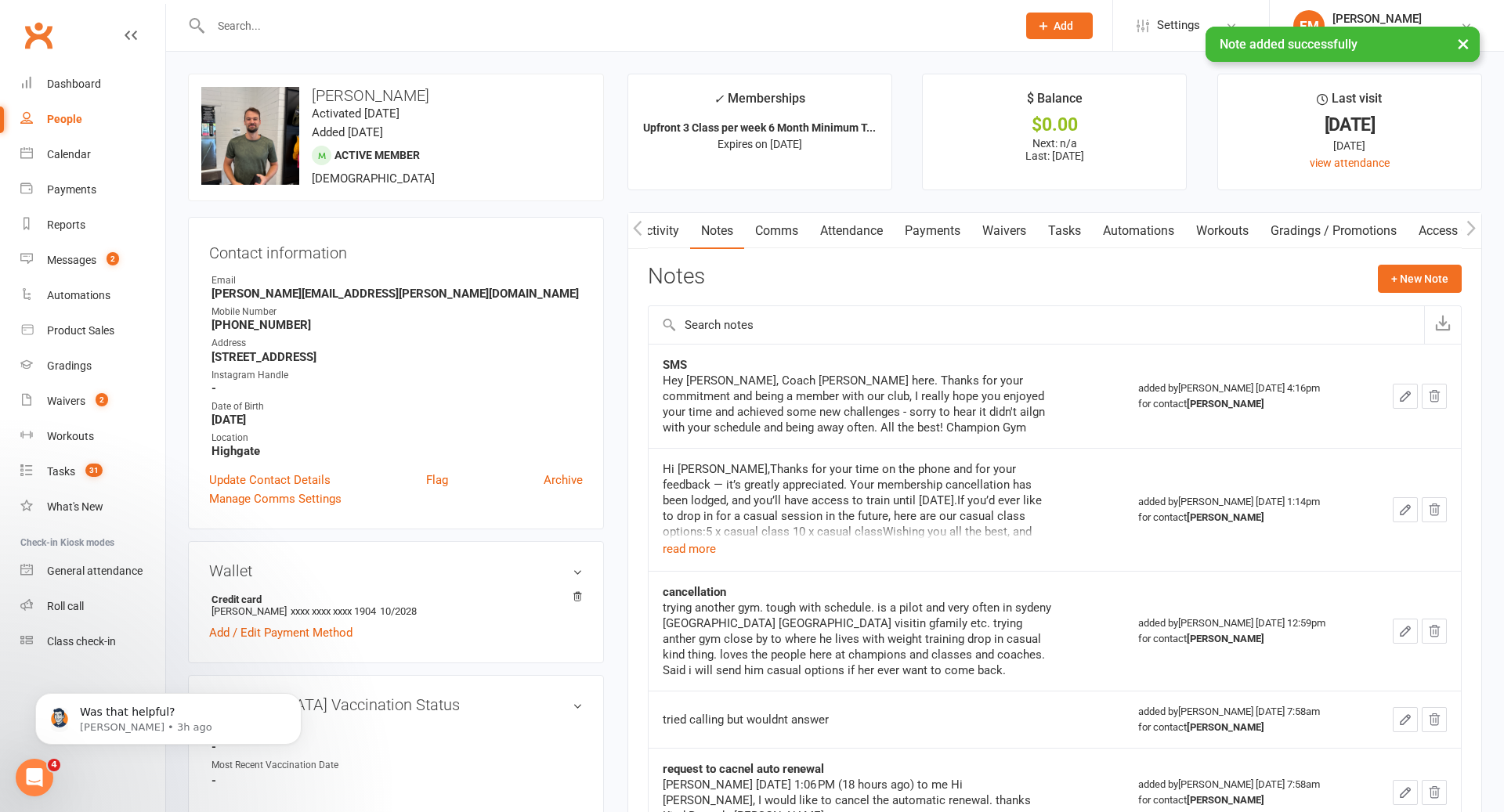
click at [577, 25] on input "text" at bounding box center [606, 25] width 800 height 22
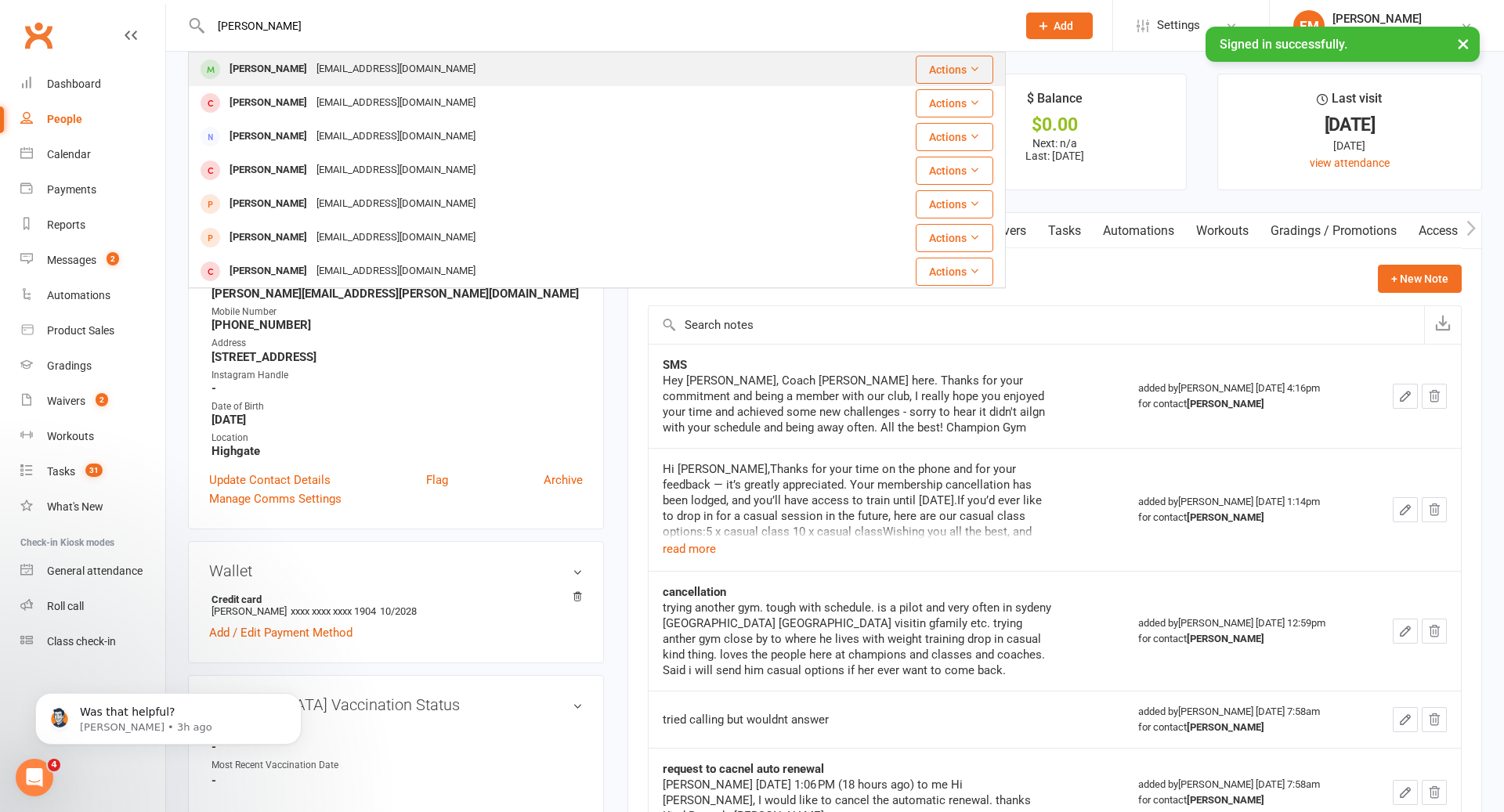
type input "[PERSON_NAME]"
click at [291, 71] on div "[PERSON_NAME]" at bounding box center [268, 69] width 87 height 22
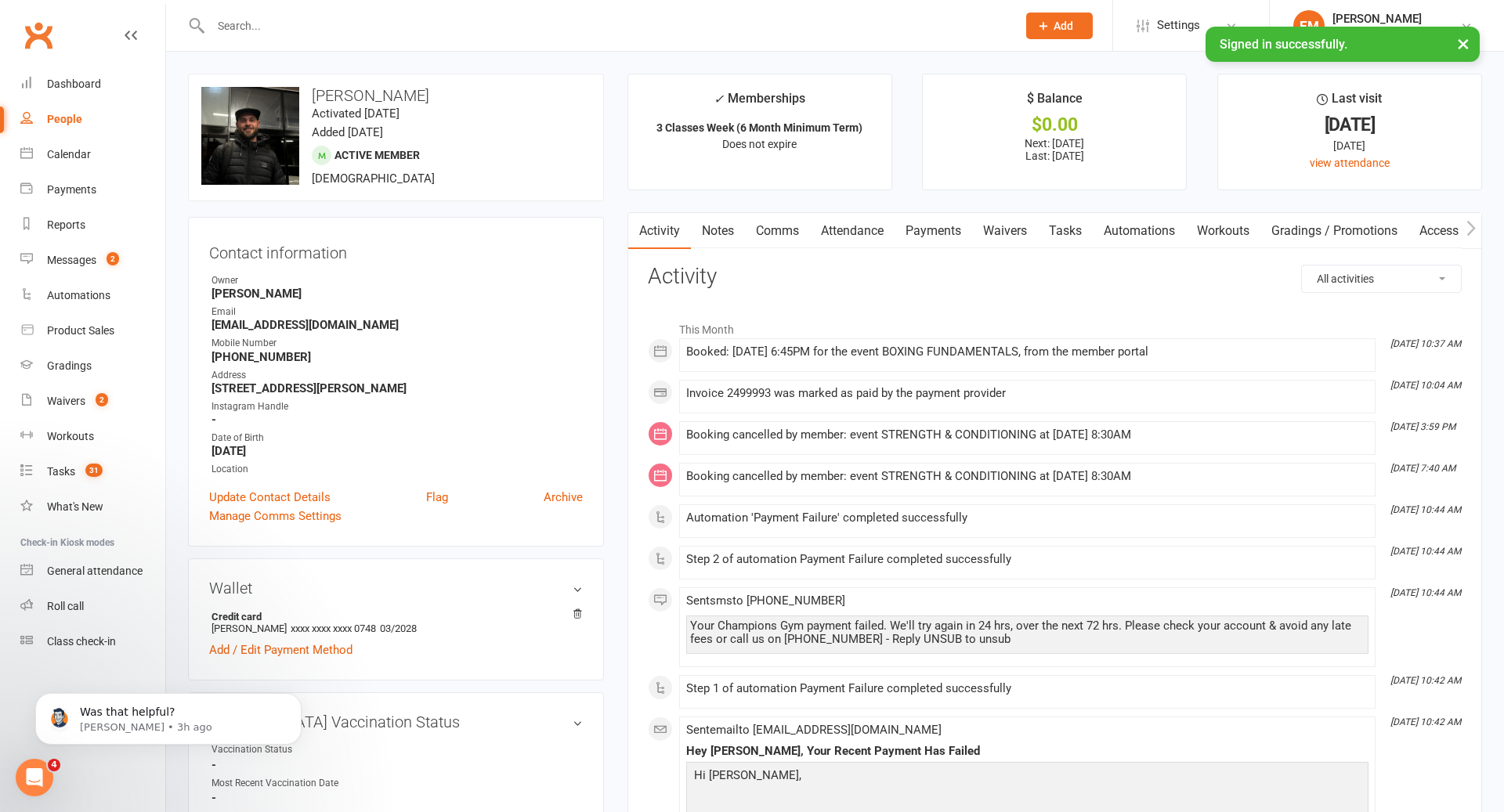
click at [724, 225] on link "Notes" at bounding box center [718, 231] width 54 height 36
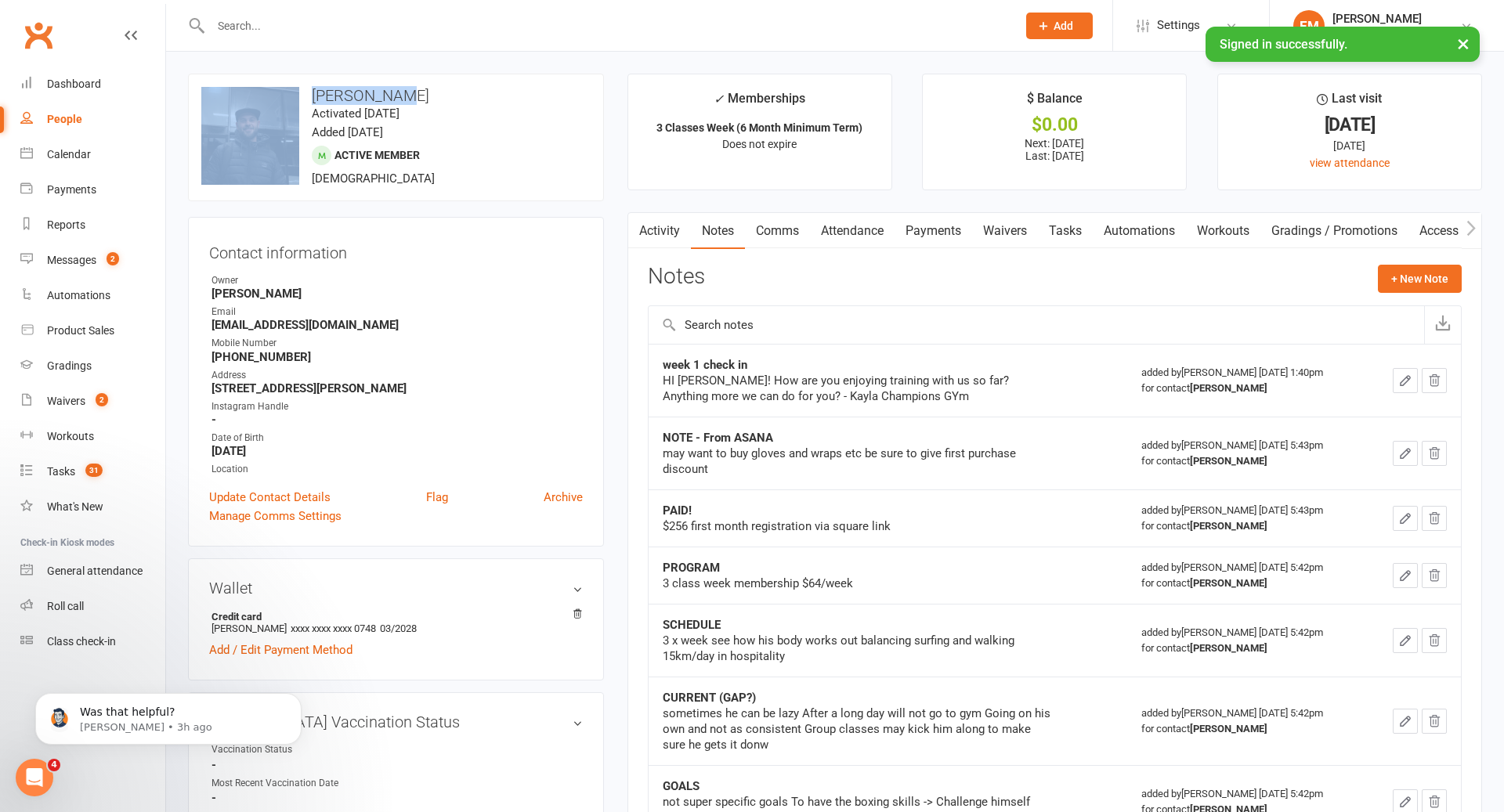
drag, startPoint x: 424, startPoint y: 96, endPoint x: 299, endPoint y: 91, distance: 125.1
click at [299, 91] on h3 "[PERSON_NAME]" at bounding box center [396, 96] width 389 height 17
copy h3 "[PERSON_NAME]"
click at [861, 239] on link "Attendance" at bounding box center [853, 231] width 84 height 36
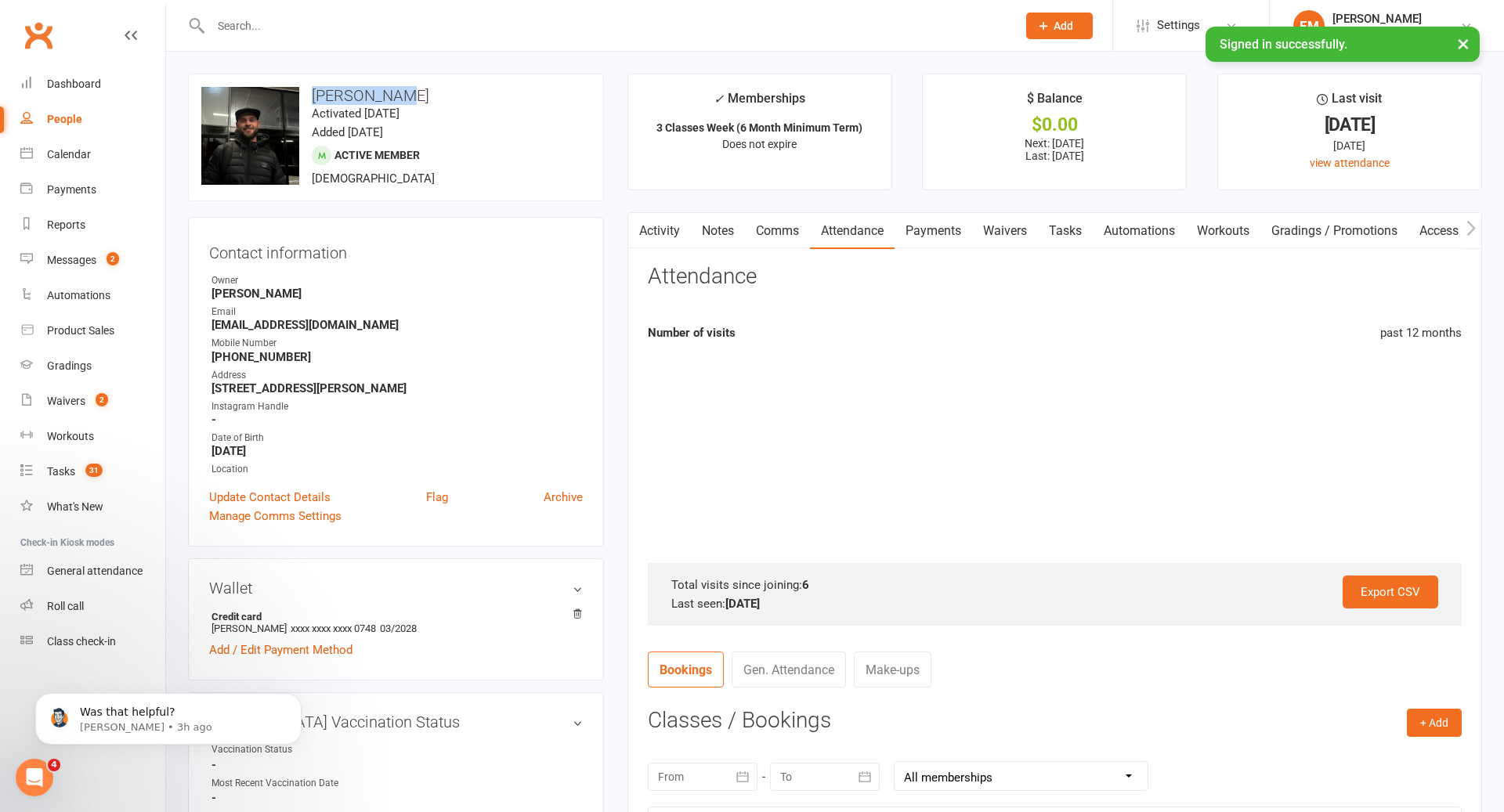
scroll to position [267, 0]
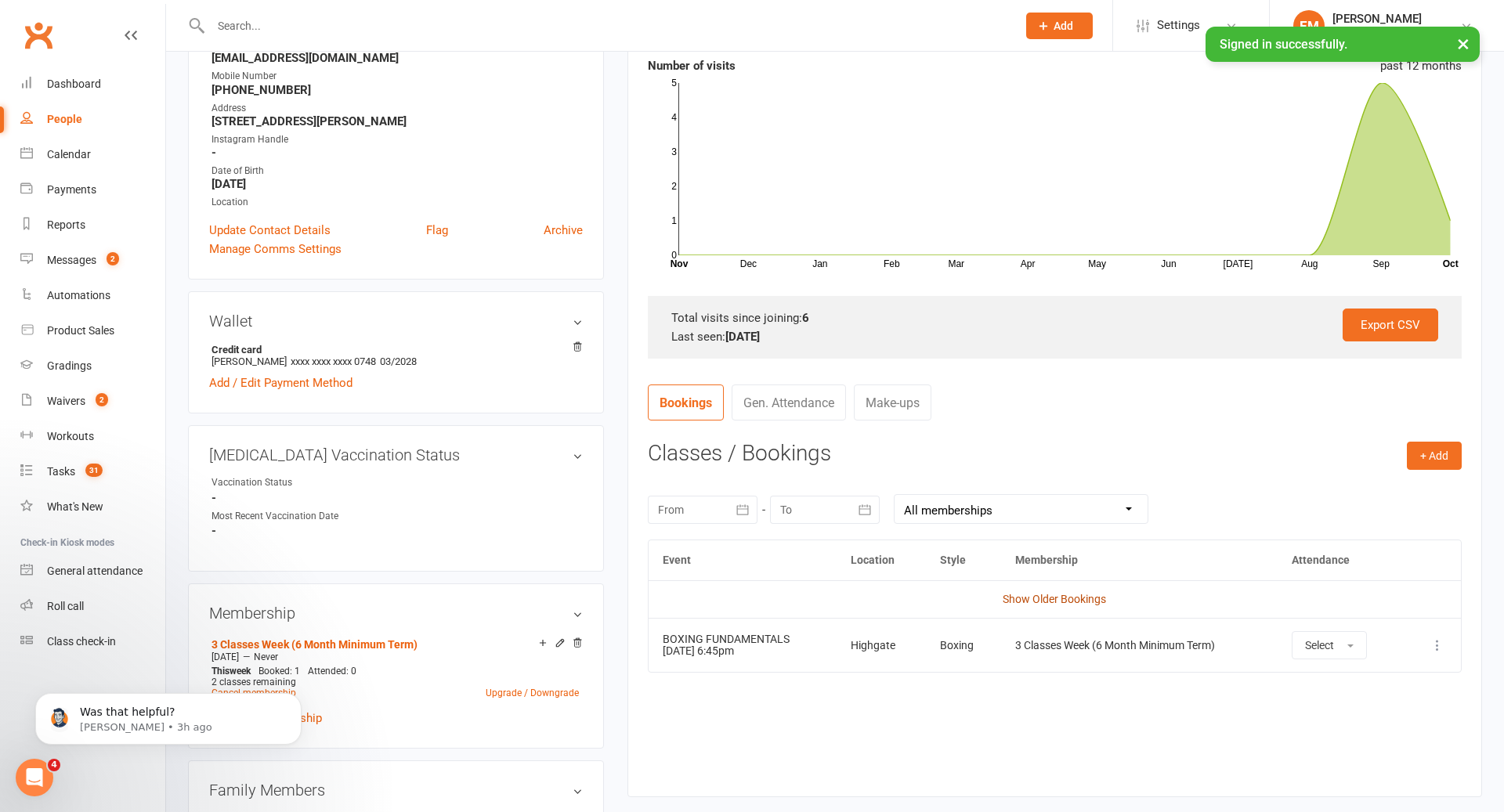
click at [1052, 596] on link "Show Older Bookings" at bounding box center [1054, 599] width 103 height 13
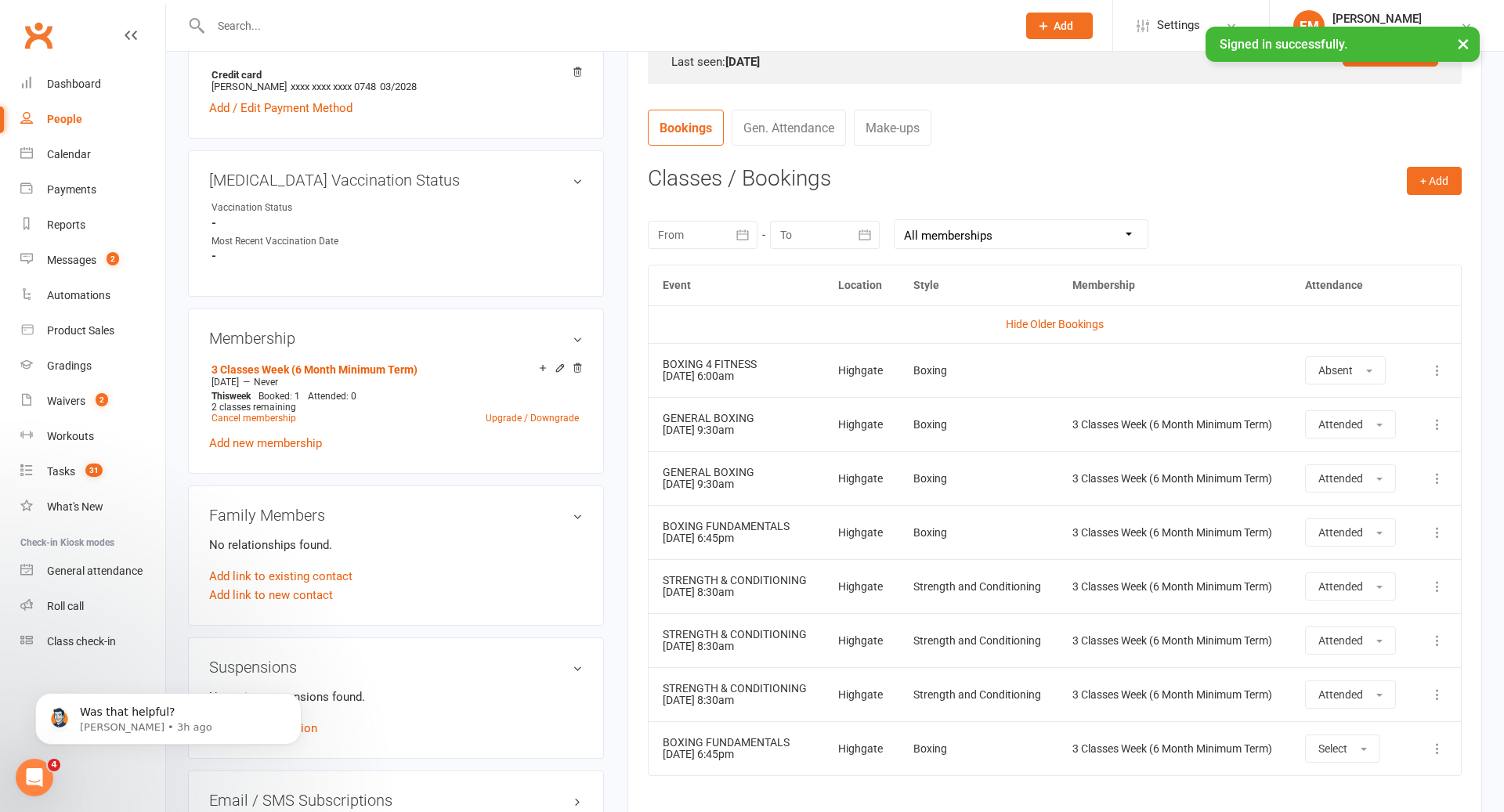
scroll to position [0, 0]
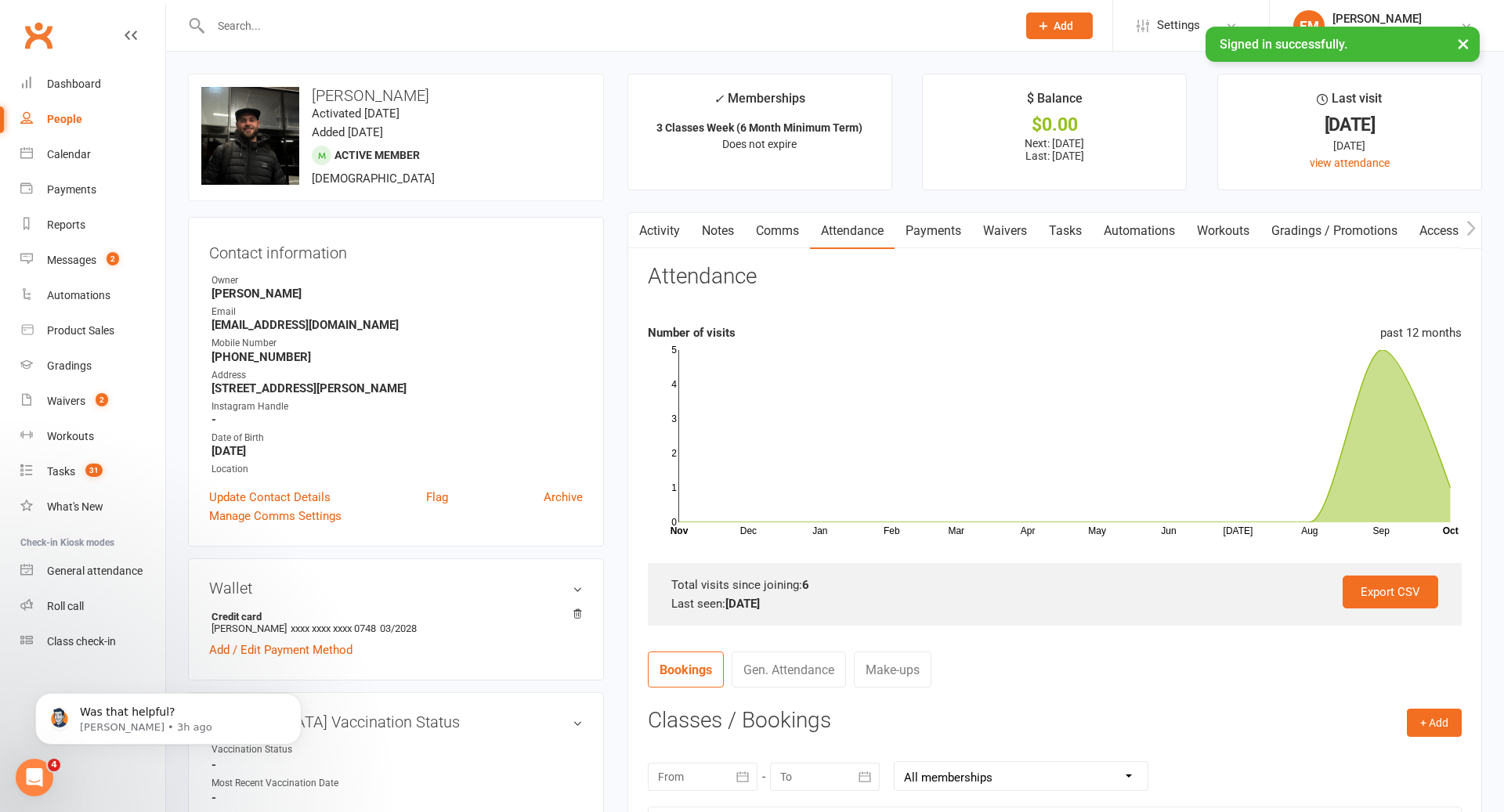
click at [693, 13] on div at bounding box center [597, 25] width 818 height 51
click at [673, 19] on input "text" at bounding box center [606, 25] width 800 height 22
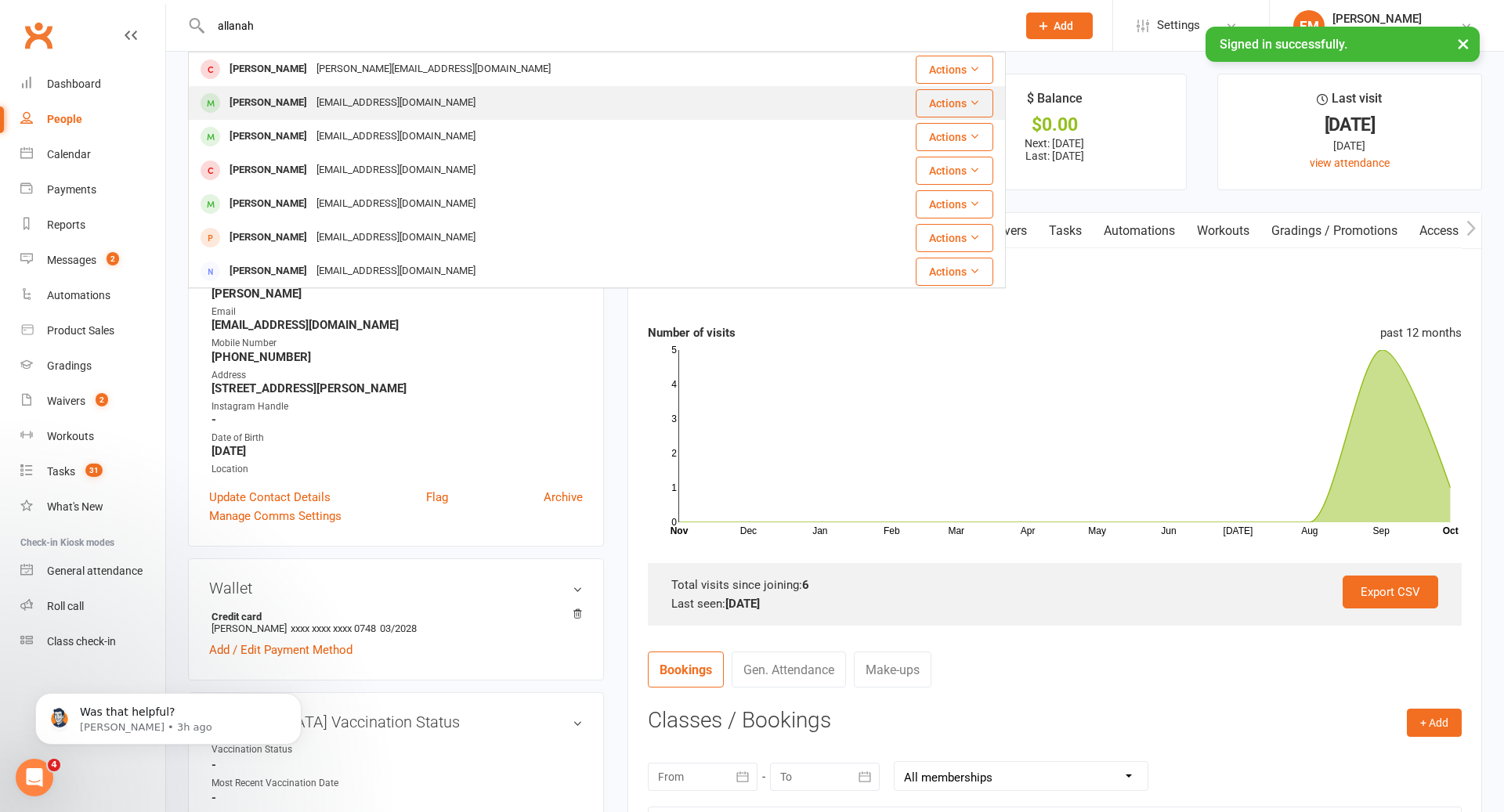
type input "allanah"
click at [341, 108] on div "[EMAIL_ADDRESS][DOMAIN_NAME]" at bounding box center [396, 102] width 169 height 22
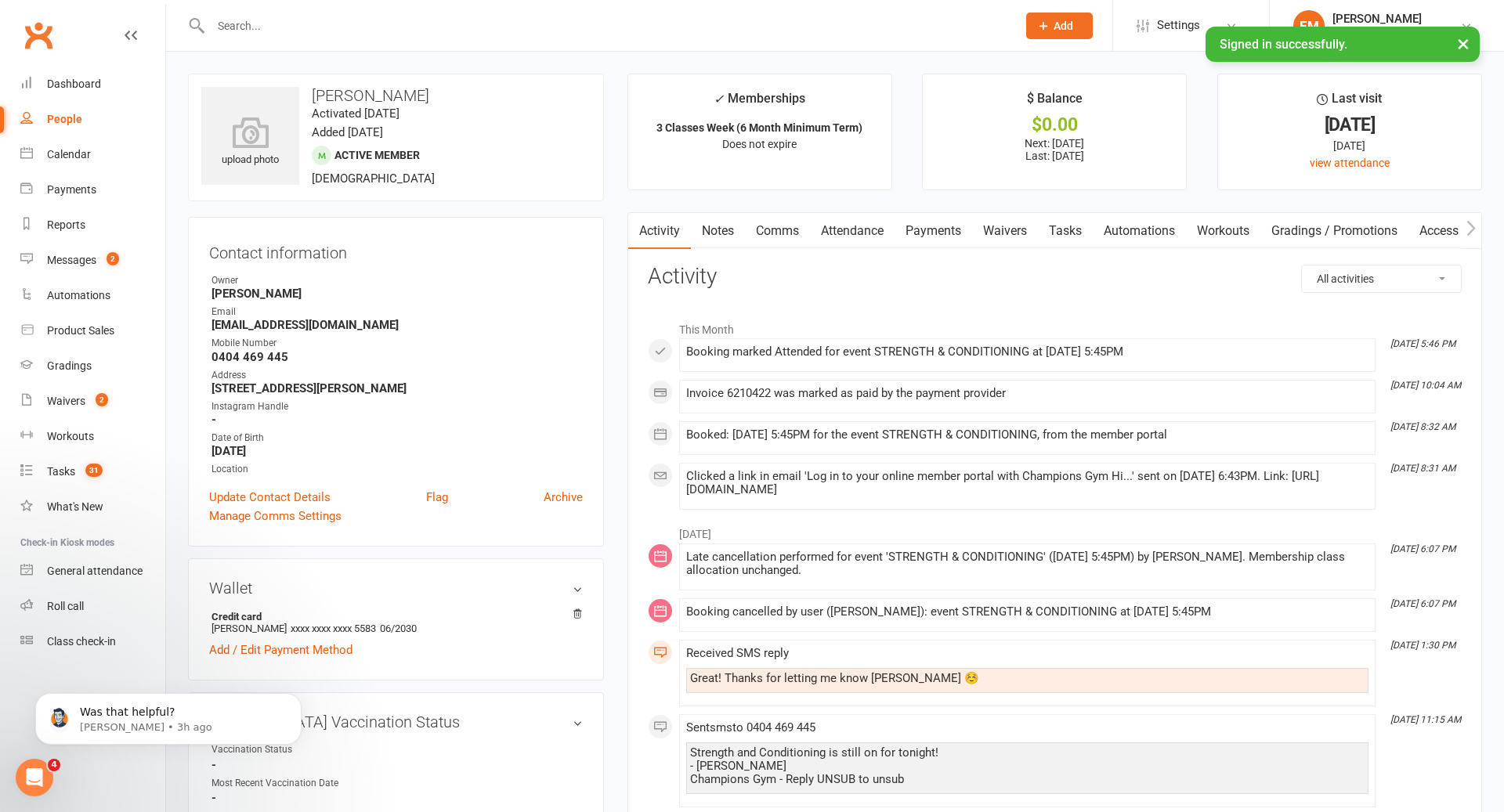
click at [776, 238] on link "Comms" at bounding box center [777, 231] width 65 height 36
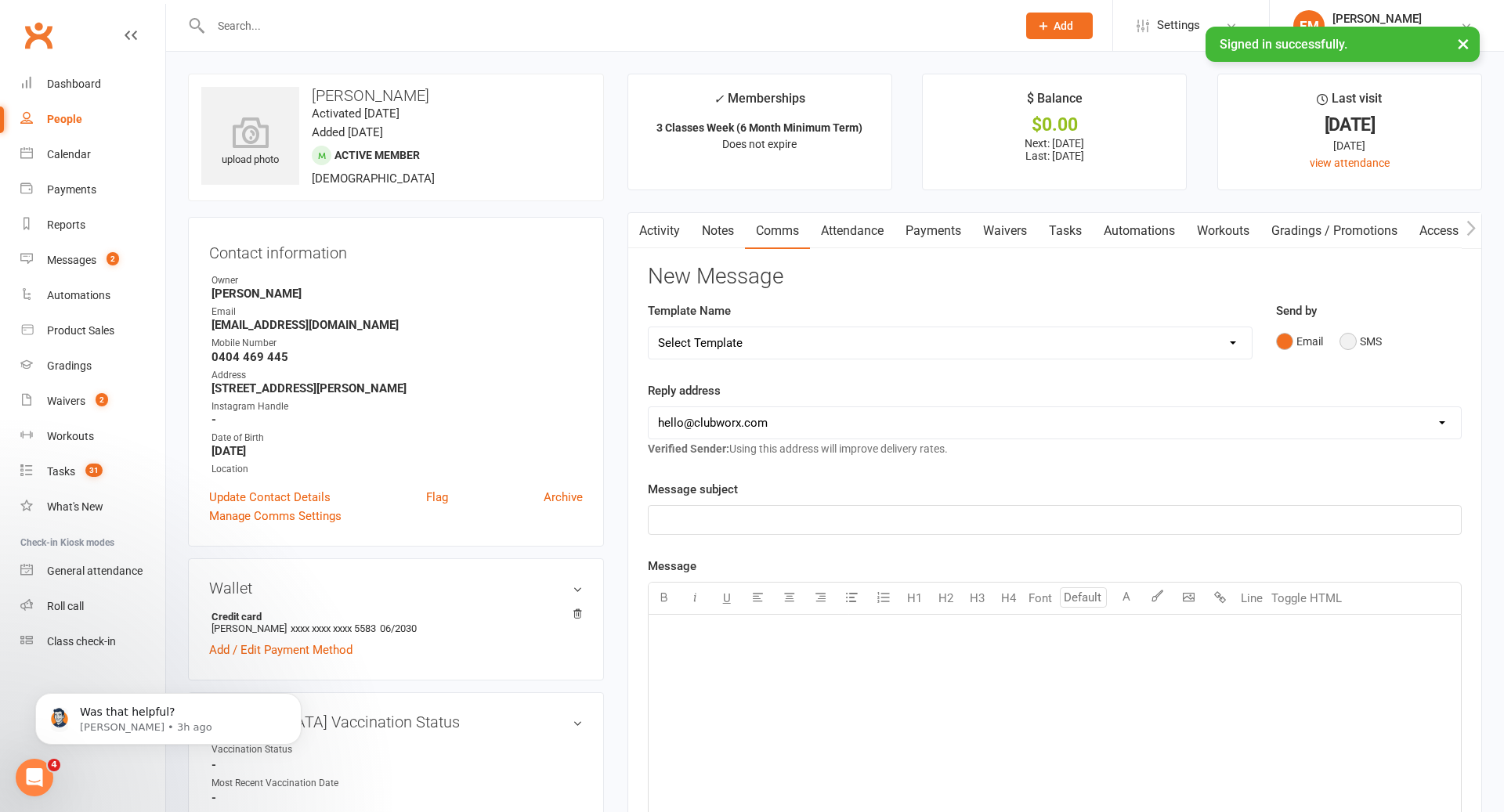
click at [1377, 335] on button "SMS" at bounding box center [1360, 341] width 42 height 30
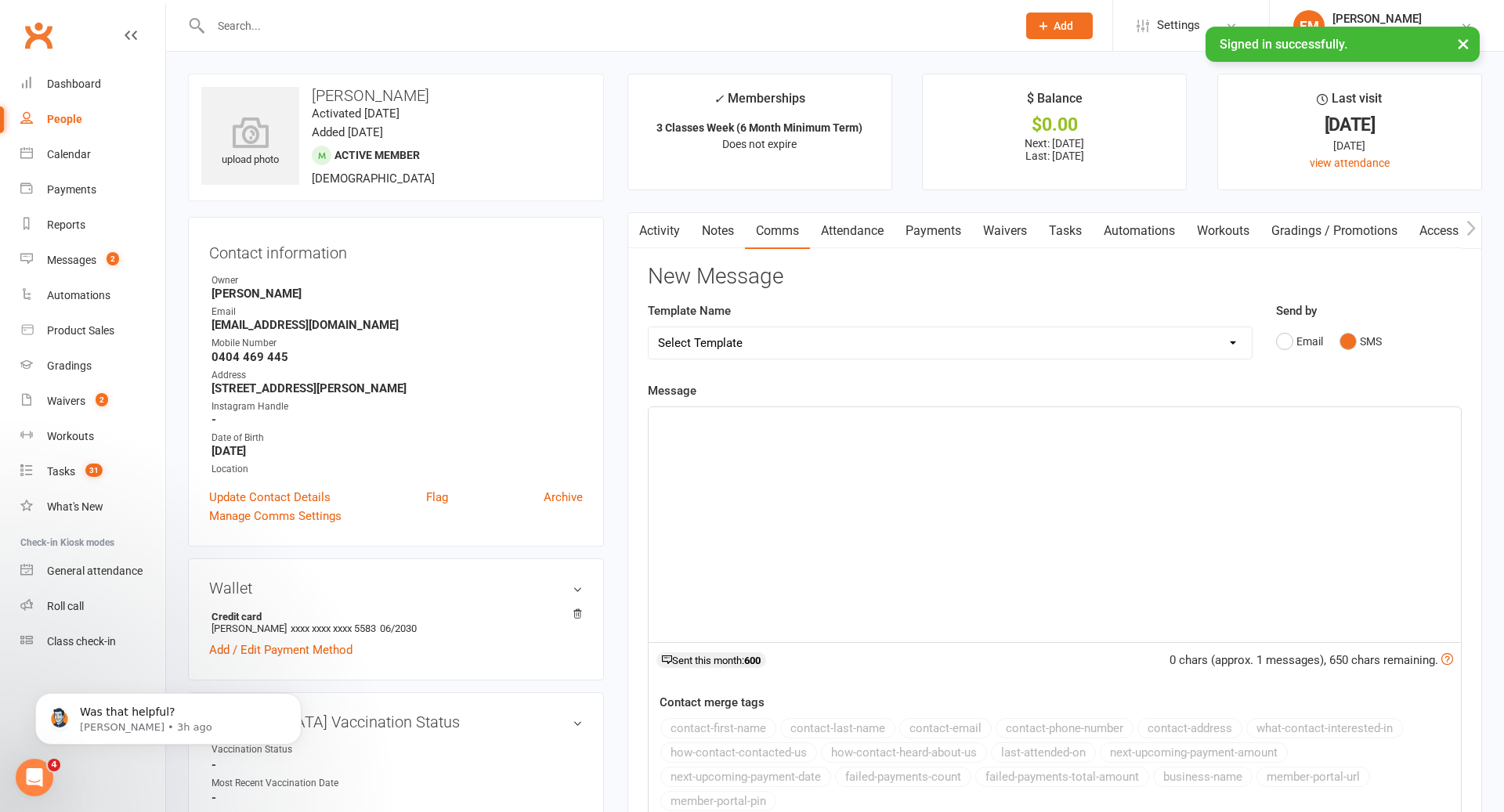
click at [1162, 480] on div "﻿" at bounding box center [1054, 524] width 812 height 235
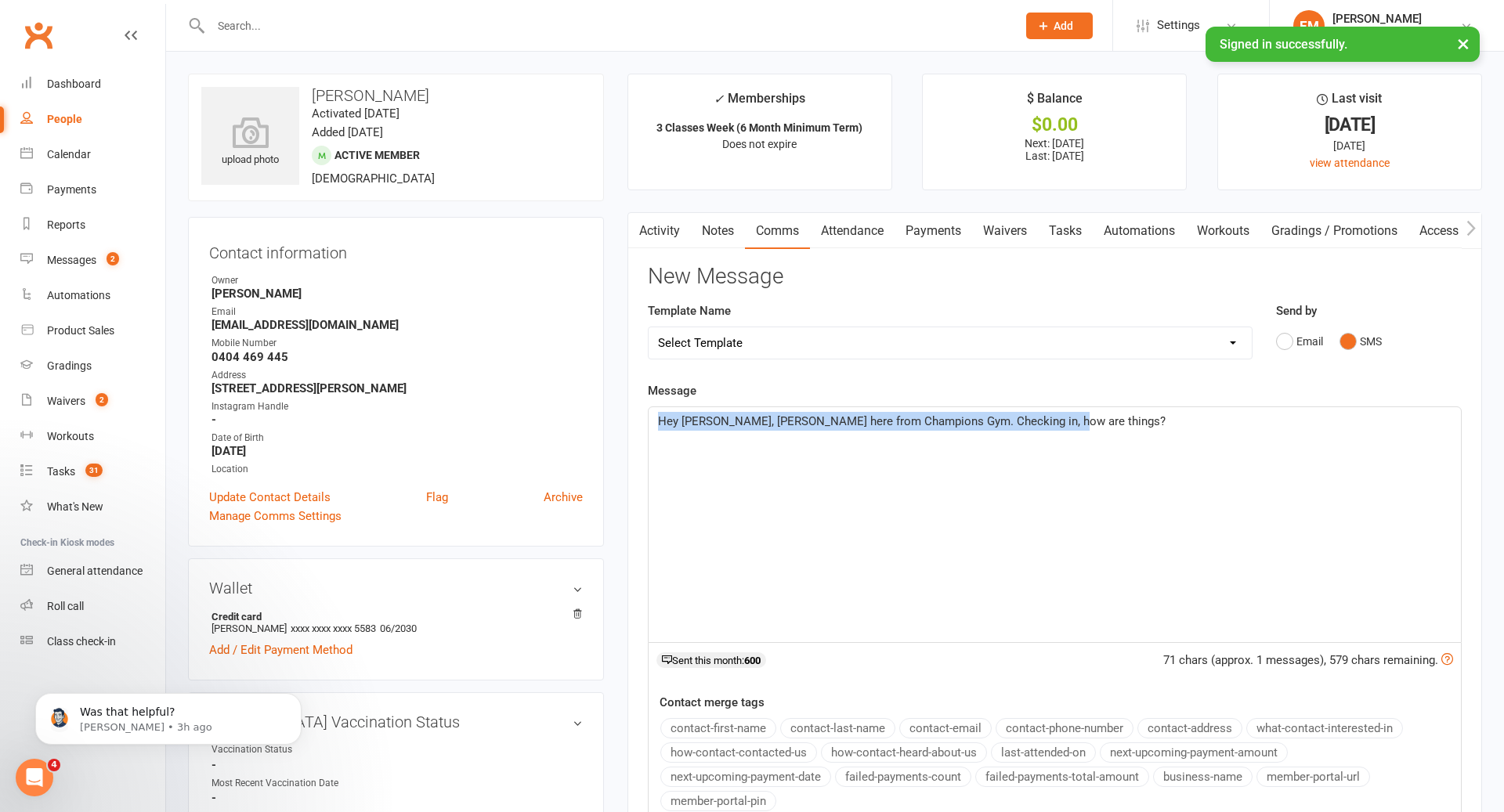
drag, startPoint x: 1147, startPoint y: 469, endPoint x: 544, endPoint y: 377, distance: 610.0
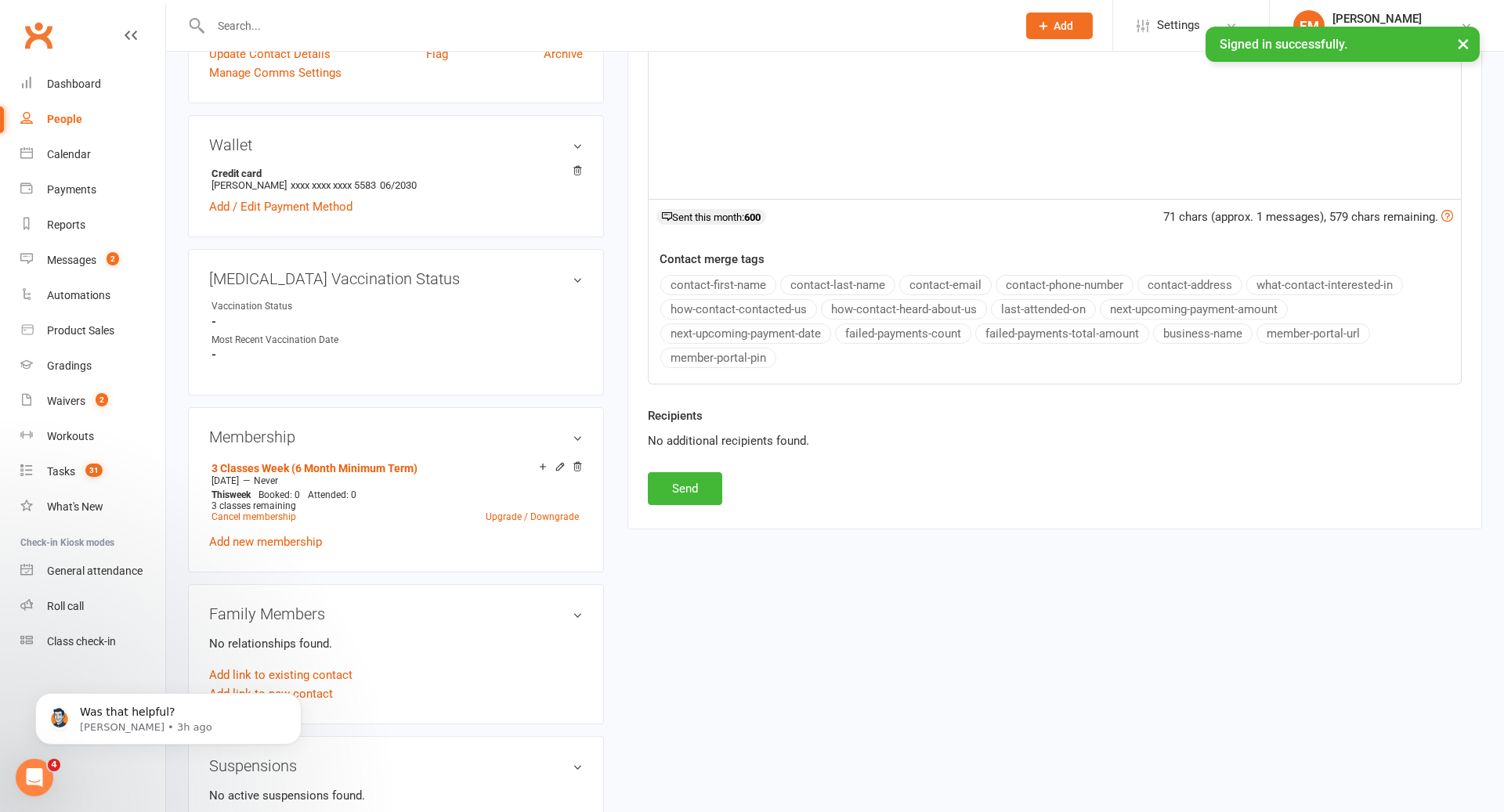
scroll to position [699, 0]
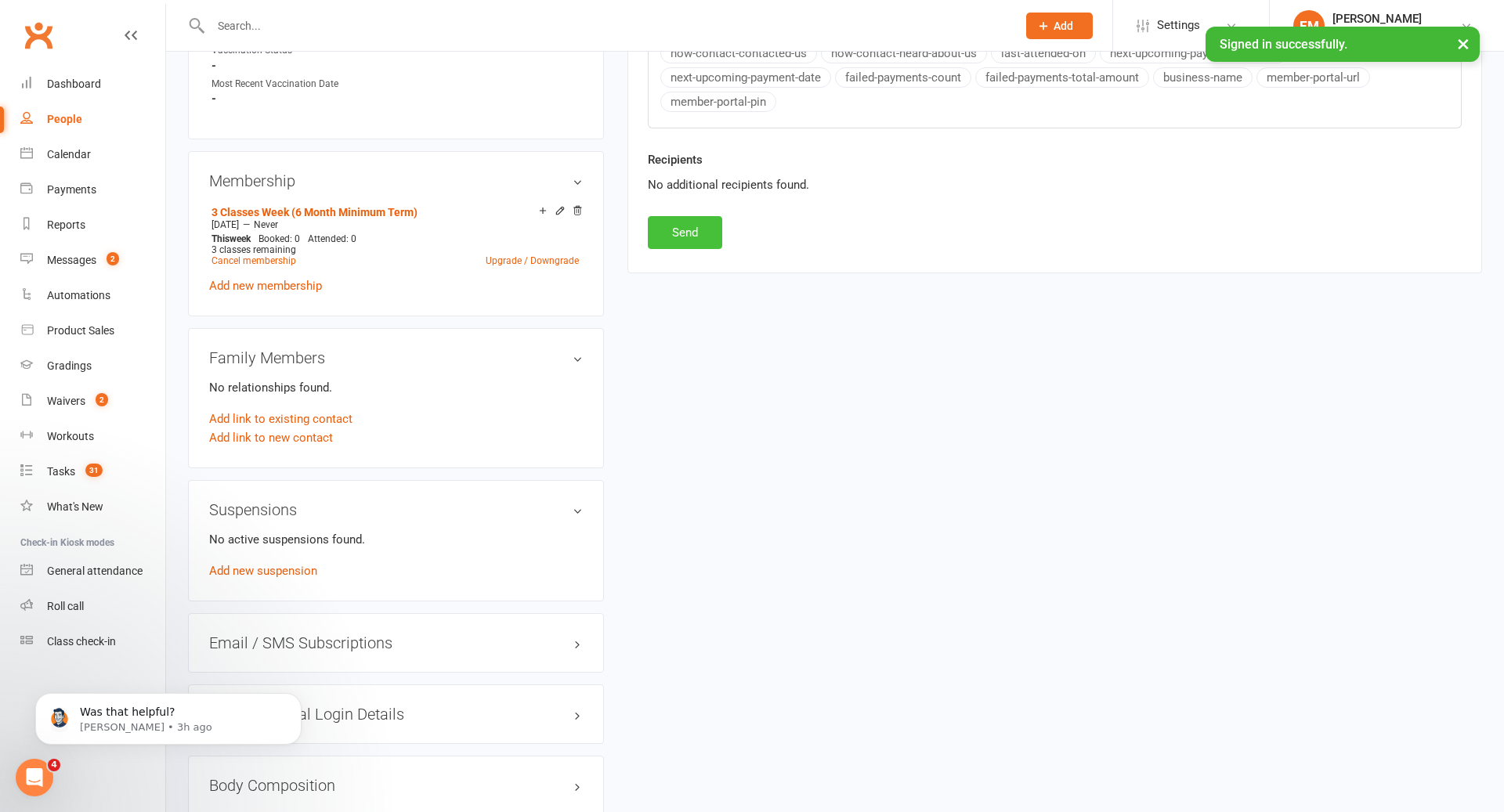
click at [694, 219] on button "Send" at bounding box center [685, 232] width 74 height 33
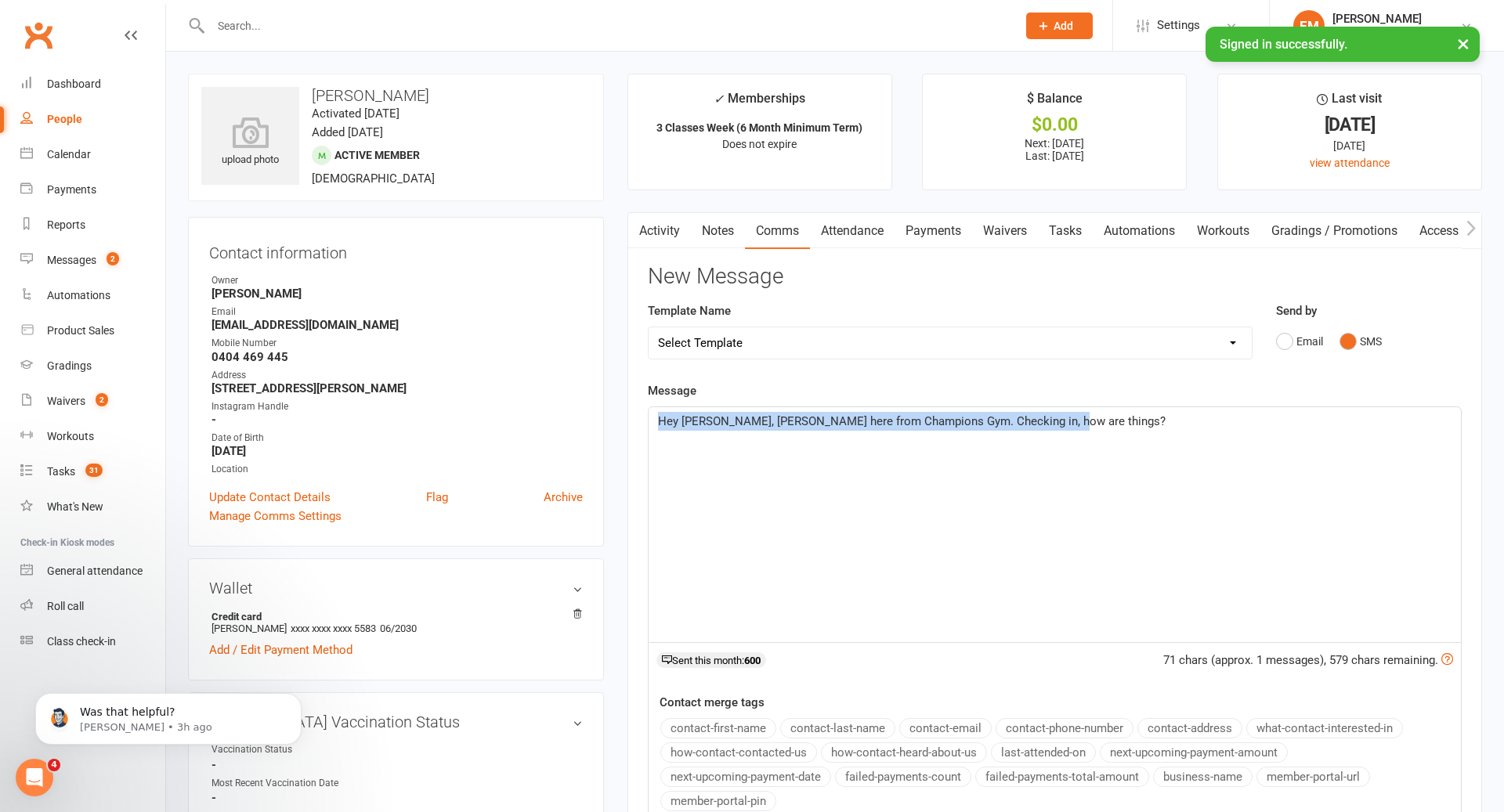
click at [730, 223] on link "Notes" at bounding box center [718, 231] width 54 height 36
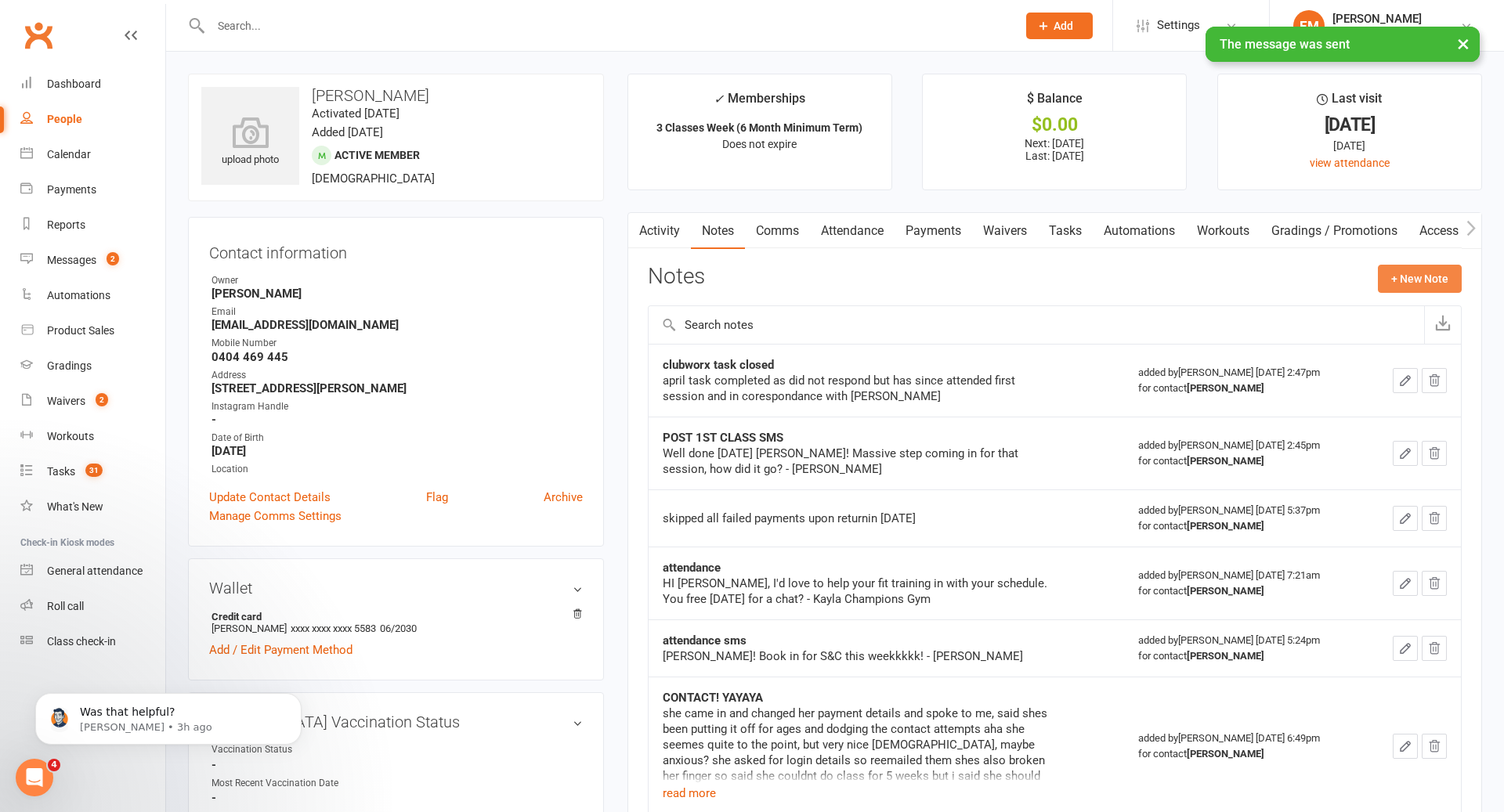
click at [1433, 277] on button "+ New Note" at bounding box center [1420, 278] width 84 height 28
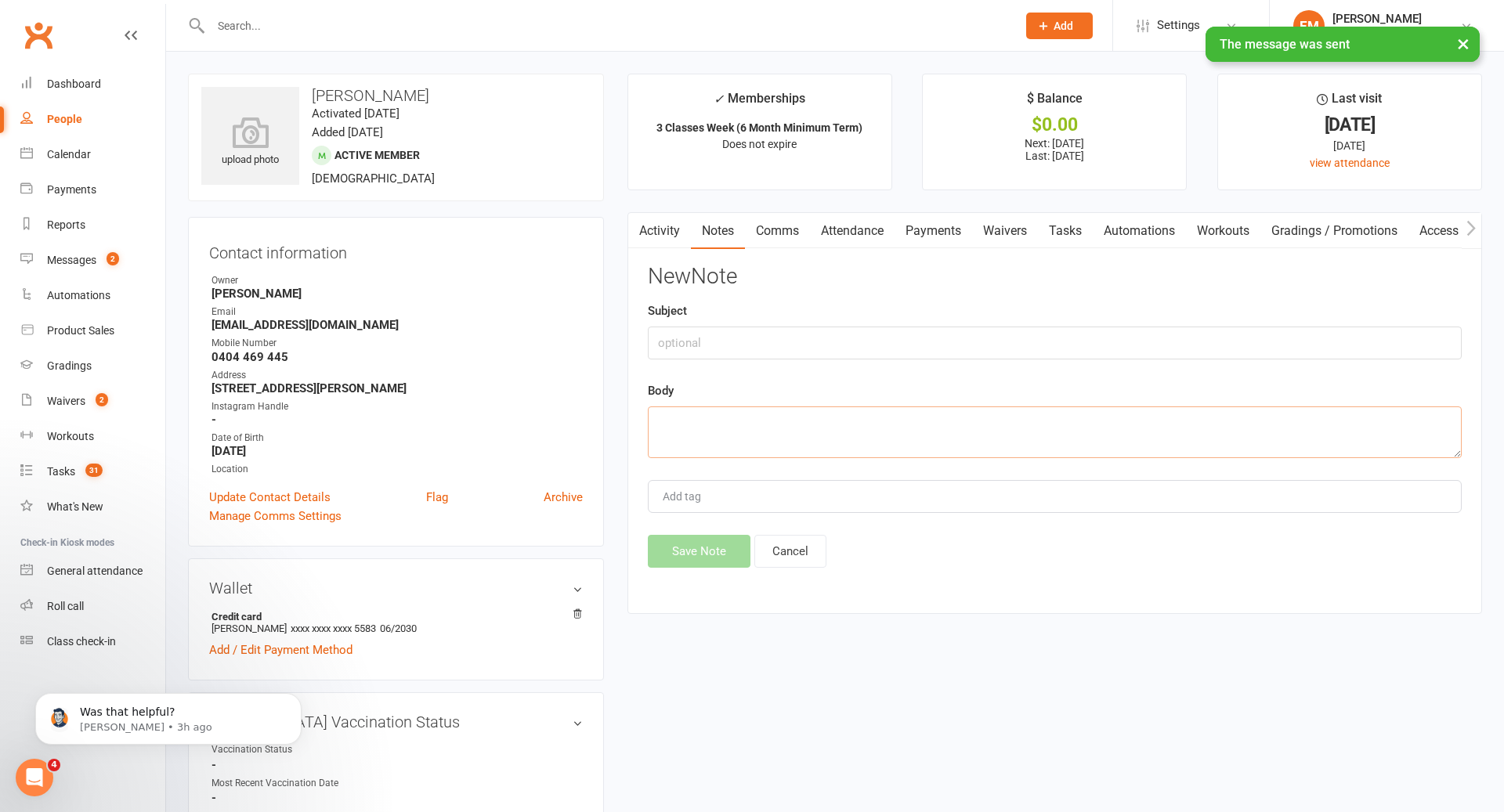
click at [997, 423] on textarea at bounding box center [1054, 432] width 814 height 52
paste textarea "Hey [PERSON_NAME], [PERSON_NAME] here from Champions Gym. Checking in, how are …"
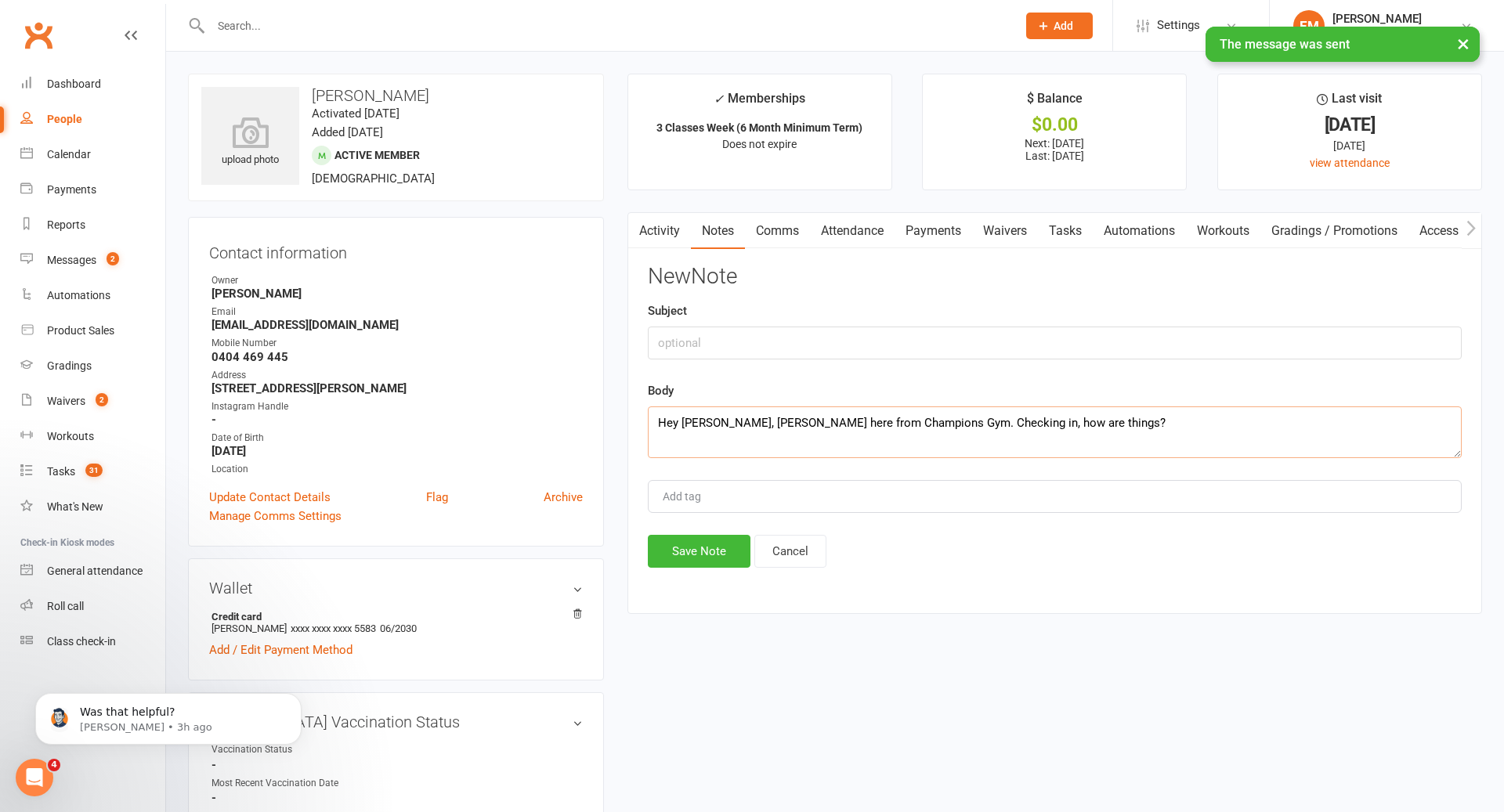
type textarea "Hey [PERSON_NAME], [PERSON_NAME] here from Champions Gym. Checking in, how are …"
click at [887, 363] on div "New Note Subject Body Hey [PERSON_NAME], [PERSON_NAME] here from Champions Gym.…" at bounding box center [1054, 416] width 814 height 303
click at [872, 348] on input "text" at bounding box center [1054, 343] width 814 height 33
type input "ATTENDANCE SMS"
click at [722, 542] on button "Save Note" at bounding box center [699, 551] width 103 height 33
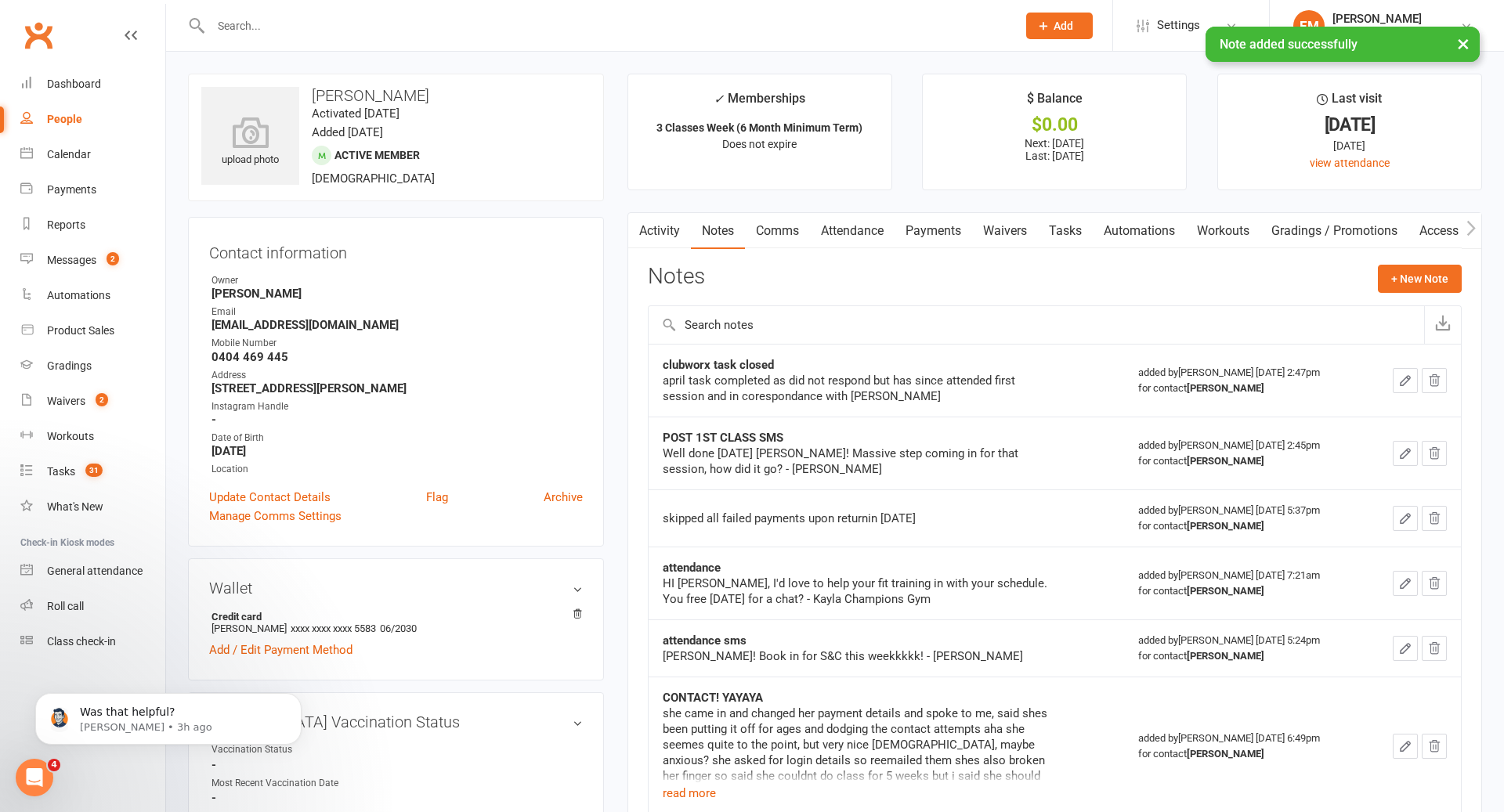
click at [669, 230] on link "Activity" at bounding box center [659, 231] width 63 height 36
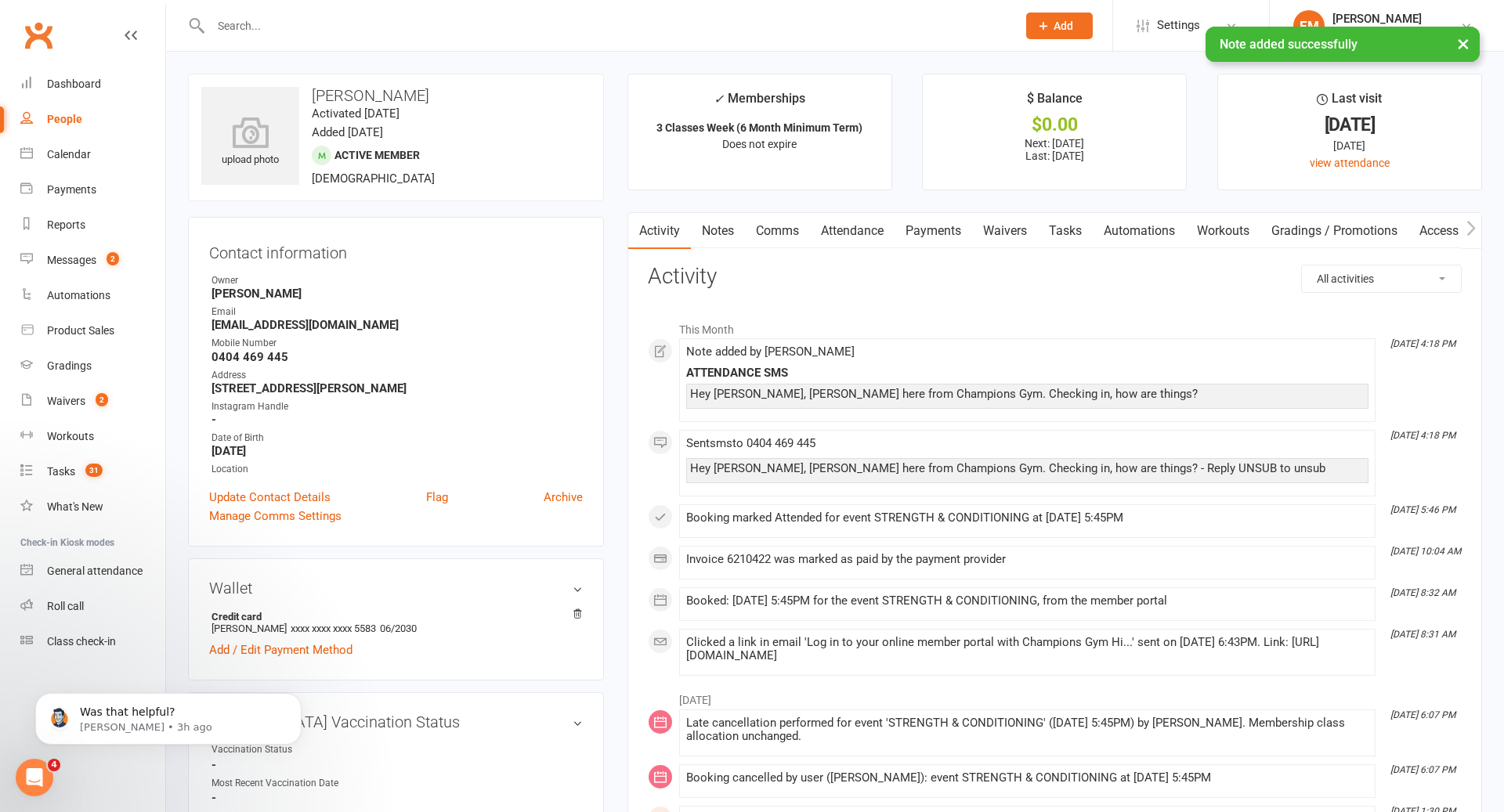
click at [706, 235] on link "Notes" at bounding box center [718, 231] width 54 height 36
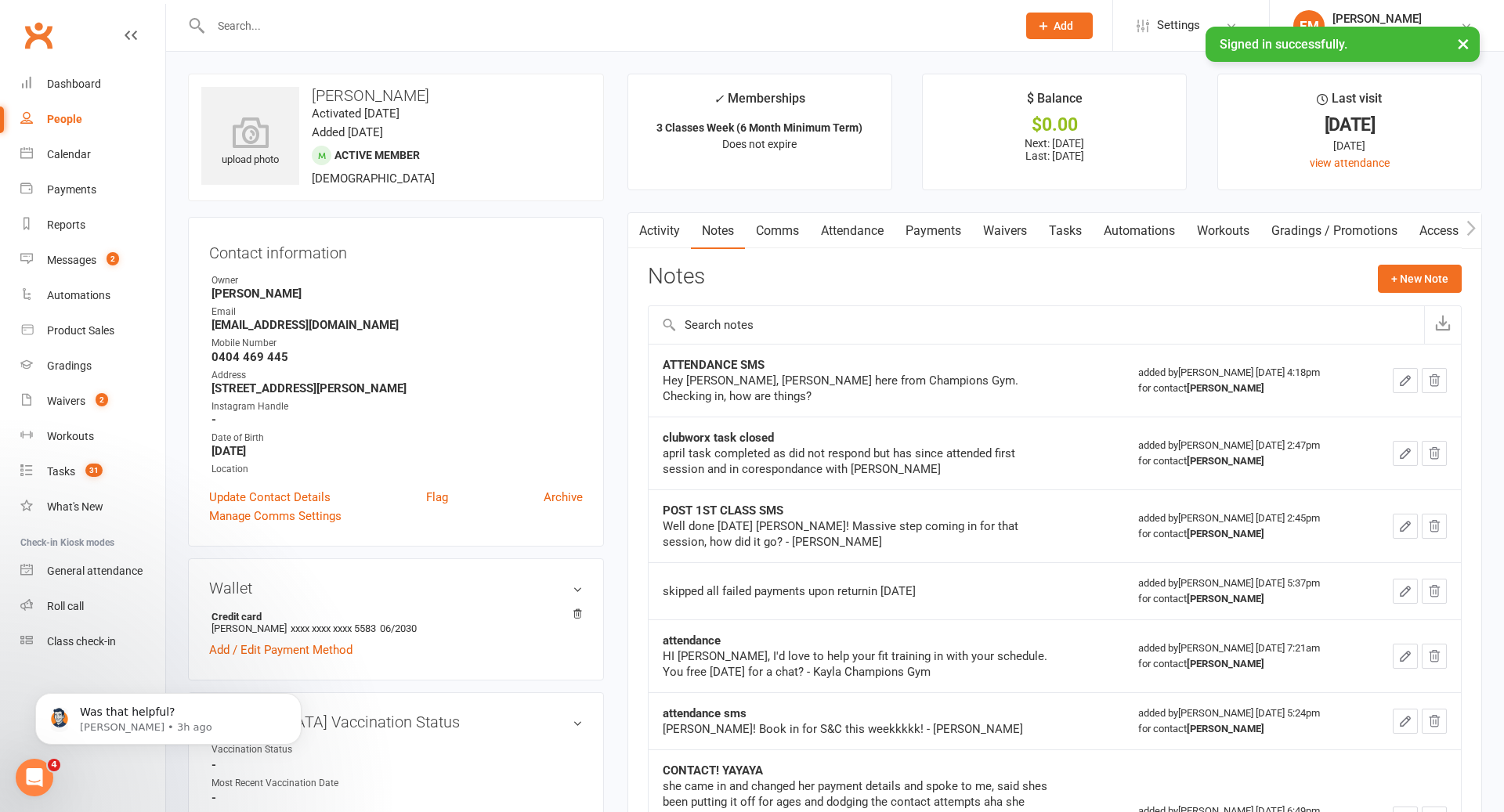
click at [772, 29] on input "text" at bounding box center [606, 25] width 800 height 22
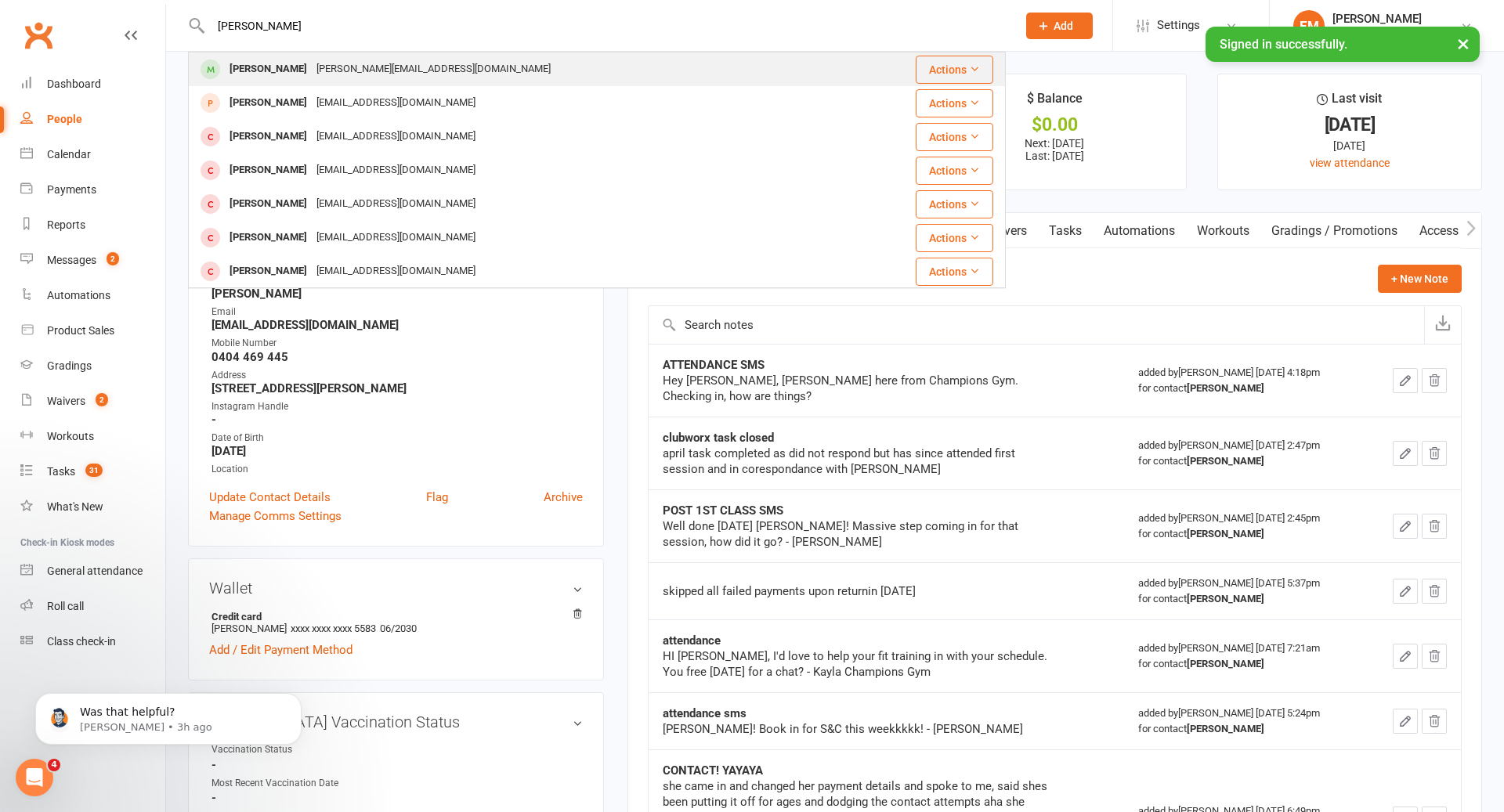
type input "[PERSON_NAME]"
click at [312, 63] on div "[PERSON_NAME][EMAIL_ADDRESS][DOMAIN_NAME]" at bounding box center [433, 69] width 244 height 22
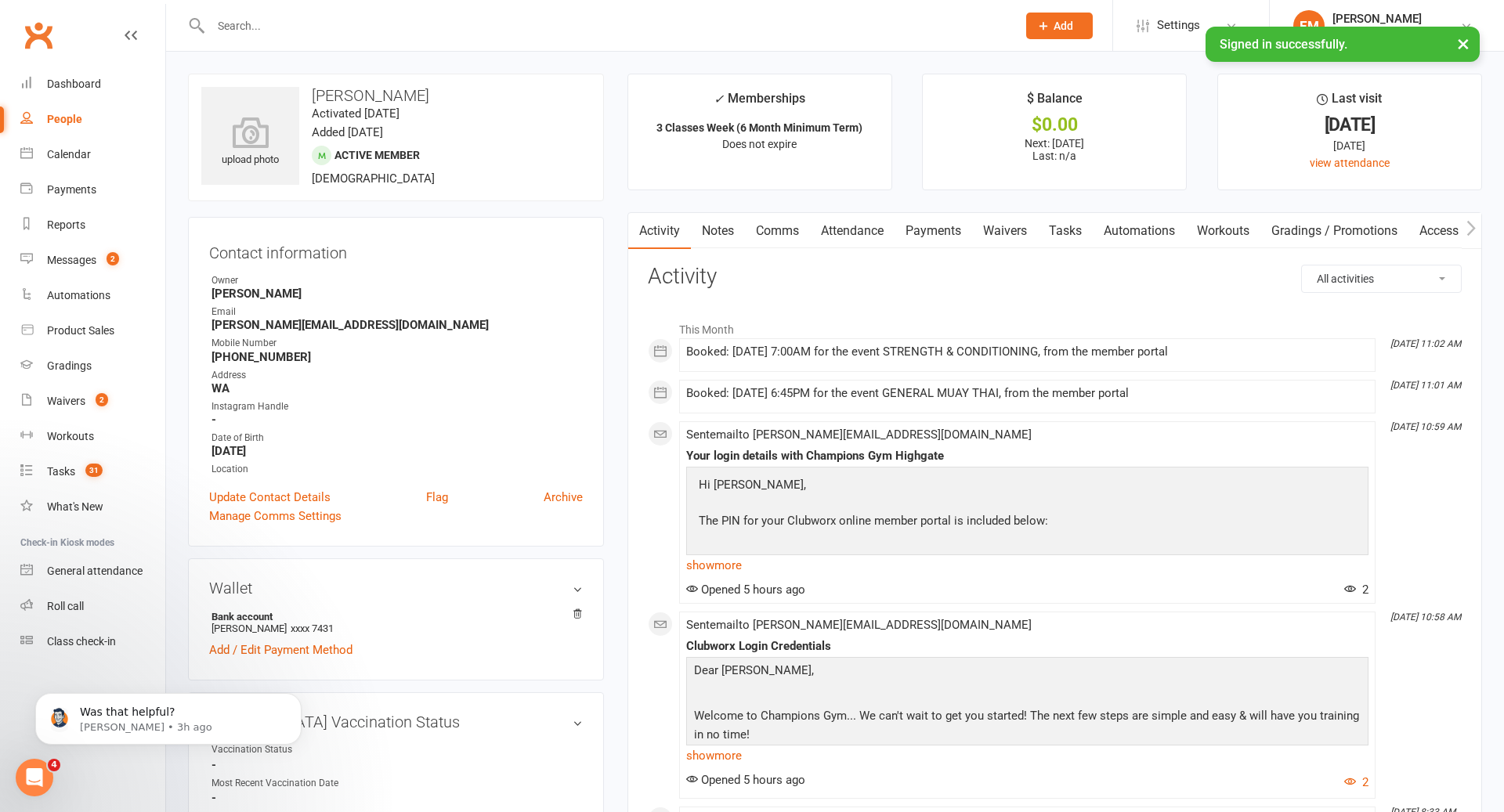
click at [732, 234] on link "Notes" at bounding box center [718, 231] width 54 height 36
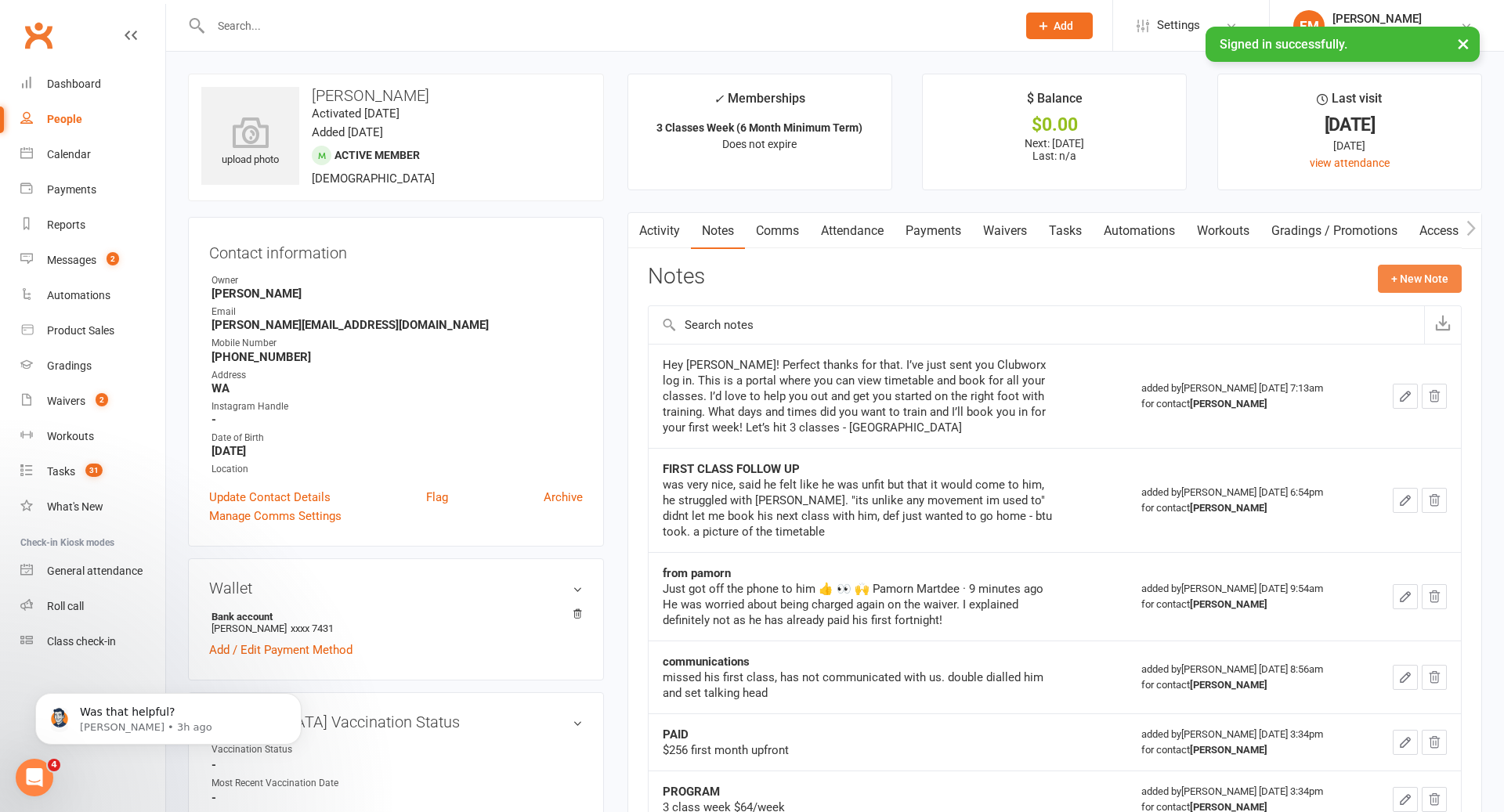
click at [1419, 286] on button "+ New Note" at bounding box center [1420, 278] width 84 height 28
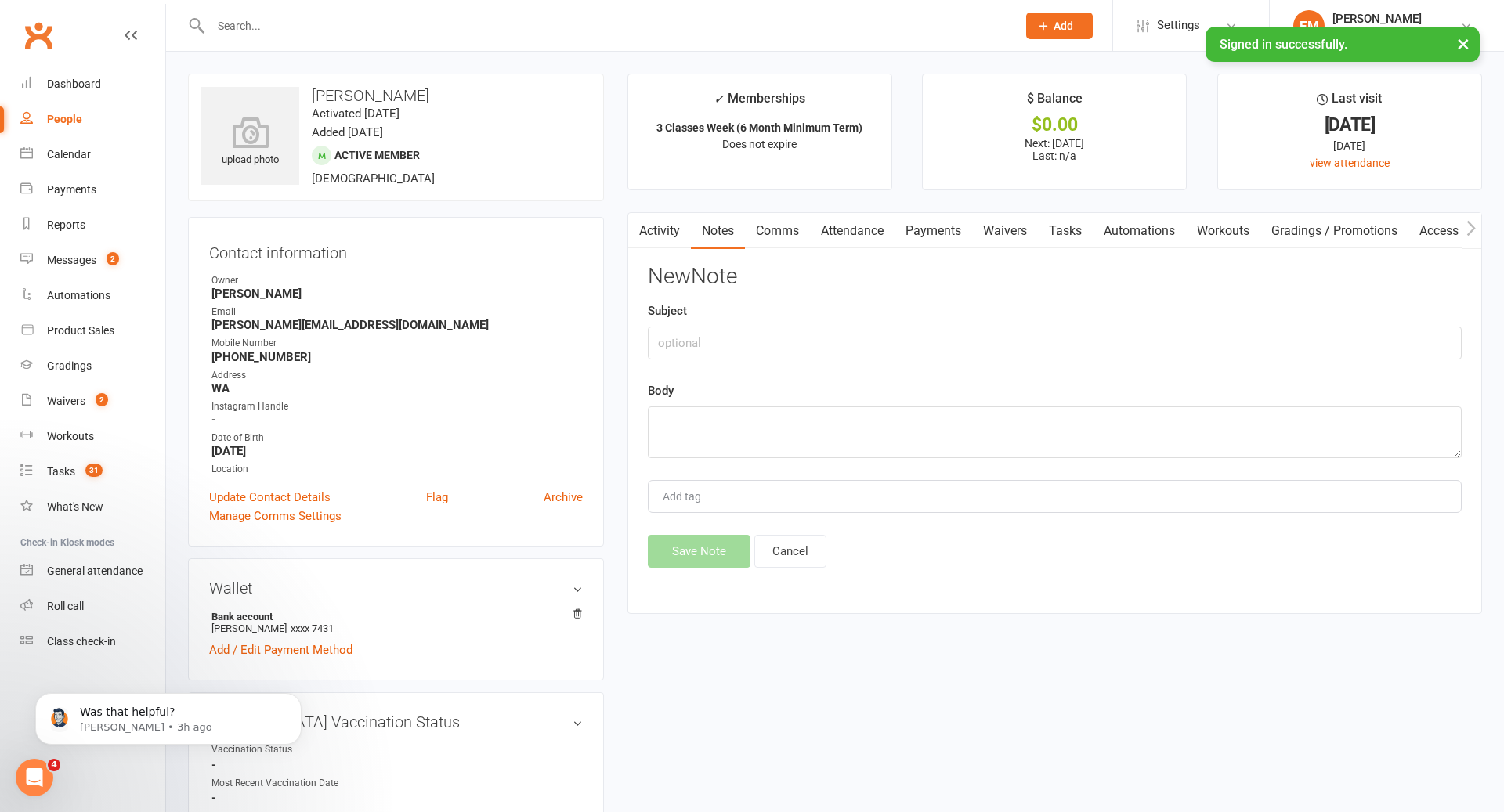
drag, startPoint x: 720, startPoint y: 250, endPoint x: 743, endPoint y: 245, distance: 23.5
click at [720, 249] on div "Activity Notes Comms Attendance Payments Waivers Tasks Automations Workouts Gra…" at bounding box center [1055, 412] width 855 height 402
click at [794, 232] on link "Comms" at bounding box center [777, 231] width 65 height 36
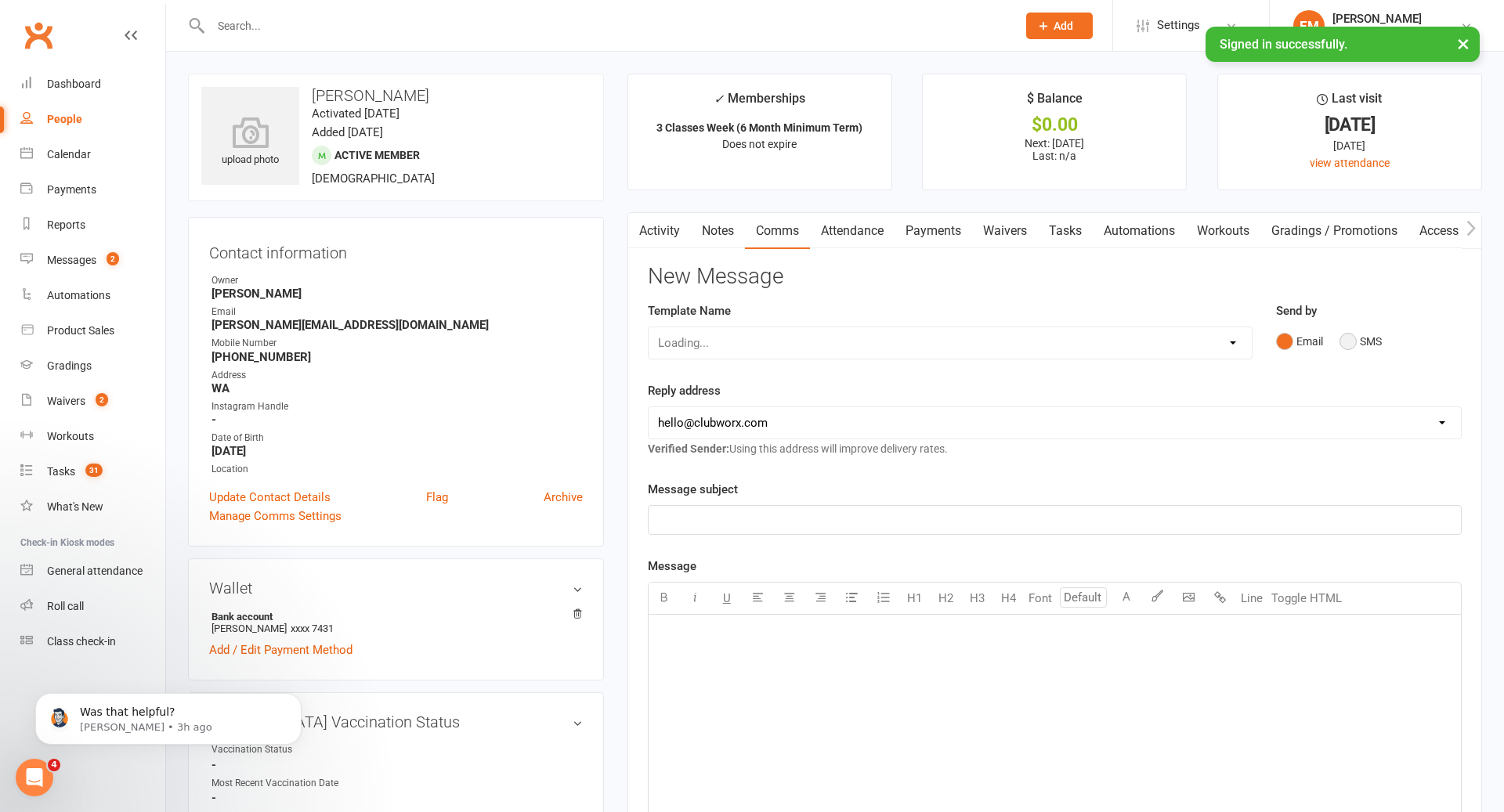
click at [1357, 354] on button "SMS" at bounding box center [1360, 341] width 42 height 30
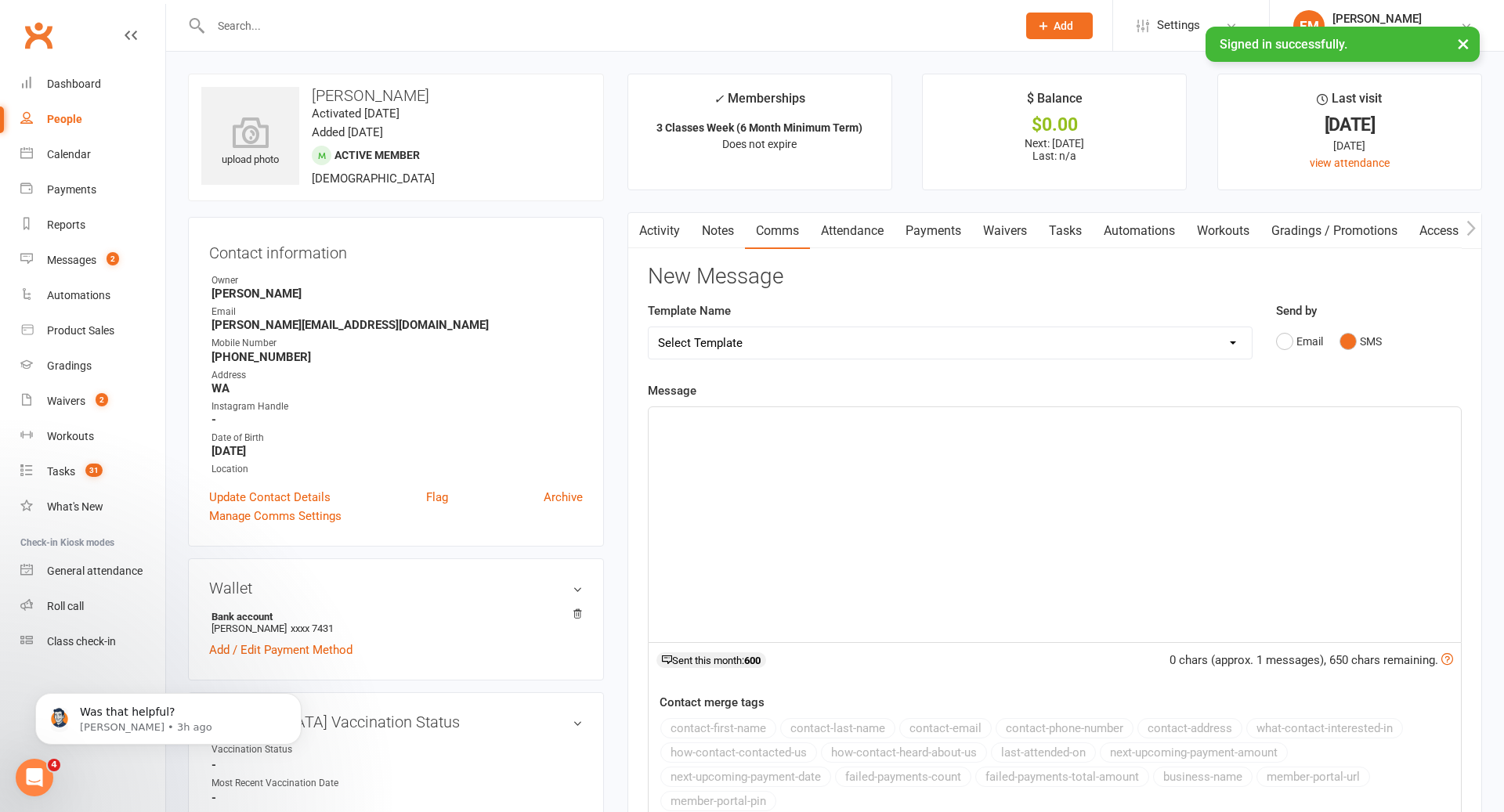
click at [1104, 479] on div "﻿" at bounding box center [1054, 524] width 812 height 235
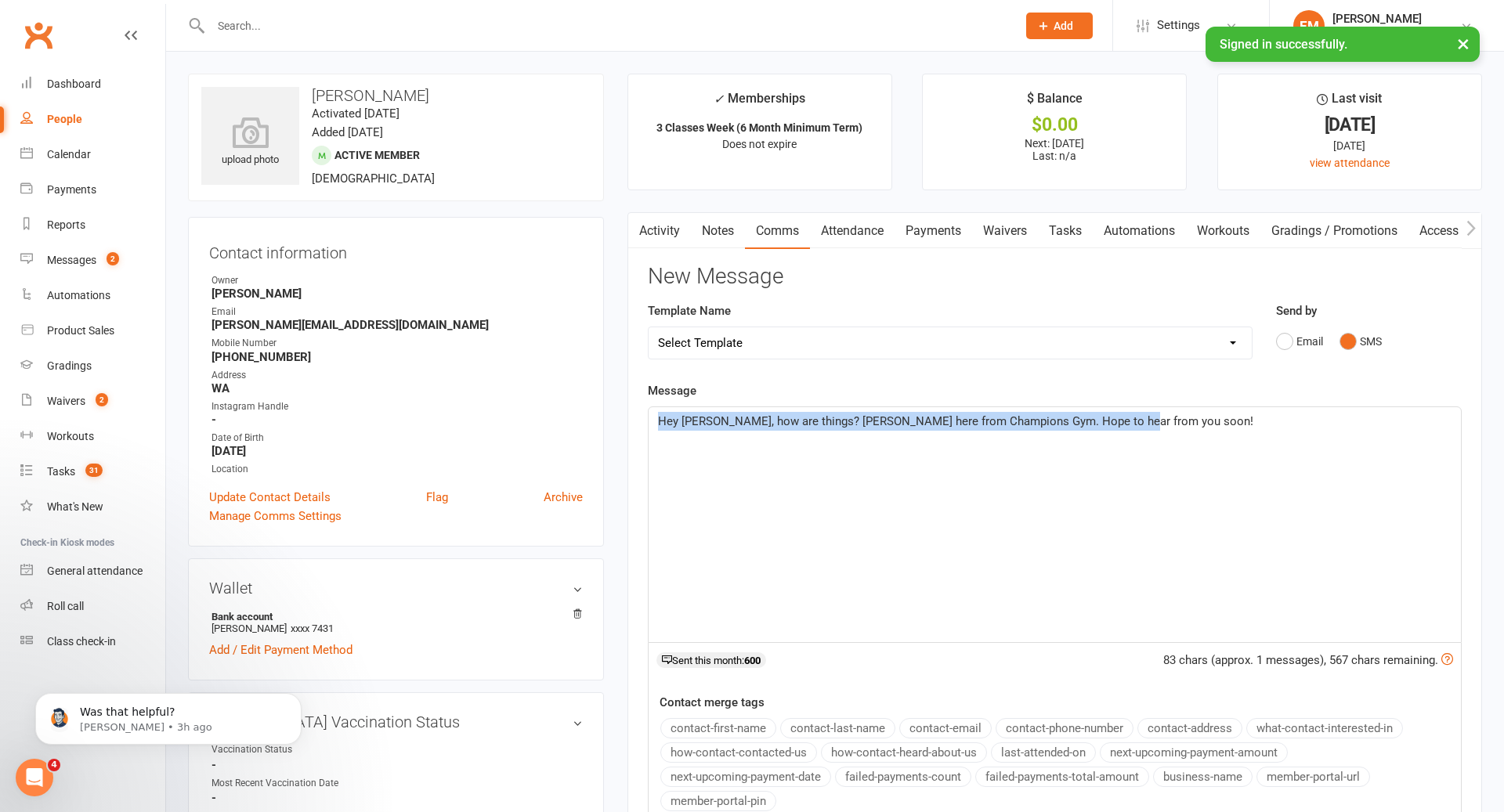
drag, startPoint x: 1154, startPoint y: 446, endPoint x: 485, endPoint y: 353, distance: 675.4
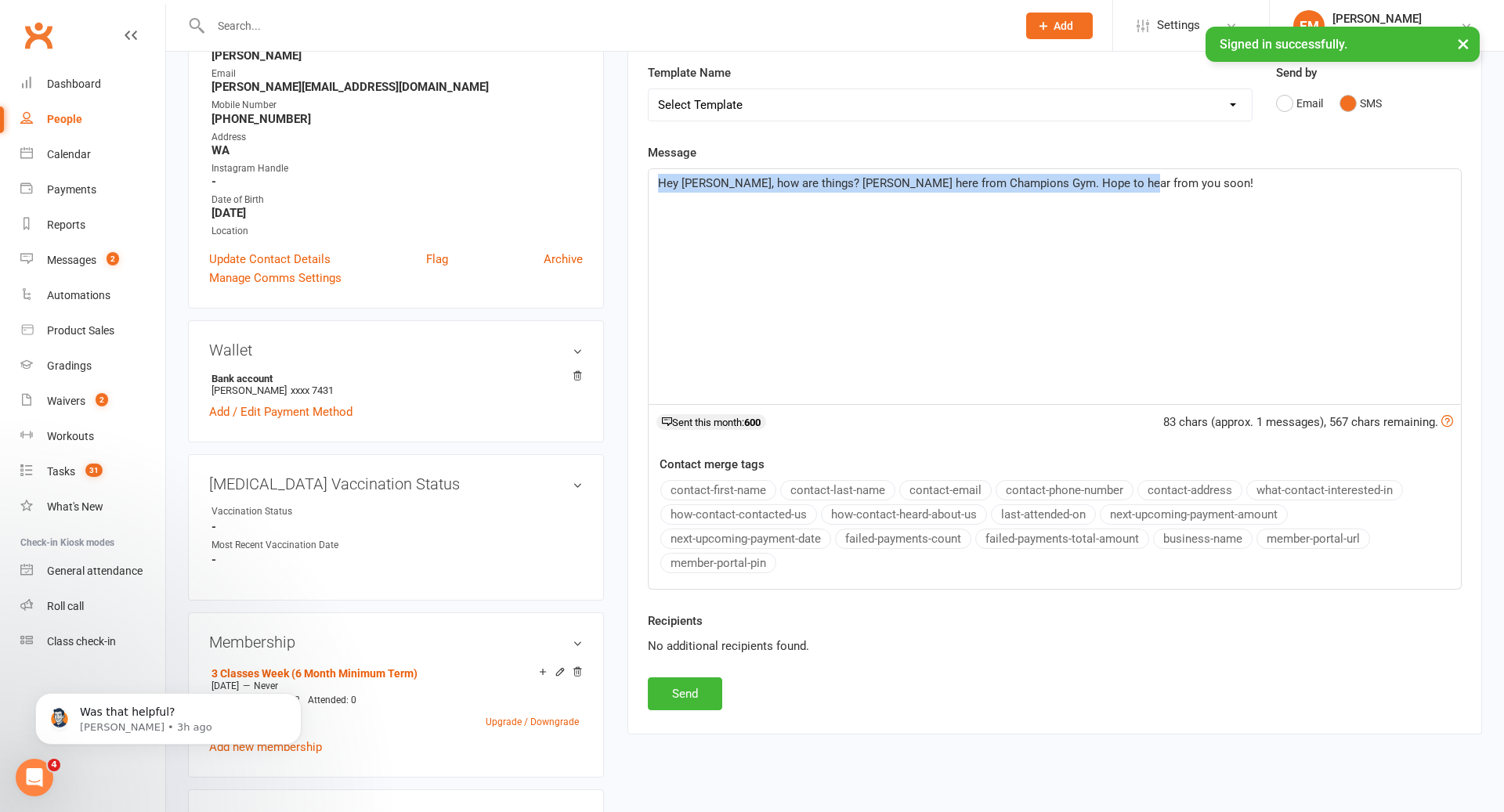
scroll to position [239, 0]
click at [704, 697] on button "Send" at bounding box center [685, 693] width 74 height 33
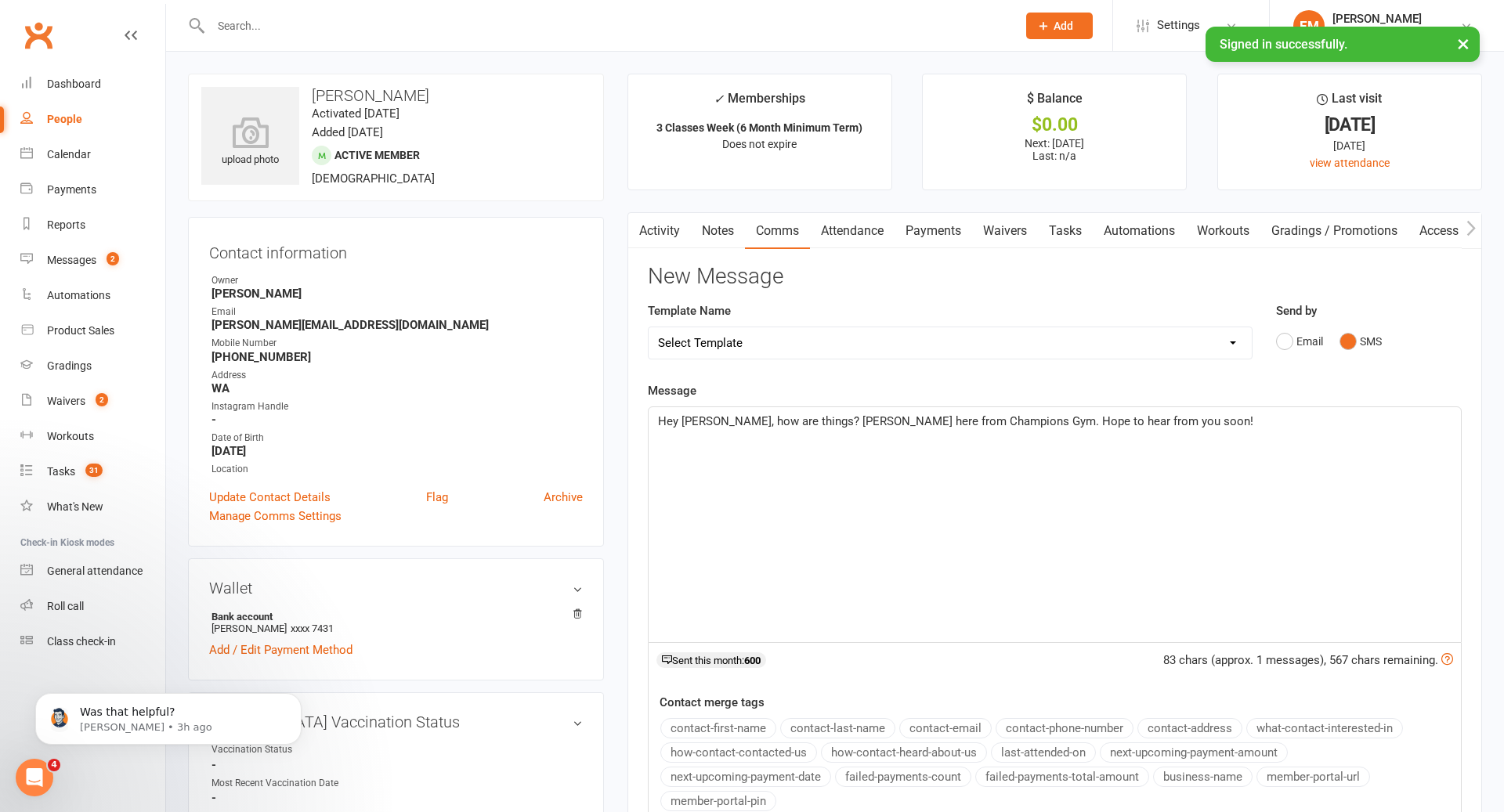
click at [710, 206] on main "✓ Memberships 3 Classes Week (6 Month Minimum Term) Does not expire $ Balance $…" at bounding box center [1055, 531] width 879 height 914
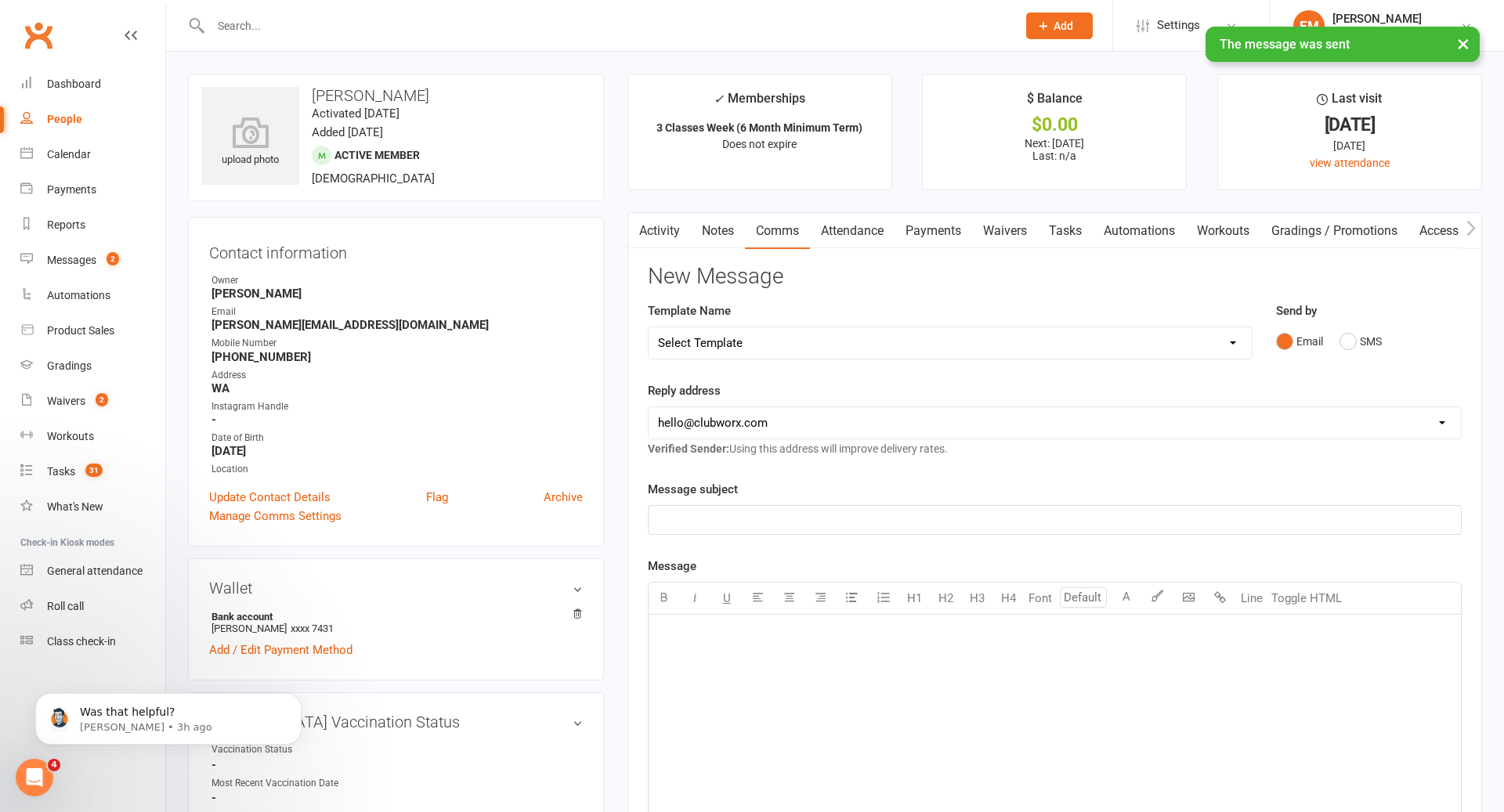
click at [715, 230] on link "Notes" at bounding box center [718, 231] width 54 height 36
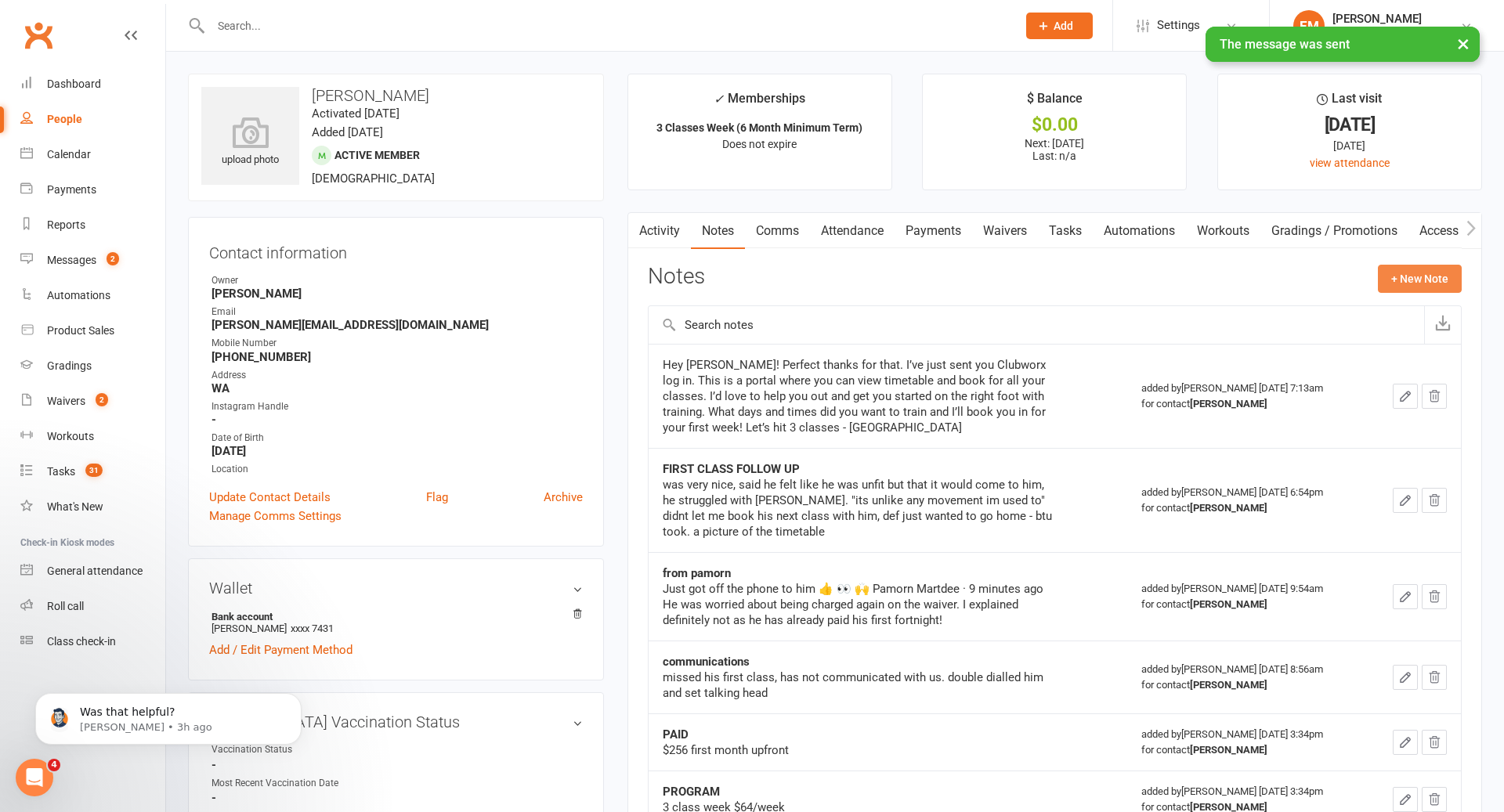
click at [1400, 282] on button "+ New Note" at bounding box center [1420, 278] width 84 height 28
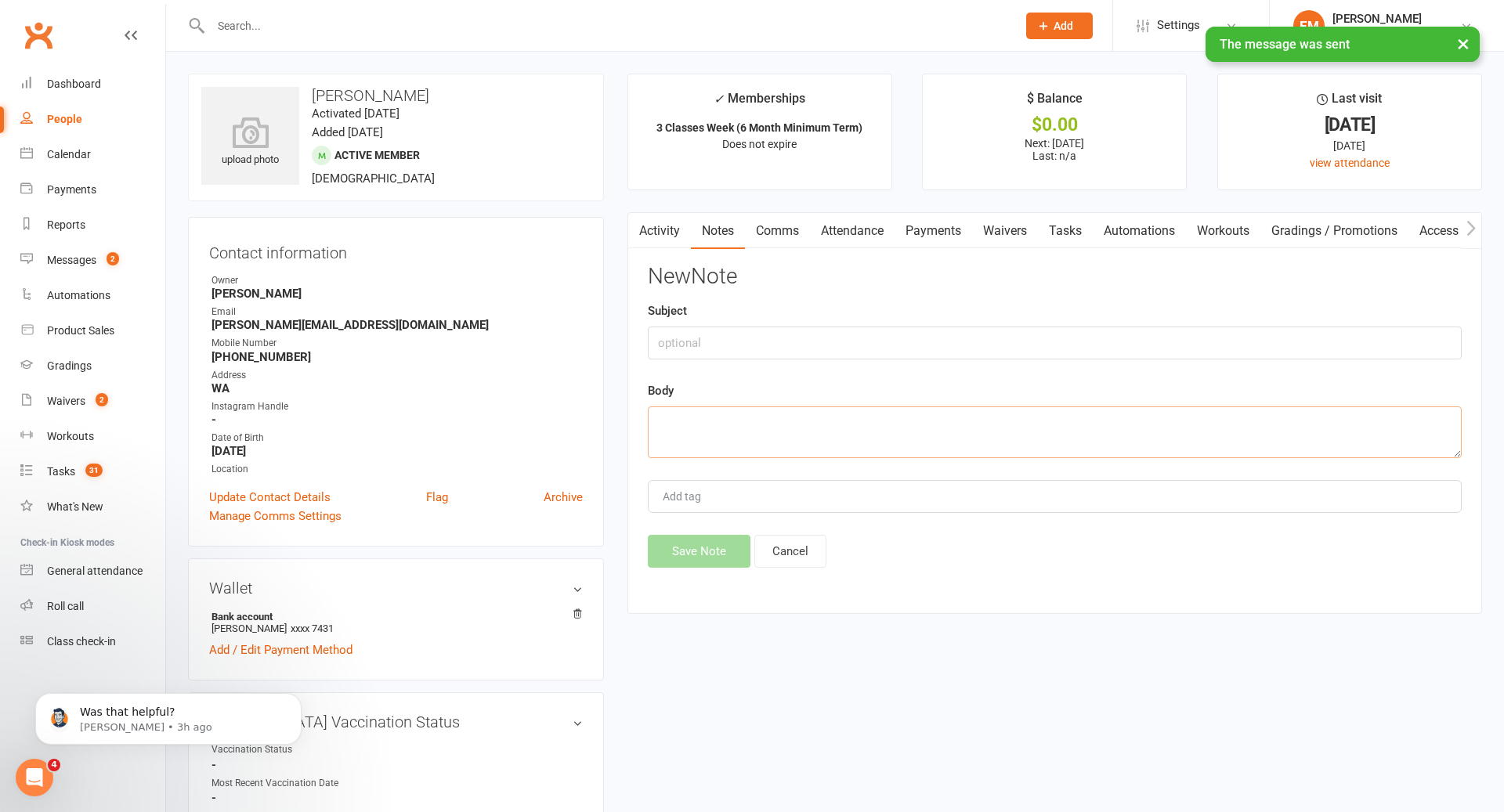
click at [960, 441] on textarea at bounding box center [1054, 432] width 814 height 52
paste textarea "Hey [PERSON_NAME], how are things? [PERSON_NAME] here from Champions Gym. Hope …"
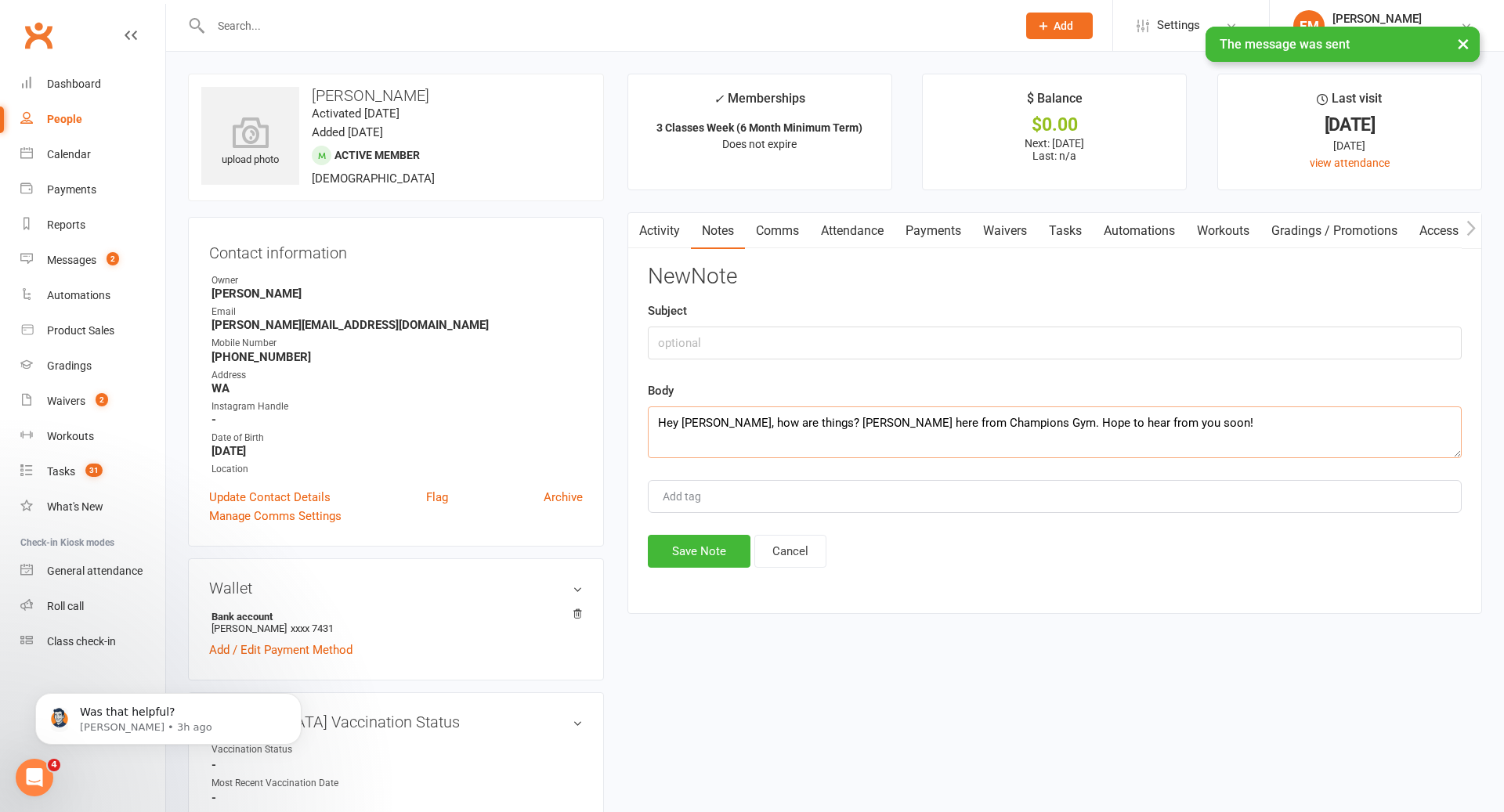
type textarea "Hey [PERSON_NAME], how are things? [PERSON_NAME] here from Champions Gym. Hope …"
click at [842, 354] on input "text" at bounding box center [1054, 343] width 814 height 33
type input "ATTENDANCE SMS"
click at [697, 555] on button "Save Note" at bounding box center [699, 551] width 103 height 33
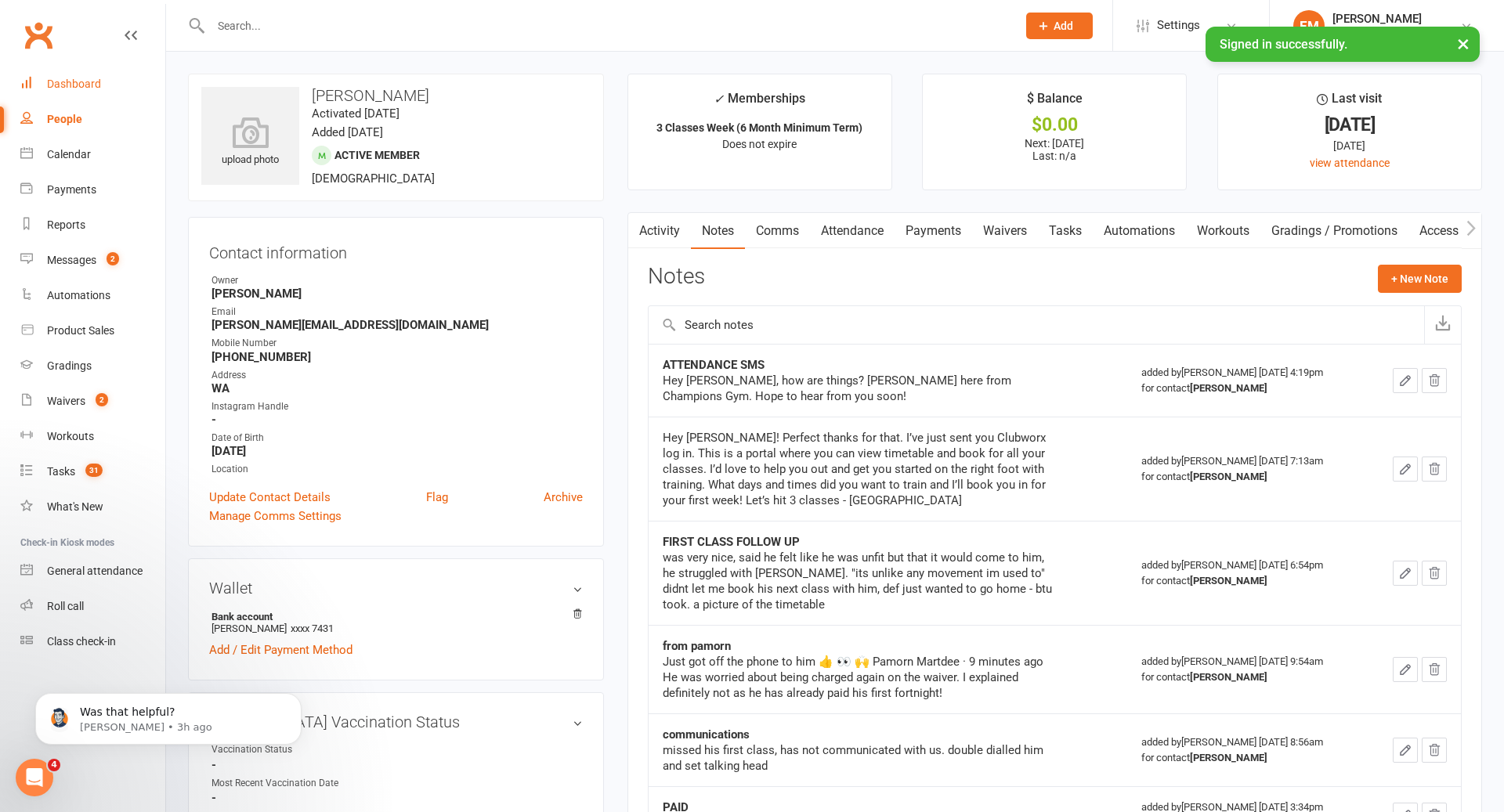
click at [74, 89] on div "Dashboard" at bounding box center [74, 84] width 54 height 13
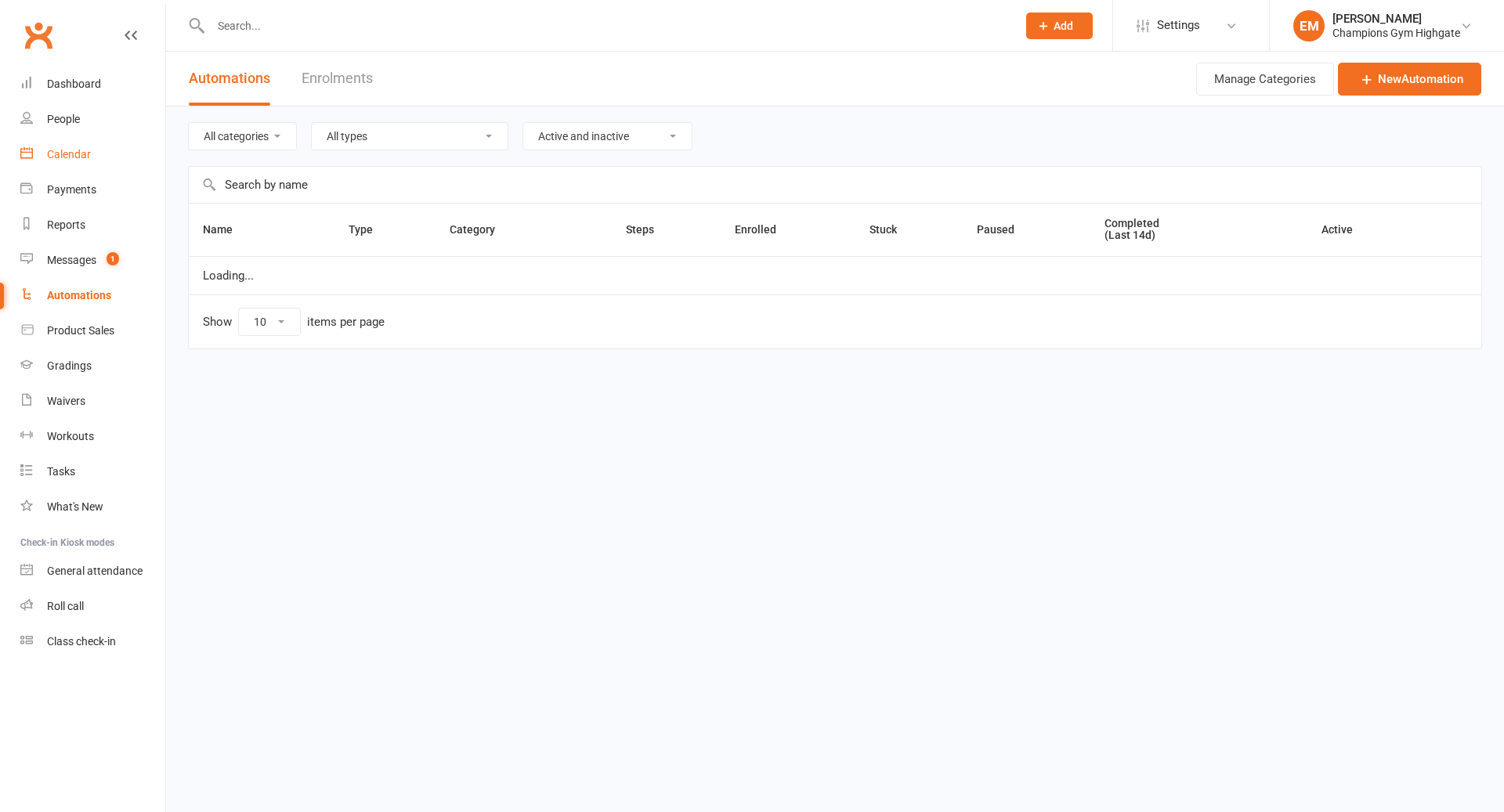
click at [79, 162] on link "Calendar" at bounding box center [93, 154] width 145 height 35
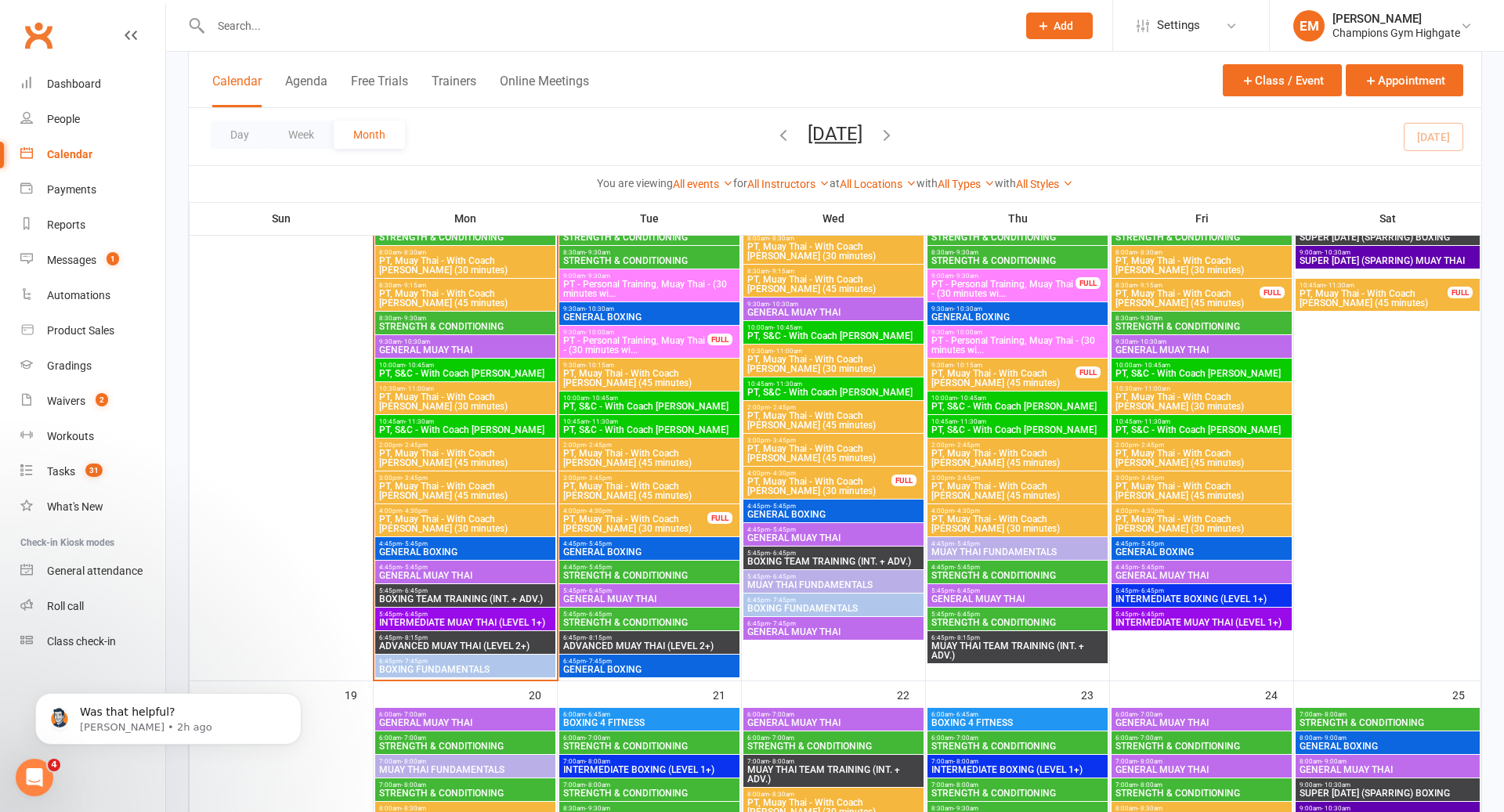
scroll to position [1505, 0]
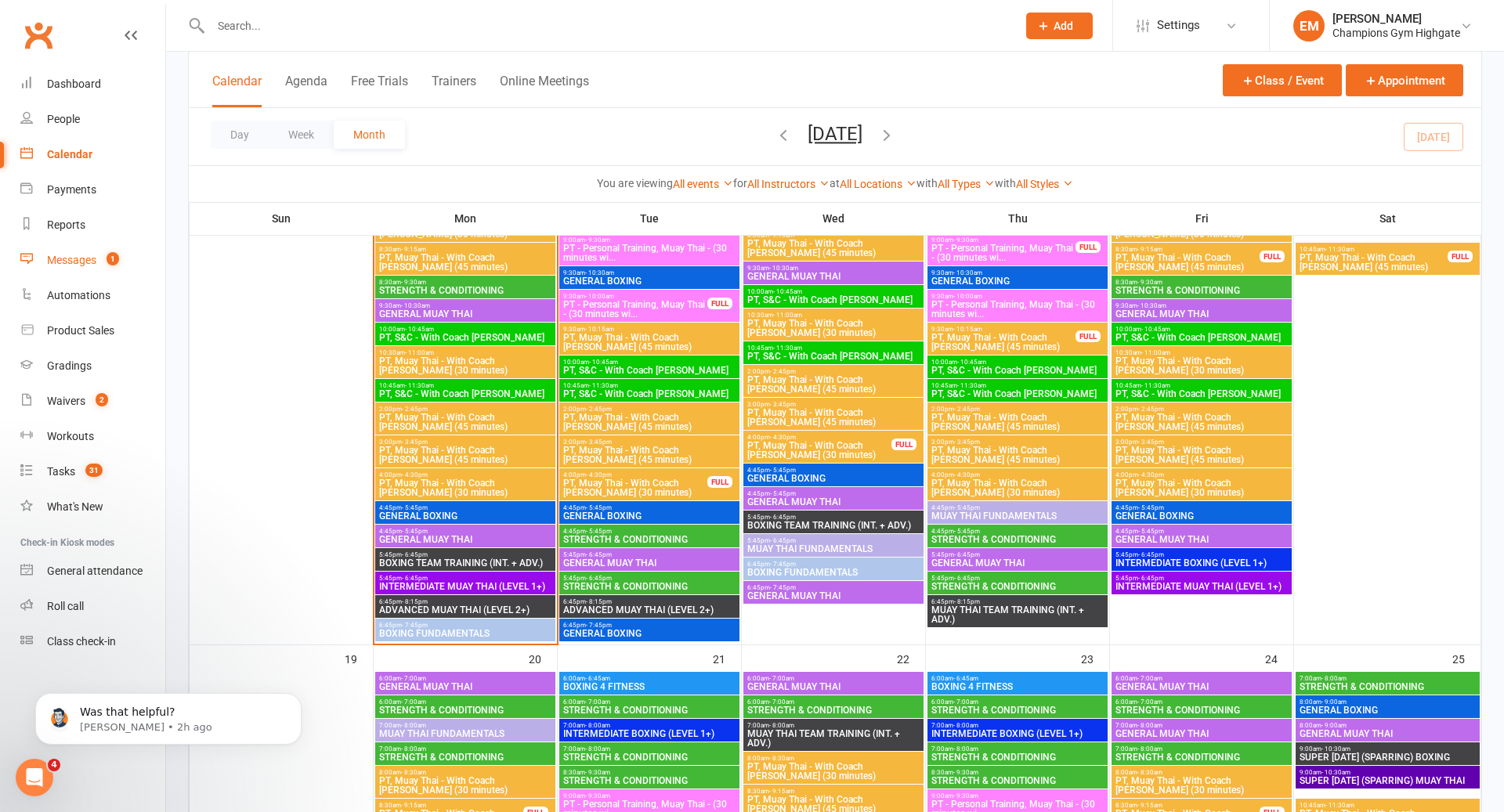
click at [92, 257] on div "Messages" at bounding box center [71, 260] width 49 height 13
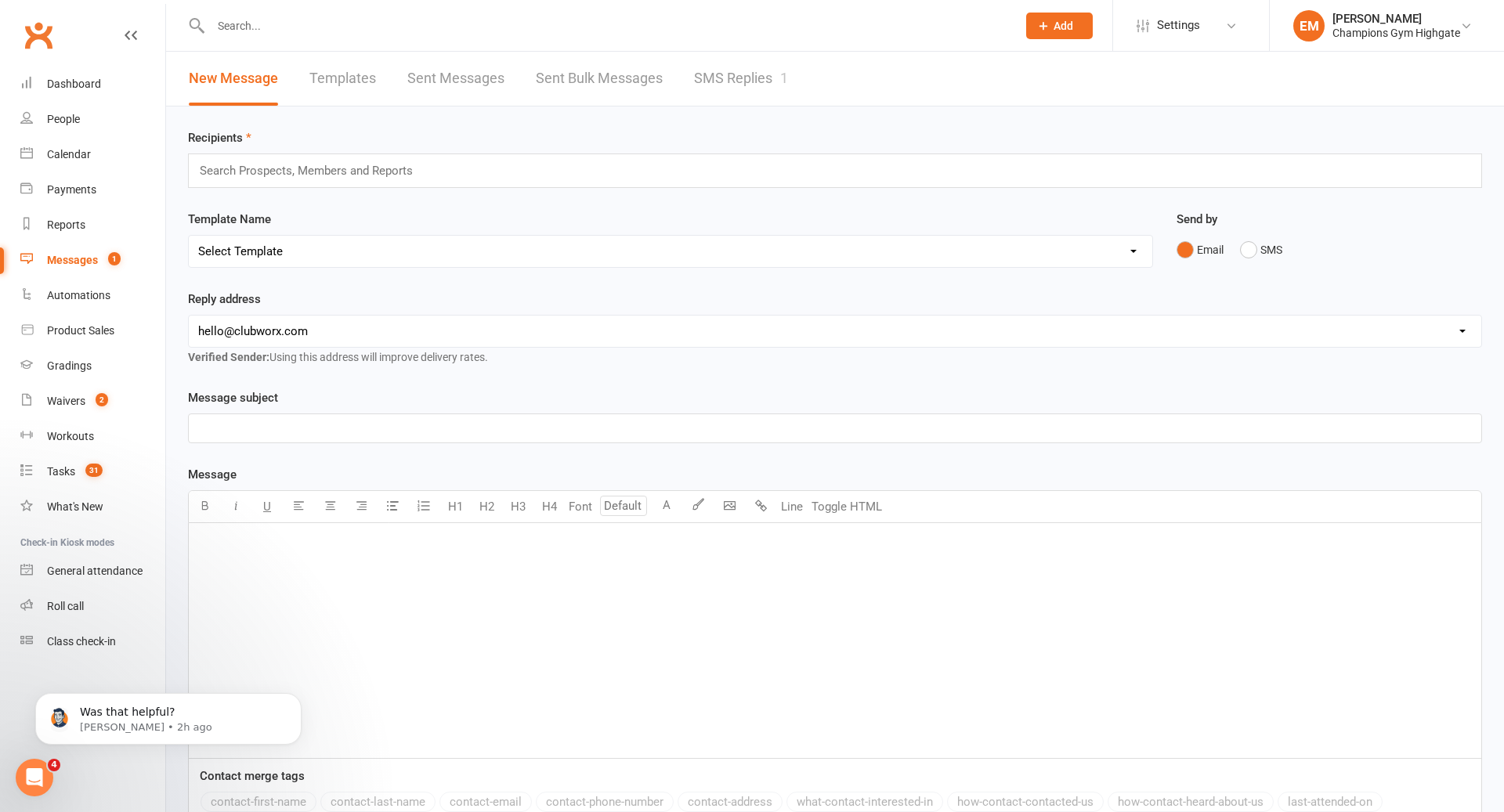
click at [707, 76] on link "SMS Replies 1" at bounding box center [741, 78] width 94 height 54
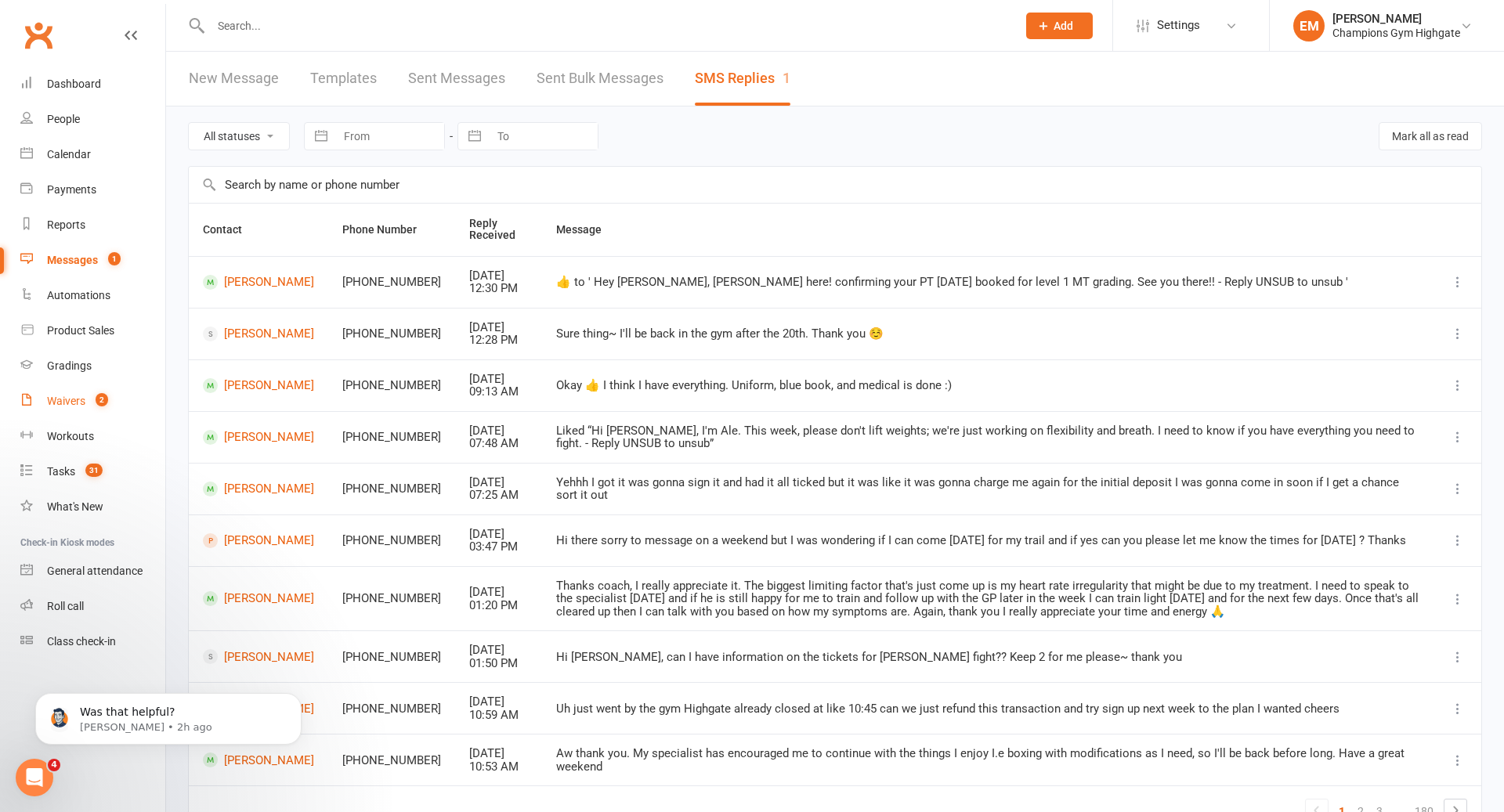
click at [56, 398] on div "Waivers" at bounding box center [66, 400] width 39 height 13
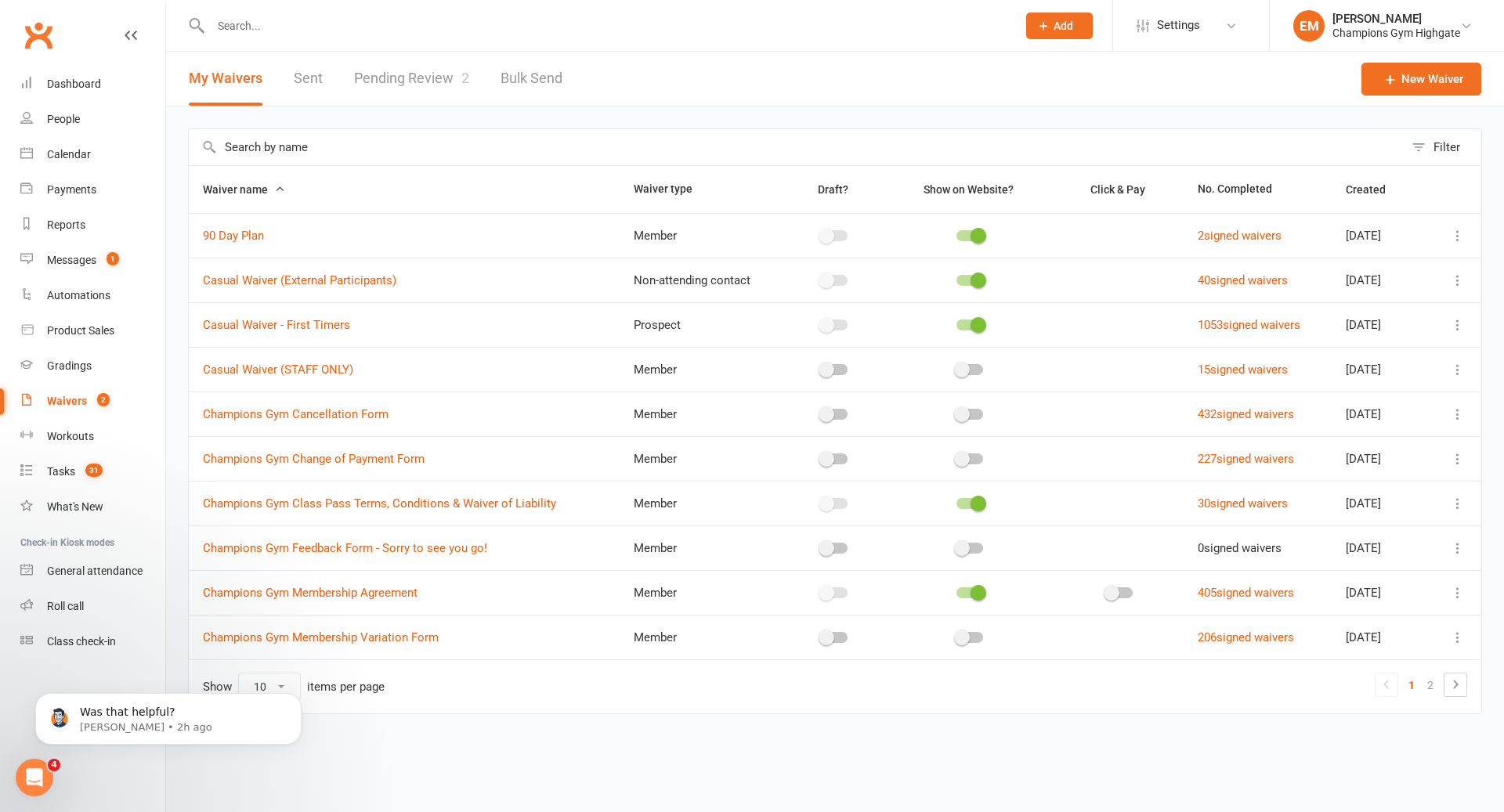
click at [420, 46] on div at bounding box center [597, 25] width 818 height 51
click at [420, 65] on link "Pending Review 2" at bounding box center [412, 78] width 115 height 54
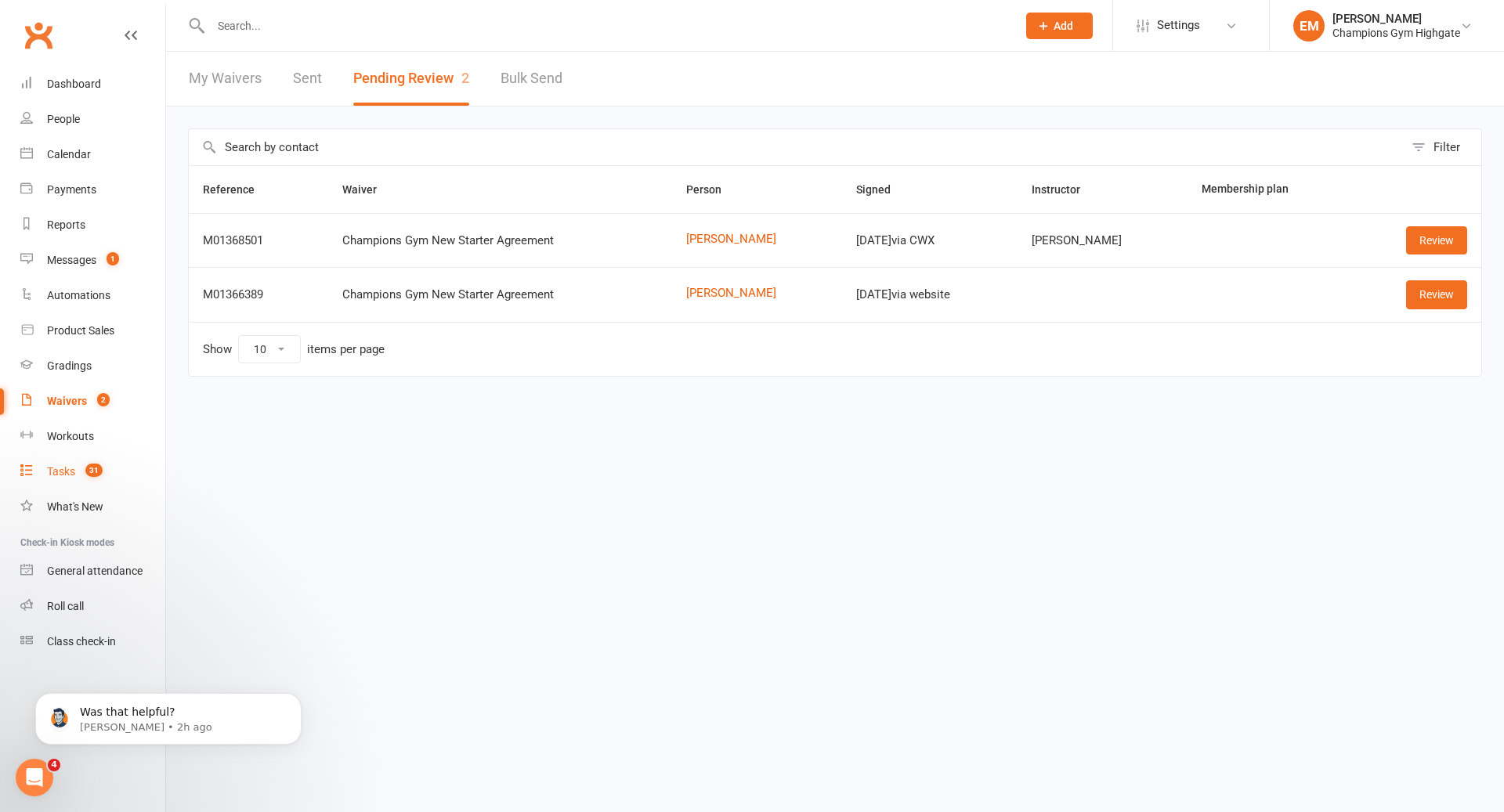
click at [84, 472] on count-badge "31" at bounding box center [90, 471] width 25 height 13
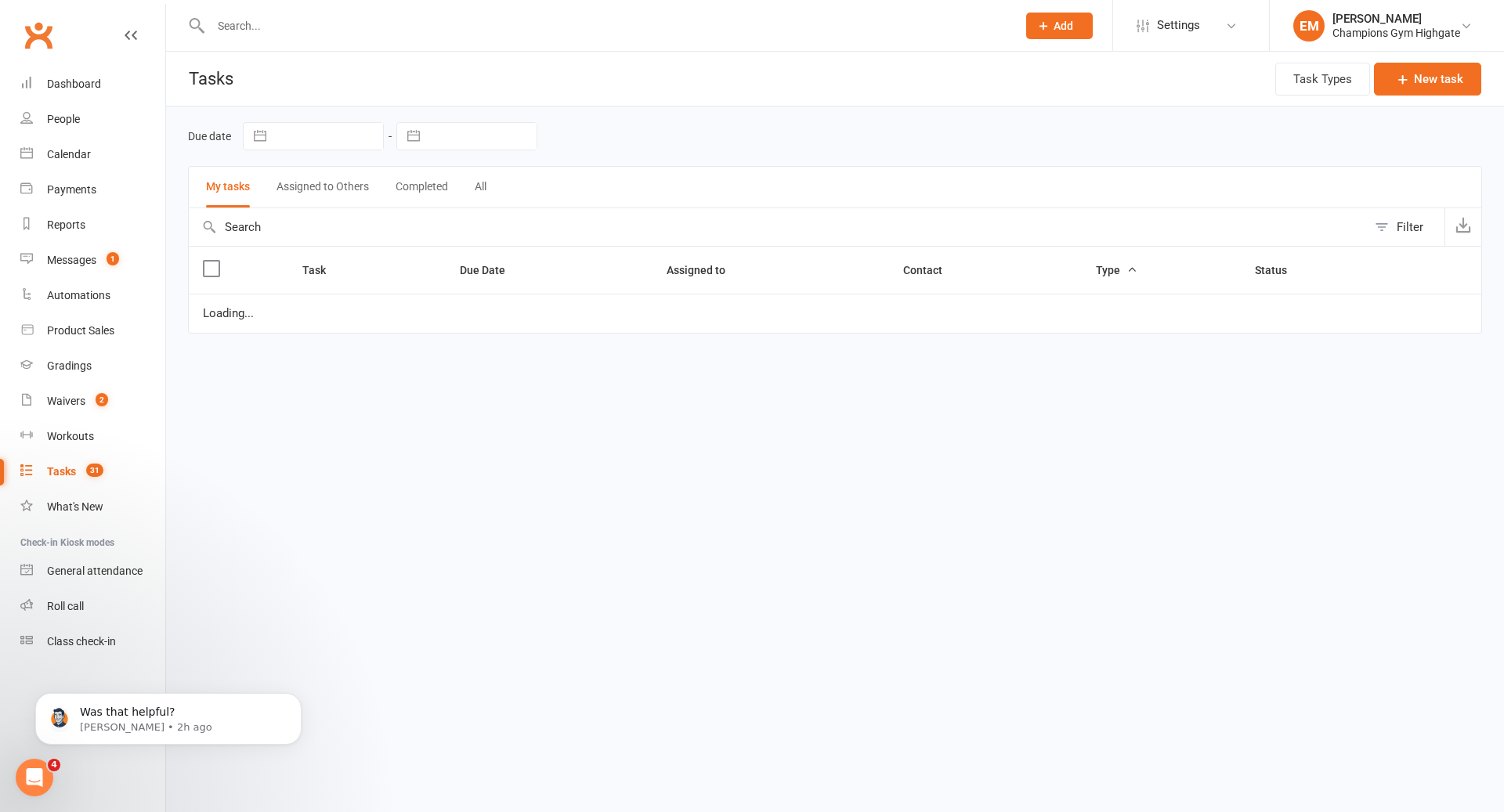
select select "started"
select select "waiting"
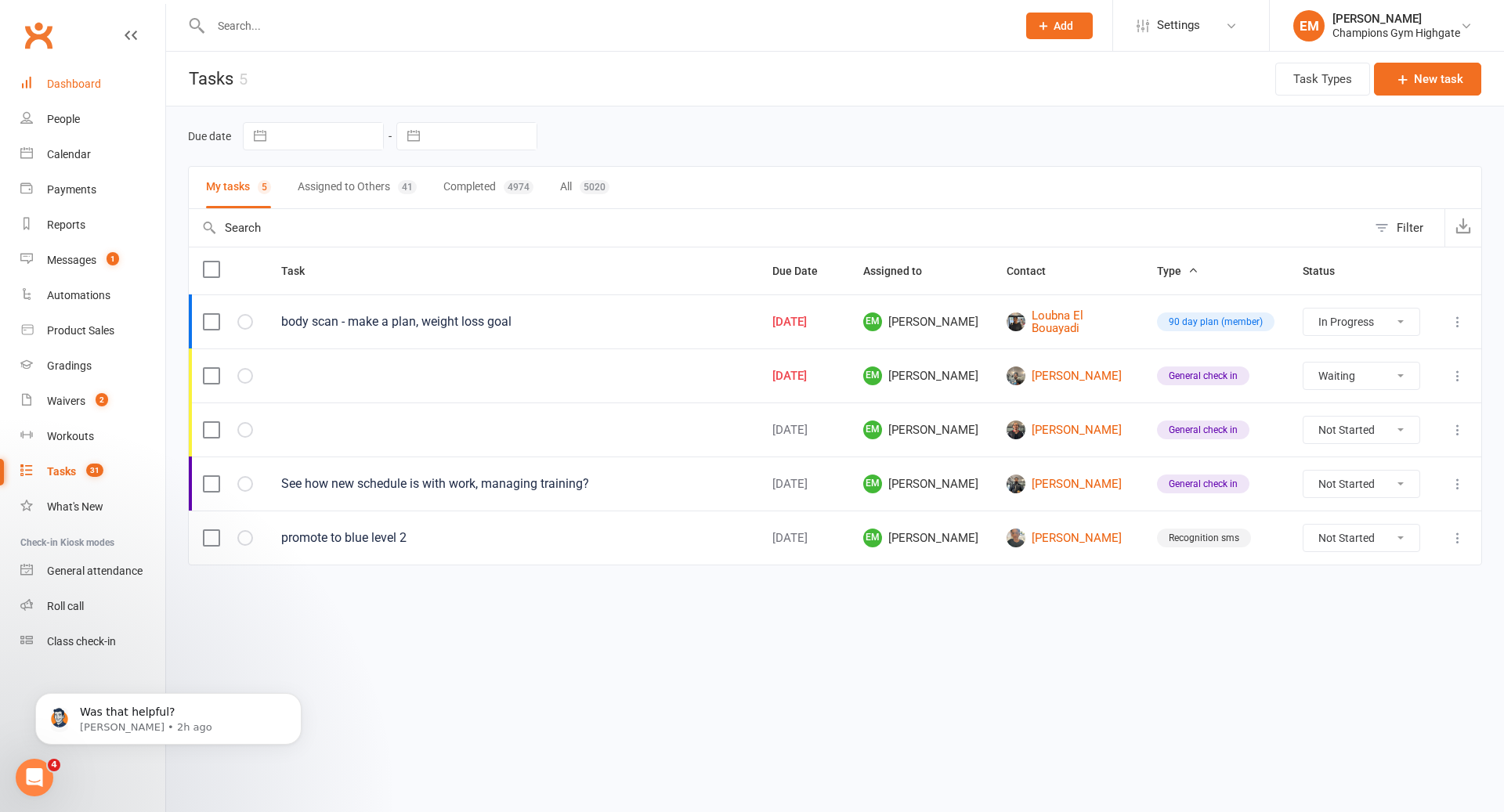
click at [58, 84] on div "Dashboard" at bounding box center [74, 84] width 54 height 13
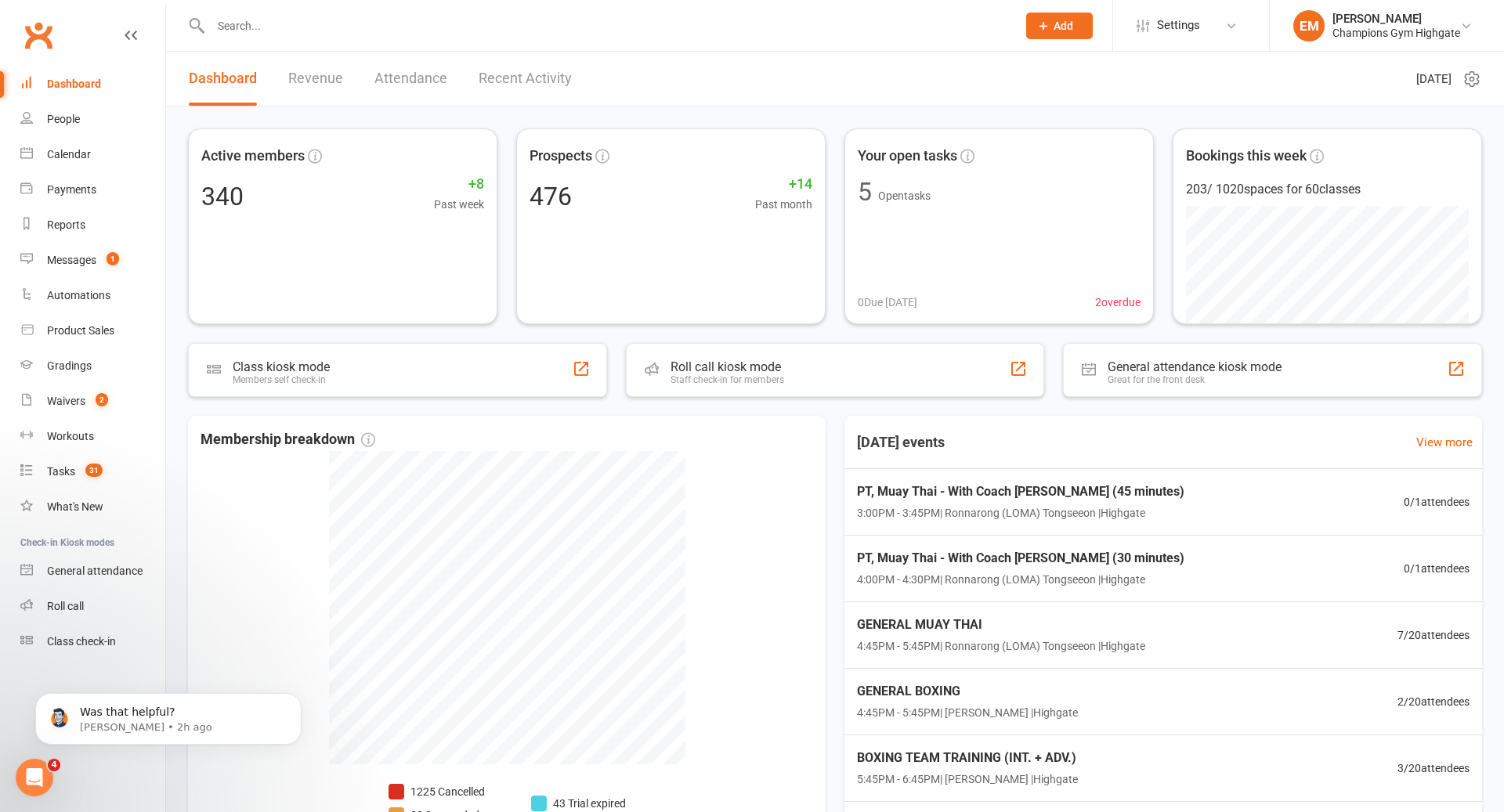
click at [483, 28] on input "text" at bounding box center [606, 25] width 800 height 22
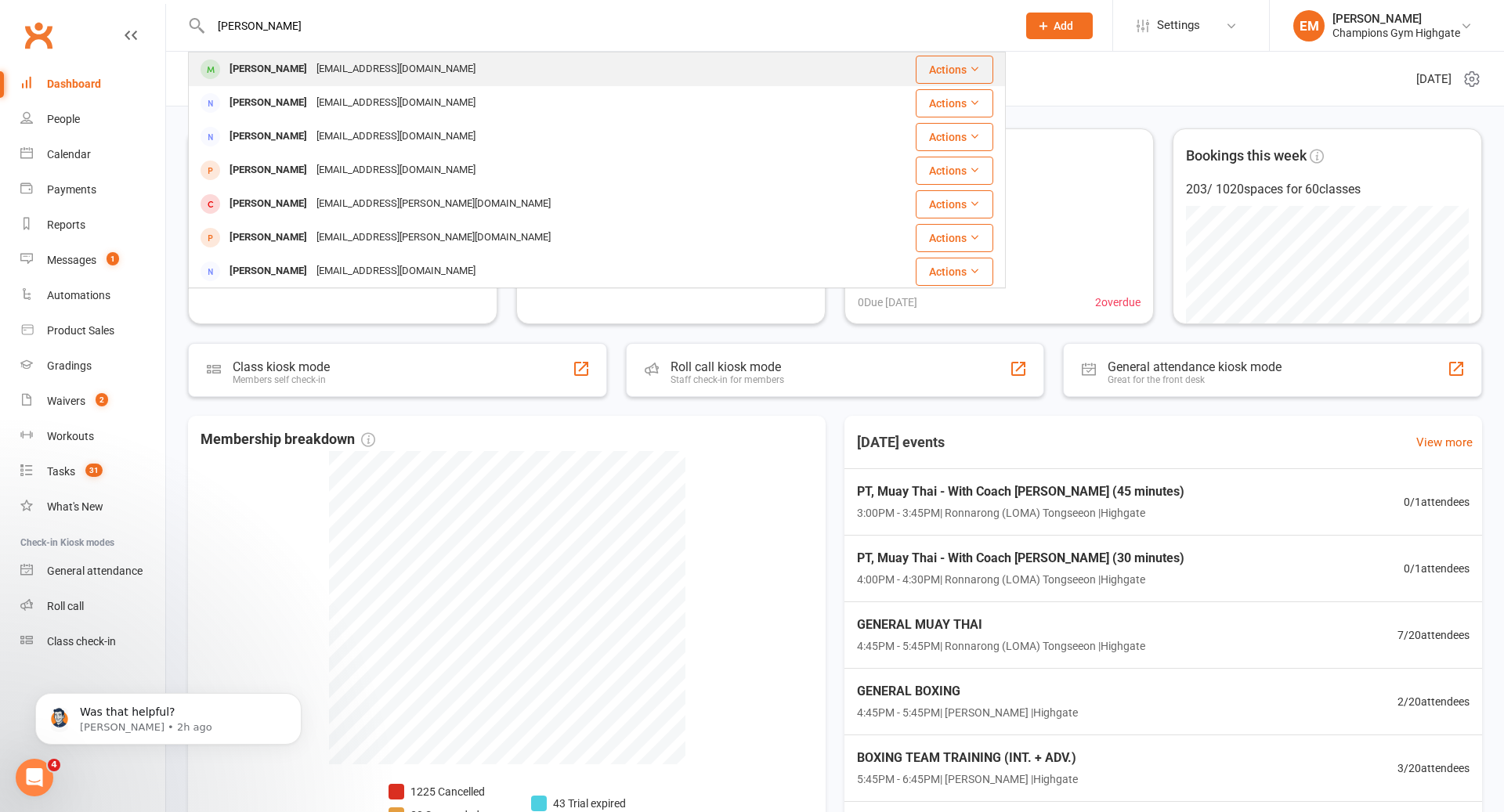
type input "emma mallia"
click at [454, 57] on div "Emma Mallia emmamallia.32@hotmail.com" at bounding box center [529, 69] width 679 height 32
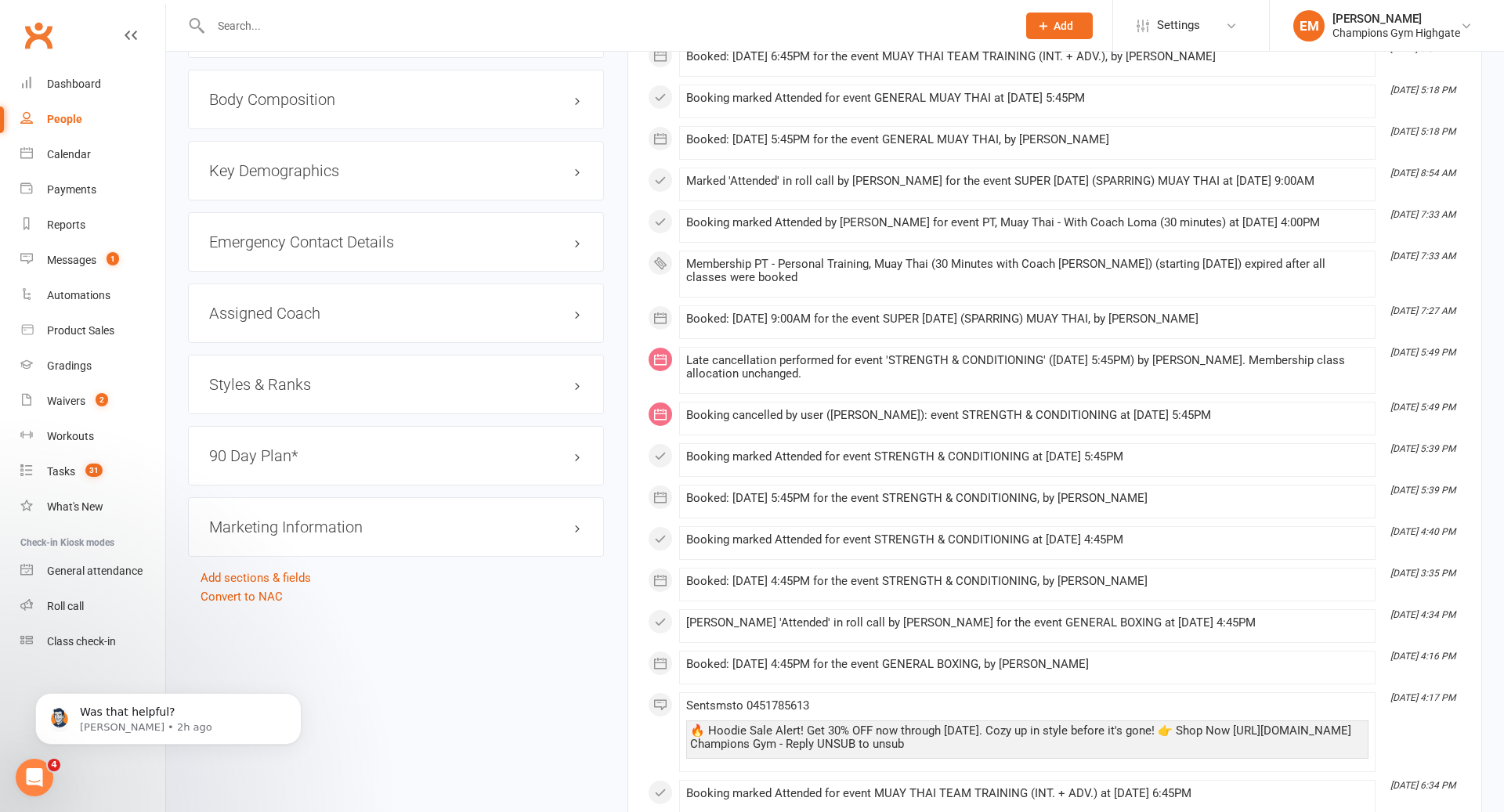
scroll to position [1468, 0]
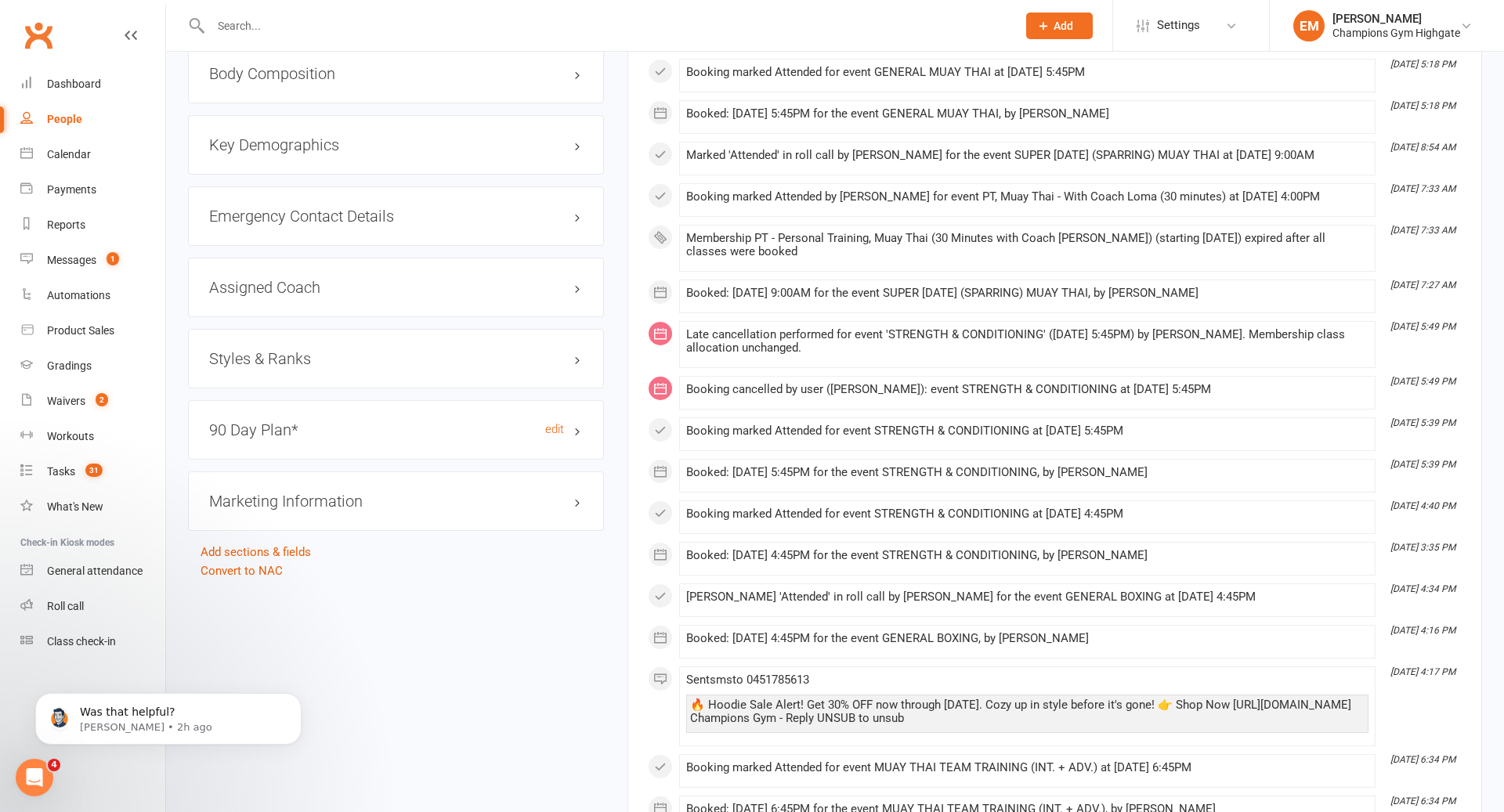
click at [580, 421] on h3 "90 Day Plan* edit" at bounding box center [396, 430] width 374 height 17
click at [554, 423] on link "edit" at bounding box center [555, 429] width 19 height 13
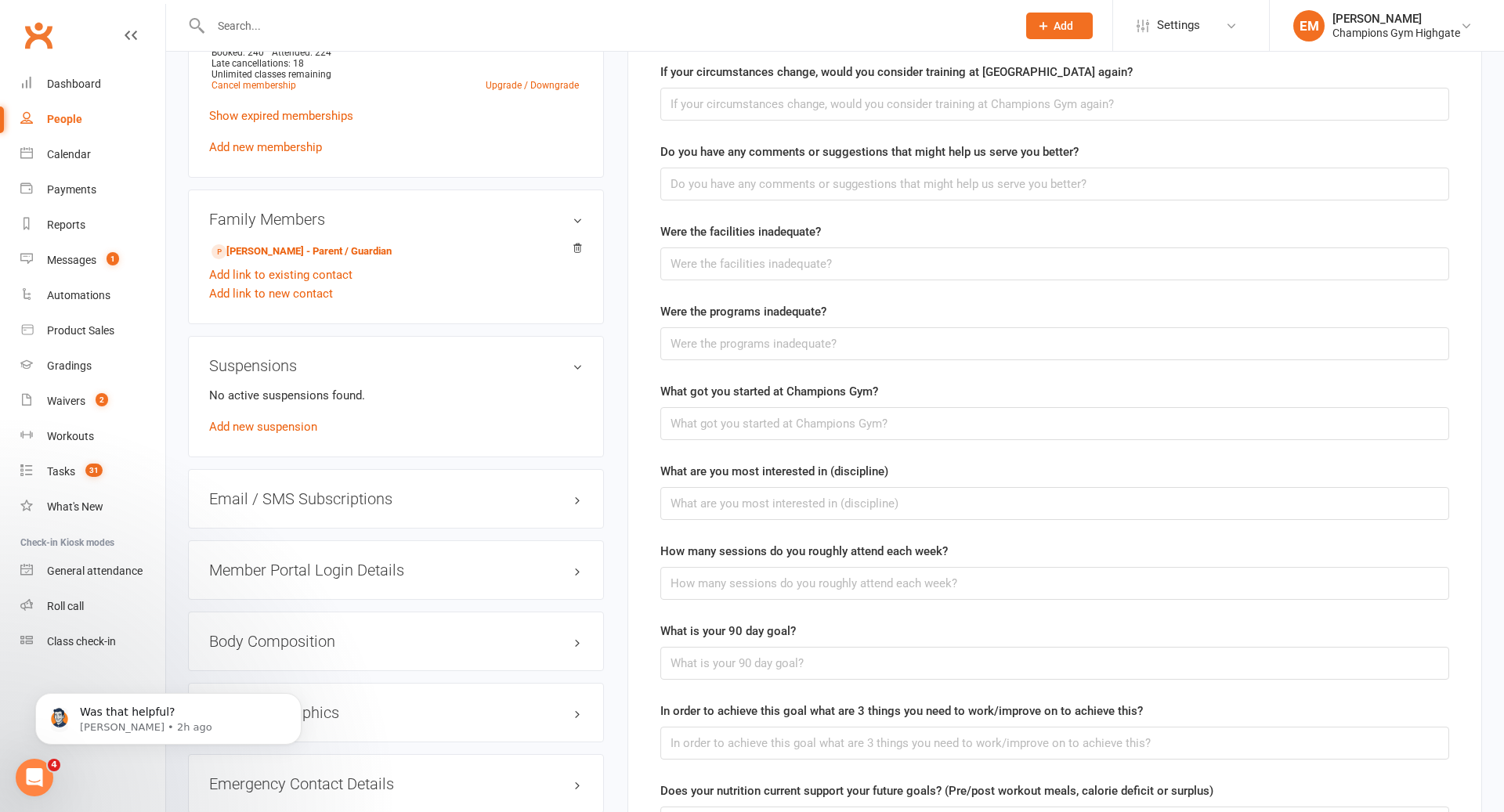
scroll to position [896, 0]
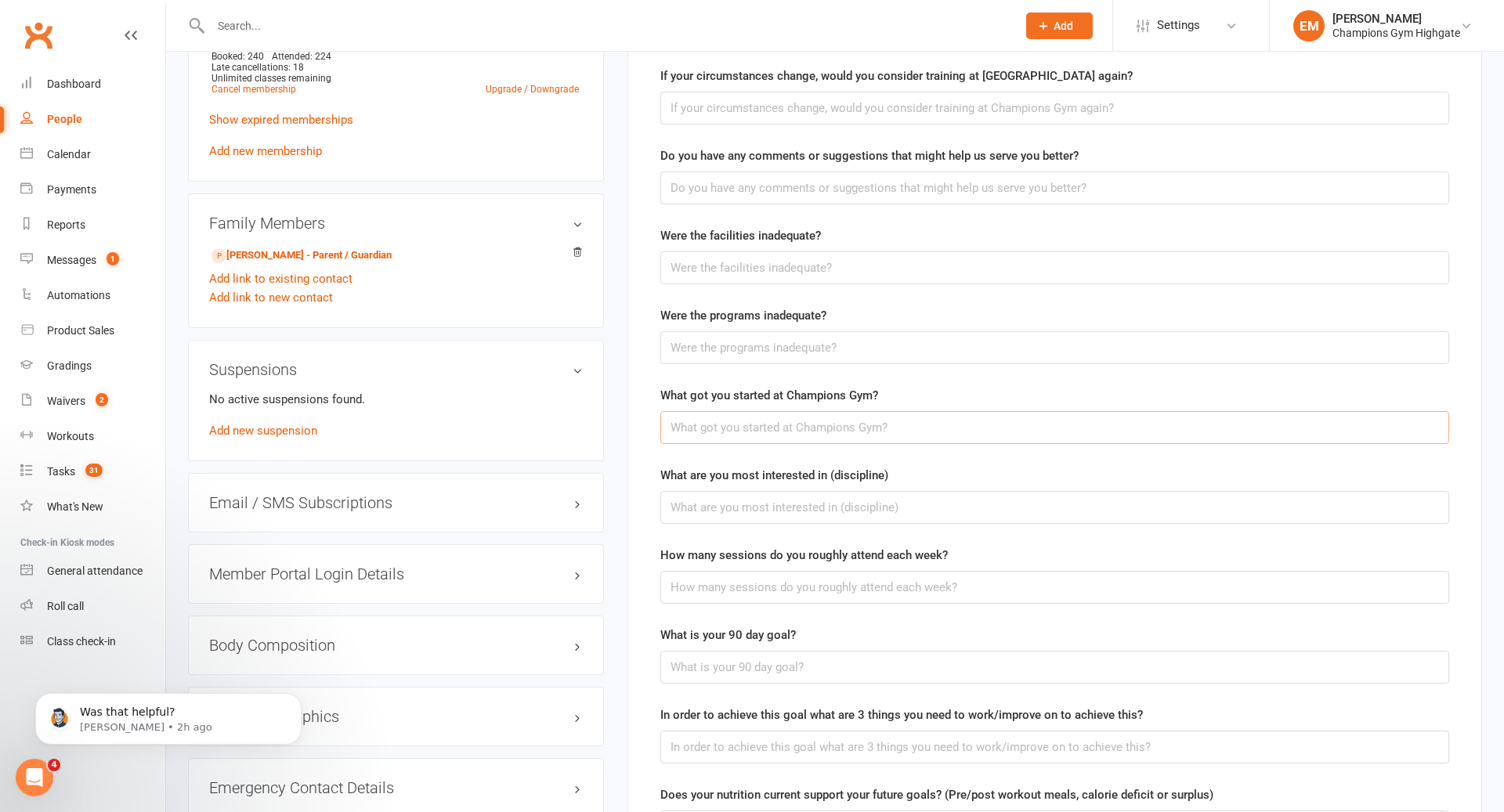
click at [791, 424] on input "text" at bounding box center [1055, 428] width 789 height 33
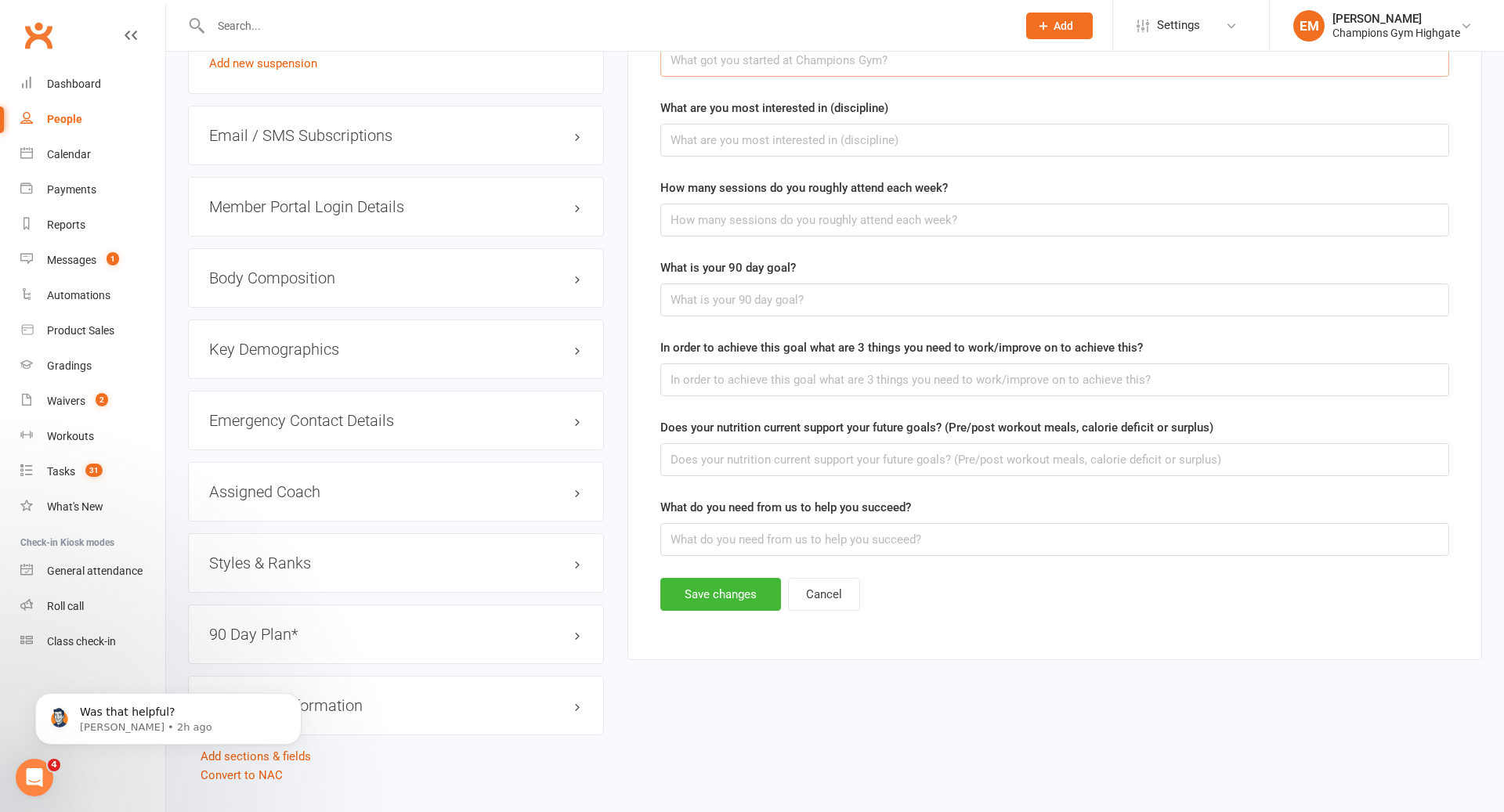
scroll to position [1286, 0]
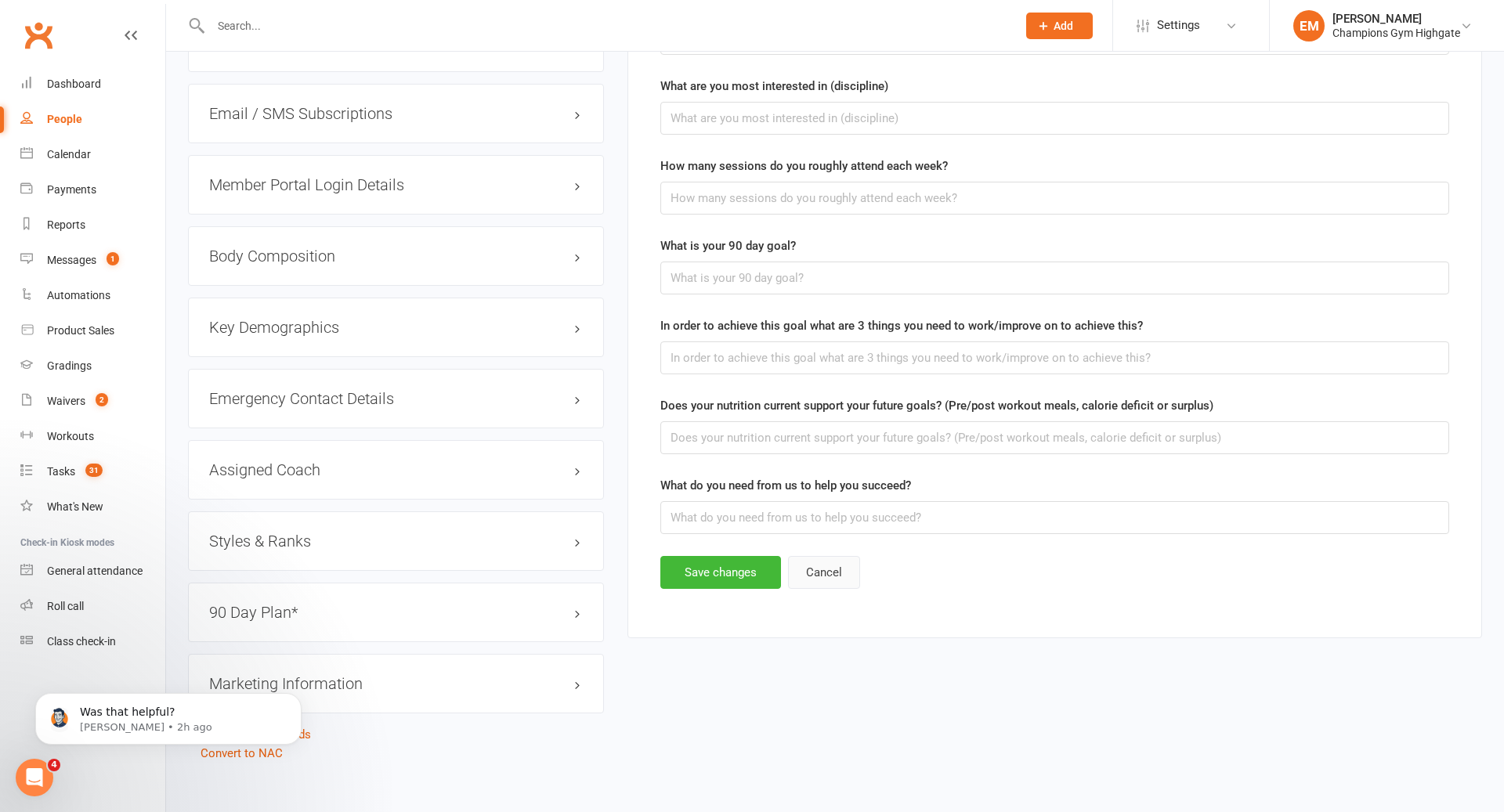
click at [821, 557] on button "Cancel" at bounding box center [824, 573] width 72 height 33
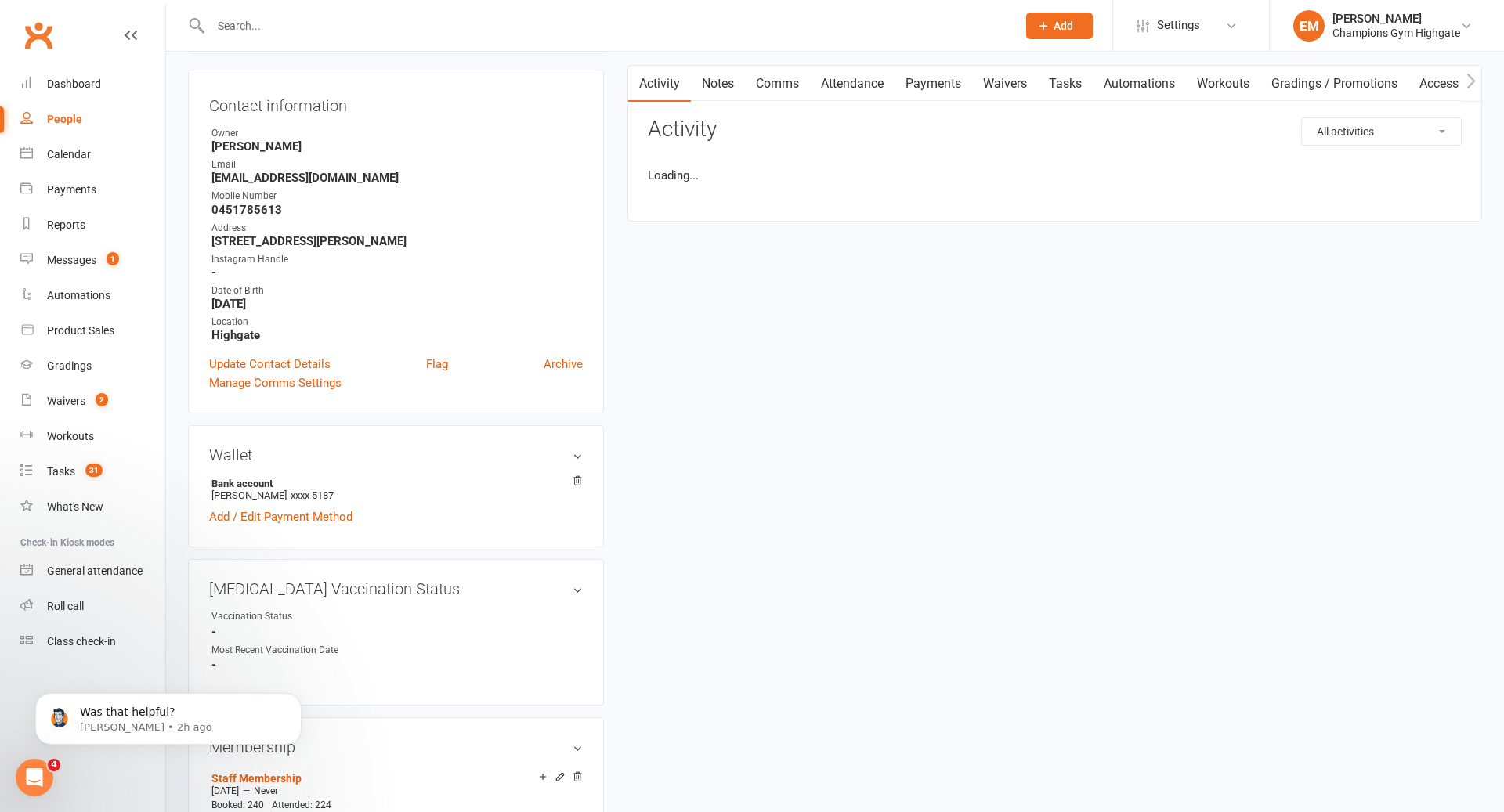
scroll to position [0, 0]
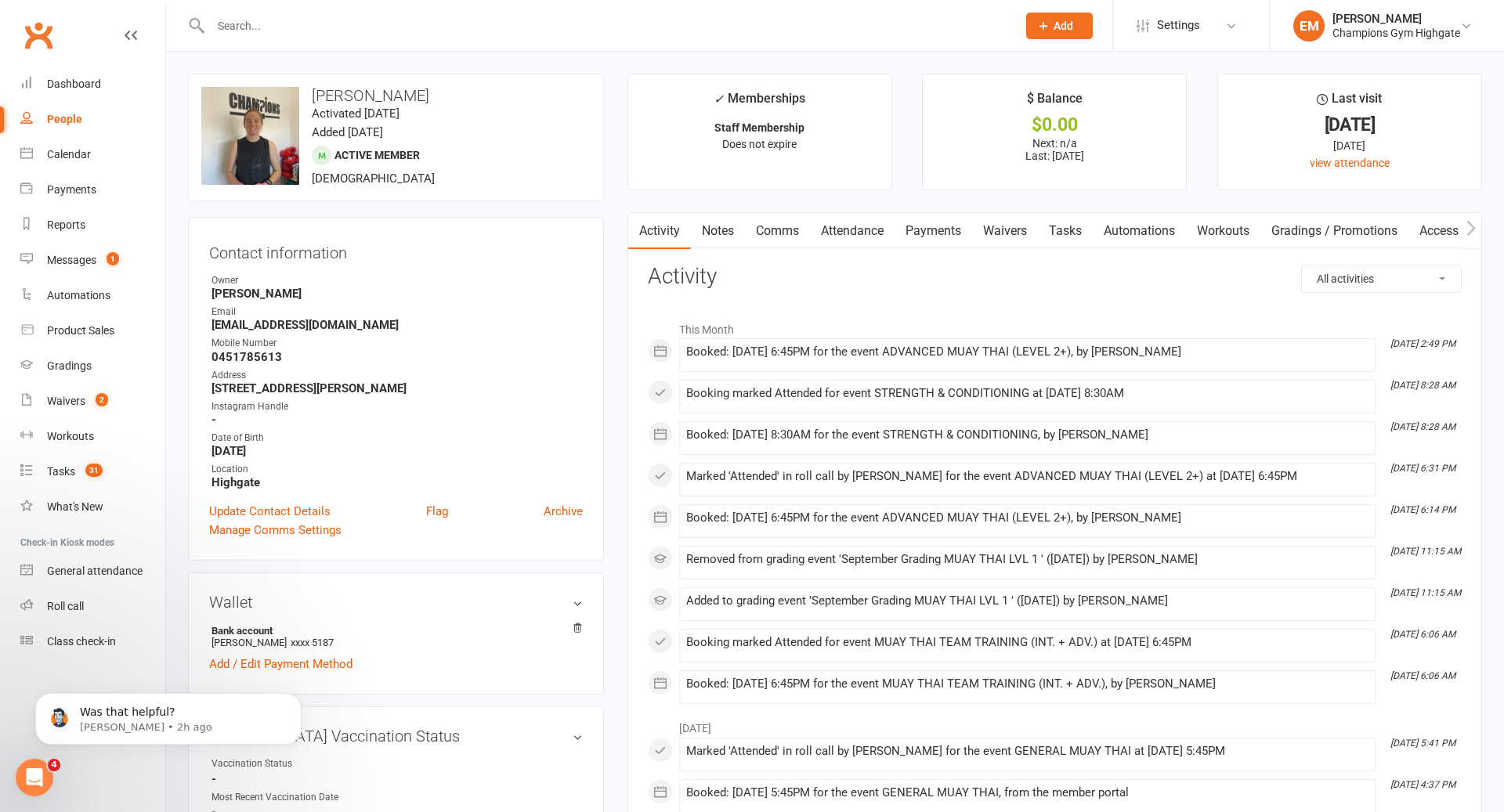
click at [1015, 245] on link "Waivers" at bounding box center [1005, 231] width 65 height 36
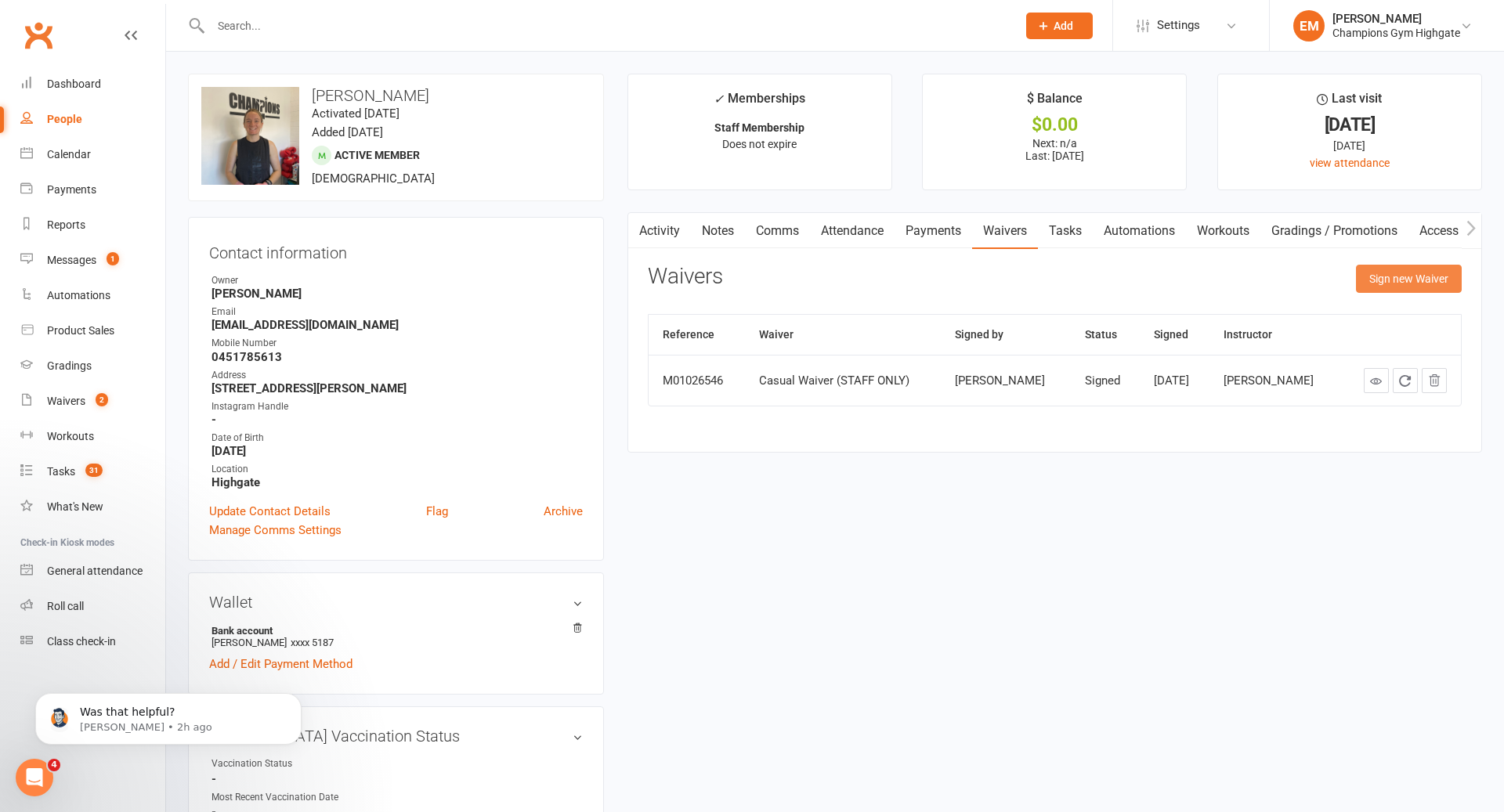
click at [1404, 290] on button "Sign new Waiver" at bounding box center [1409, 278] width 106 height 28
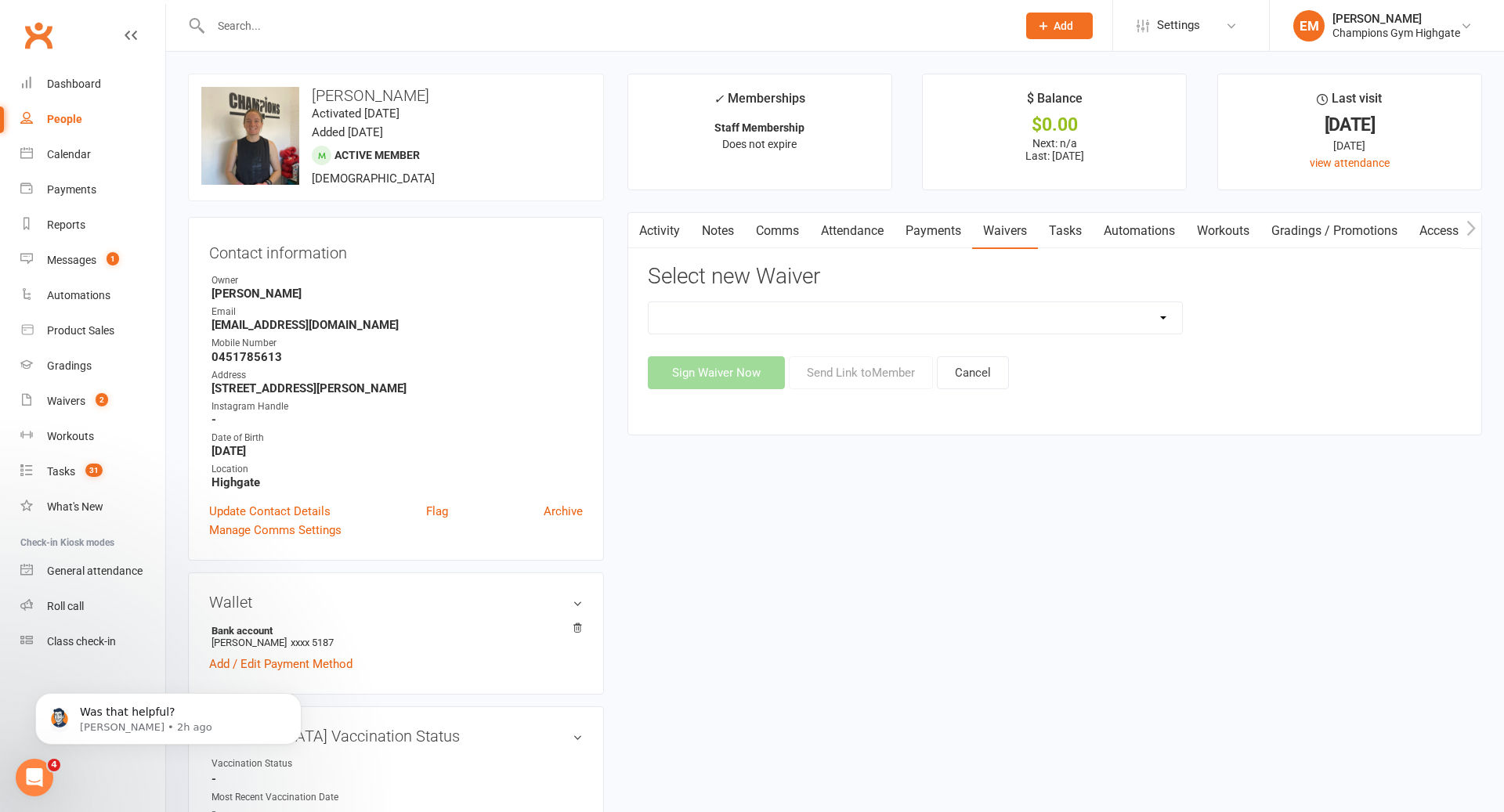
click at [1108, 290] on div "Select new Waiver 90 Day Plan Casual Waiver - First Timers Casual Waiver (STAFF…" at bounding box center [1054, 326] width 814 height 125
click at [1073, 321] on select "90 Day Plan Casual Waiver - First Timers Casual Waiver (STAFF ONLY) Champions G…" at bounding box center [915, 318] width 533 height 31
select select "12215"
click at [74, 410] on link "Waivers 2" at bounding box center [93, 401] width 145 height 35
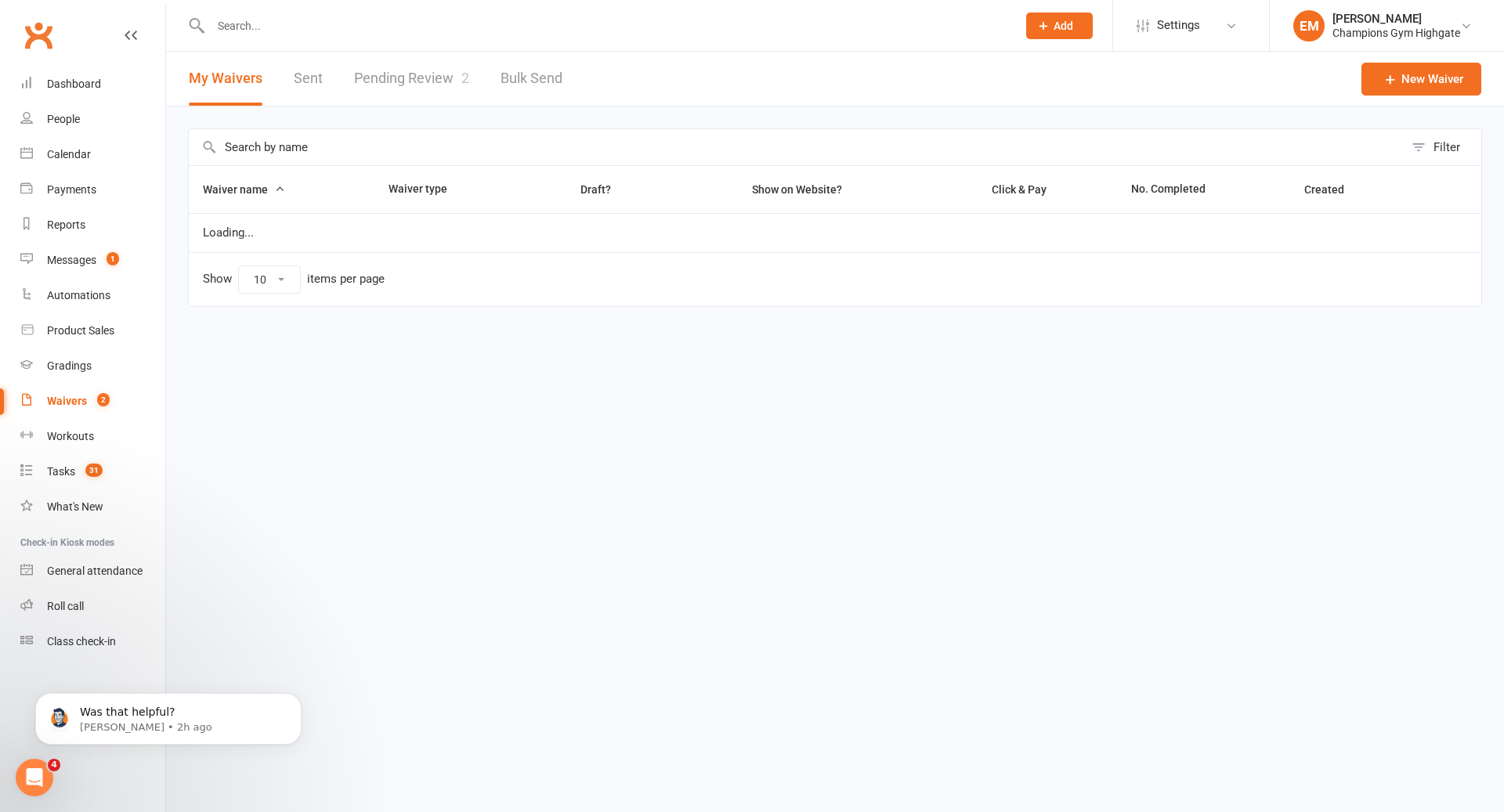
click at [391, 13] on div at bounding box center [597, 25] width 818 height 51
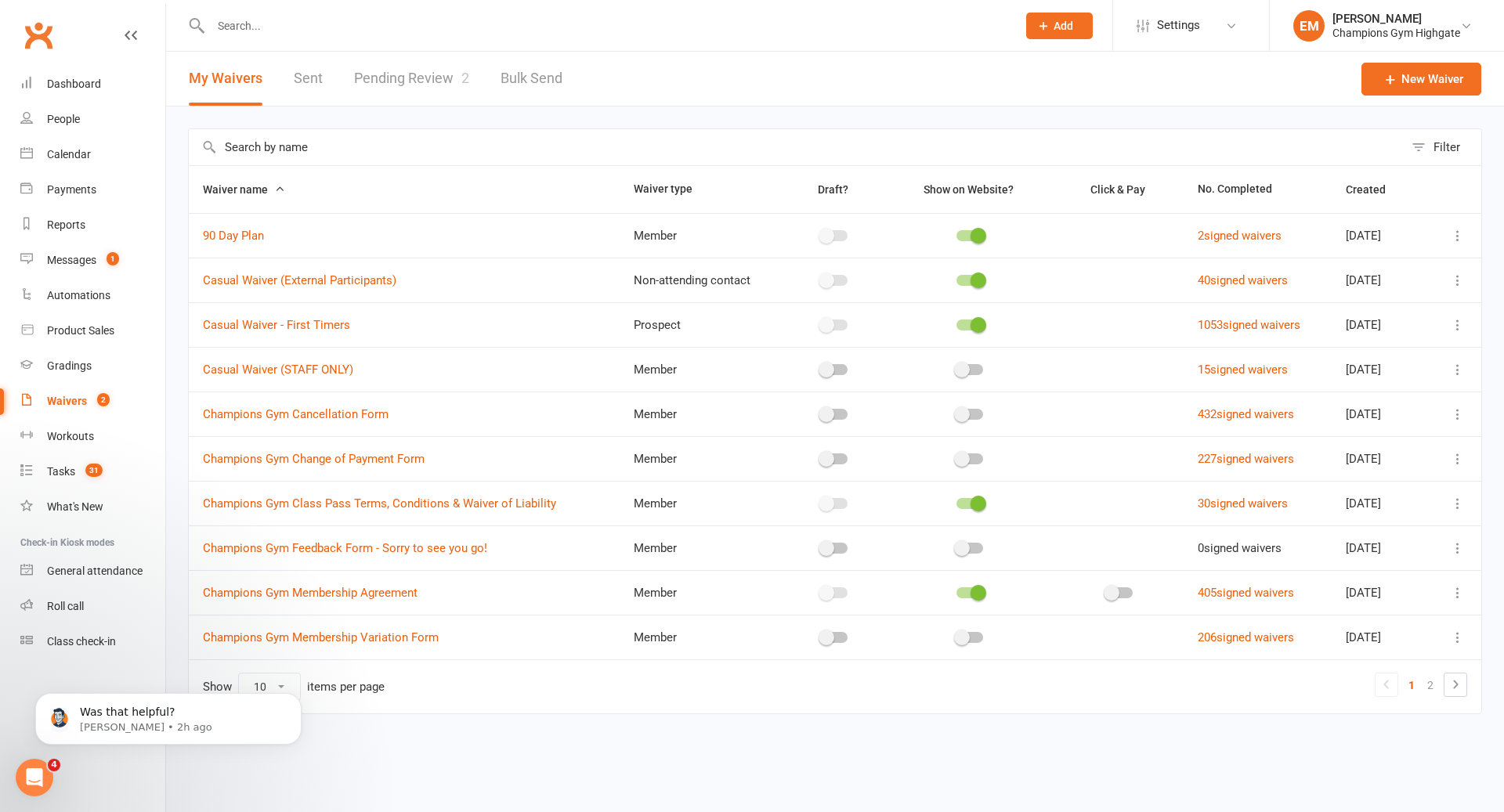
click at [394, 72] on link "Pending Review 2" at bounding box center [412, 78] width 115 height 54
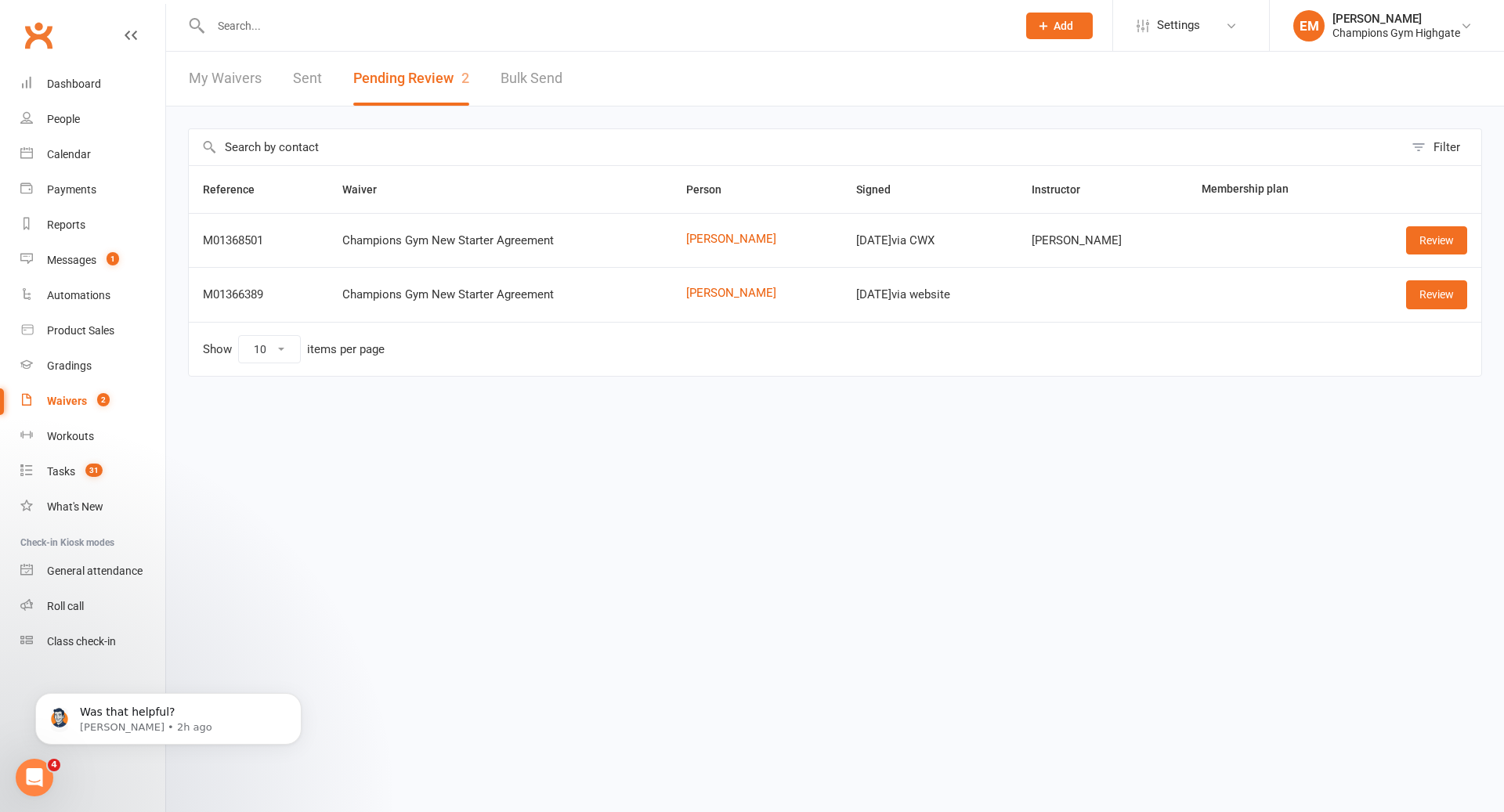
click at [75, 53] on div "Clubworx" at bounding box center [83, 44] width 165 height 58
click at [75, 102] on link "People" at bounding box center [93, 119] width 145 height 35
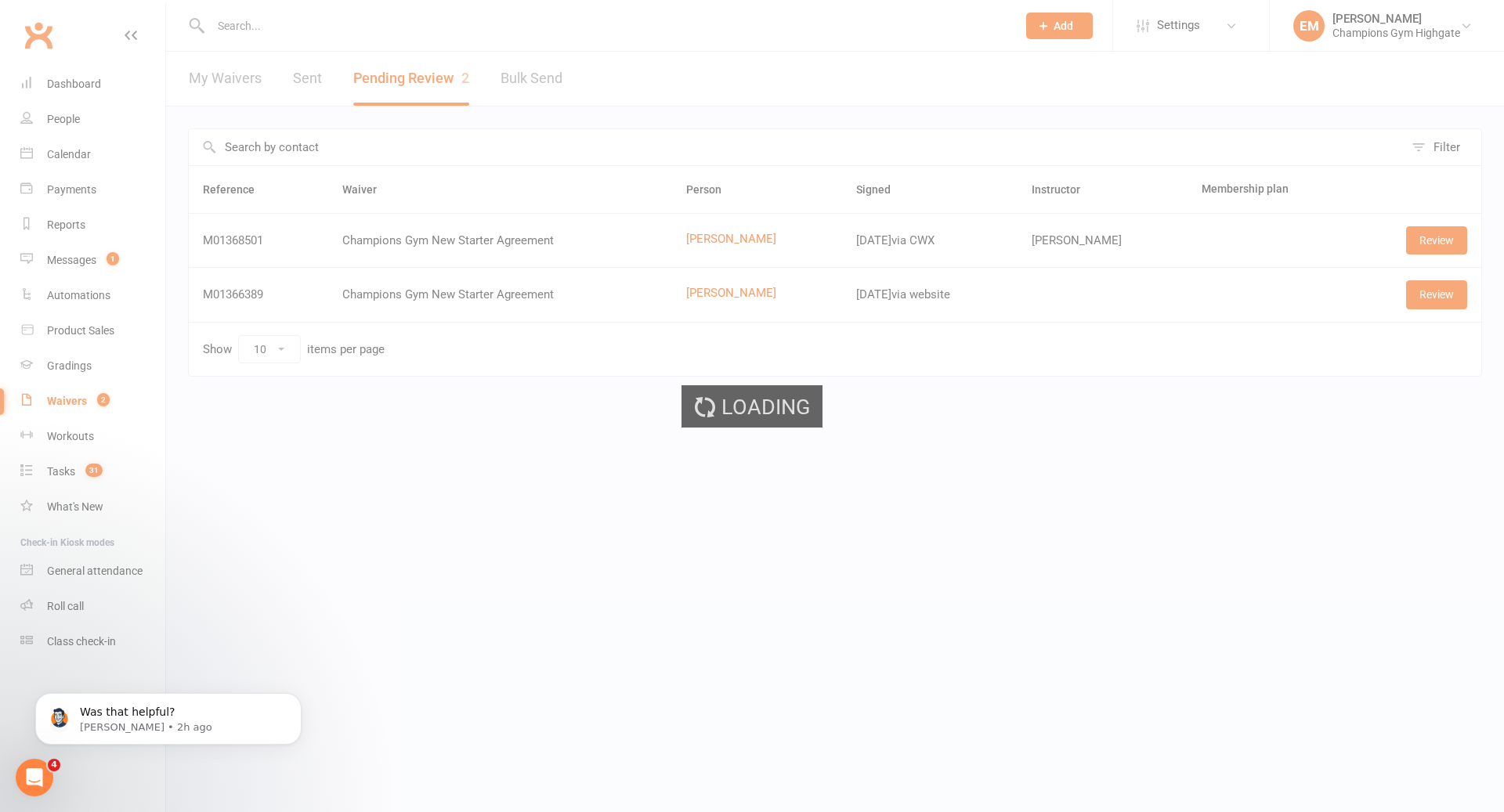
click at [89, 83] on div "Loading" at bounding box center [752, 406] width 1504 height 812
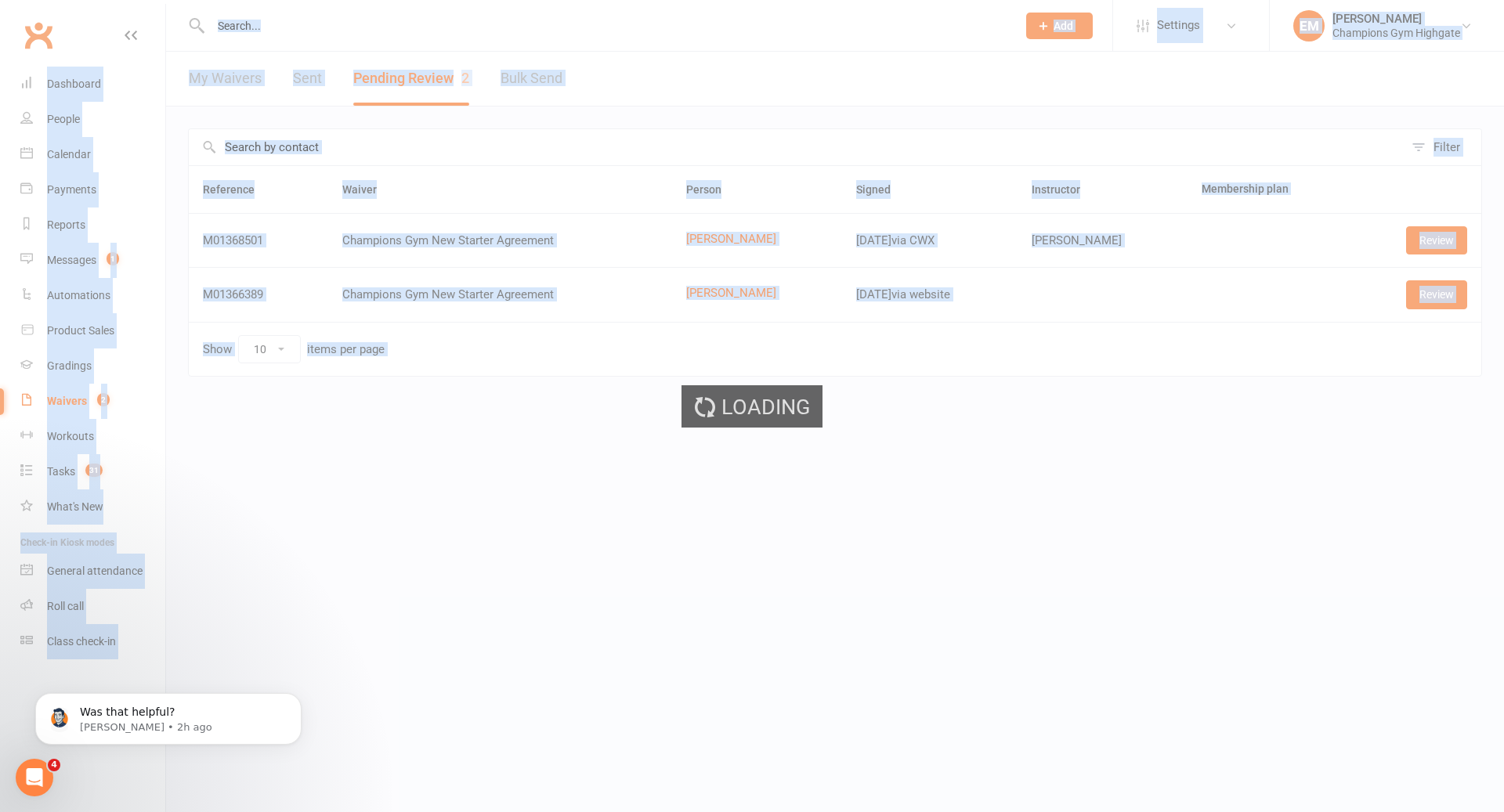
click at [89, 83] on div "Loading" at bounding box center [752, 406] width 1504 height 812
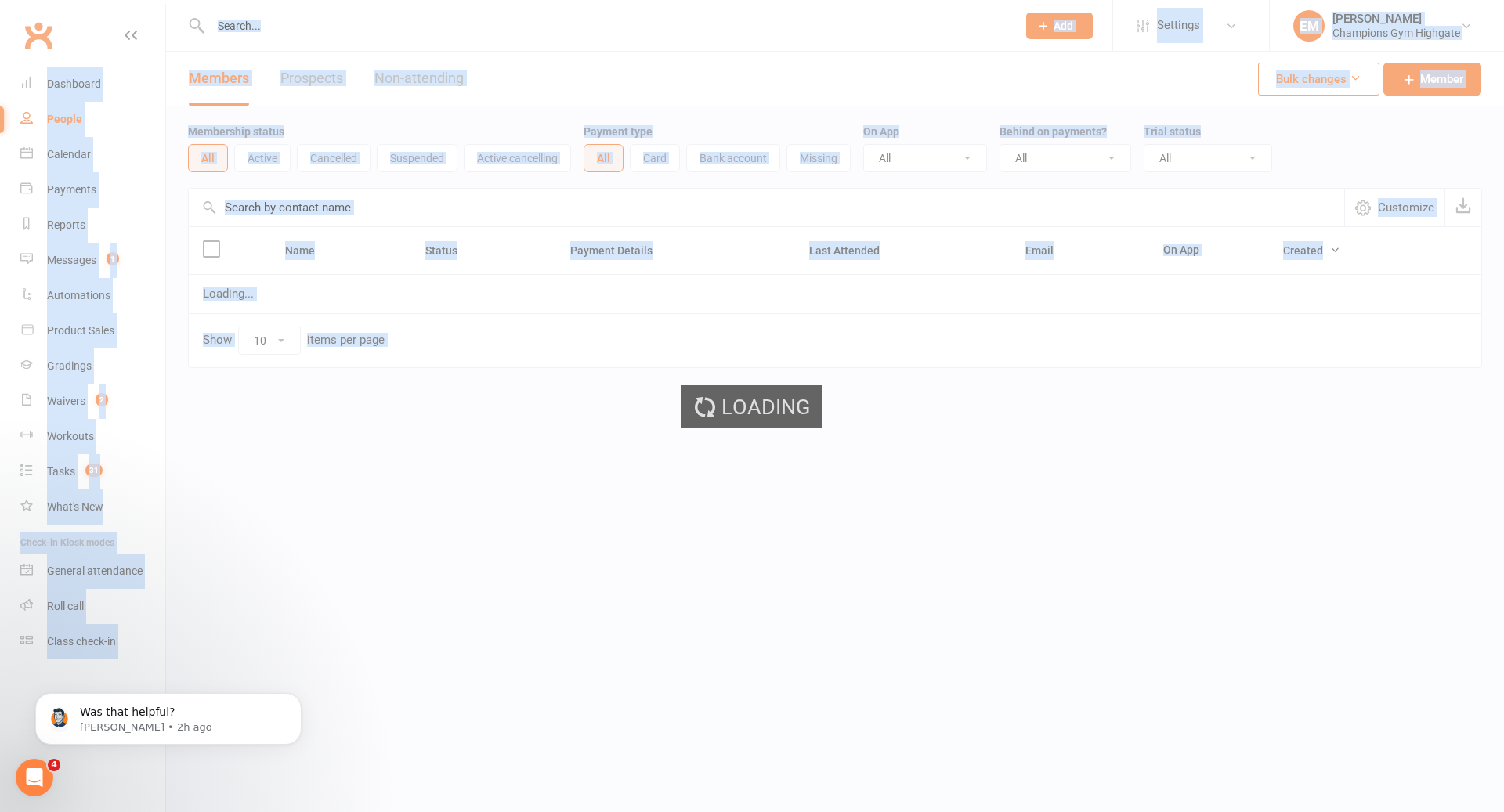
click at [89, 83] on div "Loading" at bounding box center [752, 406] width 1504 height 812
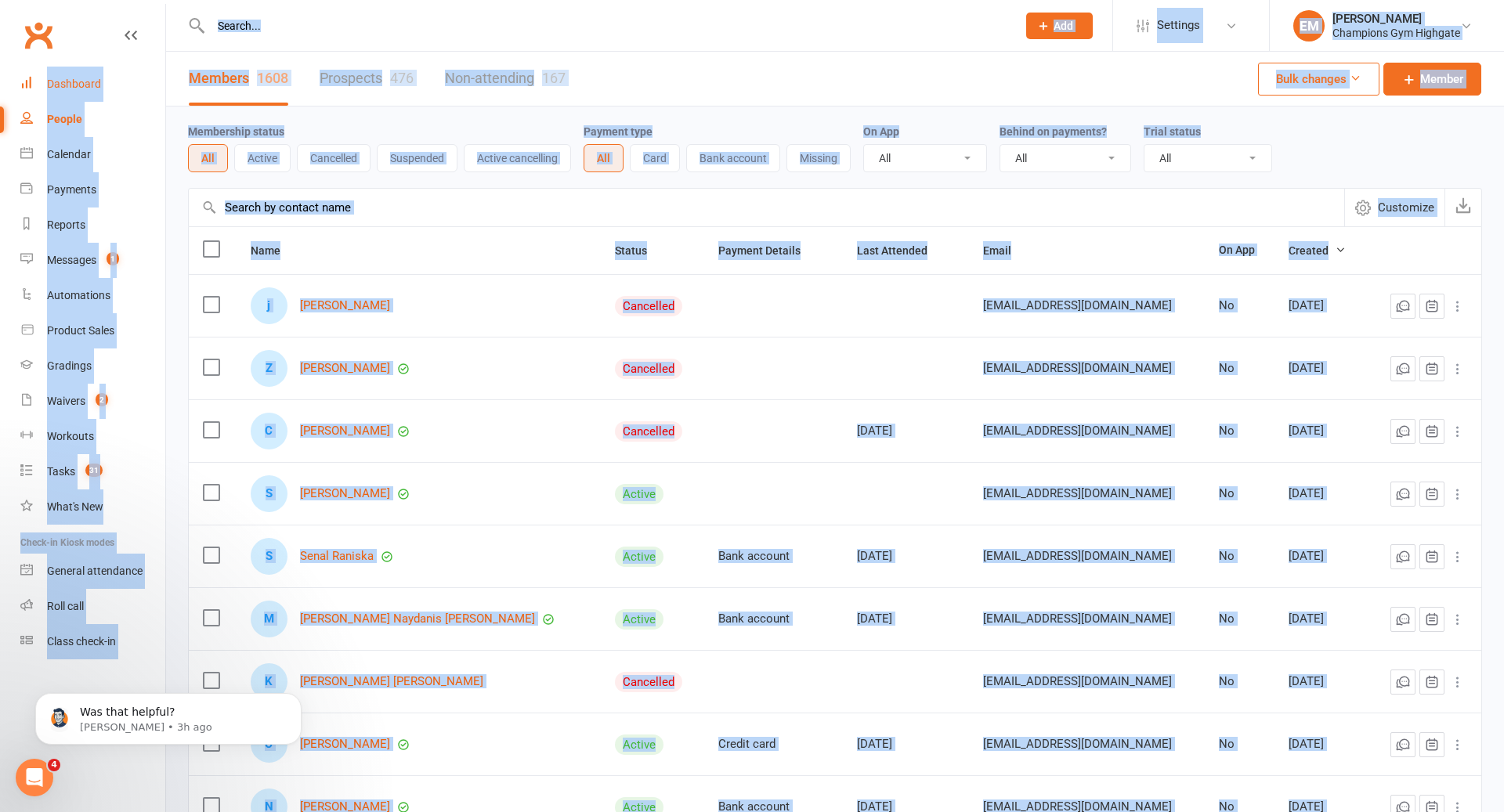
click at [55, 74] on link "Dashboard" at bounding box center [93, 84] width 145 height 35
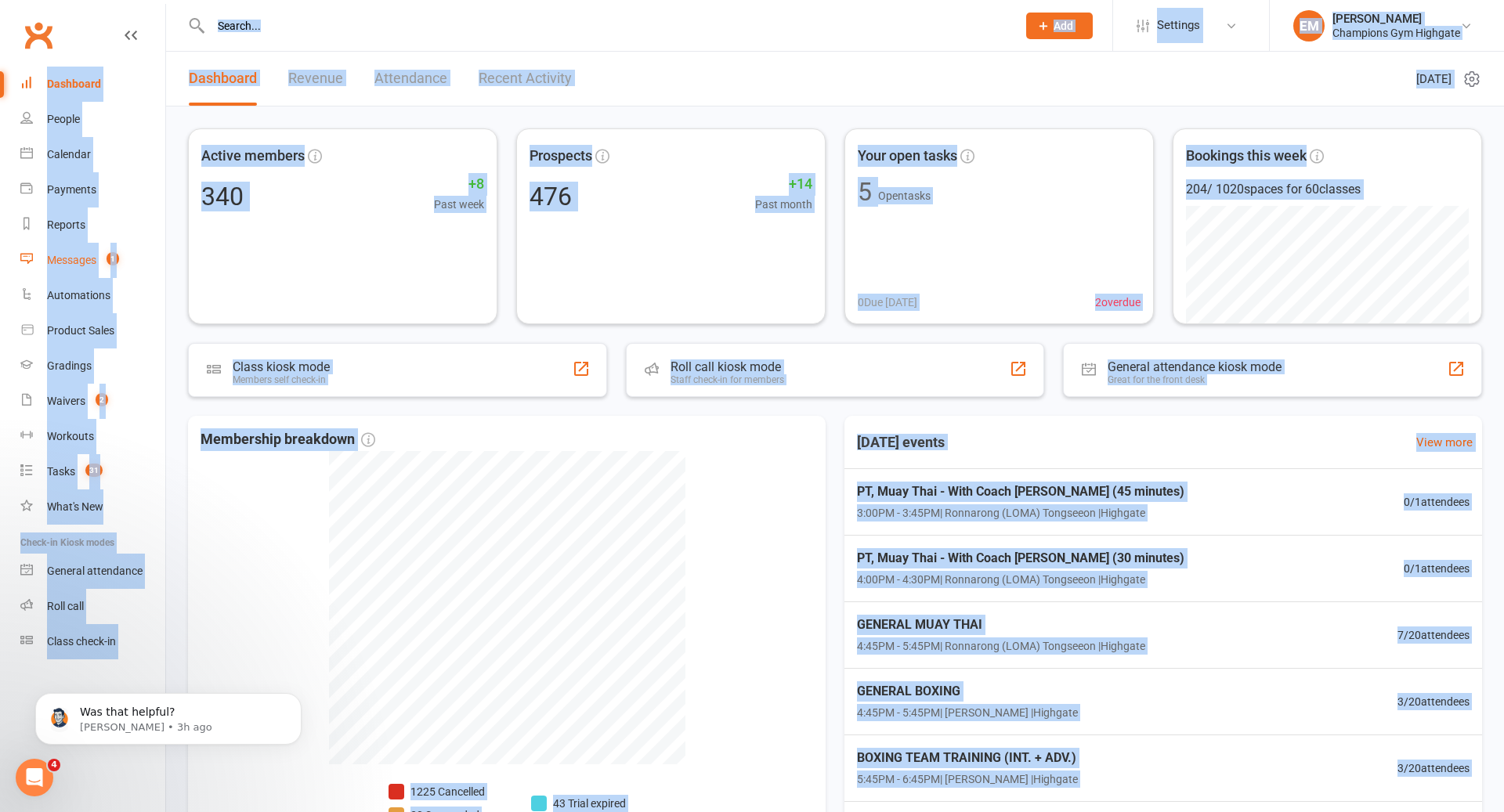
click at [113, 267] on link "Messages 1" at bounding box center [93, 260] width 145 height 35
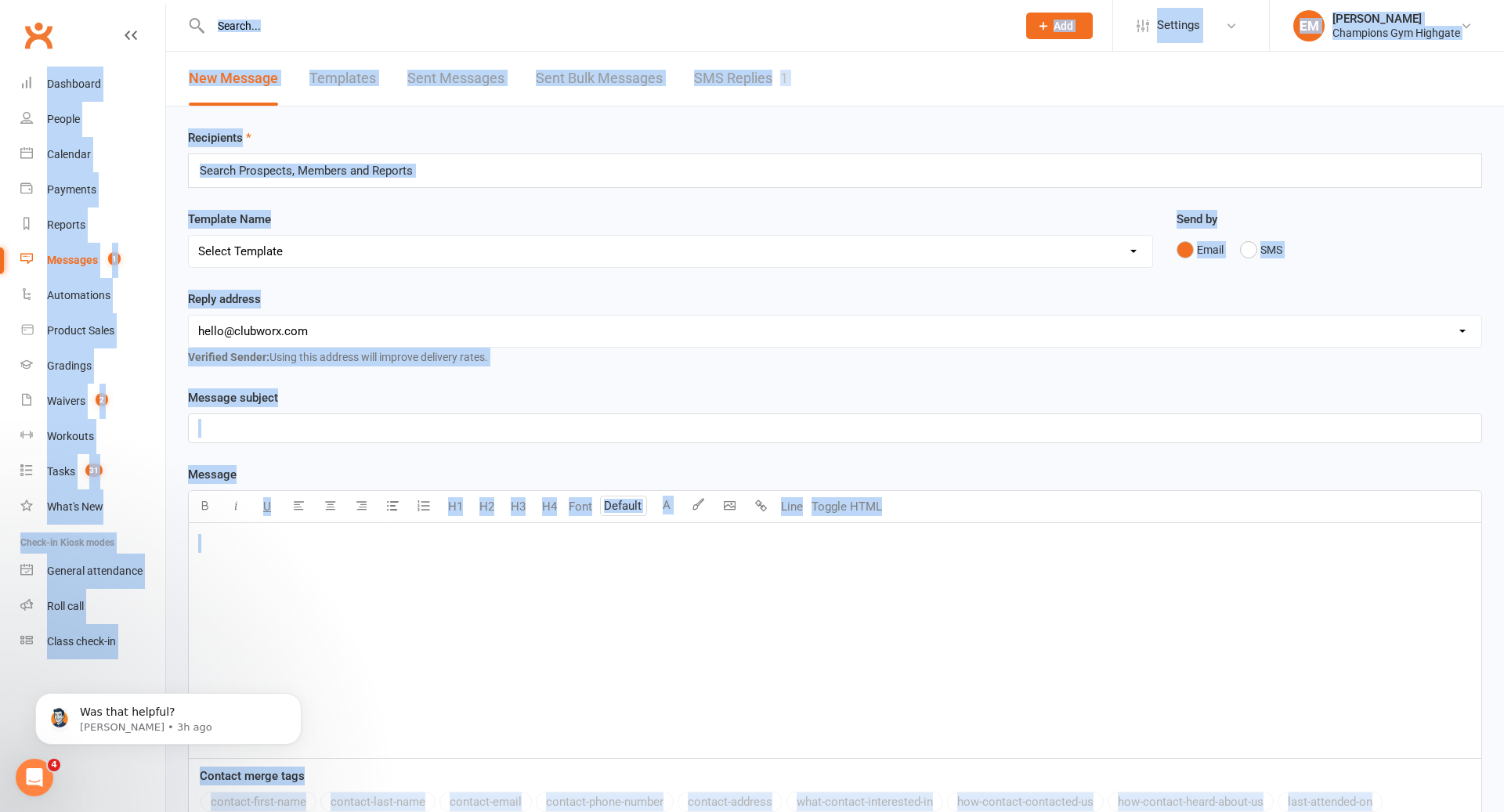
click at [753, 89] on link "SMS Replies 1" at bounding box center [741, 78] width 94 height 54
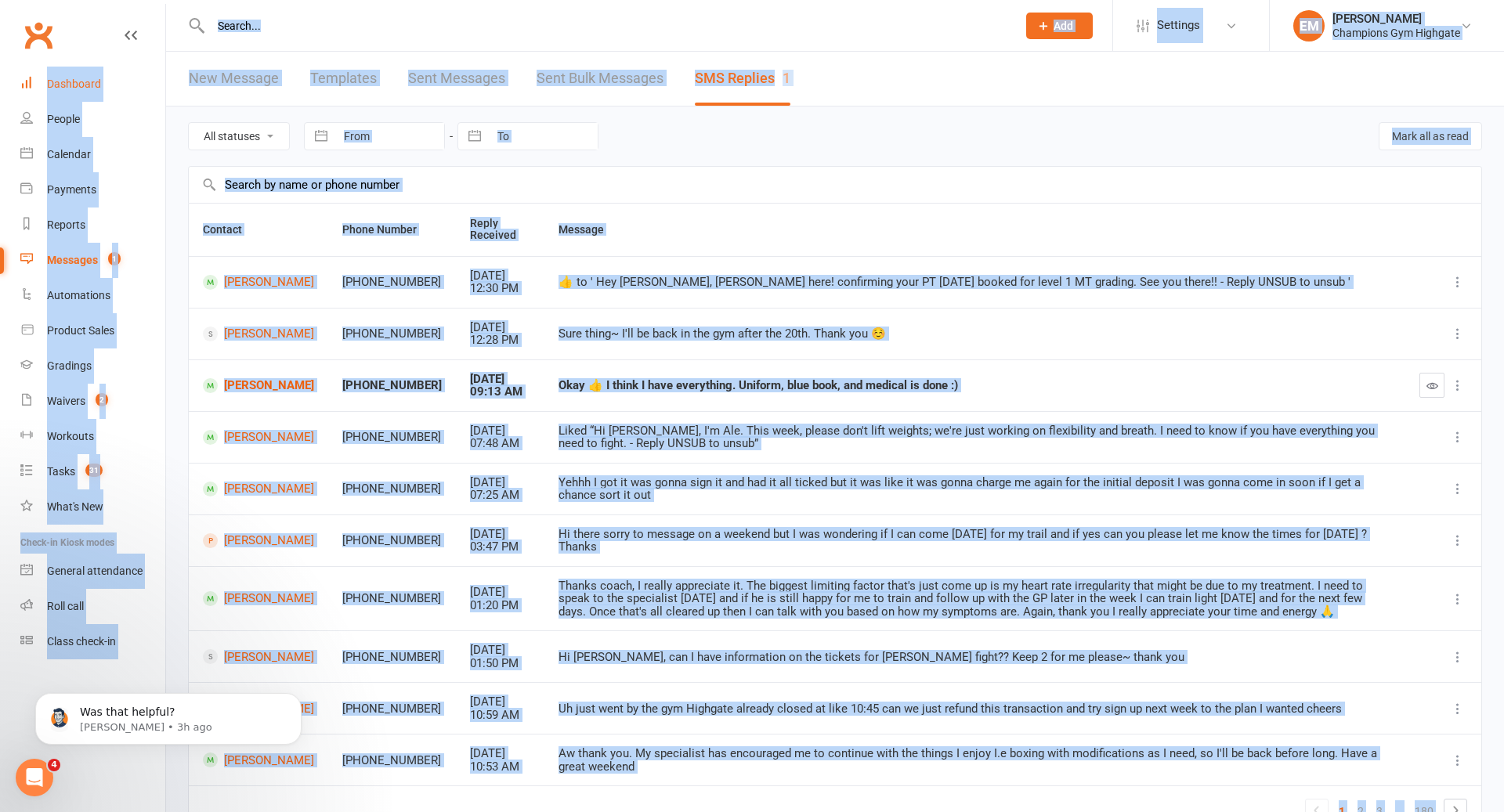
click at [93, 83] on div "Dashboard" at bounding box center [74, 84] width 54 height 13
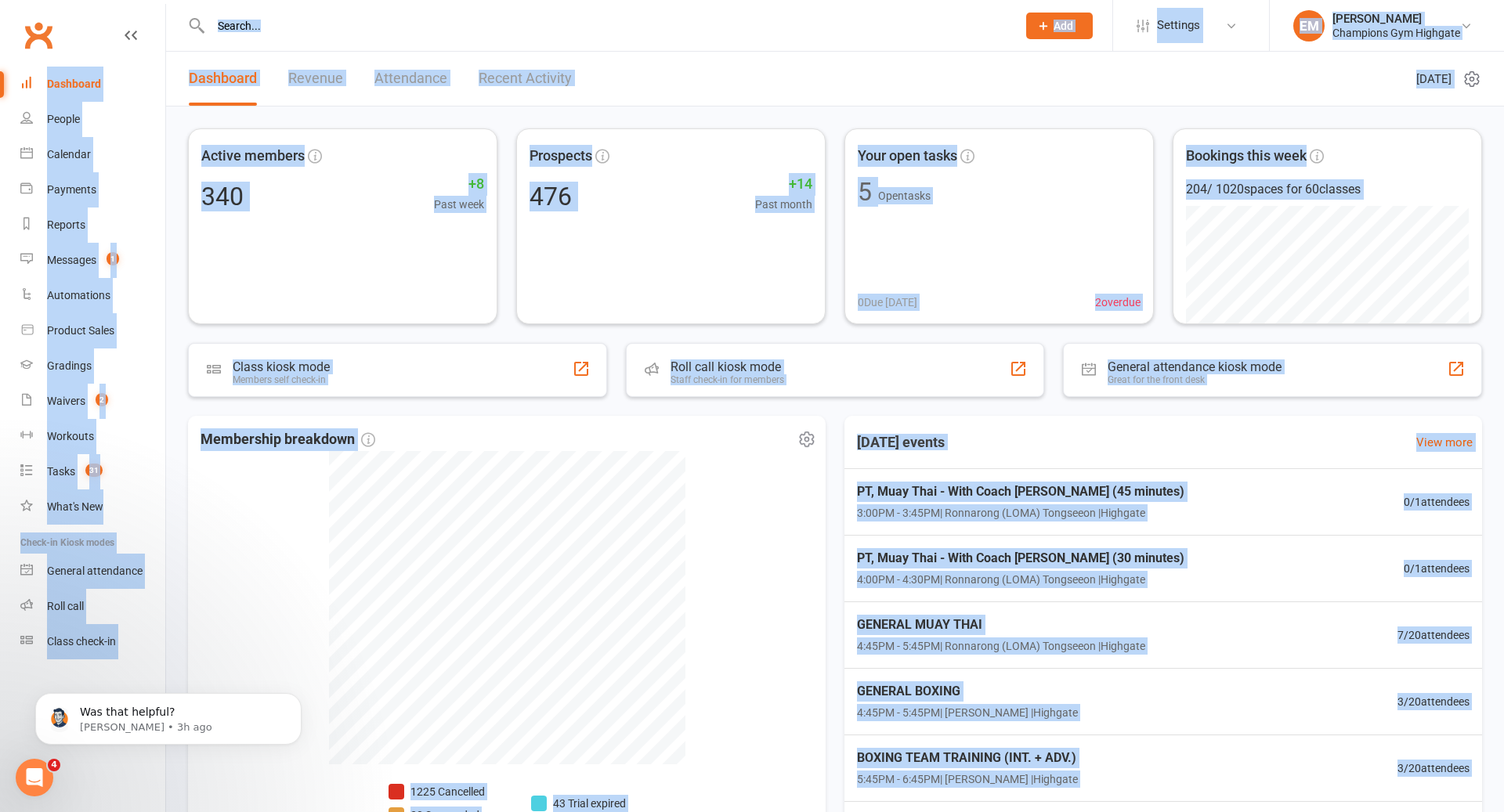
scroll to position [134, 0]
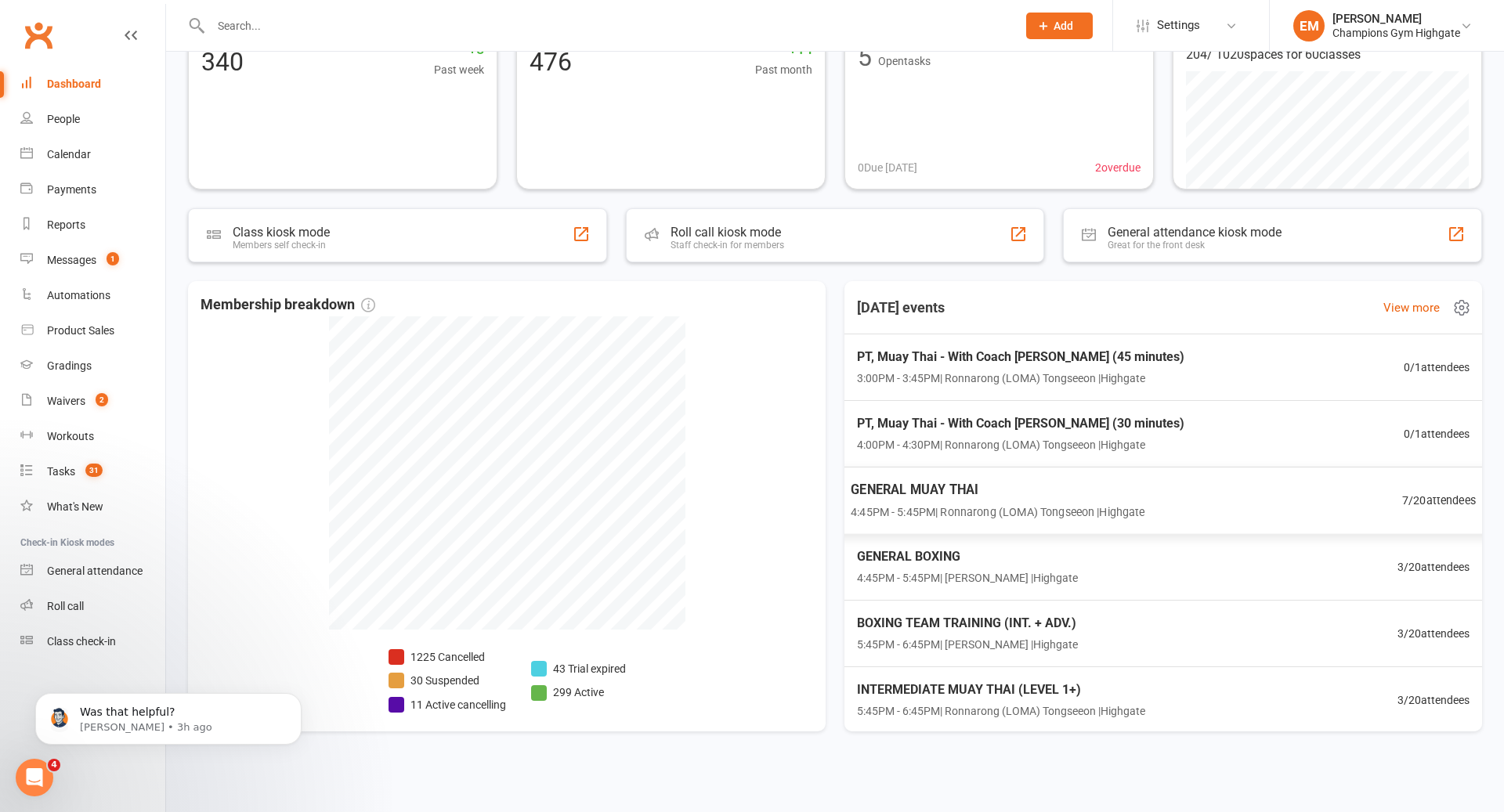
click at [1090, 507] on span "4:45PM - 5:45PM | Ronnarong (LOMA) Tongseeon | Highgate" at bounding box center [997, 511] width 294 height 18
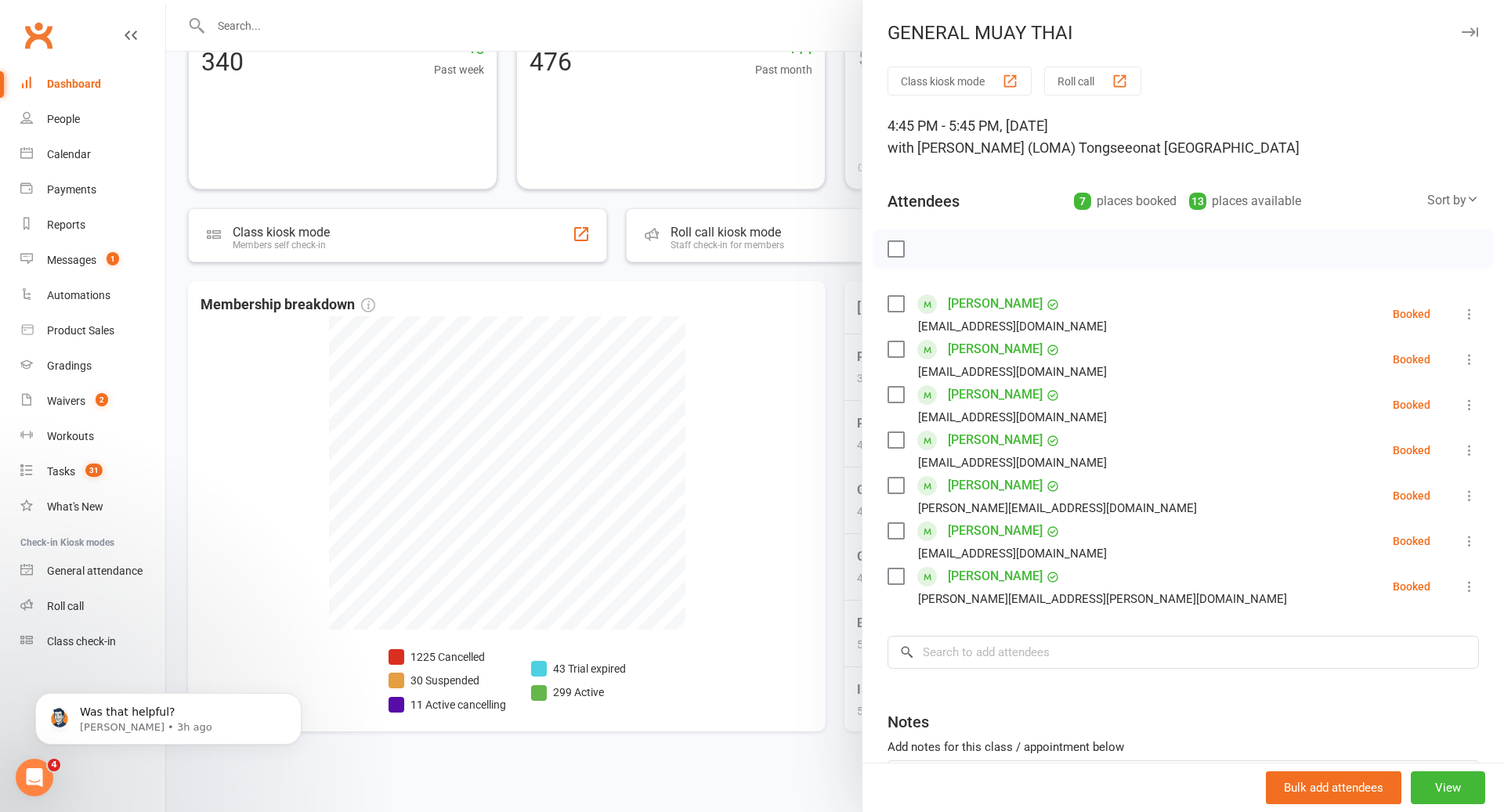
click at [687, 434] on div at bounding box center [836, 406] width 1339 height 812
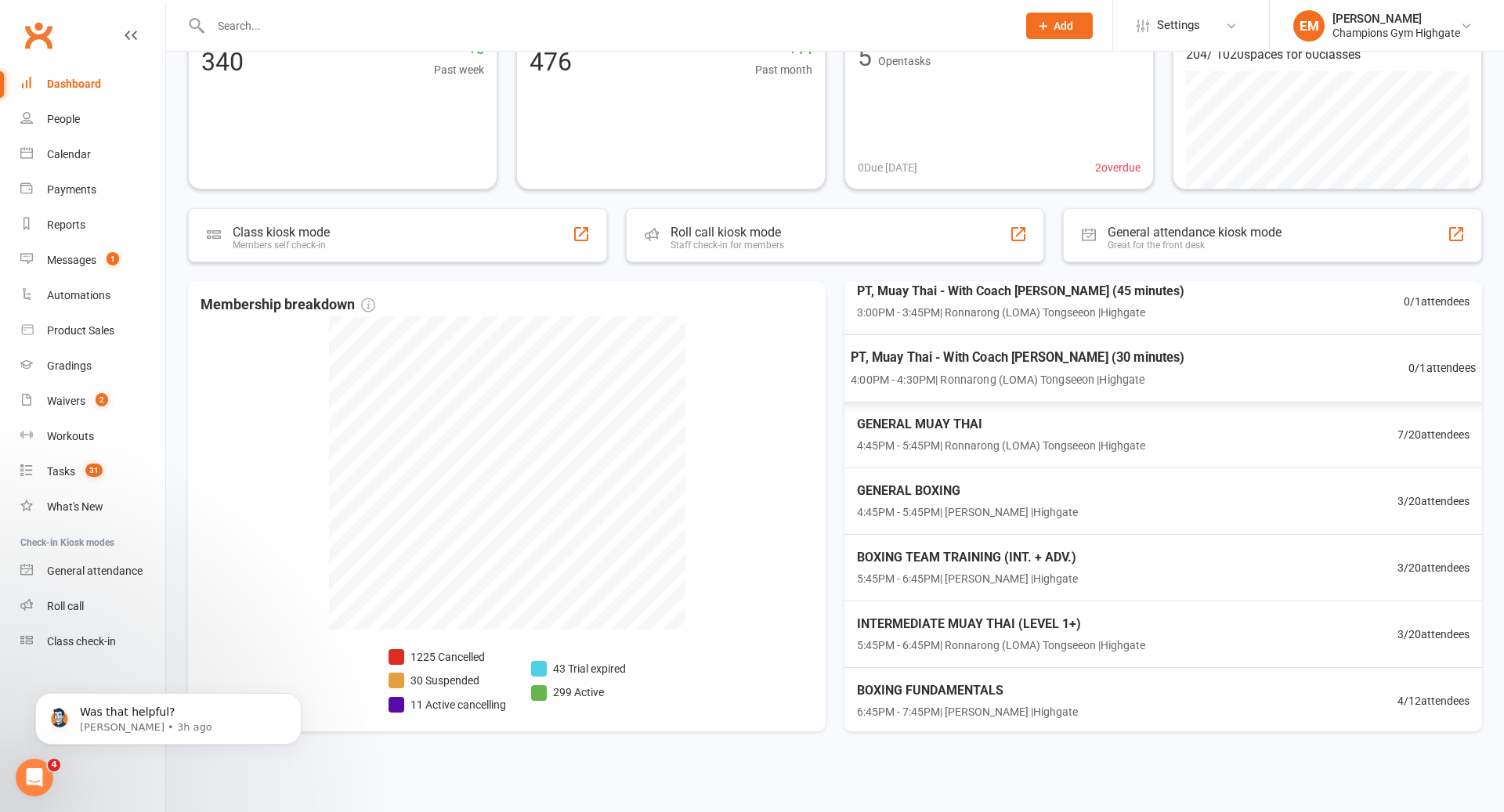
scroll to position [65, 0]
click at [1286, 497] on div "GENERAL BOXING 4:45PM - 5:45PM | Alessandro Coda | Highgate 3 / 20 attendees" at bounding box center [1164, 503] width 663 height 68
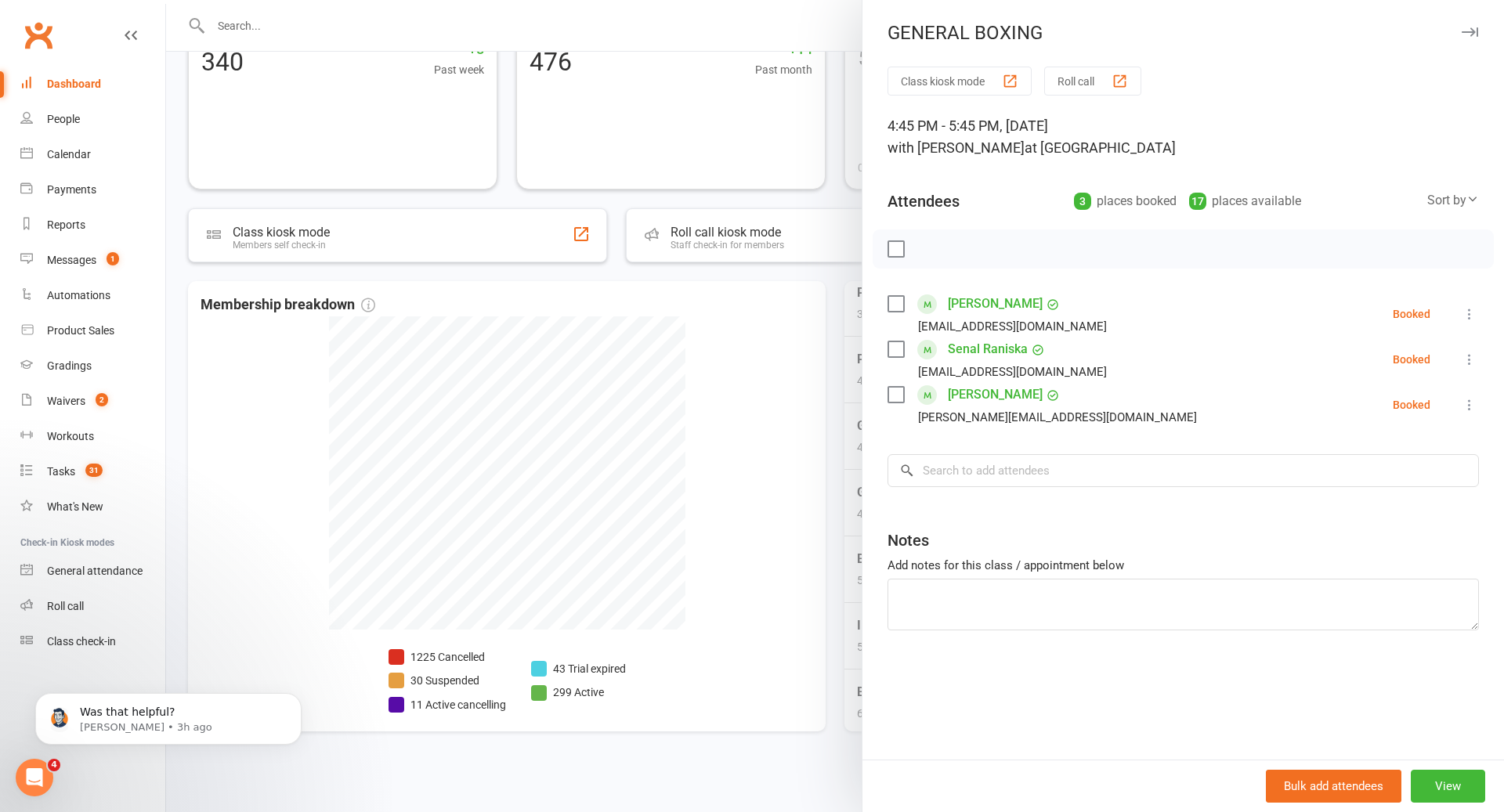
click at [810, 527] on div at bounding box center [836, 406] width 1339 height 812
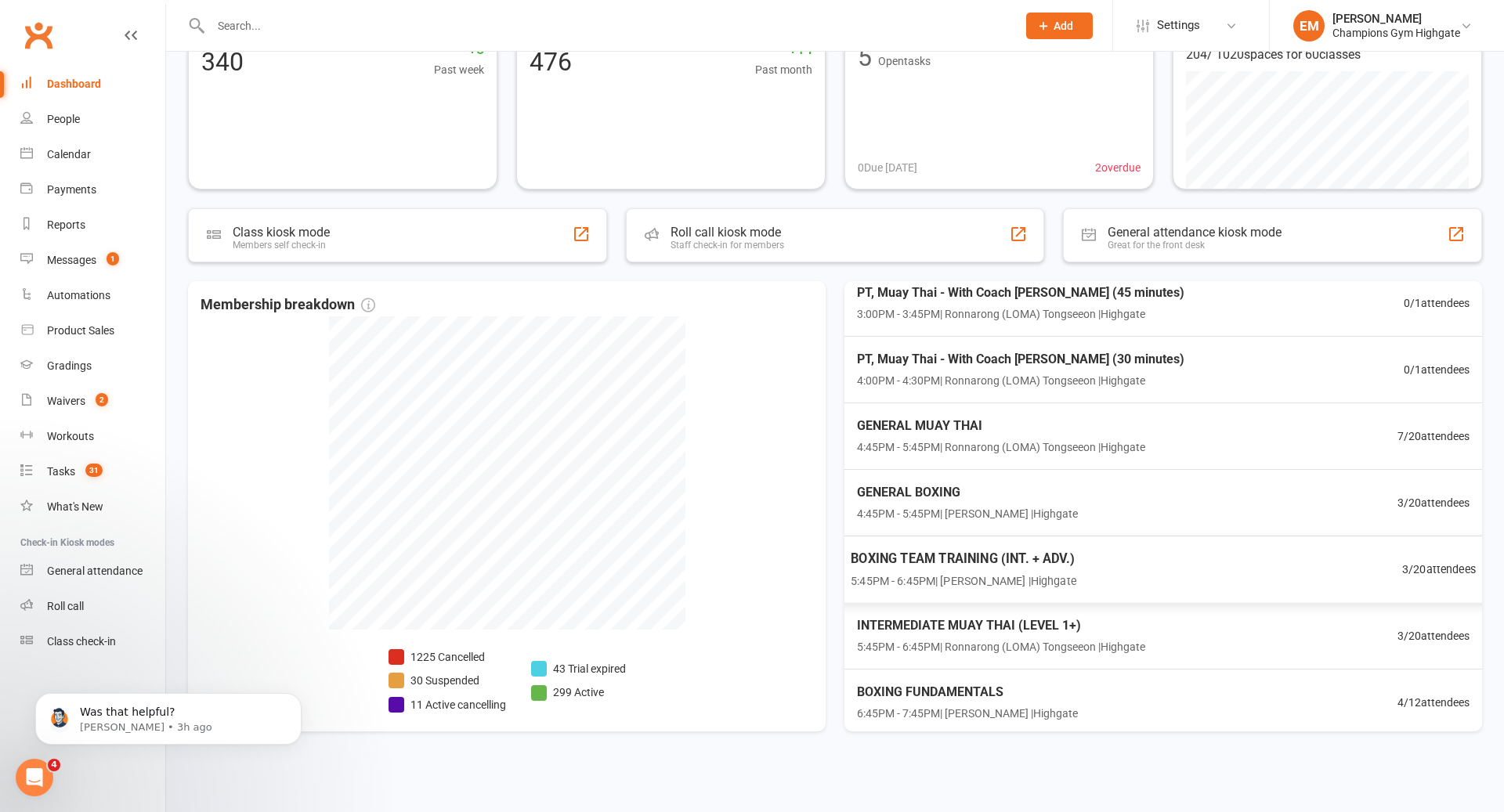
click at [1091, 573] on div "BOXING TEAM TRAINING (INT. + ADV.) 5:45PM - 6:45PM | Alessandro Coda | Highgate…" at bounding box center [1164, 569] width 663 height 68
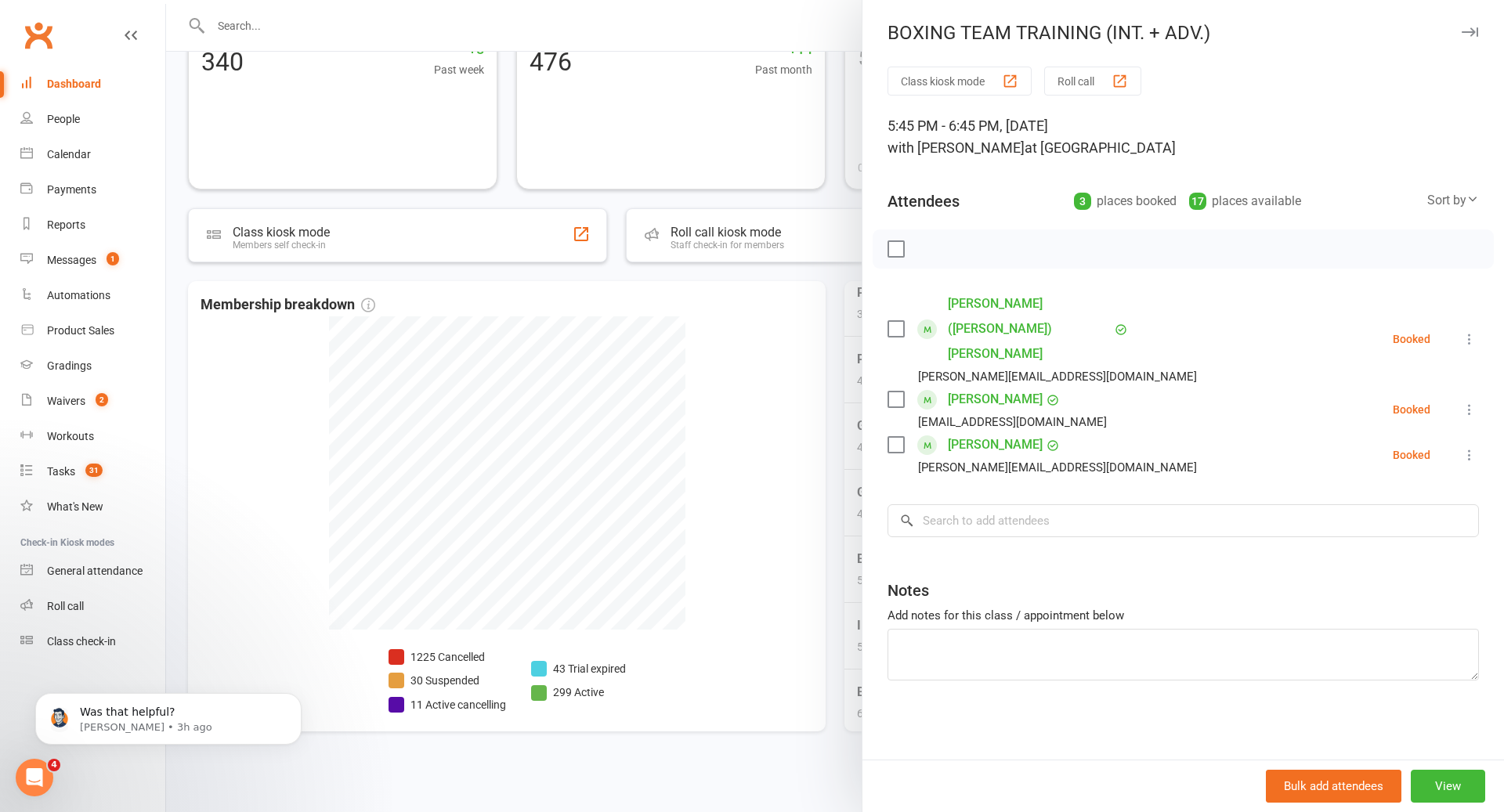
click at [609, 473] on div at bounding box center [836, 406] width 1339 height 812
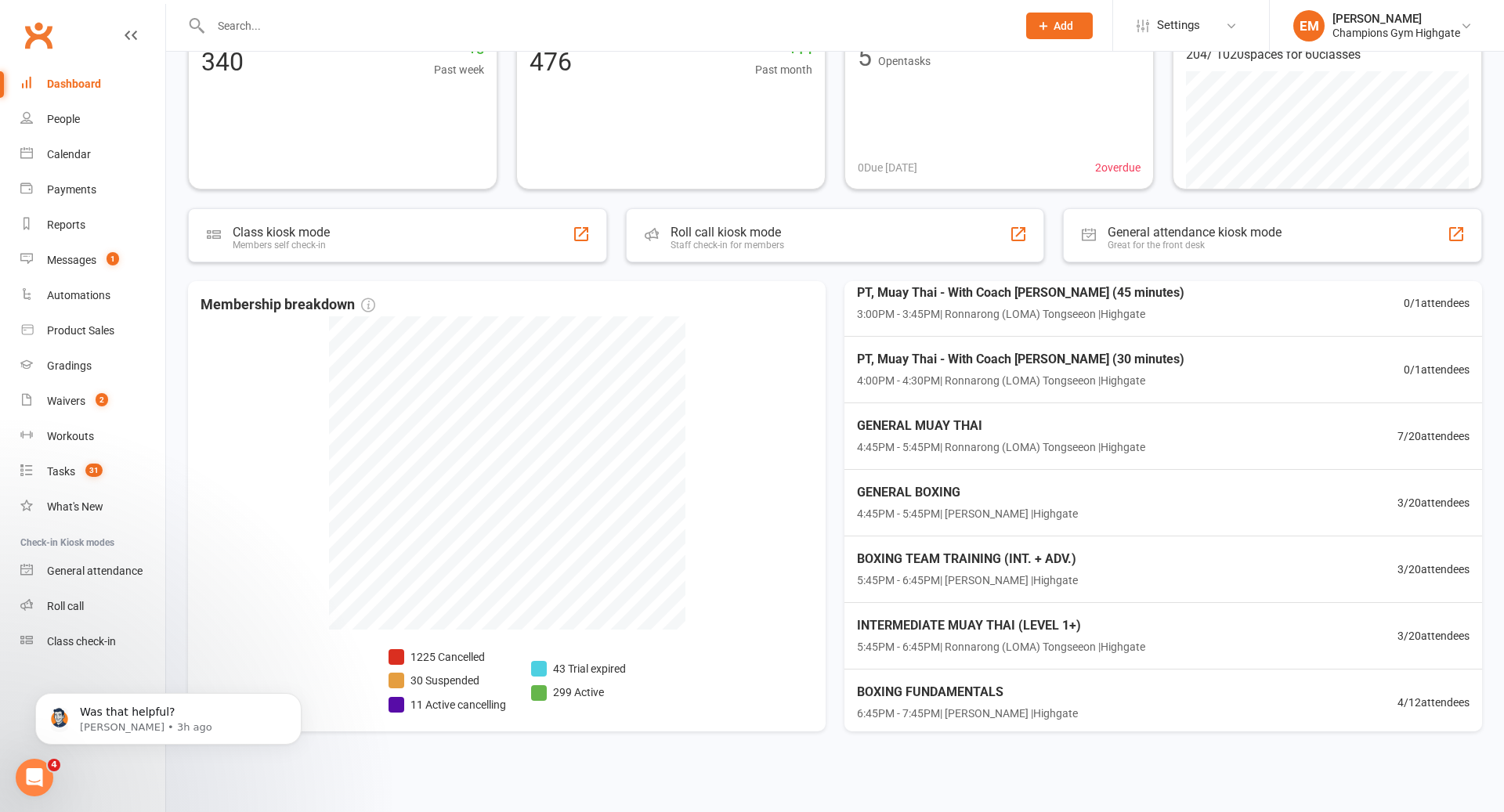
click at [91, 93] on link "Dashboard" at bounding box center [93, 84] width 145 height 35
click at [78, 139] on link "Calendar" at bounding box center [93, 154] width 145 height 35
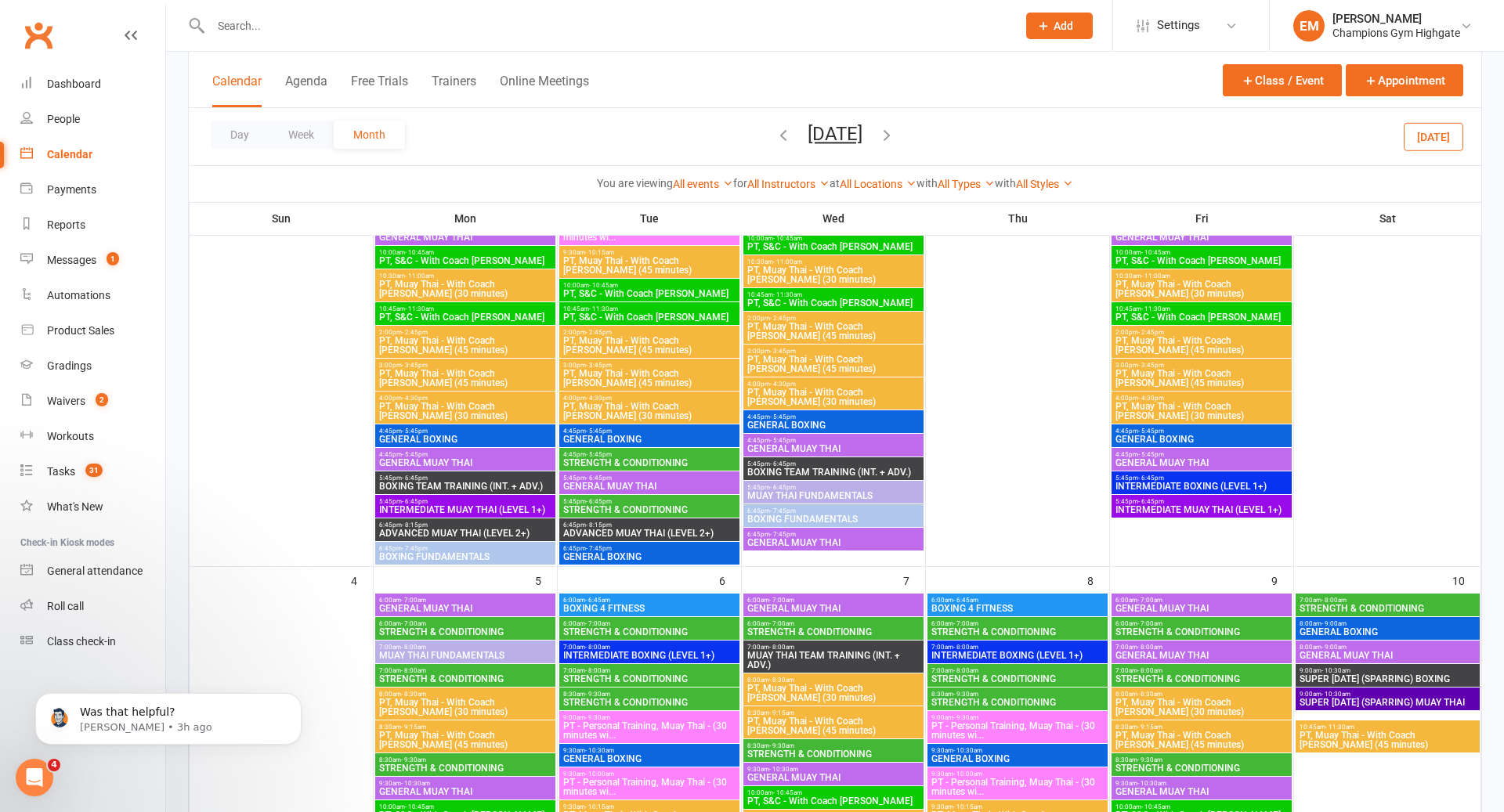
scroll to position [635, 0]
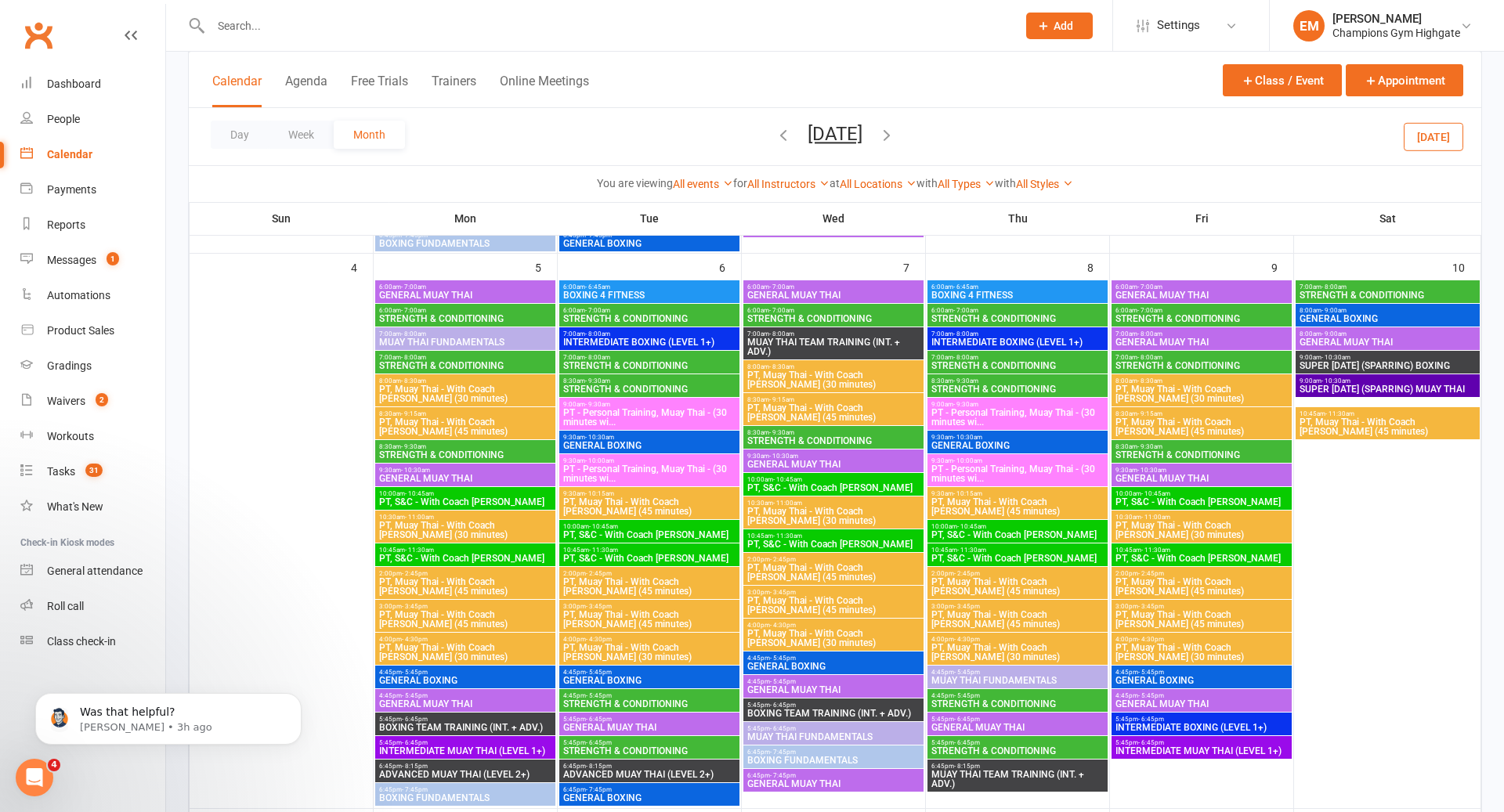
click at [1430, 141] on button "[DATE]" at bounding box center [1433, 136] width 59 height 28
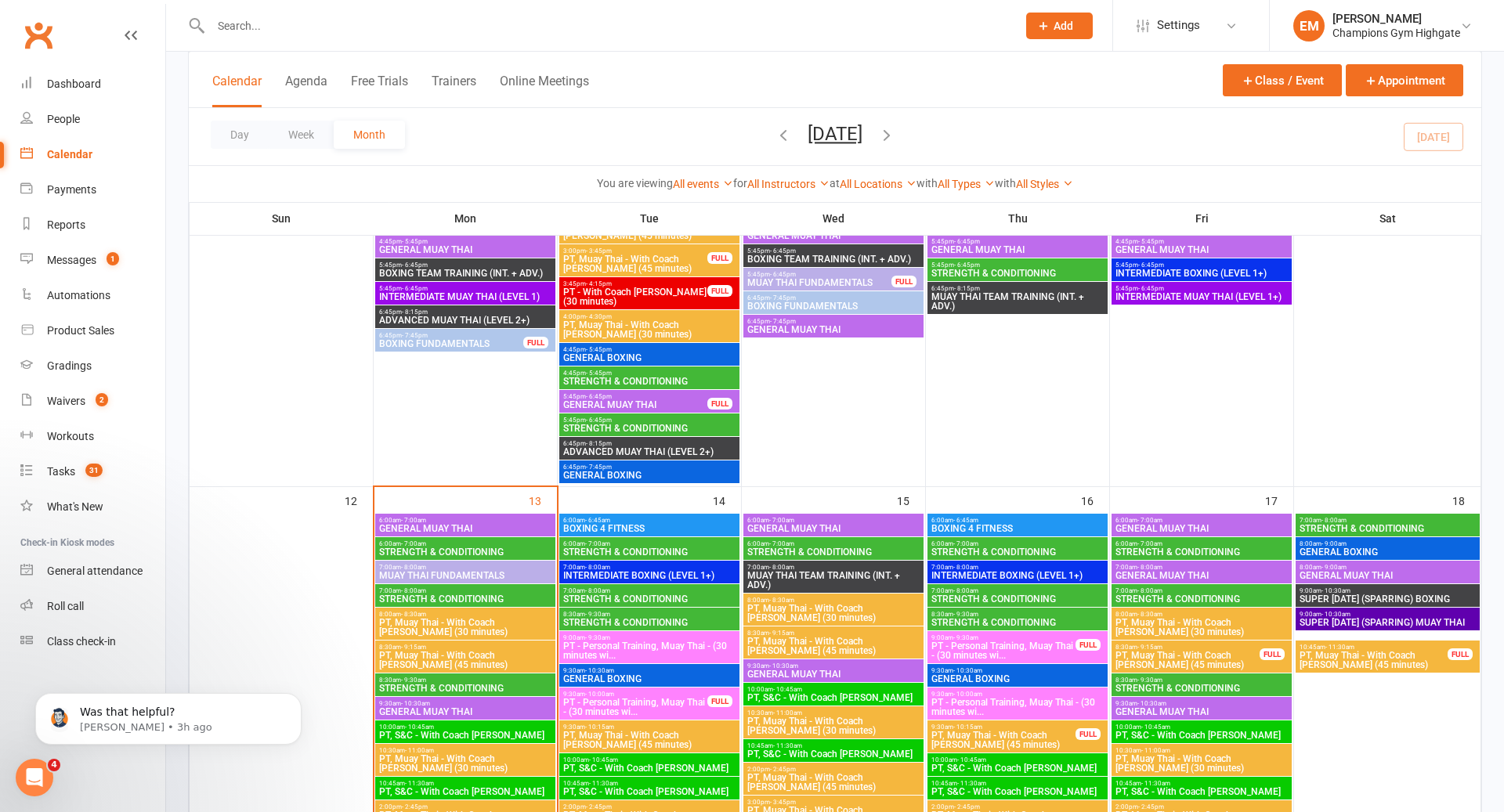
scroll to position [1551, 0]
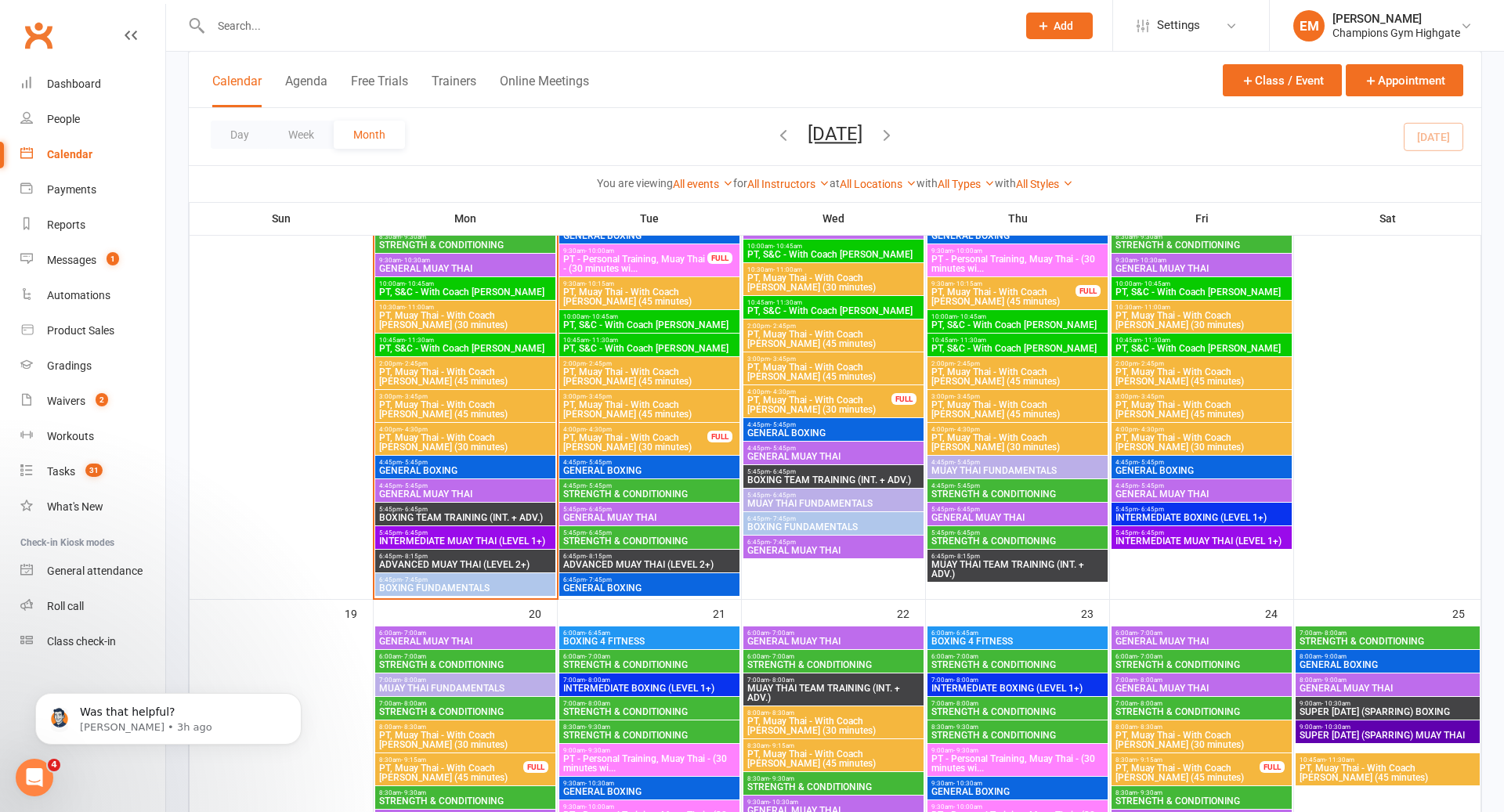
click at [491, 509] on span "5:45pm - 6:45pm" at bounding box center [465, 510] width 174 height 7
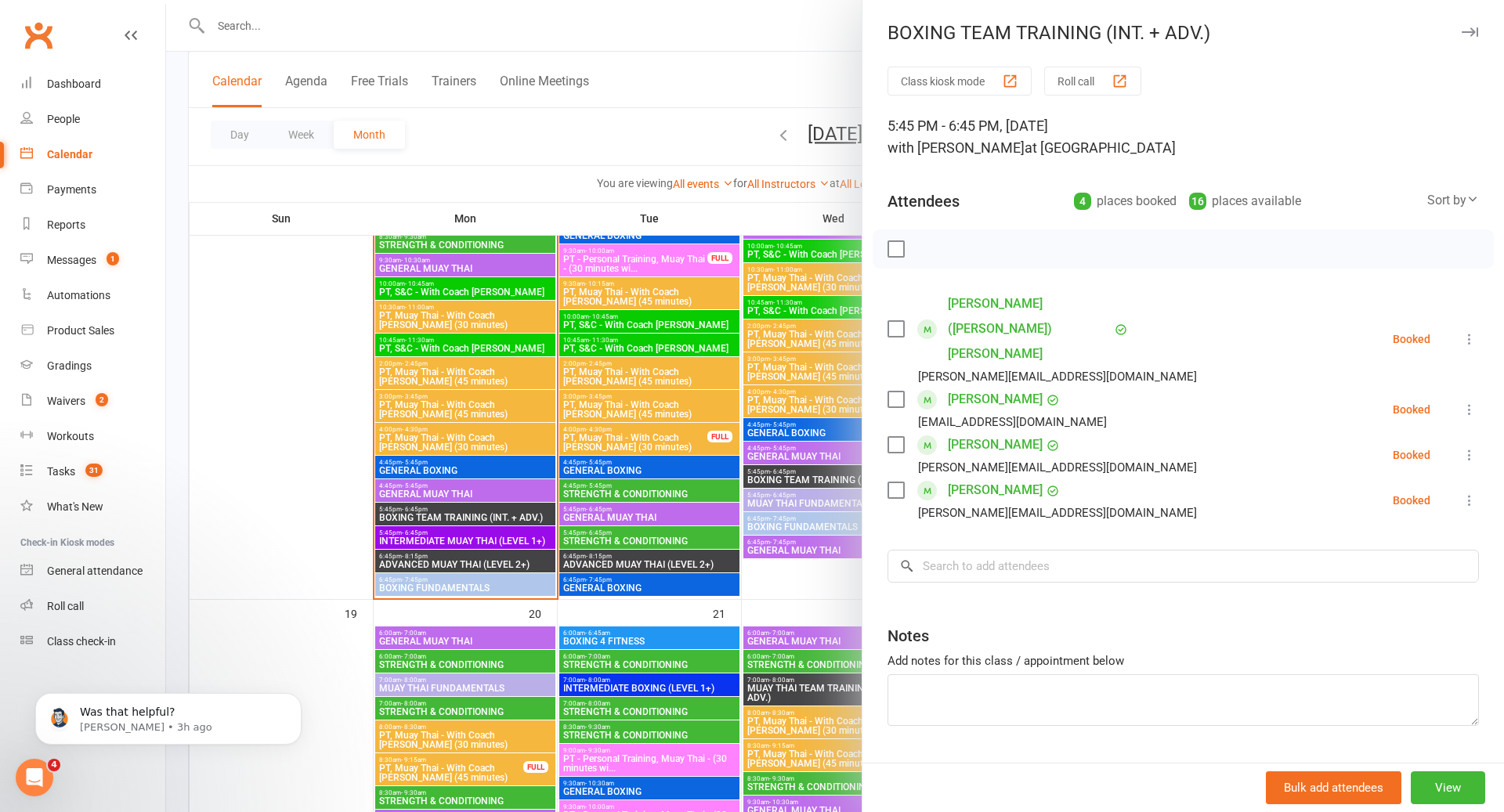
click at [491, 509] on div at bounding box center [836, 406] width 1339 height 812
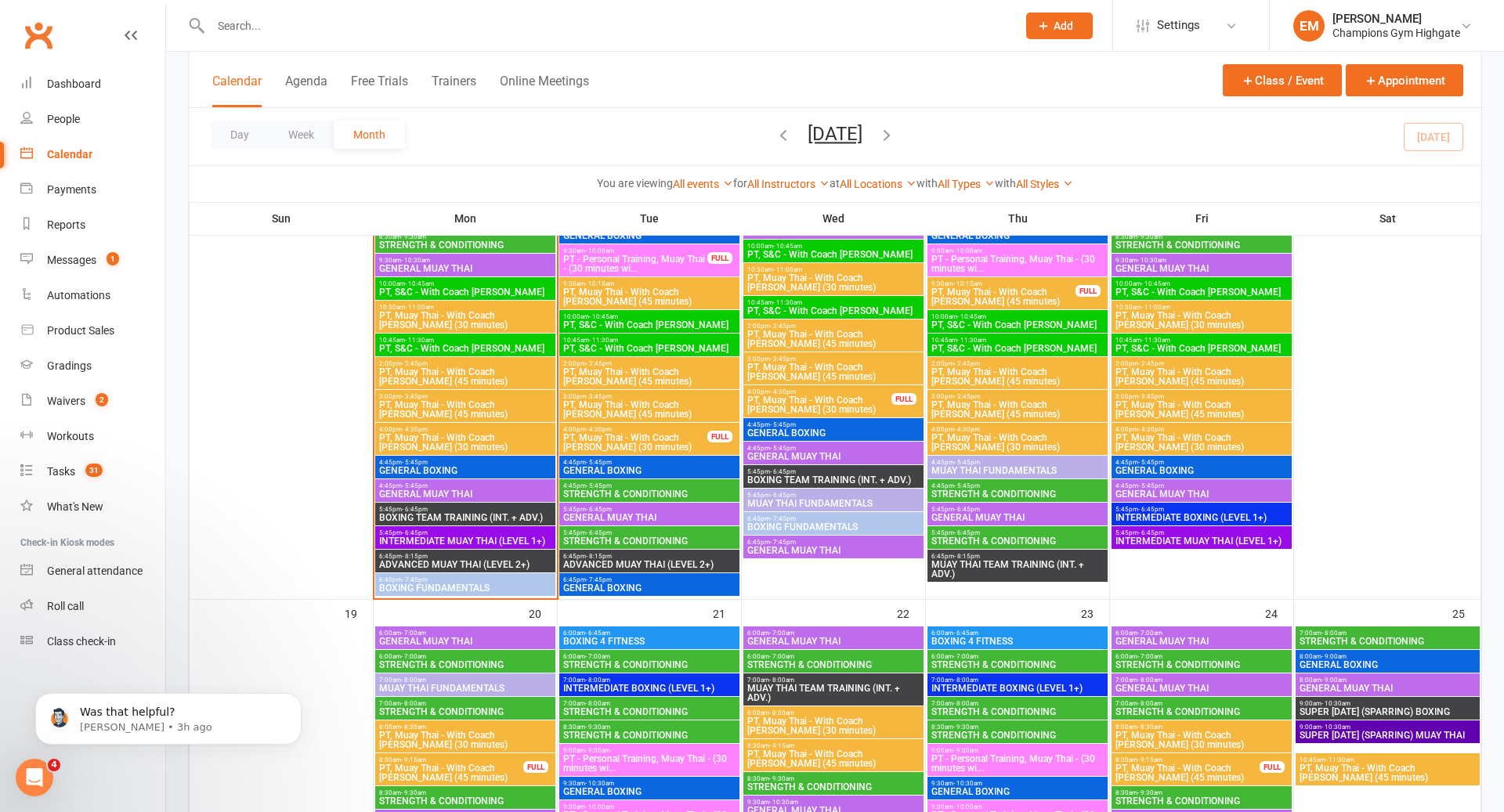
click at [479, 533] on span "5:45pm - 6:45pm" at bounding box center [465, 533] width 174 height 7
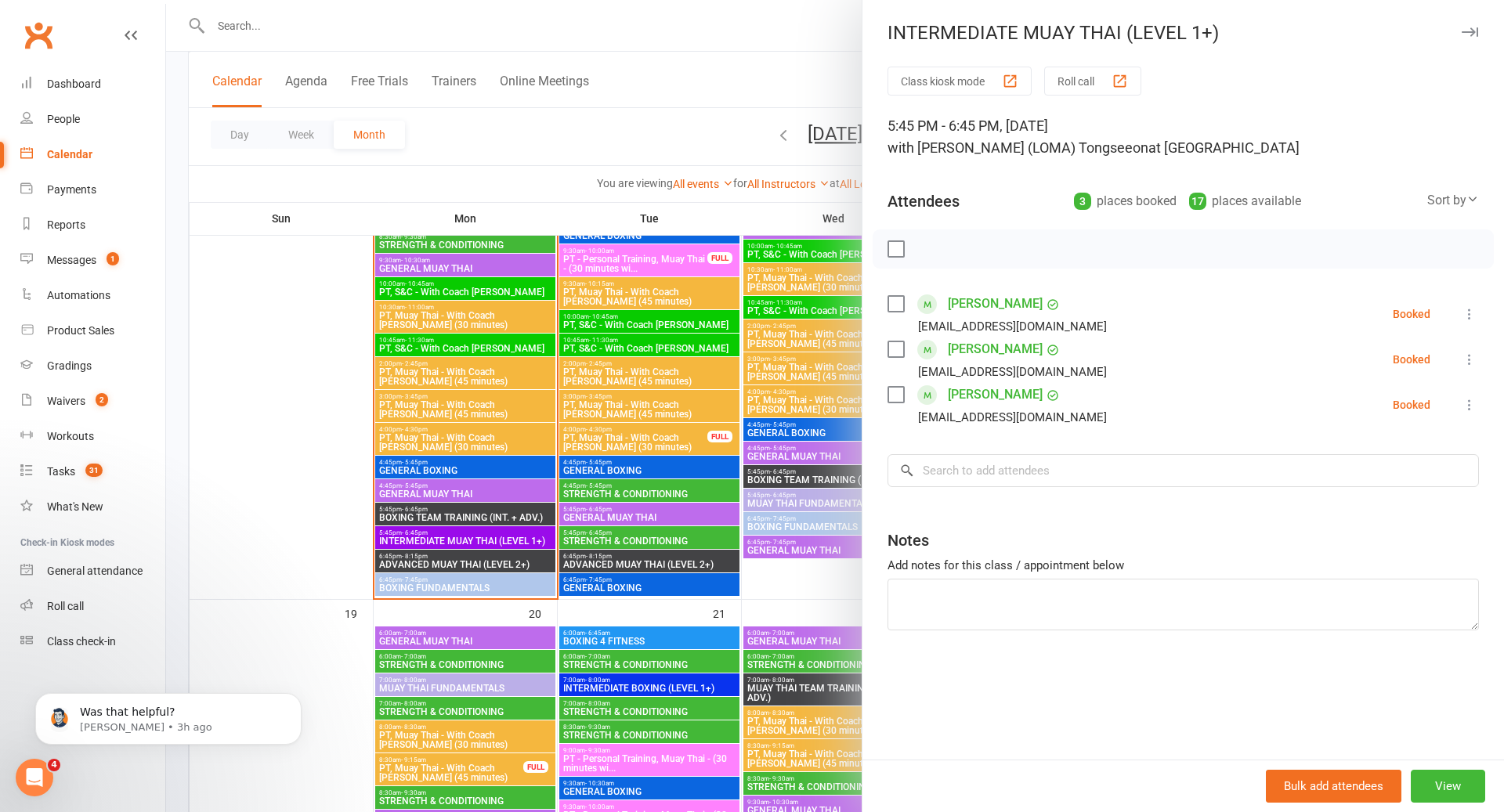
click at [480, 534] on div at bounding box center [836, 406] width 1339 height 812
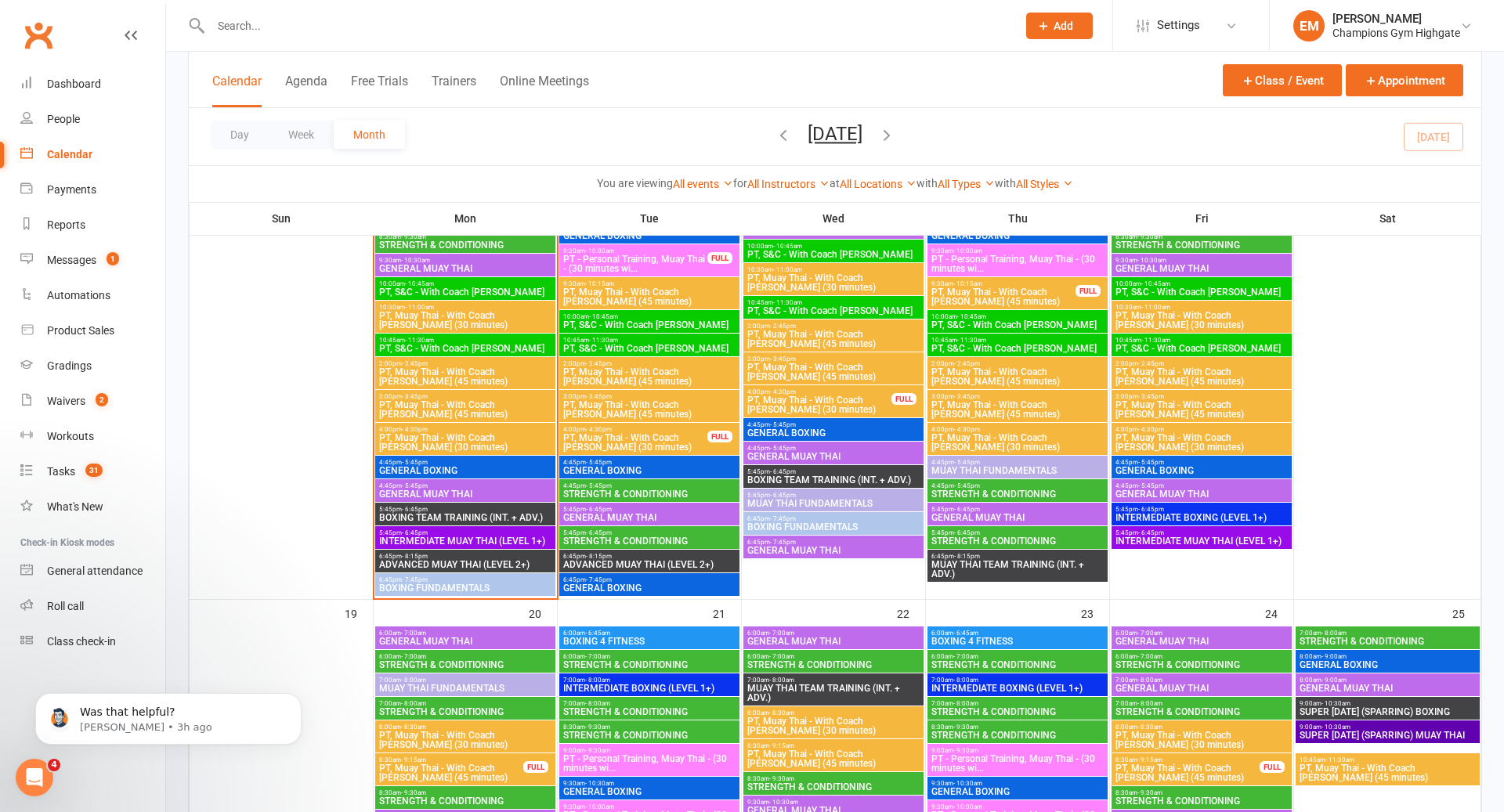
click at [473, 560] on span "ADVANCED MUAY THAI (LEVEL 2+)" at bounding box center [465, 564] width 174 height 9
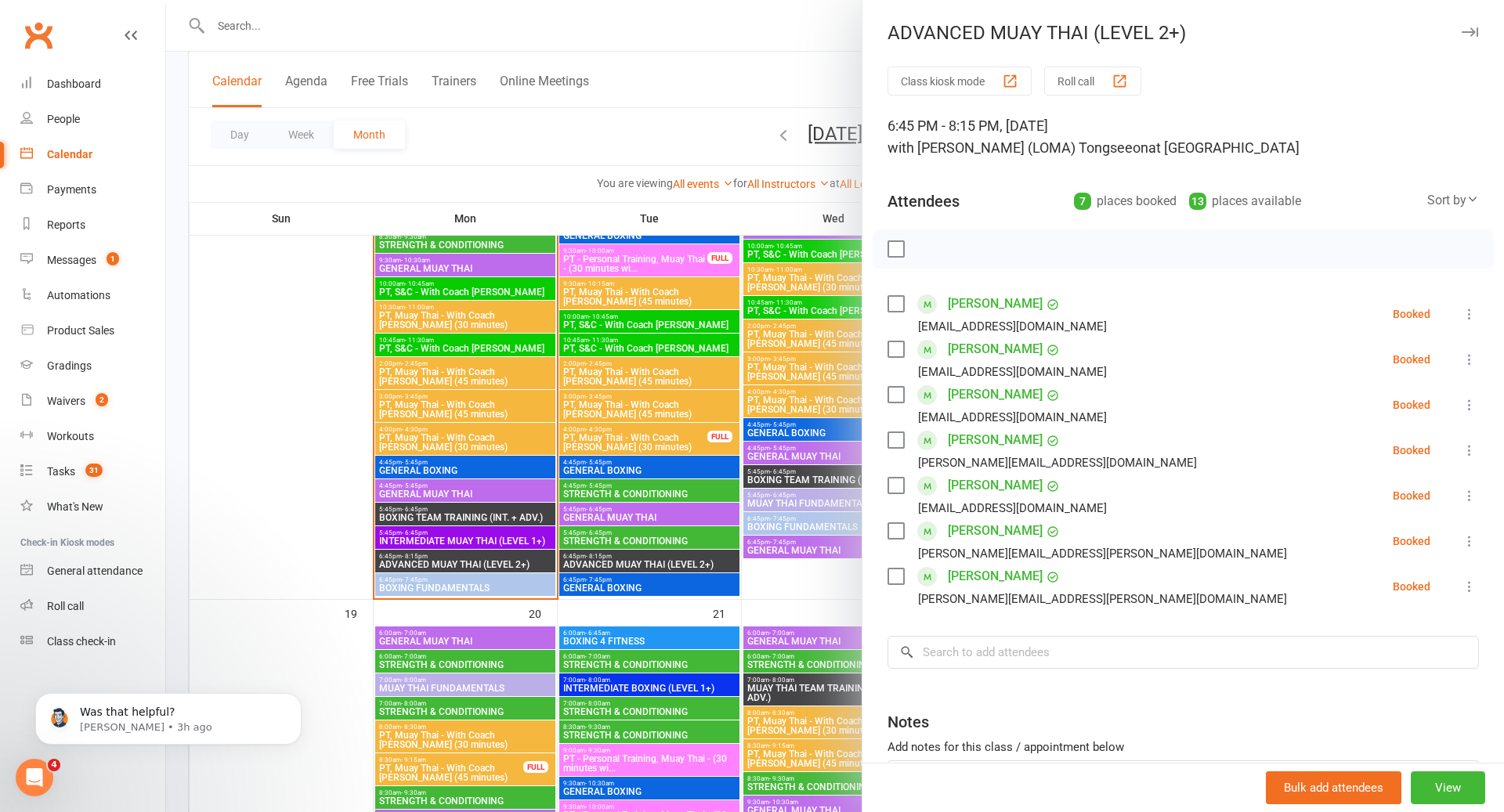
click at [490, 559] on div at bounding box center [836, 406] width 1339 height 812
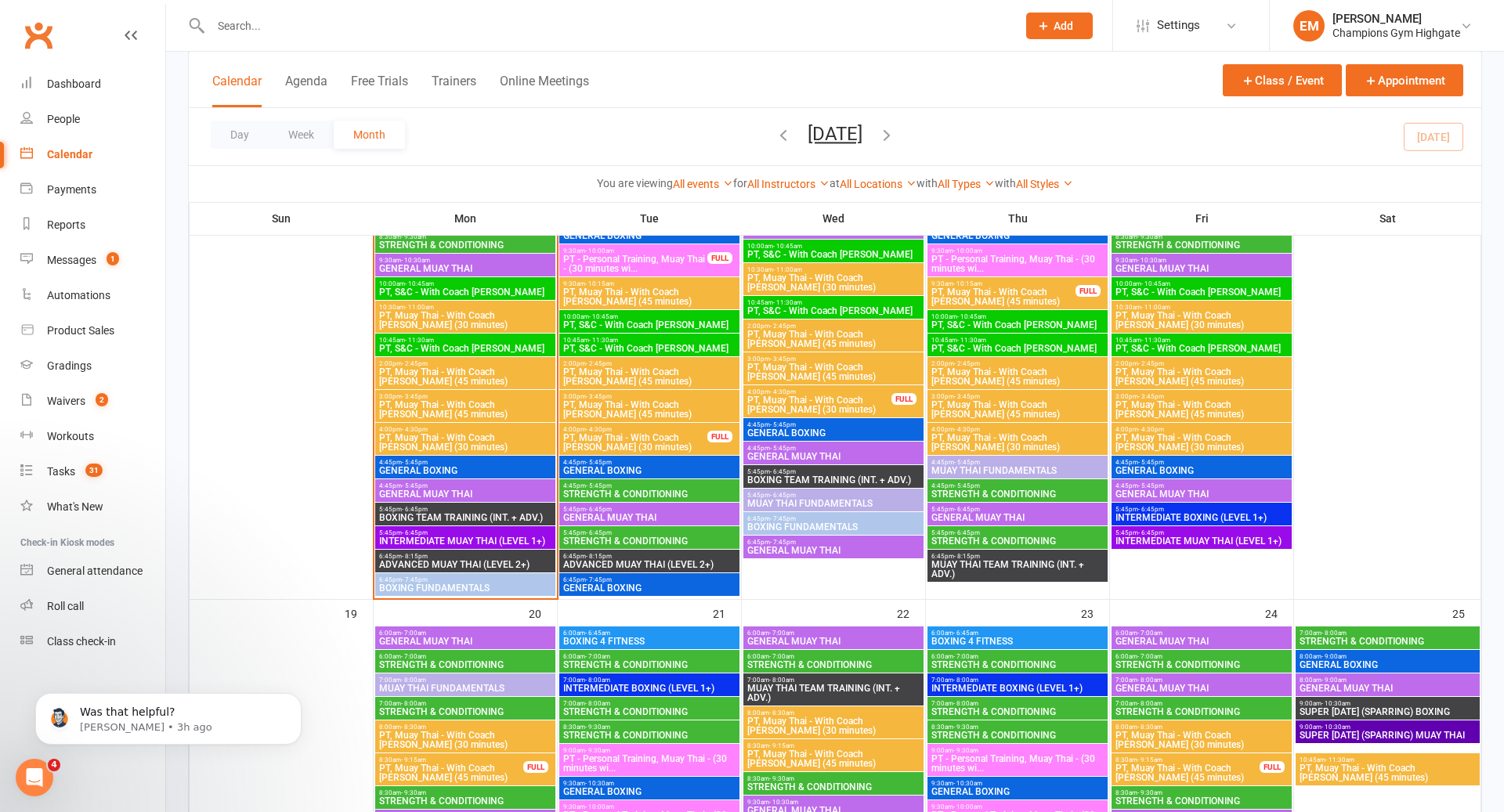
click at [672, 562] on span "ADVANCED MUAY THAI (LEVEL 2+)" at bounding box center [649, 564] width 174 height 9
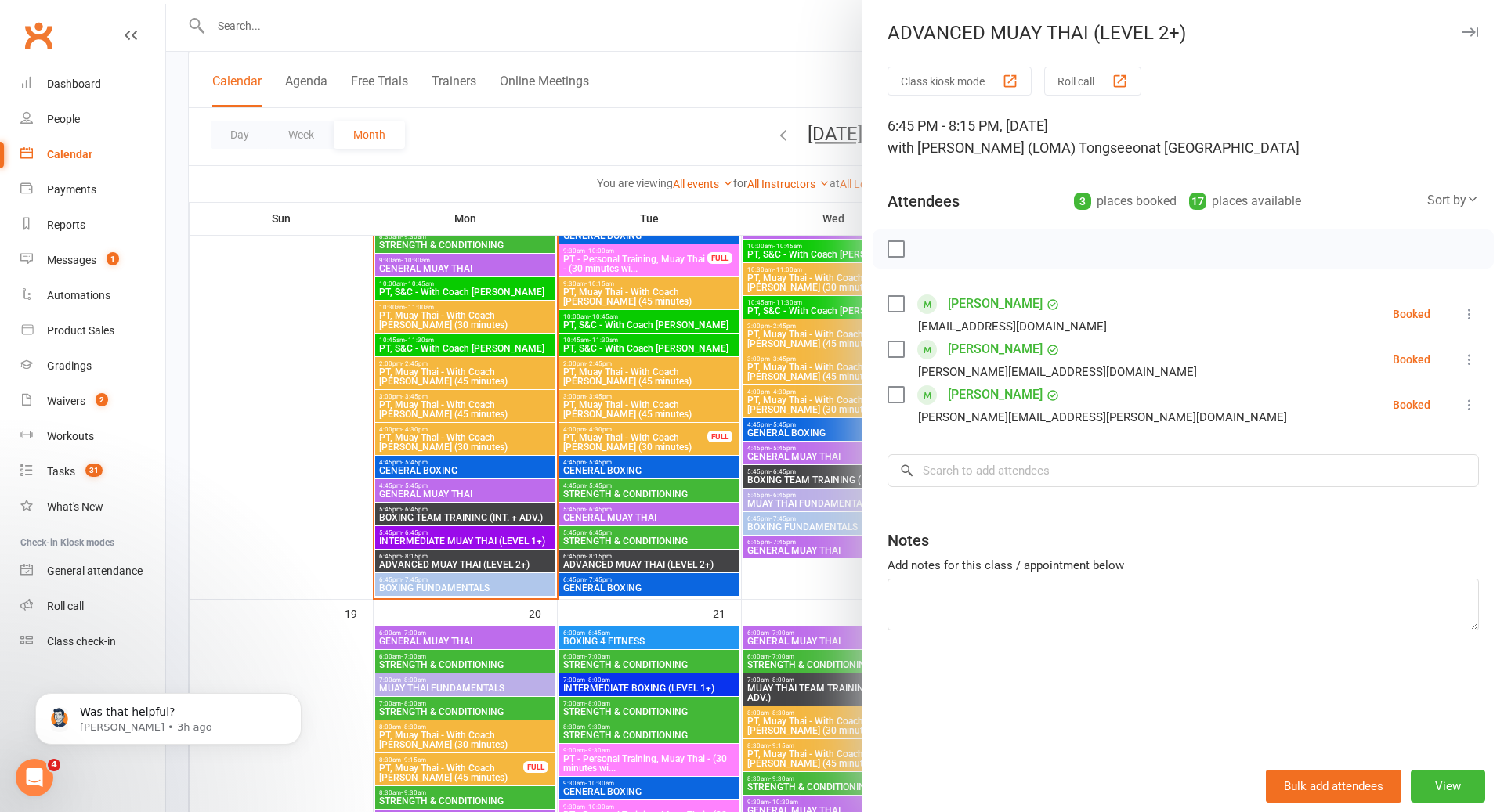
click at [672, 562] on div at bounding box center [836, 406] width 1339 height 812
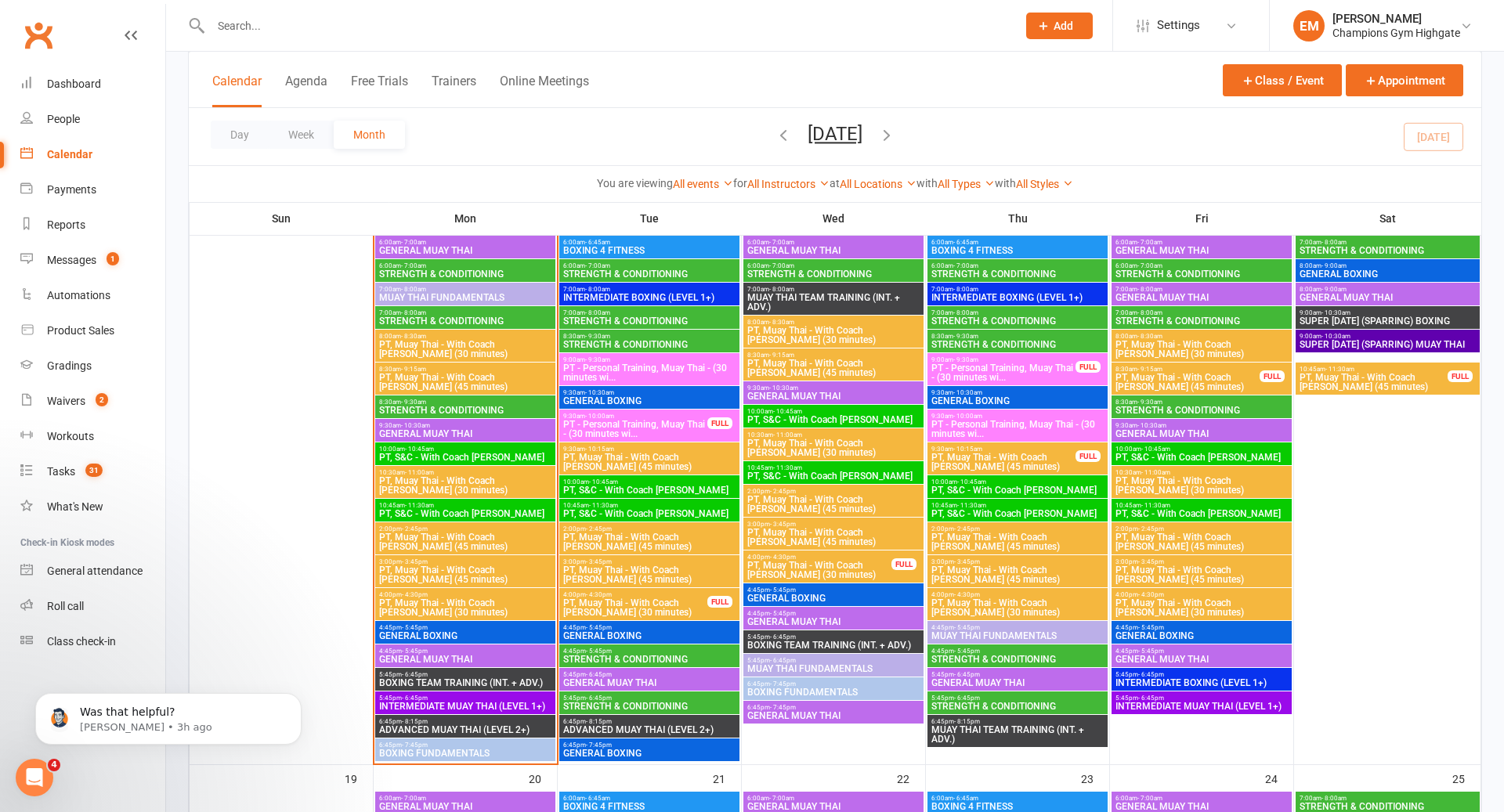
scroll to position [1382, 0]
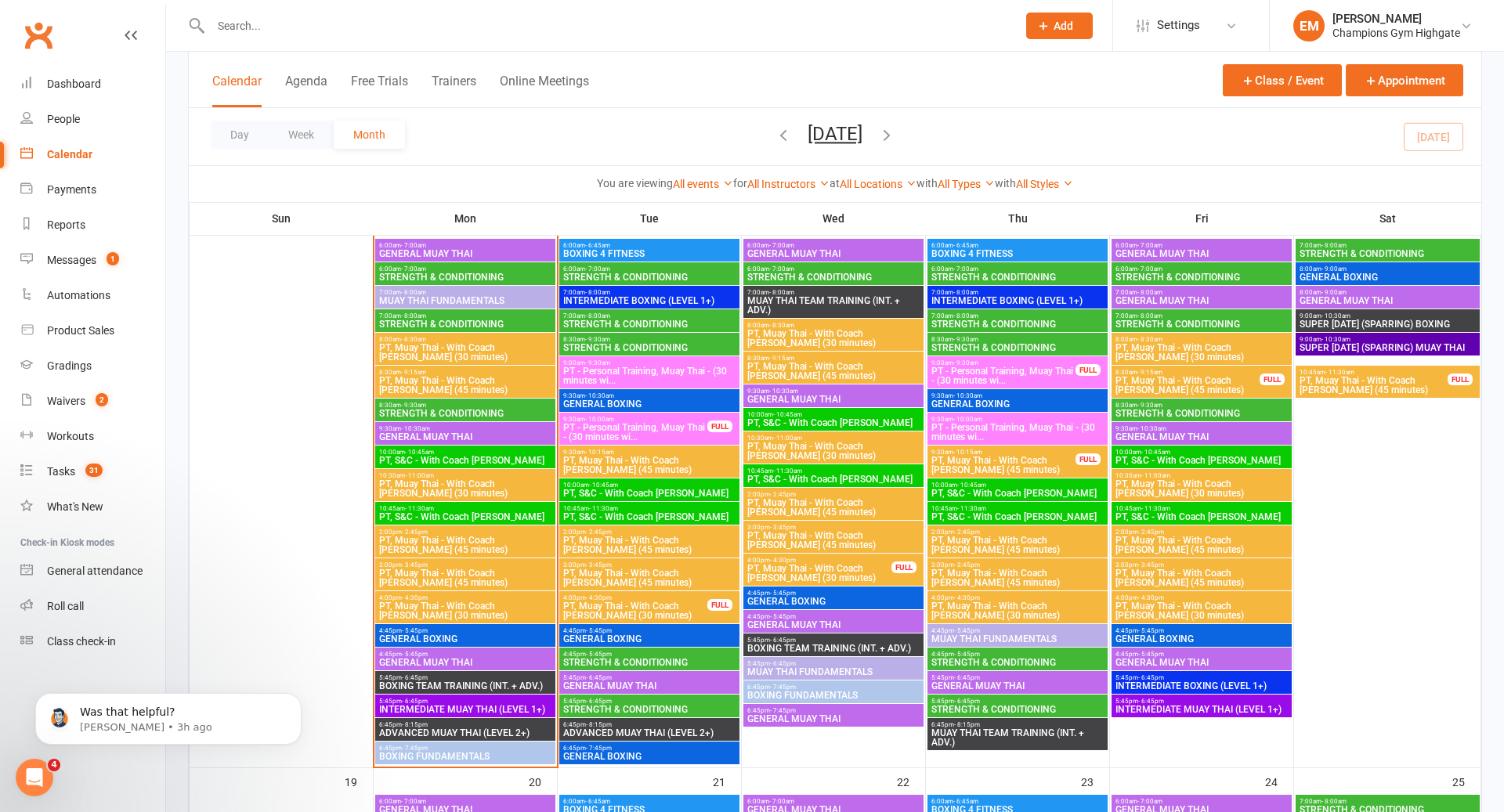
click at [459, 658] on span "GENERAL MUAY THAI" at bounding box center [465, 662] width 174 height 9
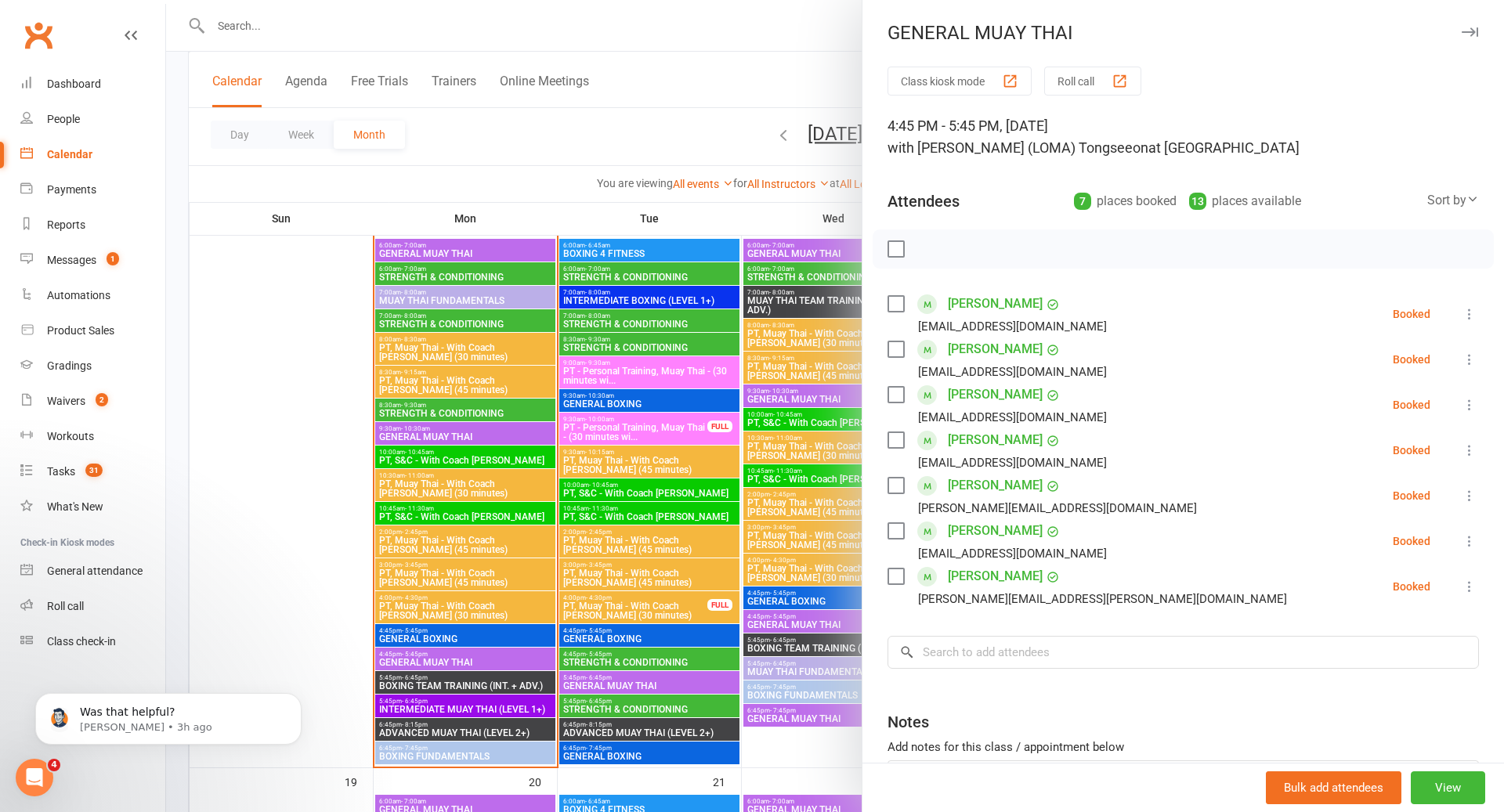
click at [758, 246] on div at bounding box center [836, 406] width 1339 height 812
